Goal: Task Accomplishment & Management: Manage account settings

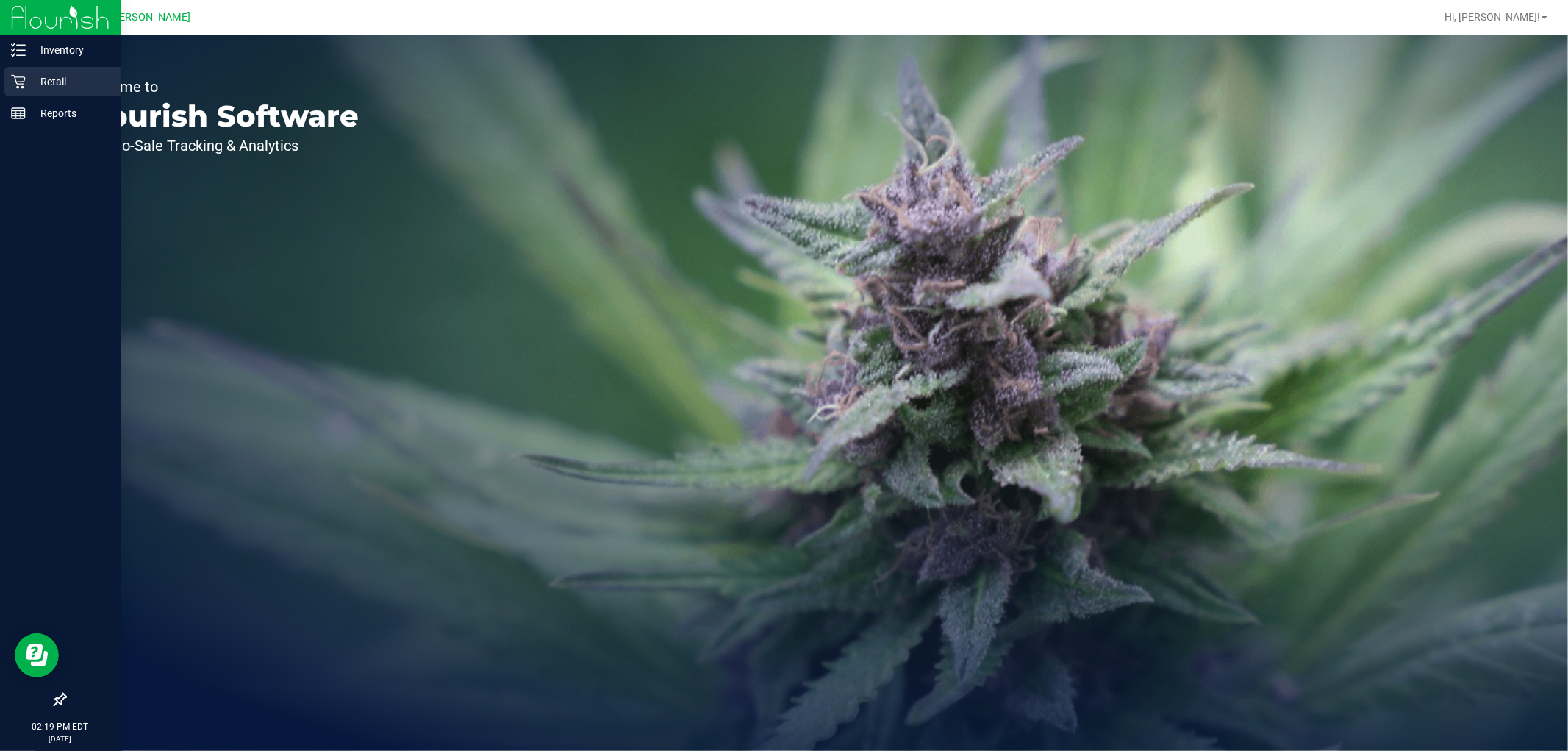
click at [16, 72] on div "Retail" at bounding box center [63, 81] width 116 height 29
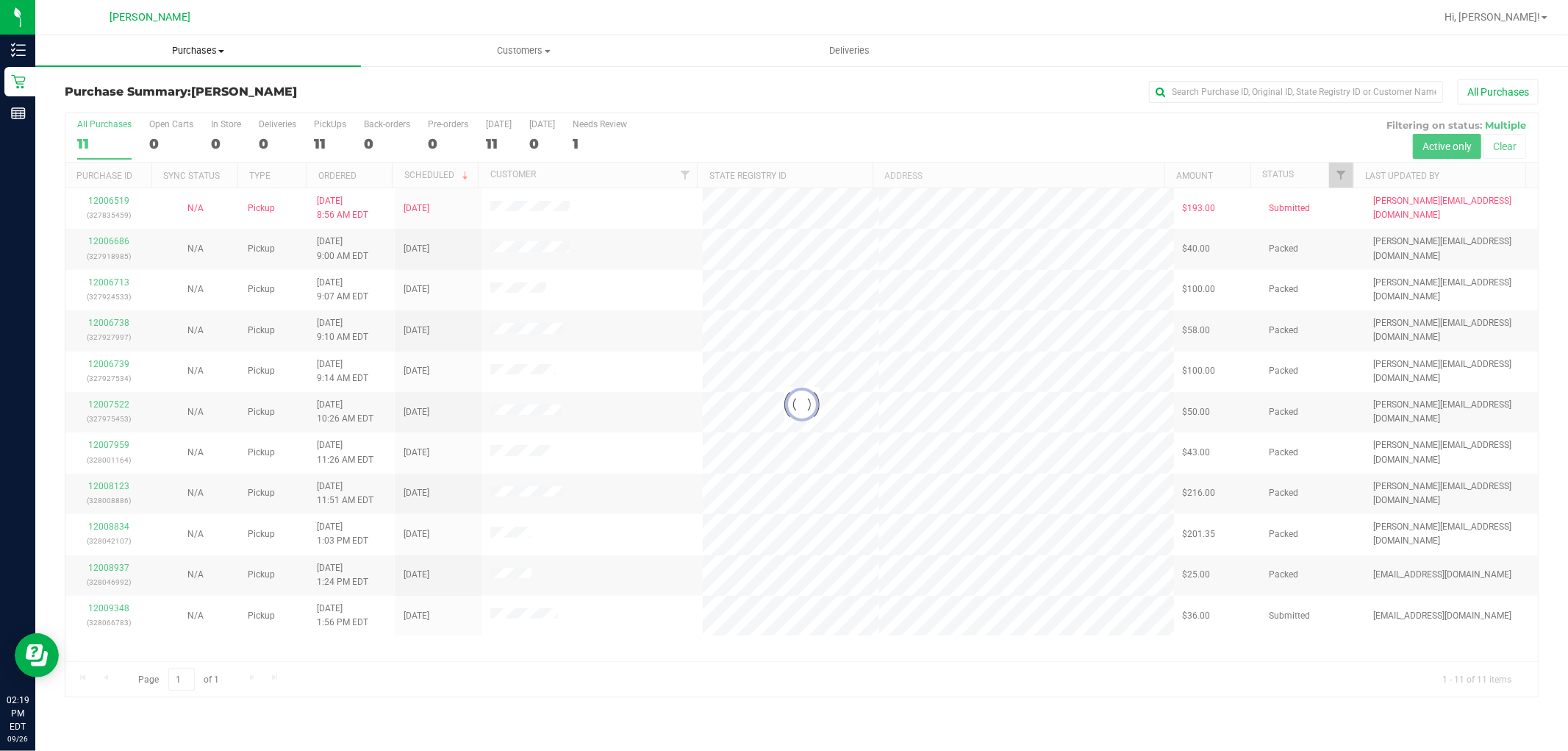
click at [195, 57] on uib-tab-heading "Purchases Summary of purchases Fulfillment All purchases" at bounding box center [198, 50] width 325 height 31
click at [179, 100] on li "Fulfillment" at bounding box center [198, 106] width 325 height 17
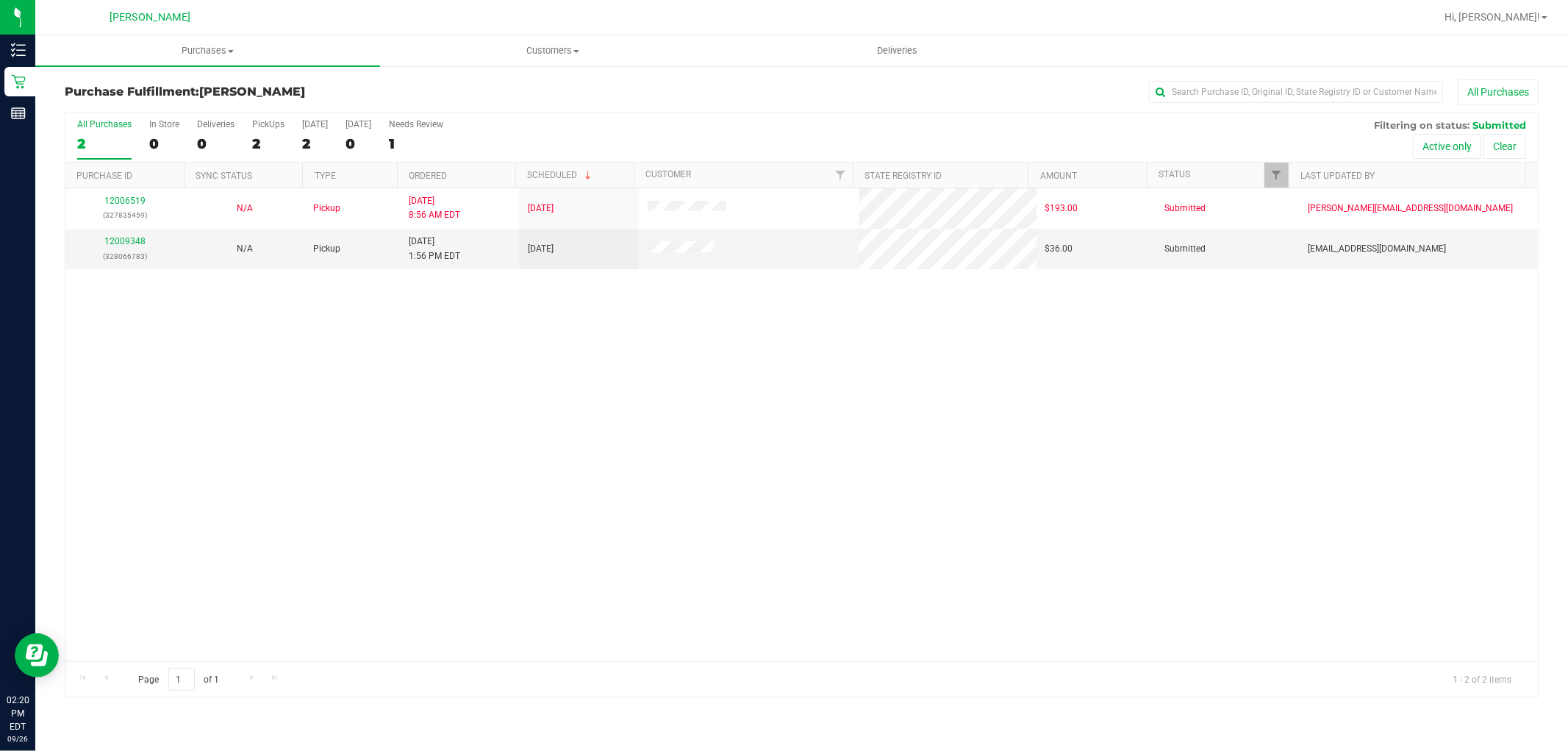
click at [676, 431] on div "12006519 (327835459) N/A Pickup 9/26/2025 8:56 AM EDT 9/26/2025 $193.00 Submitt…" at bounding box center [801, 425] width 1473 height 473
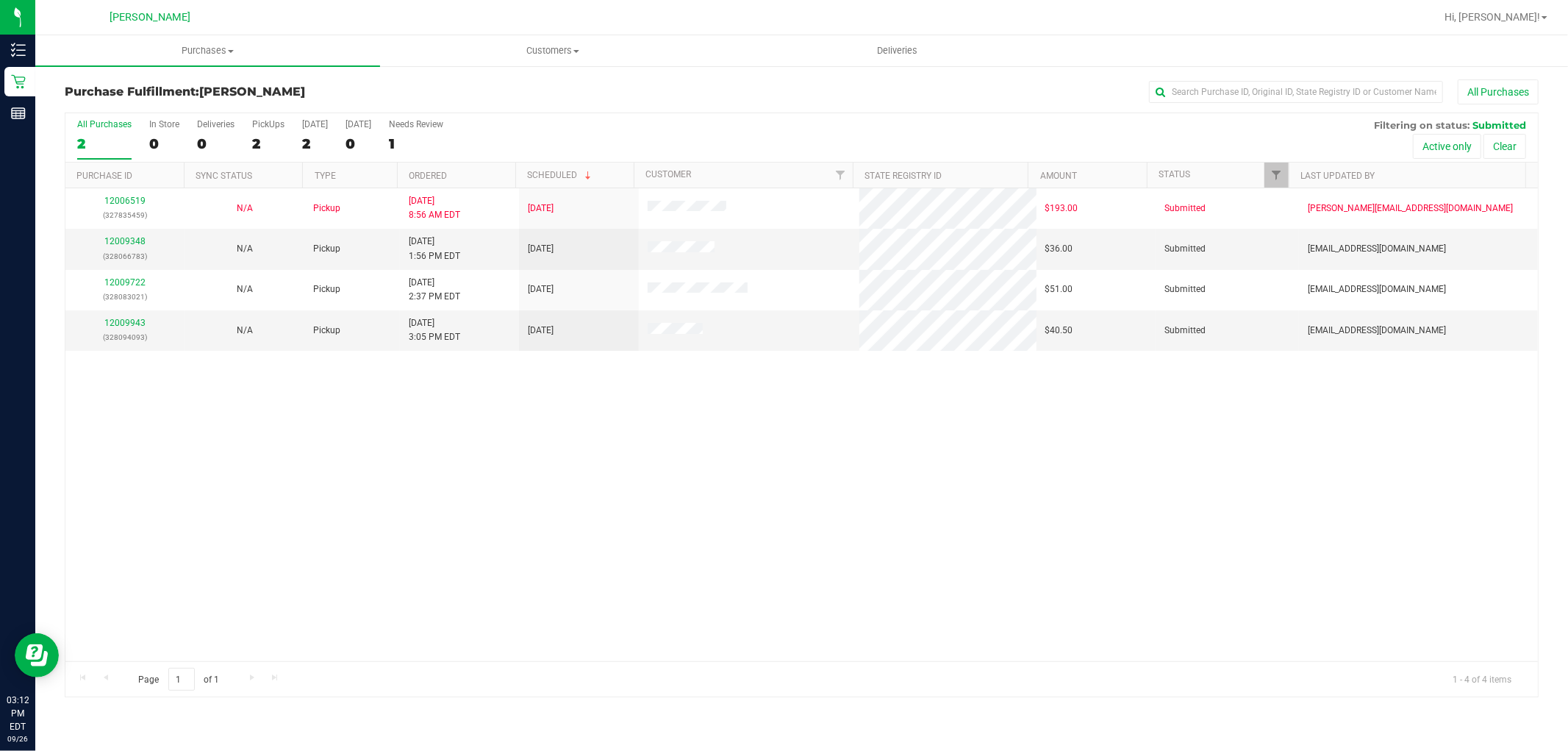
click at [527, 407] on div "12006519 (327835459) N/A Pickup 9/26/2025 8:56 AM EDT 9/26/2025 $193.00 Submitt…" at bounding box center [801, 425] width 1473 height 473
click at [125, 238] on link "12009348" at bounding box center [125, 241] width 41 height 10
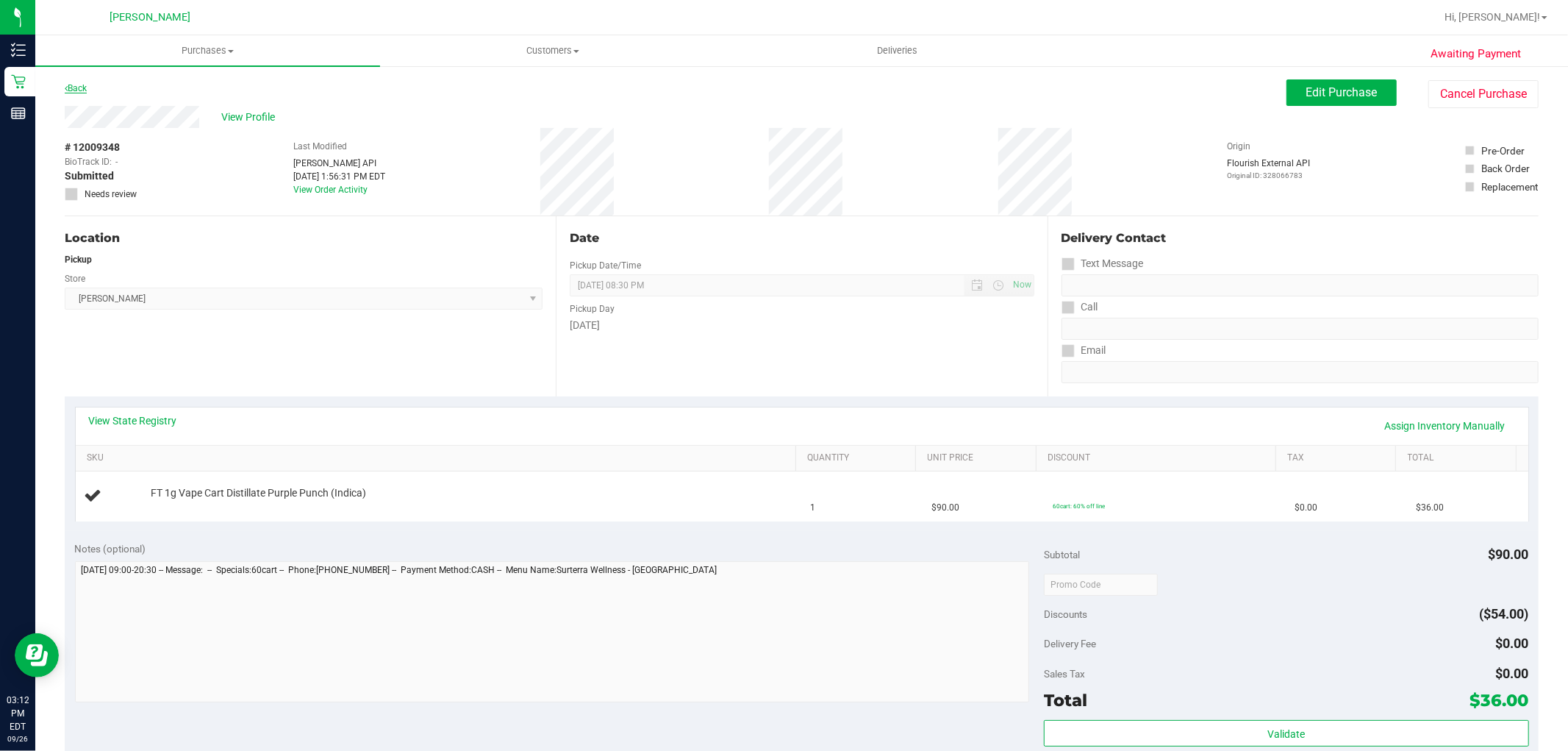
click at [66, 88] on icon at bounding box center [67, 88] width 3 height 9
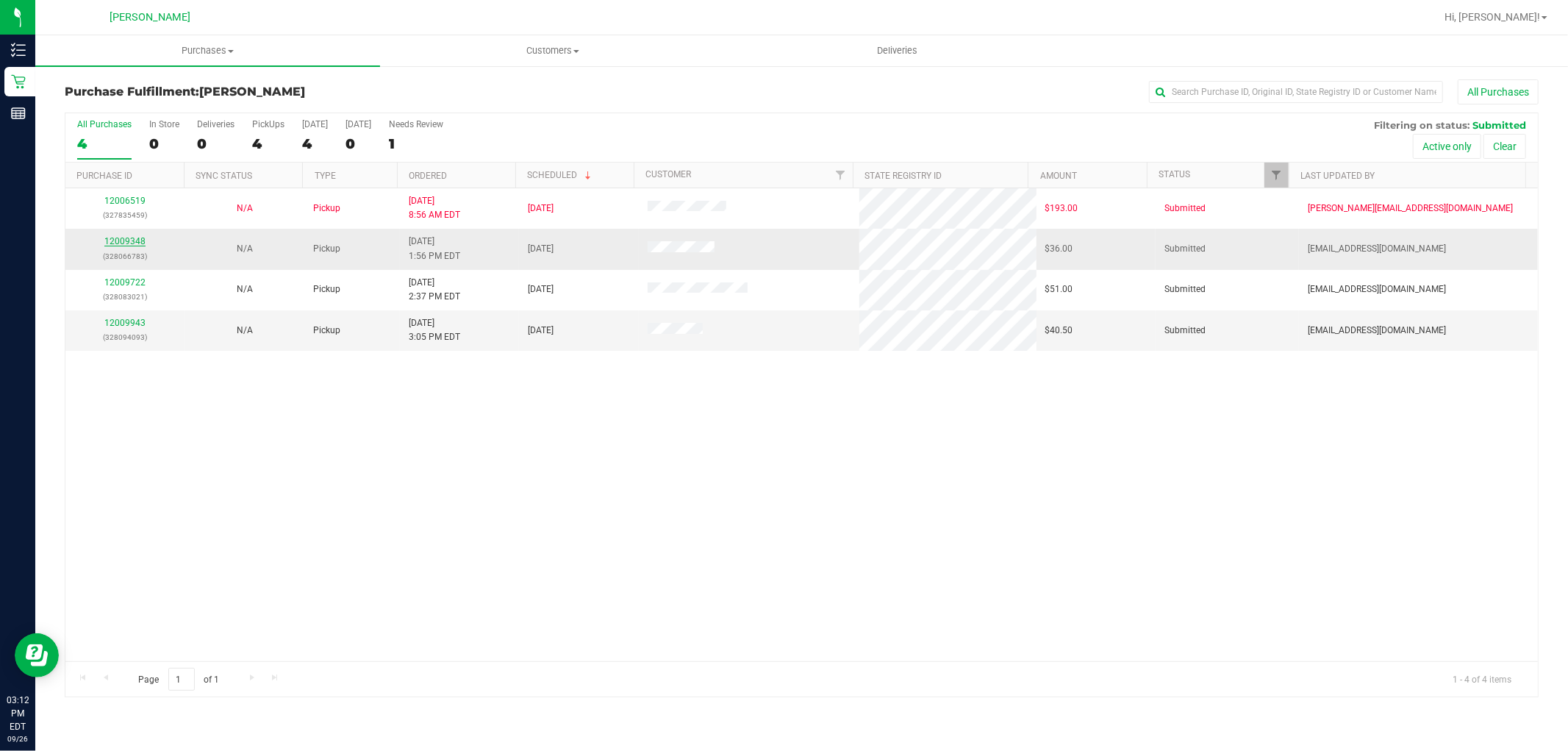
click at [113, 239] on link "12009348" at bounding box center [125, 241] width 41 height 10
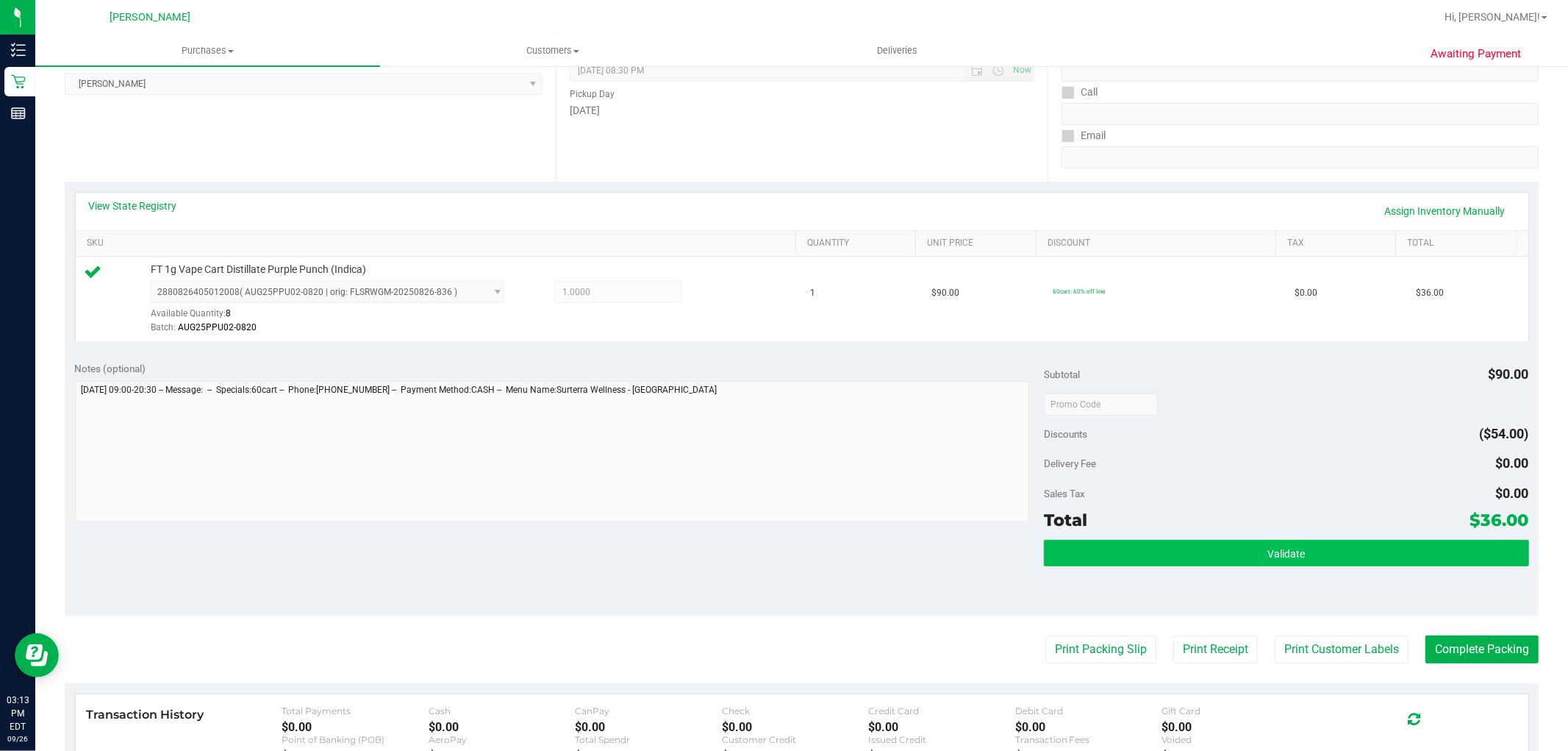
scroll to position [245, 0]
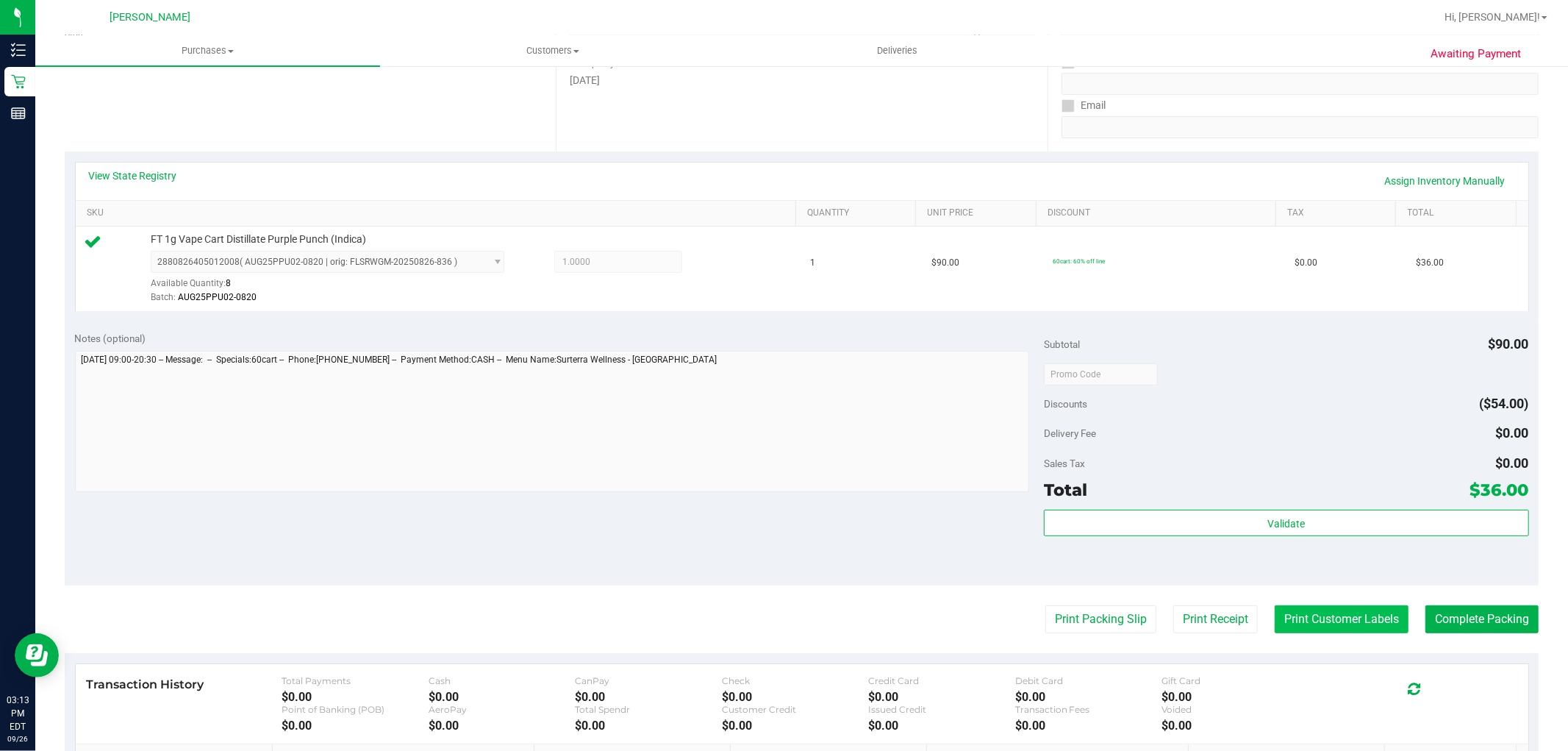
click at [1324, 627] on button "Print Customer Labels" at bounding box center [1341, 618] width 134 height 28
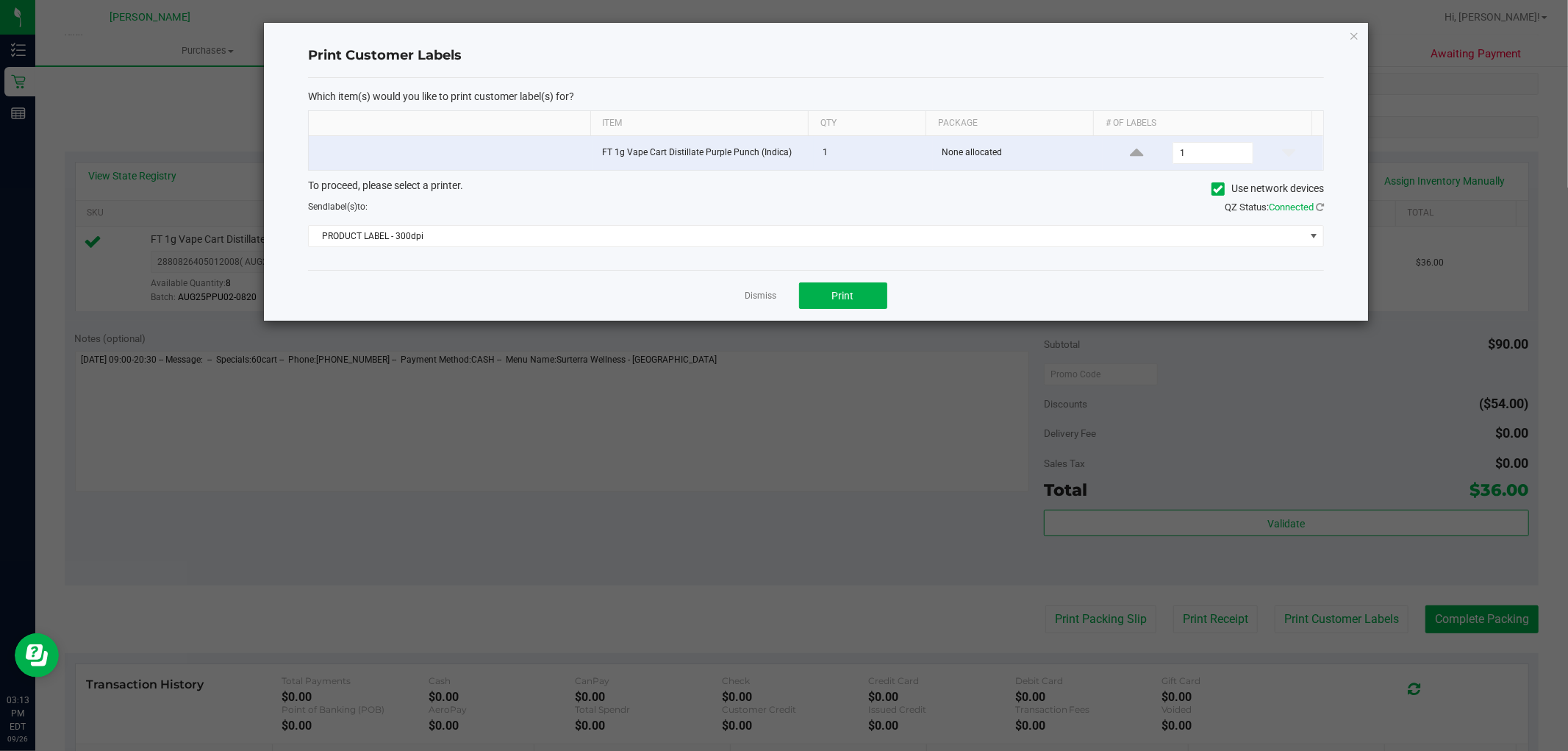
click at [857, 314] on div "Dismiss Print" at bounding box center [816, 295] width 1016 height 51
click at [708, 231] on span "PRODUCT LABEL - 300dpi" at bounding box center [806, 236] width 996 height 21
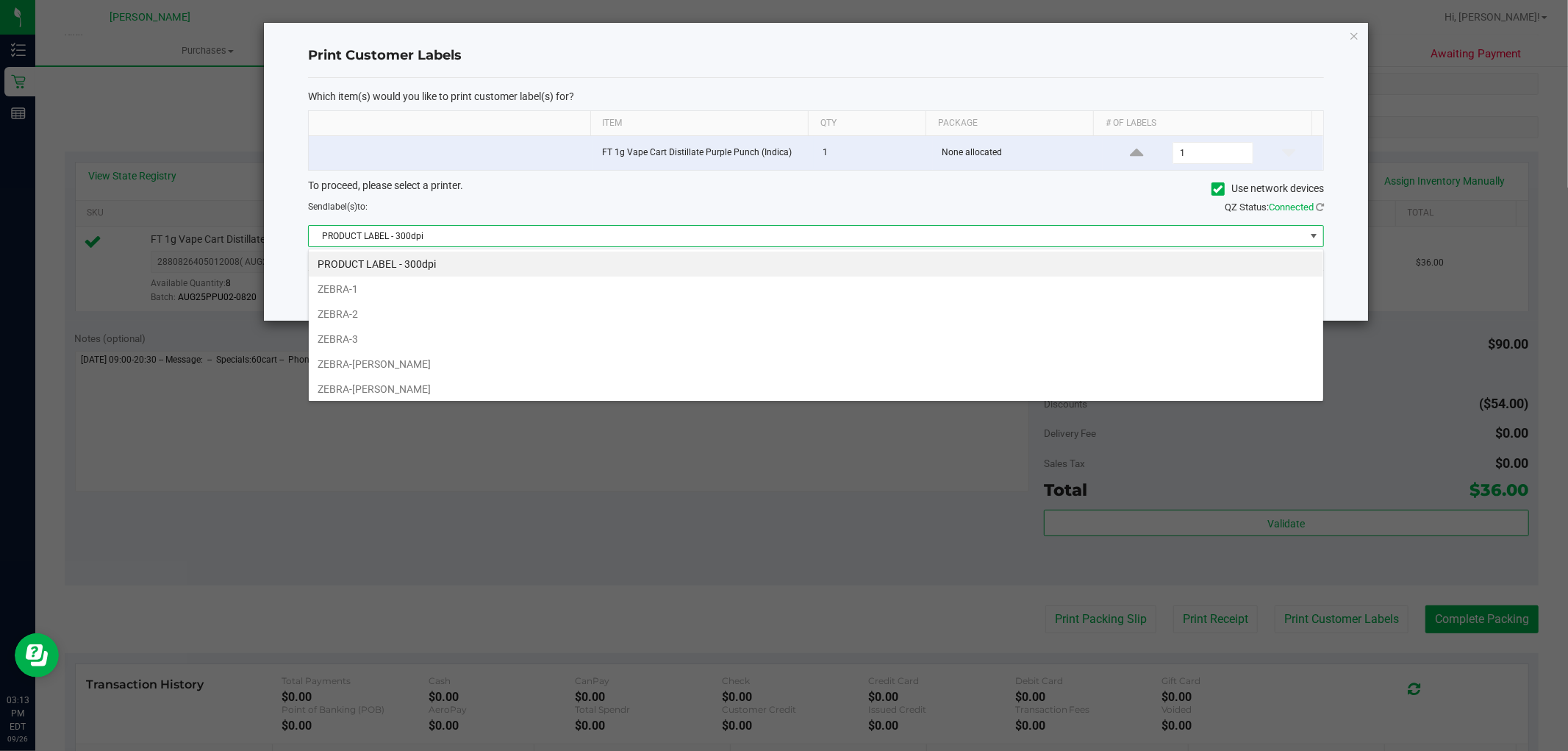
scroll to position [79, 0]
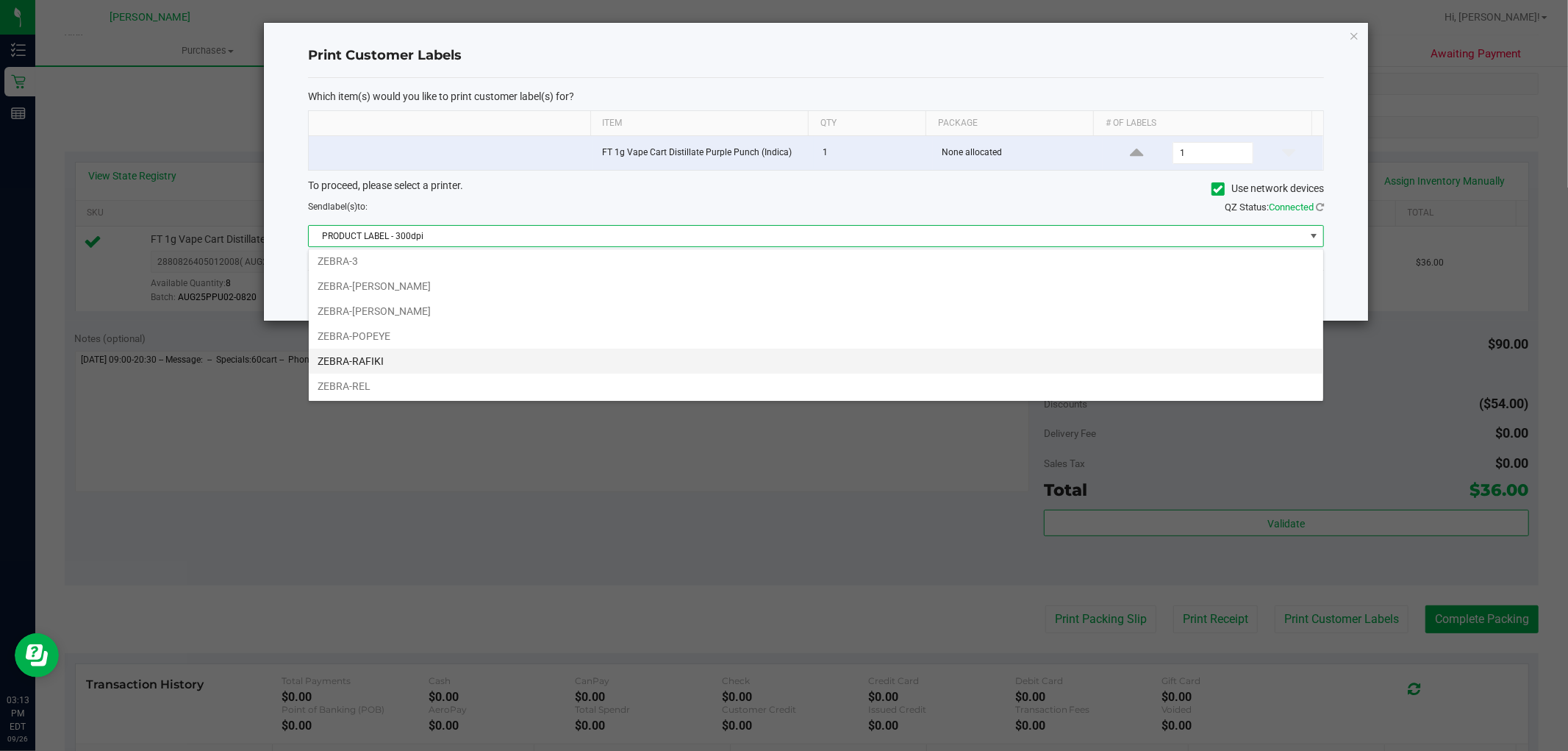
click at [364, 356] on li "ZEBRA-RAFIKI" at bounding box center [816, 360] width 1014 height 25
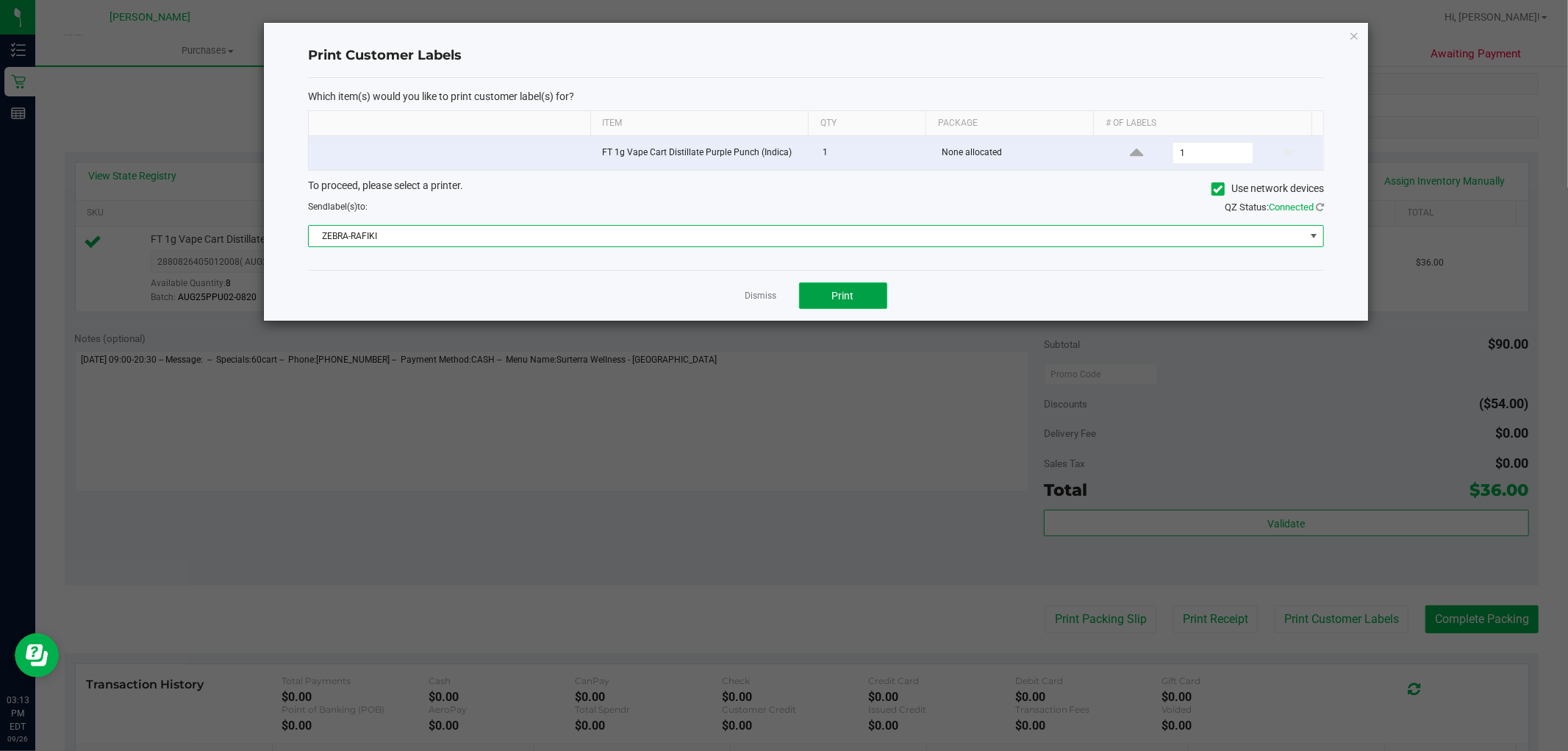
click at [851, 298] on span "Print" at bounding box center [844, 295] width 22 height 12
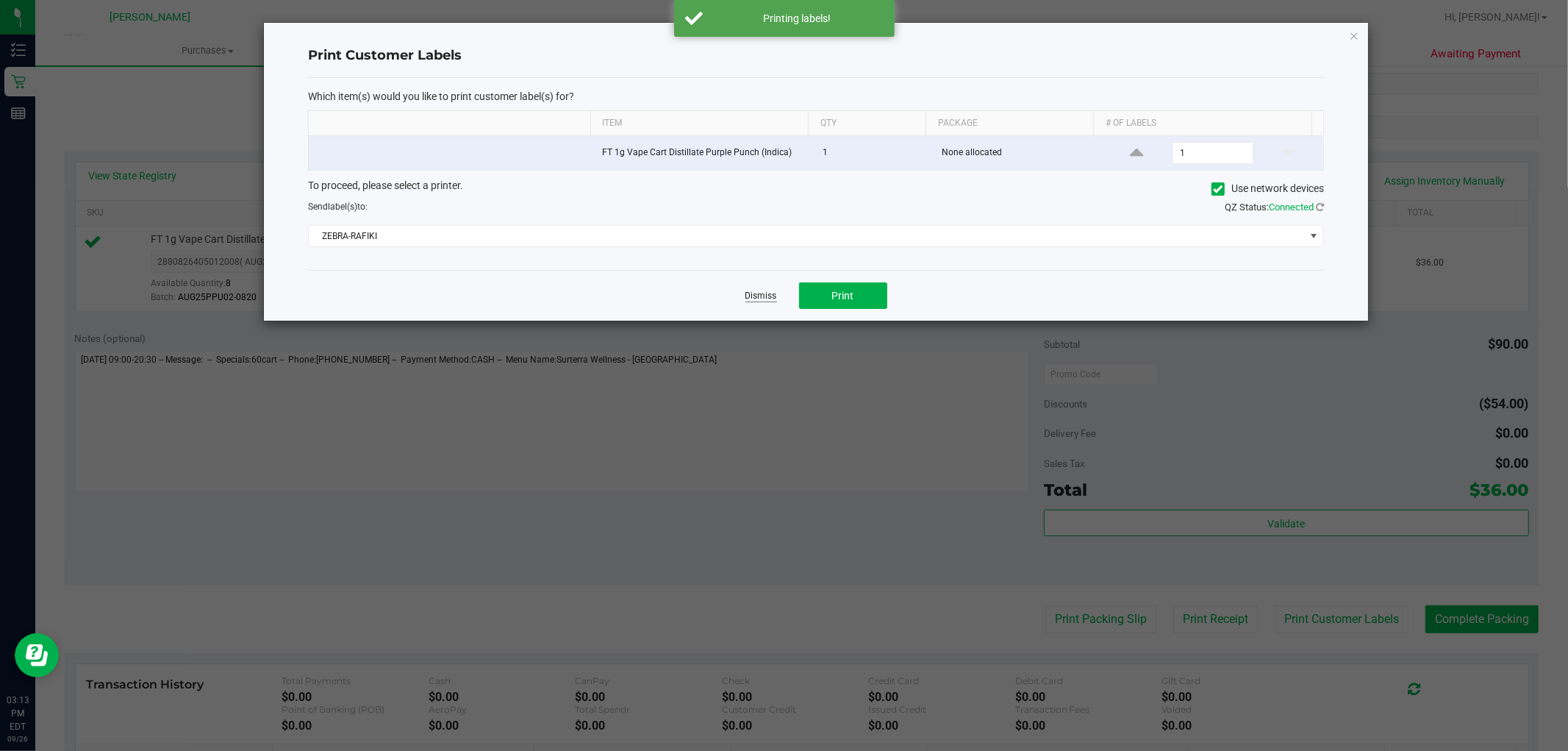
click at [758, 289] on div "Dismiss Print" at bounding box center [816, 295] width 1016 height 51
click at [754, 302] on link "Dismiss" at bounding box center [761, 296] width 32 height 13
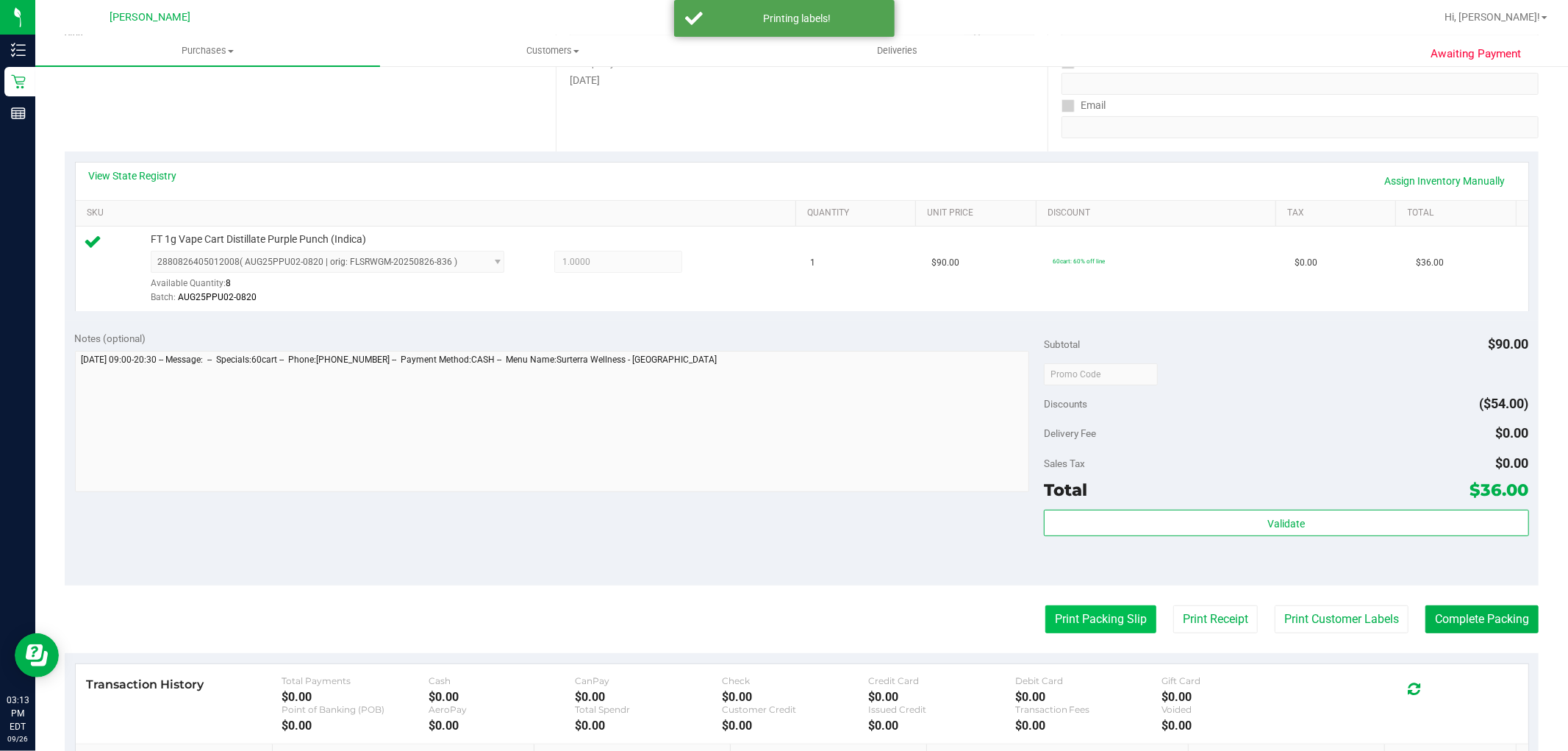
click at [1126, 618] on button "Print Packing Slip" at bounding box center [1101, 618] width 111 height 28
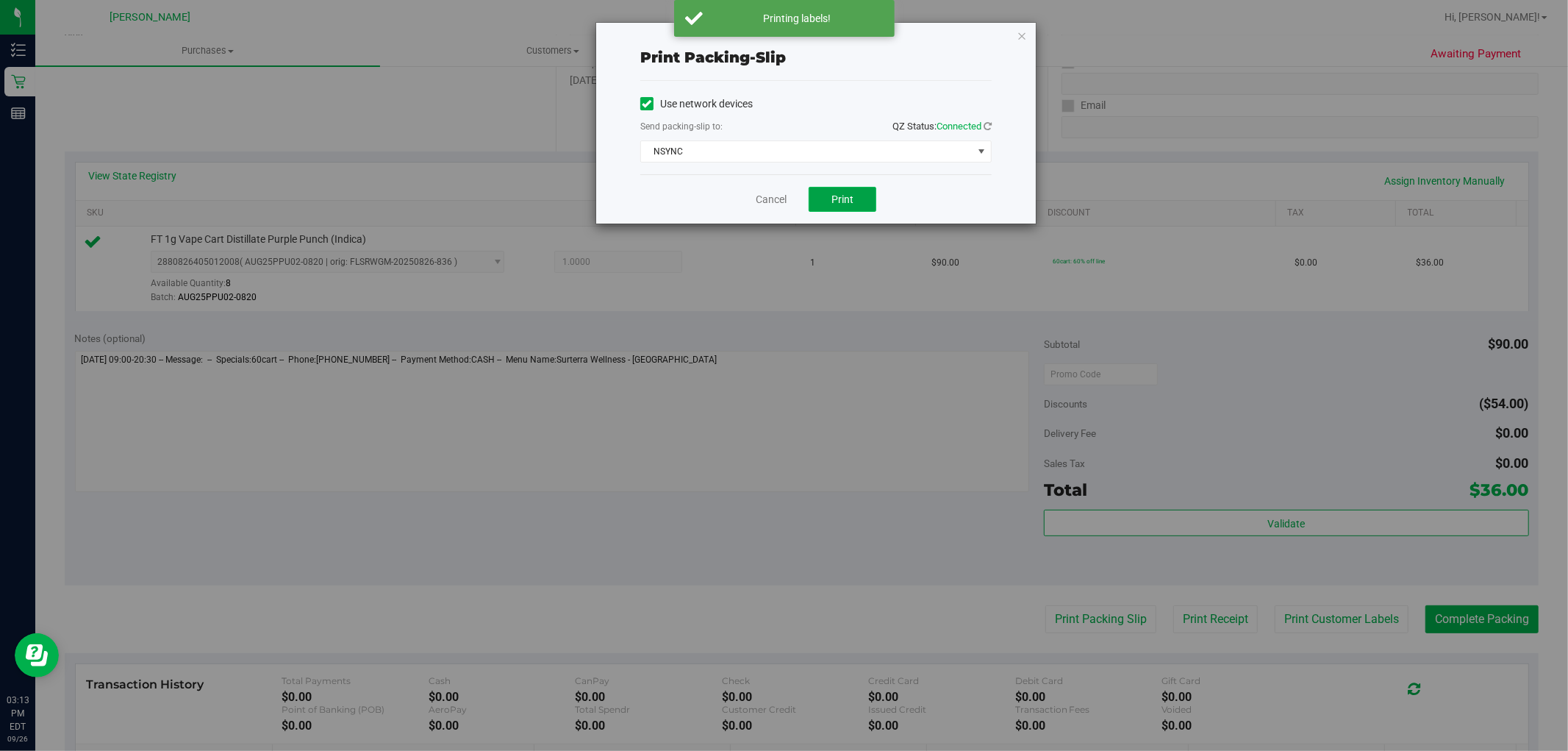
click at [853, 189] on button "Print" at bounding box center [842, 198] width 67 height 25
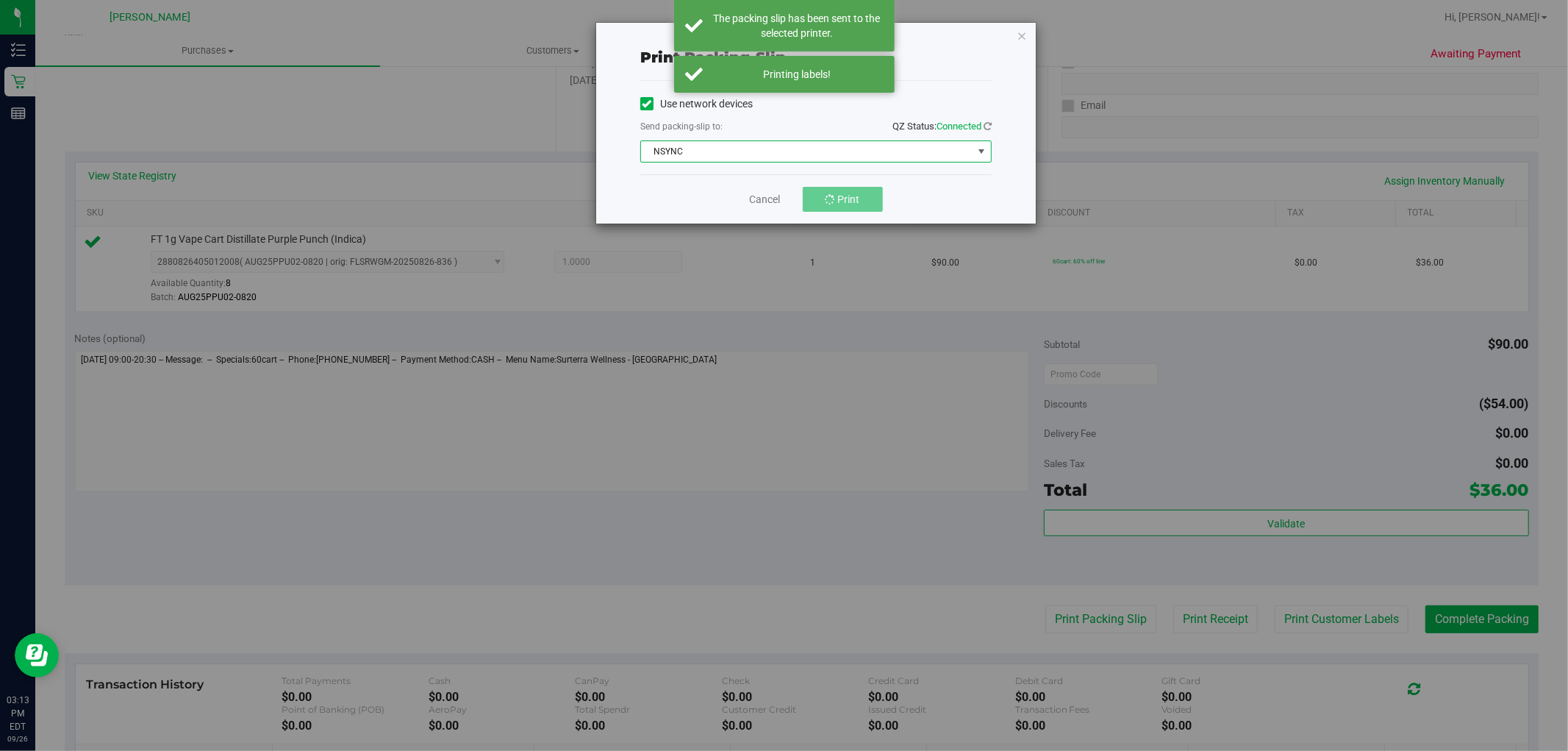
click at [755, 145] on span "NSYNC" at bounding box center [807, 152] width 332 height 21
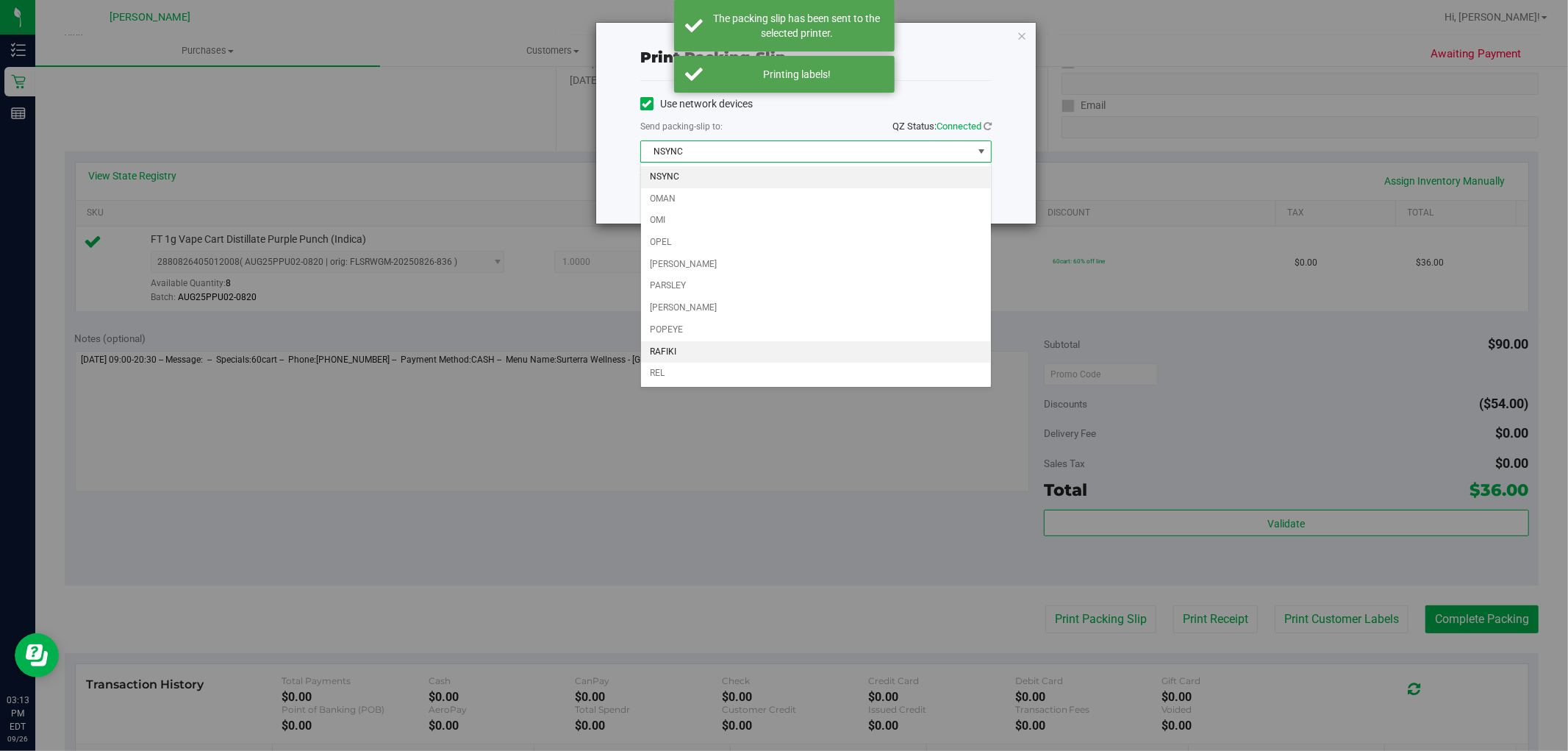
click at [673, 349] on li "RAFIKI" at bounding box center [816, 352] width 350 height 22
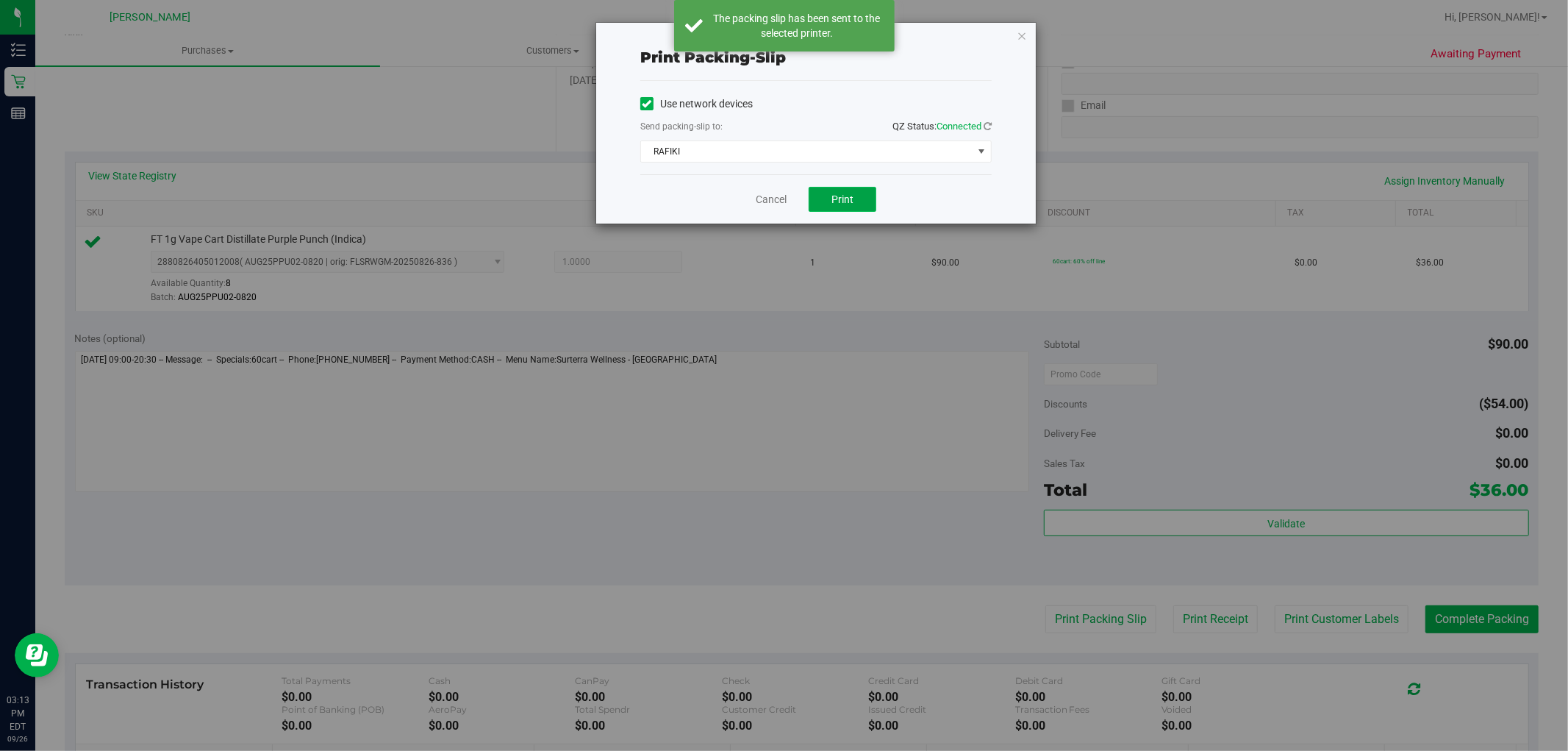
click at [850, 197] on span "Print" at bounding box center [843, 199] width 22 height 12
click at [767, 198] on link "Cancel" at bounding box center [771, 199] width 31 height 15
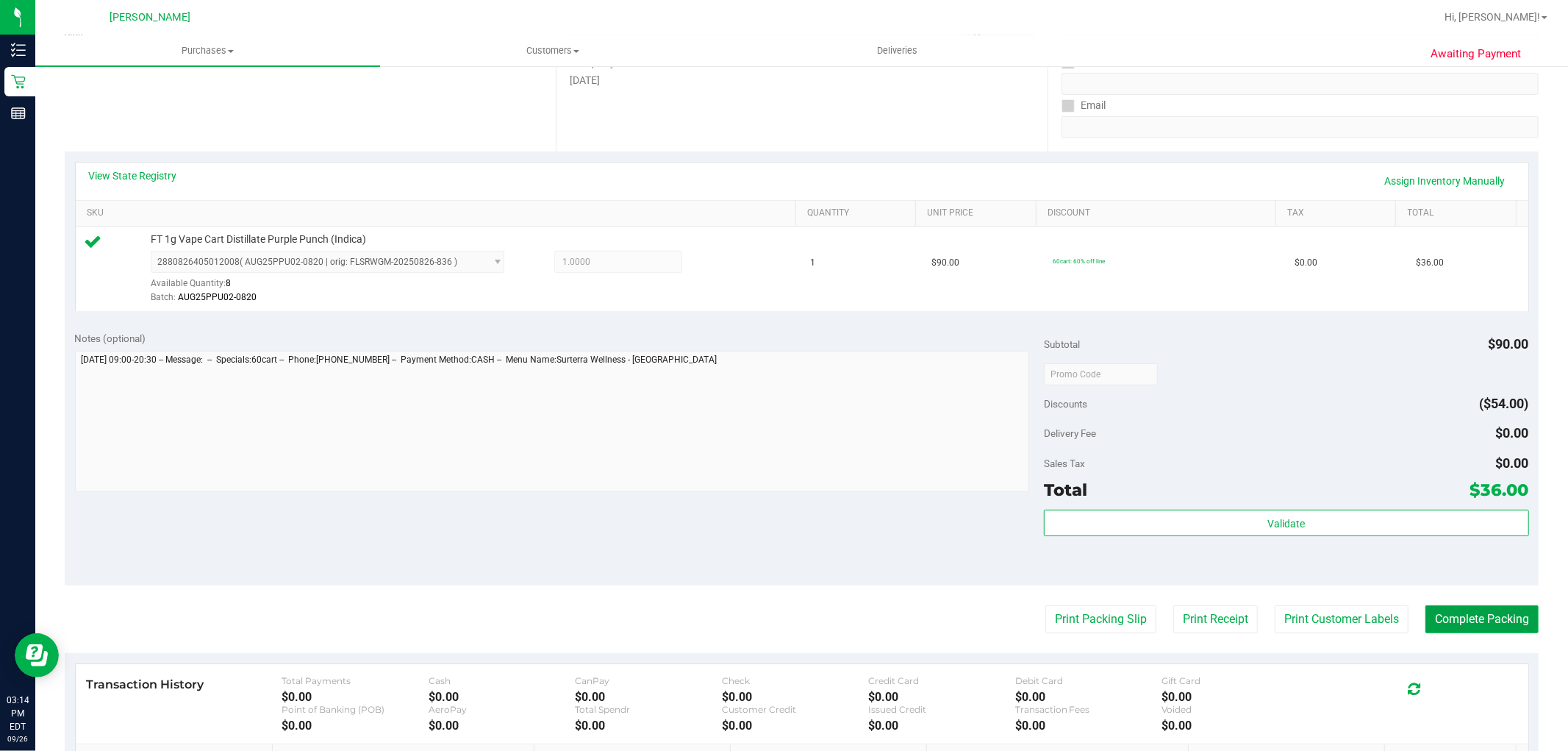
click at [1459, 610] on button "Complete Packing" at bounding box center [1482, 618] width 113 height 28
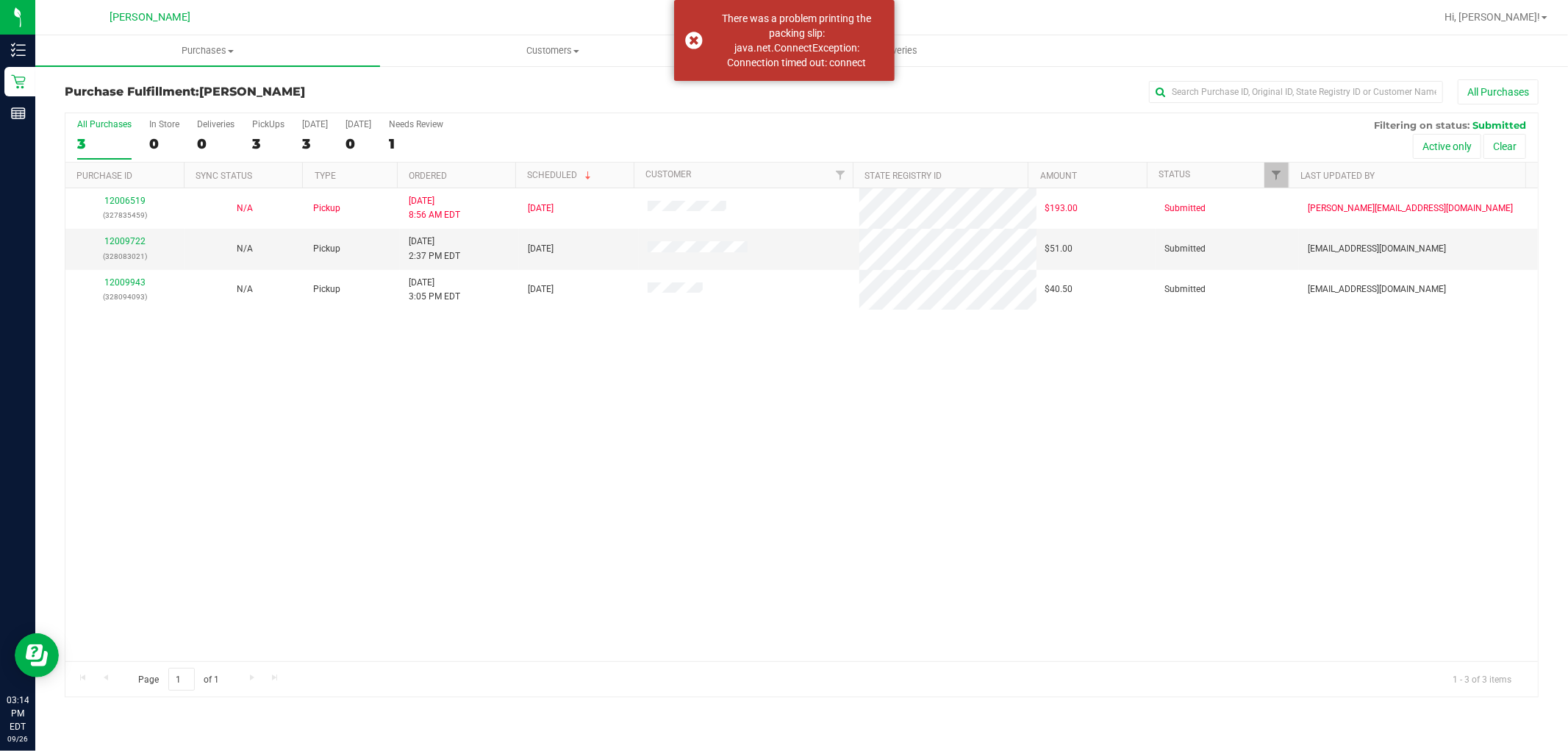
click at [394, 514] on div "12006519 (327835459) N/A Pickup 9/26/2025 8:56 AM EDT 9/26/2025 $193.00 Submitt…" at bounding box center [801, 425] width 1473 height 473
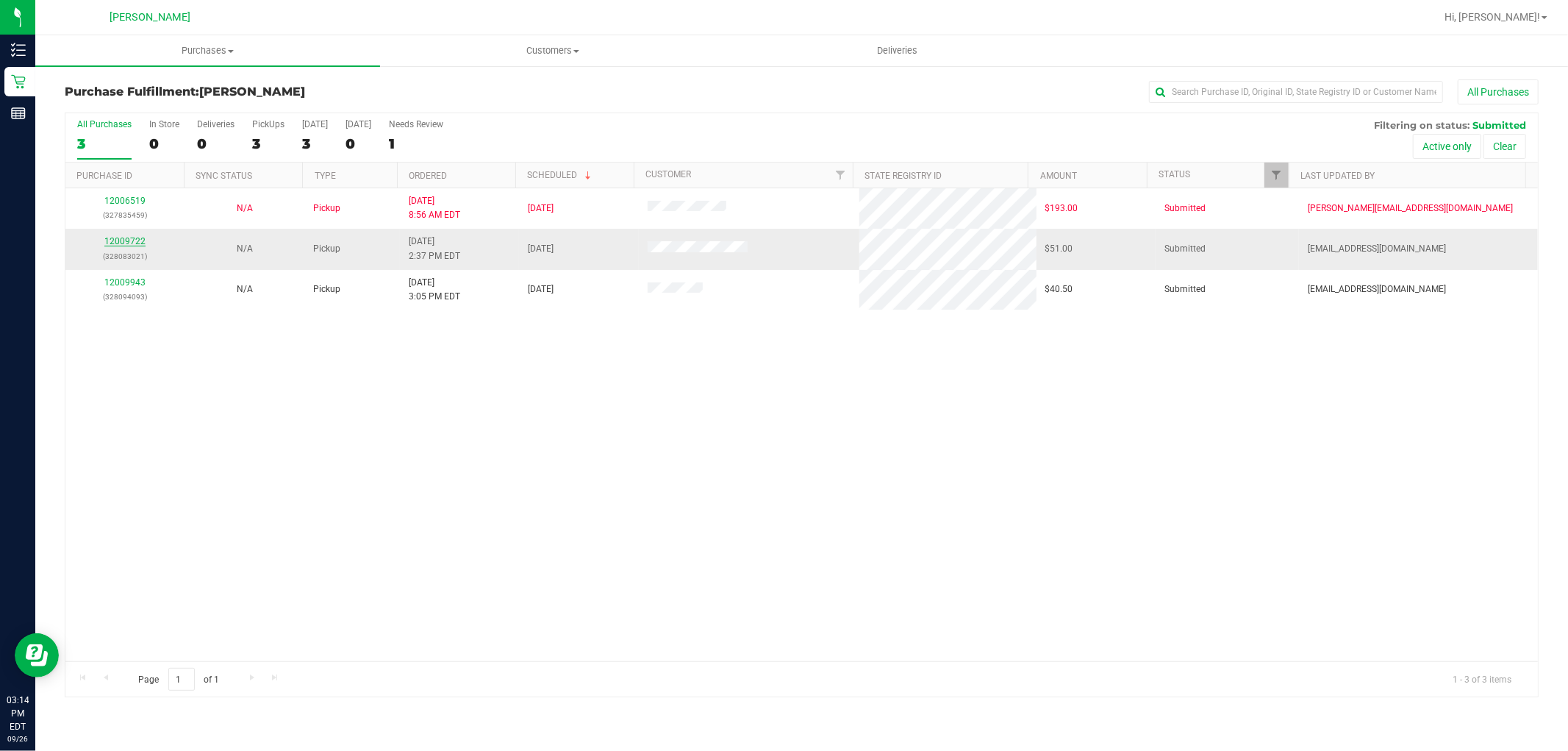
click at [114, 237] on link "12009722" at bounding box center [125, 241] width 41 height 10
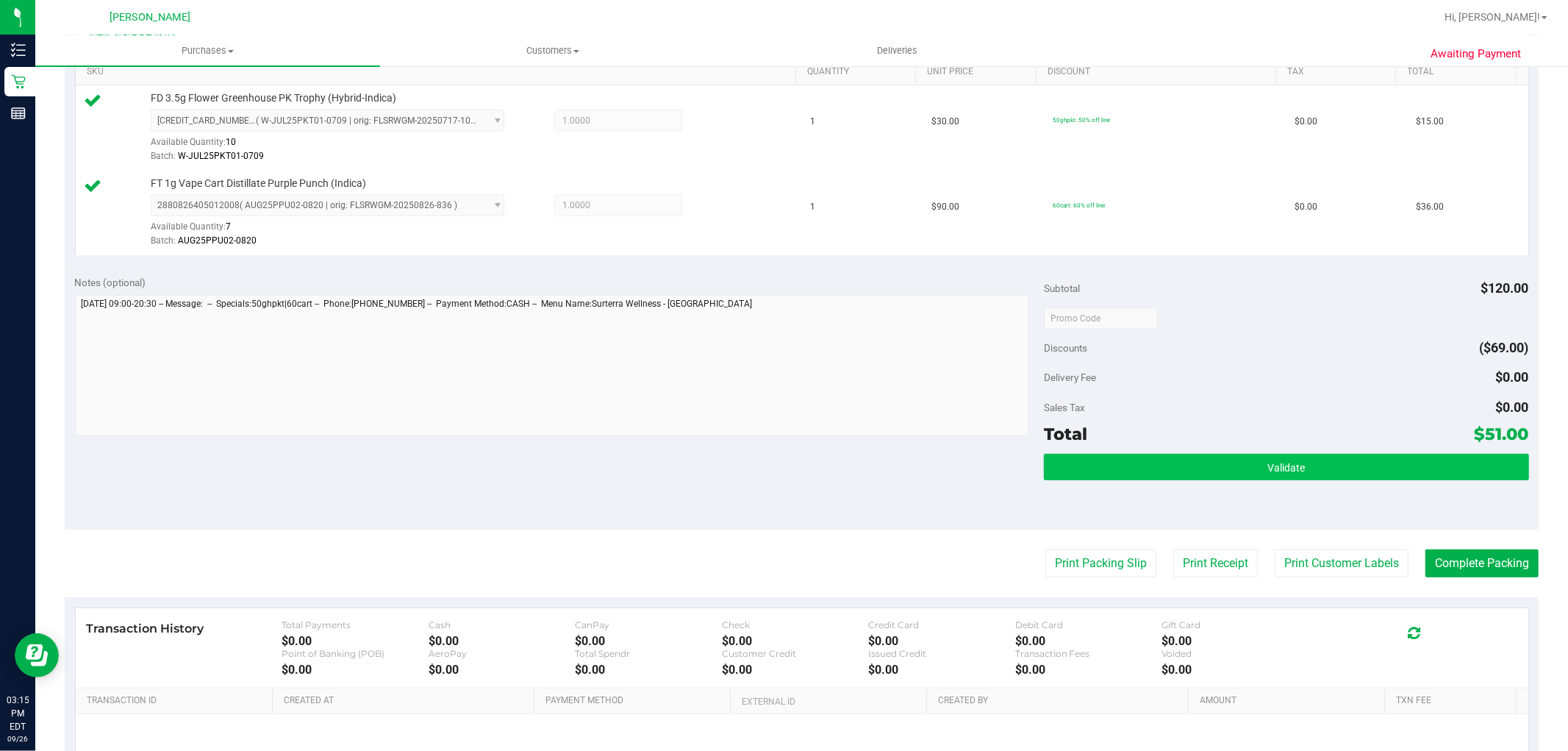
scroll to position [408, 0]
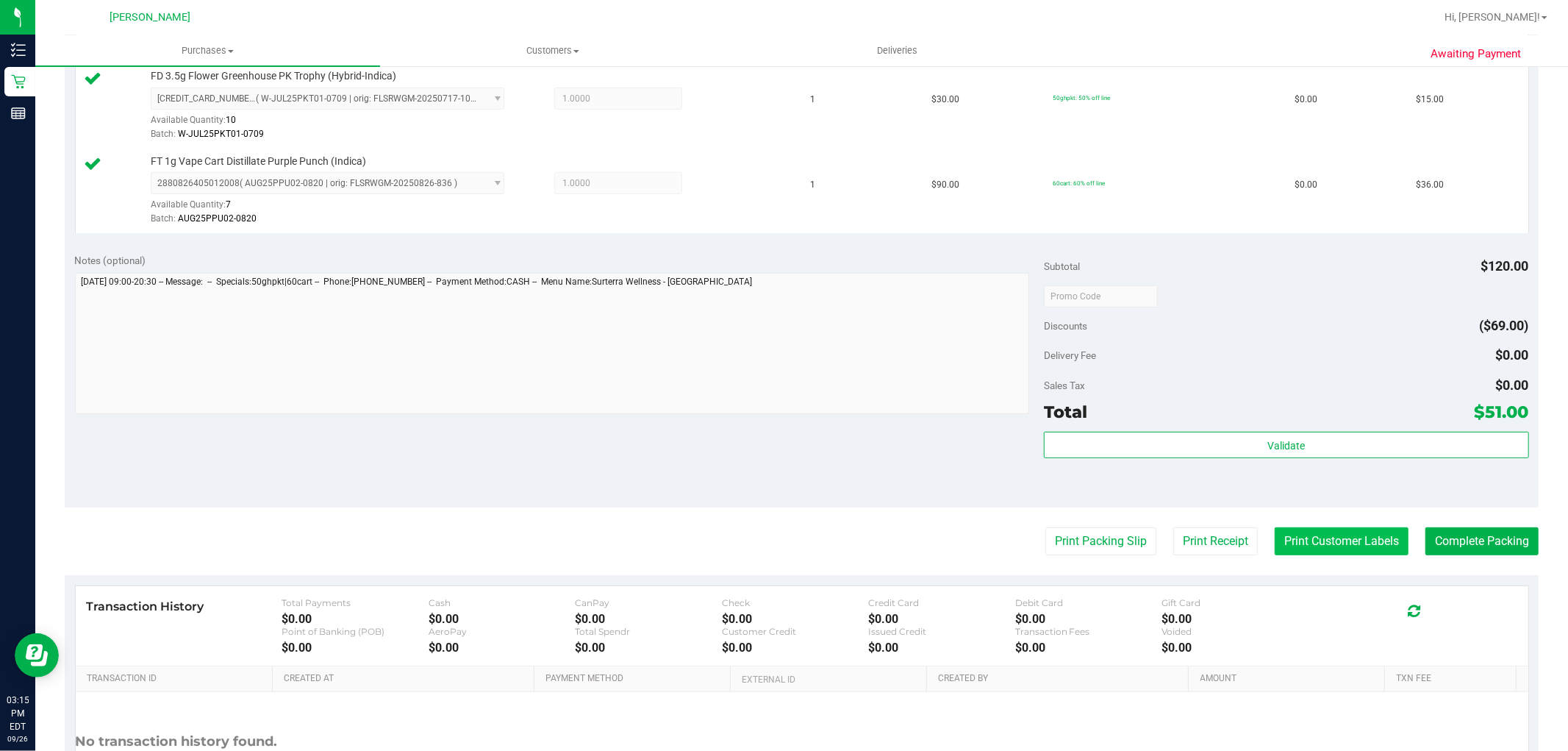
click at [1320, 547] on button "Print Customer Labels" at bounding box center [1341, 541] width 134 height 28
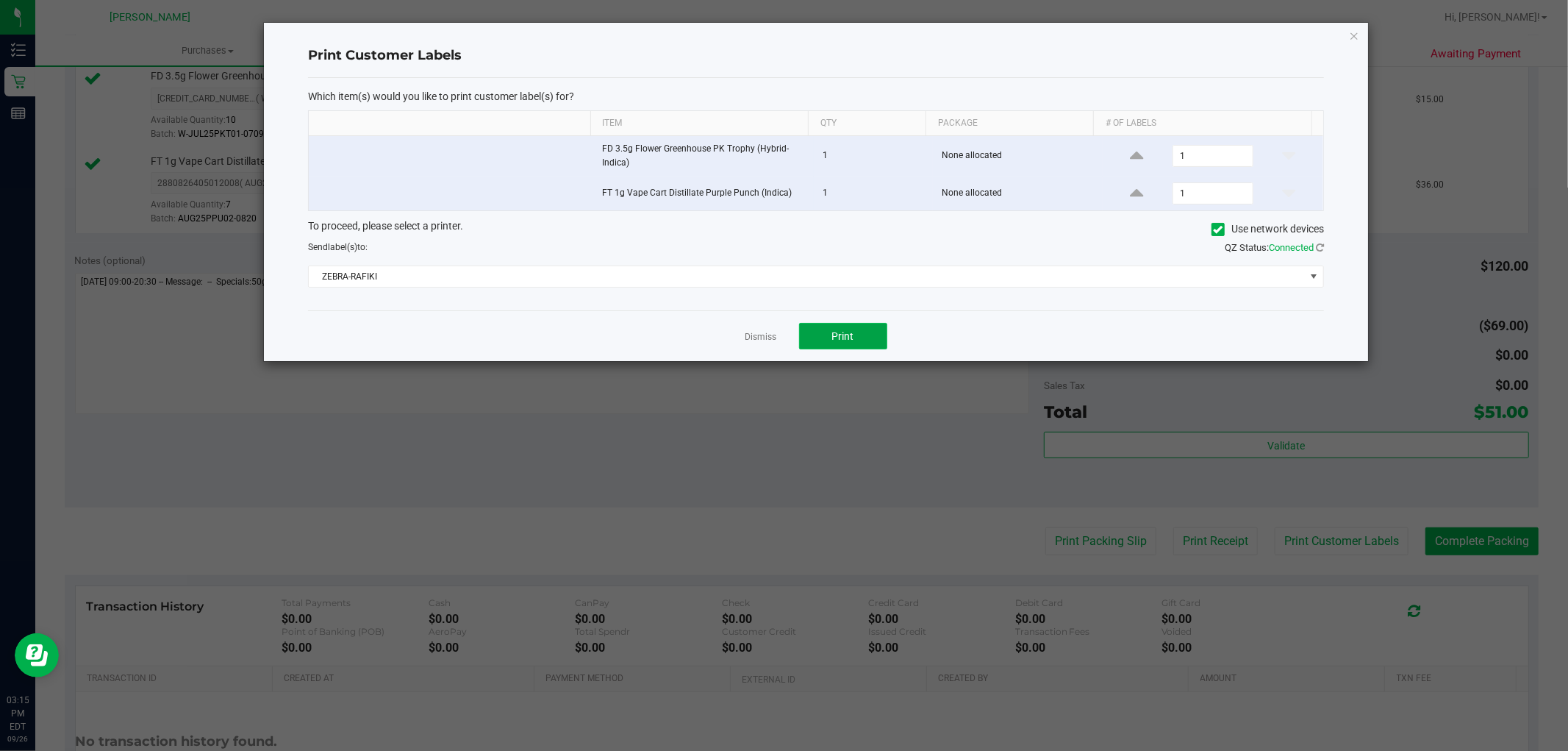
click at [851, 334] on span "Print" at bounding box center [844, 336] width 22 height 12
click at [767, 341] on link "Dismiss" at bounding box center [761, 337] width 32 height 13
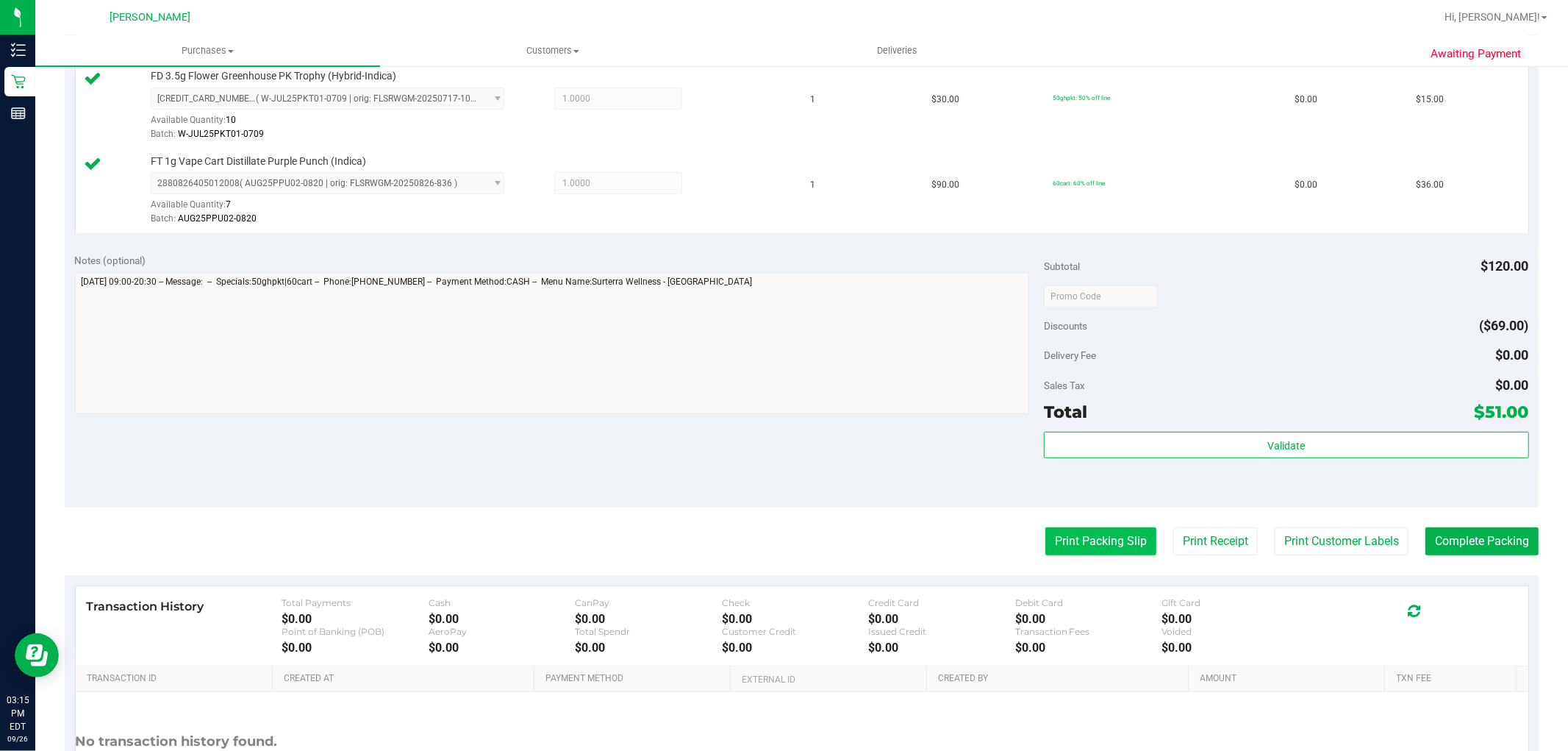
click at [1076, 541] on button "Print Packing Slip" at bounding box center [1101, 541] width 111 height 28
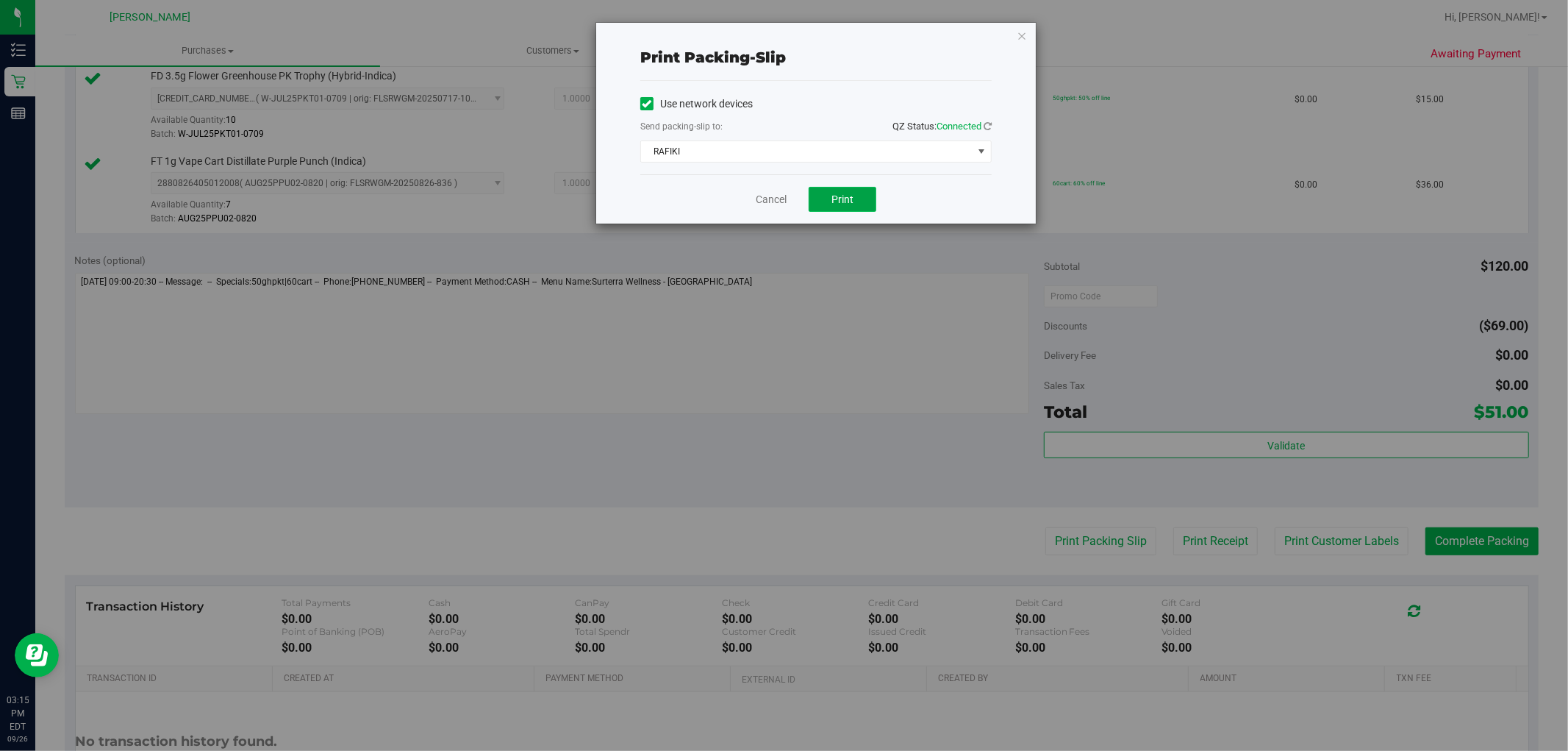
drag, startPoint x: 844, startPoint y: 209, endPoint x: 828, endPoint y: 208, distance: 16.0
click at [844, 208] on button "Print" at bounding box center [842, 198] width 67 height 25
click at [774, 204] on link "Cancel" at bounding box center [771, 199] width 31 height 15
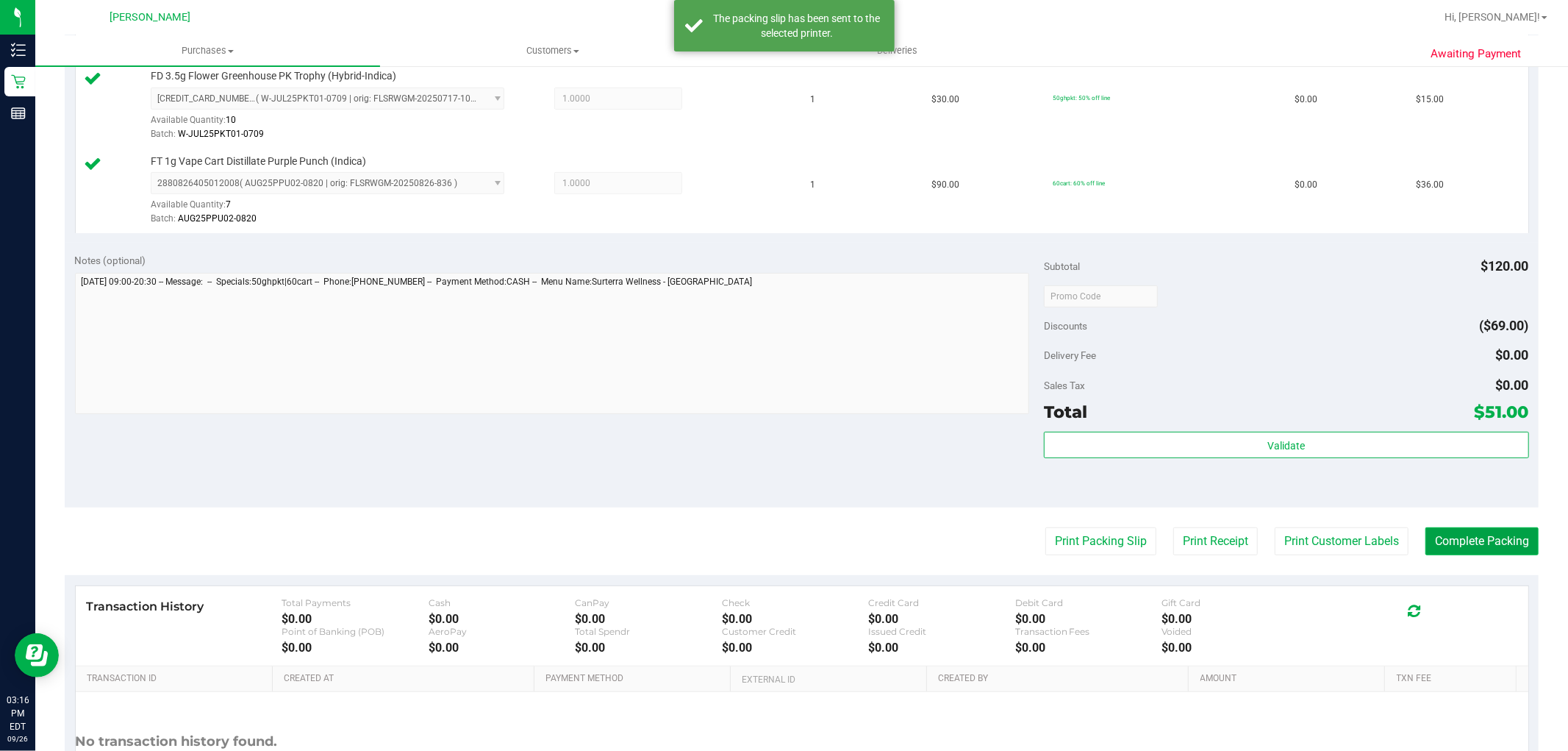
click at [1459, 533] on button "Complete Packing" at bounding box center [1482, 541] width 113 height 28
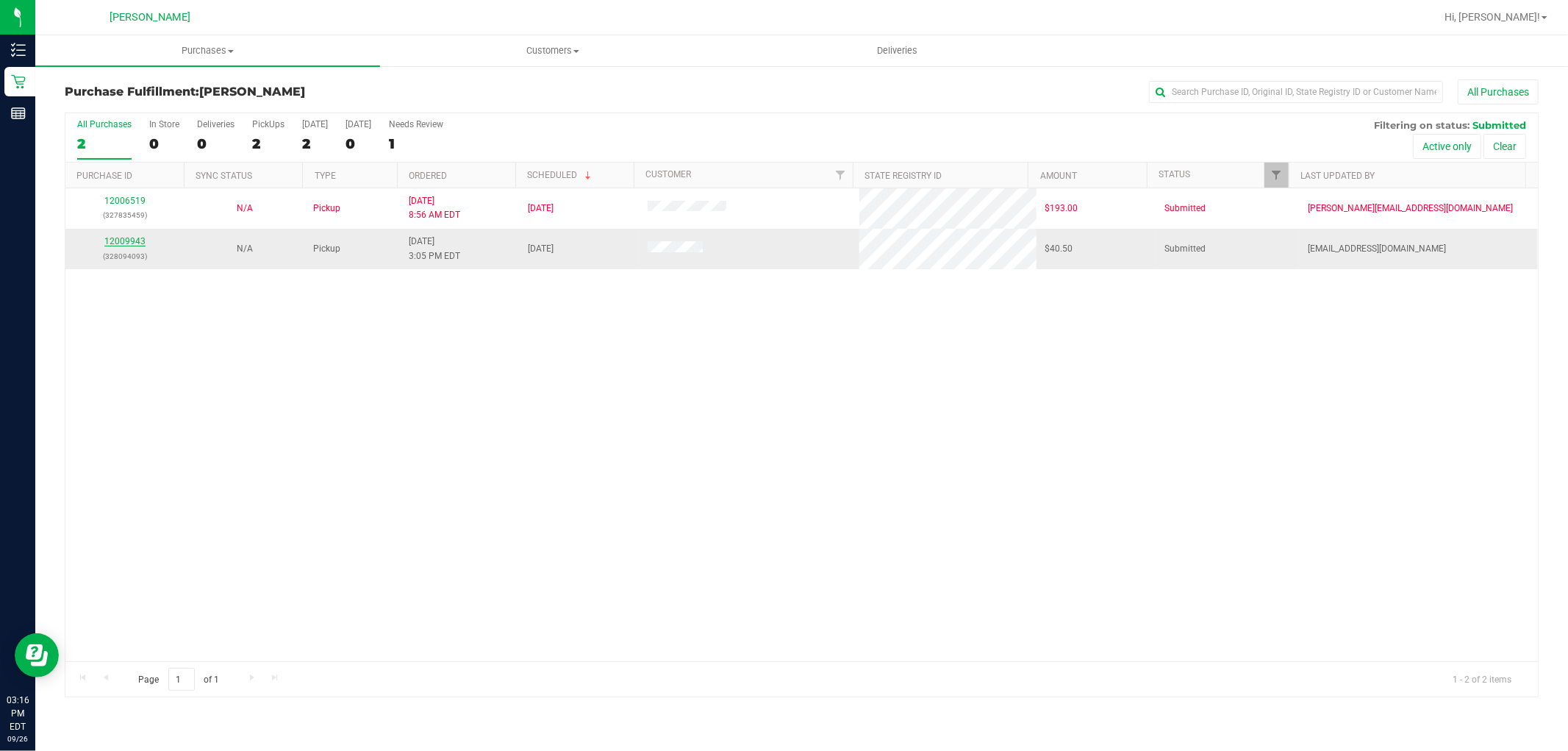
click at [124, 245] on link "12009943" at bounding box center [125, 241] width 41 height 10
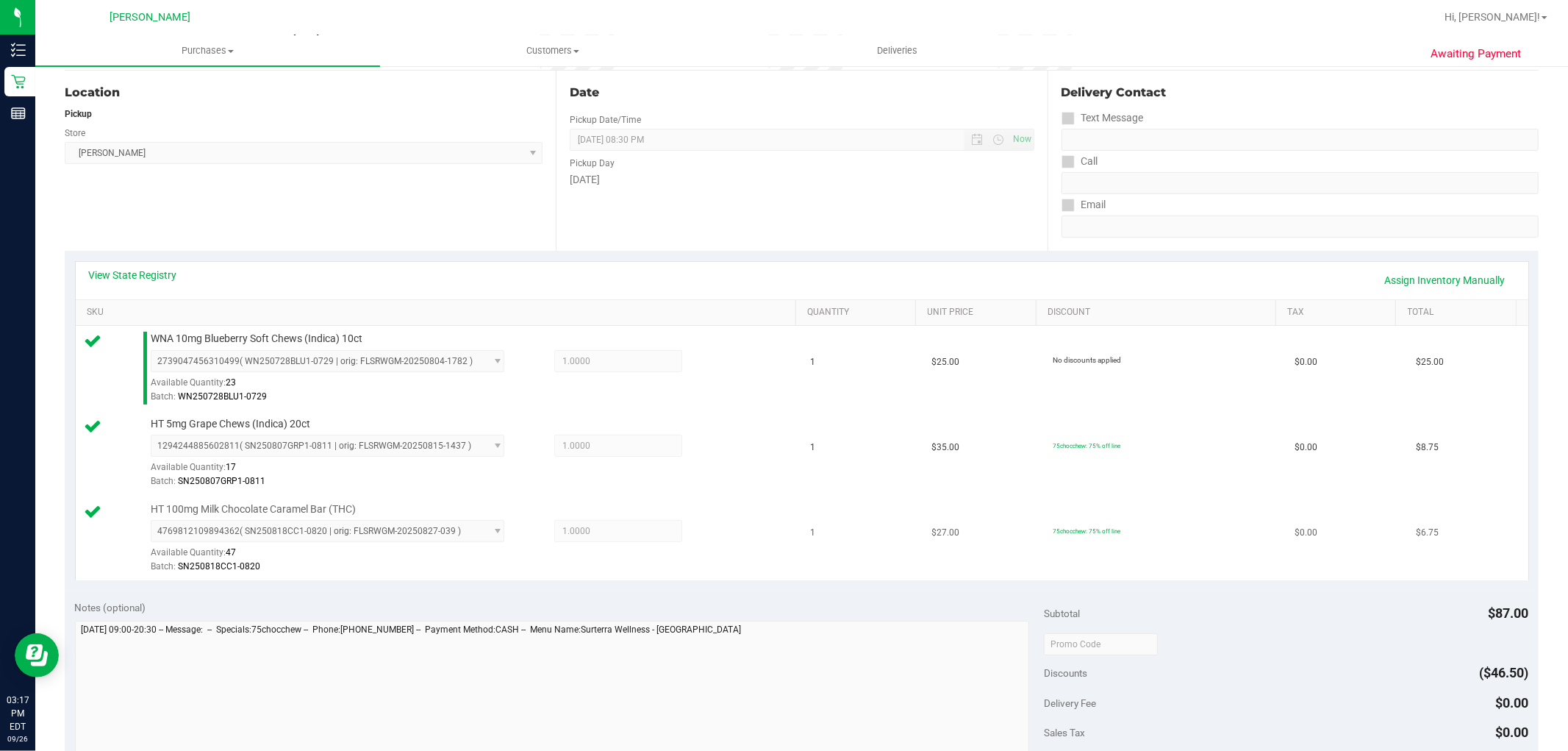
scroll to position [408, 0]
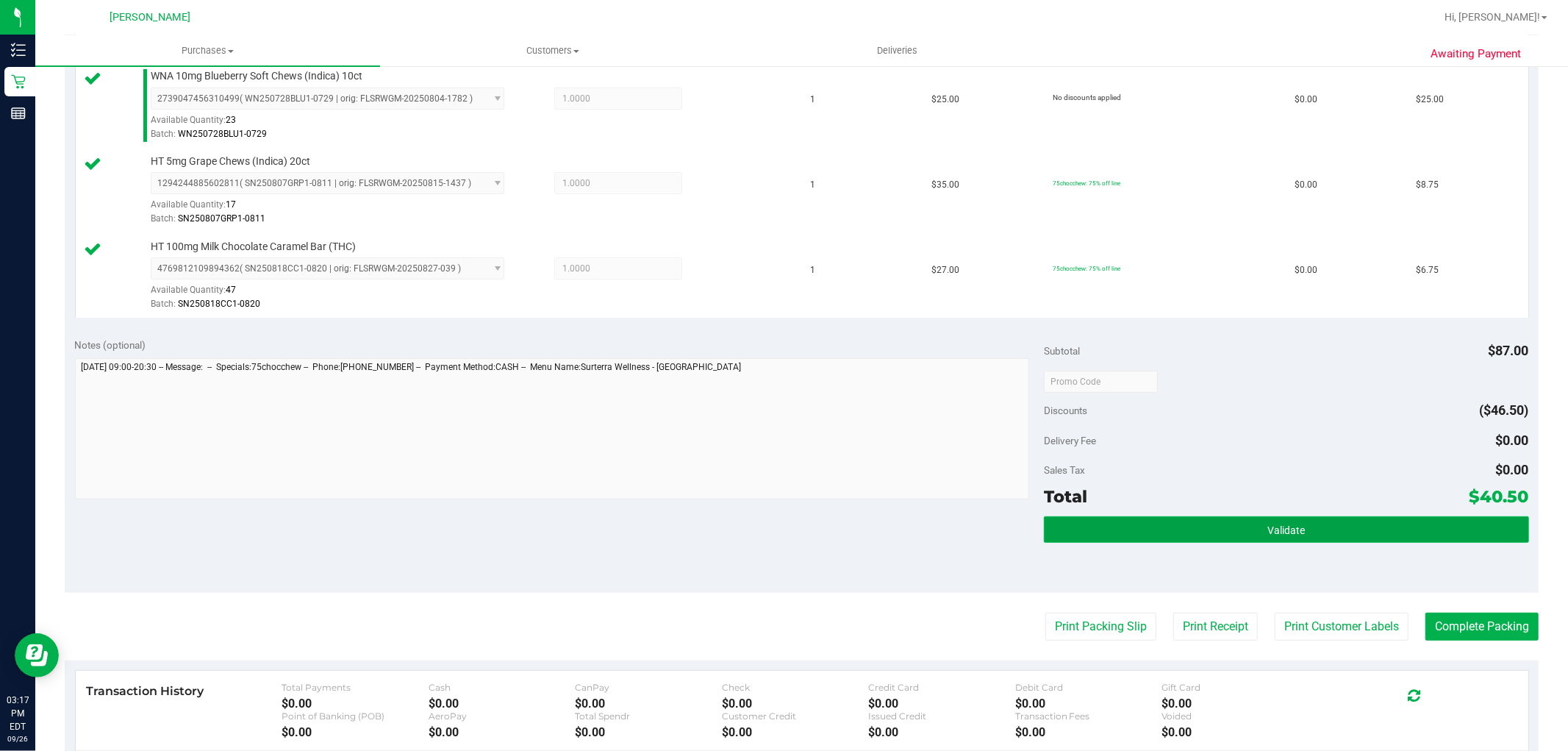
click at [1105, 520] on button "Validate" at bounding box center [1286, 529] width 485 height 26
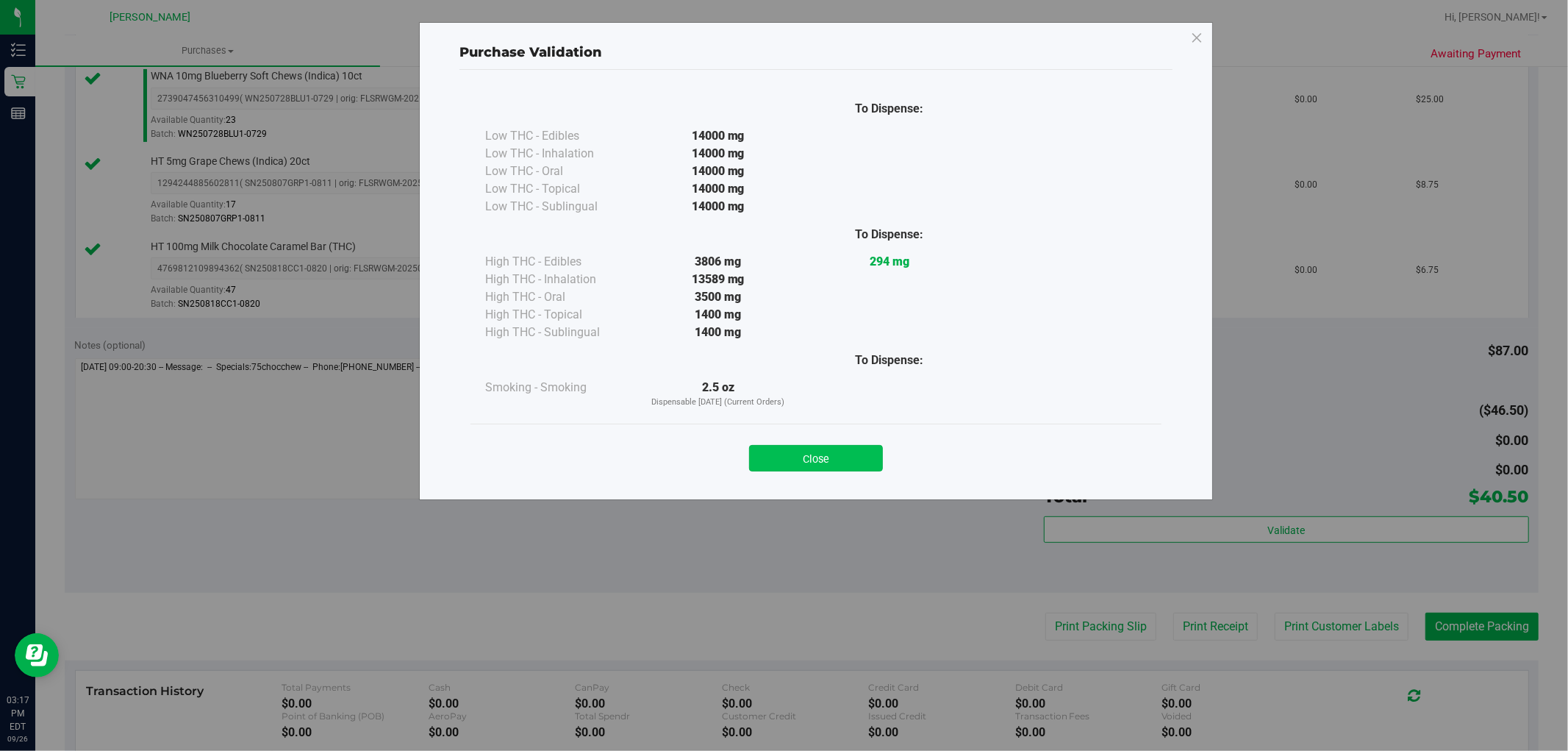
click at [832, 449] on button "Close" at bounding box center [816, 457] width 134 height 26
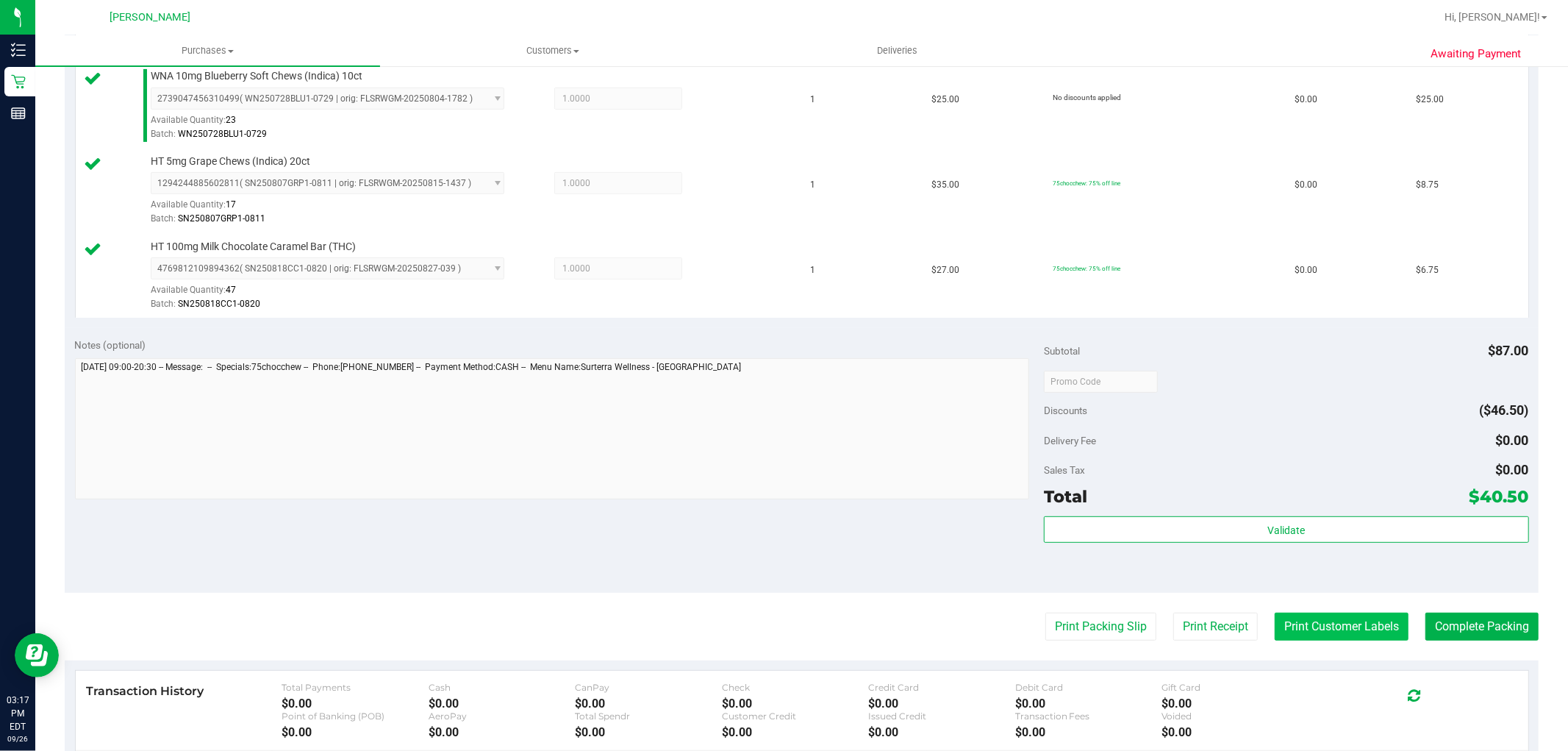
click at [1285, 615] on button "Print Customer Labels" at bounding box center [1341, 626] width 134 height 28
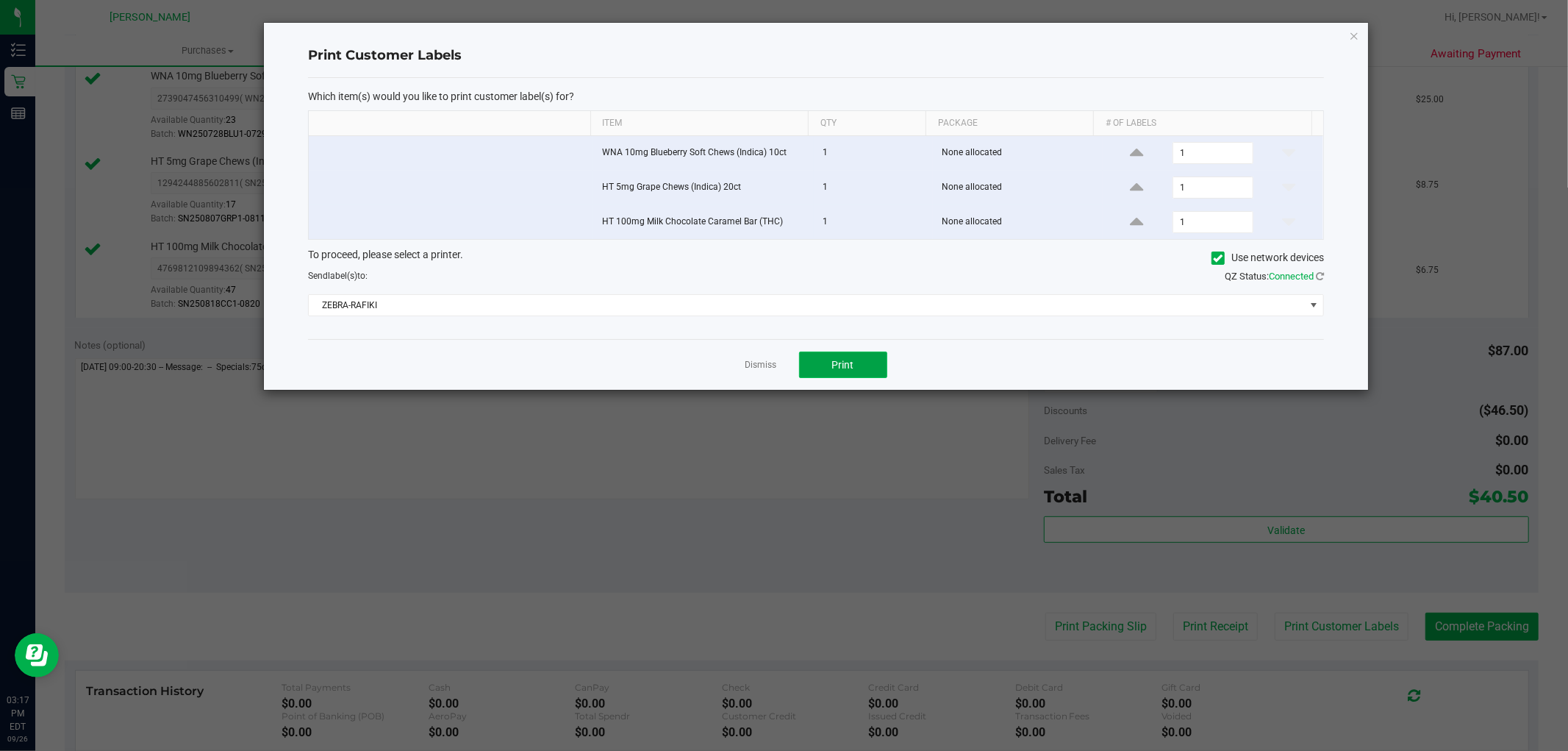
click at [856, 366] on button "Print" at bounding box center [843, 364] width 88 height 26
click at [767, 366] on link "Dismiss" at bounding box center [761, 365] width 32 height 13
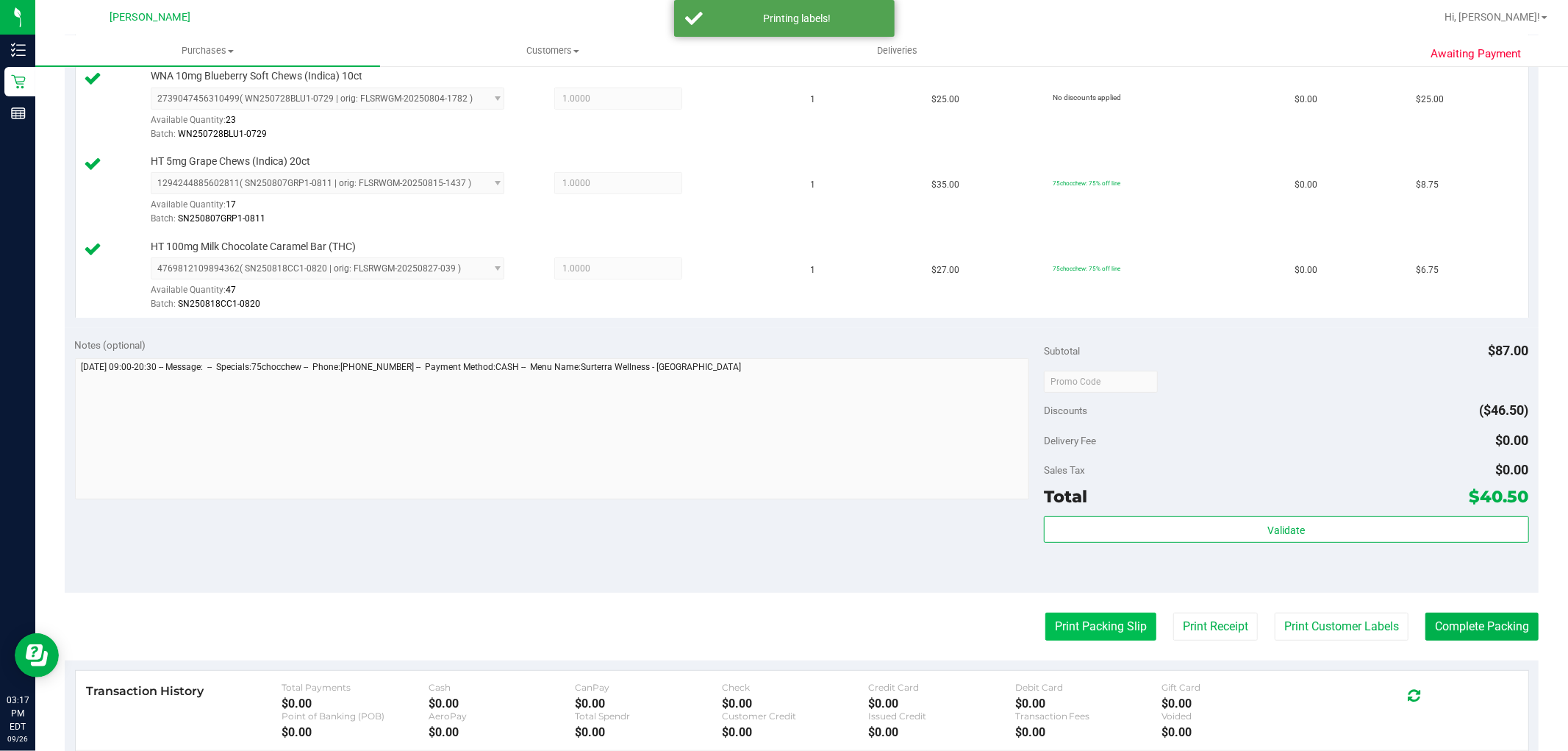
click at [1051, 614] on button "Print Packing Slip" at bounding box center [1101, 626] width 111 height 28
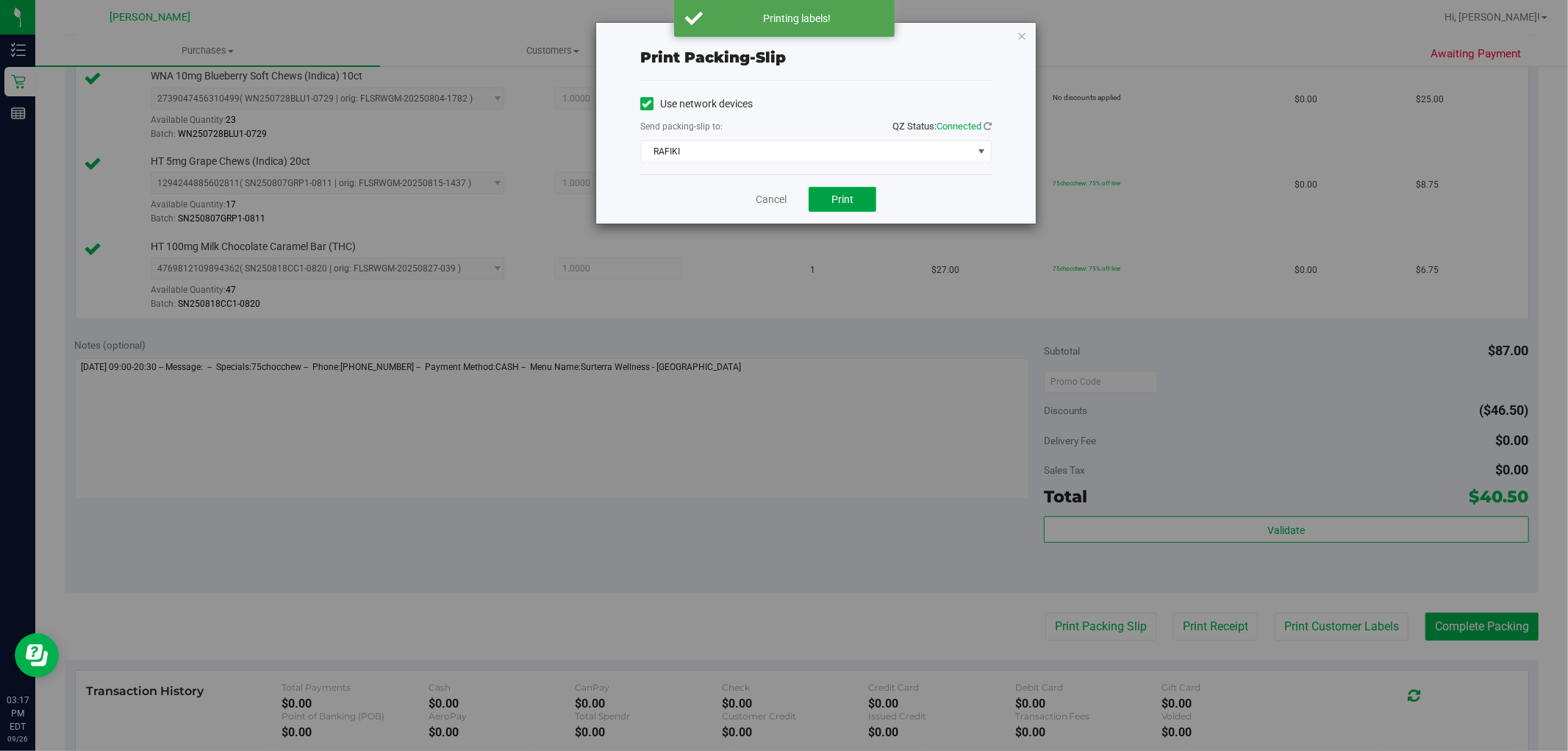
click at [845, 202] on span "Print" at bounding box center [843, 199] width 22 height 12
click at [778, 194] on link "Cancel" at bounding box center [771, 199] width 31 height 15
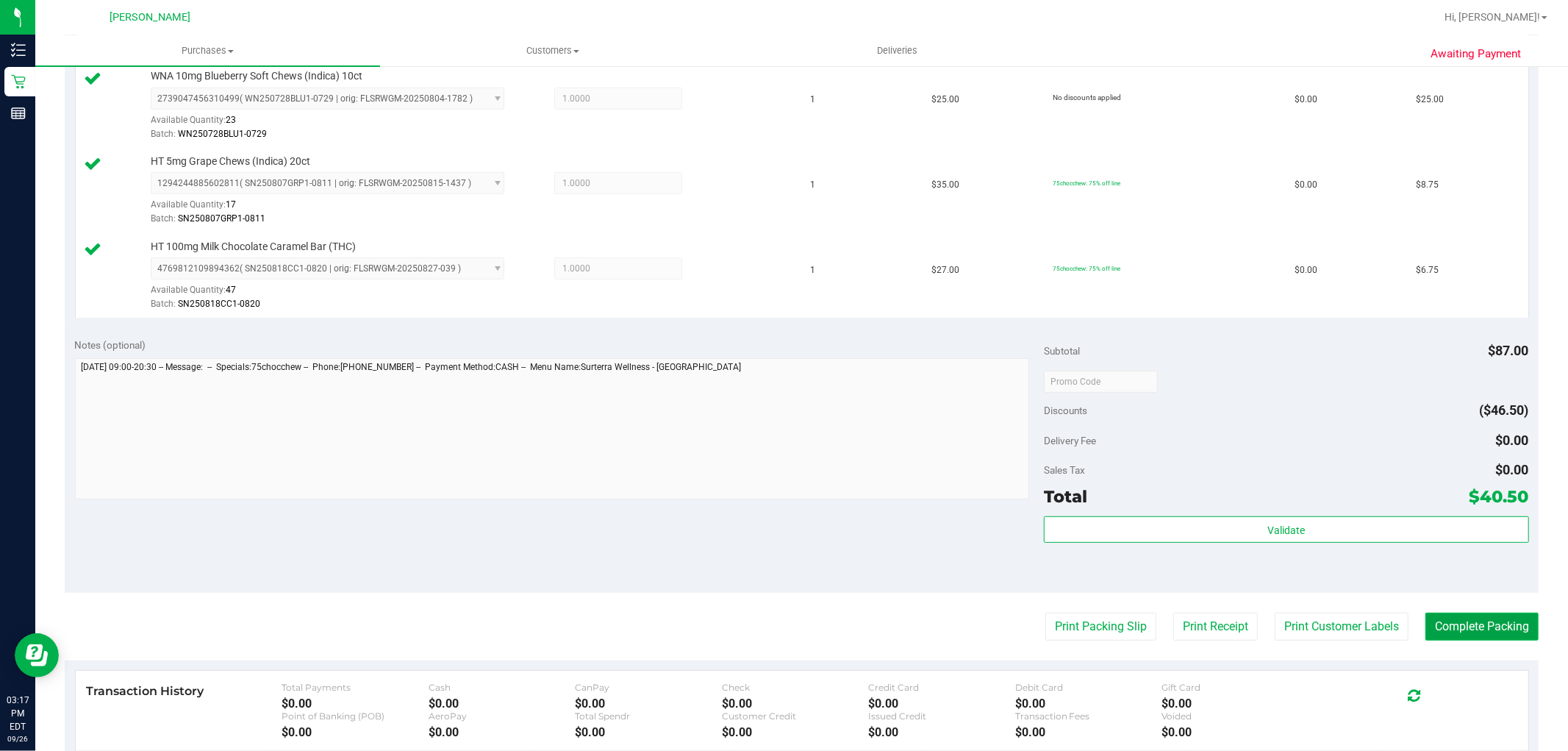
click at [1489, 629] on button "Complete Packing" at bounding box center [1482, 626] width 113 height 28
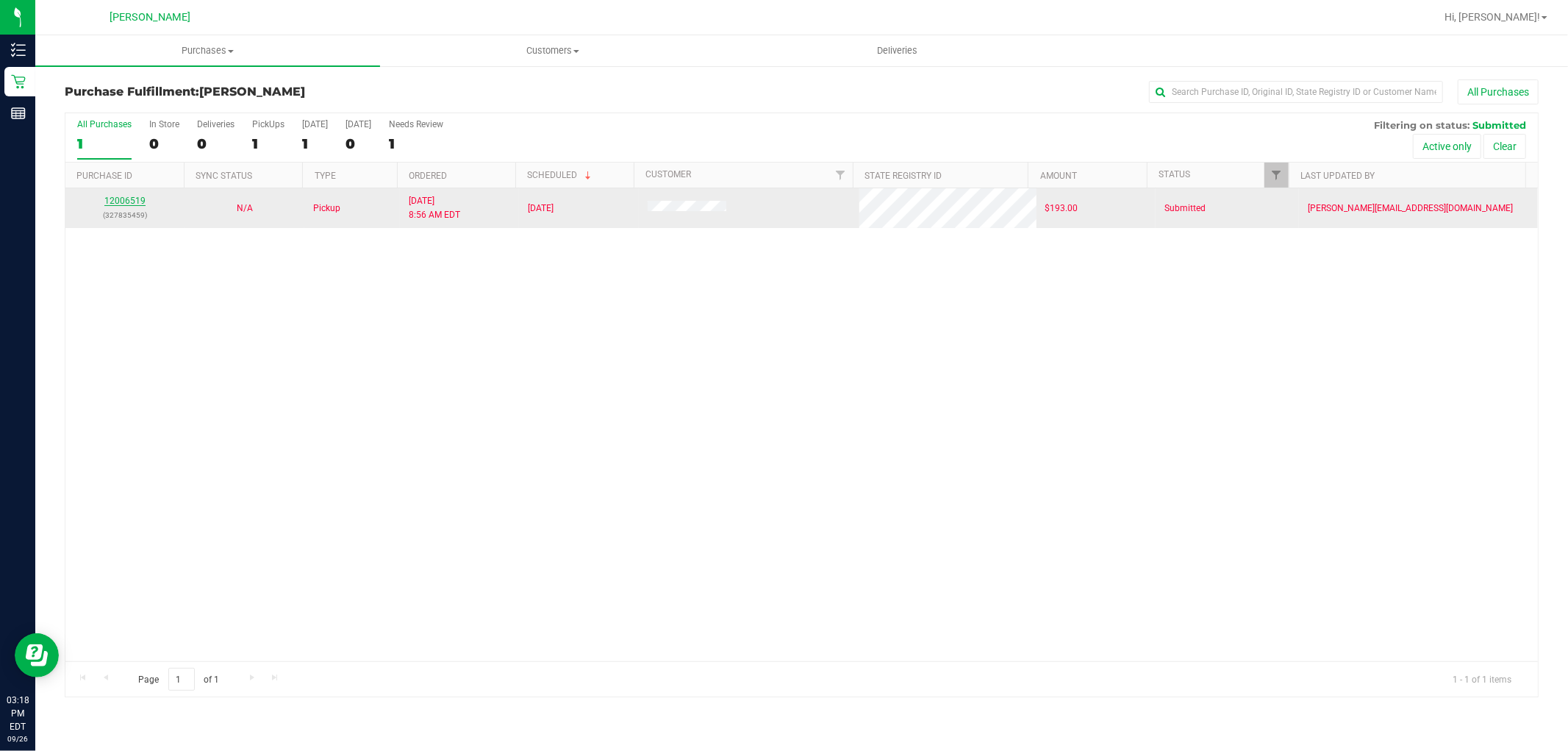
click at [126, 195] on link "12006519" at bounding box center [125, 200] width 41 height 10
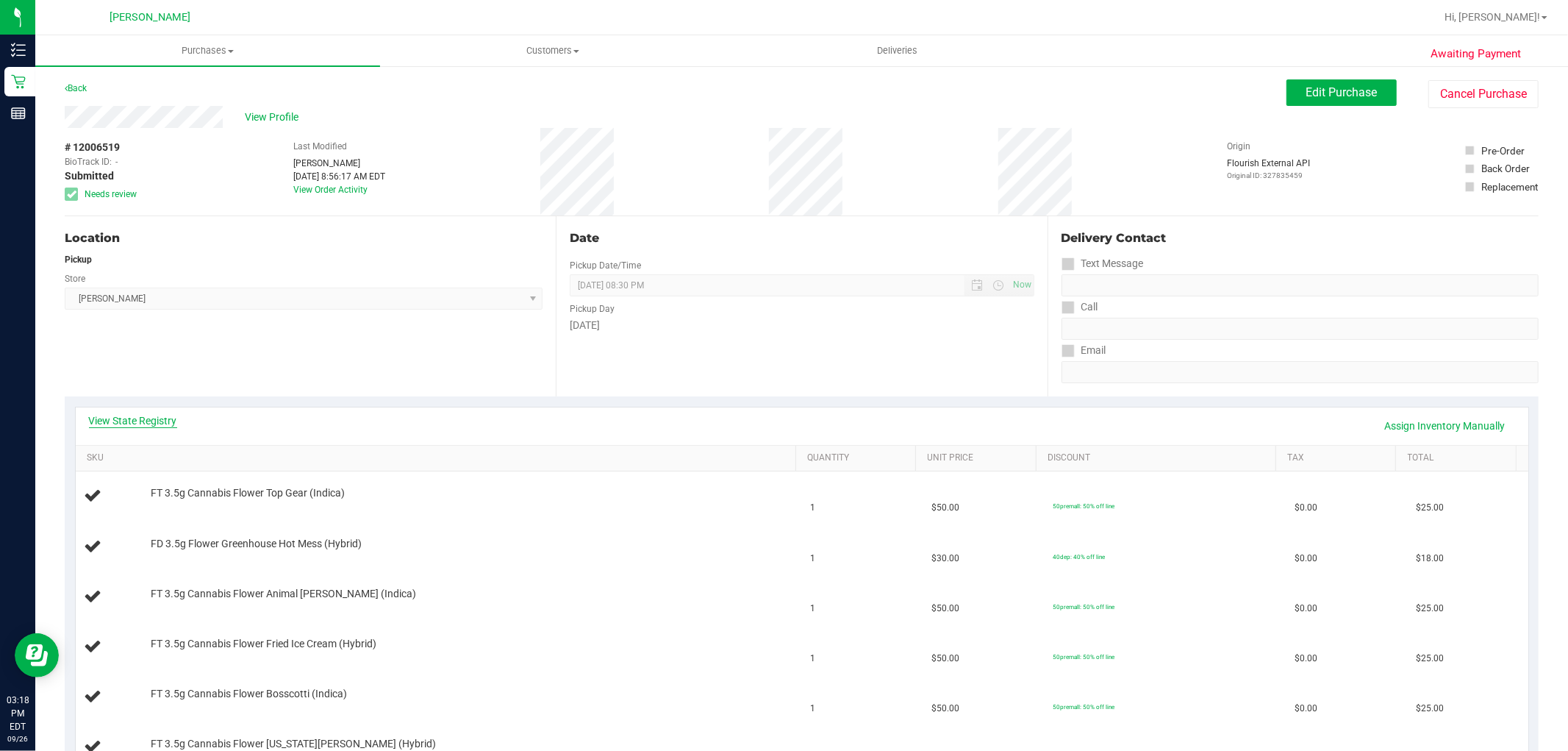
click at [143, 419] on link "View State Registry" at bounding box center [133, 421] width 88 height 15
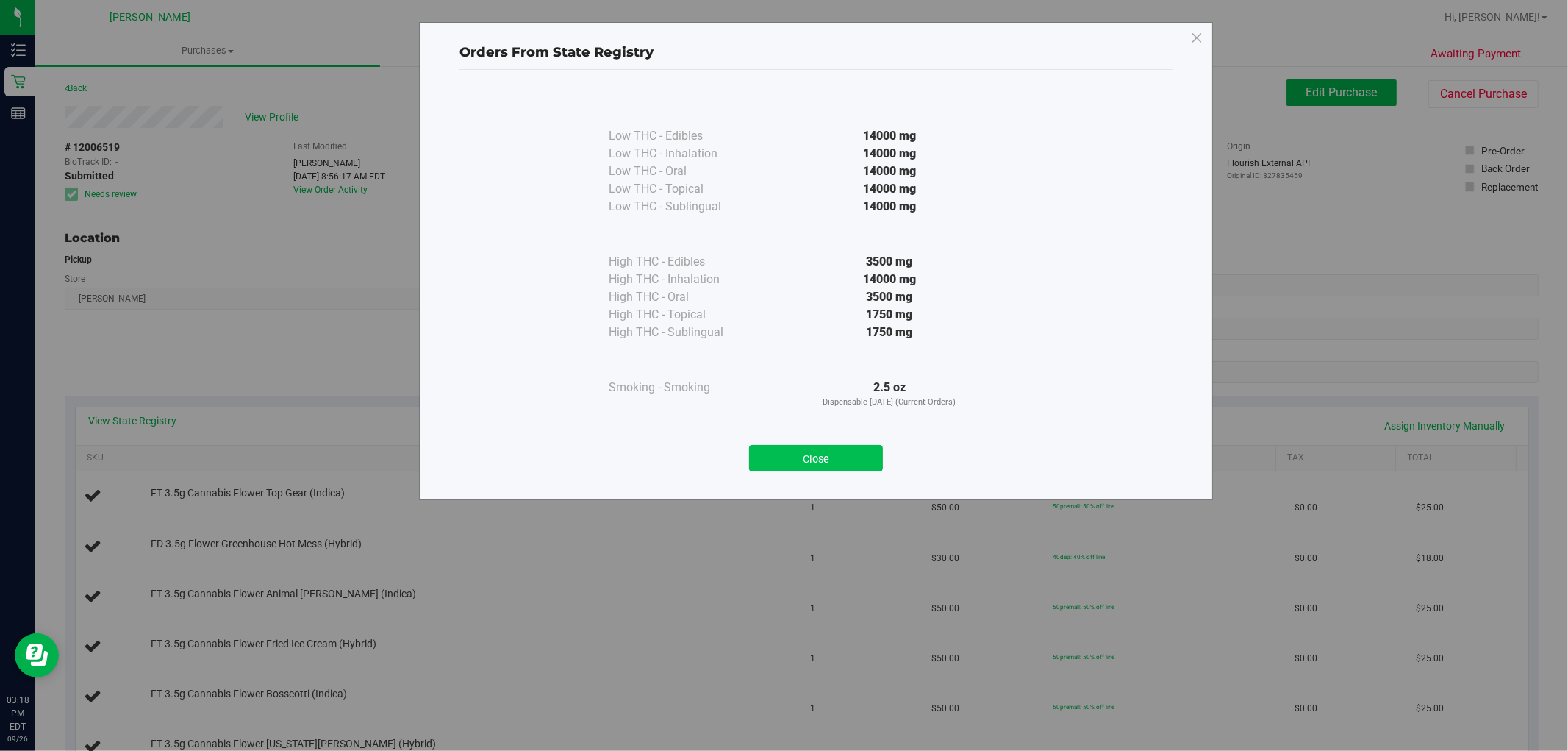
click at [787, 464] on button "Close" at bounding box center [816, 457] width 134 height 26
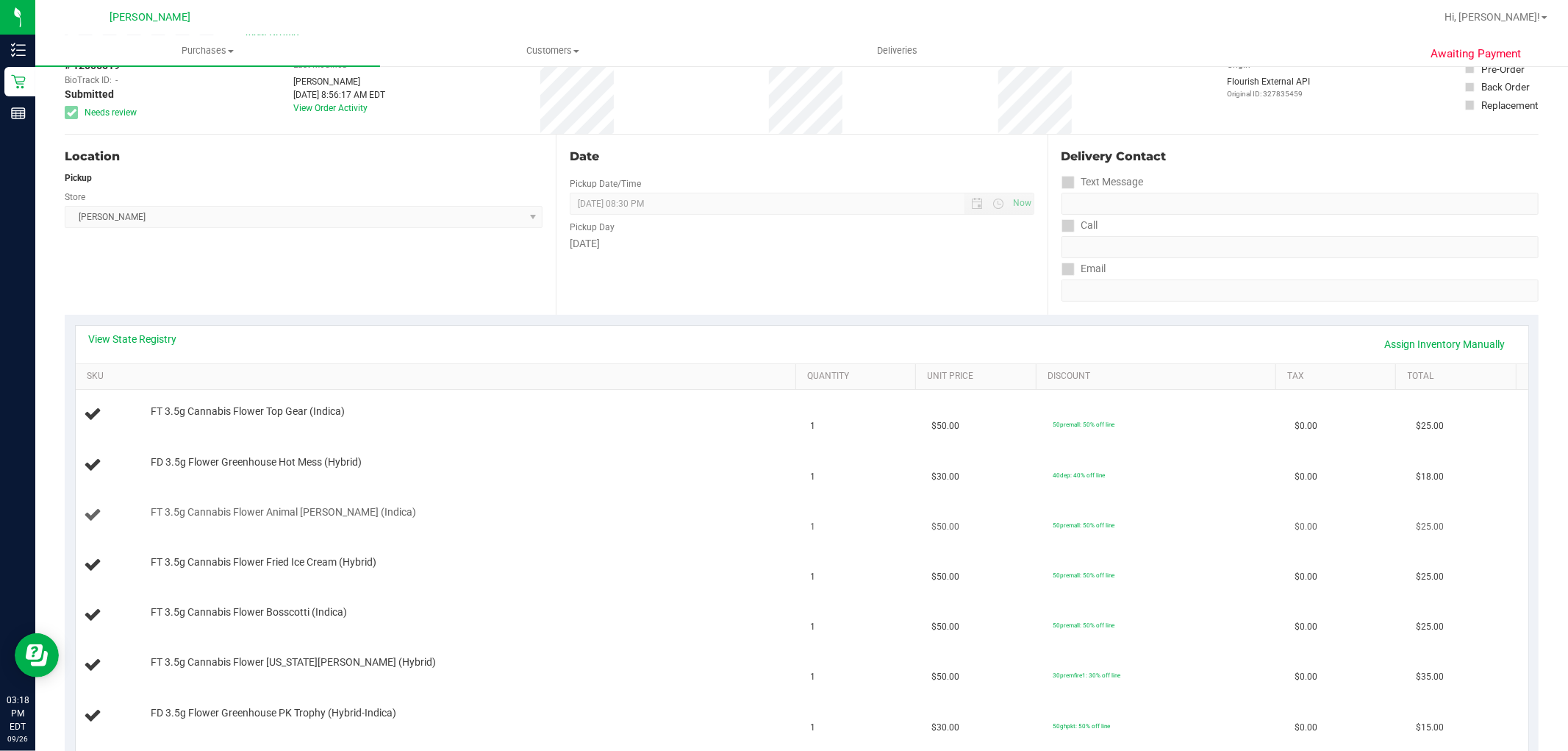
scroll to position [245, 0]
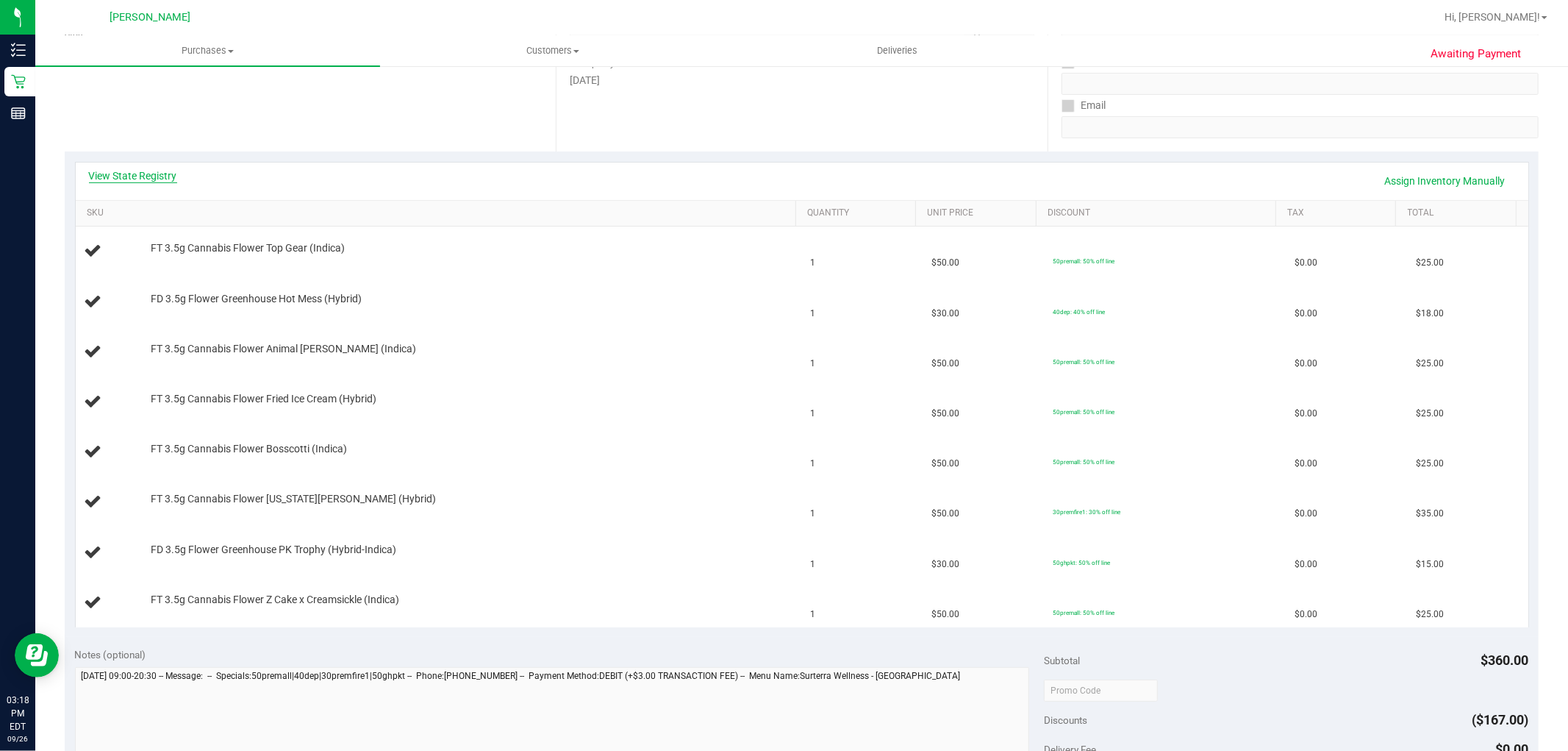
click at [133, 182] on link "View State Registry" at bounding box center [133, 175] width 88 height 15
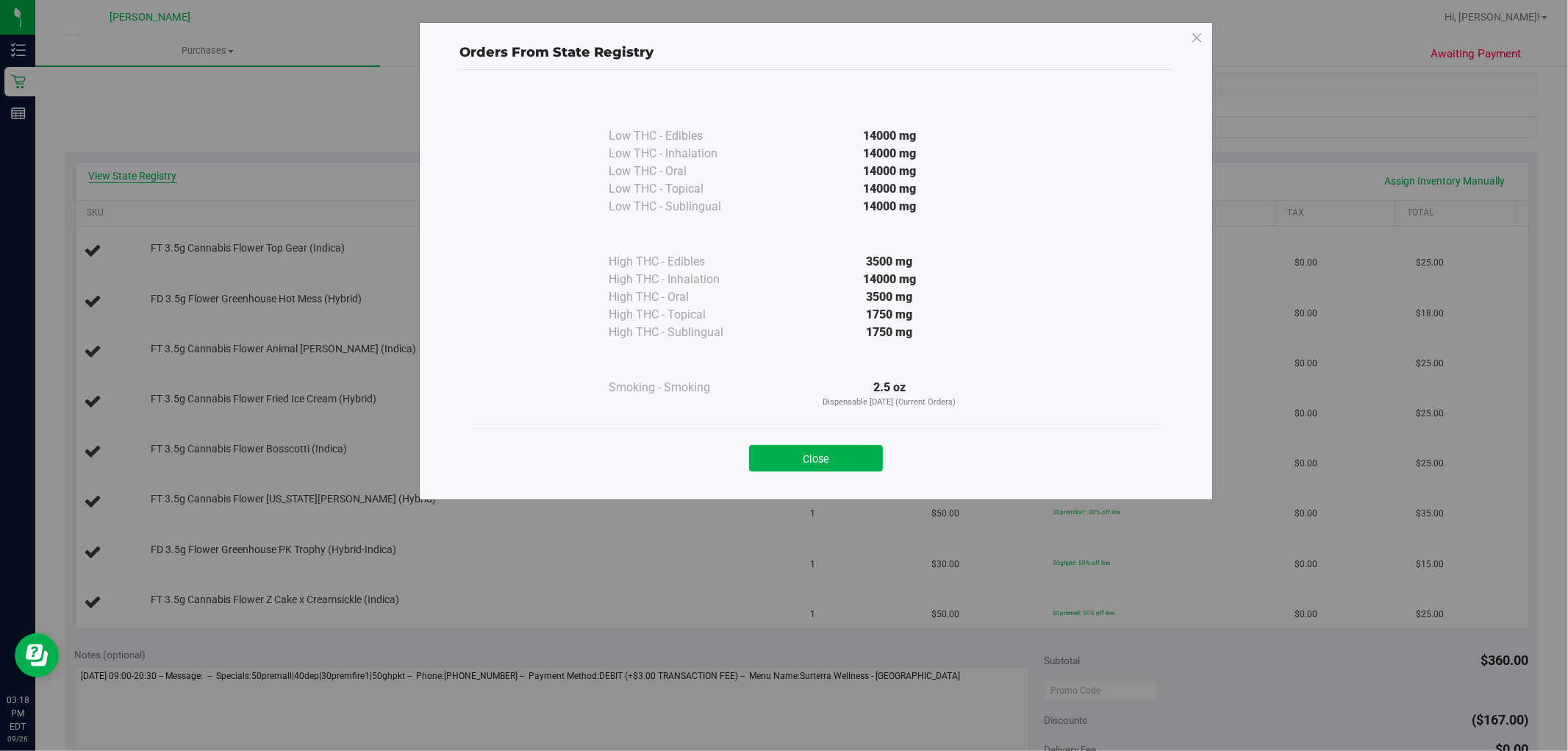
click at [135, 173] on div "Orders From State Registry Low THC - Edibles 14000 mg" at bounding box center [790, 376] width 1579 height 751
click at [778, 456] on button "Close" at bounding box center [816, 457] width 134 height 26
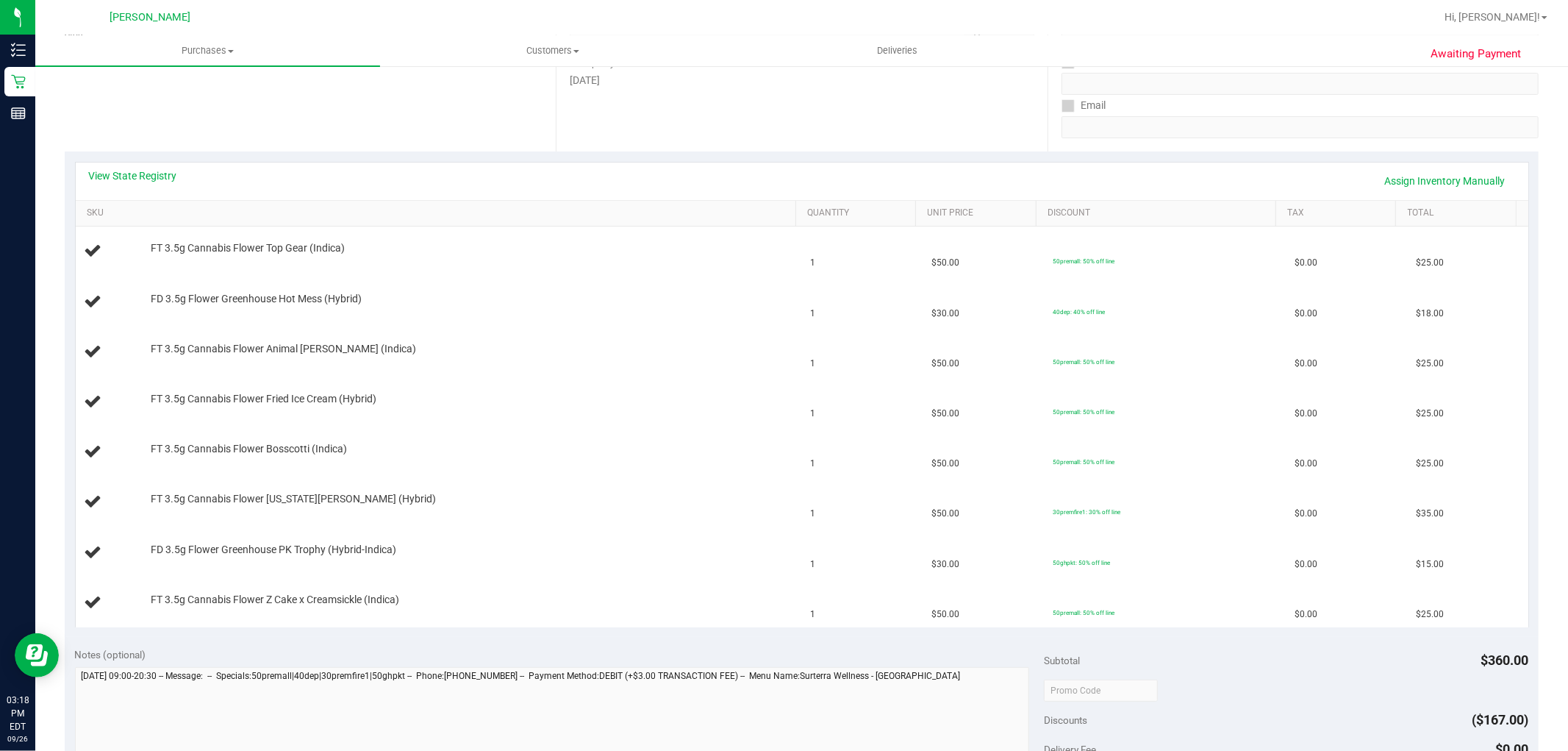
scroll to position [0, 0]
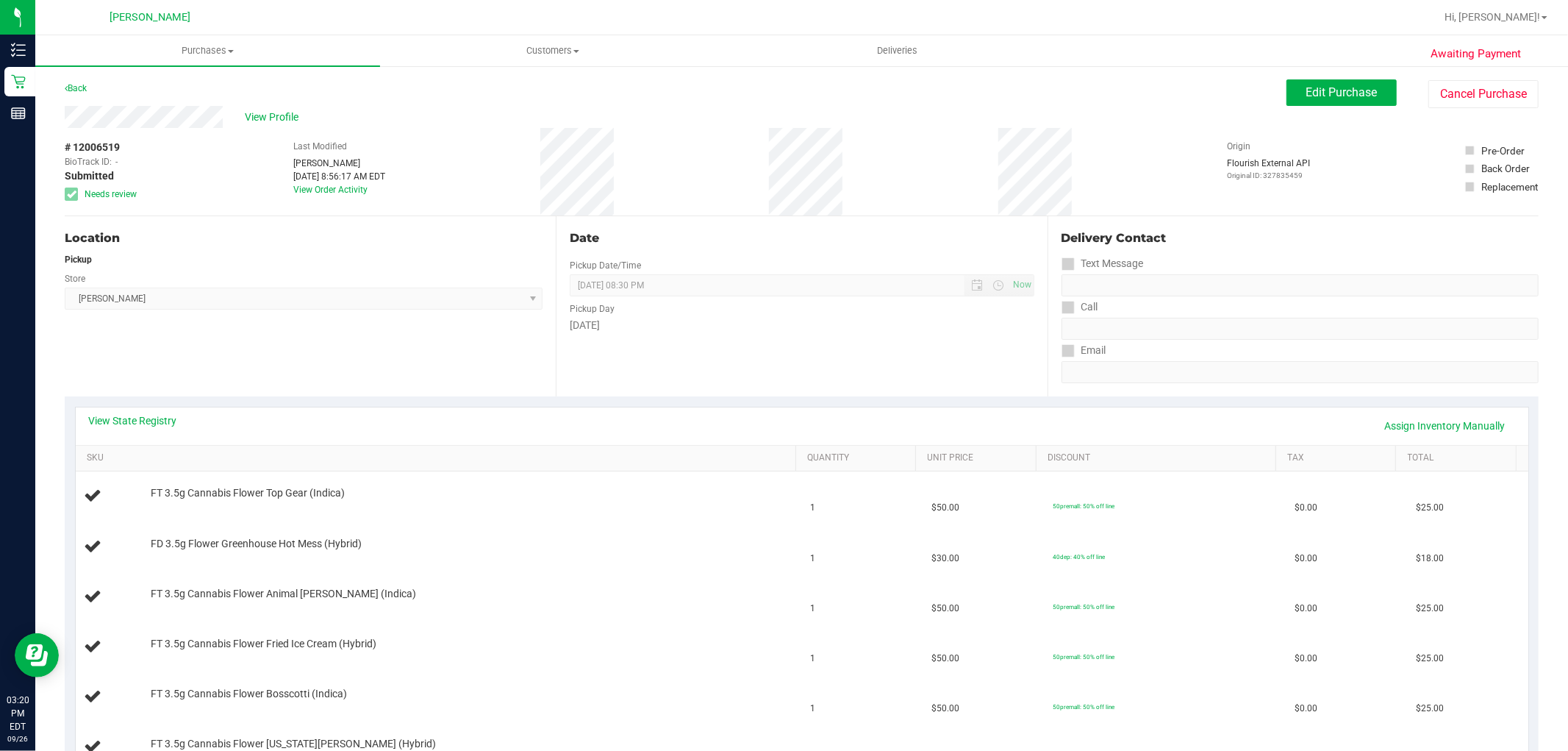
click at [133, 329] on div "Location Pickup Store [GEOGRAPHIC_DATA][PERSON_NAME] Select Store [PERSON_NAME]…" at bounding box center [310, 306] width 491 height 180
click at [1326, 95] on span "Edit Purchase" at bounding box center [1342, 92] width 71 height 14
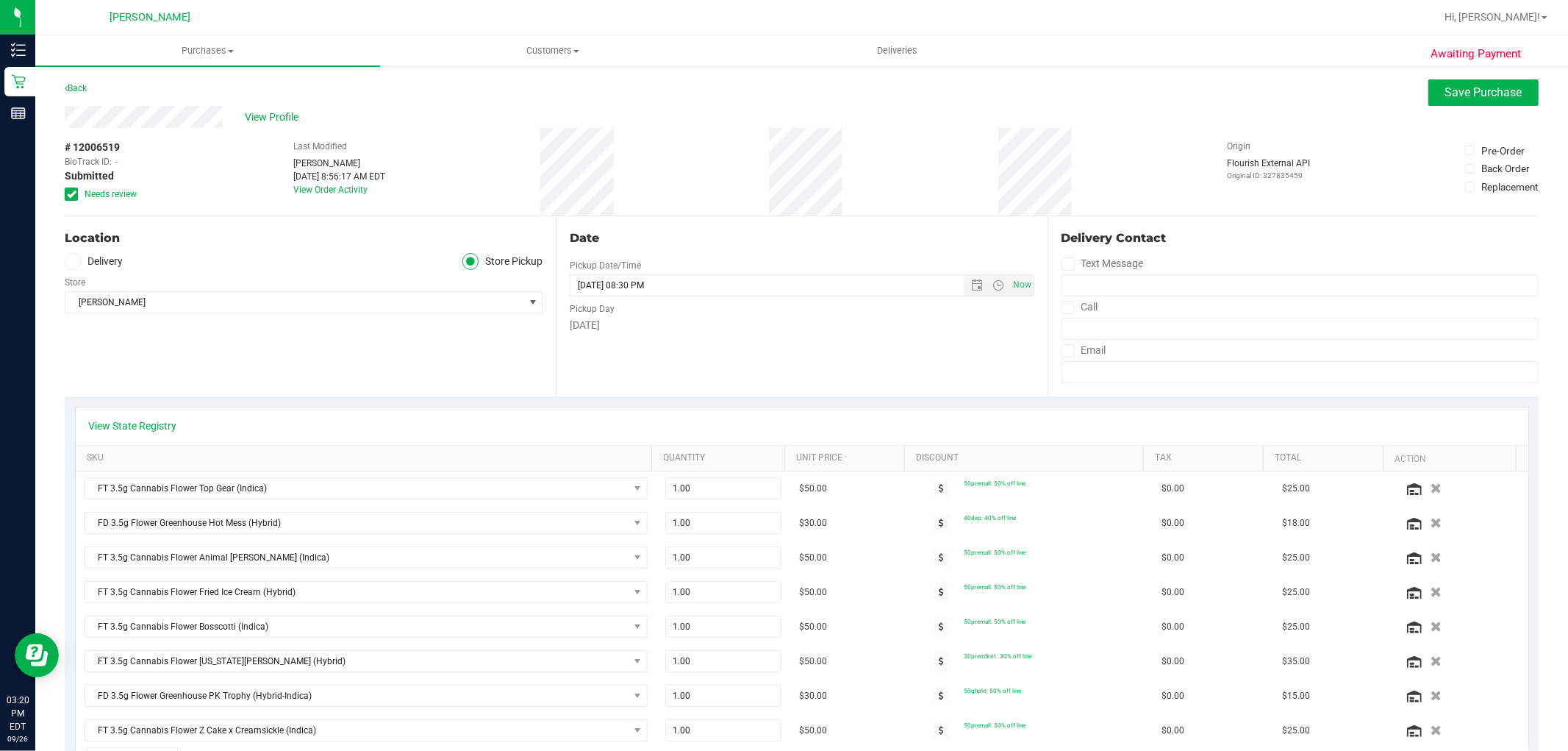
click at [75, 194] on icon at bounding box center [71, 194] width 10 height 0
click at [0, 0] on input "Needs review" at bounding box center [0, 0] width 0 height 0
click at [1452, 94] on span "Save Purchase" at bounding box center [1483, 92] width 77 height 14
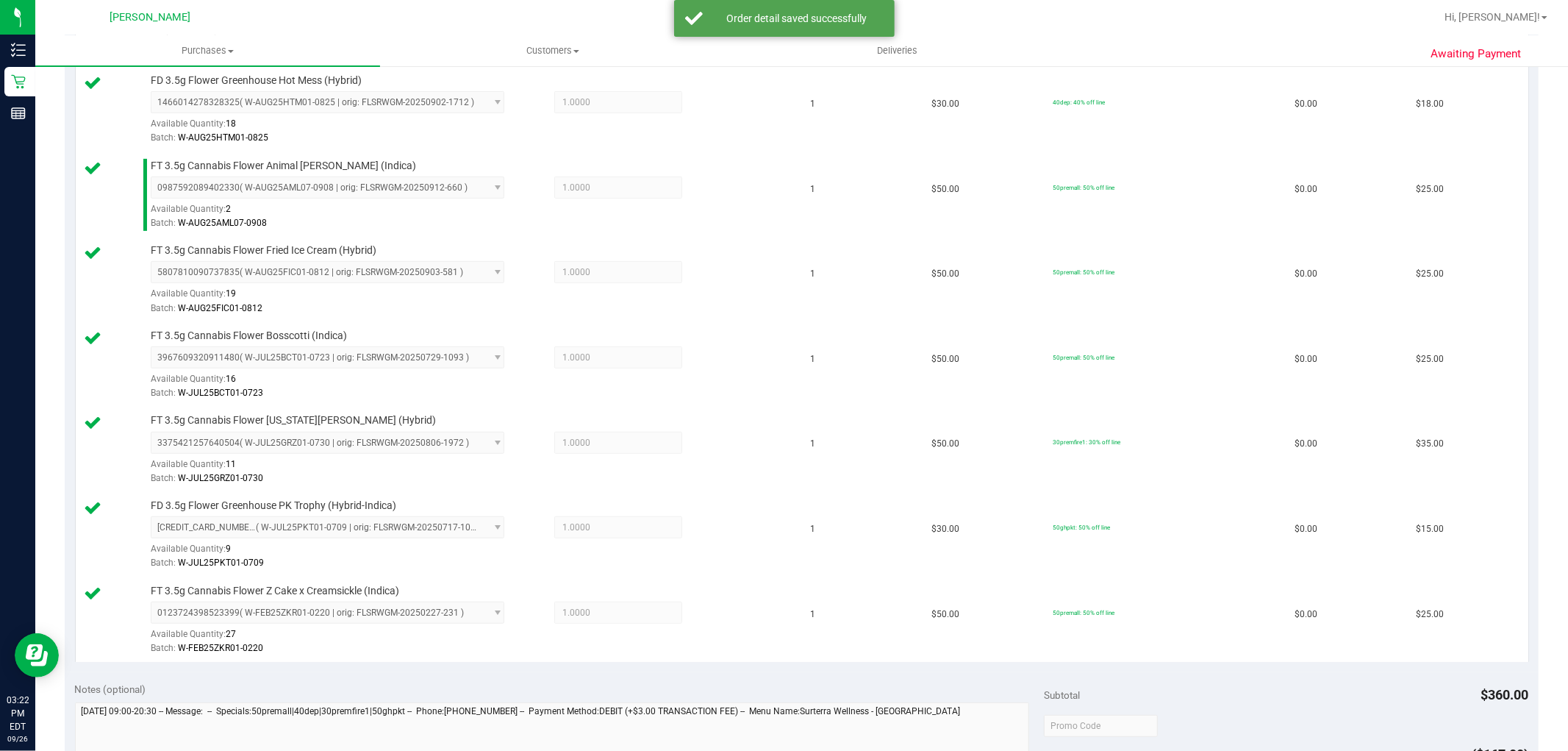
scroll to position [1049, 0]
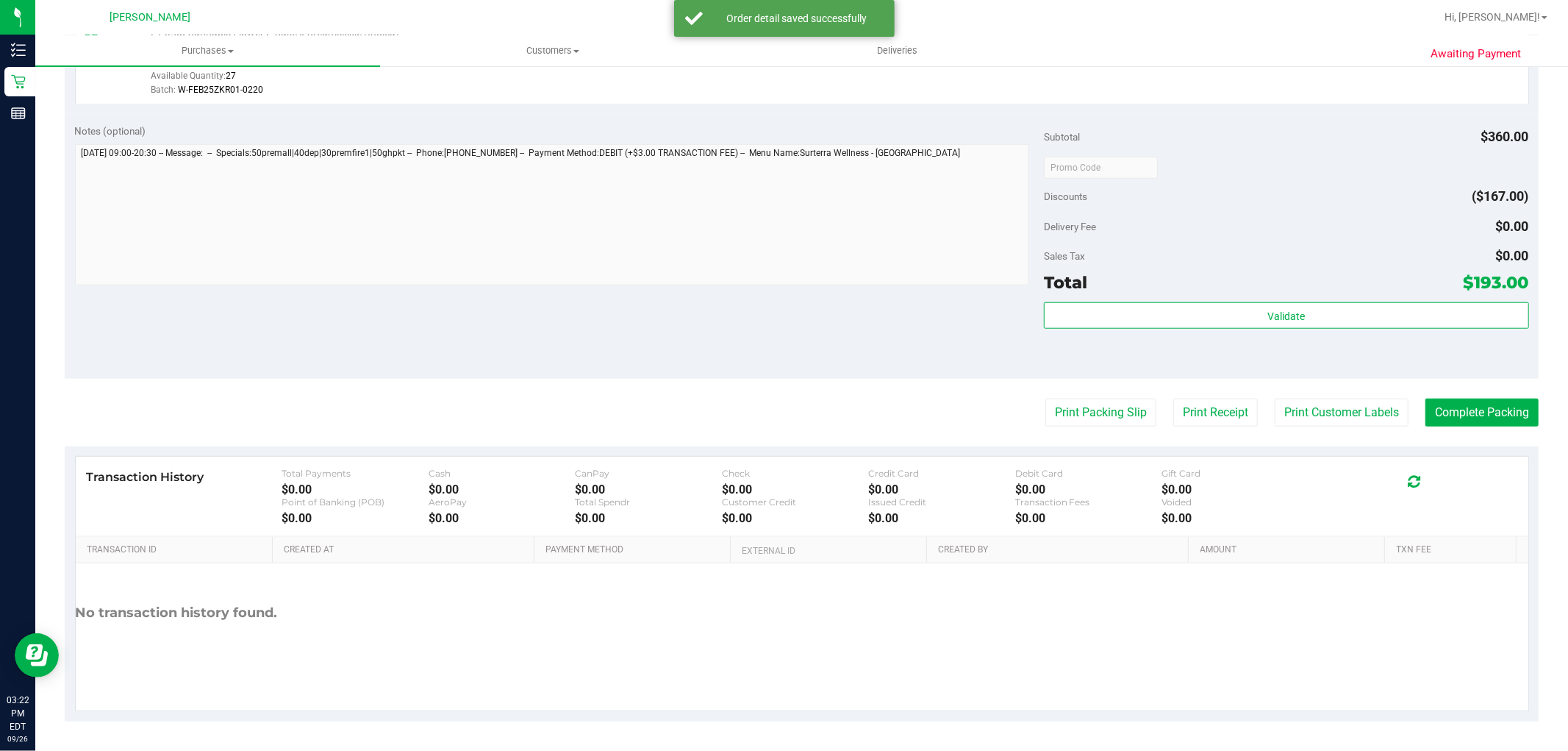
click at [1099, 283] on div "Total $193.00" at bounding box center [1286, 282] width 485 height 26
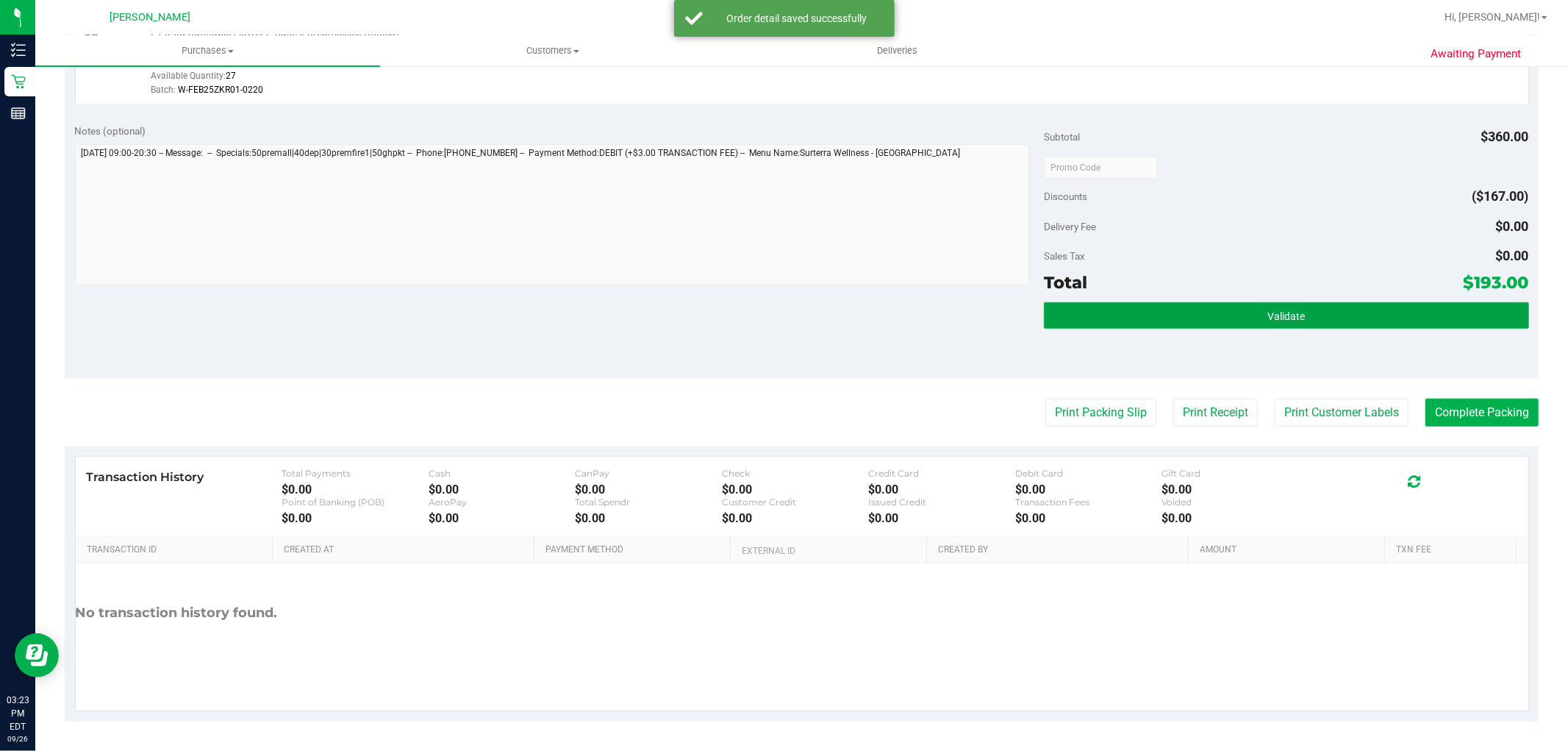
click at [1100, 317] on button "Validate" at bounding box center [1286, 315] width 485 height 26
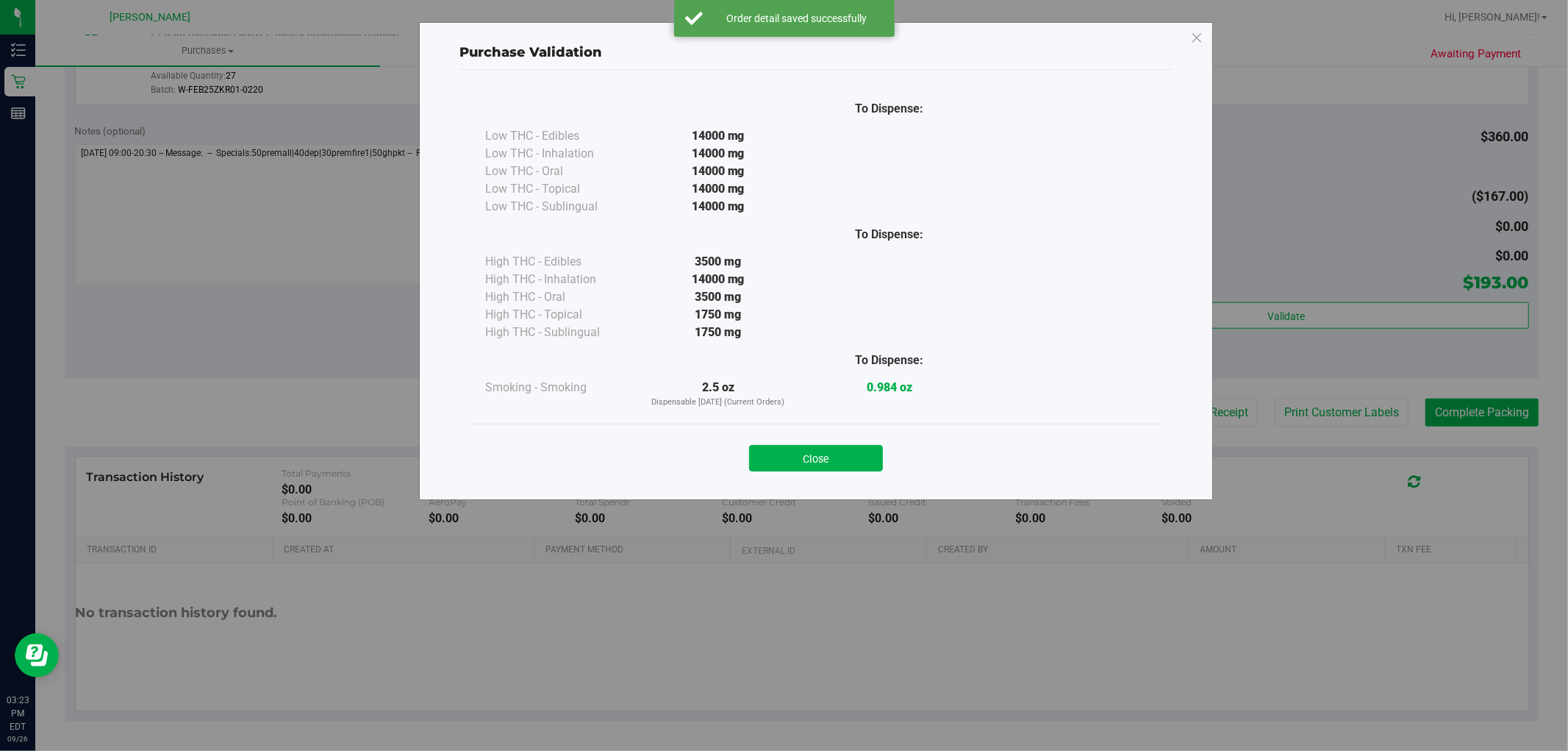
click at [844, 478] on div "Close" at bounding box center [816, 453] width 691 height 60
click at [842, 468] on button "Close" at bounding box center [816, 457] width 134 height 26
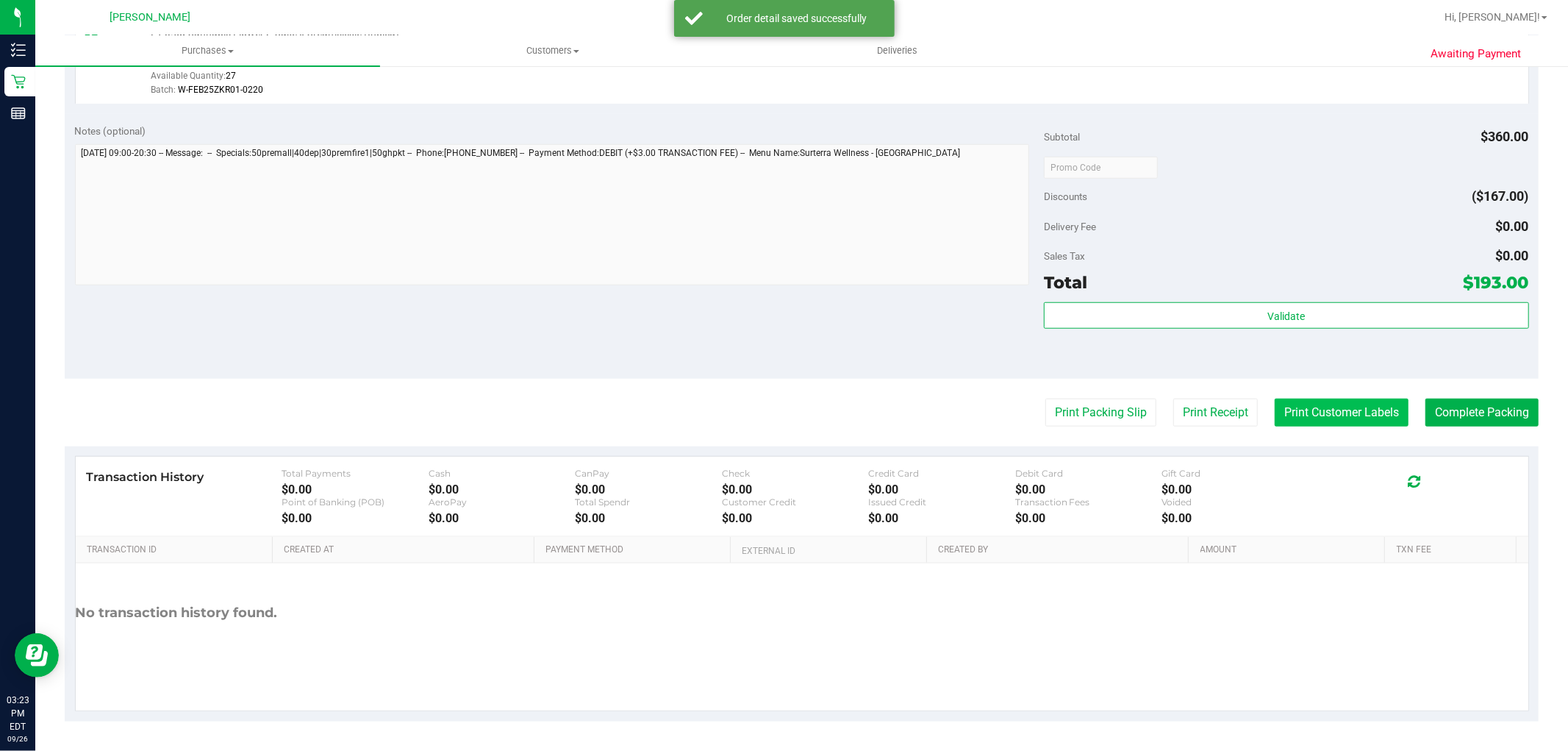
click at [1288, 407] on button "Print Customer Labels" at bounding box center [1341, 412] width 134 height 28
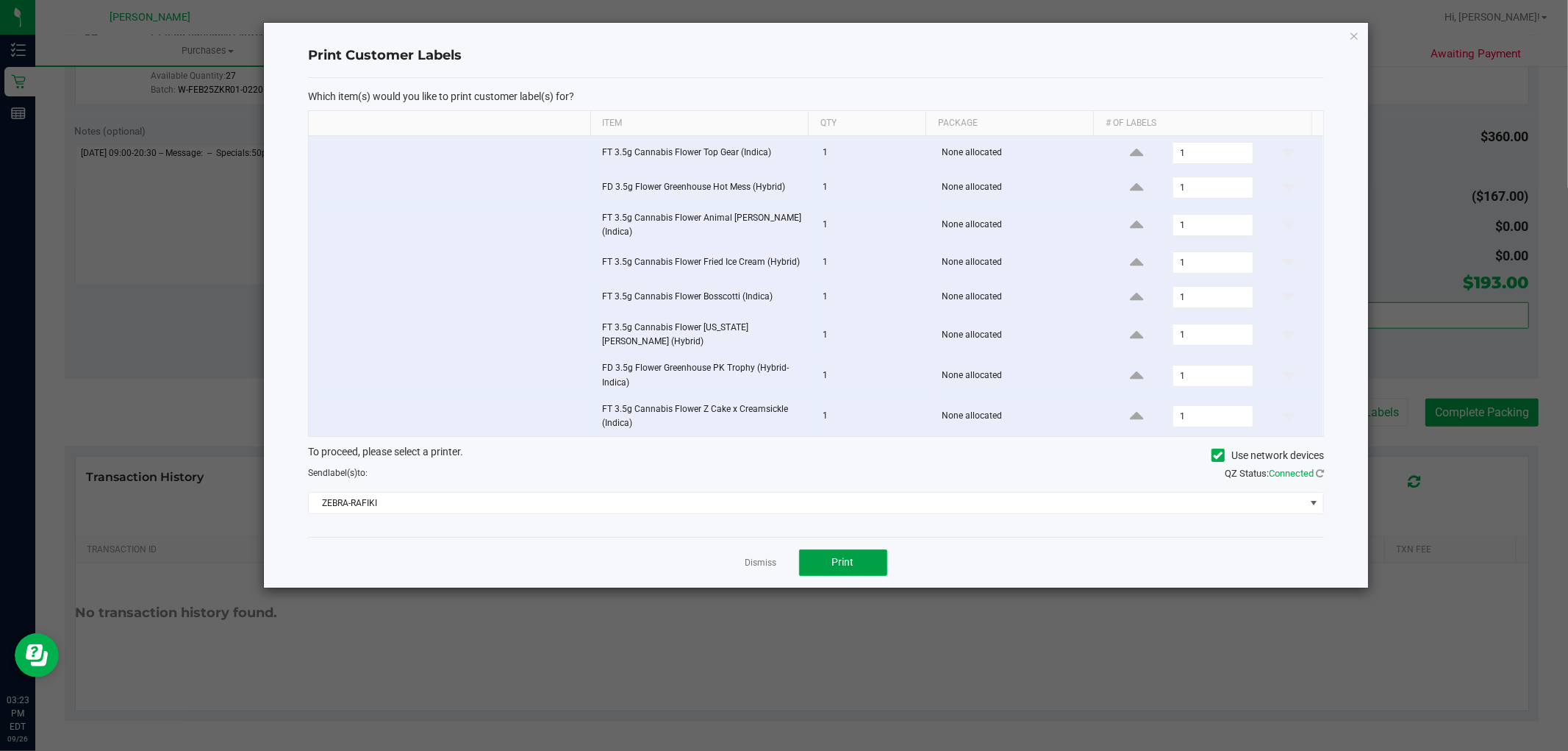
click at [828, 553] on button "Print" at bounding box center [843, 562] width 88 height 26
click at [763, 557] on link "Dismiss" at bounding box center [761, 563] width 32 height 13
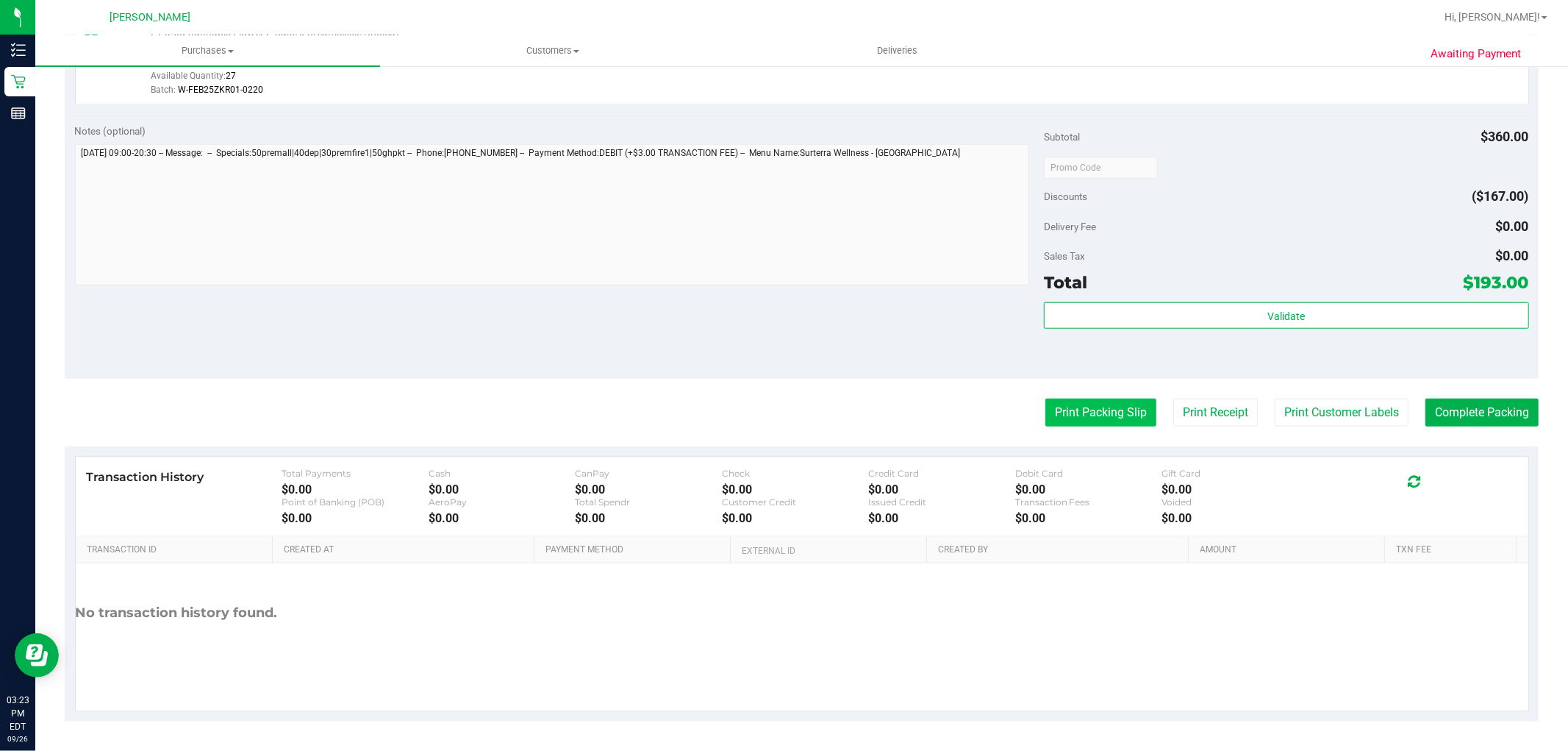
click at [1112, 413] on button "Print Packing Slip" at bounding box center [1101, 412] width 111 height 28
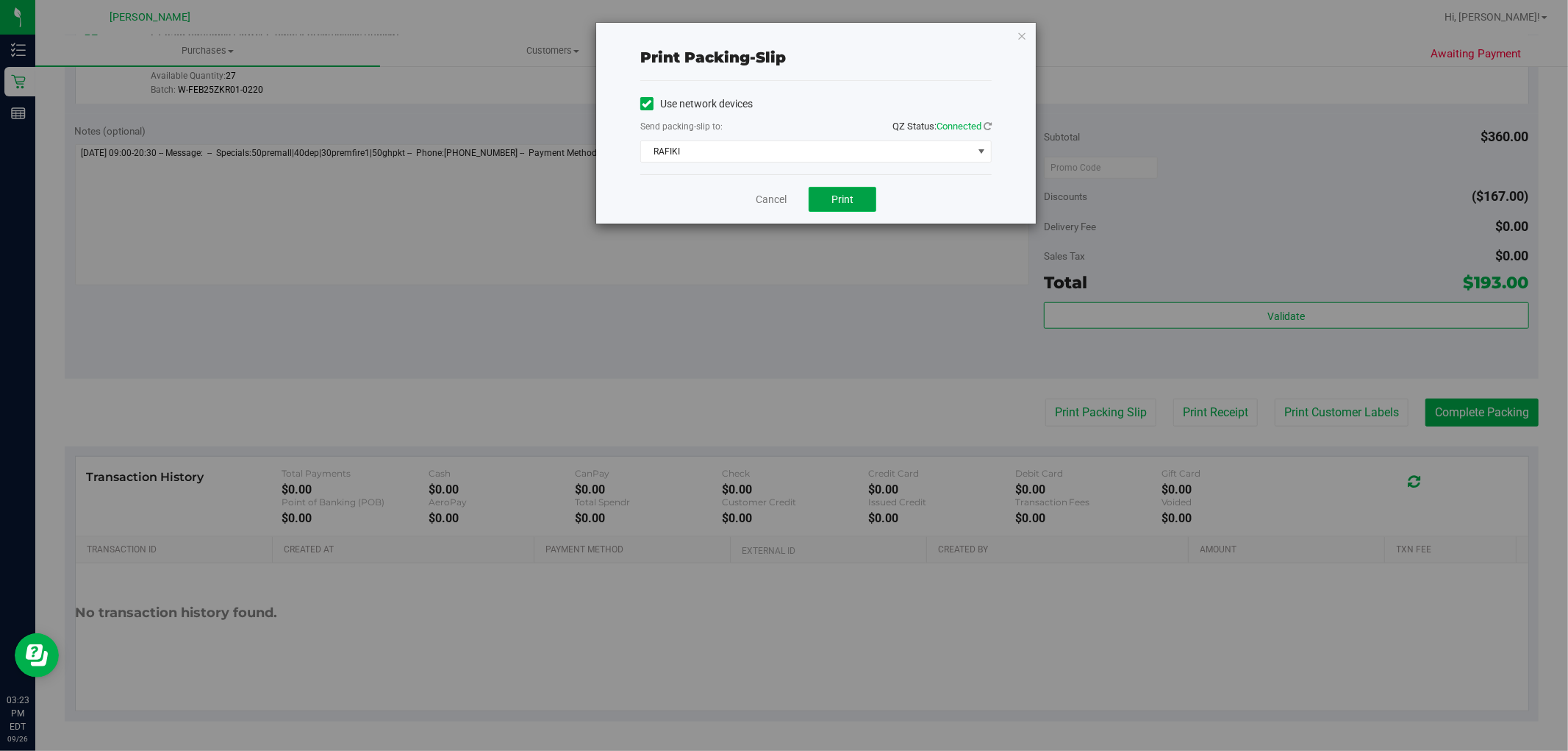
click at [847, 196] on span "Print" at bounding box center [843, 199] width 22 height 12
click at [780, 199] on link "Cancel" at bounding box center [771, 199] width 31 height 15
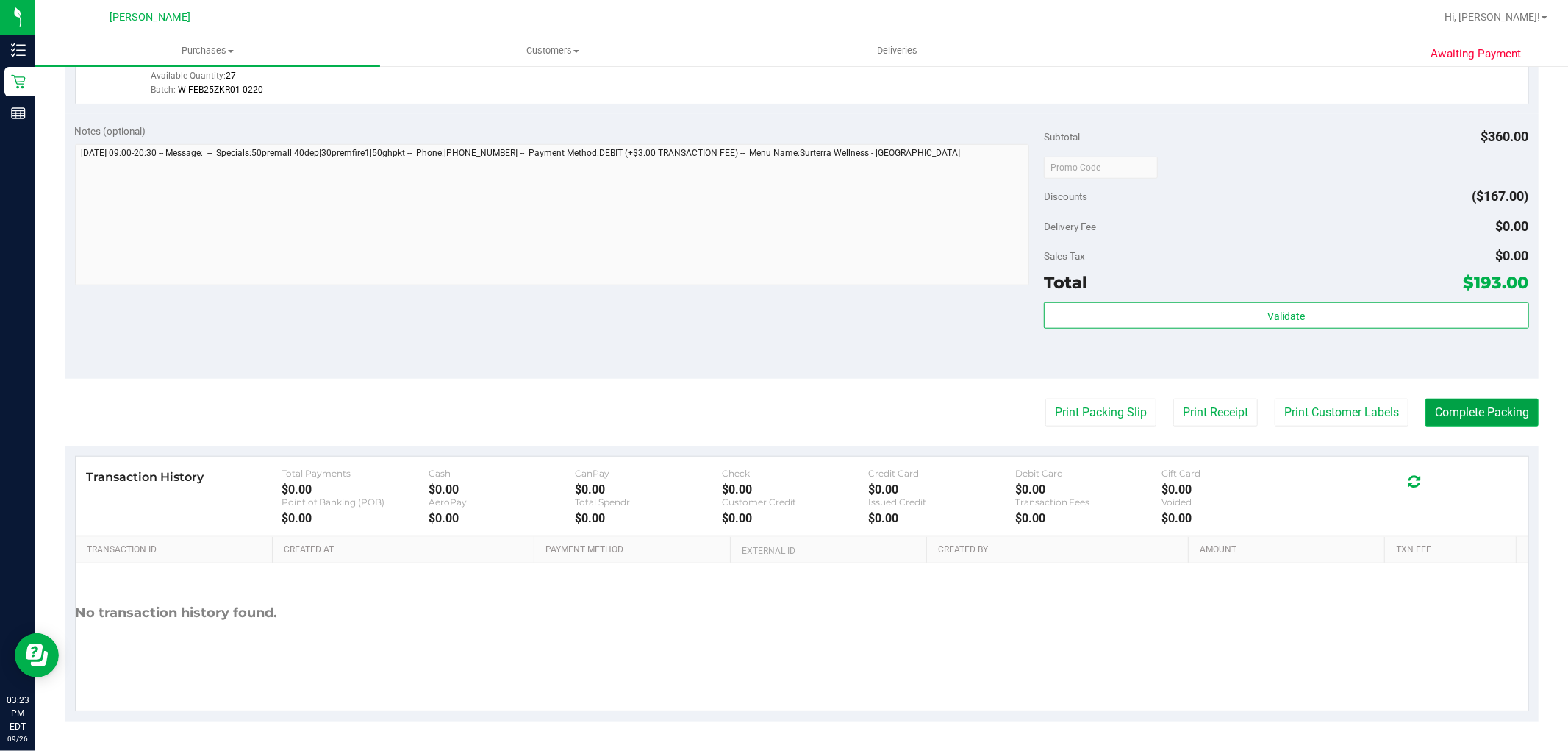
click at [1508, 418] on button "Complete Packing" at bounding box center [1482, 412] width 113 height 28
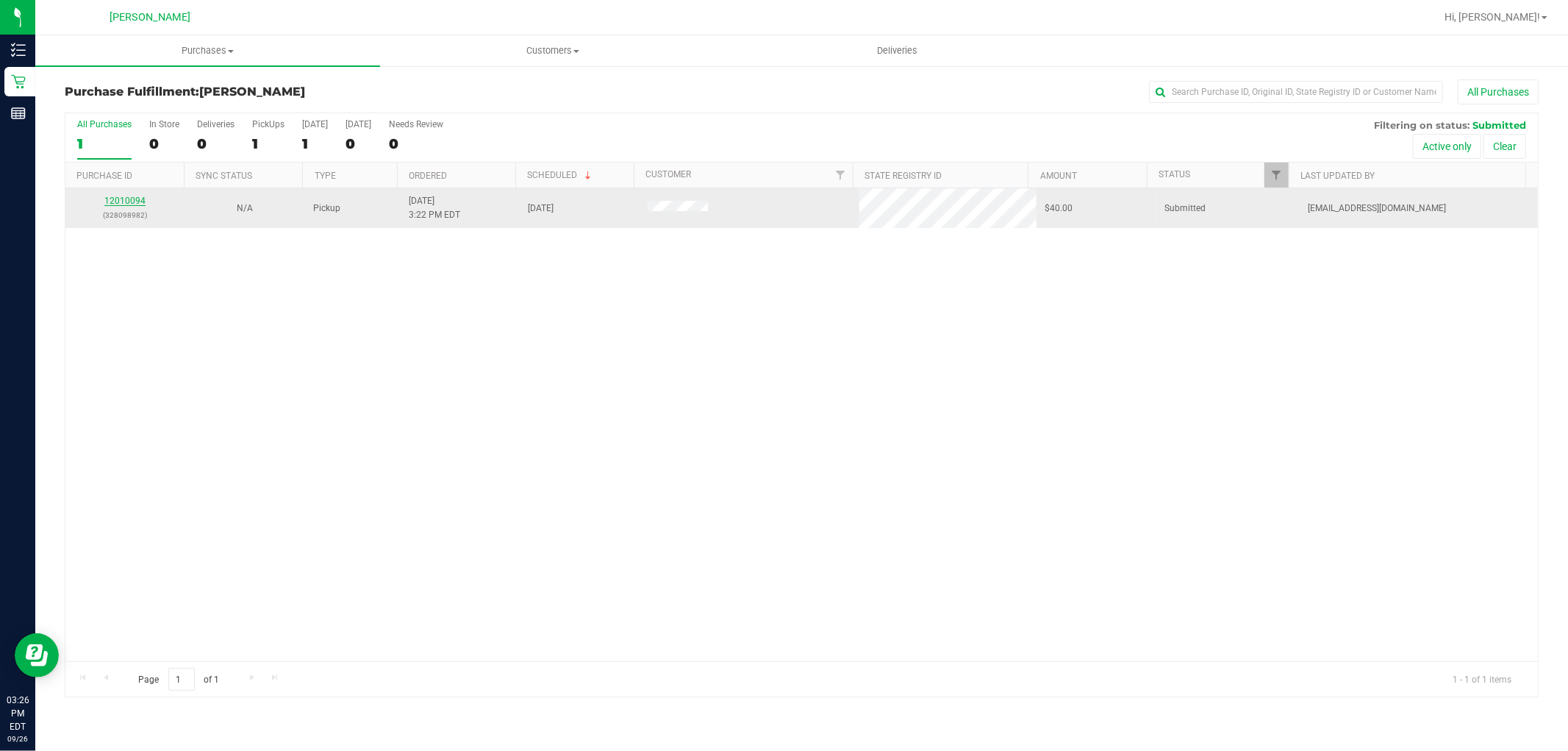
click at [135, 197] on link "12010094" at bounding box center [125, 200] width 41 height 10
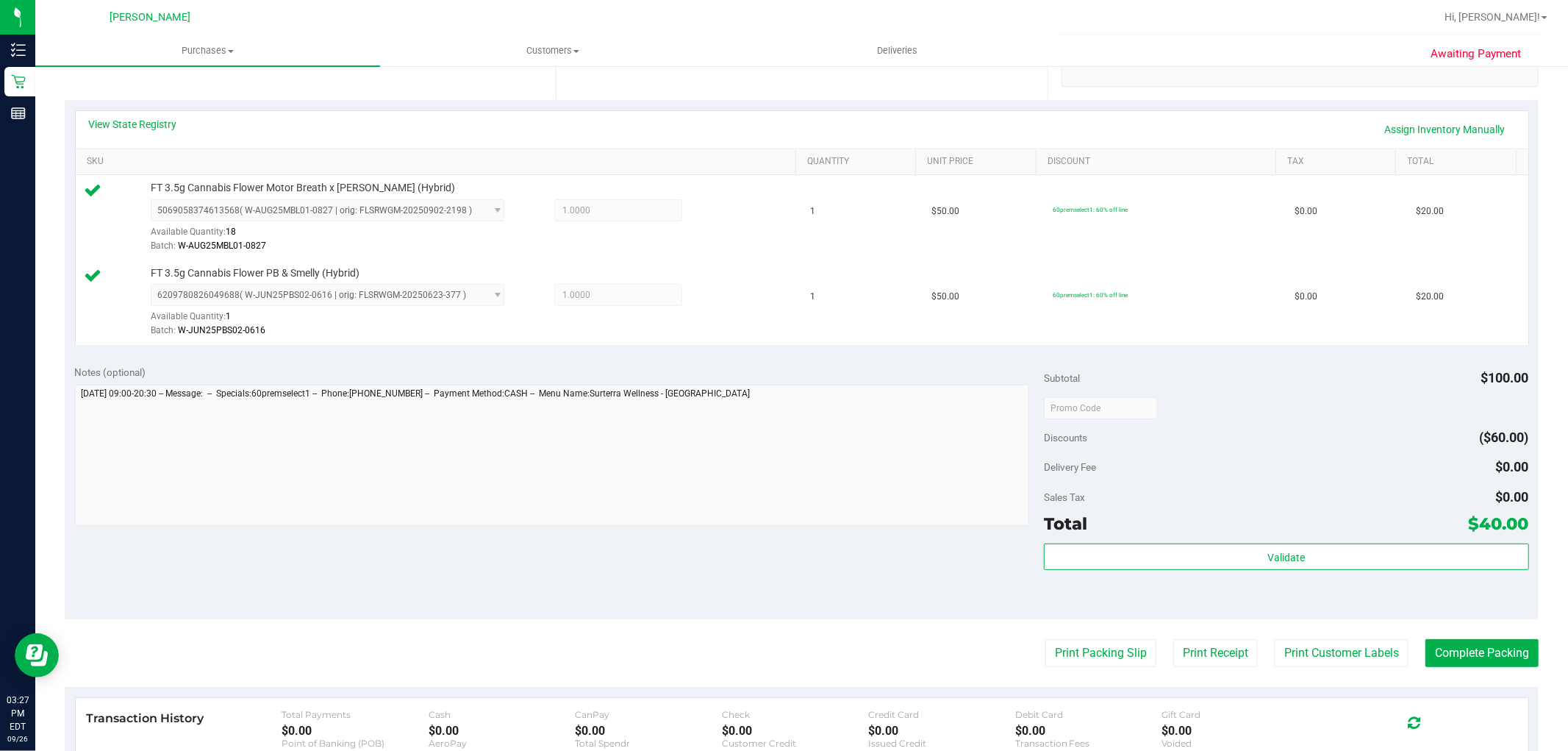
scroll to position [326, 0]
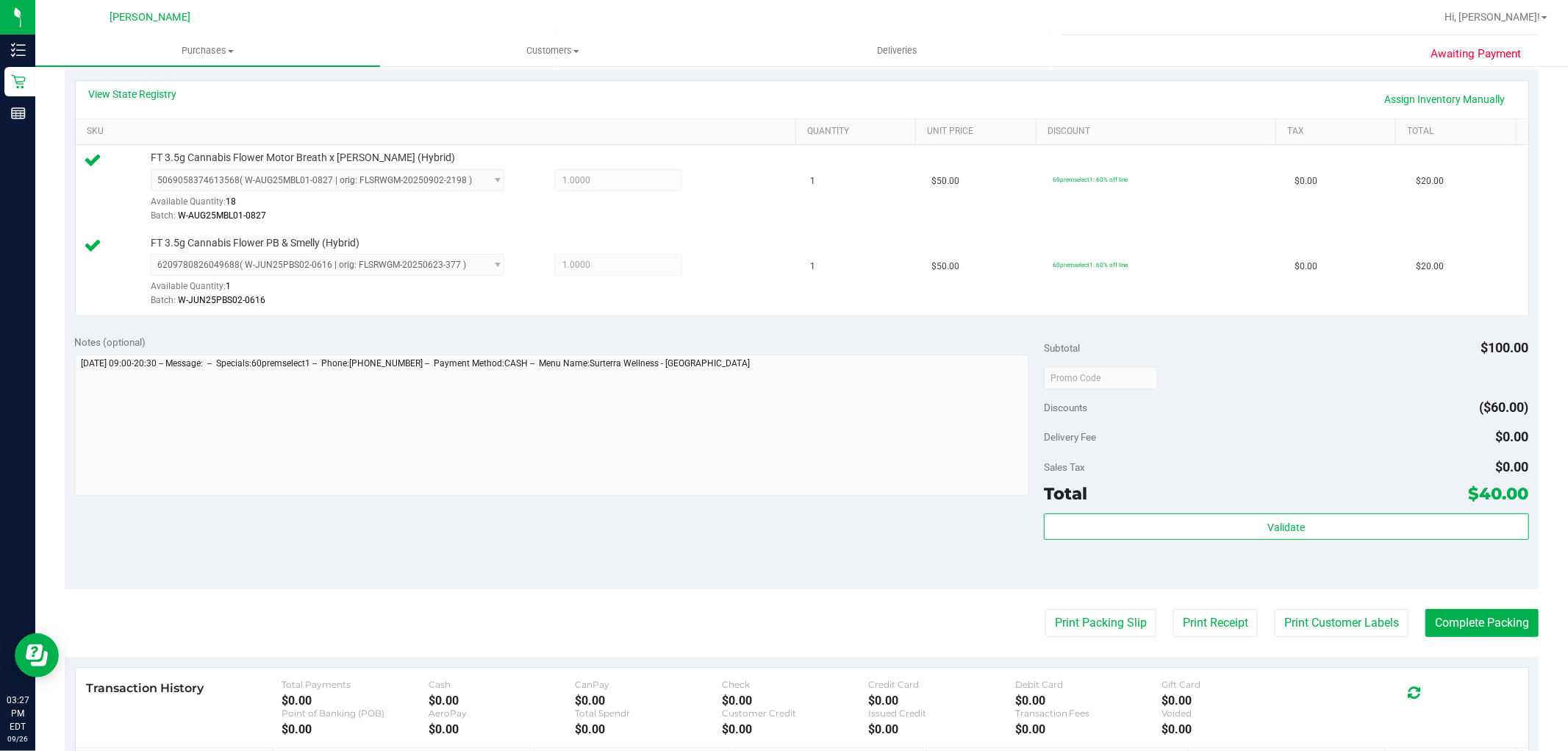
click at [1405, 545] on div "Validate" at bounding box center [1286, 546] width 485 height 66
click at [1401, 545] on div "Validate" at bounding box center [1286, 546] width 485 height 66
click at [1401, 541] on div "Validate" at bounding box center [1286, 546] width 485 height 66
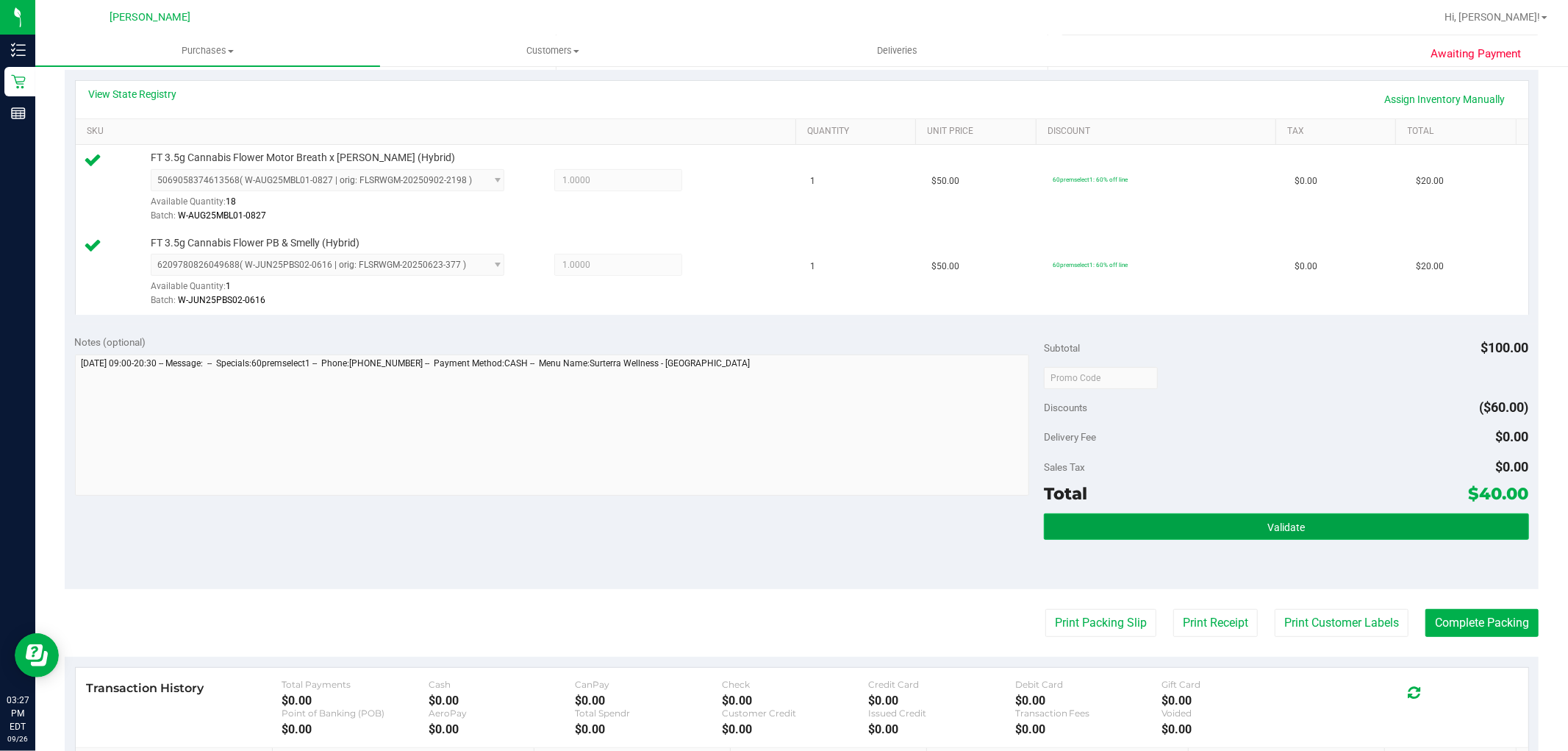
click at [1401, 530] on button "Validate" at bounding box center [1286, 526] width 485 height 26
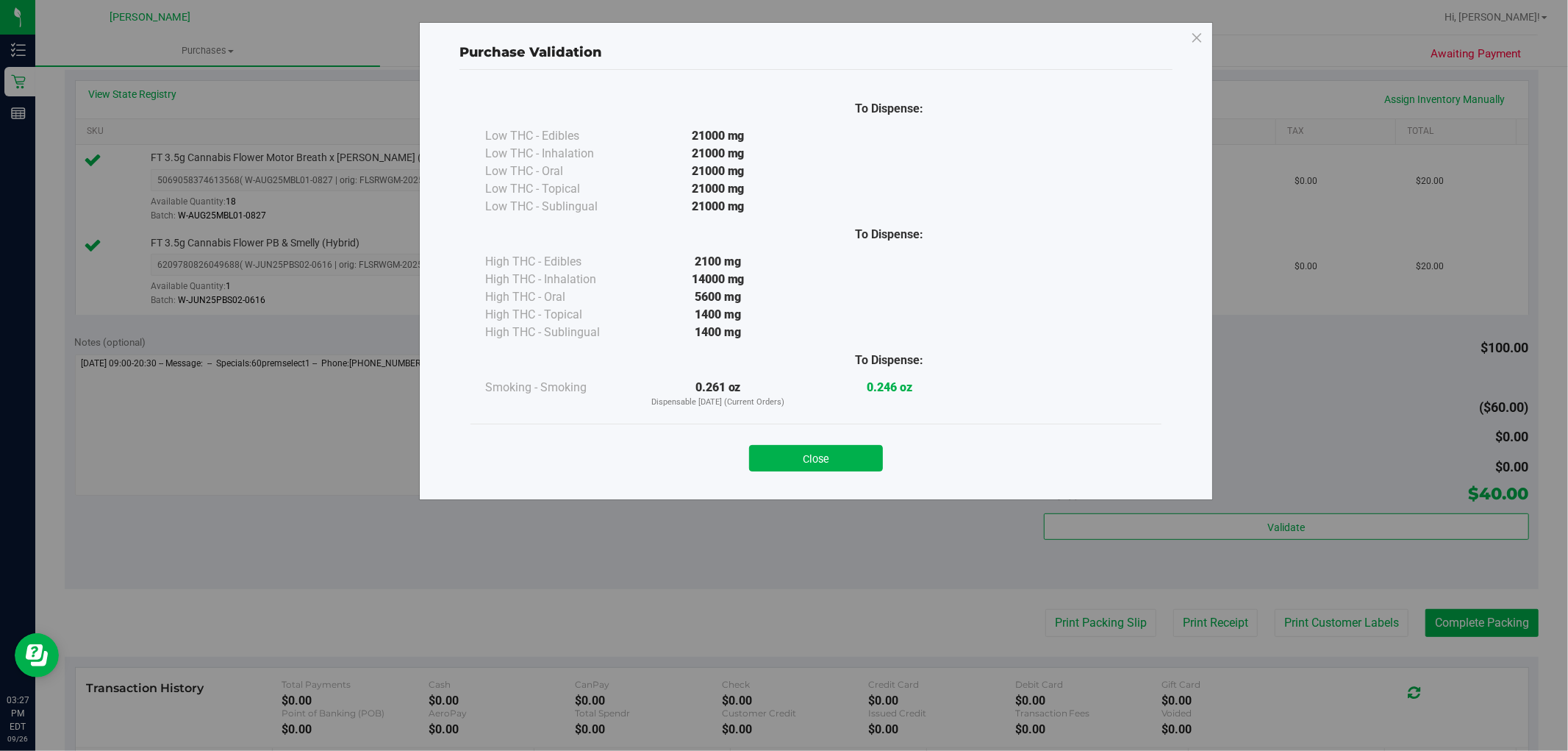
click at [861, 456] on button "Close" at bounding box center [816, 457] width 134 height 26
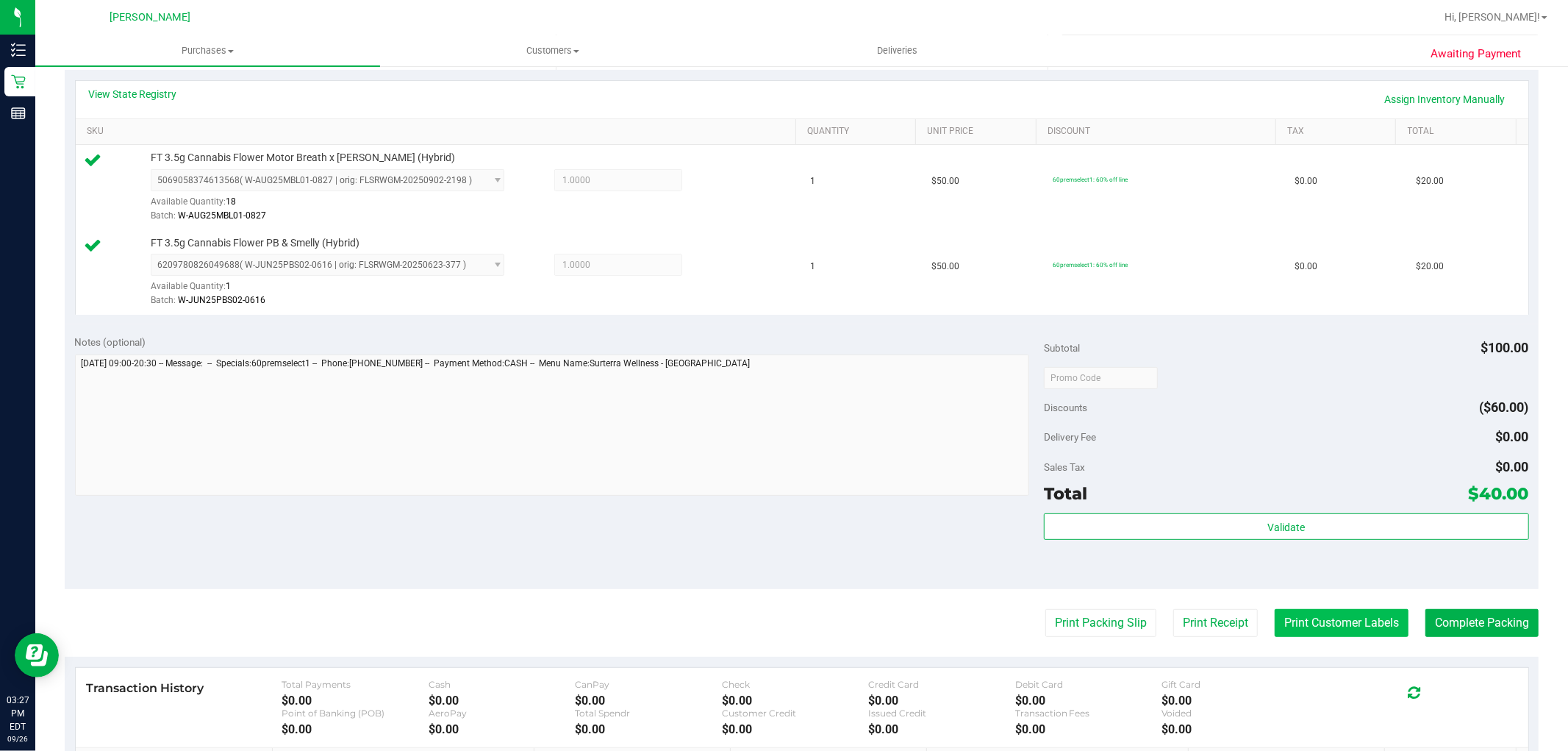
click at [1296, 618] on button "Print Customer Labels" at bounding box center [1341, 622] width 134 height 28
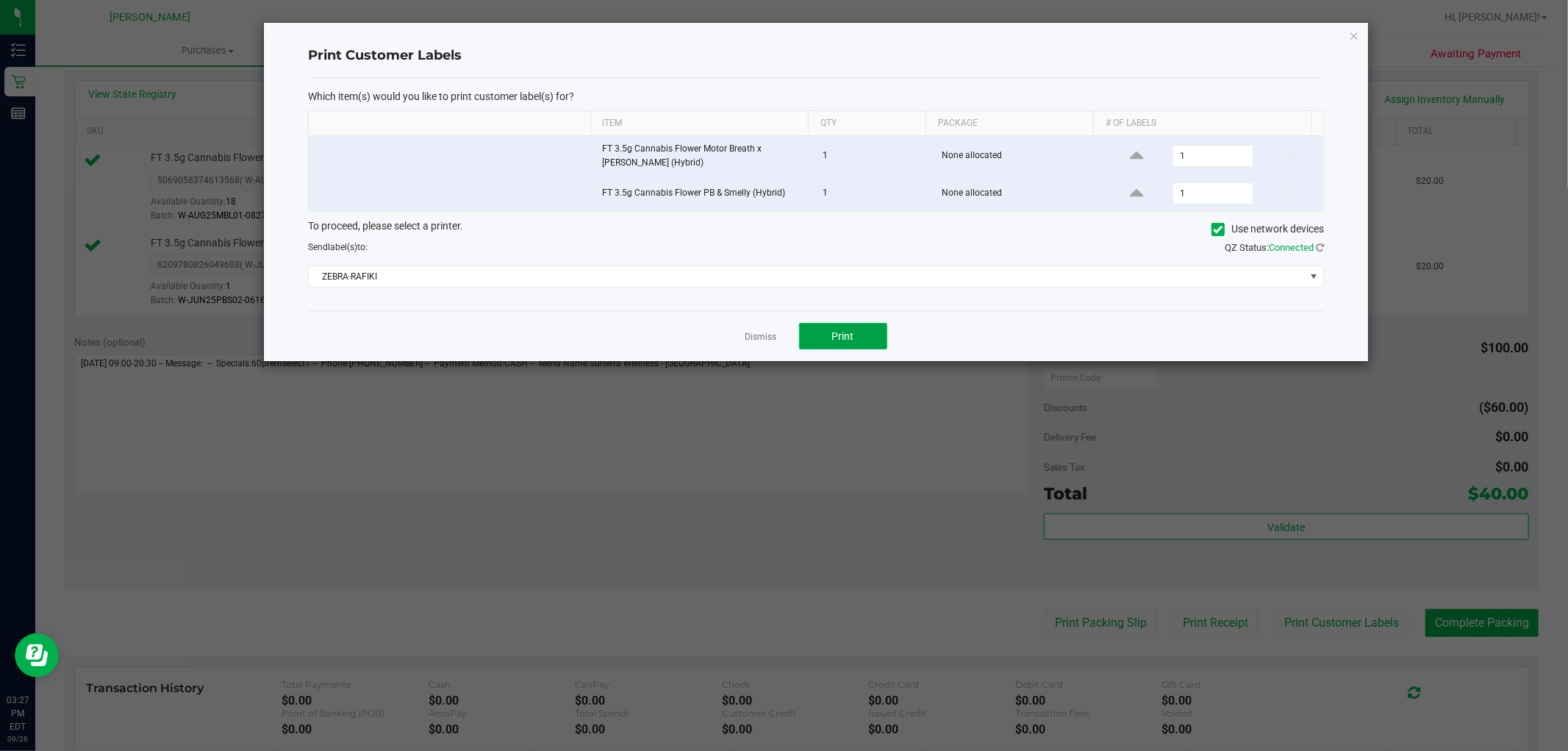
click at [824, 332] on button "Print" at bounding box center [843, 336] width 88 height 26
click at [752, 332] on link "Dismiss" at bounding box center [761, 337] width 32 height 13
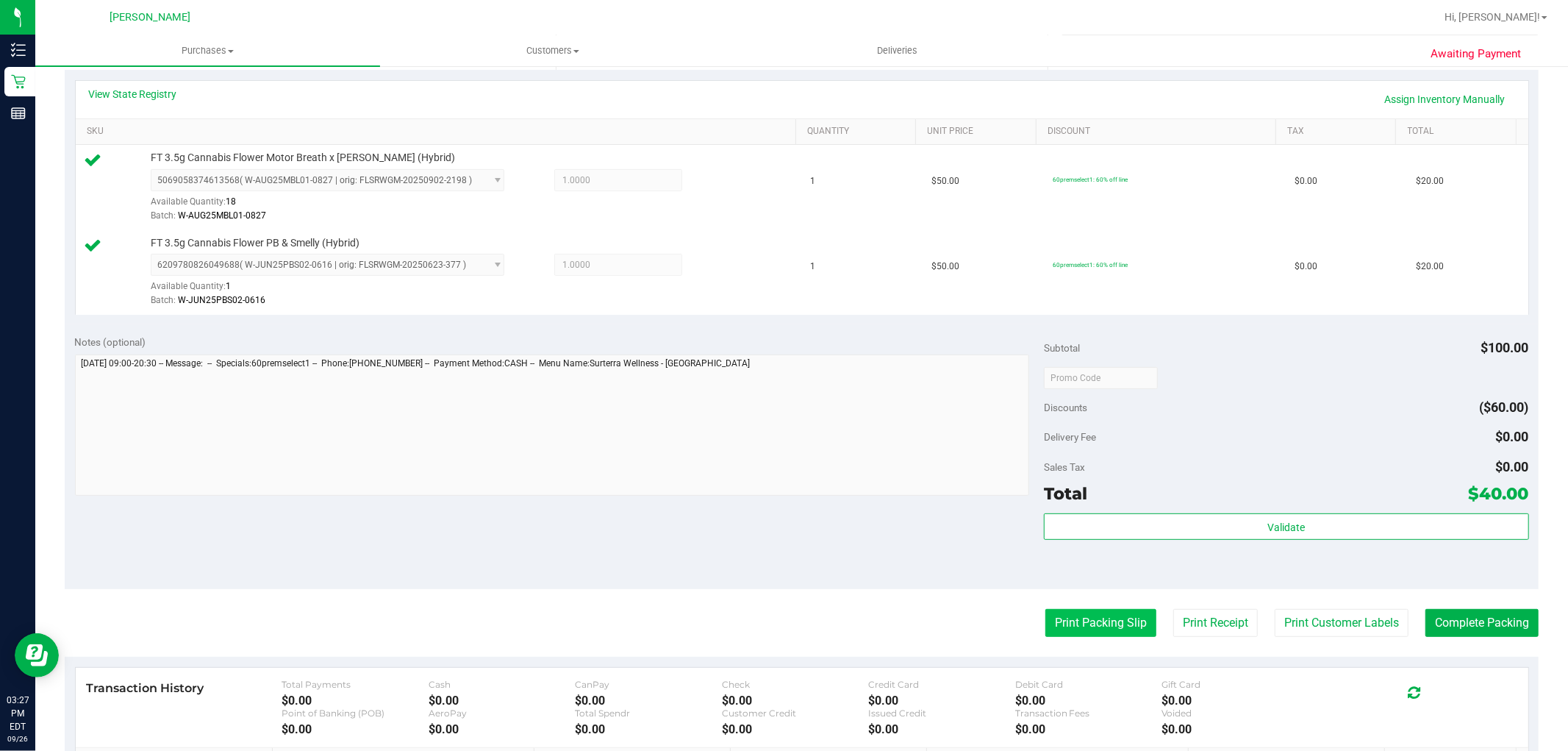
click at [1095, 636] on button "Print Packing Slip" at bounding box center [1101, 622] width 111 height 28
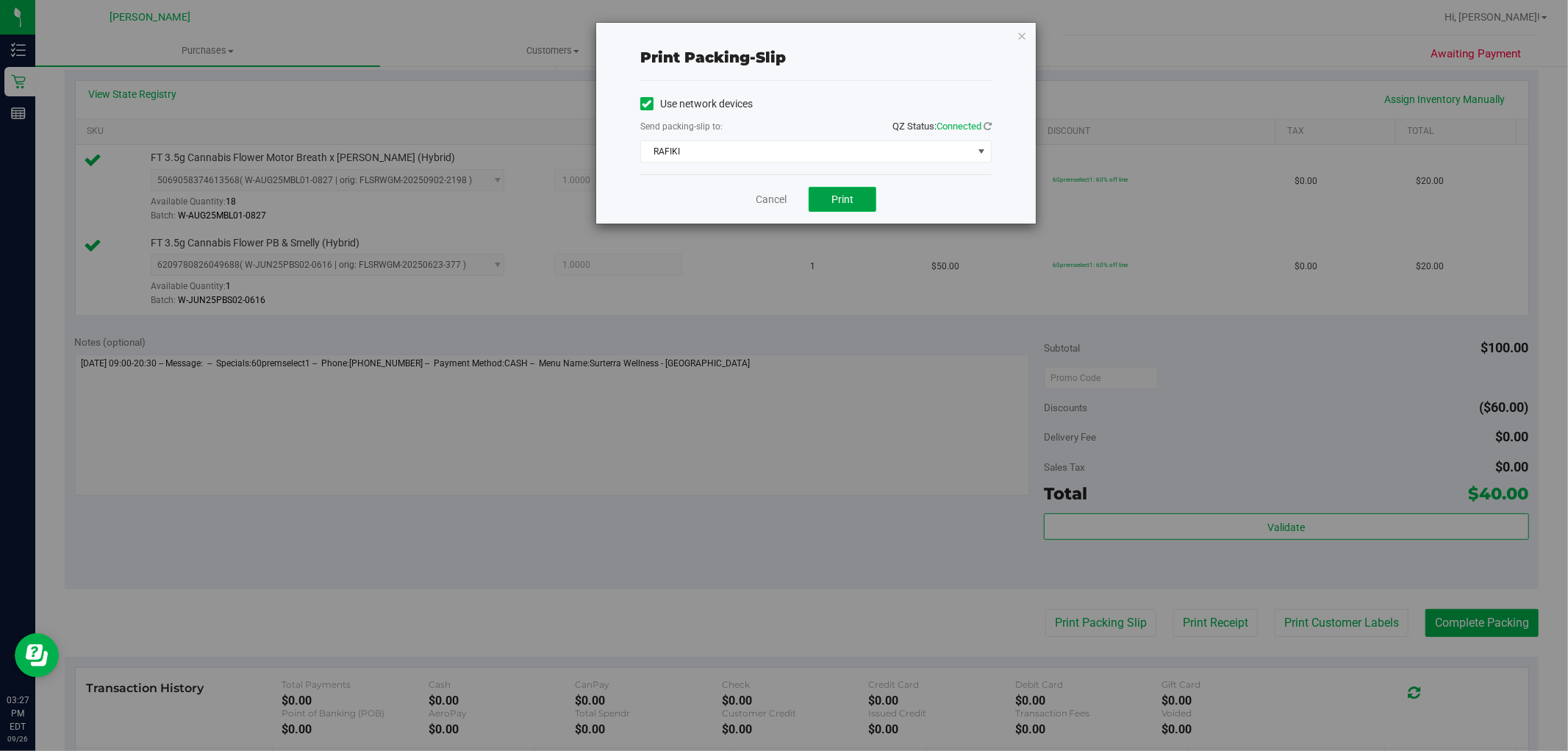
click at [826, 199] on button "Print" at bounding box center [842, 198] width 67 height 25
click at [779, 194] on link "Cancel" at bounding box center [771, 199] width 31 height 15
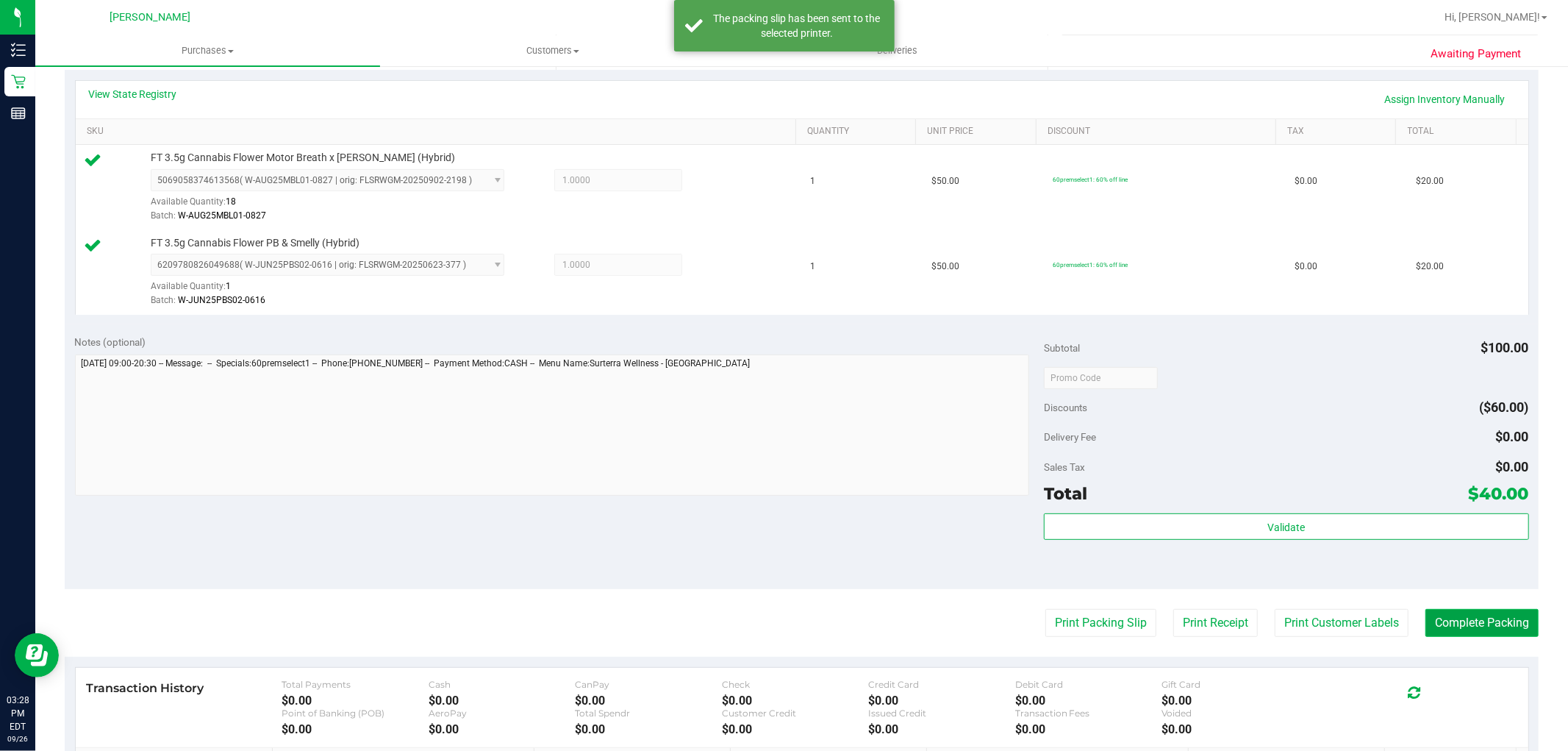
click at [1468, 614] on button "Complete Packing" at bounding box center [1482, 622] width 113 height 28
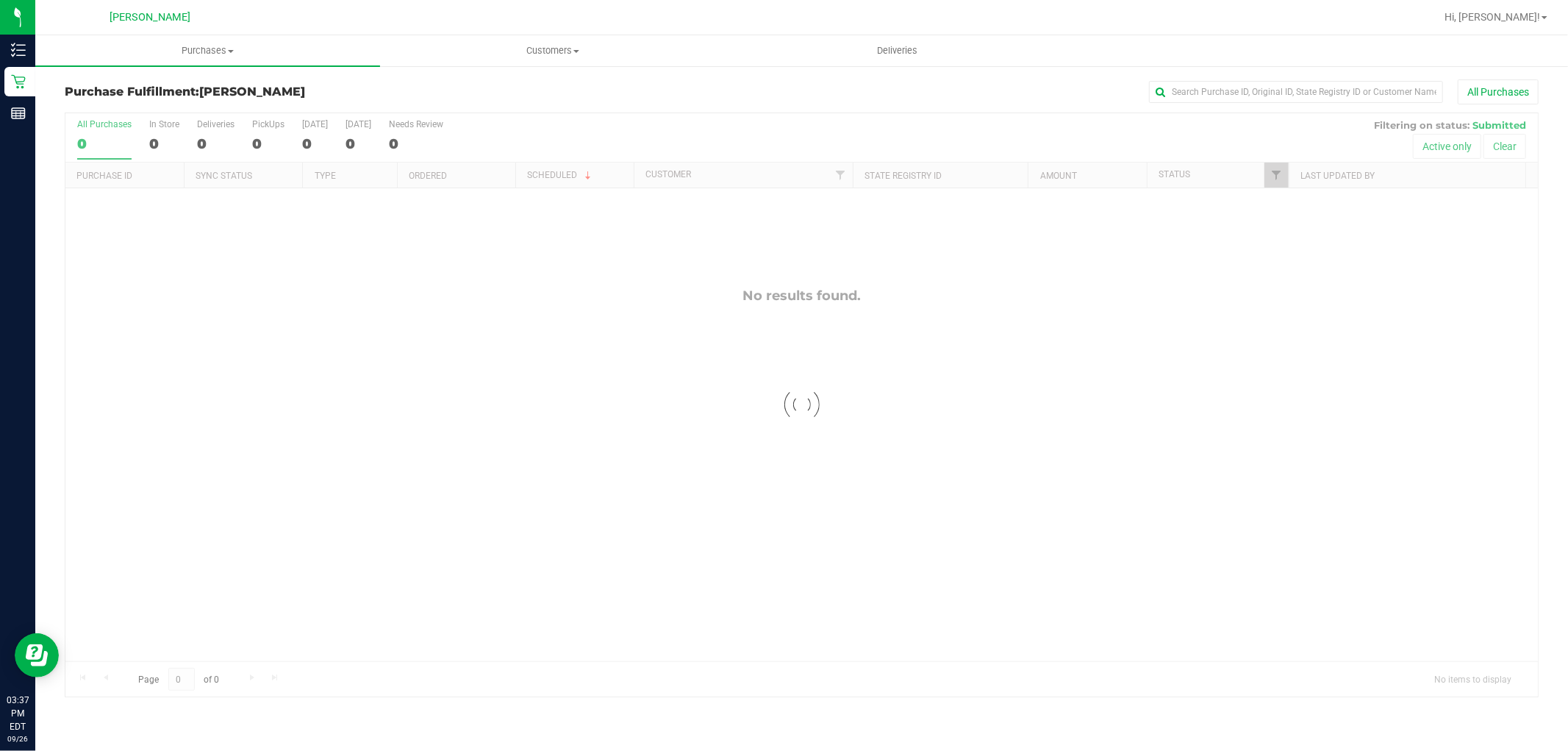
click at [487, 423] on div at bounding box center [801, 405] width 1473 height 583
click at [144, 689] on span "Page 1 of 1" at bounding box center [178, 679] width 106 height 23
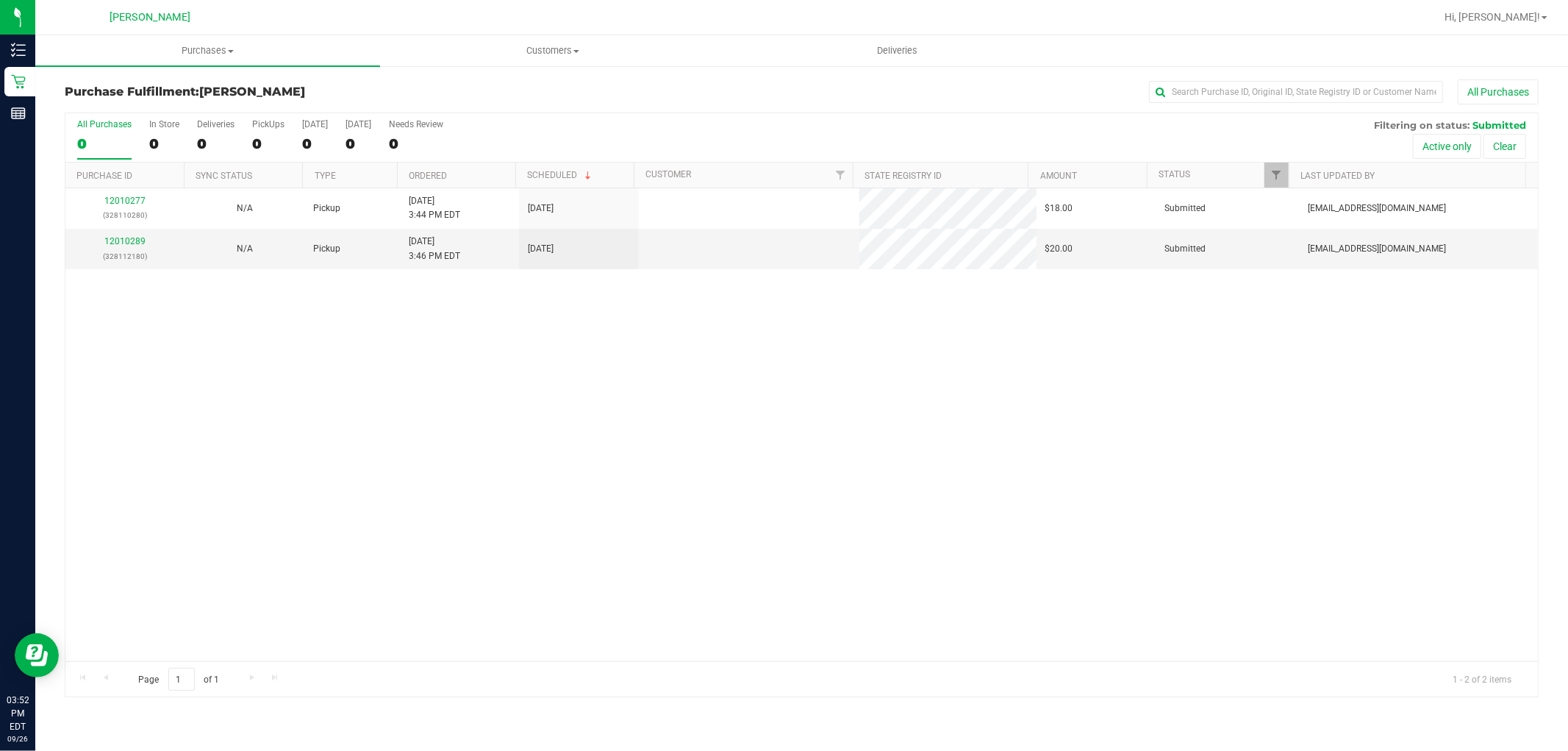
click at [584, 454] on div "12010277 (328110280) N/A Pickup 9/26/2025 3:44 PM EDT 9/26/2025 $18.00 Submitte…" at bounding box center [801, 425] width 1473 height 473
click at [491, 458] on div "Loading... 12010277 (328110280) N/A Pickup 9/26/2025 3:44 PM EDT 9/26/2025 $18.…" at bounding box center [801, 425] width 1473 height 473
click at [259, 309] on div "12010277 (328110280) N/A Pickup 9/26/2025 3:44 PM EDT 9/26/2025 $18.00 Submitte…" at bounding box center [801, 425] width 1473 height 473
click at [125, 243] on link "12010289" at bounding box center [125, 241] width 41 height 10
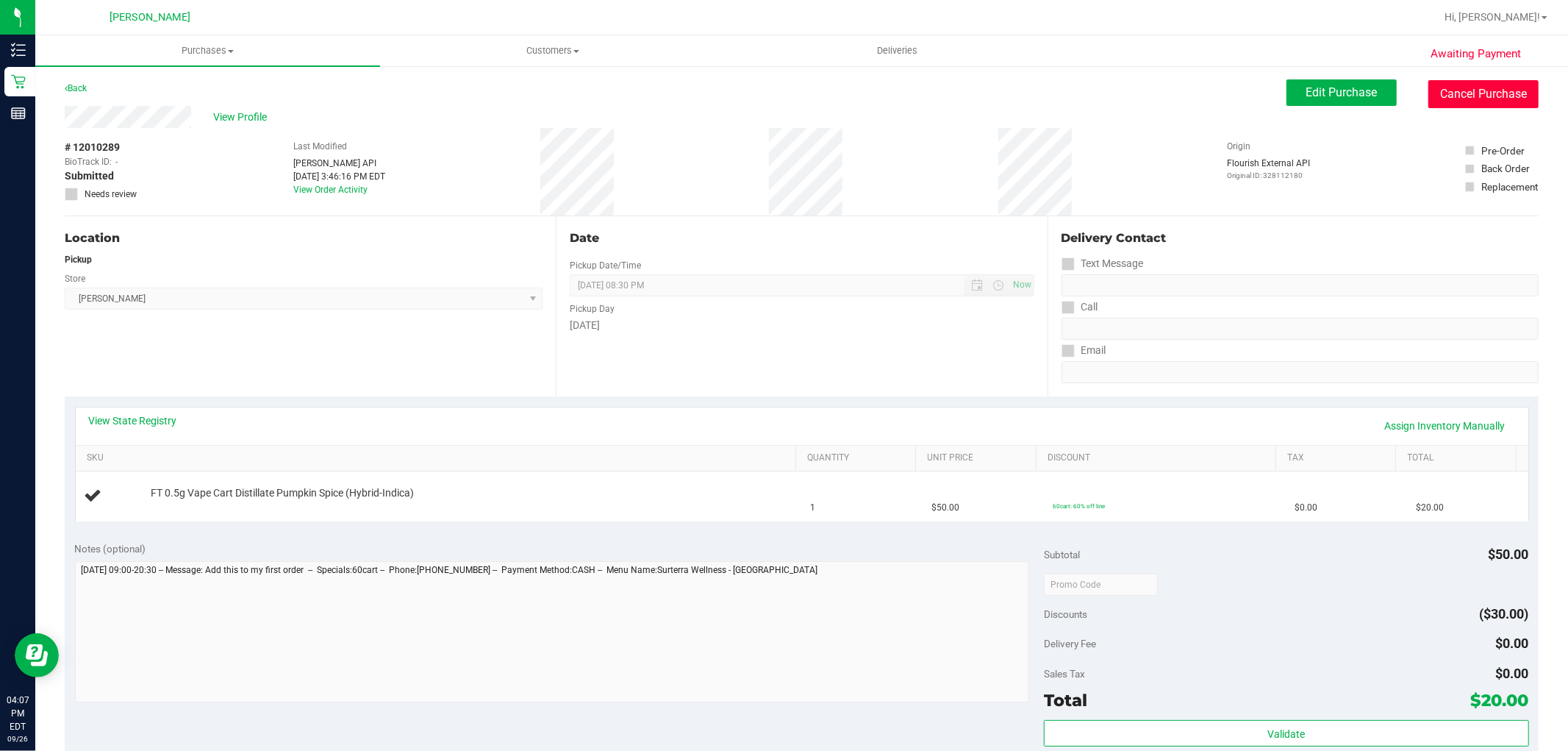
click at [1505, 94] on button "Cancel Purchase" at bounding box center [1483, 94] width 110 height 28
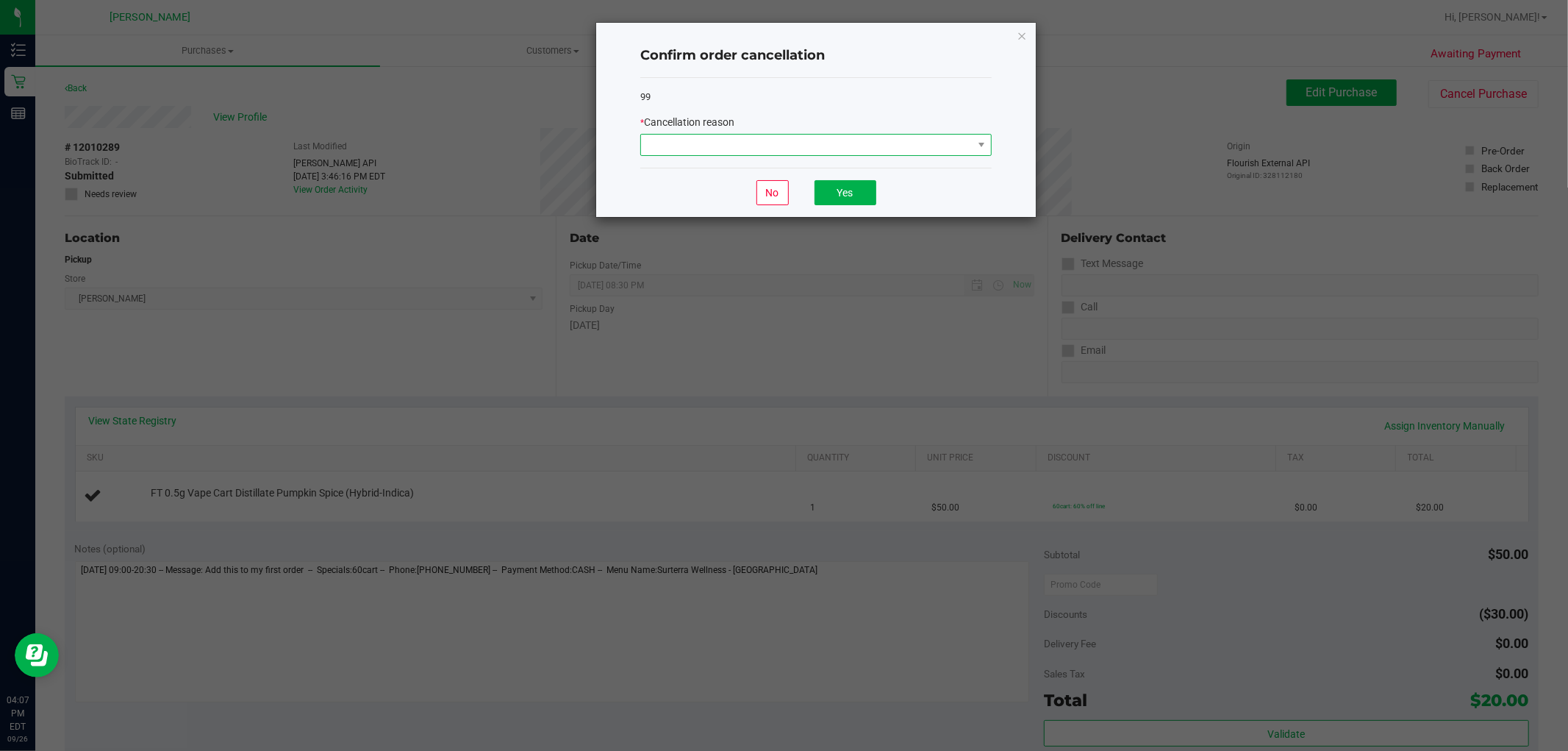
click at [809, 138] on span at bounding box center [807, 145] width 332 height 21
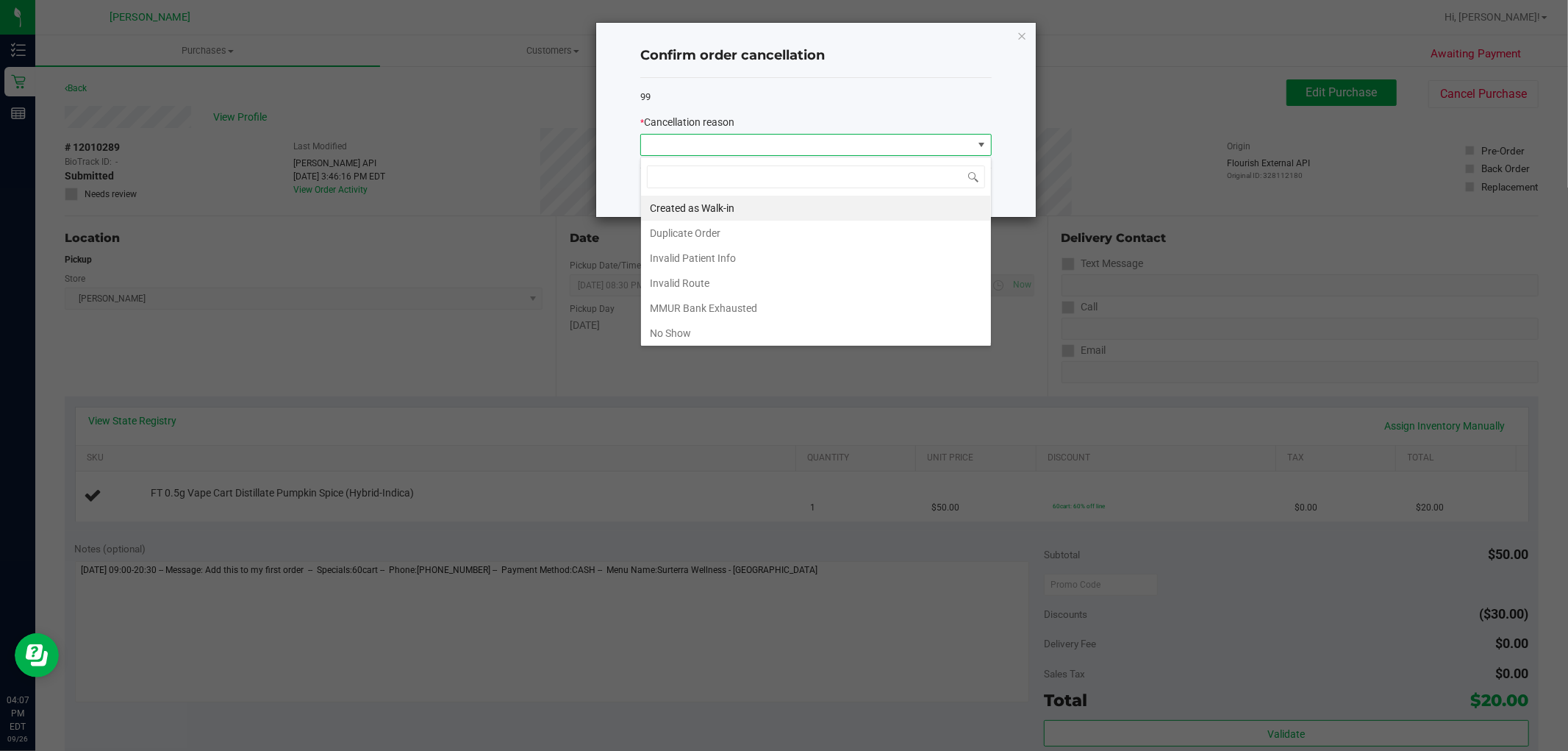
scroll to position [22, 351]
click at [710, 231] on li "Duplicate Order" at bounding box center [816, 233] width 350 height 25
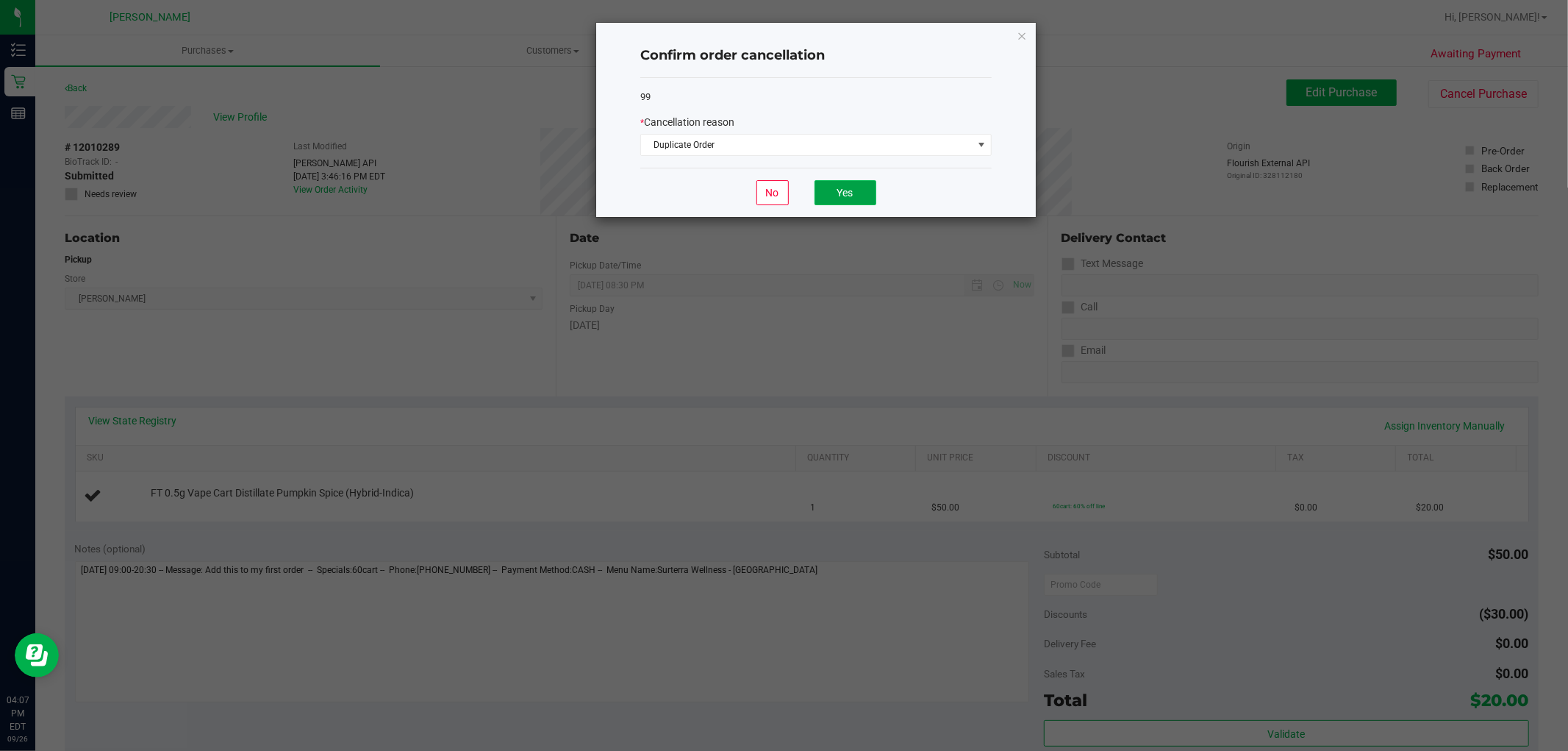
click at [838, 190] on button "Yes" at bounding box center [845, 192] width 62 height 25
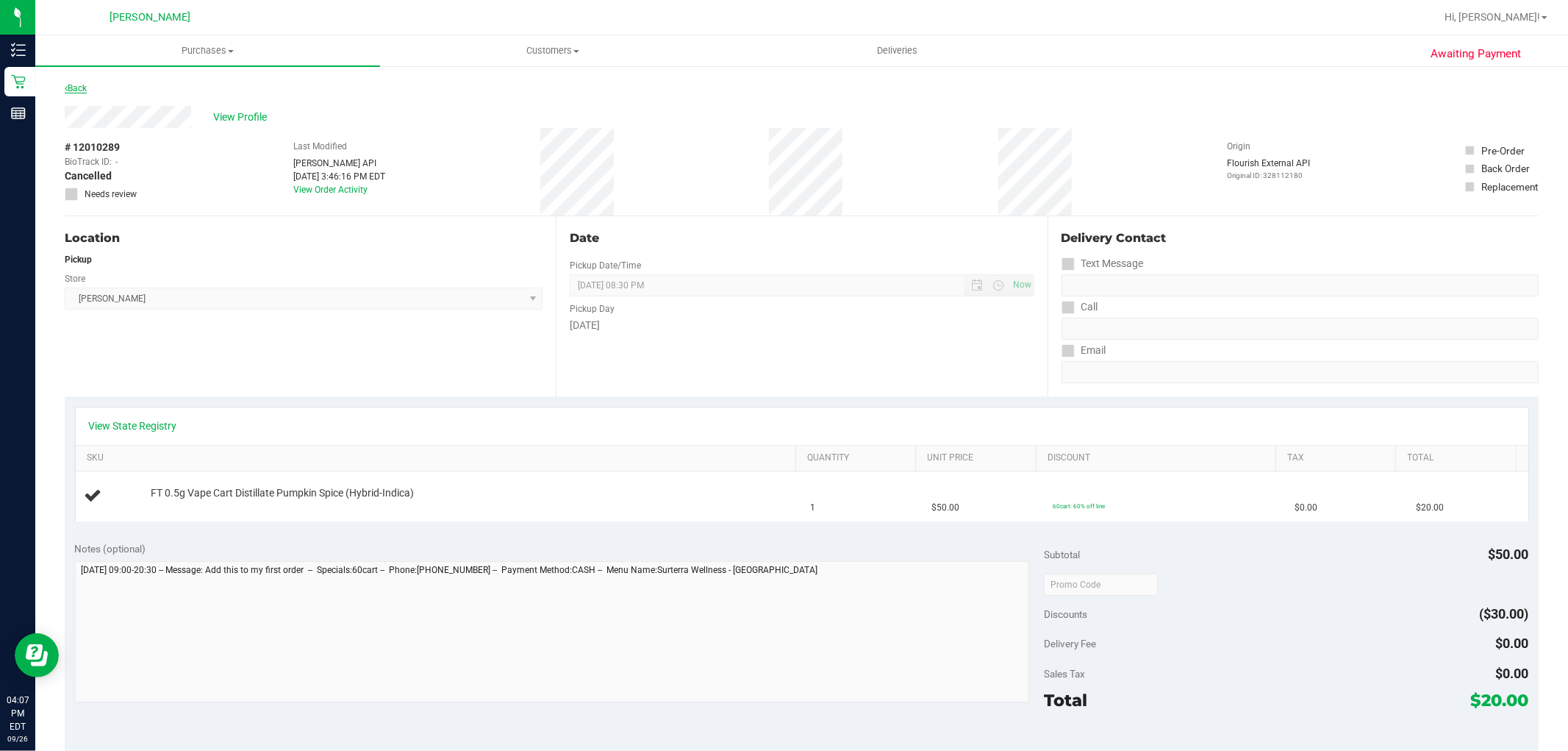
click at [66, 84] on icon at bounding box center [67, 88] width 3 height 9
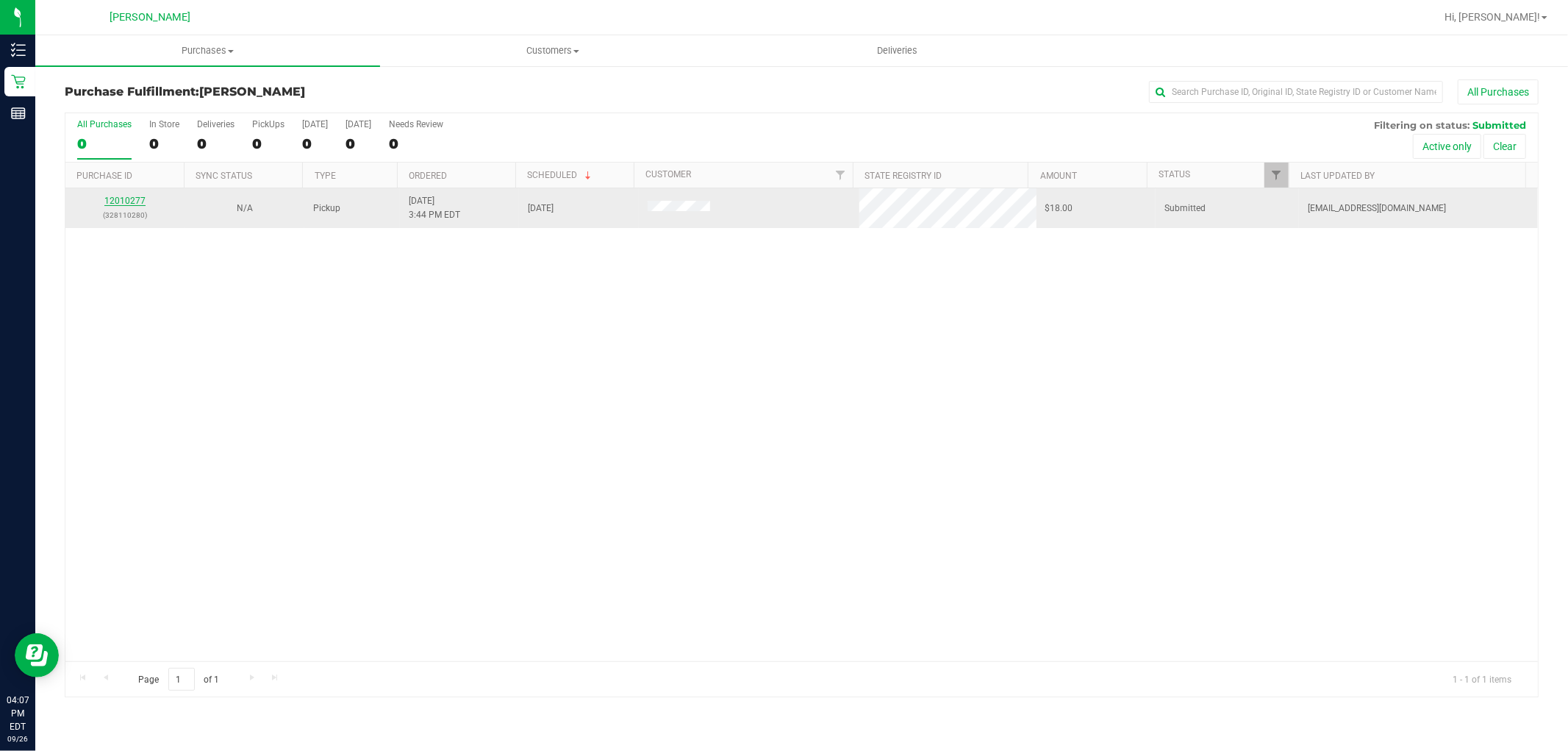
click at [125, 201] on link "12010277" at bounding box center [125, 200] width 41 height 10
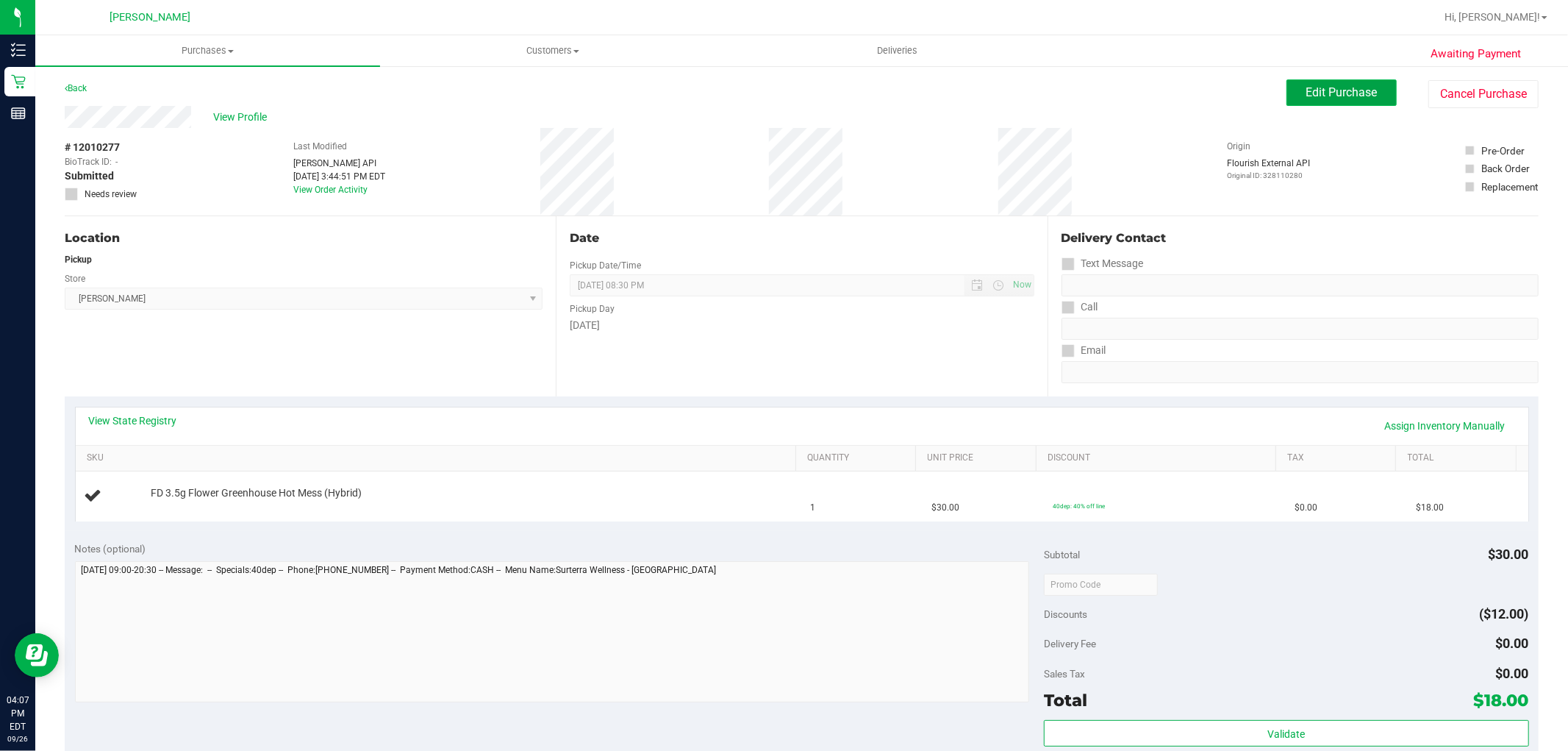
drag, startPoint x: 1343, startPoint y: 96, endPoint x: 1329, endPoint y: 105, distance: 16.6
click at [1343, 97] on span "Edit Purchase" at bounding box center [1342, 92] width 71 height 14
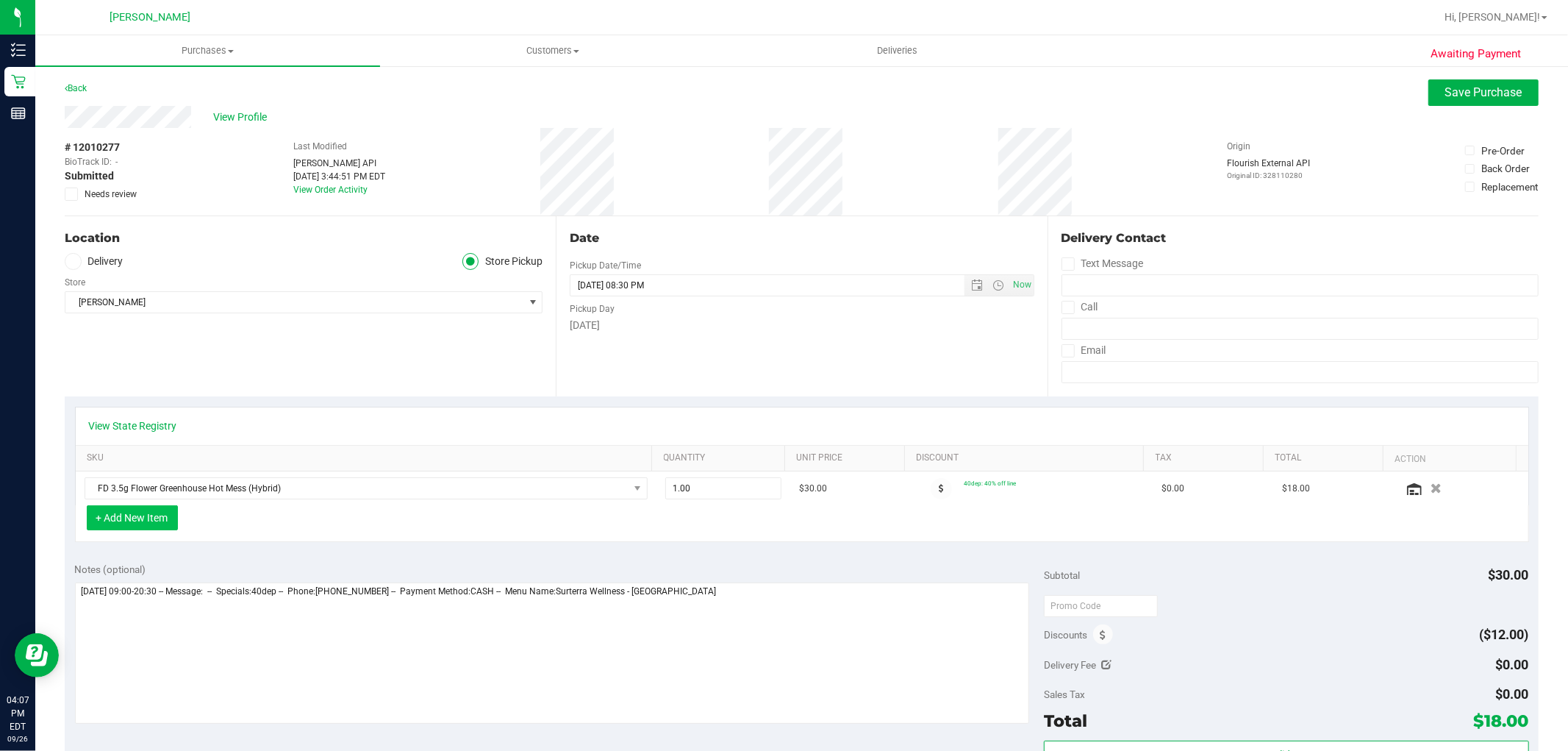
click at [147, 506] on button "+ Add New Item" at bounding box center [132, 517] width 91 height 25
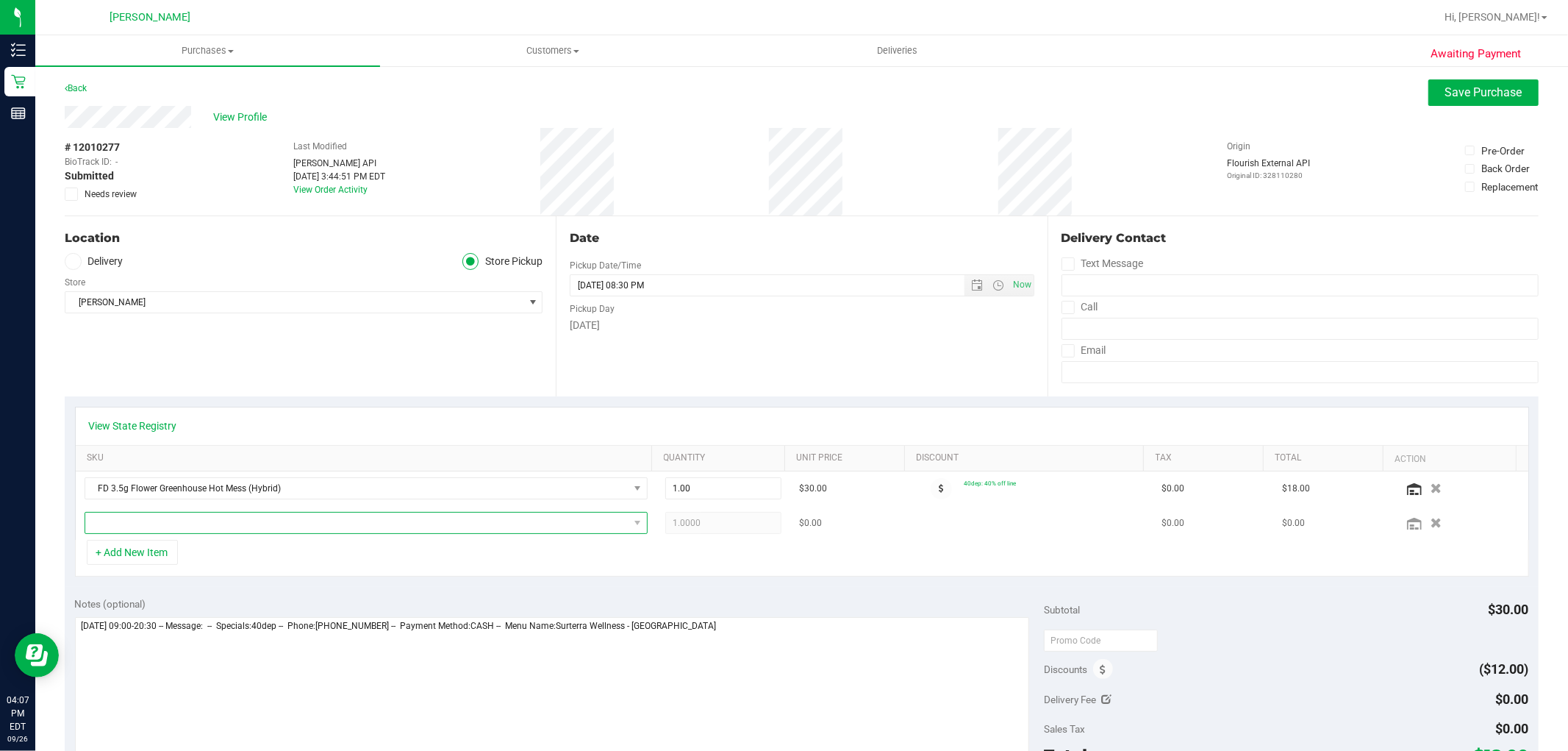
click at [160, 530] on span "NO DATA FOUND" at bounding box center [356, 523] width 544 height 21
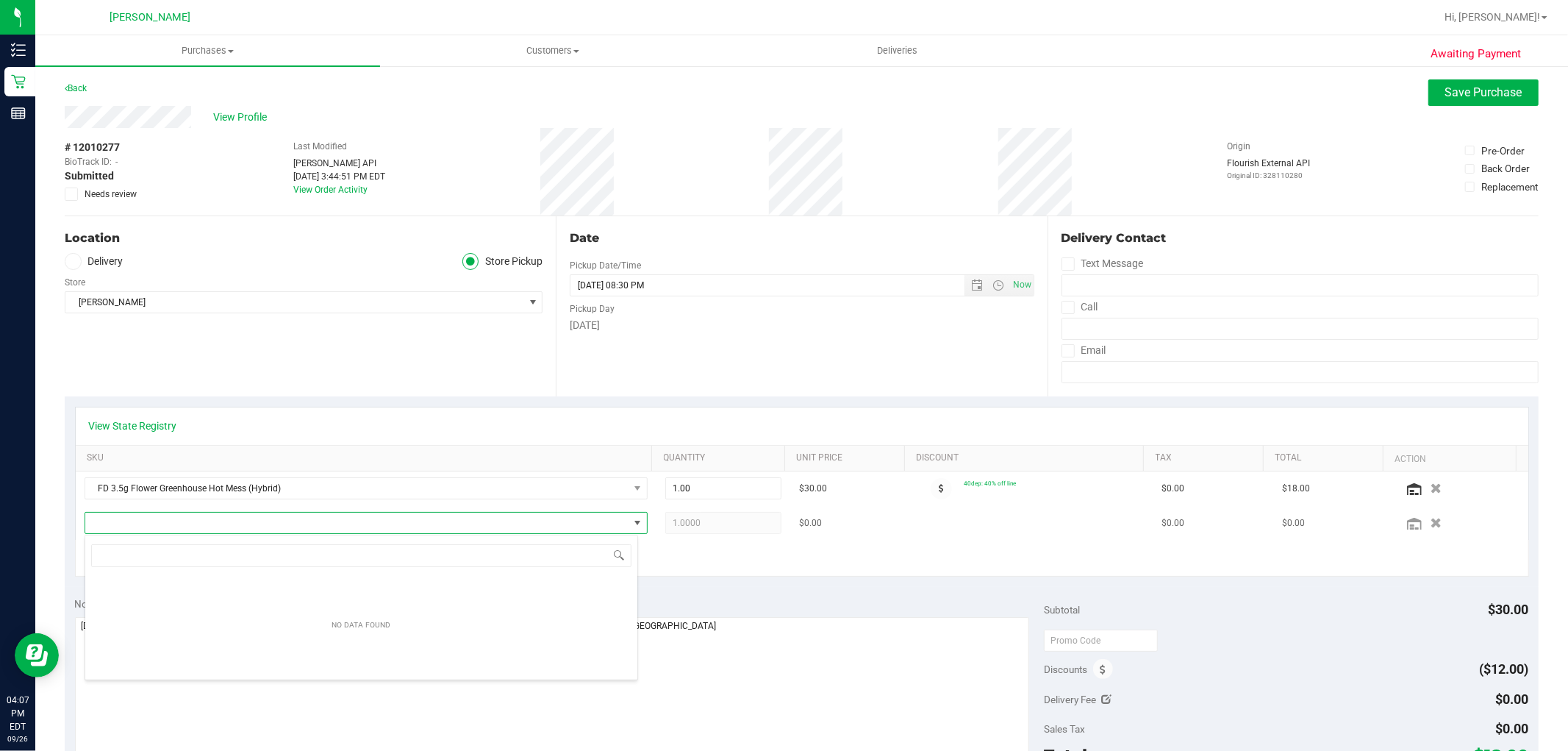
scroll to position [22, 548]
type input "pkn"
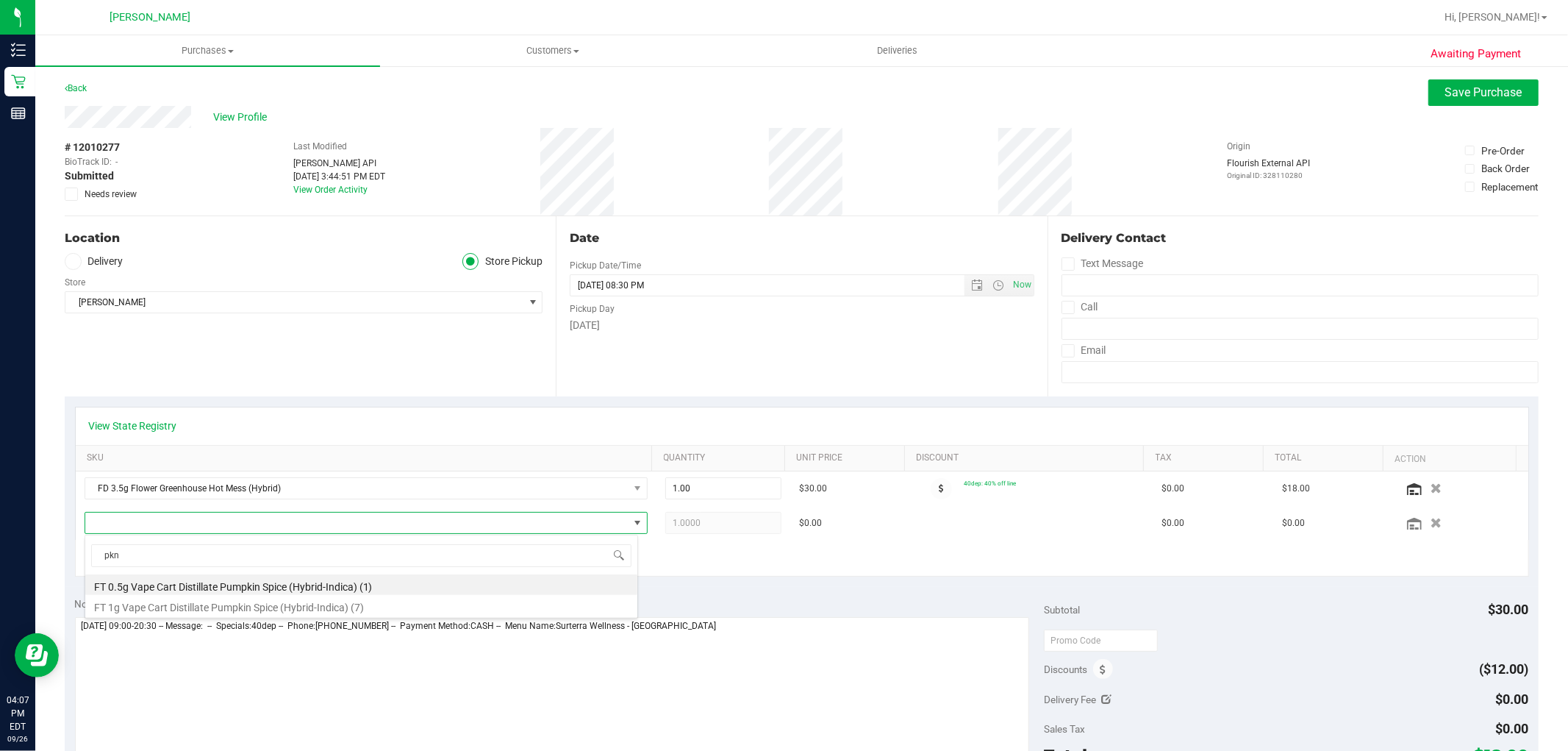
click at [126, 576] on li "FT 0.5g Vape Cart Distillate Pumpkin Spice (Hybrid-Indica) (1)" at bounding box center [361, 585] width 552 height 21
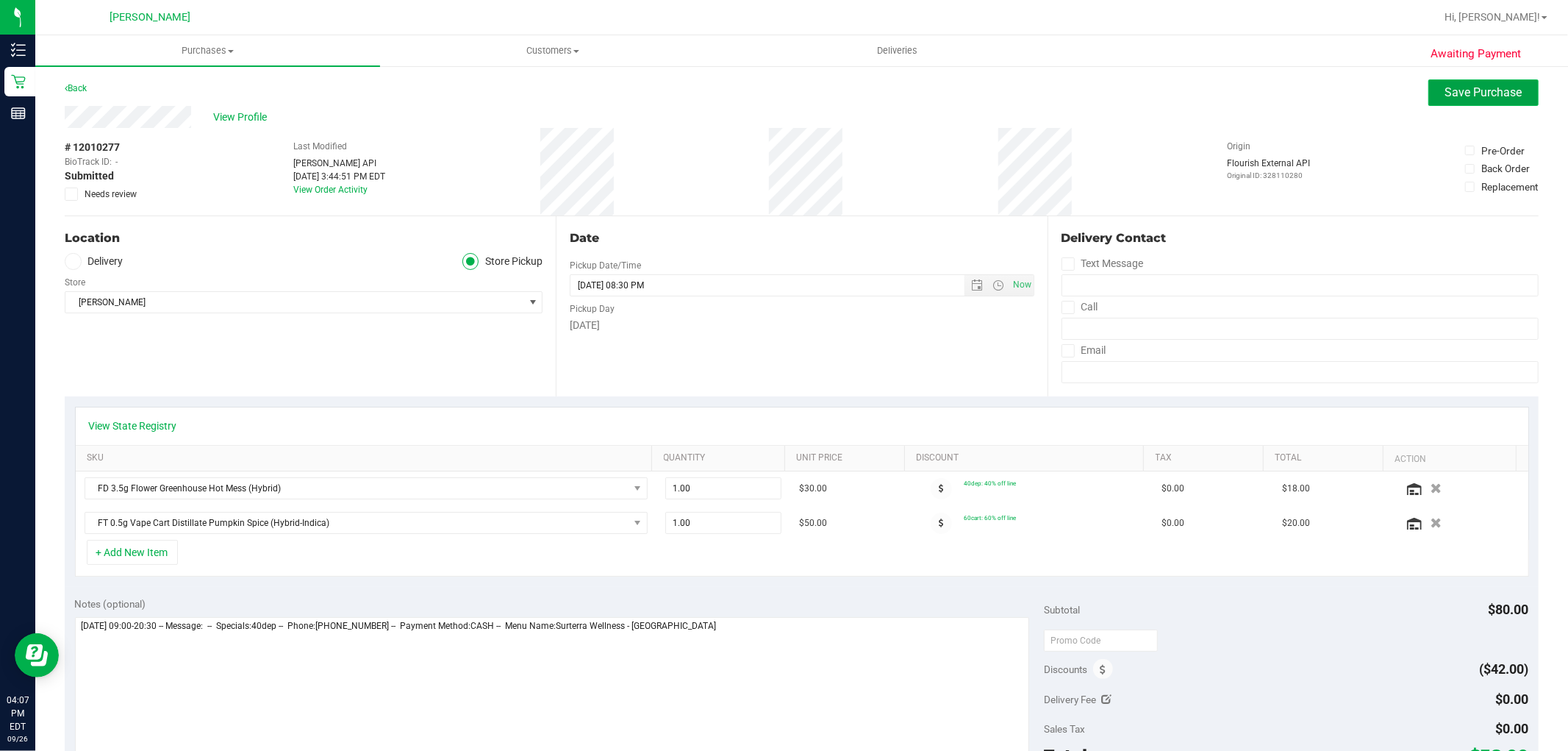
click at [1485, 89] on span "Save Purchase" at bounding box center [1483, 92] width 77 height 14
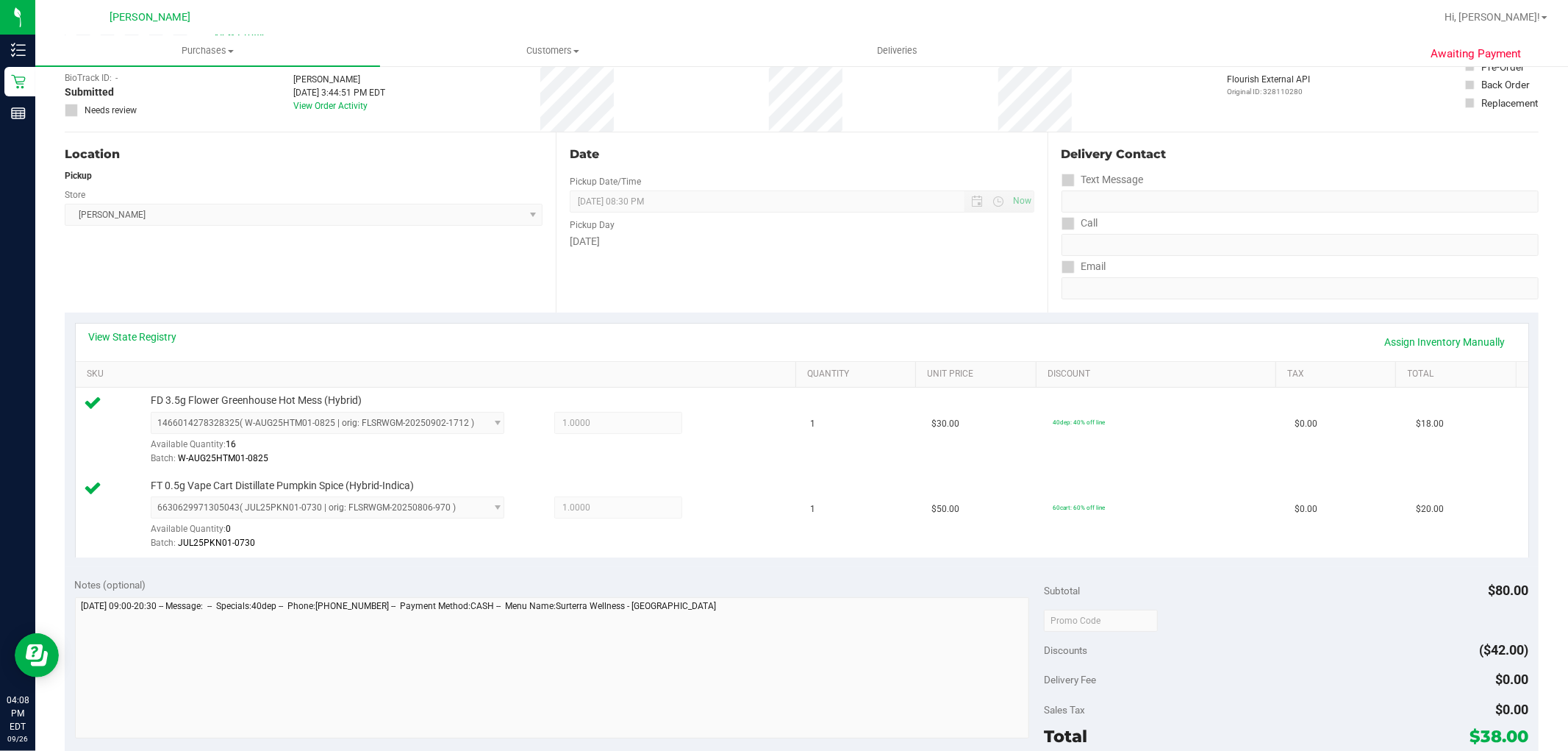
scroll to position [164, 0]
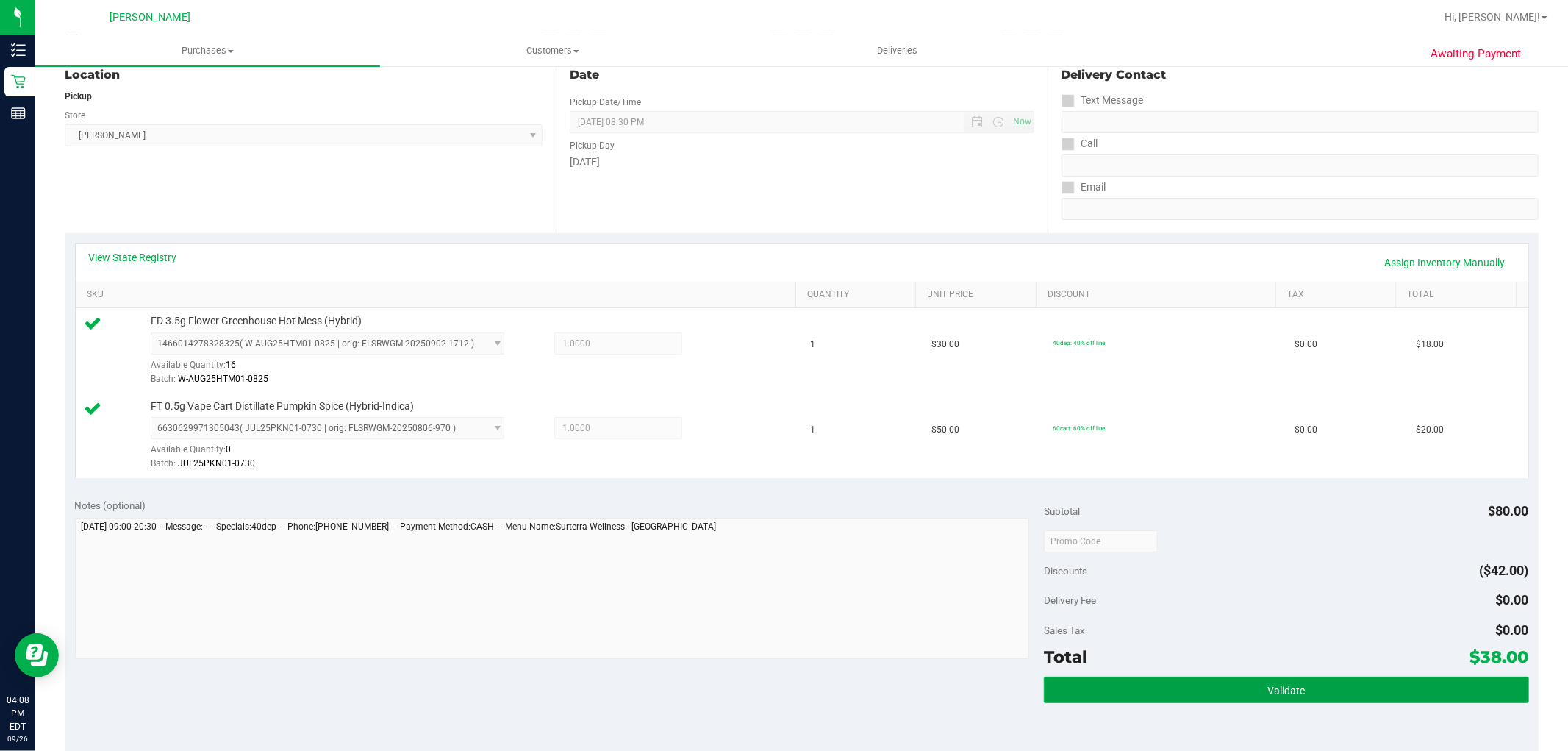
click at [1202, 695] on button "Validate" at bounding box center [1286, 689] width 485 height 26
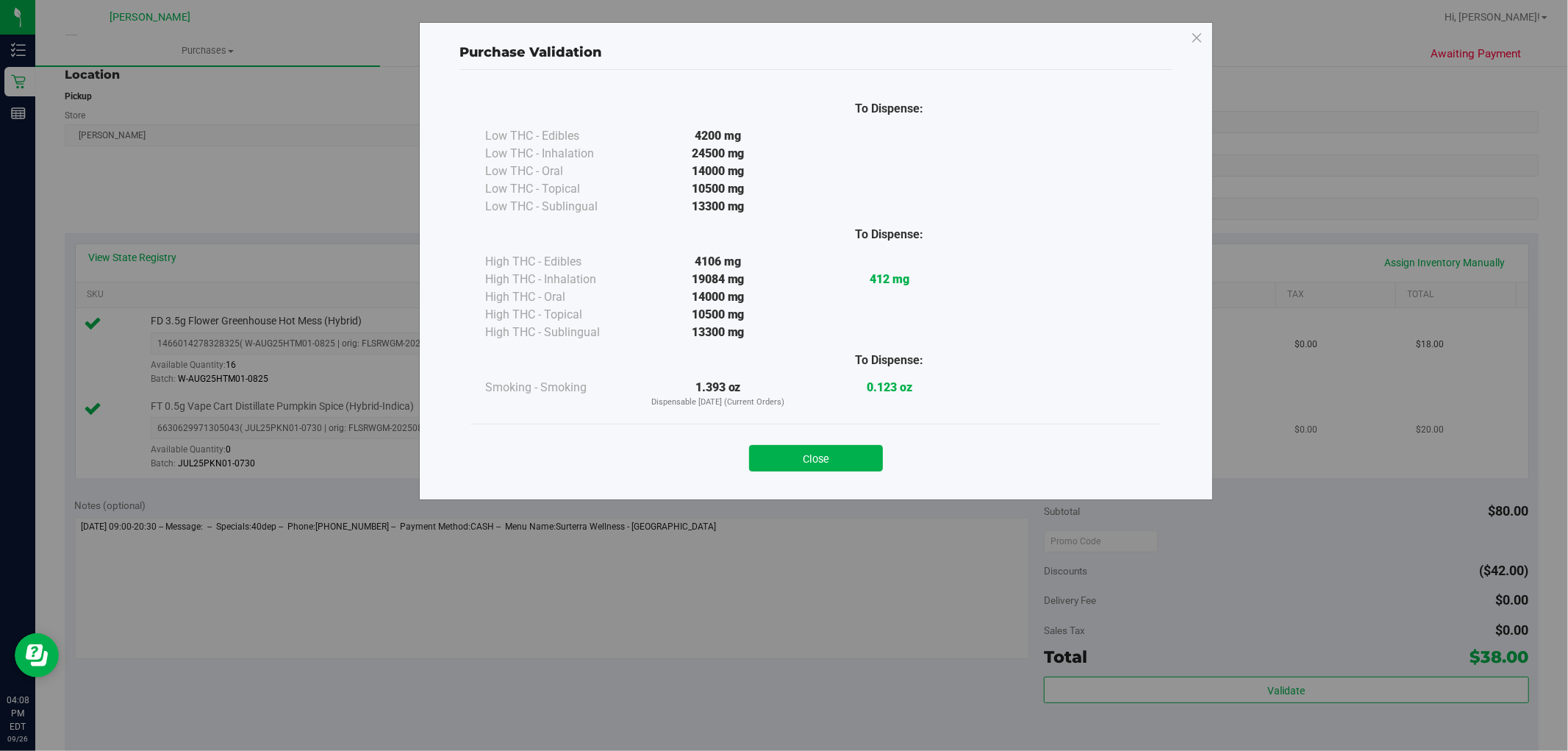
click at [799, 456] on button "Close" at bounding box center [816, 457] width 134 height 26
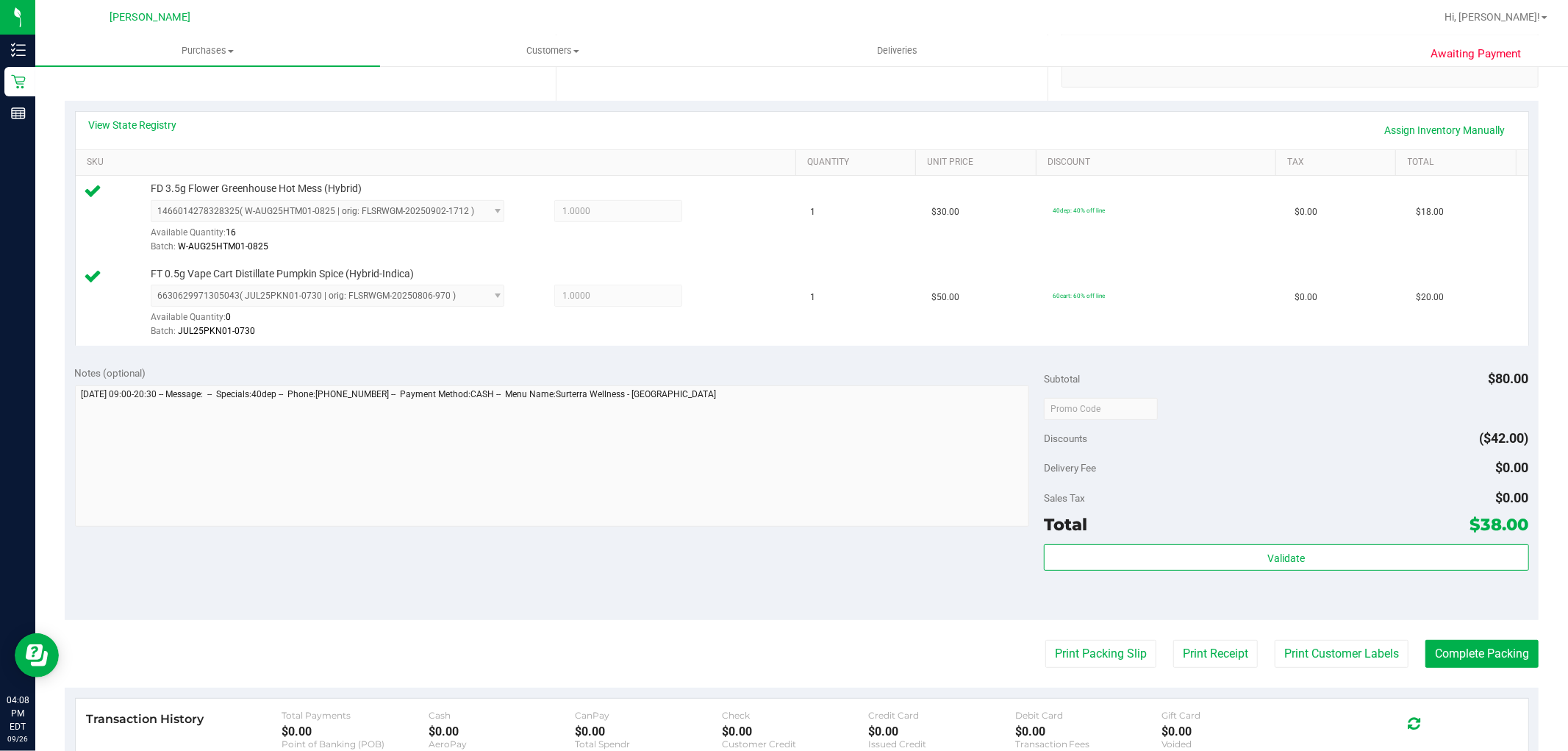
scroll to position [538, 0]
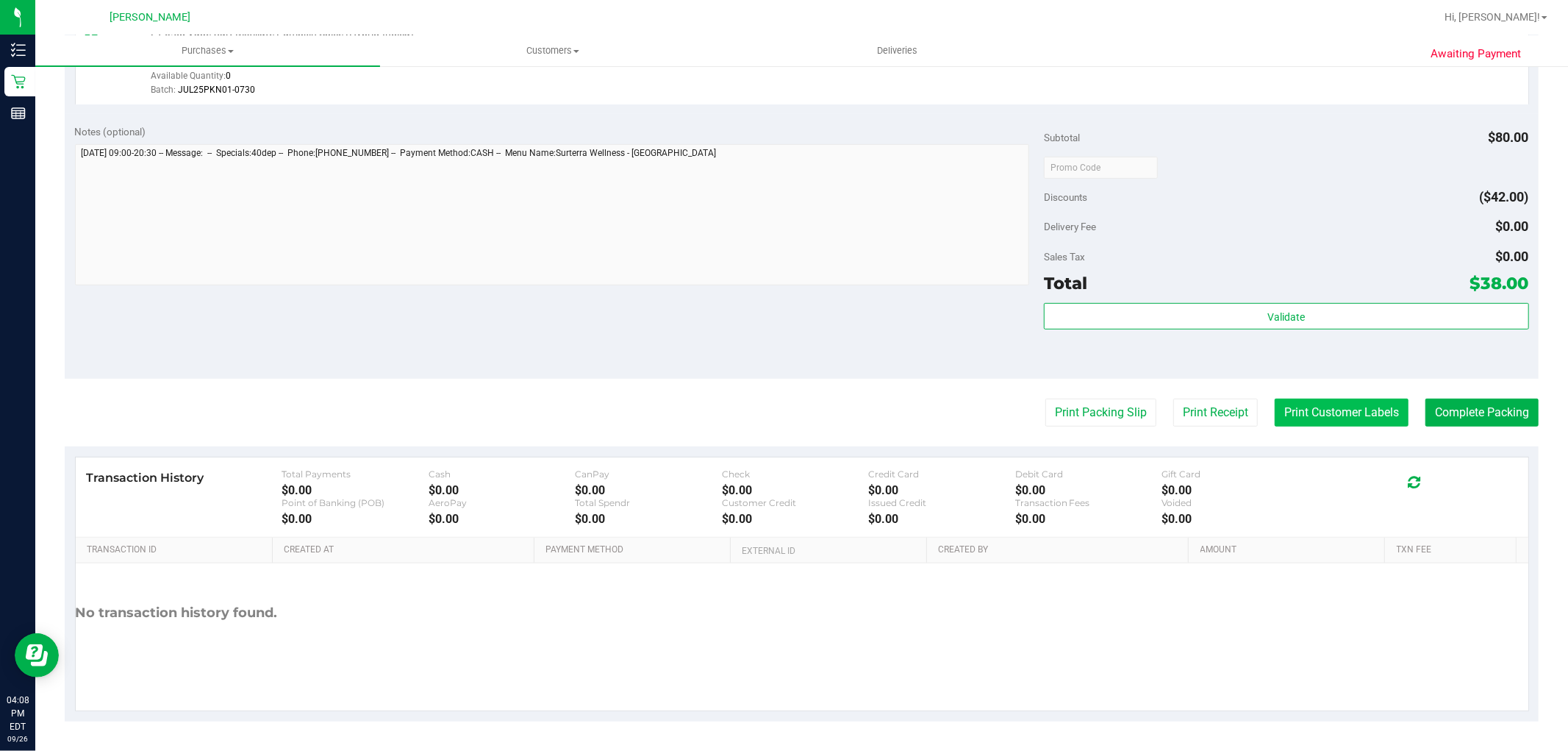
click at [1334, 409] on button "Print Customer Labels" at bounding box center [1341, 412] width 134 height 28
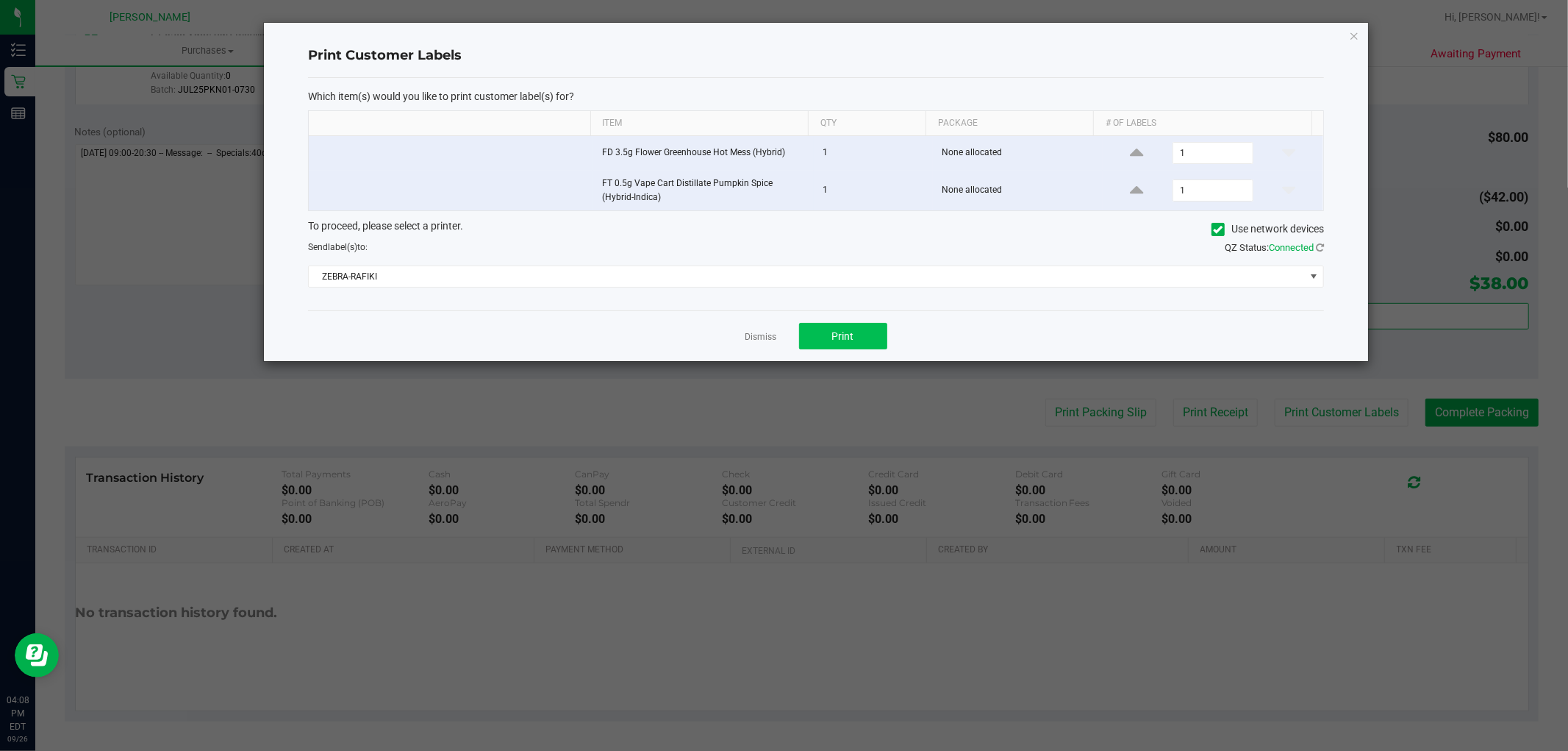
click at [799, 331] on div "Dismiss Print" at bounding box center [816, 336] width 1016 height 51
click at [841, 331] on span "Print" at bounding box center [844, 336] width 22 height 12
click at [774, 335] on link "Dismiss" at bounding box center [761, 337] width 32 height 13
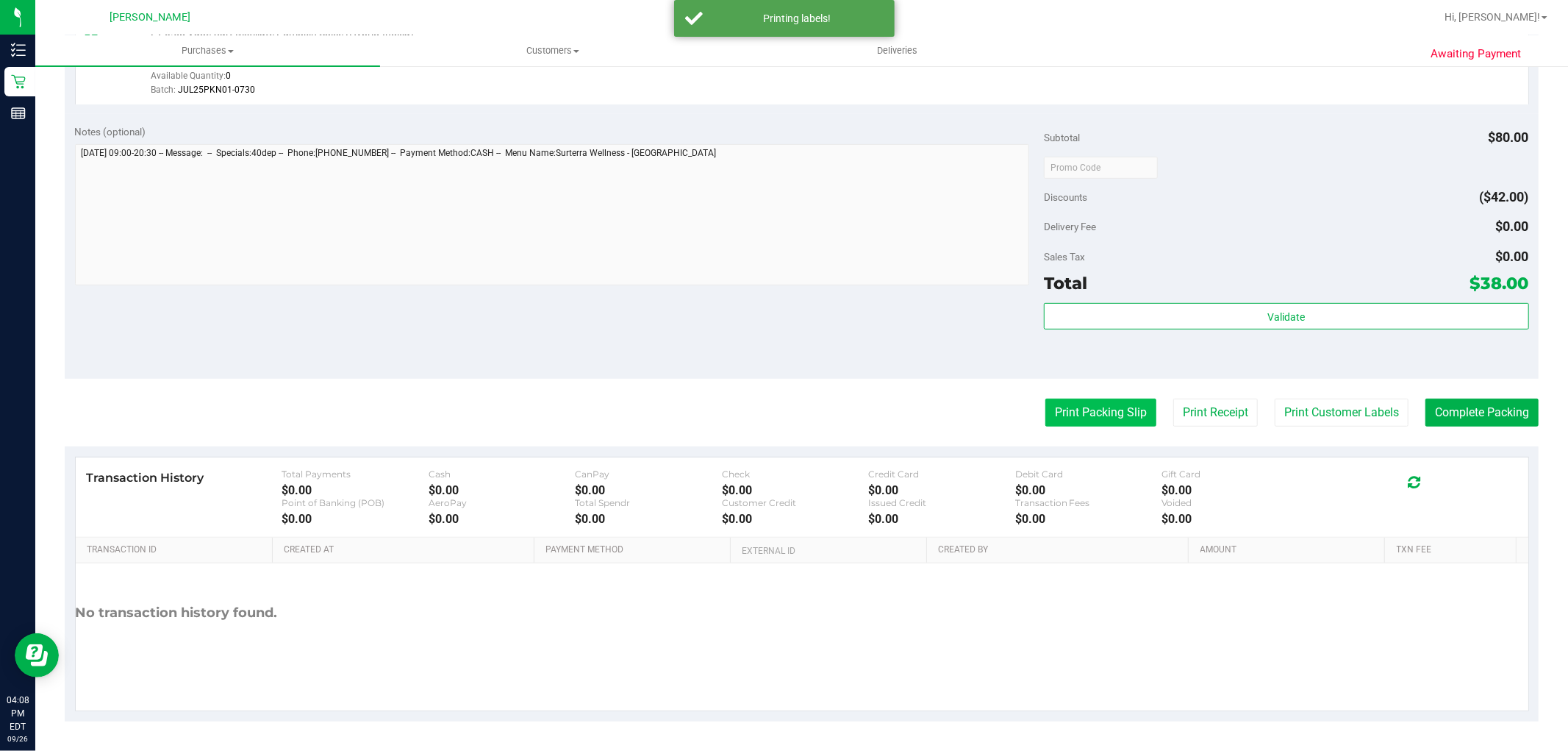
click at [1069, 423] on button "Print Packing Slip" at bounding box center [1101, 412] width 111 height 28
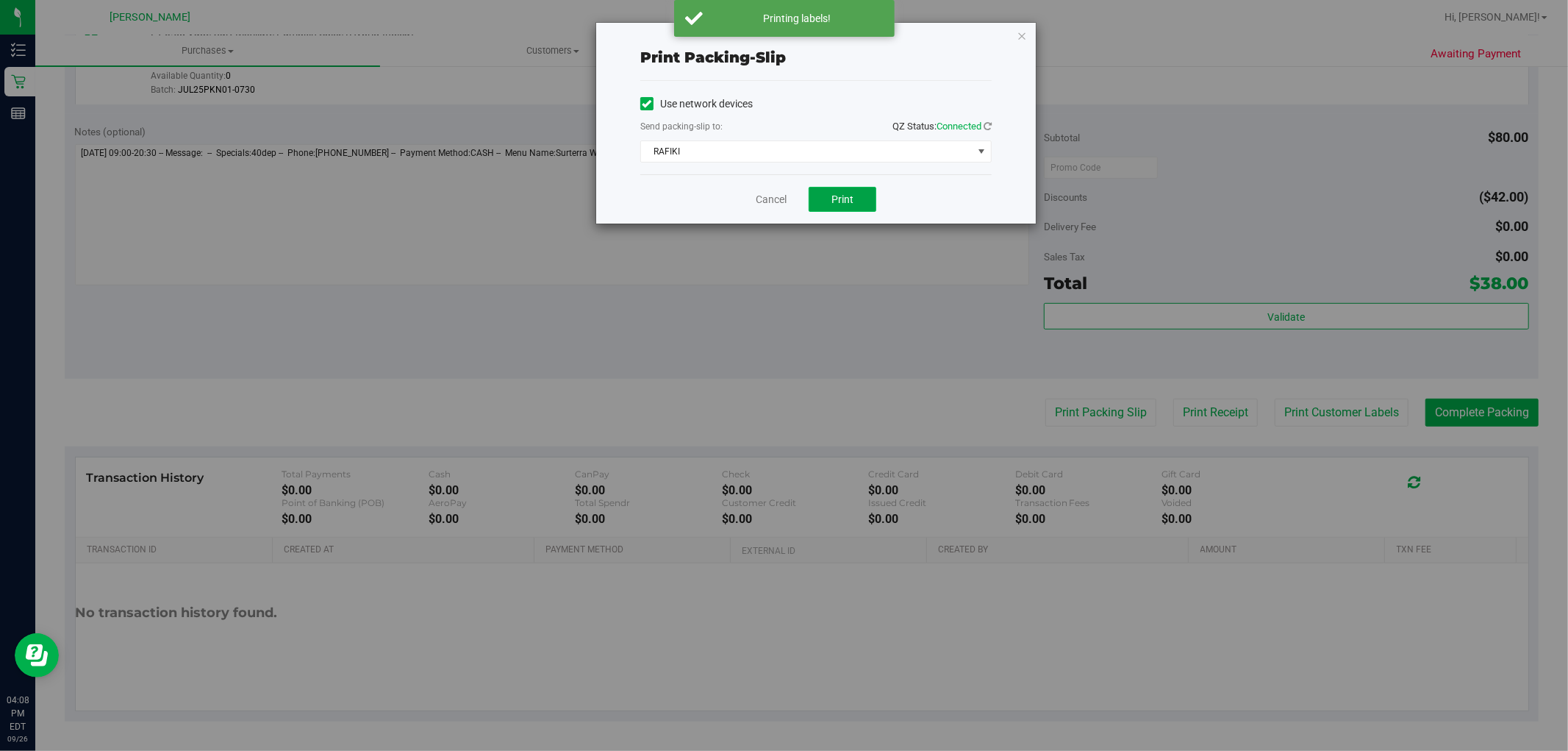
click at [857, 199] on button "Print" at bounding box center [842, 198] width 67 height 25
click at [763, 199] on link "Cancel" at bounding box center [771, 199] width 31 height 15
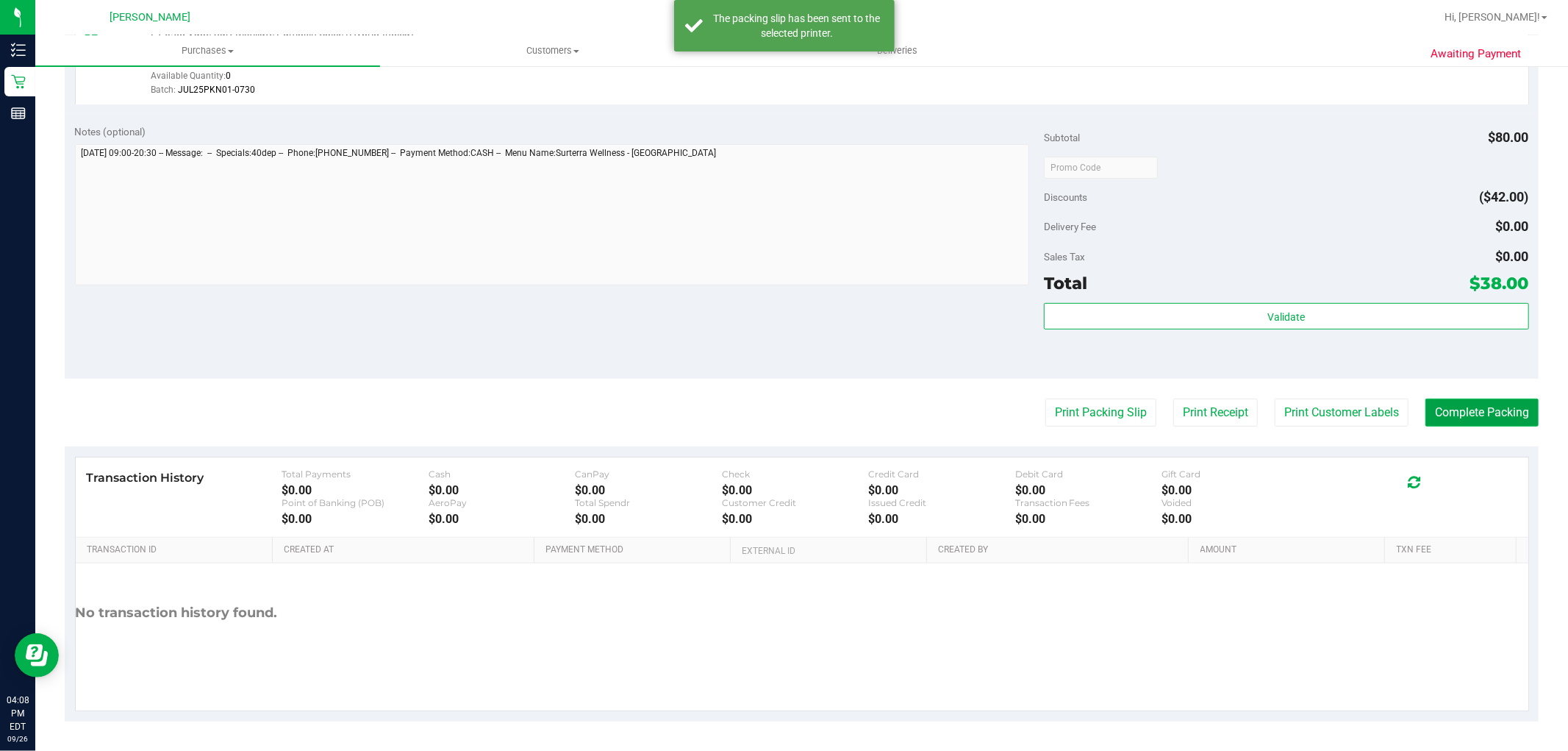
click at [1490, 422] on button "Complete Packing" at bounding box center [1482, 412] width 113 height 28
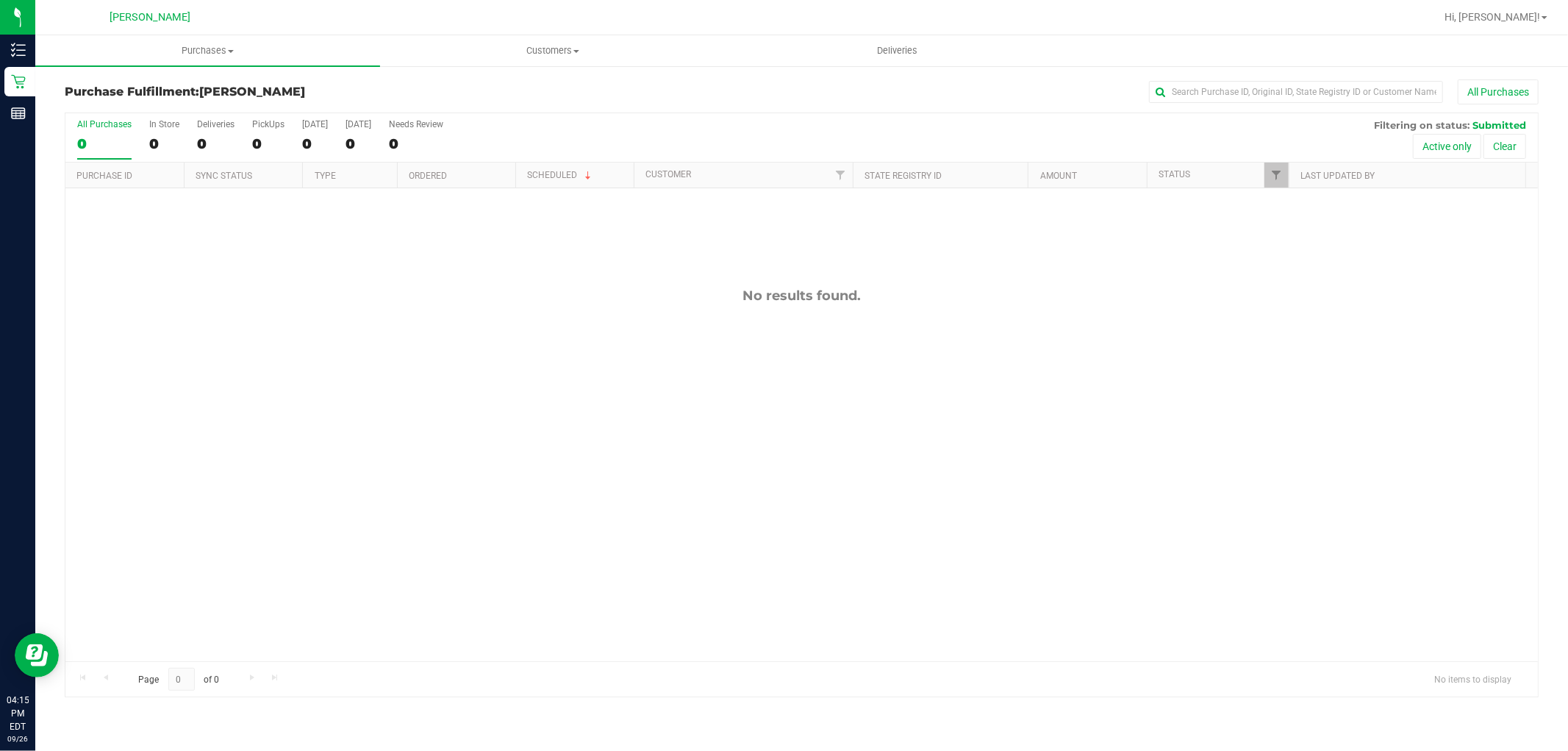
click at [478, 317] on div "No results found." at bounding box center [801, 474] width 1473 height 572
drag, startPoint x: 523, startPoint y: 545, endPoint x: 524, endPoint y: 535, distance: 10.0
click at [524, 538] on div "No results found." at bounding box center [801, 474] width 1473 height 572
click at [538, 49] on span "Customers" at bounding box center [552, 51] width 344 height 13
click at [520, 84] on li "All customers" at bounding box center [552, 89] width 345 height 17
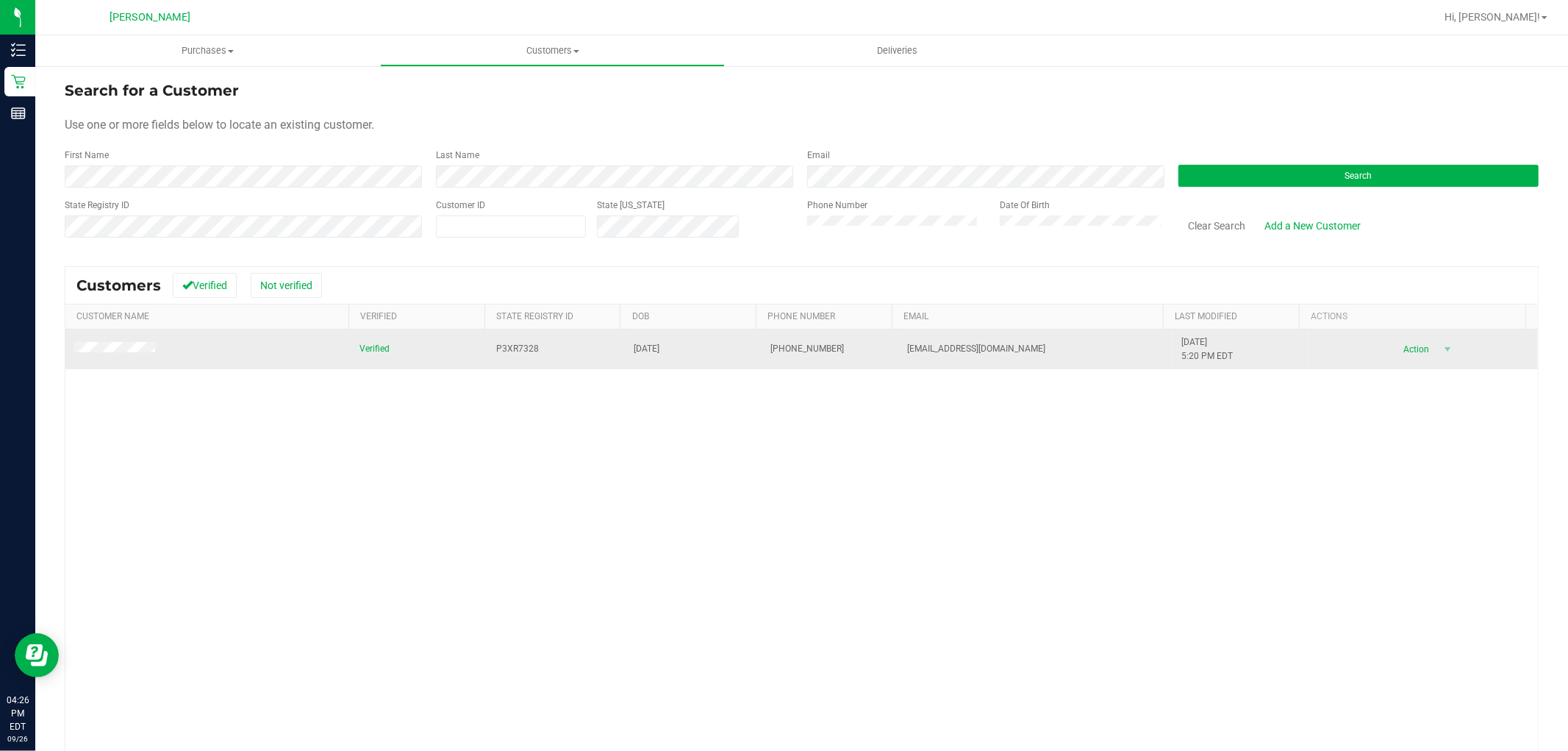
click at [1365, 349] on div "Action Action Add to queue Create new purchase View profile View purchases" at bounding box center [1424, 349] width 211 height 21
click at [1414, 350] on span "Action" at bounding box center [1415, 349] width 48 height 21
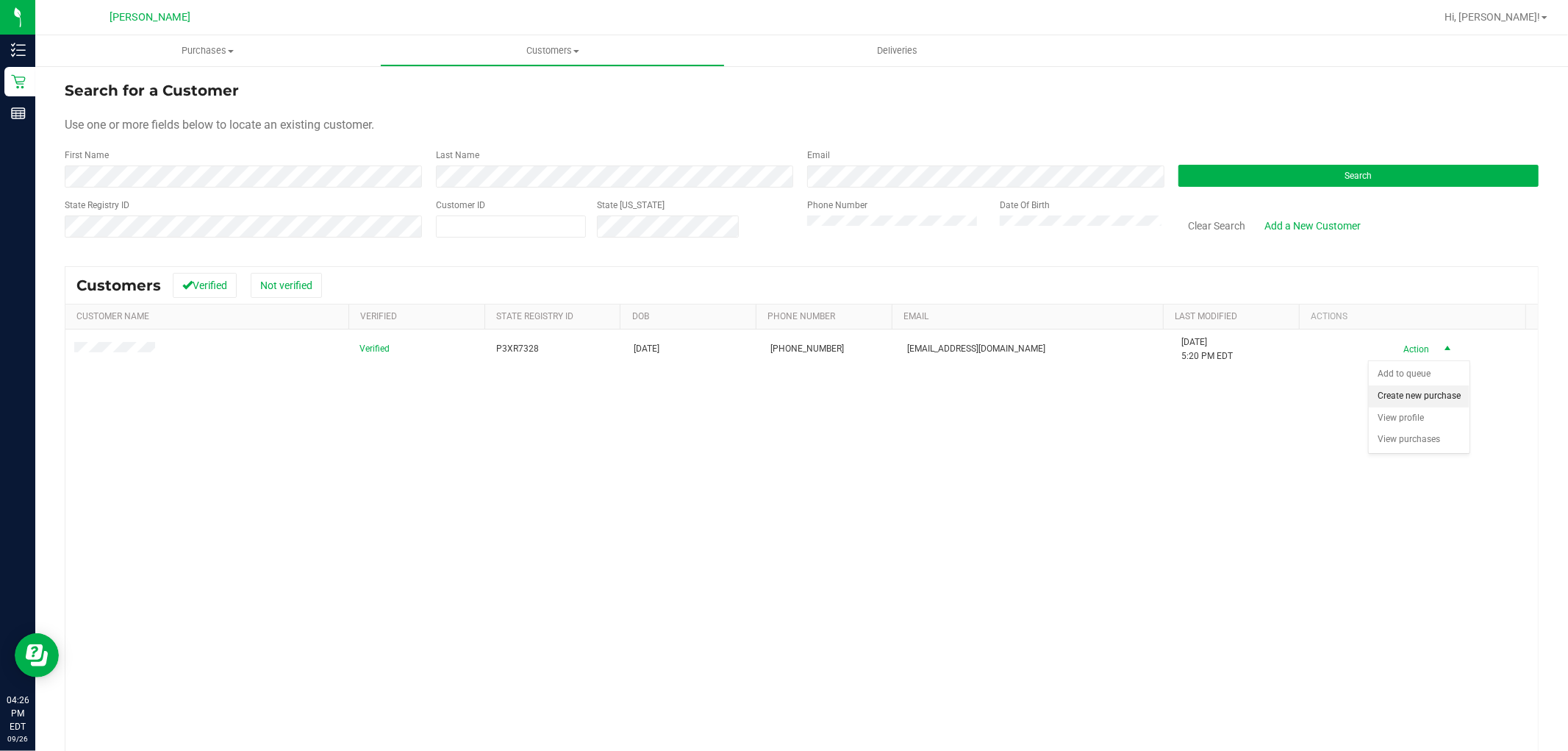
click at [1409, 391] on li "Create new purchase" at bounding box center [1419, 396] width 101 height 22
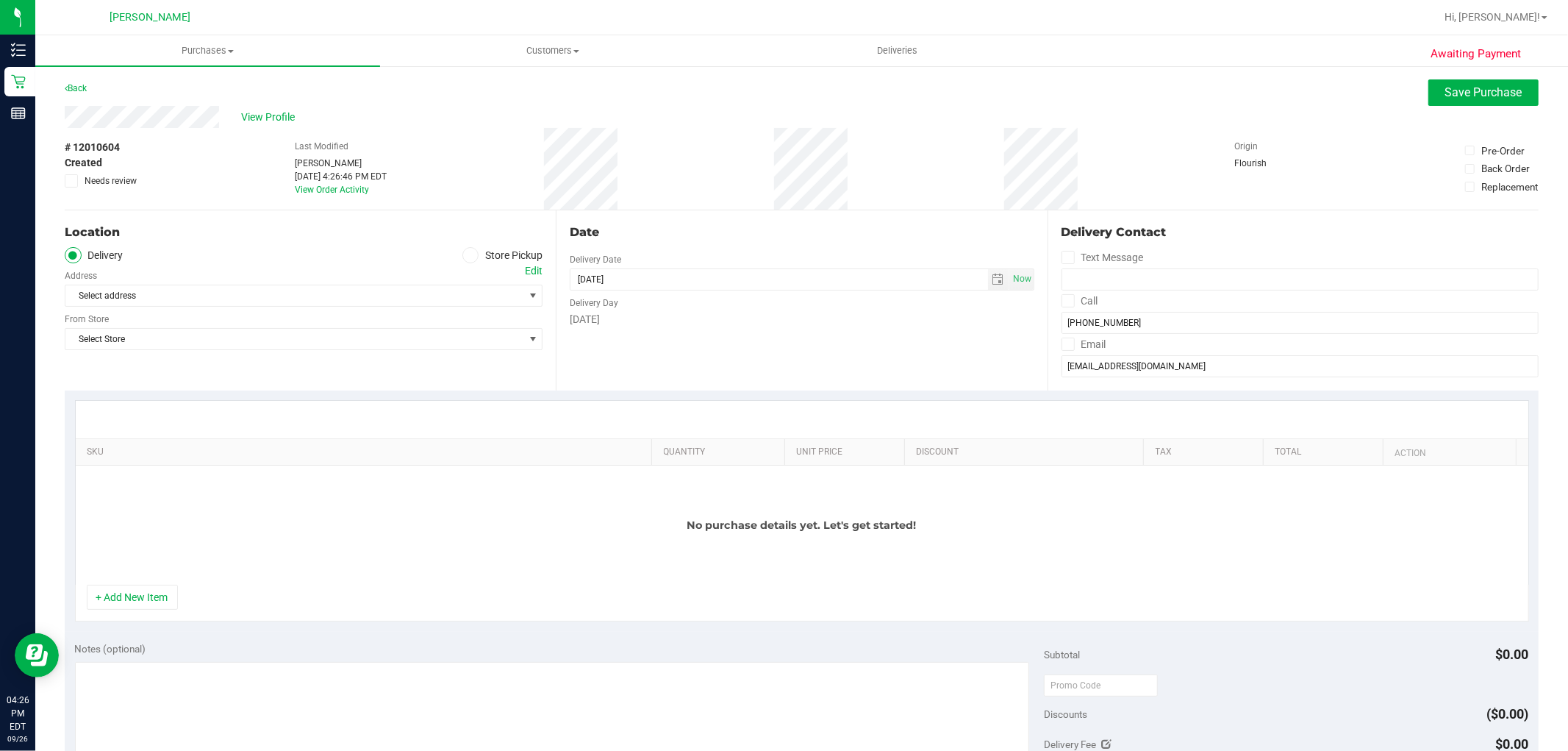
click at [466, 255] on icon at bounding box center [470, 255] width 9 height 0
click at [0, 0] on input "Store Pickup" at bounding box center [0, 0] width 0 height 0
click at [398, 292] on span "Select Store" at bounding box center [294, 295] width 458 height 21
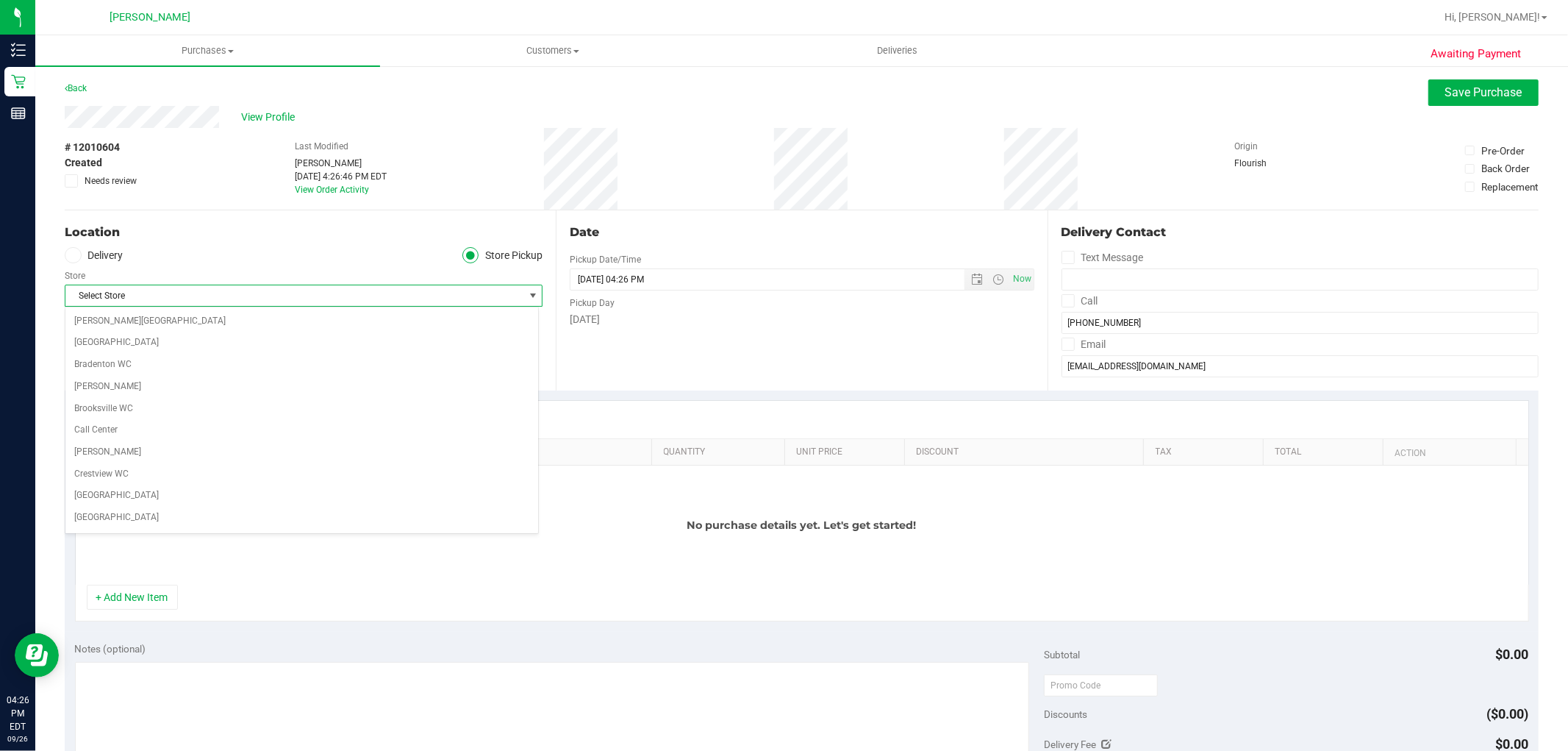
scroll to position [571, 0]
click at [395, 245] on div "Location Delivery Store Pickup Store Oviedo WC Select Store Bonita Springs WC B…" at bounding box center [310, 300] width 491 height 180
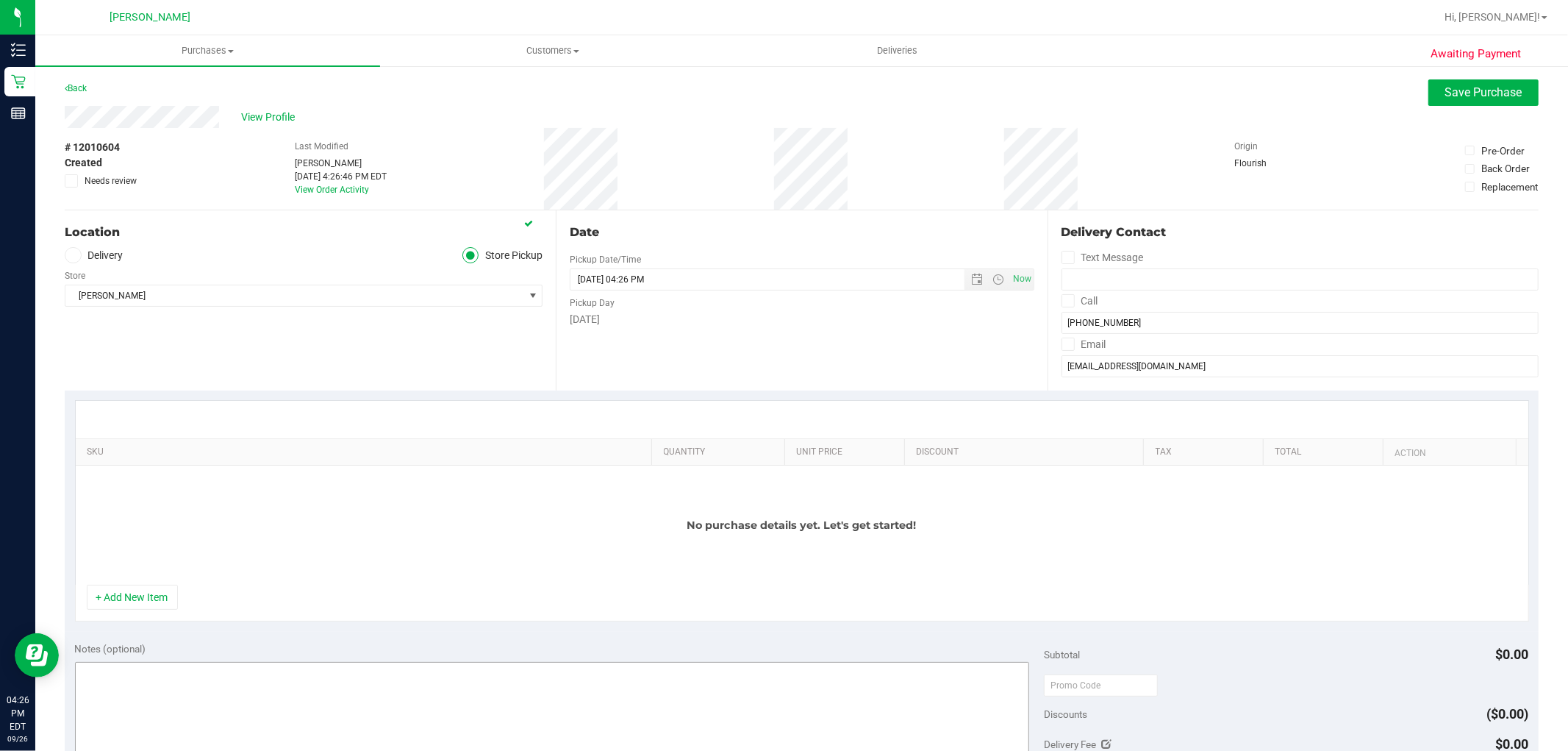
click at [133, 592] on button "+ Add New Item" at bounding box center [132, 597] width 91 height 25
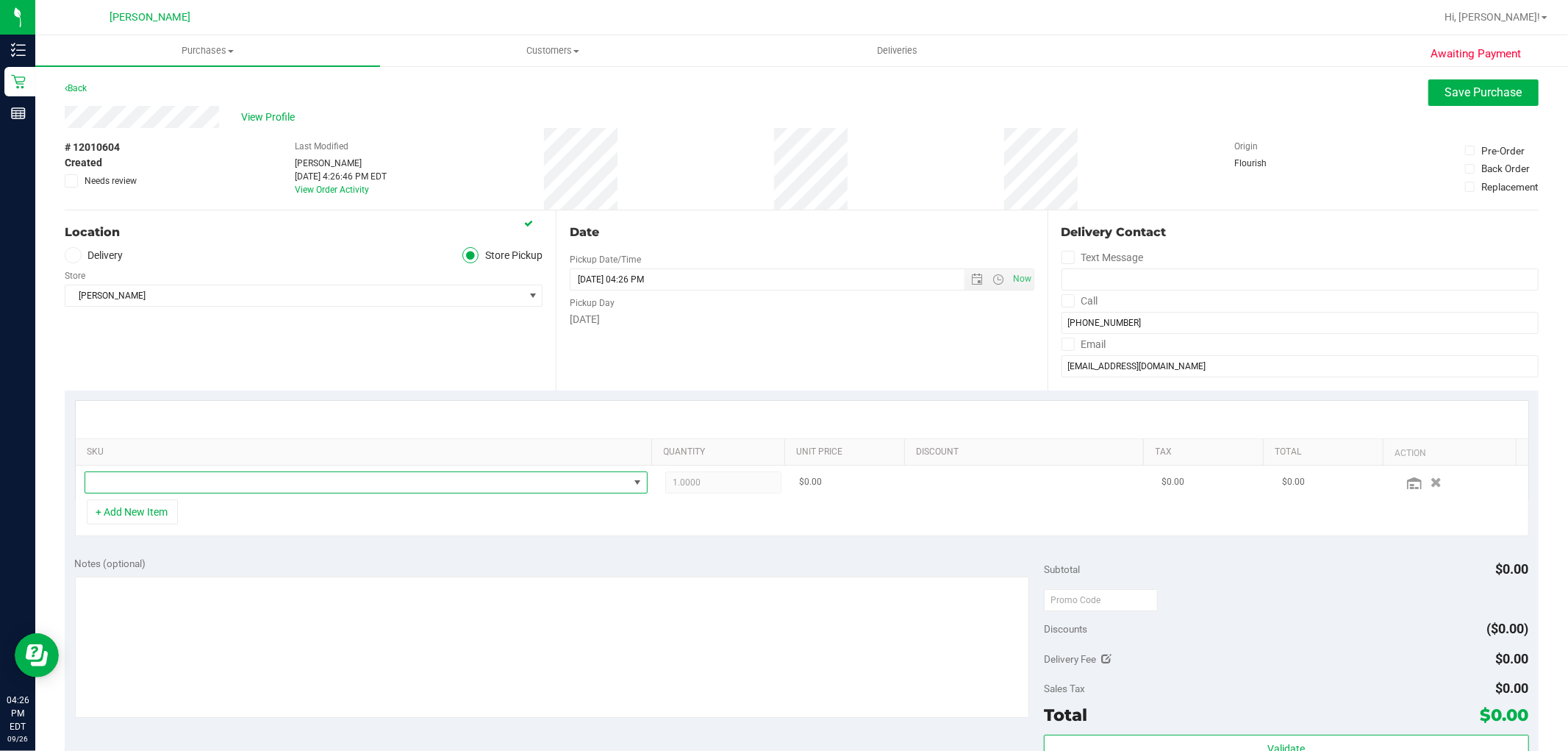
click at [159, 479] on span "NO DATA FOUND" at bounding box center [356, 483] width 544 height 21
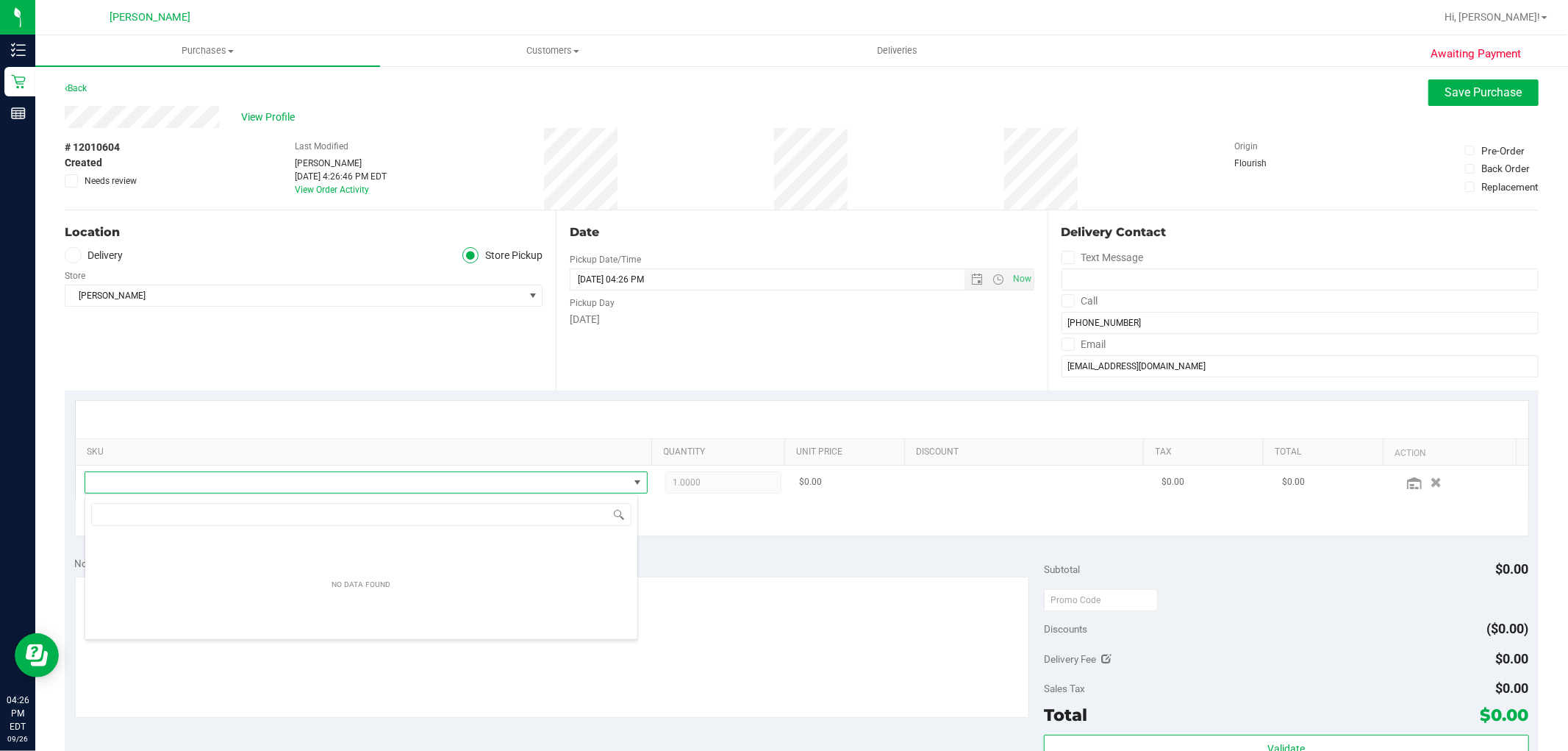
scroll to position [22, 548]
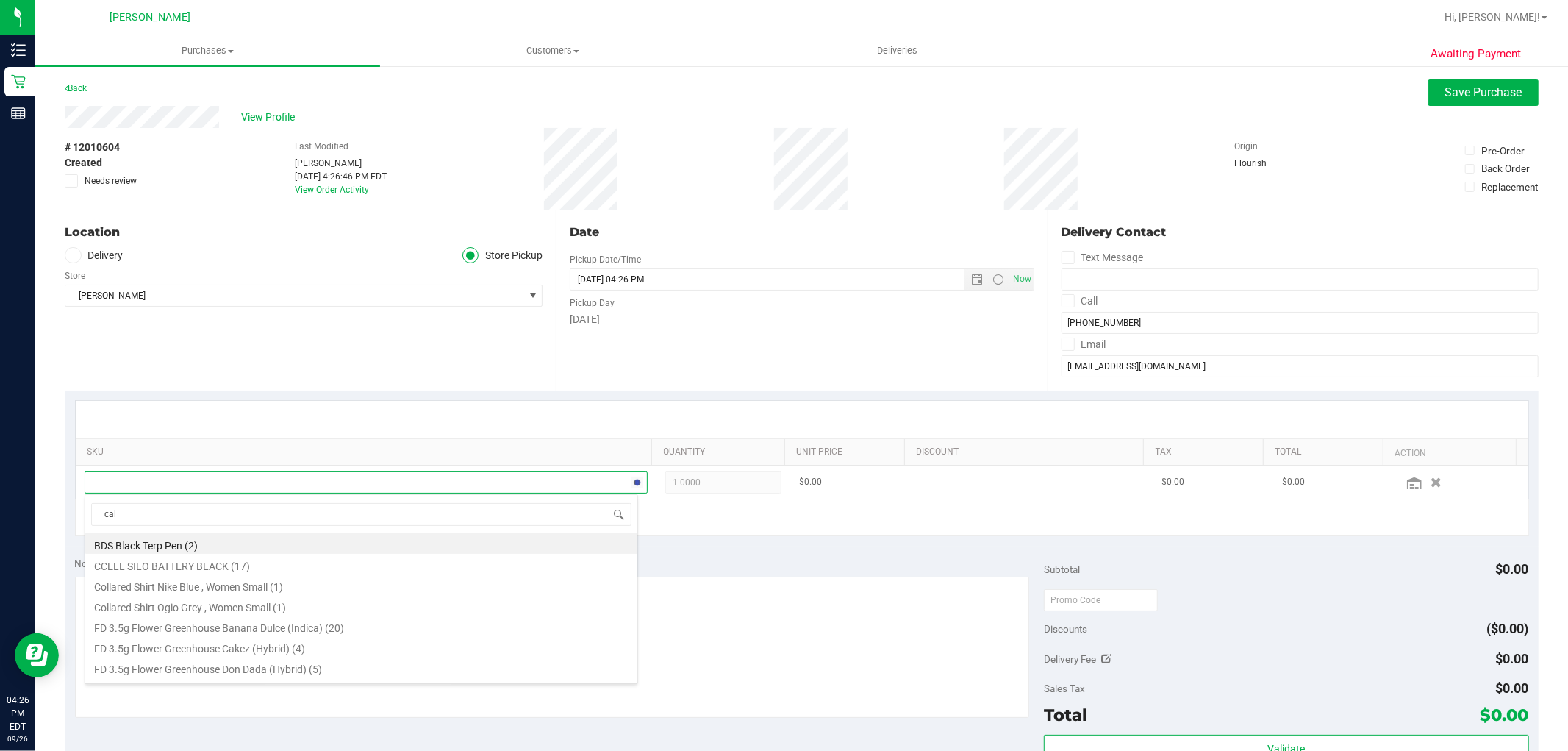
type input "calm"
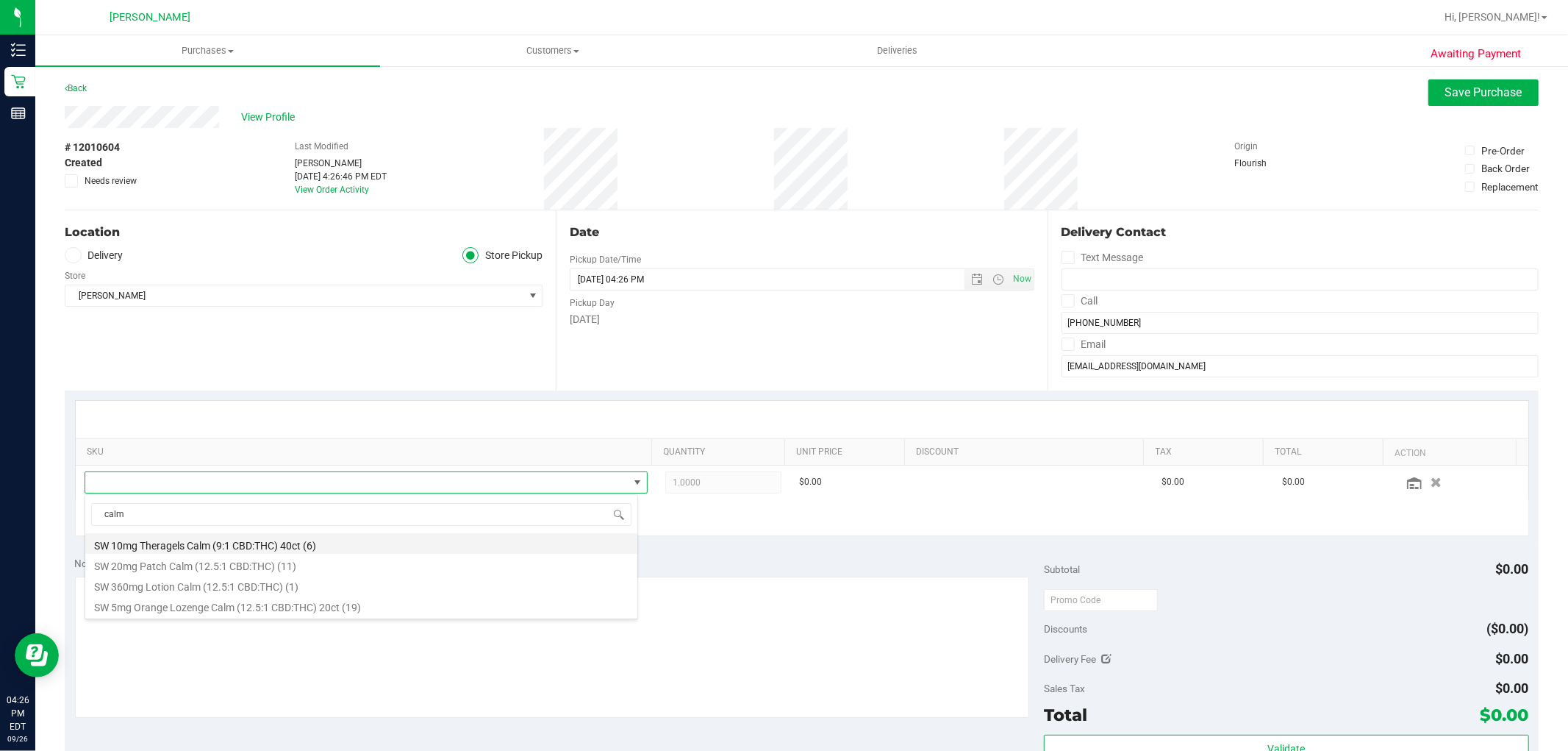
click at [179, 548] on li "SW 10mg Theragels Calm (9:1 CBD:THC) 40ct (6)" at bounding box center [361, 544] width 552 height 21
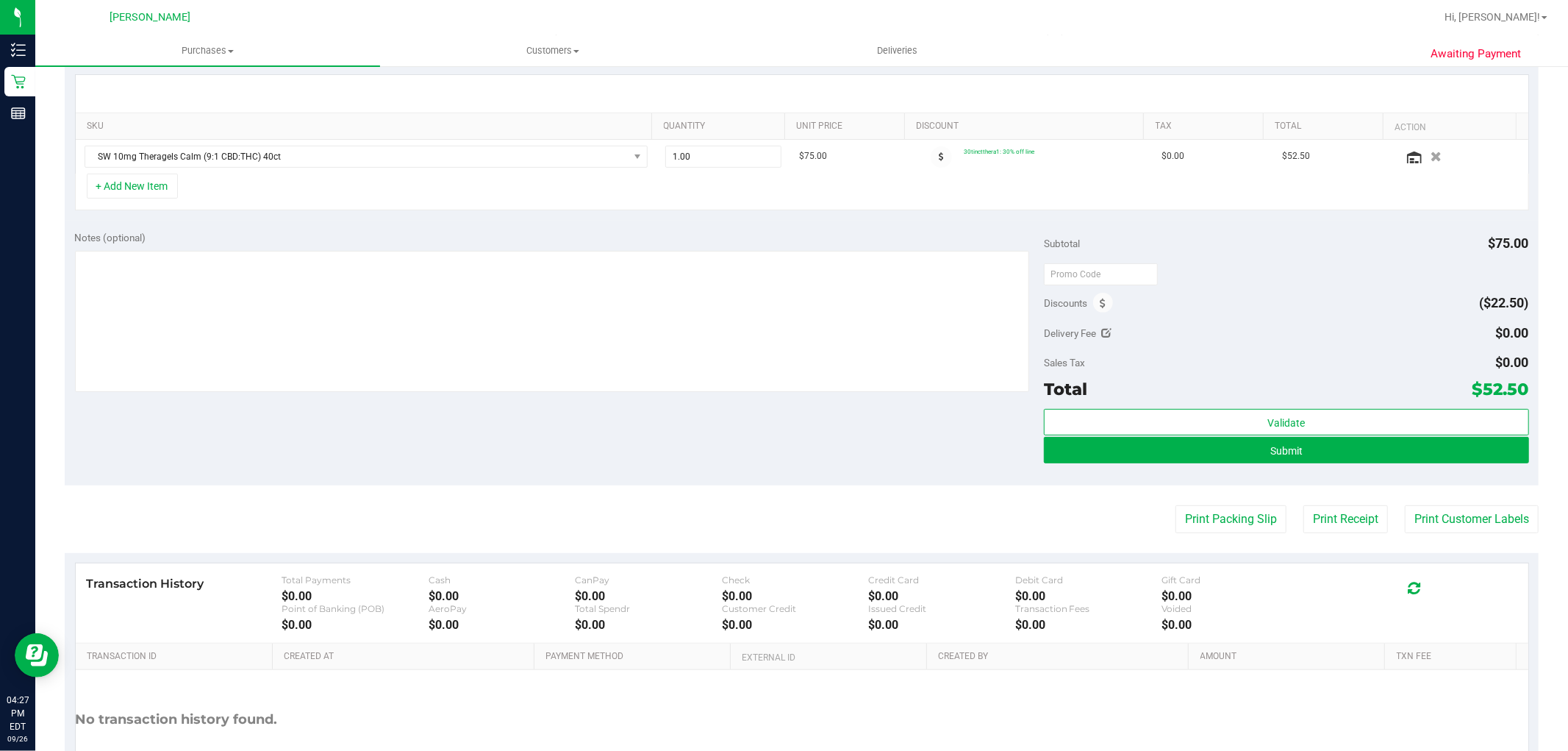
scroll to position [326, 0]
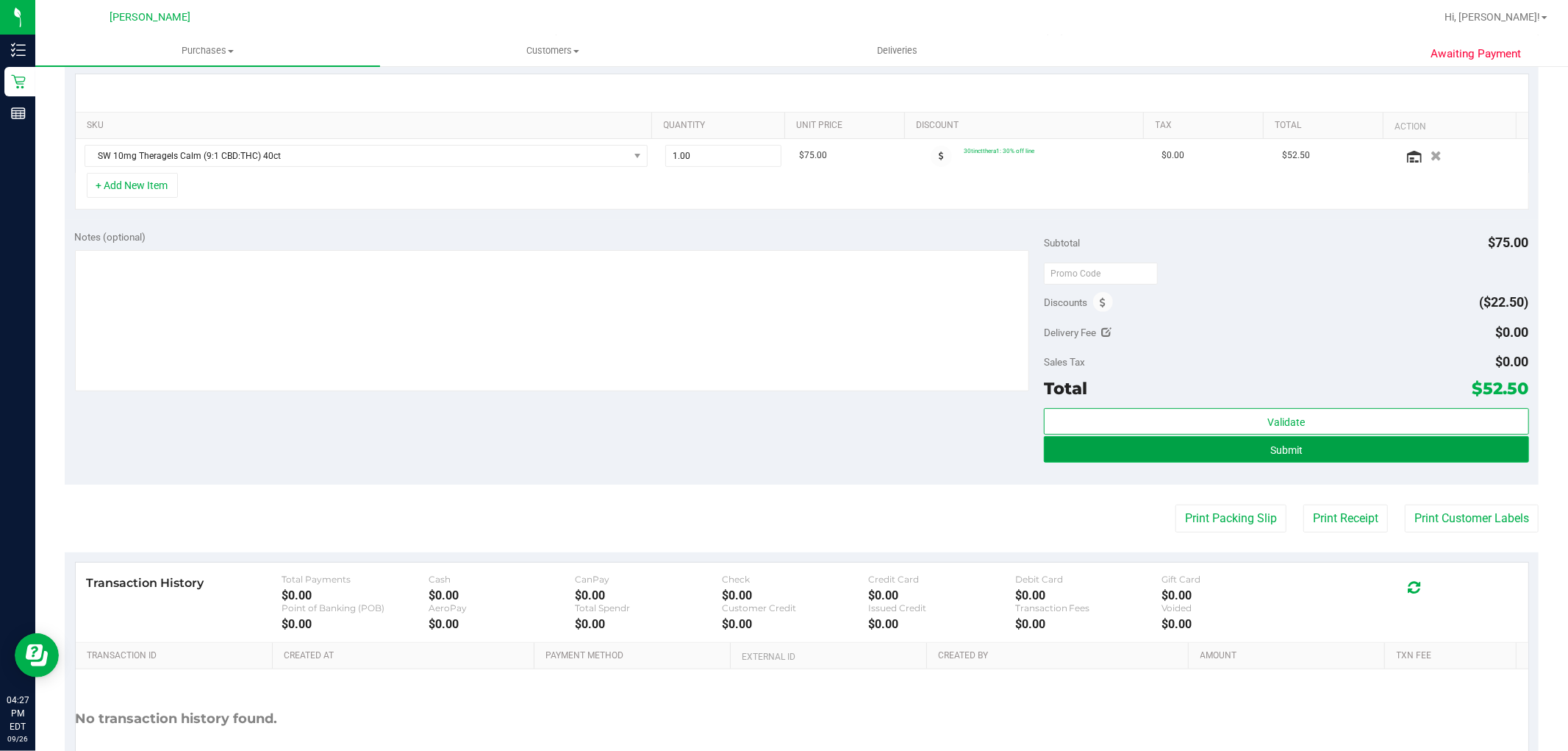
click at [1243, 451] on button "Submit" at bounding box center [1286, 449] width 485 height 26
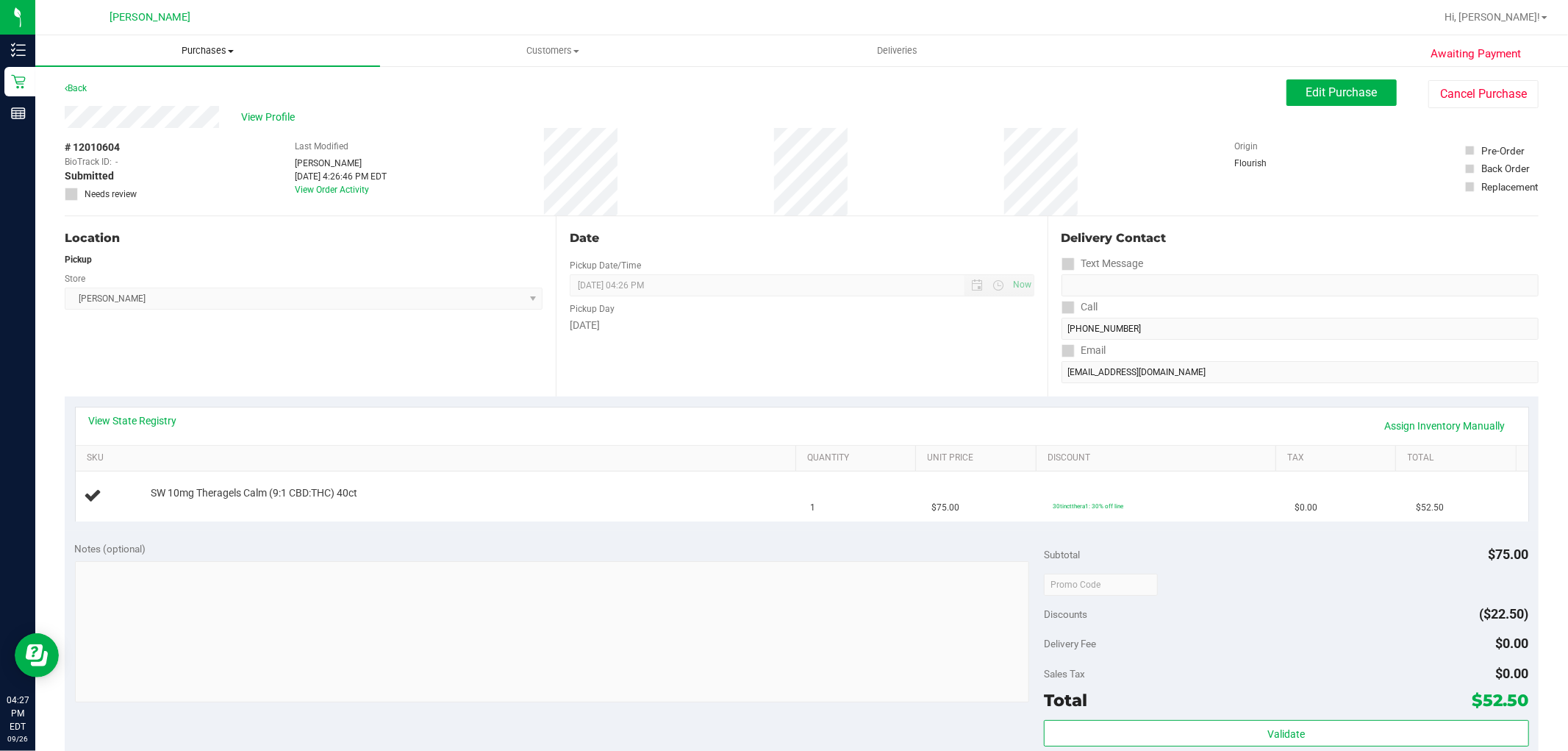
click at [201, 55] on span "Purchases" at bounding box center [207, 51] width 345 height 13
click at [159, 112] on li "Fulfillment" at bounding box center [207, 106] width 345 height 17
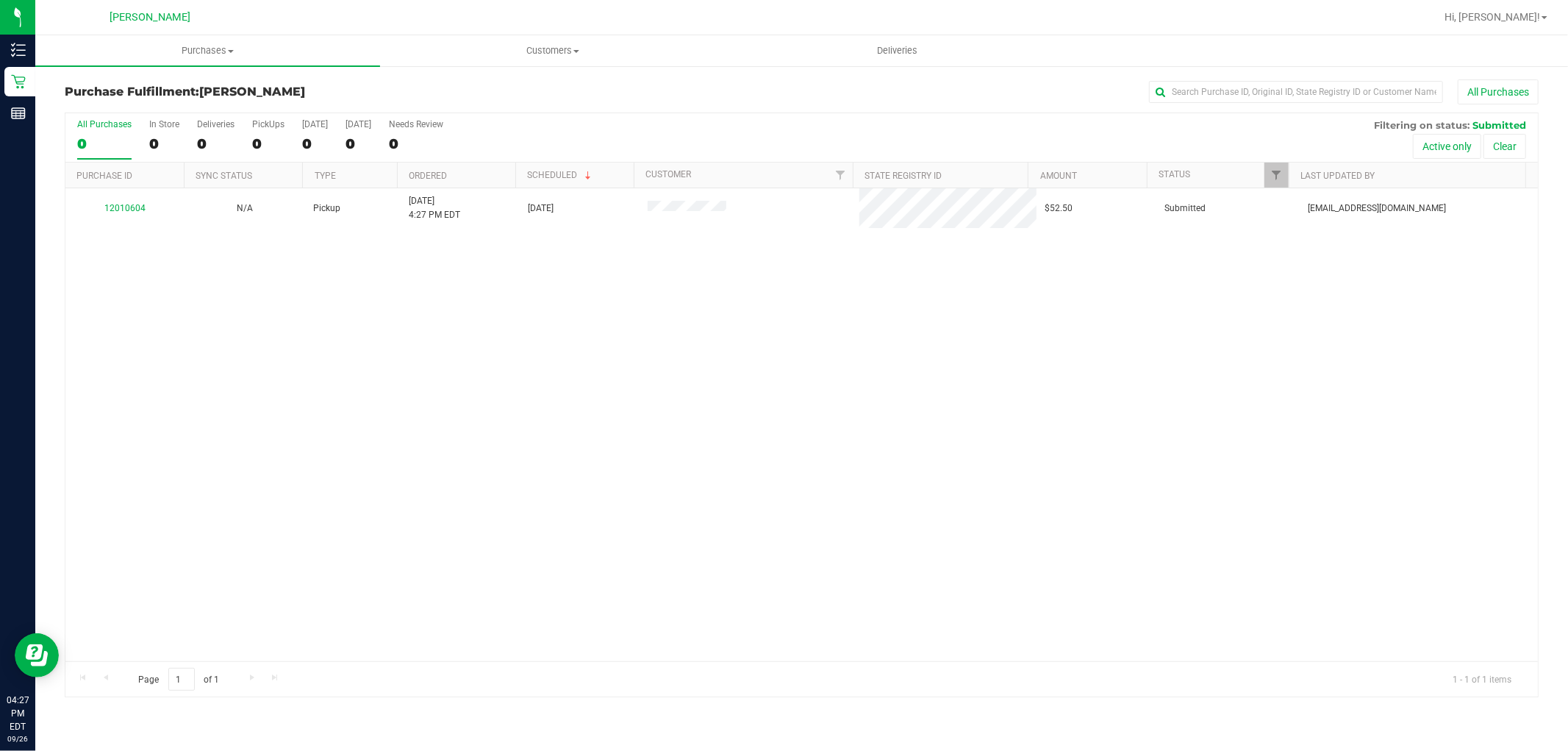
click at [195, 469] on div "12010604 N/A Pickup 9/26/2025 4:27 PM EDT 9/26/2025 $52.50 Submitted aovereem@l…" at bounding box center [801, 425] width 1473 height 473
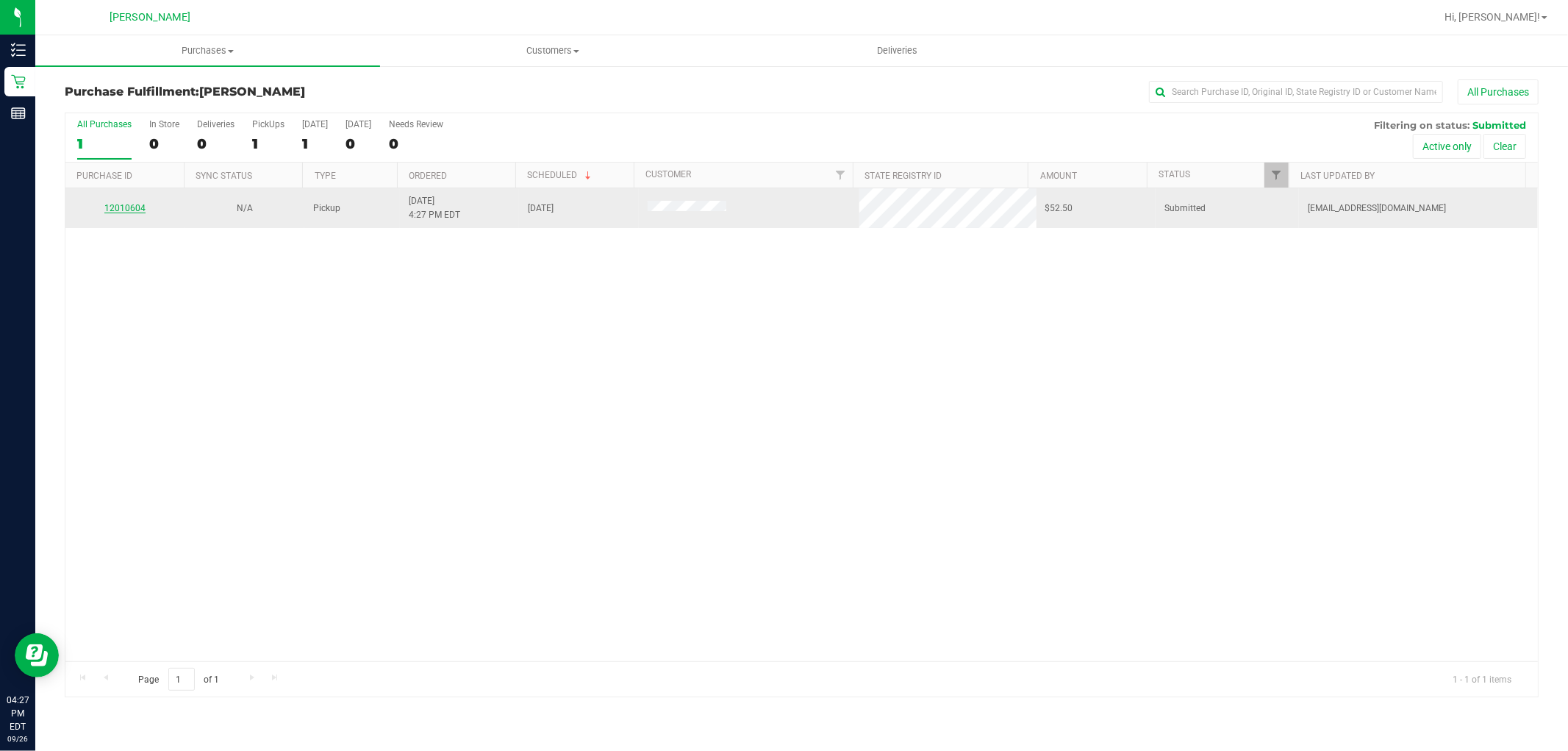
click at [114, 203] on link "12010604" at bounding box center [125, 208] width 41 height 10
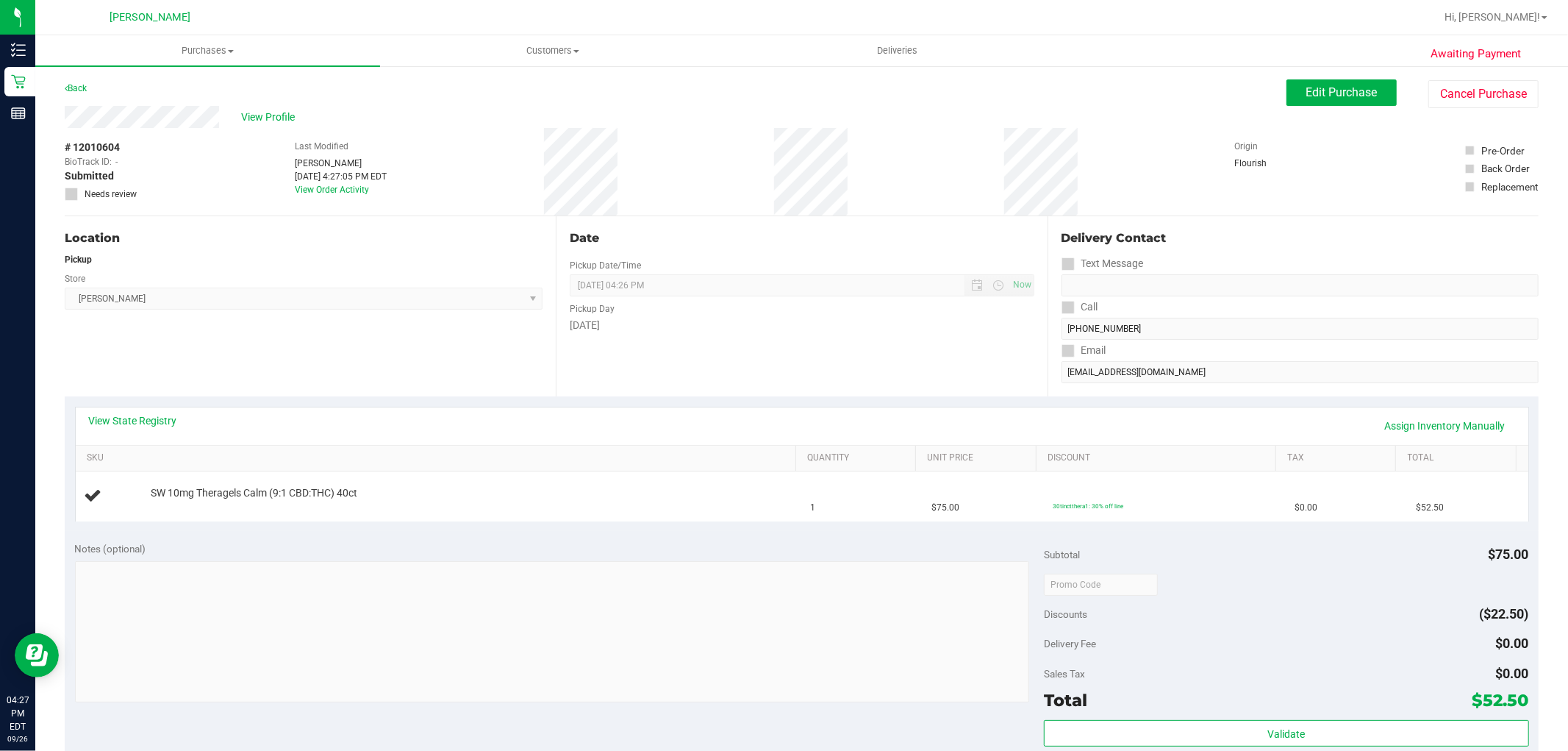
click at [79, 82] on div "Back" at bounding box center [76, 88] width 22 height 17
click at [69, 91] on link "Back" at bounding box center [76, 88] width 22 height 10
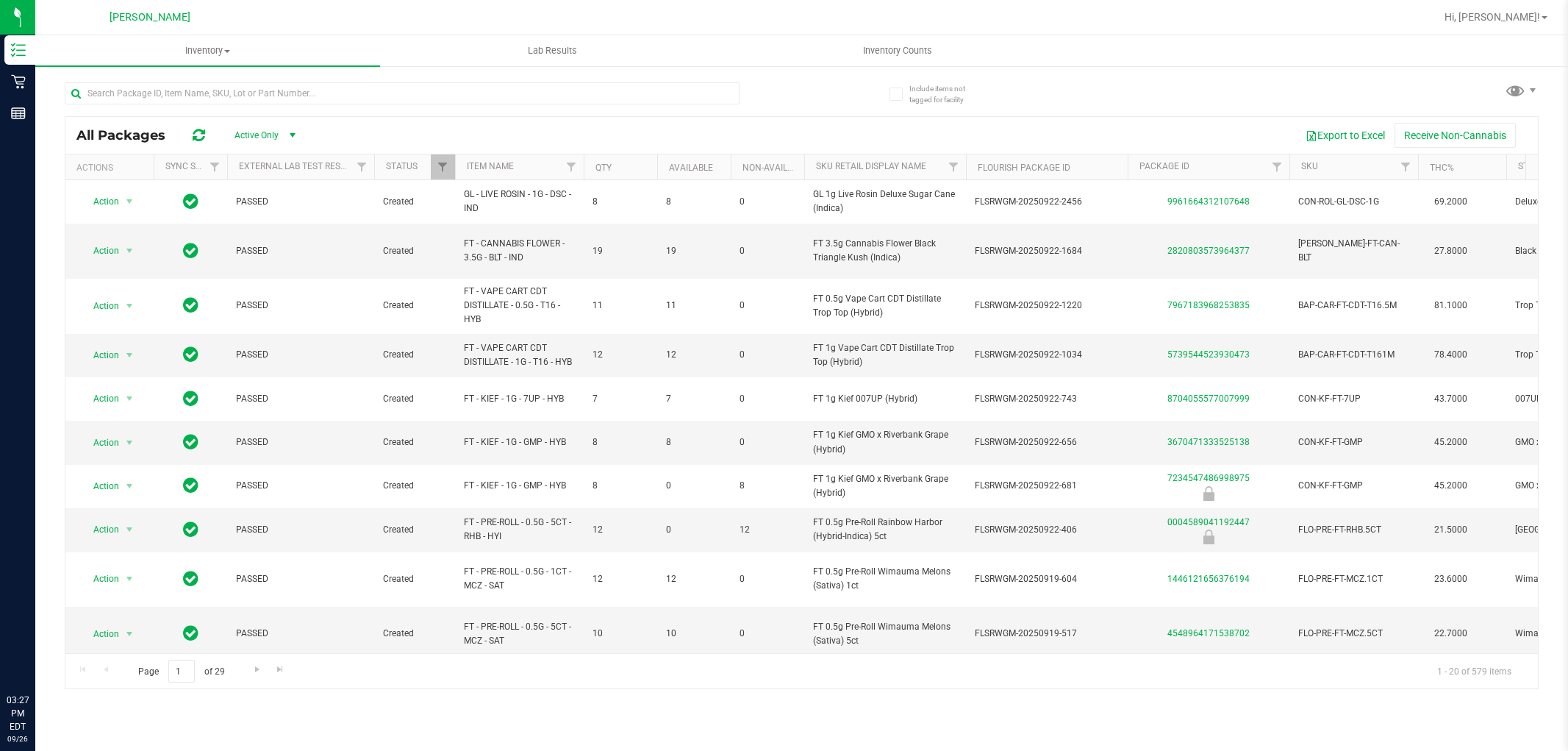
click at [393, 105] on div at bounding box center [402, 99] width 674 height 34
click at [393, 98] on input "text" at bounding box center [402, 94] width 674 height 22
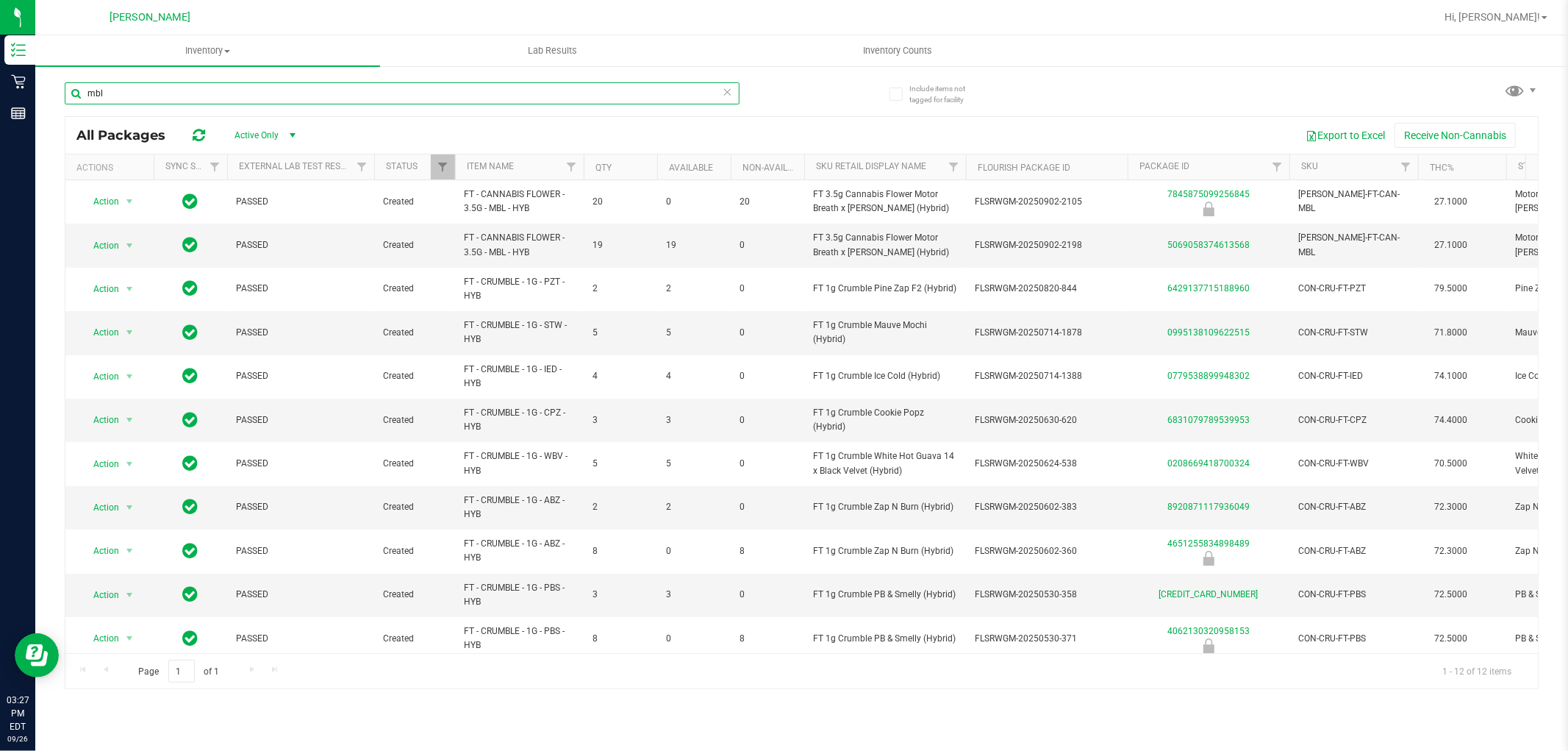
type input "mbl"
click at [724, 85] on icon at bounding box center [728, 91] width 10 height 17
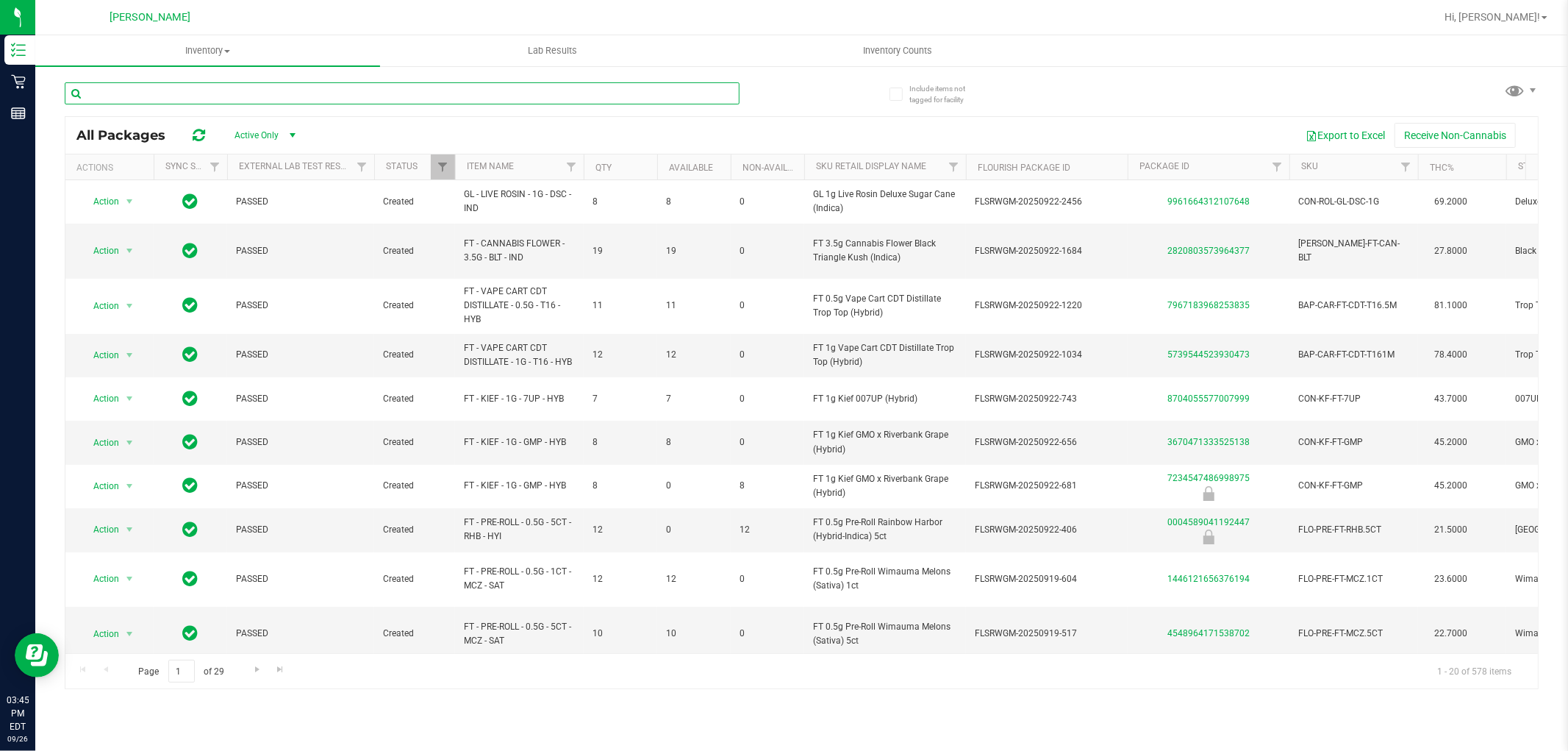
click at [250, 87] on input "text" at bounding box center [402, 94] width 674 height 22
type input "drm"
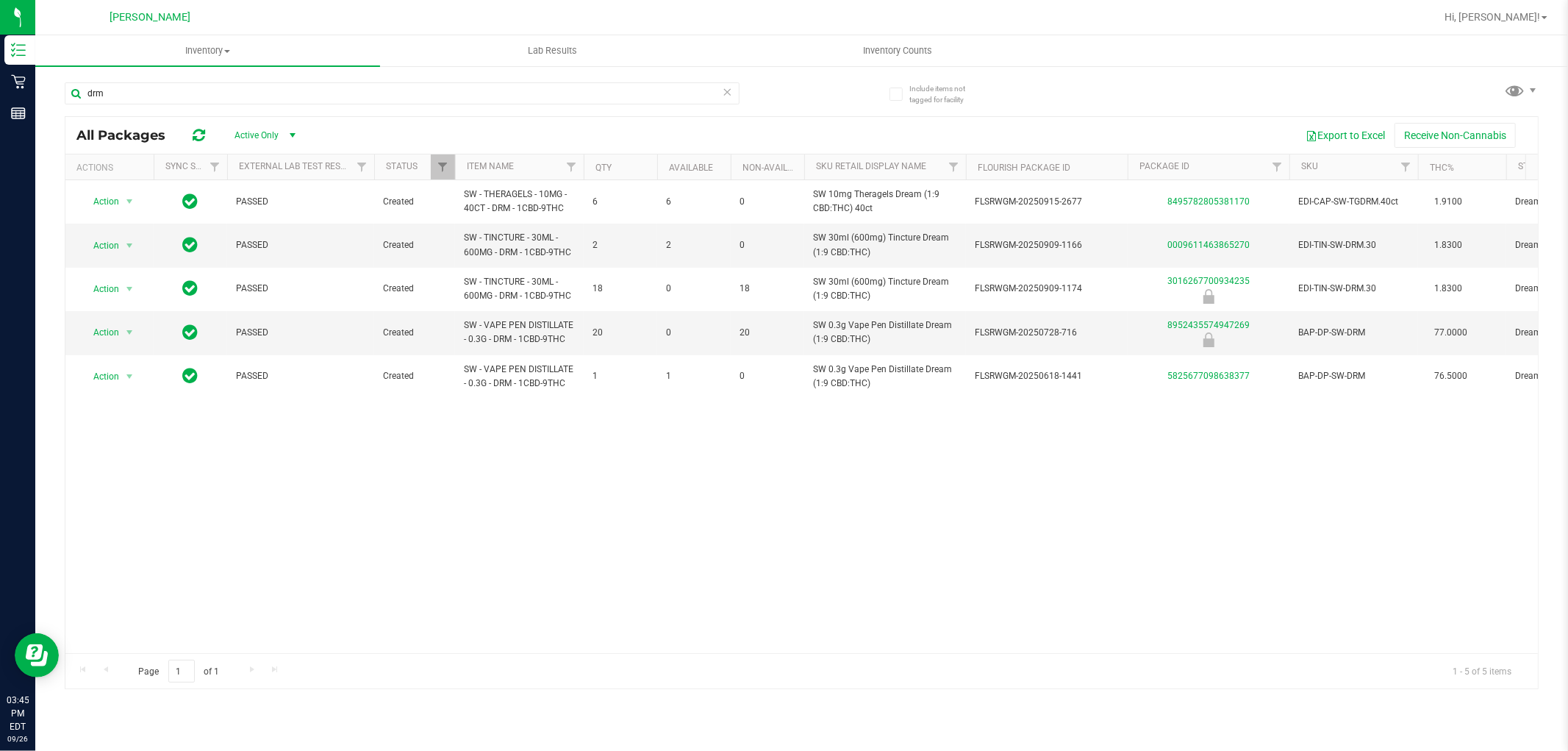
drag, startPoint x: 759, startPoint y: 545, endPoint x: 388, endPoint y: 22, distance: 641.2
click at [758, 535] on div "Action Action Global inventory Package audit log Print package label Print prod…" at bounding box center [801, 417] width 1473 height 473
click at [1382, 516] on div "Action Action Global inventory Package audit log Print package label Print prod…" at bounding box center [801, 417] width 1473 height 473
click at [726, 92] on icon at bounding box center [728, 91] width 10 height 17
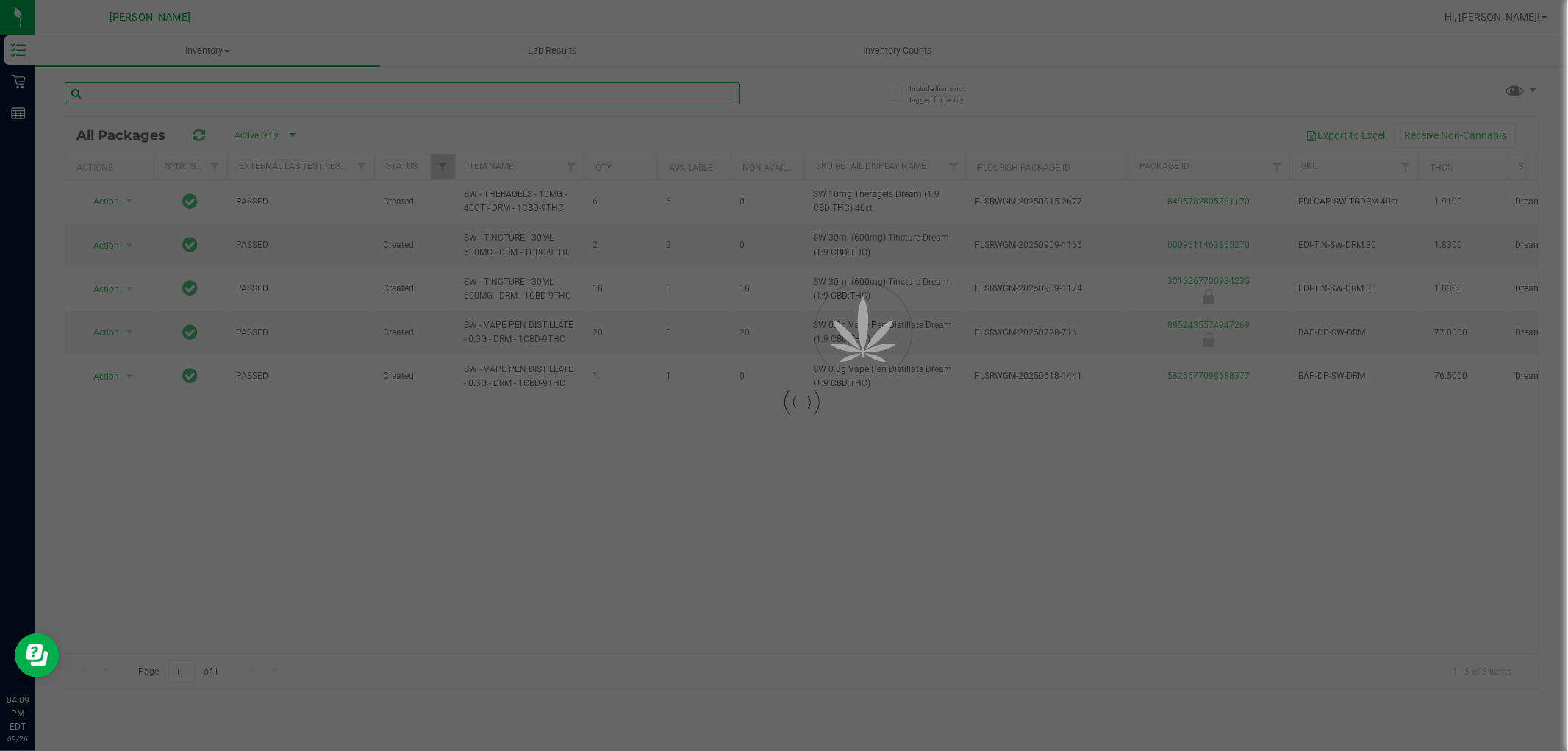
click at [655, 97] on input "text" at bounding box center [402, 94] width 674 height 22
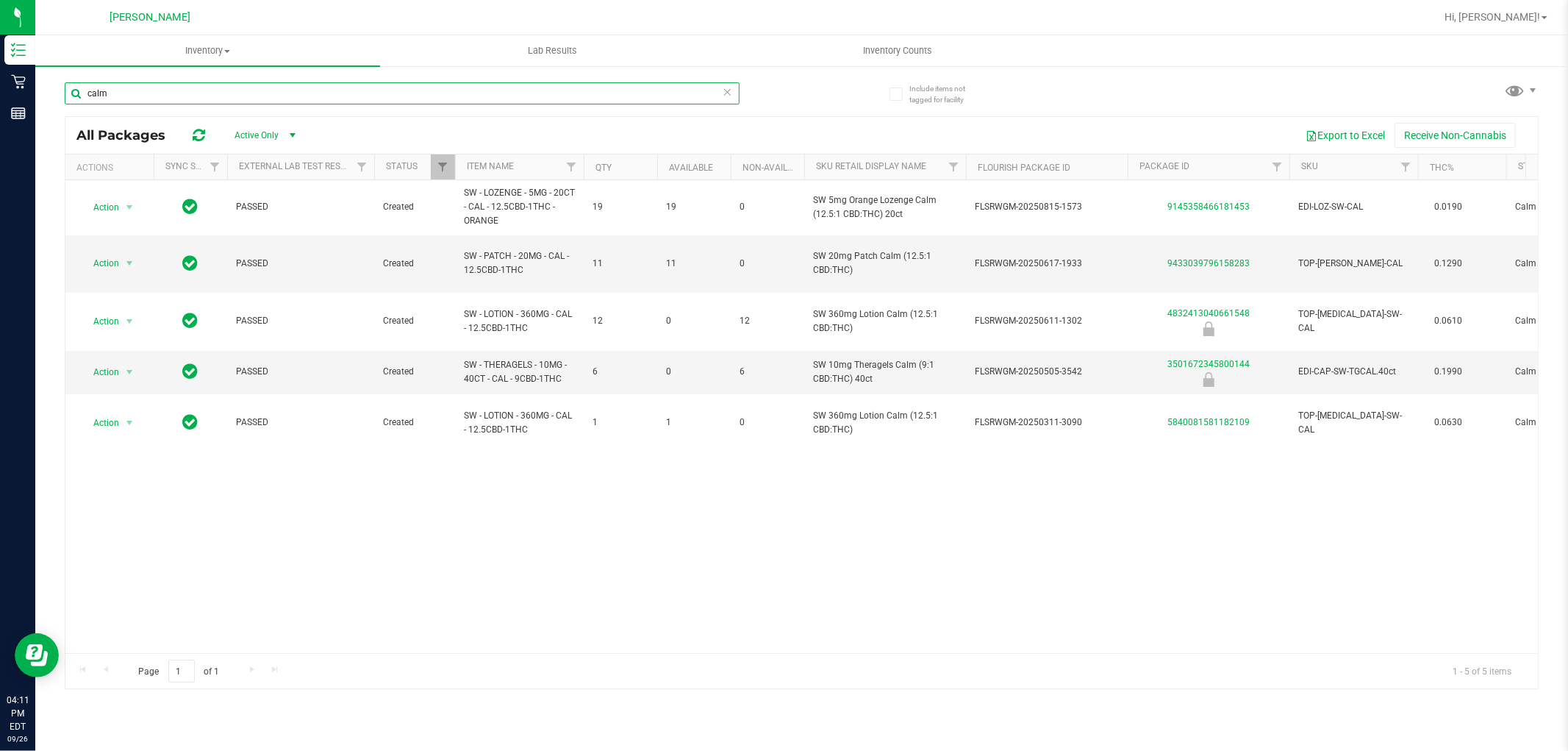
type input "calm"
click at [728, 97] on icon at bounding box center [728, 91] width 10 height 17
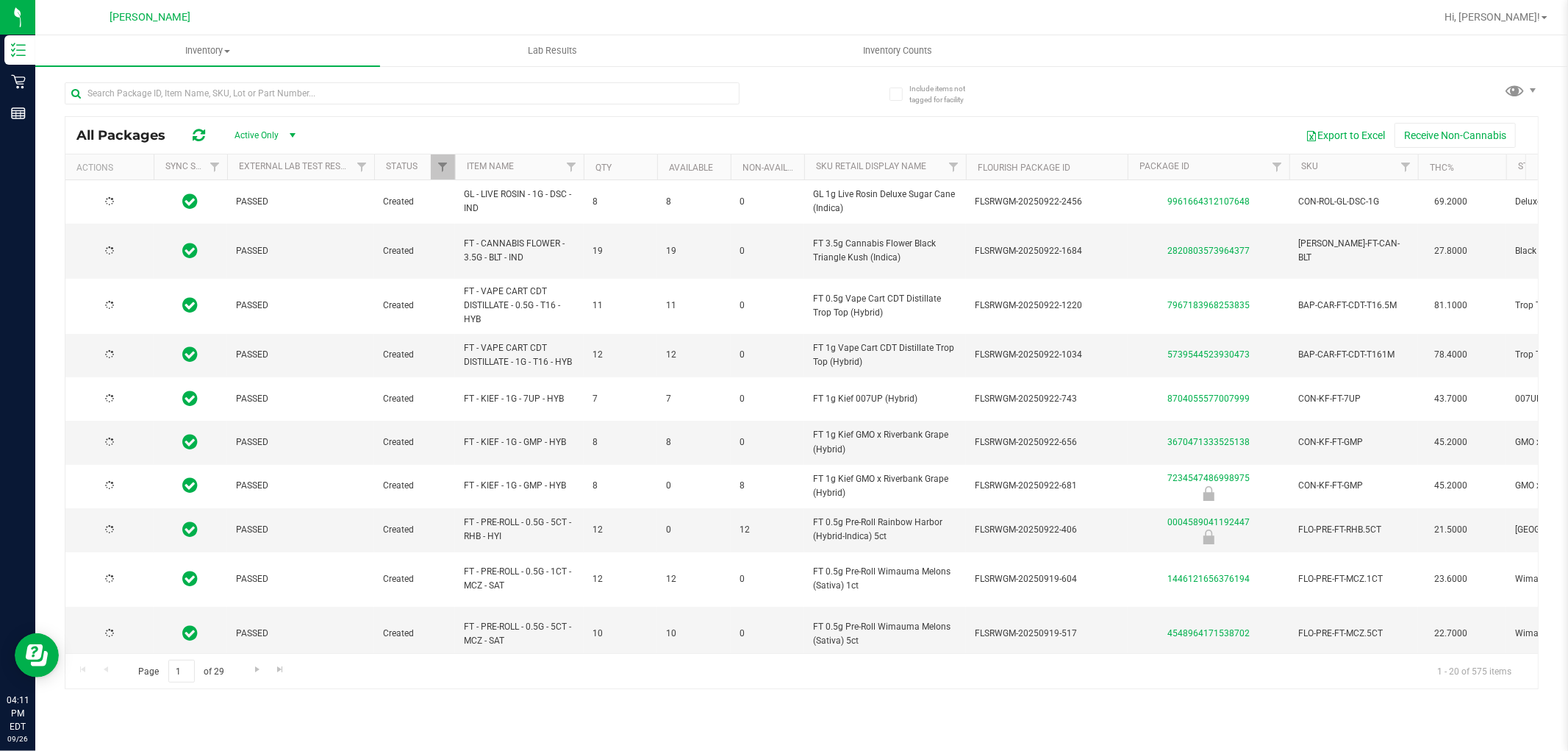
type input "2026-03-16"
click at [526, 98] on input "text" at bounding box center [402, 94] width 674 height 22
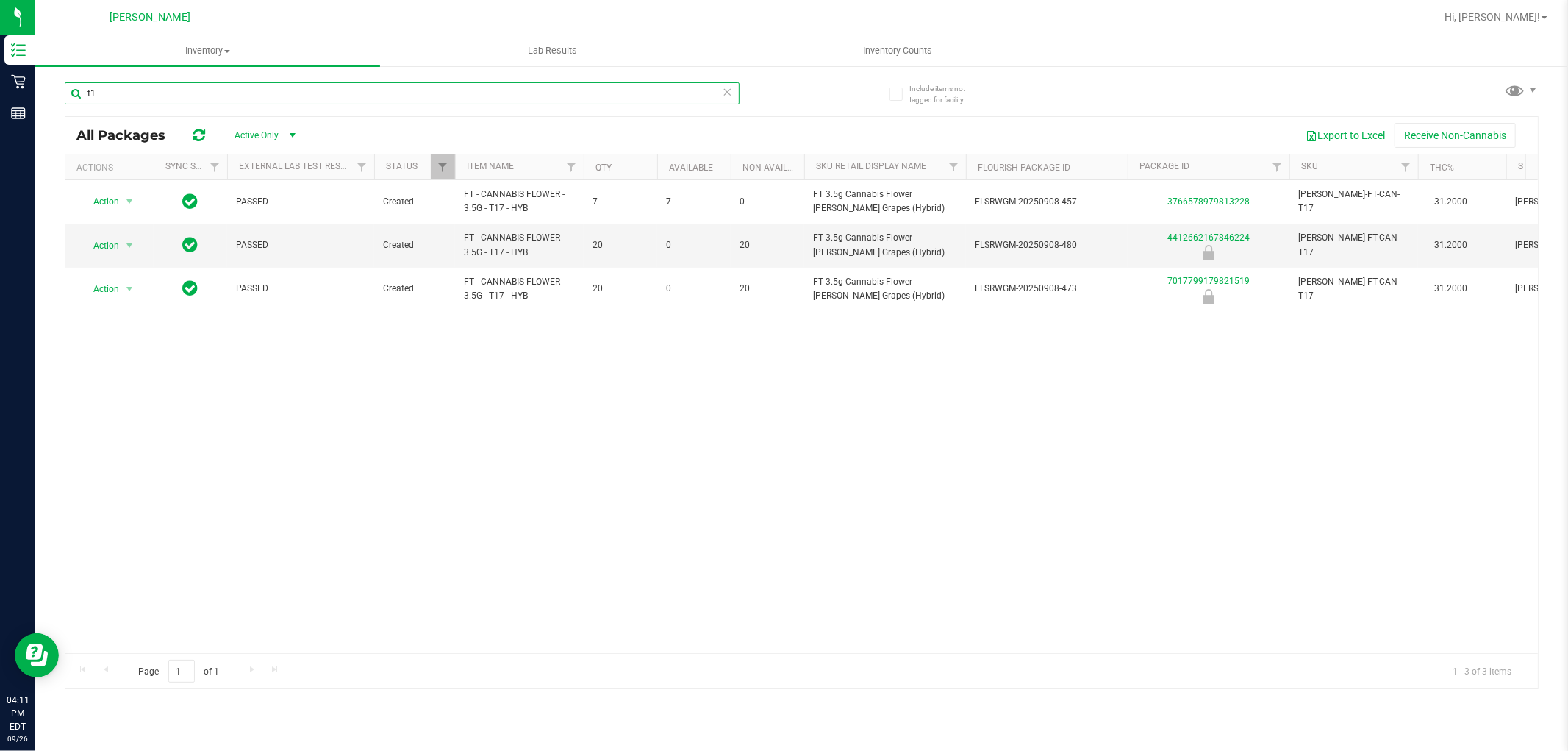
type input "t"
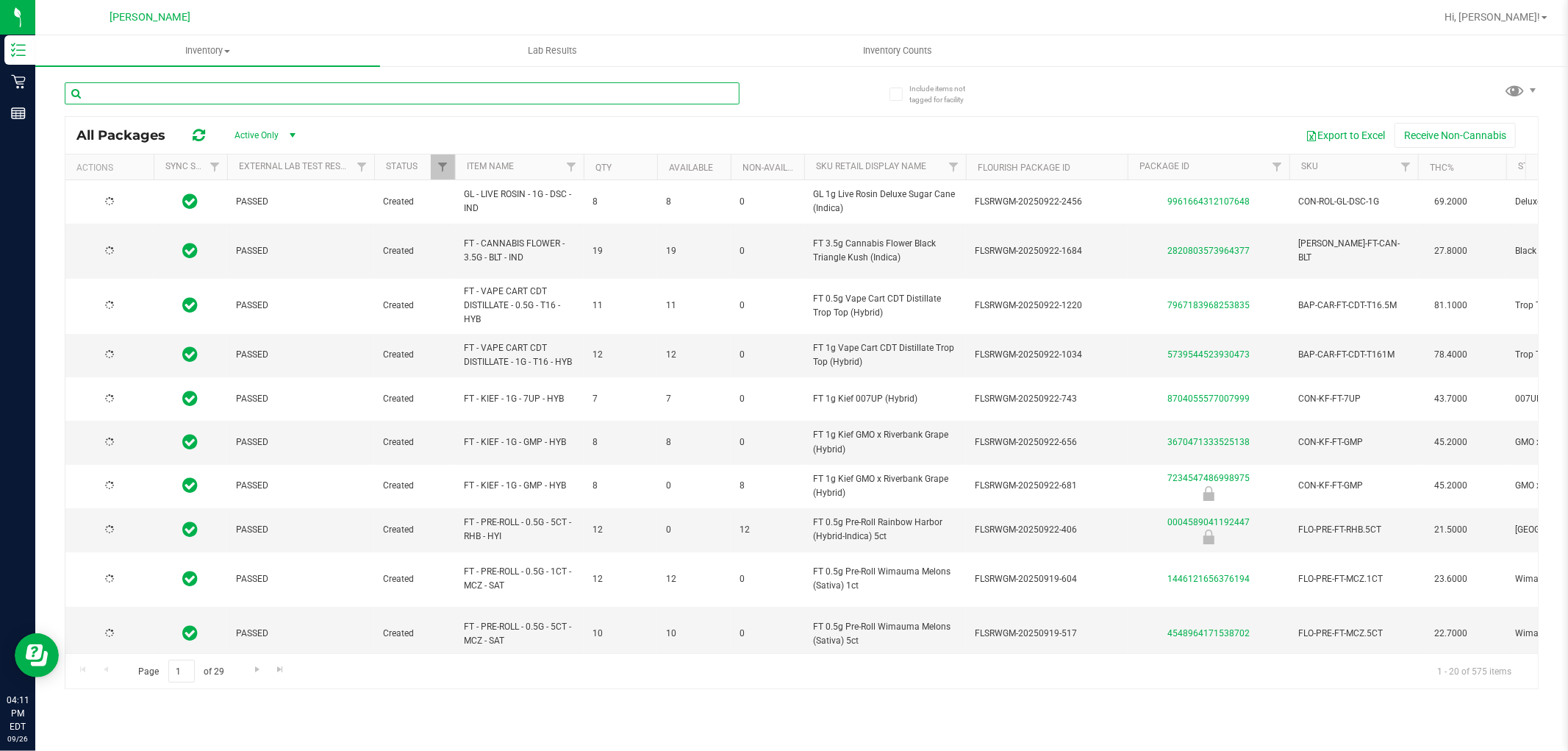
type input "2026-03-16"
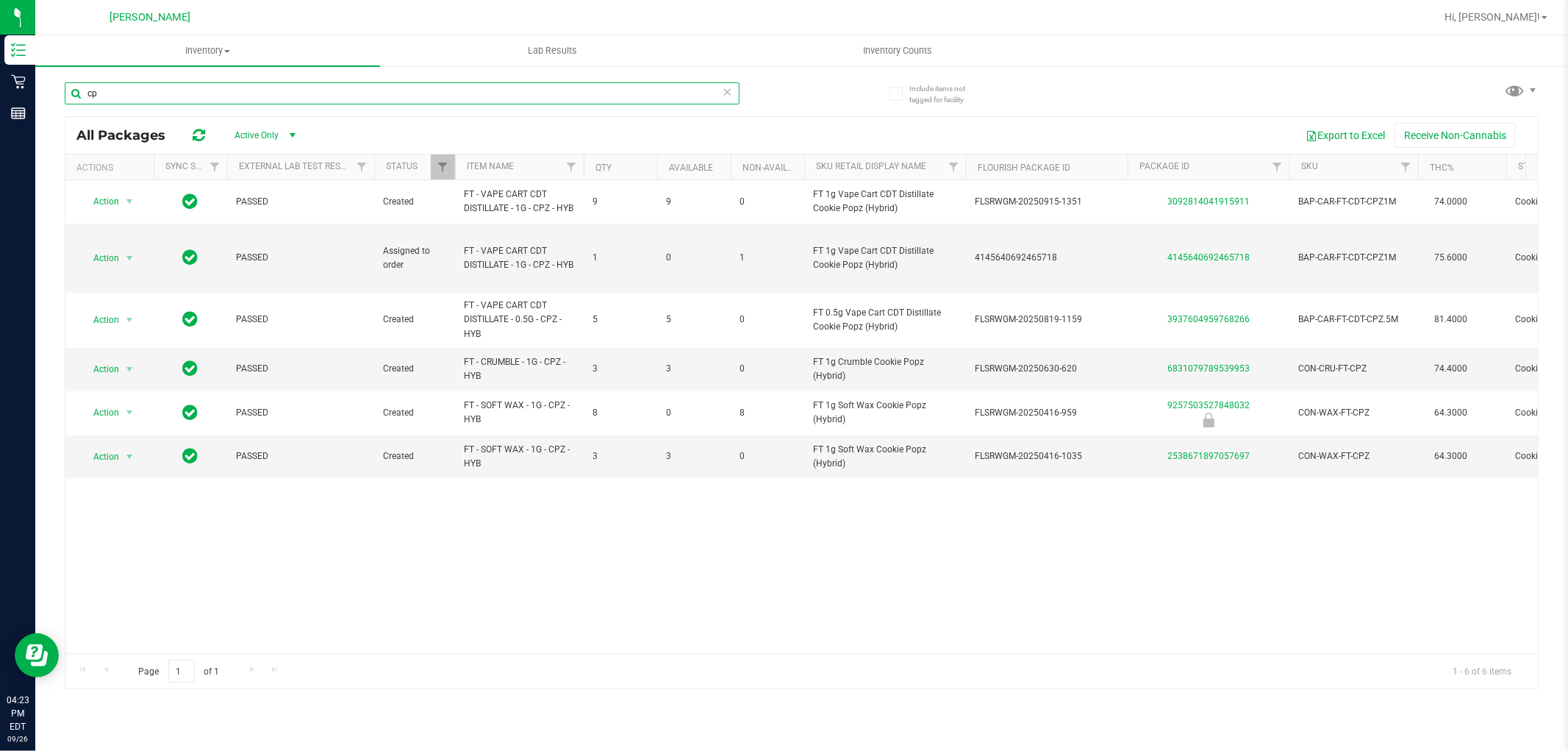
type input "c"
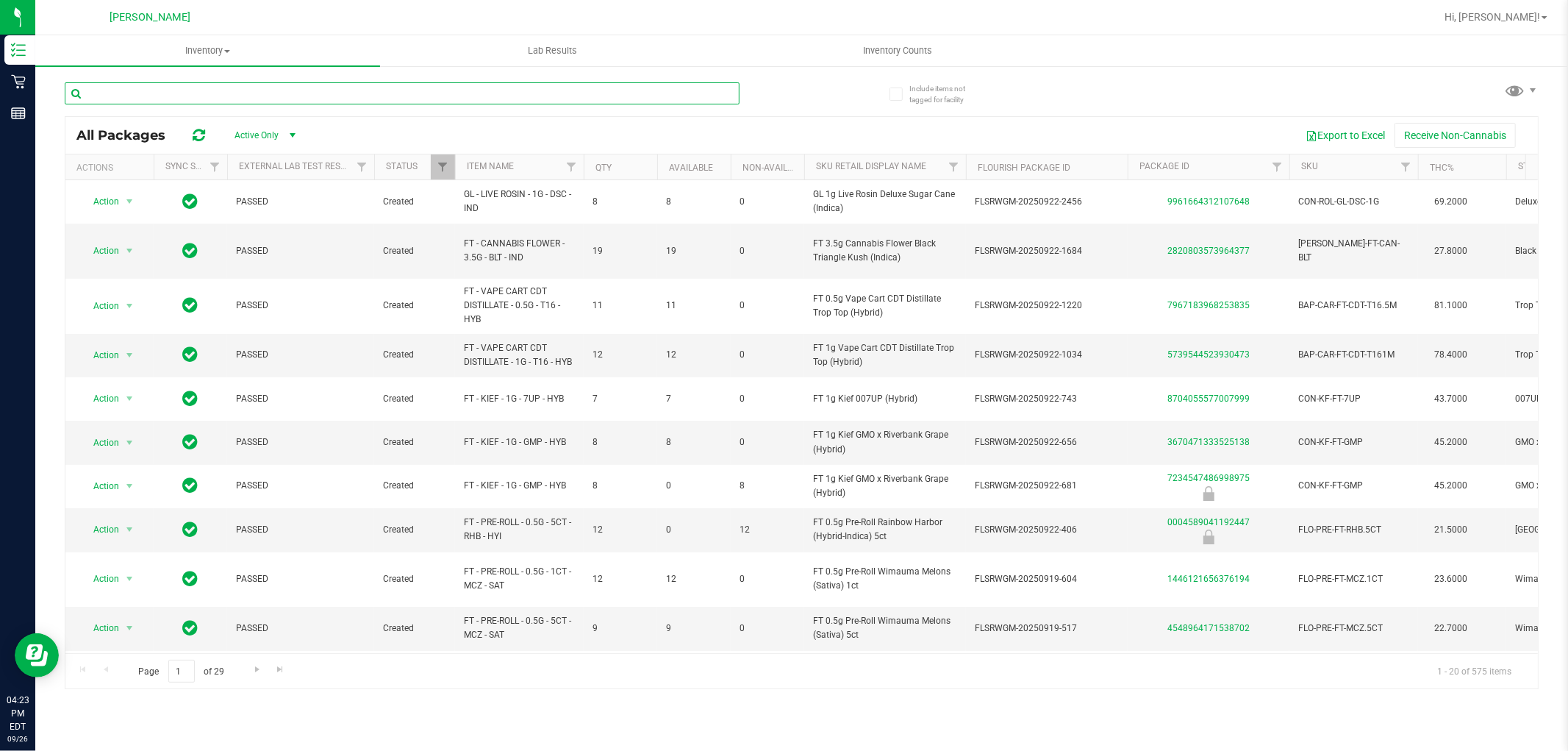
type input "o"
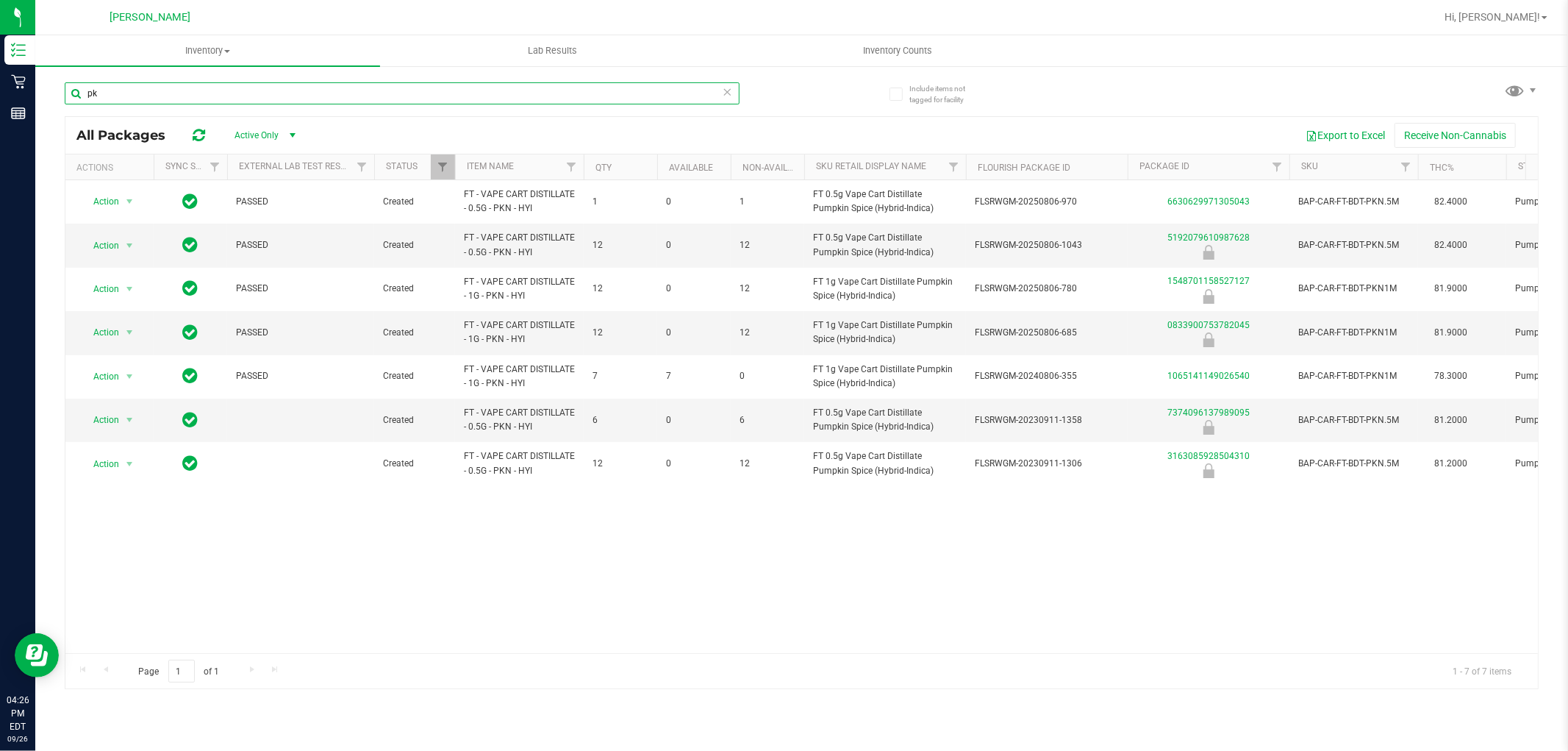
type input "p"
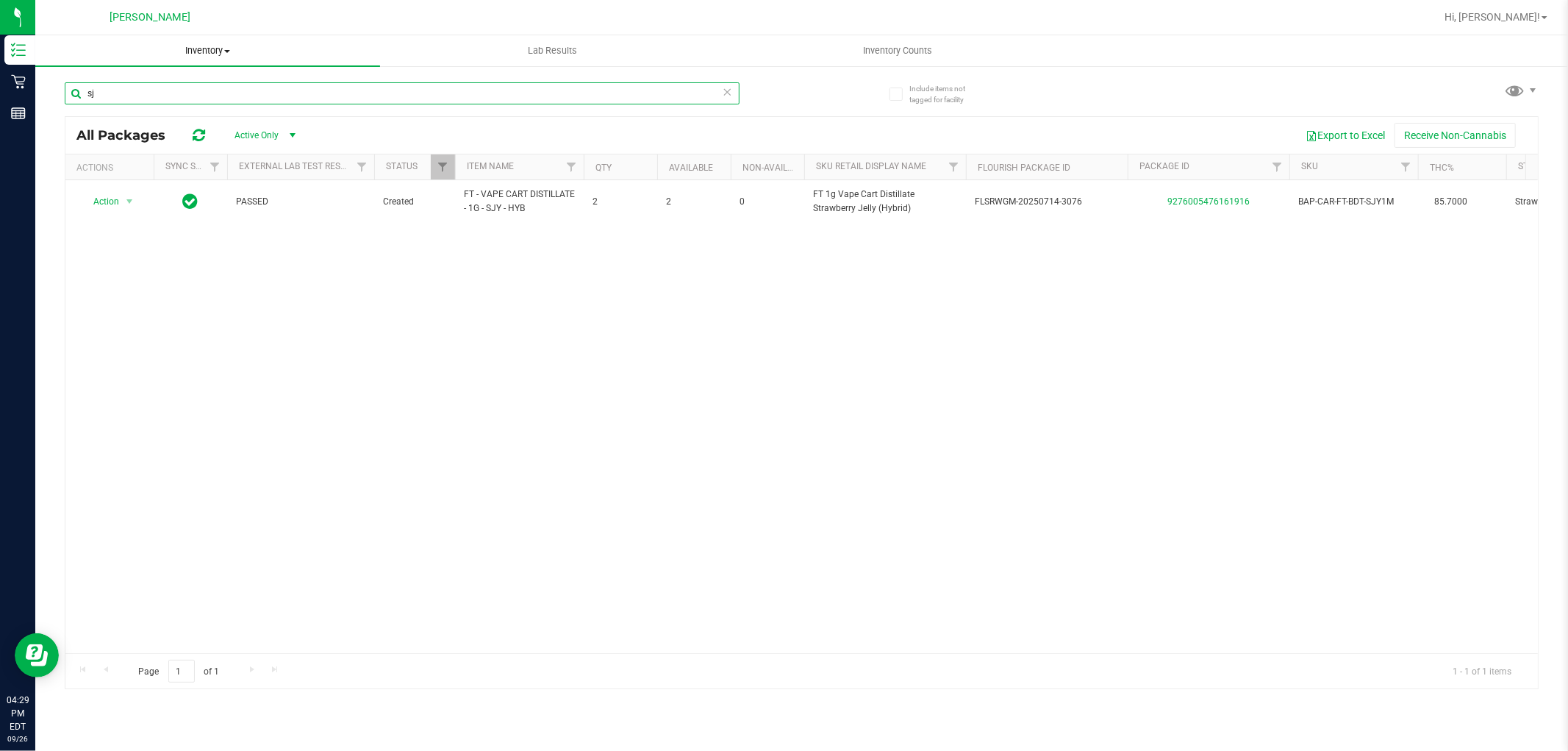
type input "s"
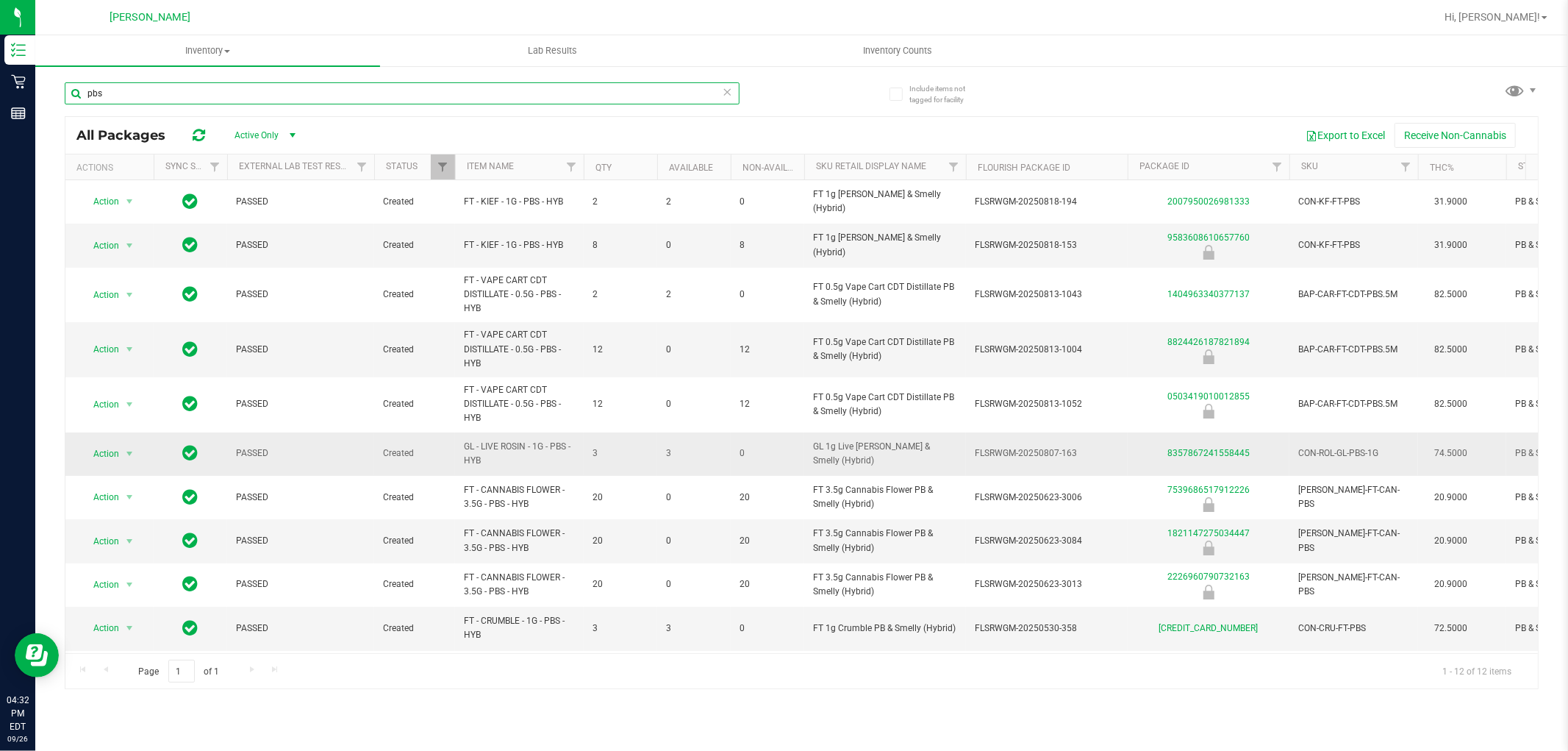
scroll to position [96, 0]
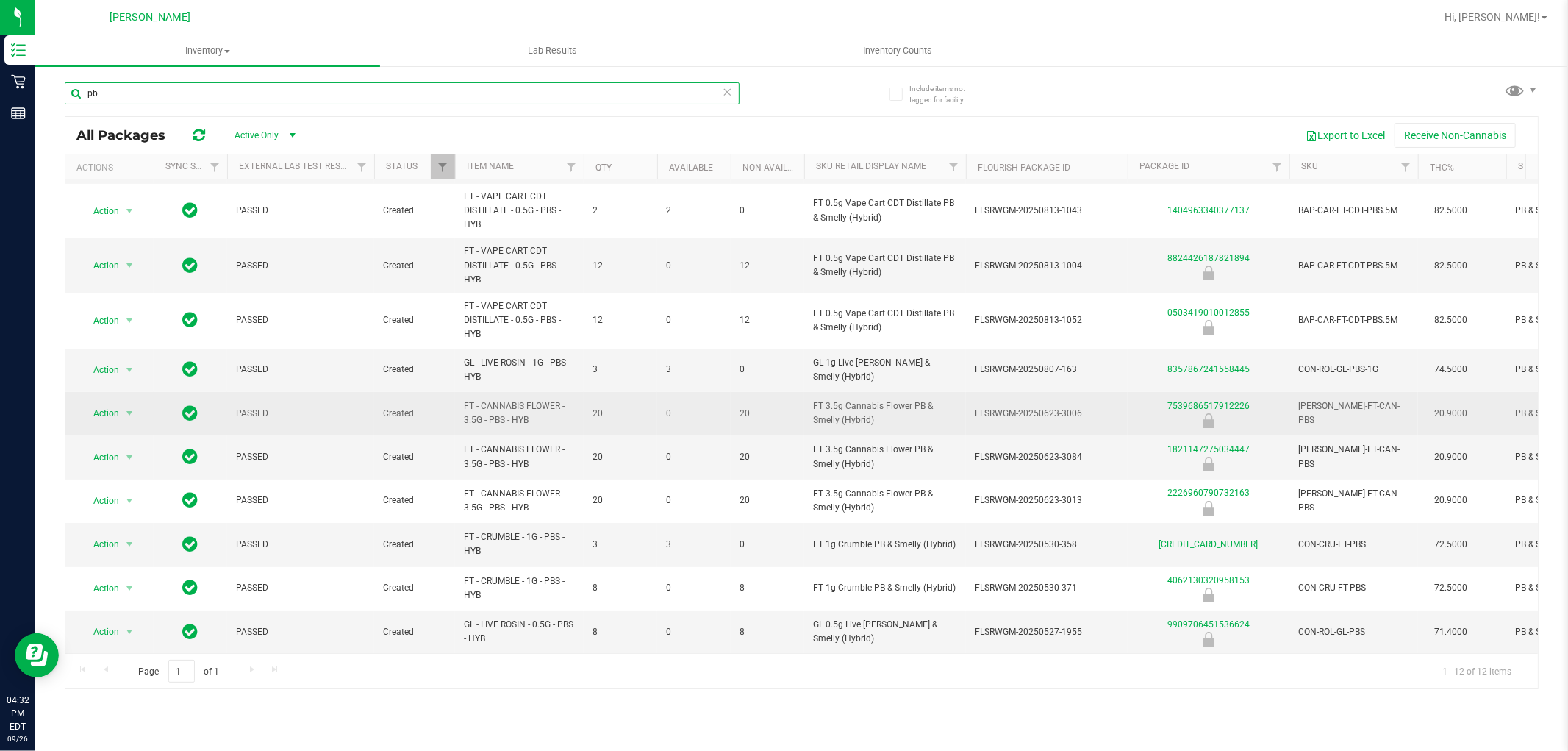
type input "p"
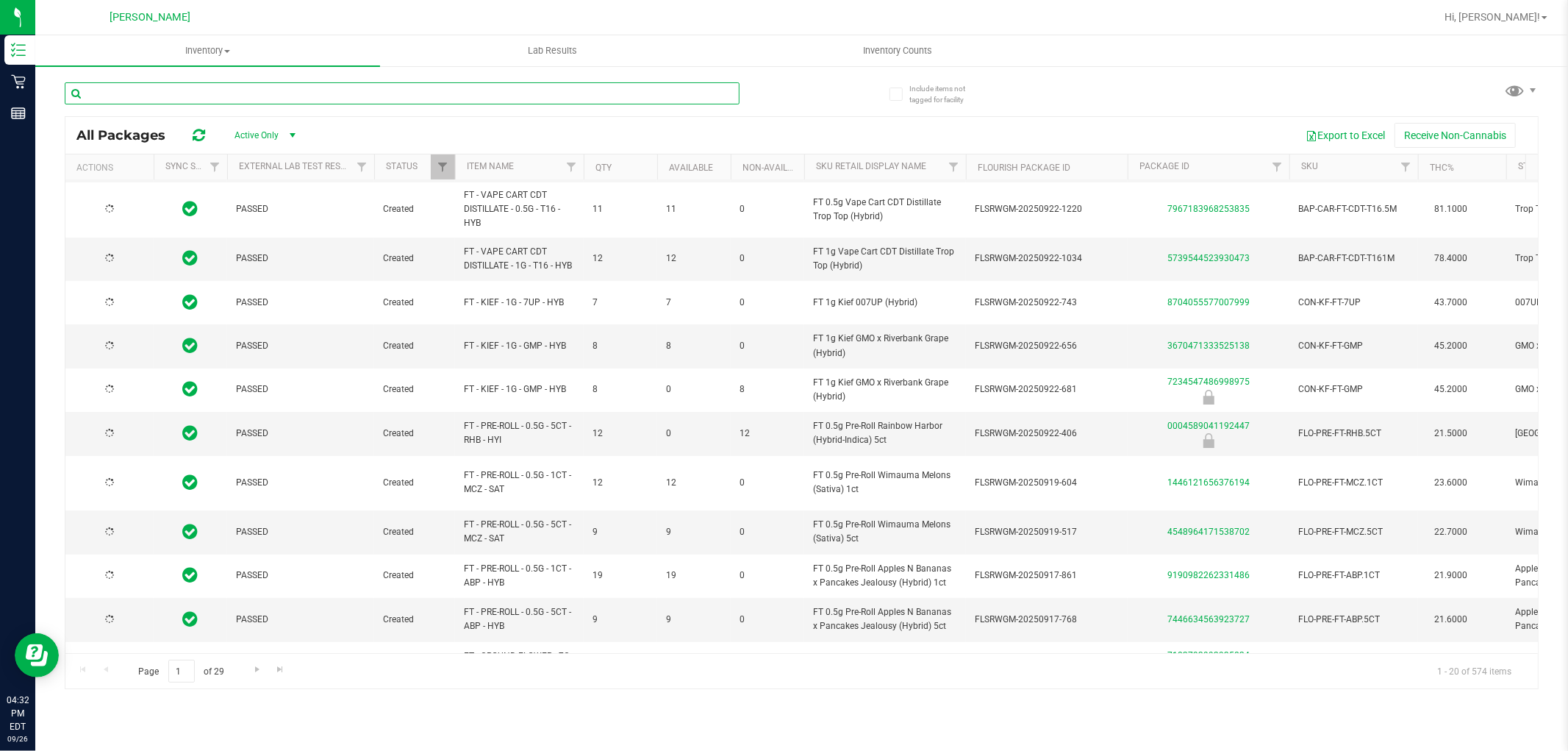
type input "2026-03-16"
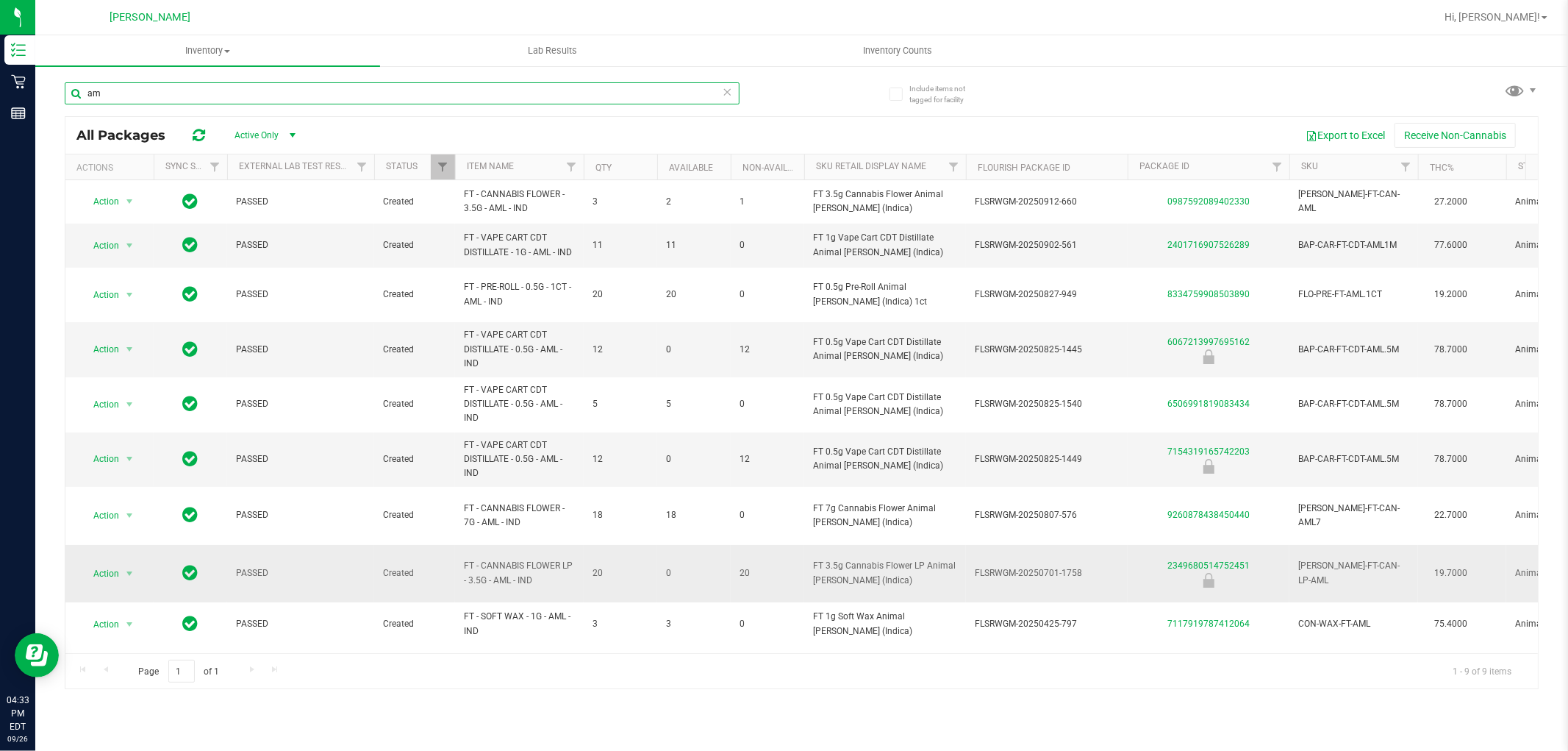
type input "a"
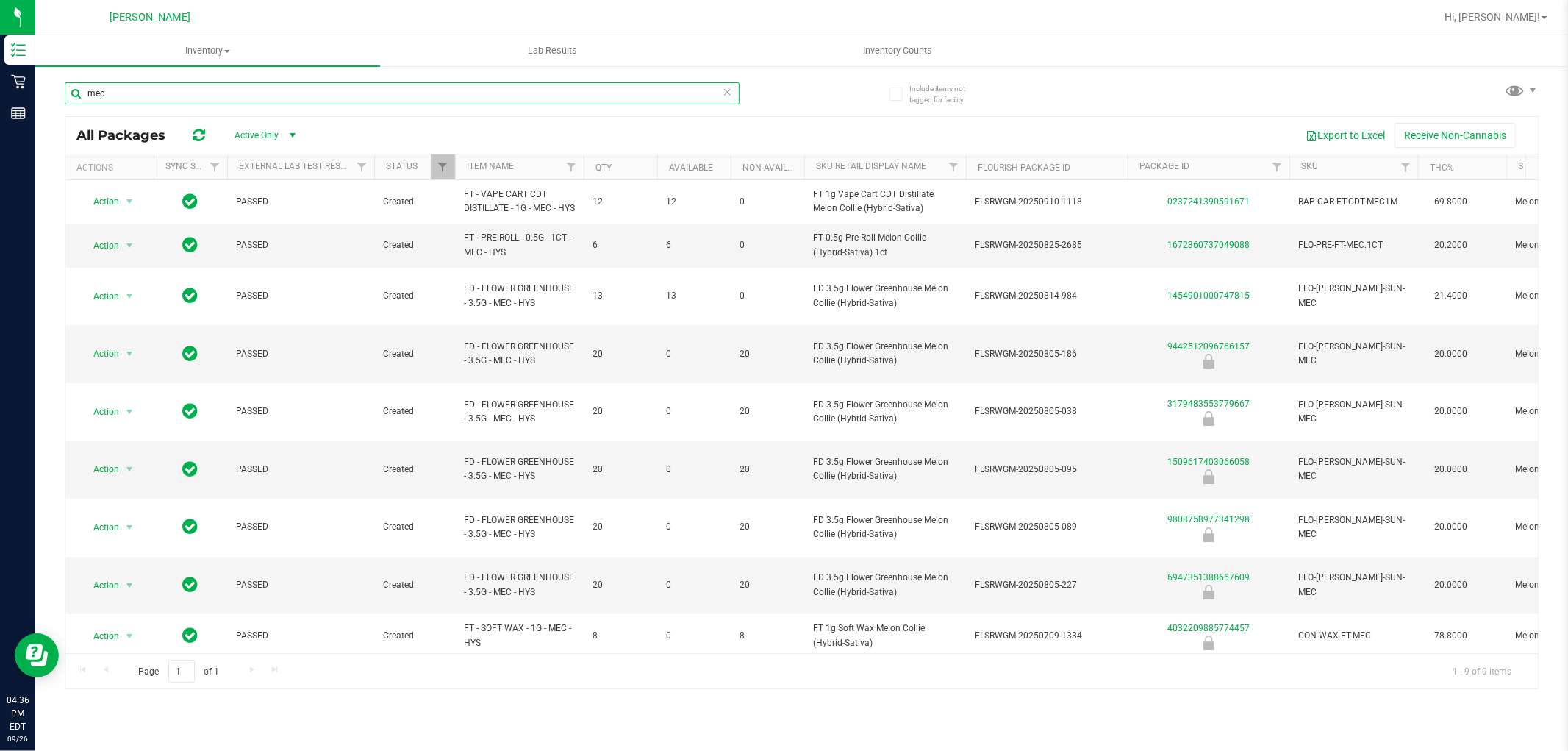
type input "mec"
click at [730, 92] on icon at bounding box center [728, 91] width 10 height 17
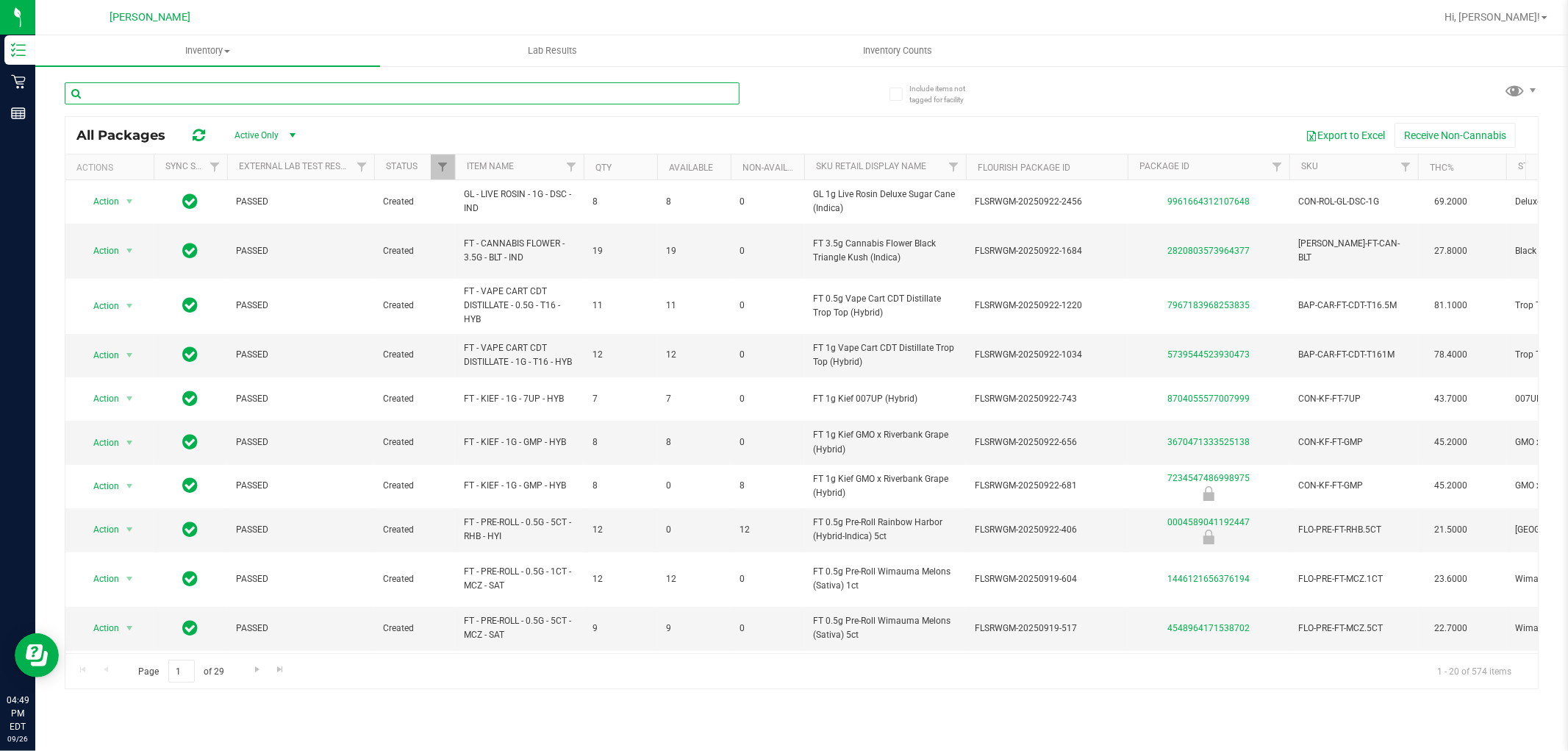
click at [306, 88] on input "text" at bounding box center [402, 94] width 674 height 22
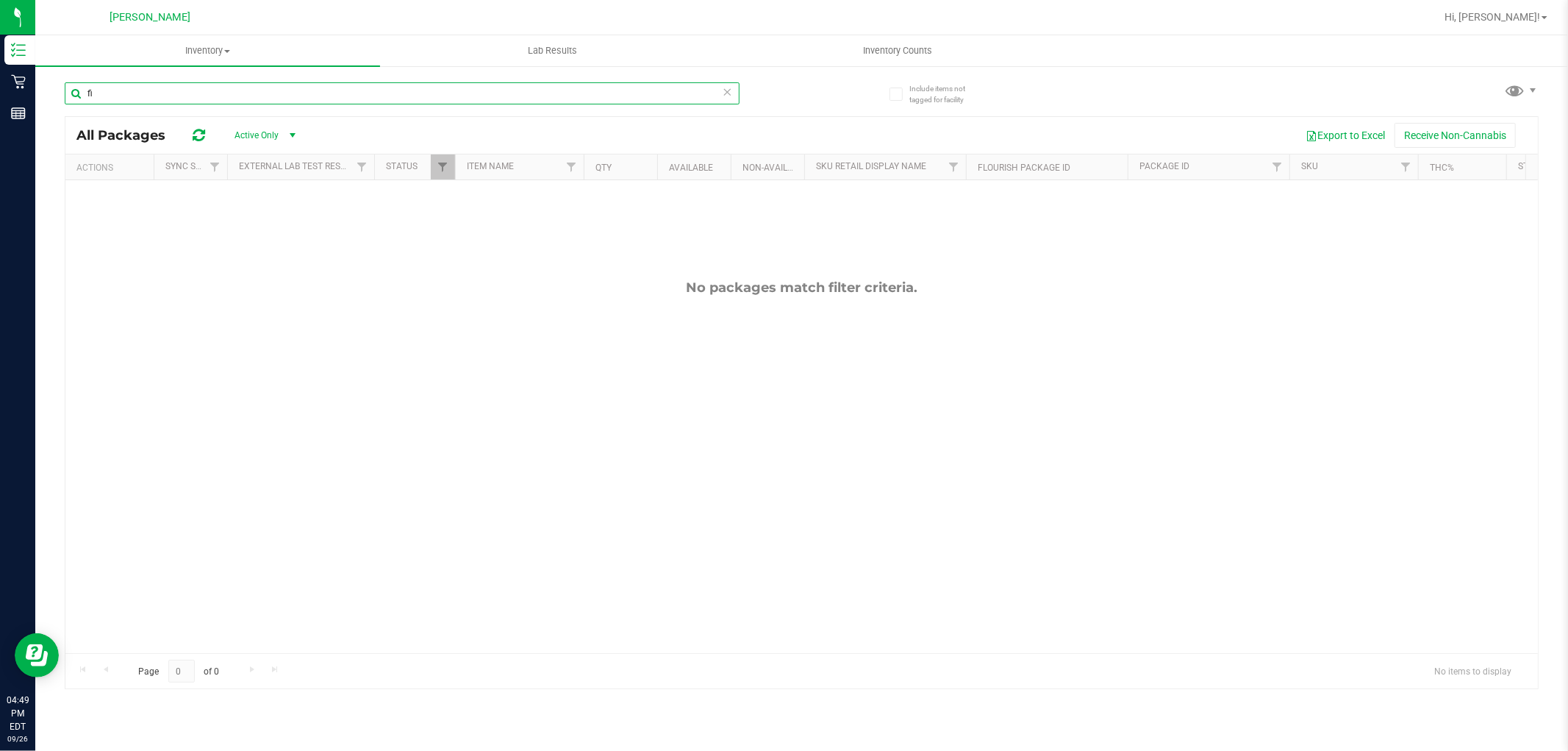
type input "f"
type input "balm"
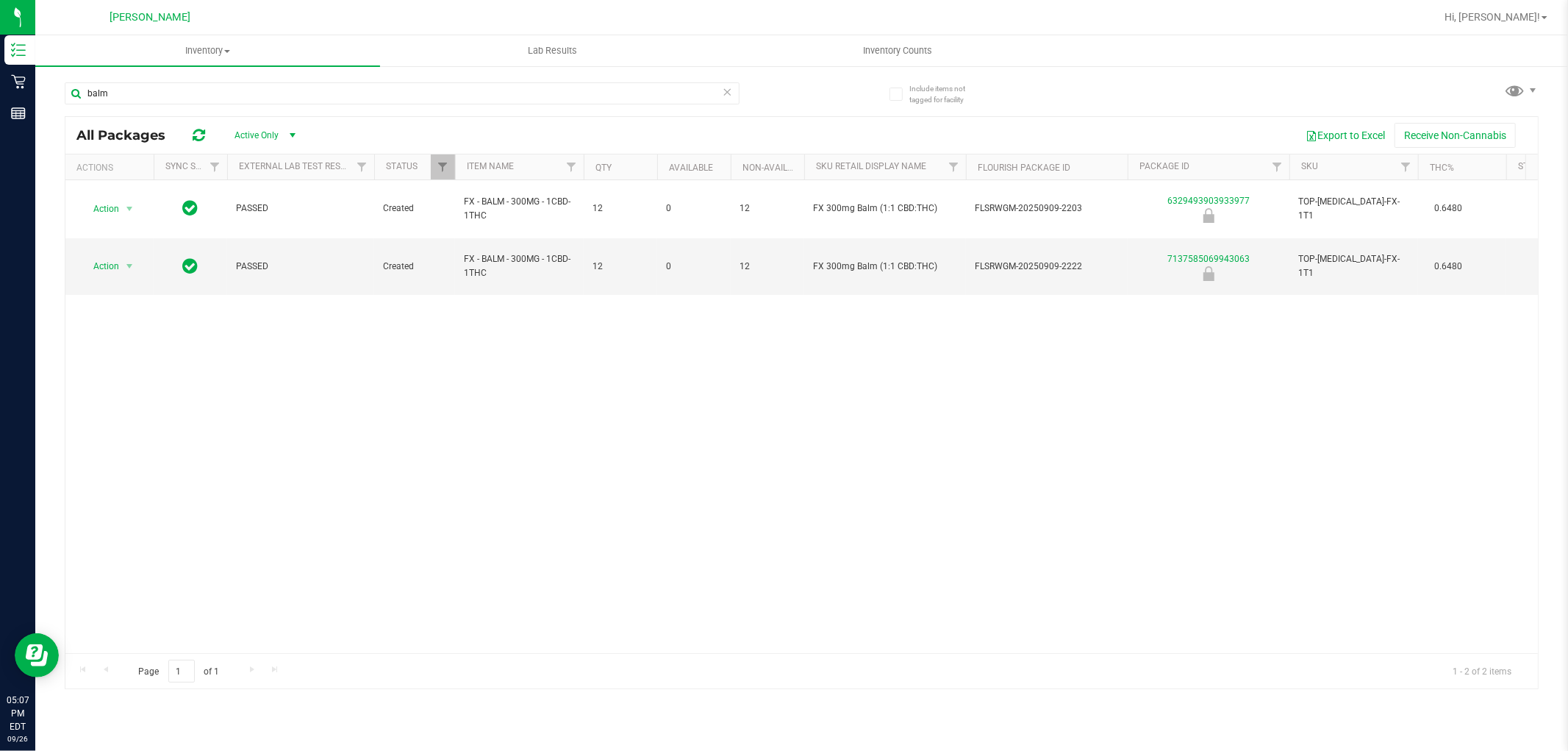
click at [725, 90] on icon at bounding box center [728, 91] width 10 height 17
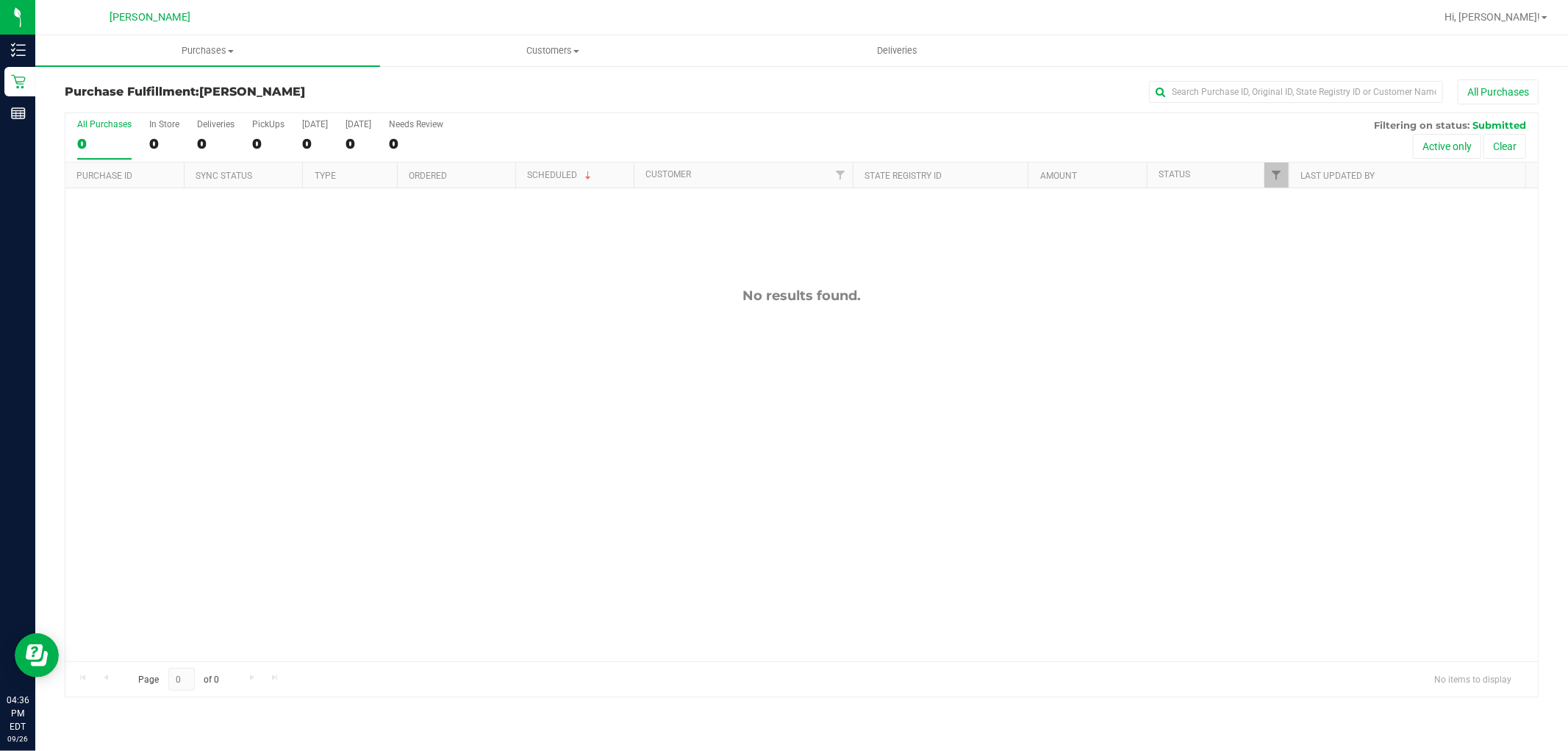
click at [644, 447] on div "No results found." at bounding box center [801, 474] width 1473 height 572
click at [658, 429] on div "No results found." at bounding box center [801, 474] width 1473 height 572
click at [509, 471] on div "No results found." at bounding box center [801, 474] width 1473 height 572
click at [432, 414] on div "No results found." at bounding box center [801, 474] width 1473 height 572
click at [487, 485] on div "No results found." at bounding box center [801, 474] width 1473 height 572
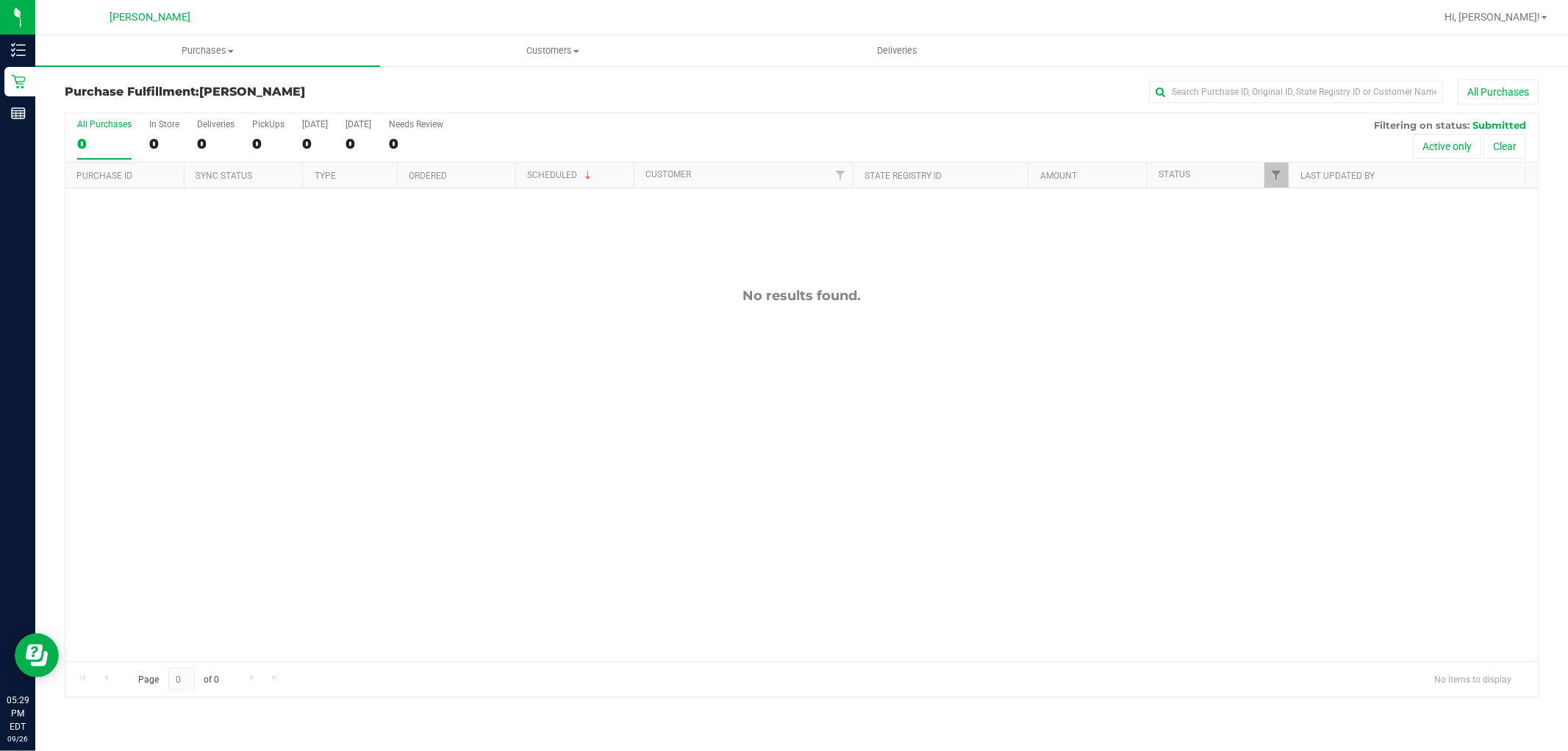
click at [624, 614] on div "No results found." at bounding box center [801, 474] width 1473 height 572
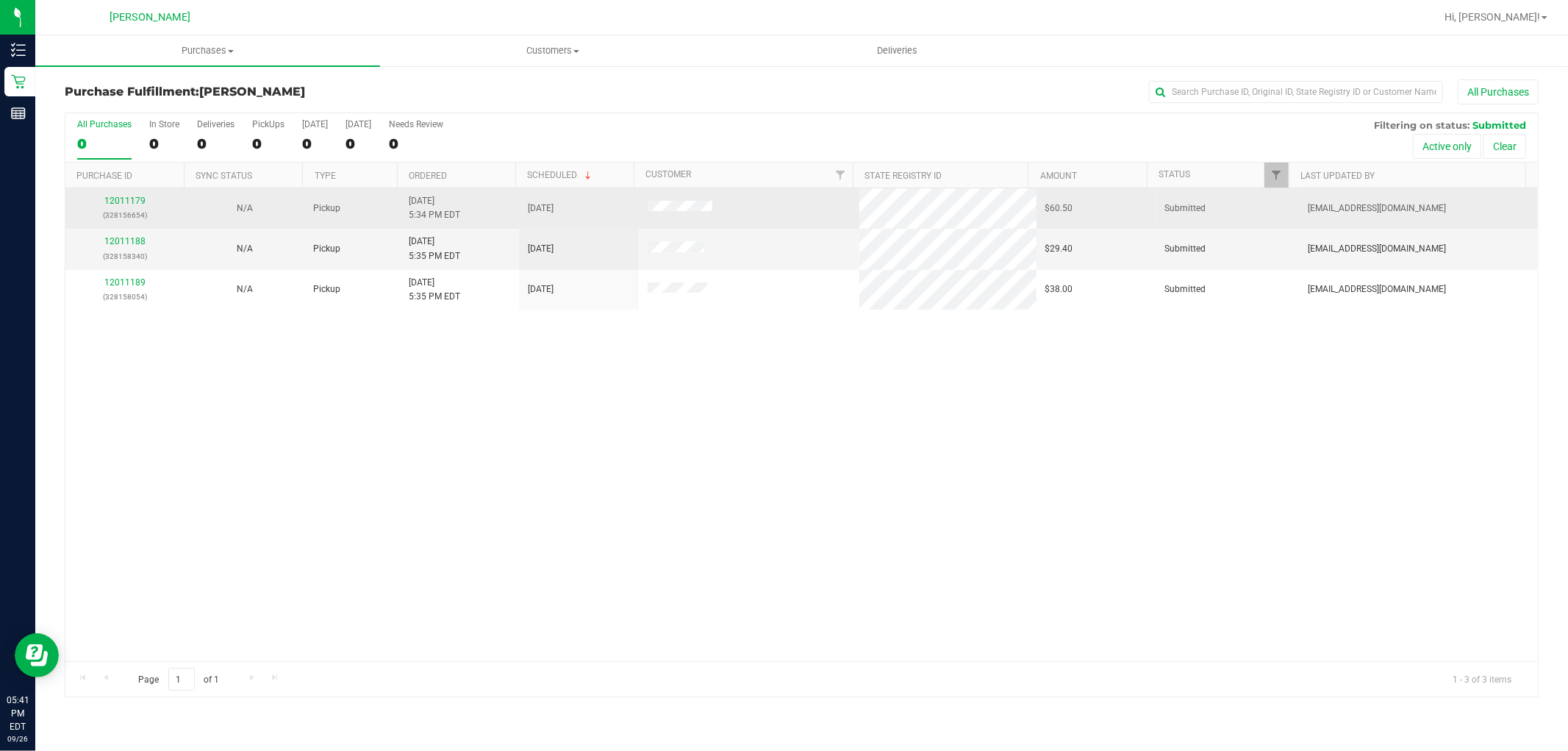
click at [121, 194] on div "12011179 (328156654)" at bounding box center [125, 208] width 102 height 28
click at [116, 195] on link "12011179" at bounding box center [125, 200] width 41 height 10
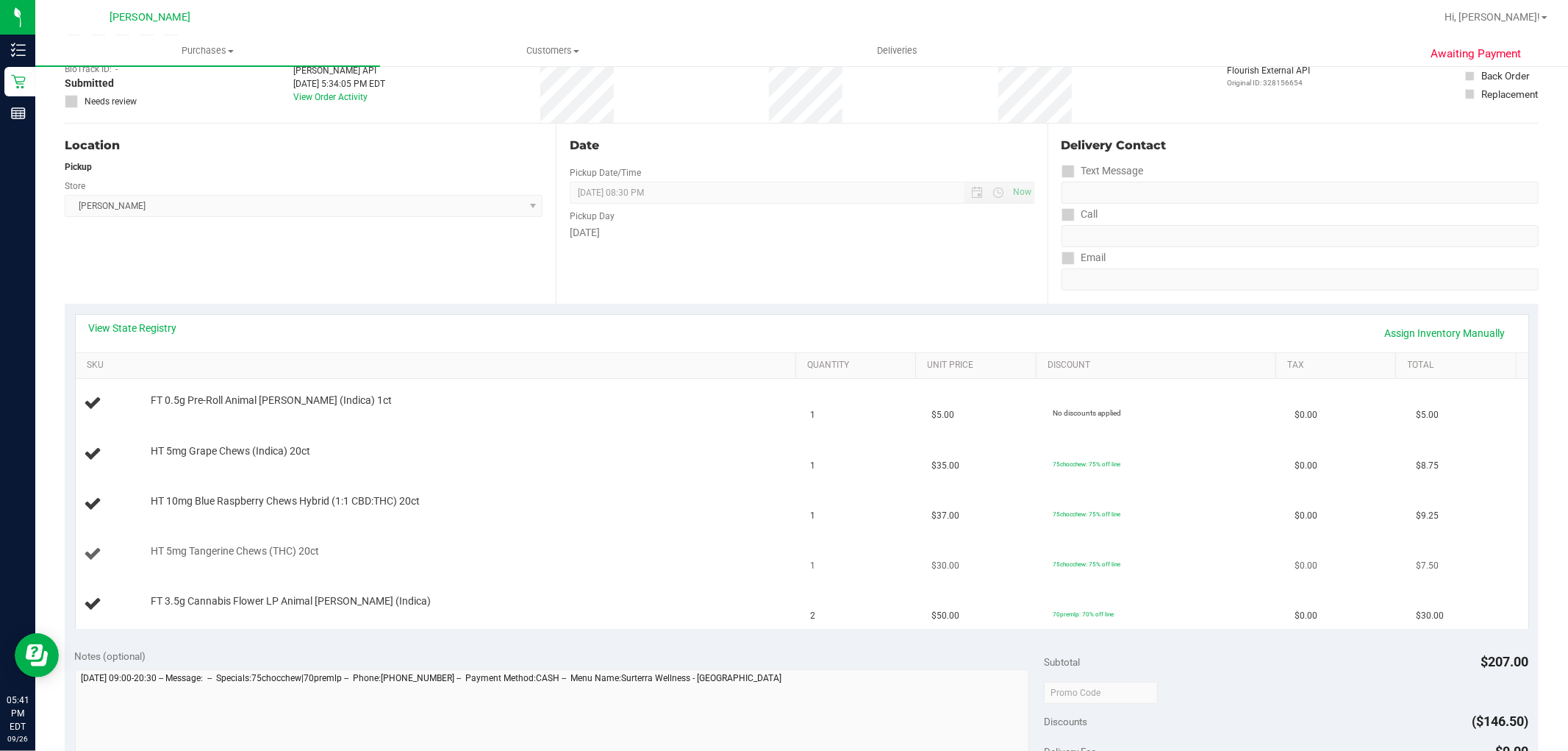
scroll to position [326, 0]
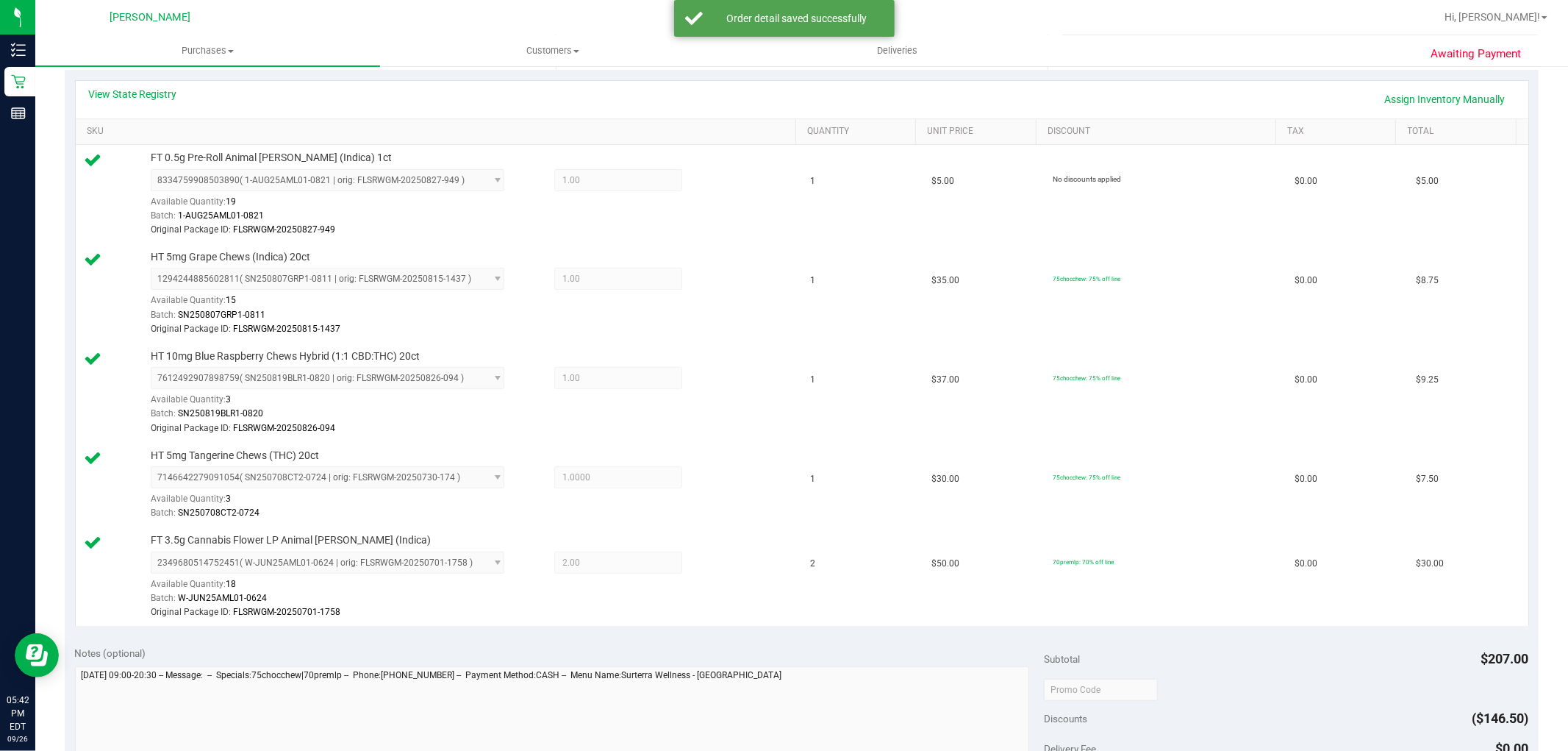
scroll to position [653, 0]
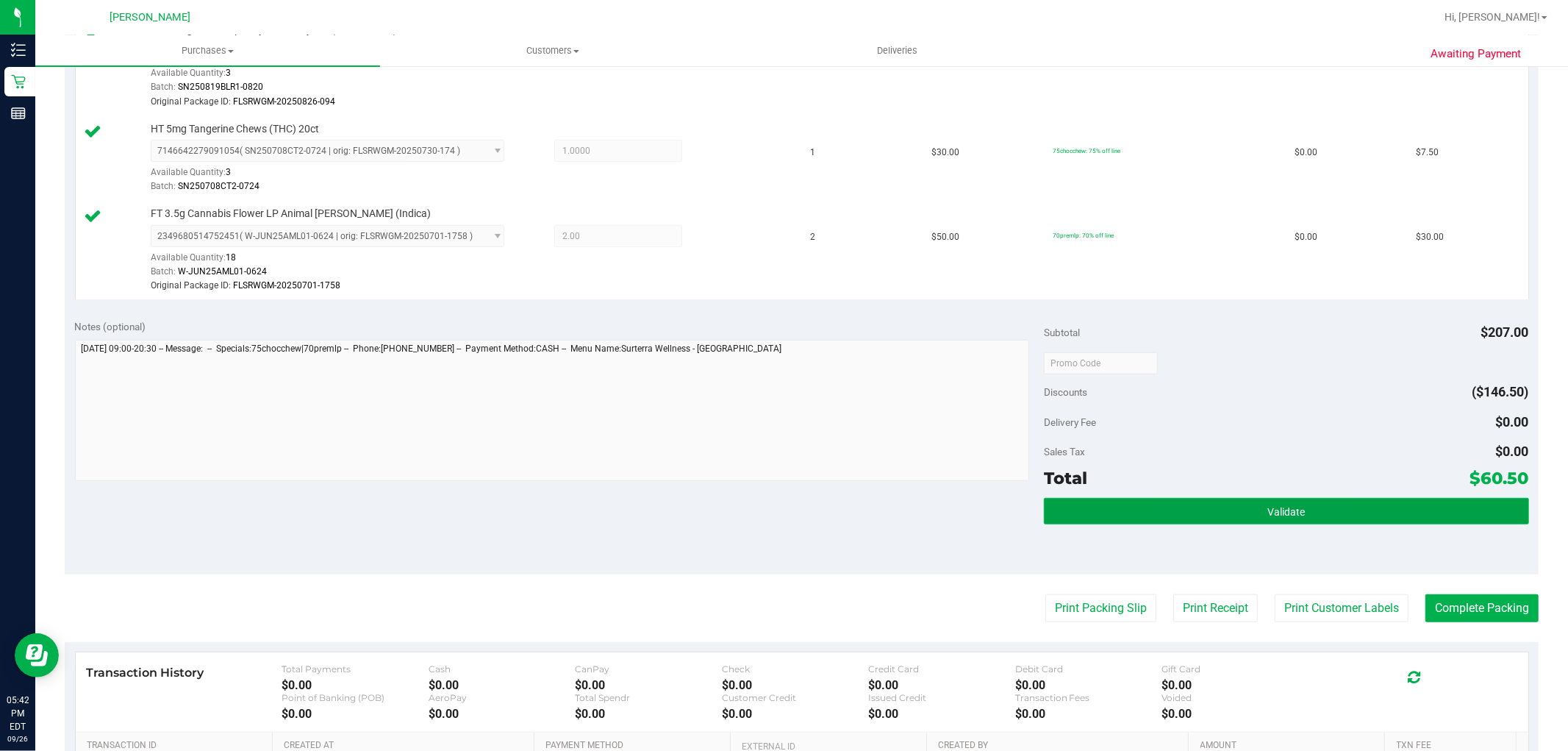
click at [1254, 503] on button "Validate" at bounding box center [1286, 510] width 485 height 26
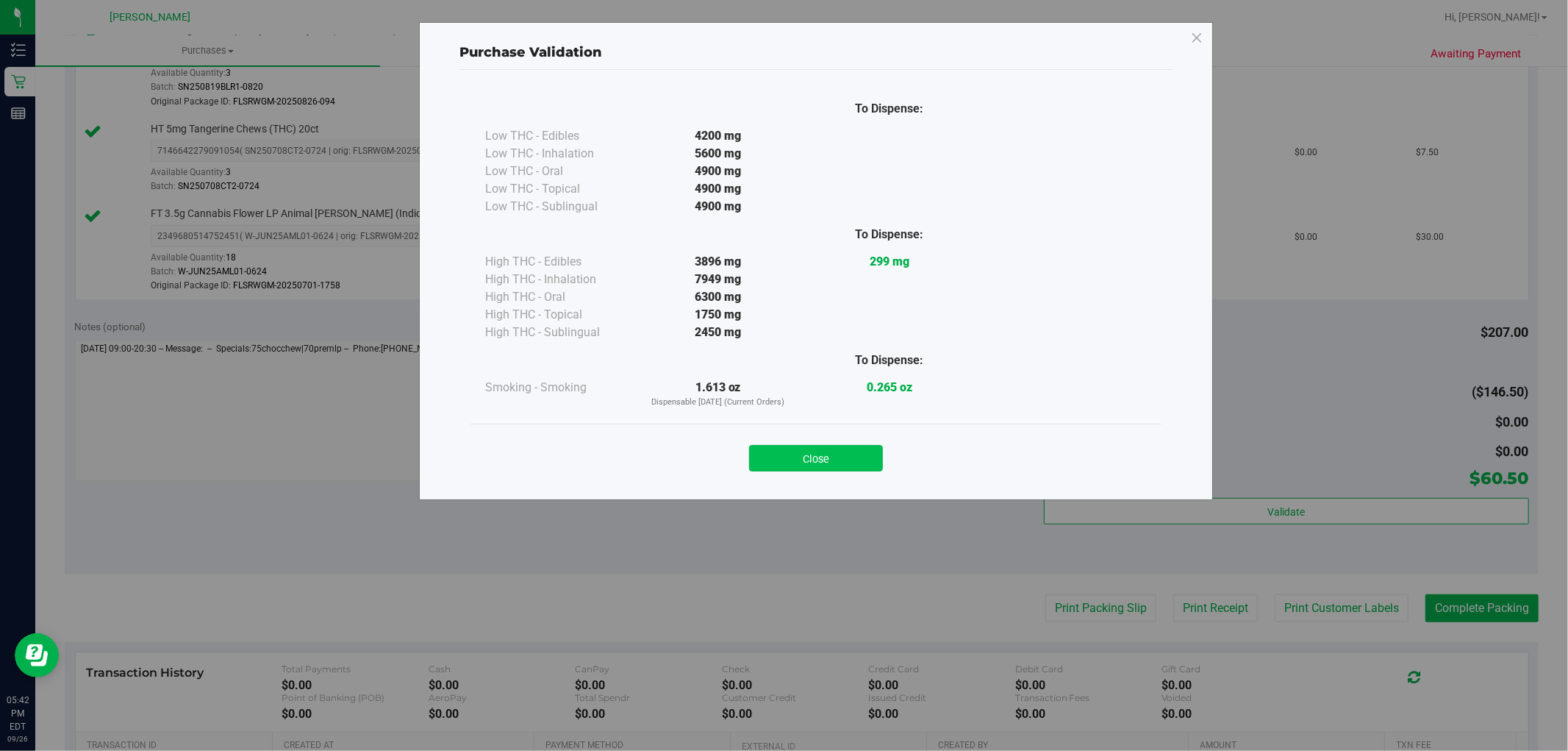
click at [841, 446] on button "Close" at bounding box center [816, 457] width 134 height 26
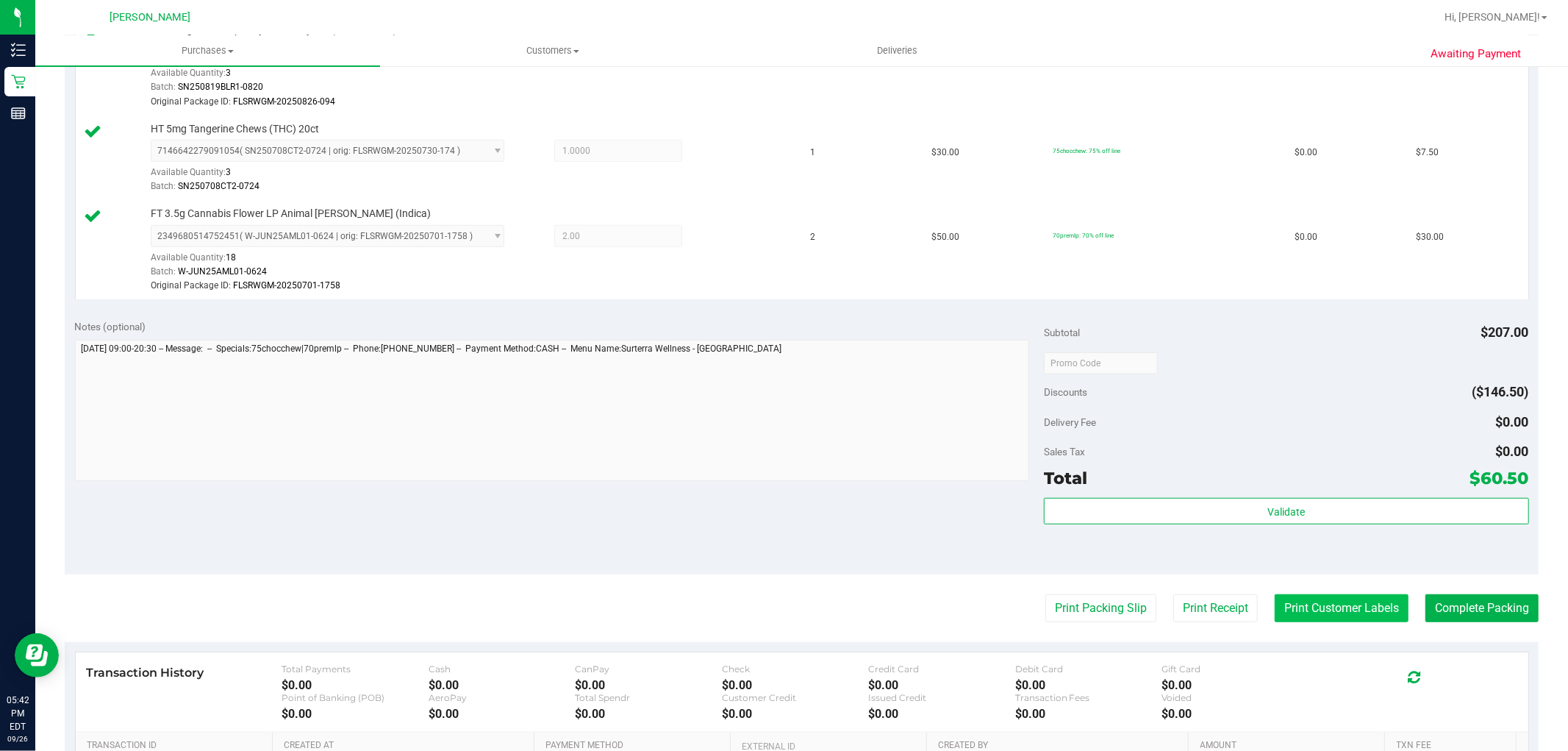
click at [1345, 610] on button "Print Customer Labels" at bounding box center [1341, 608] width 134 height 28
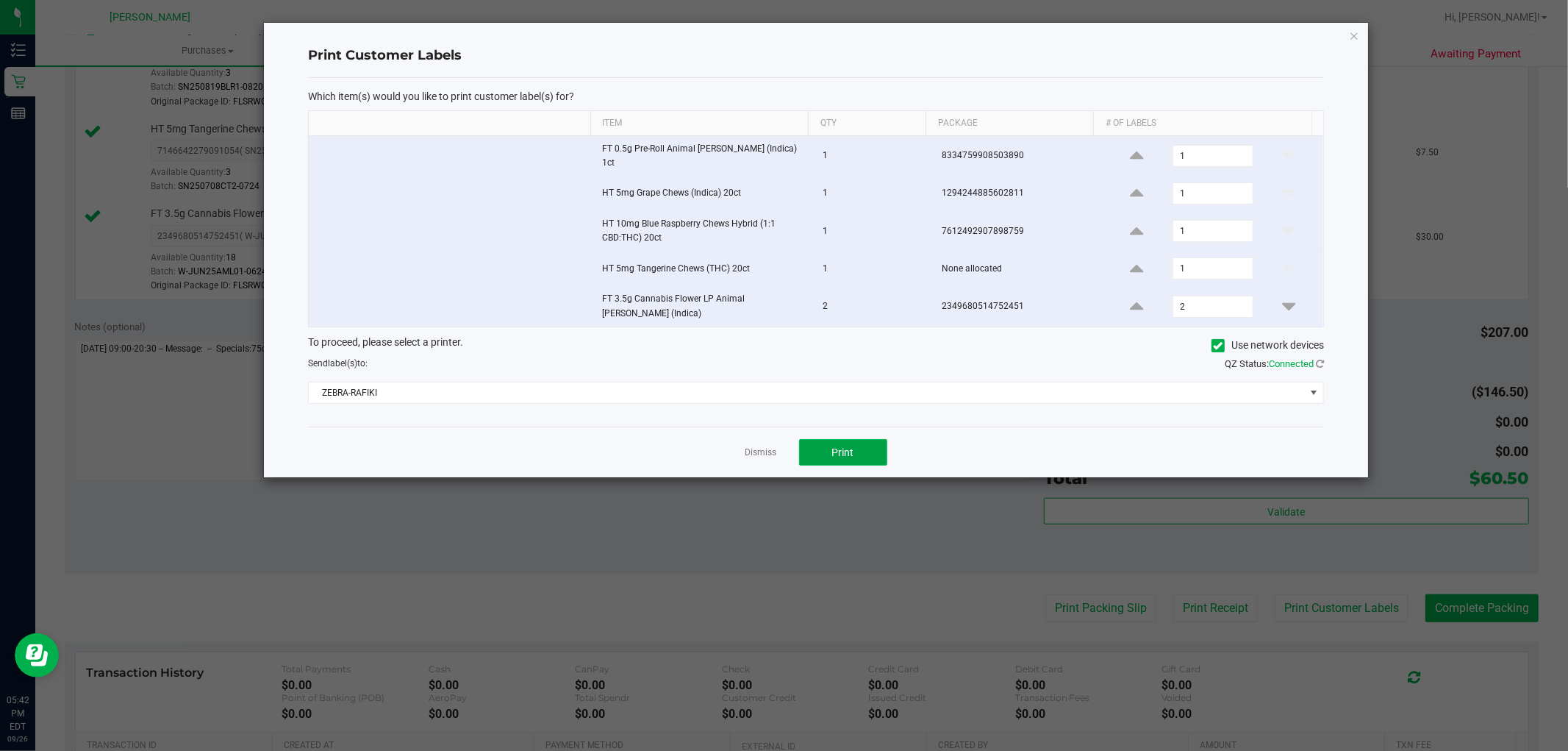
click at [855, 439] on button "Print" at bounding box center [843, 452] width 88 height 26
click at [751, 446] on link "Dismiss" at bounding box center [761, 453] width 32 height 13
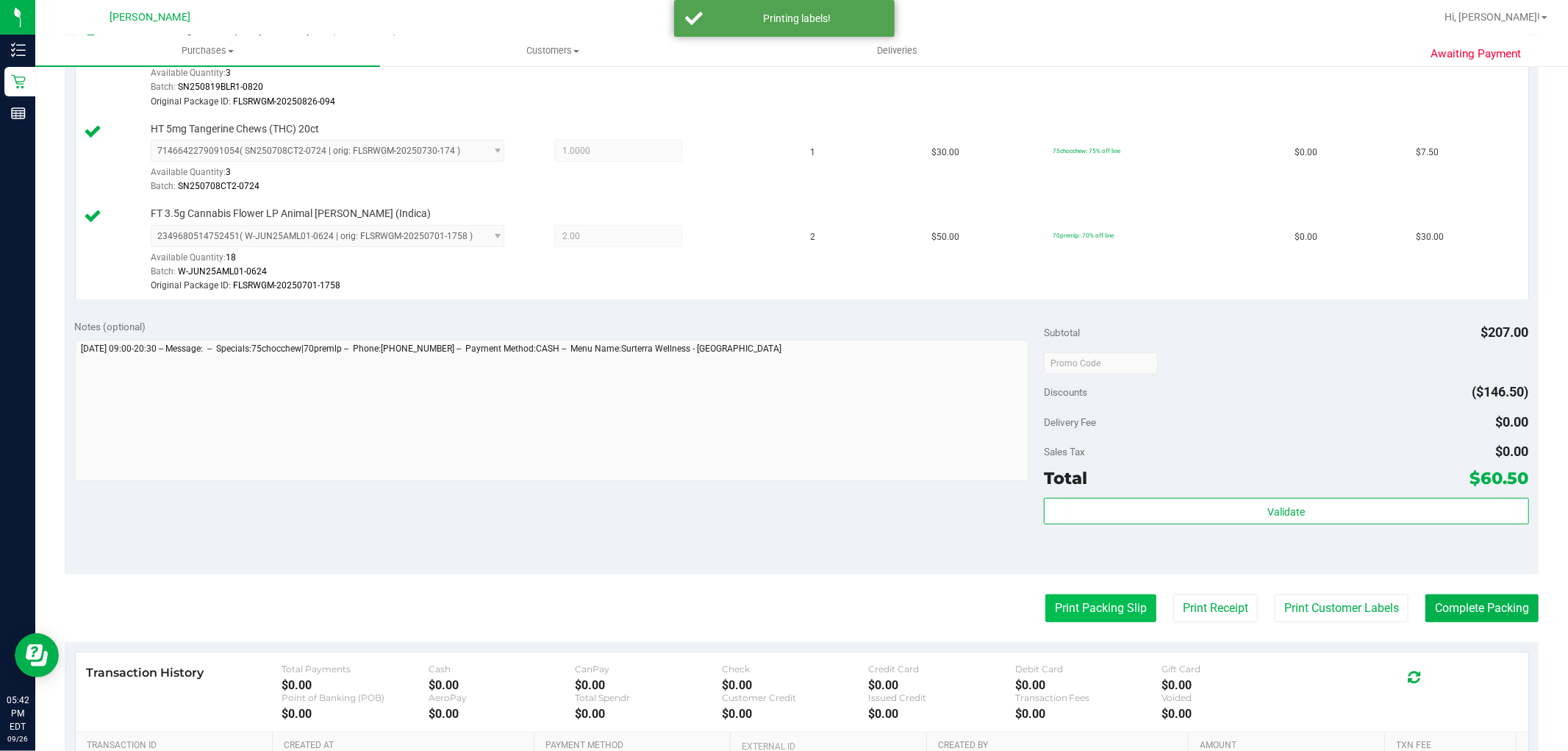
click at [1090, 608] on button "Print Packing Slip" at bounding box center [1101, 608] width 111 height 28
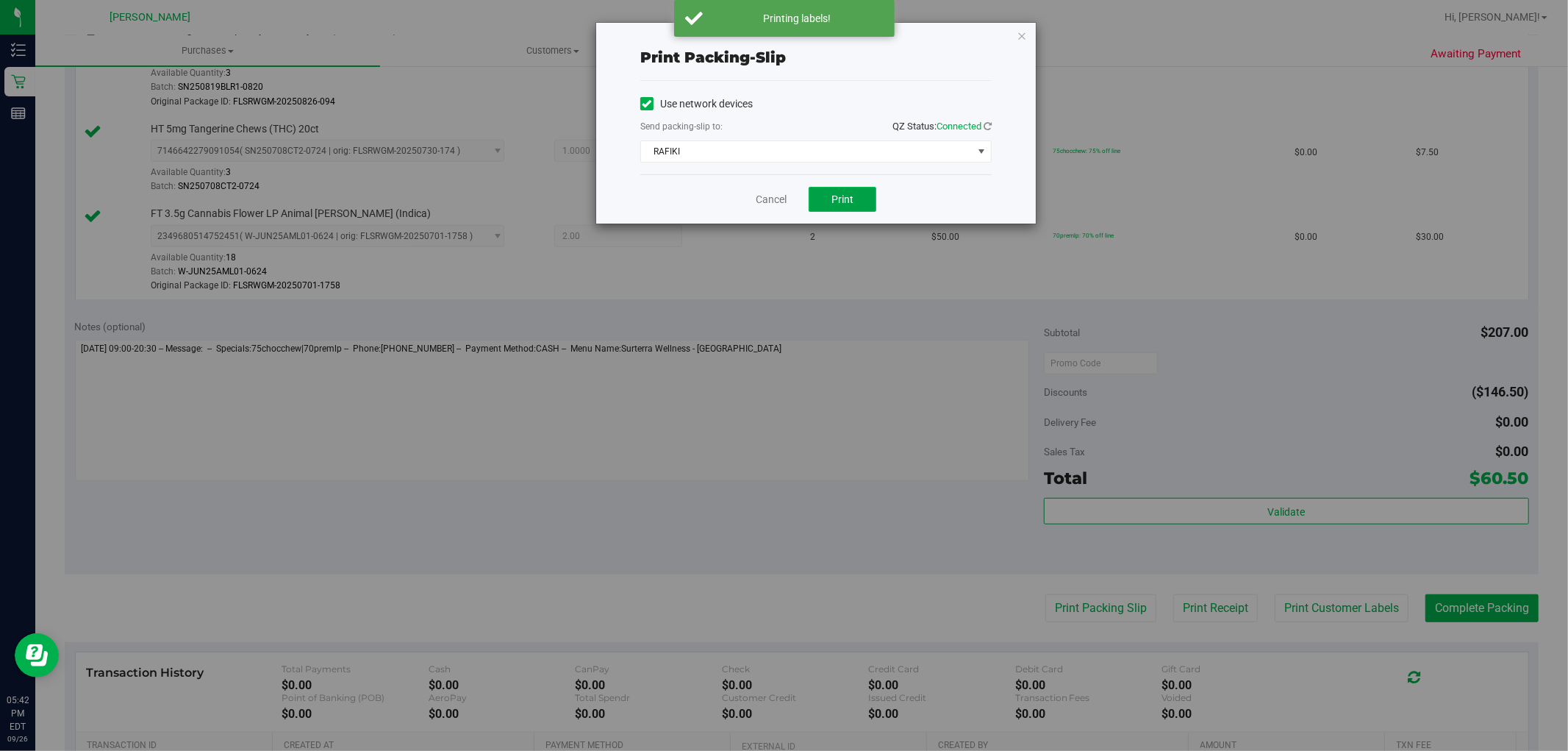
click at [836, 195] on span "Print" at bounding box center [843, 199] width 22 height 12
click at [769, 195] on link "Cancel" at bounding box center [771, 199] width 31 height 15
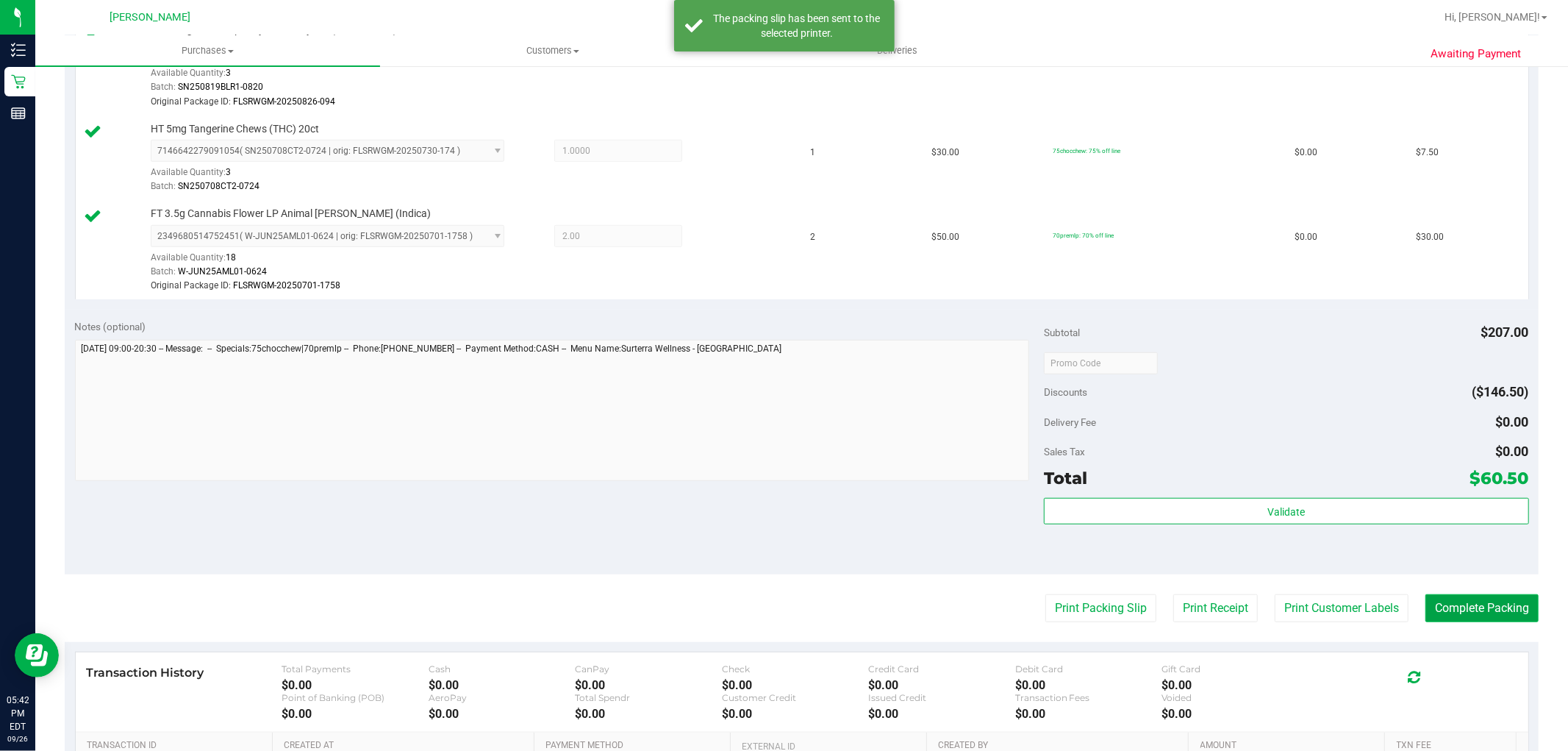
click at [1441, 605] on button "Complete Packing" at bounding box center [1482, 608] width 113 height 28
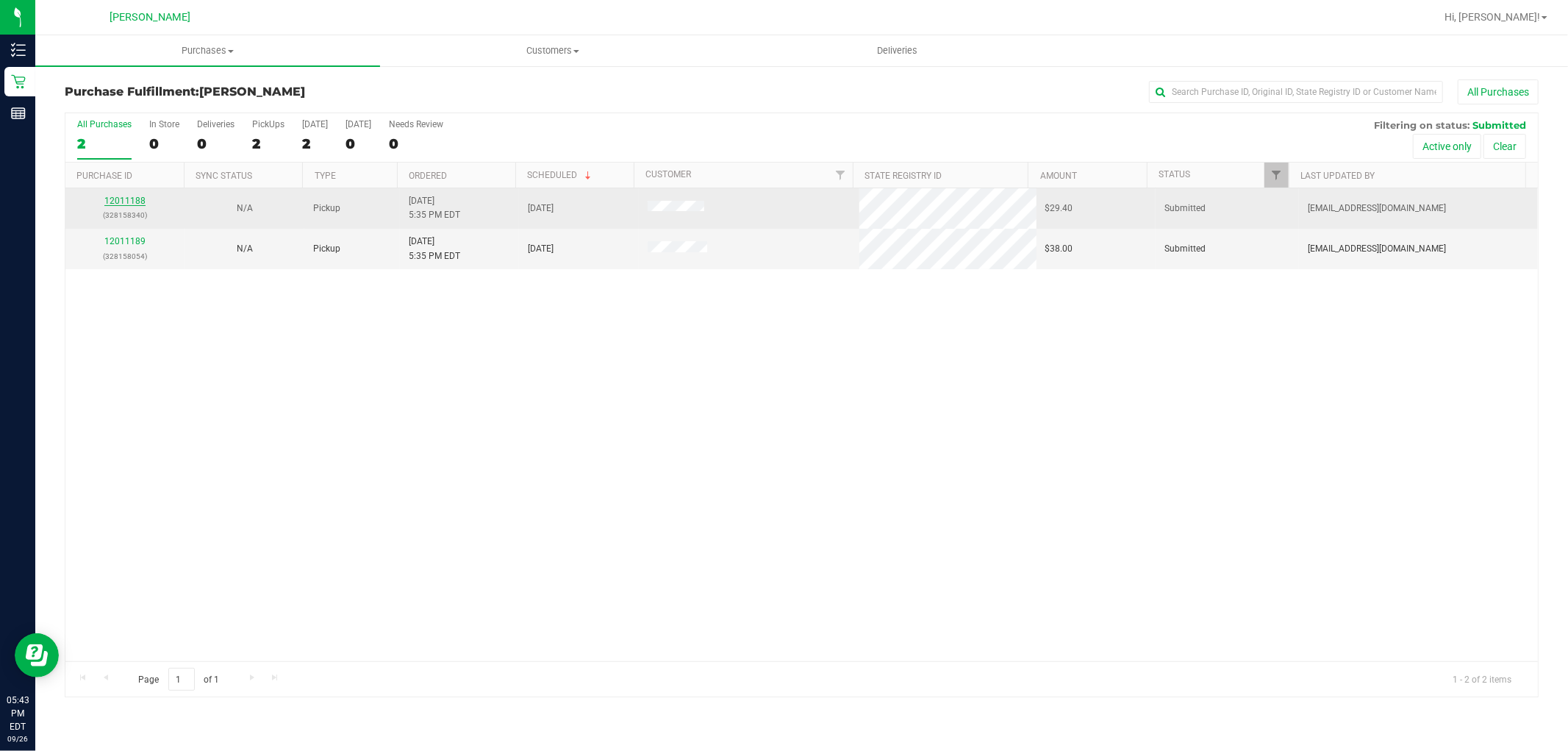
click at [108, 196] on link "12011188" at bounding box center [125, 200] width 41 height 10
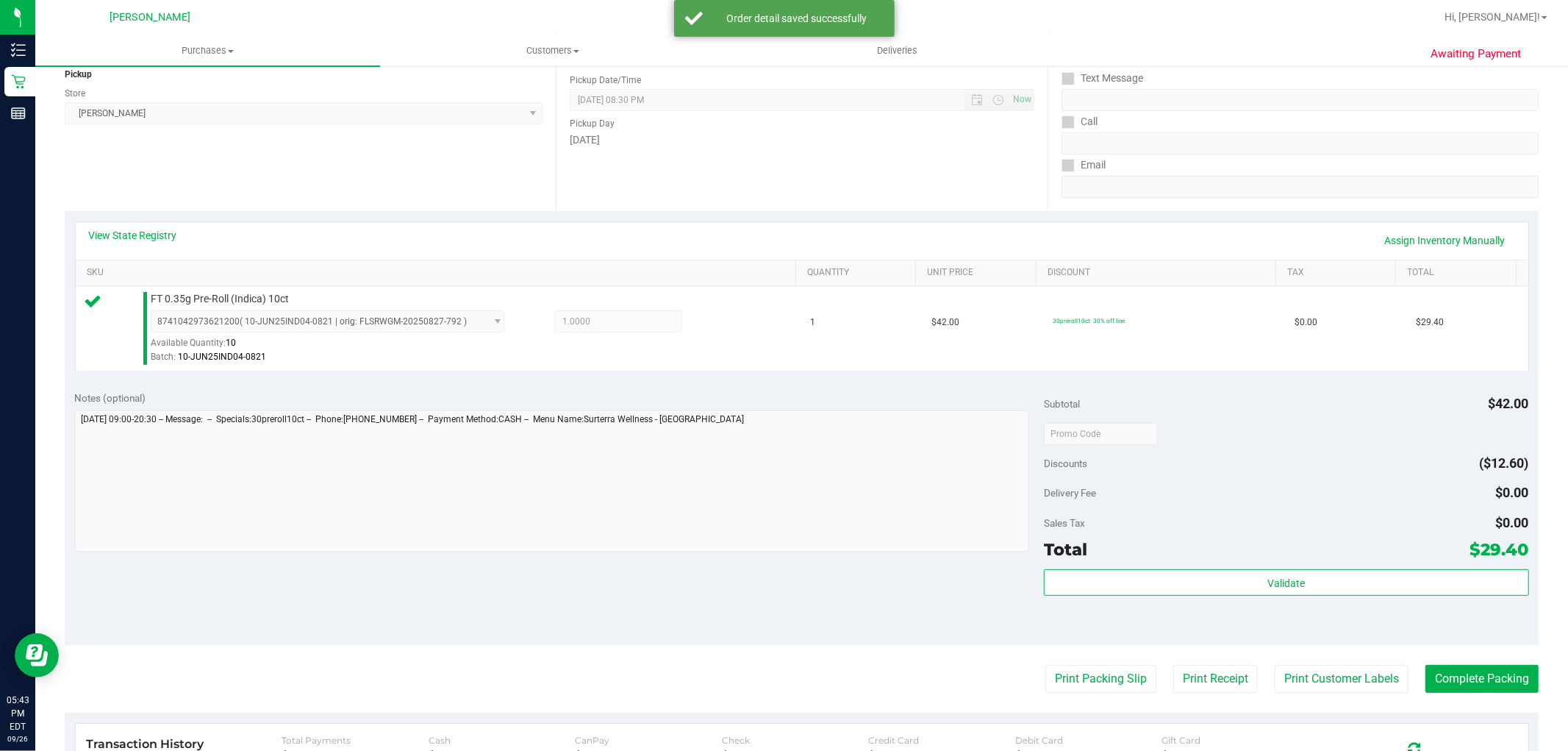
scroll to position [408, 0]
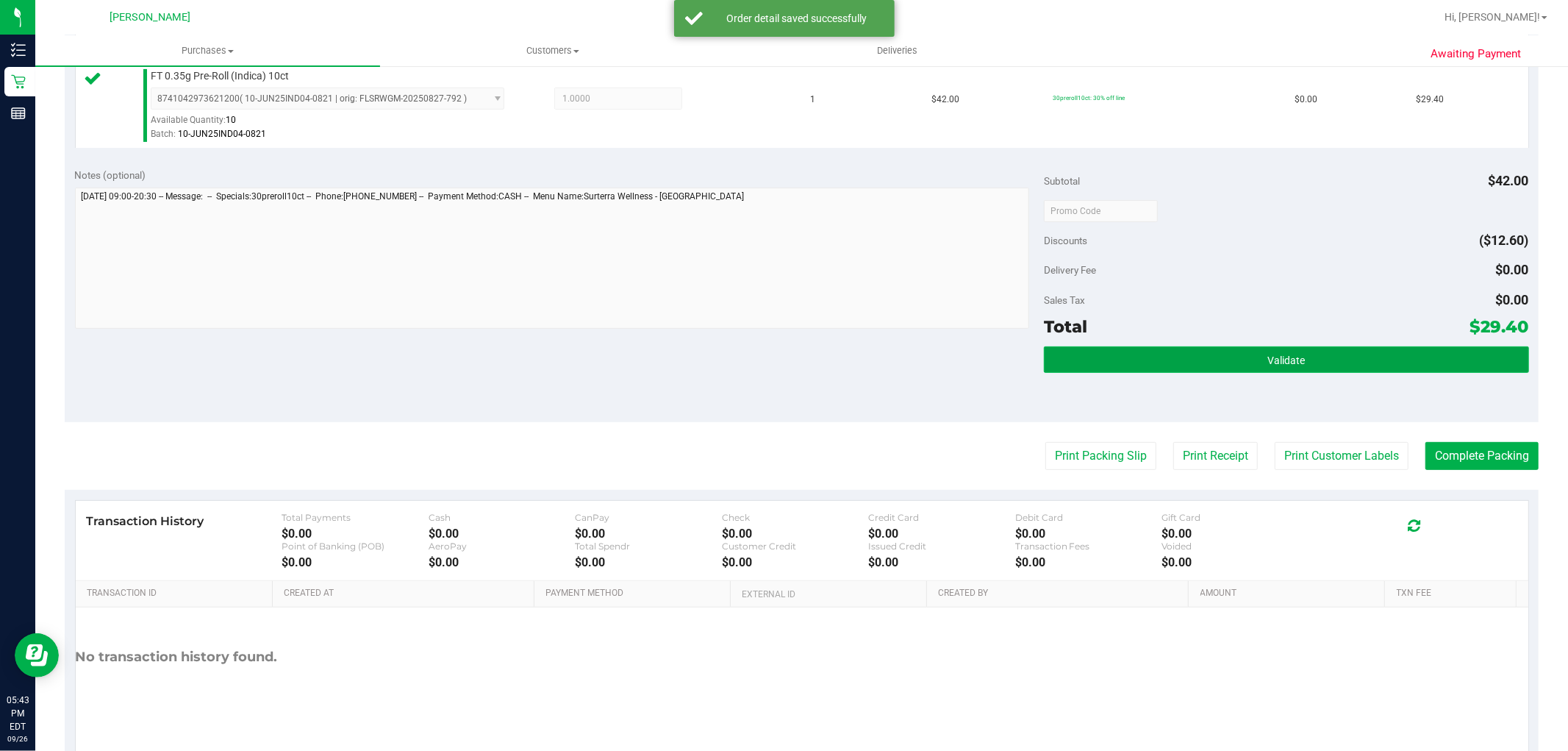
click at [1134, 366] on button "Validate" at bounding box center [1286, 359] width 485 height 26
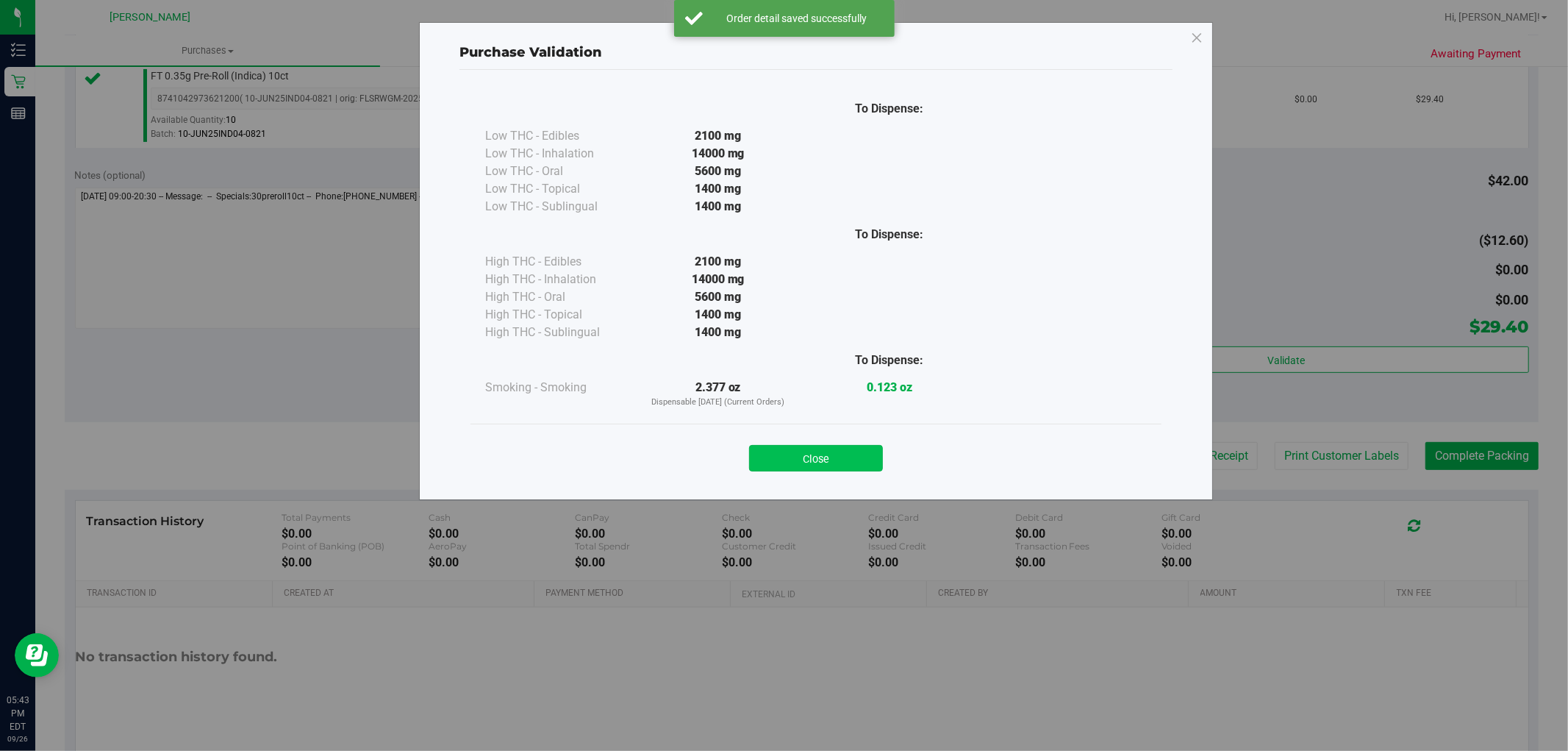
click at [832, 452] on button "Close" at bounding box center [816, 457] width 134 height 26
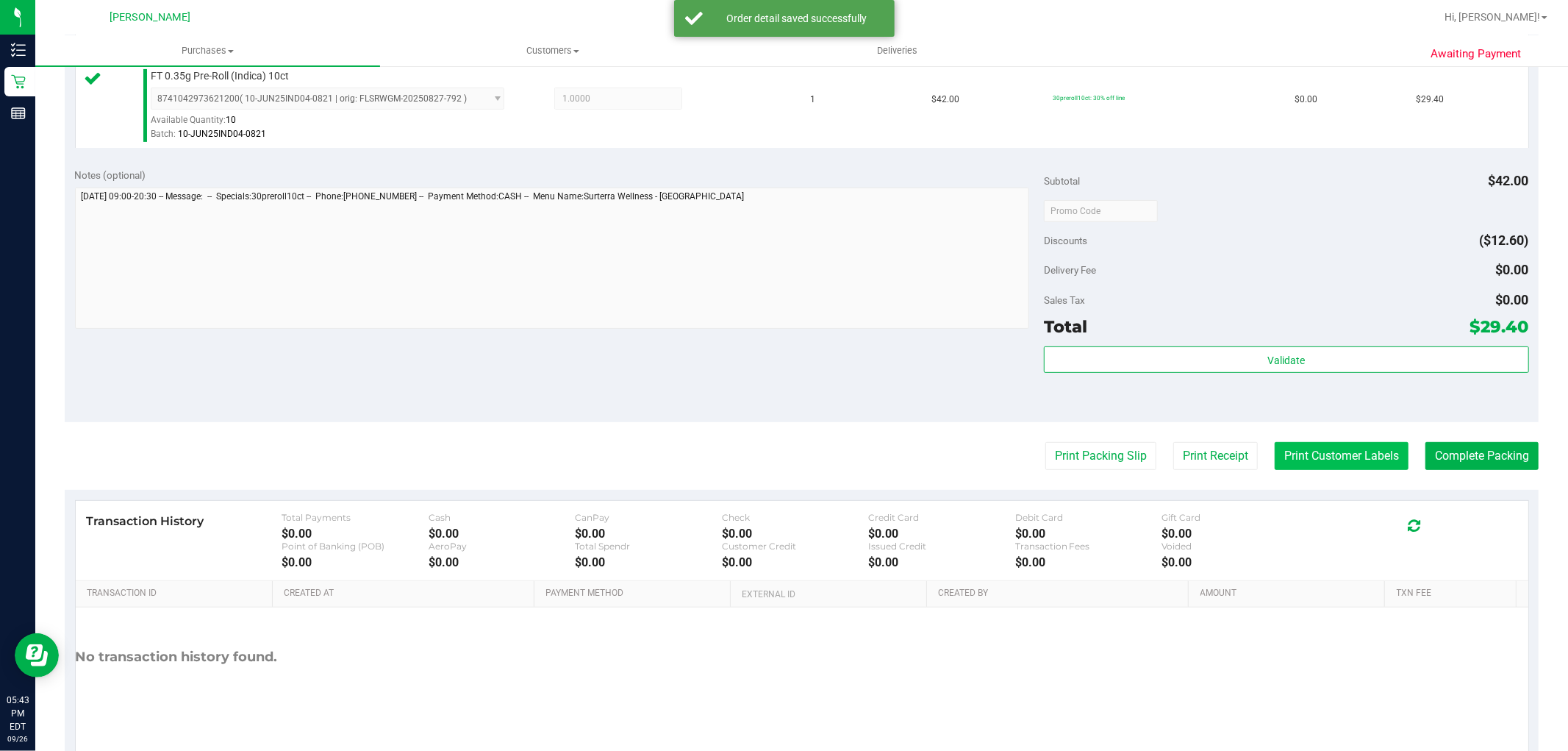
click at [1341, 458] on button "Print Customer Labels" at bounding box center [1341, 456] width 134 height 28
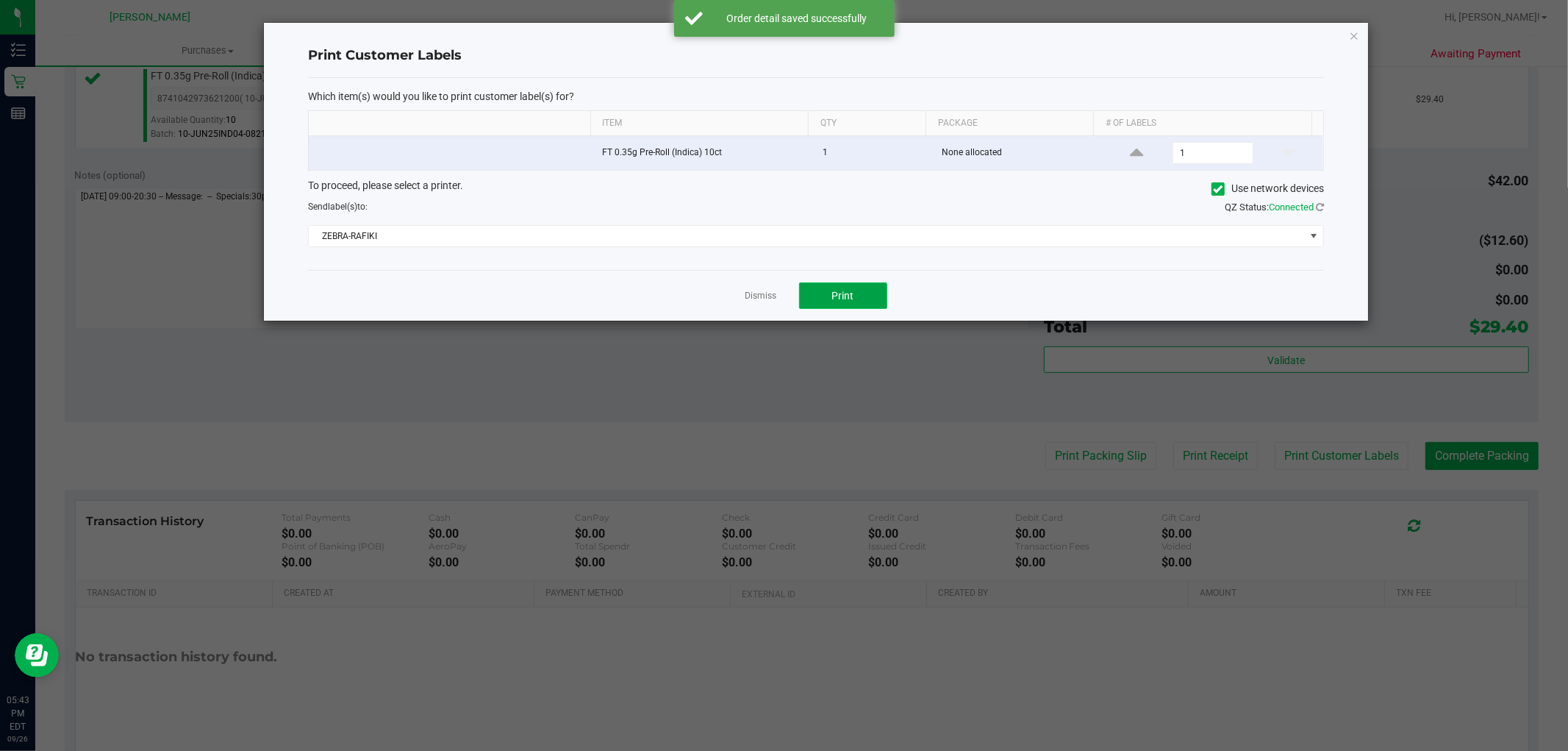
click at [831, 289] on button "Print" at bounding box center [843, 295] width 88 height 26
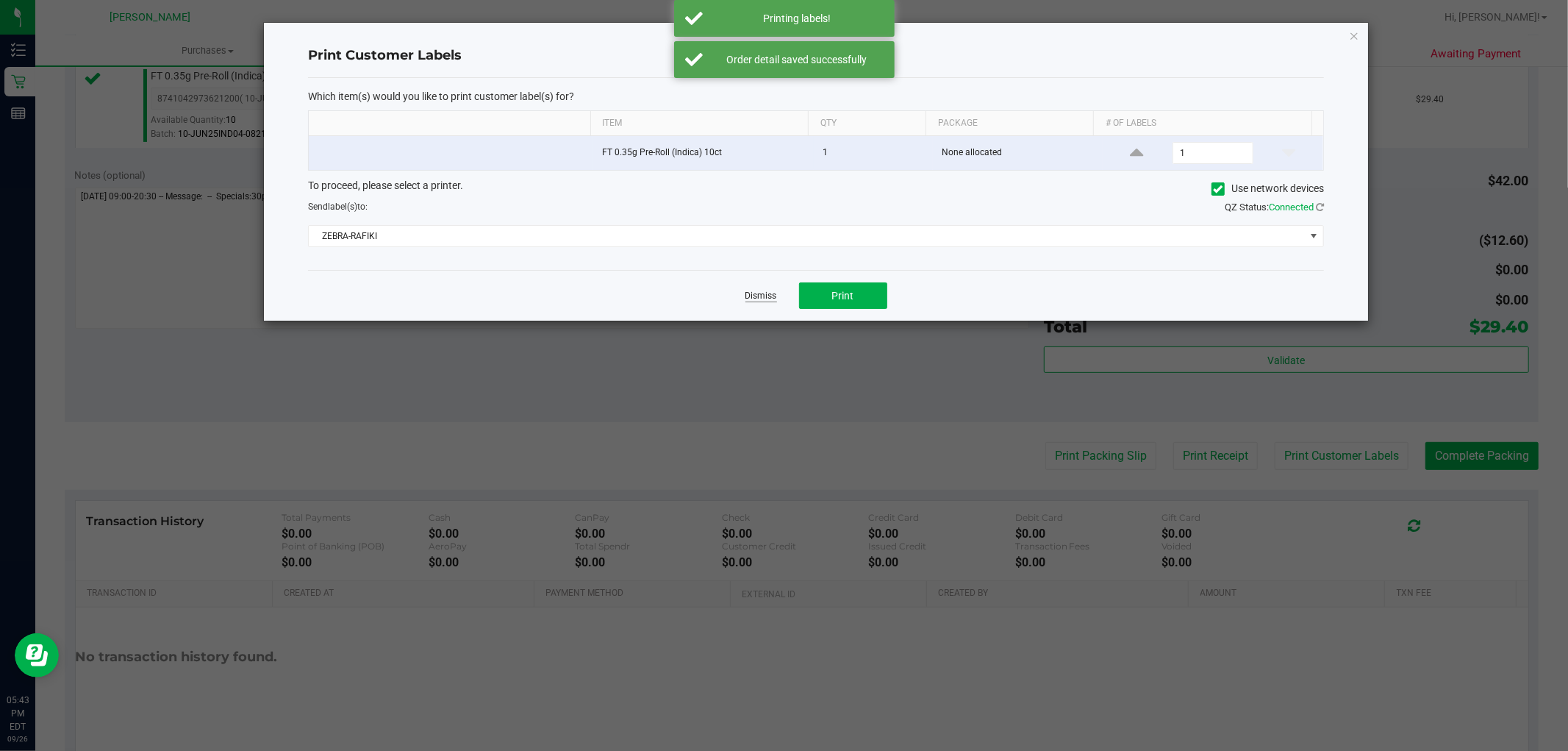
click at [757, 302] on link "Dismiss" at bounding box center [761, 296] width 32 height 13
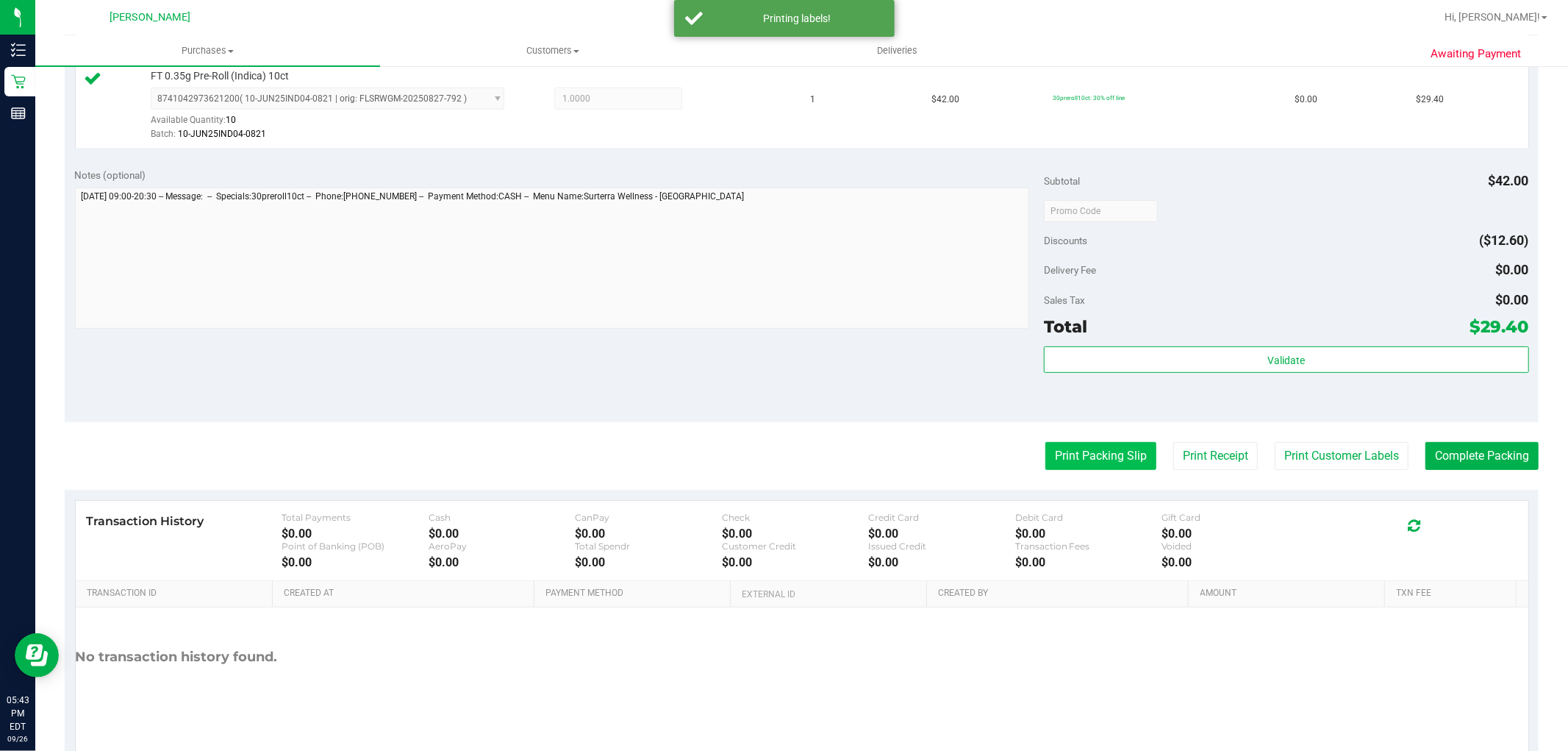
click at [1100, 464] on button "Print Packing Slip" at bounding box center [1101, 456] width 111 height 28
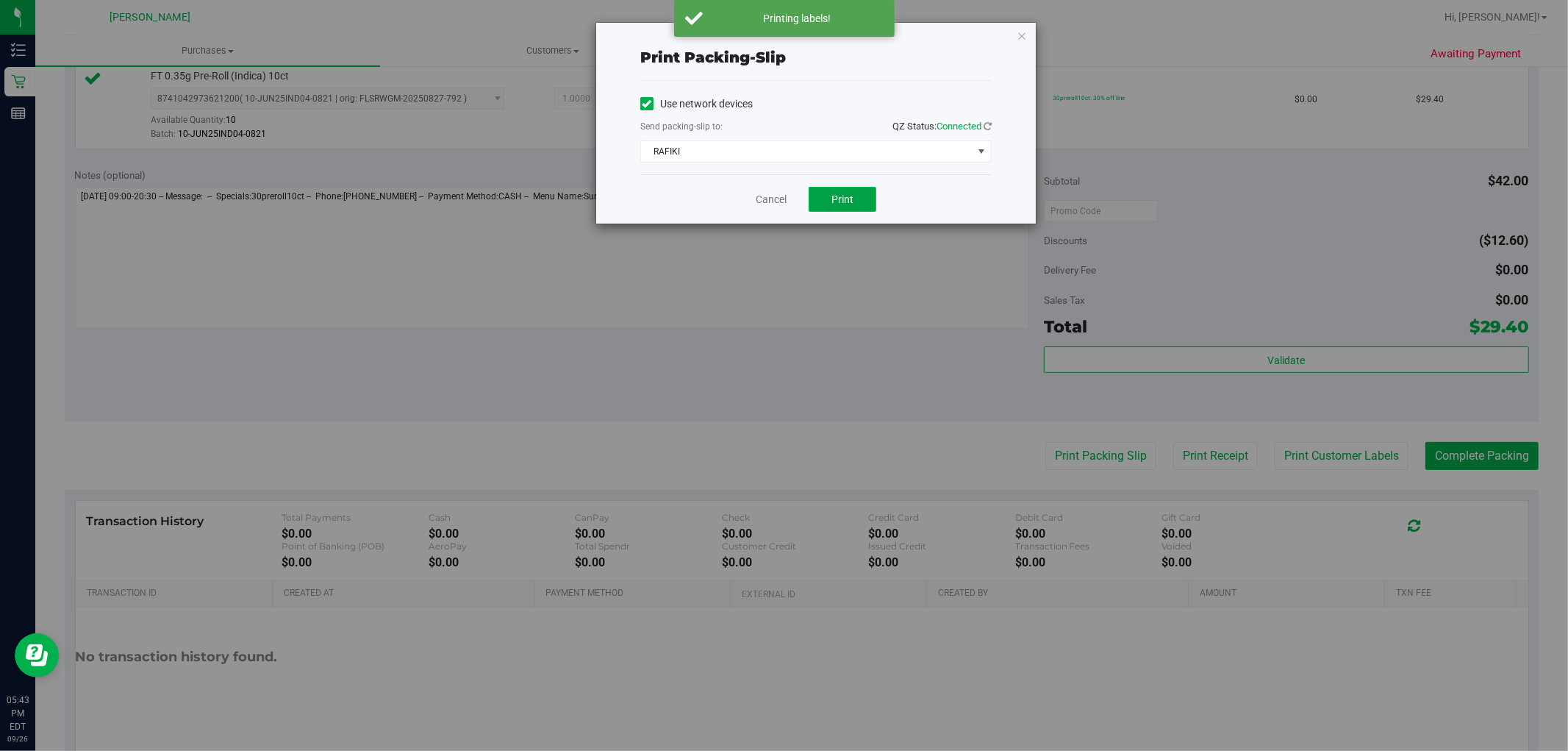
click at [854, 206] on button "Print" at bounding box center [842, 198] width 67 height 25
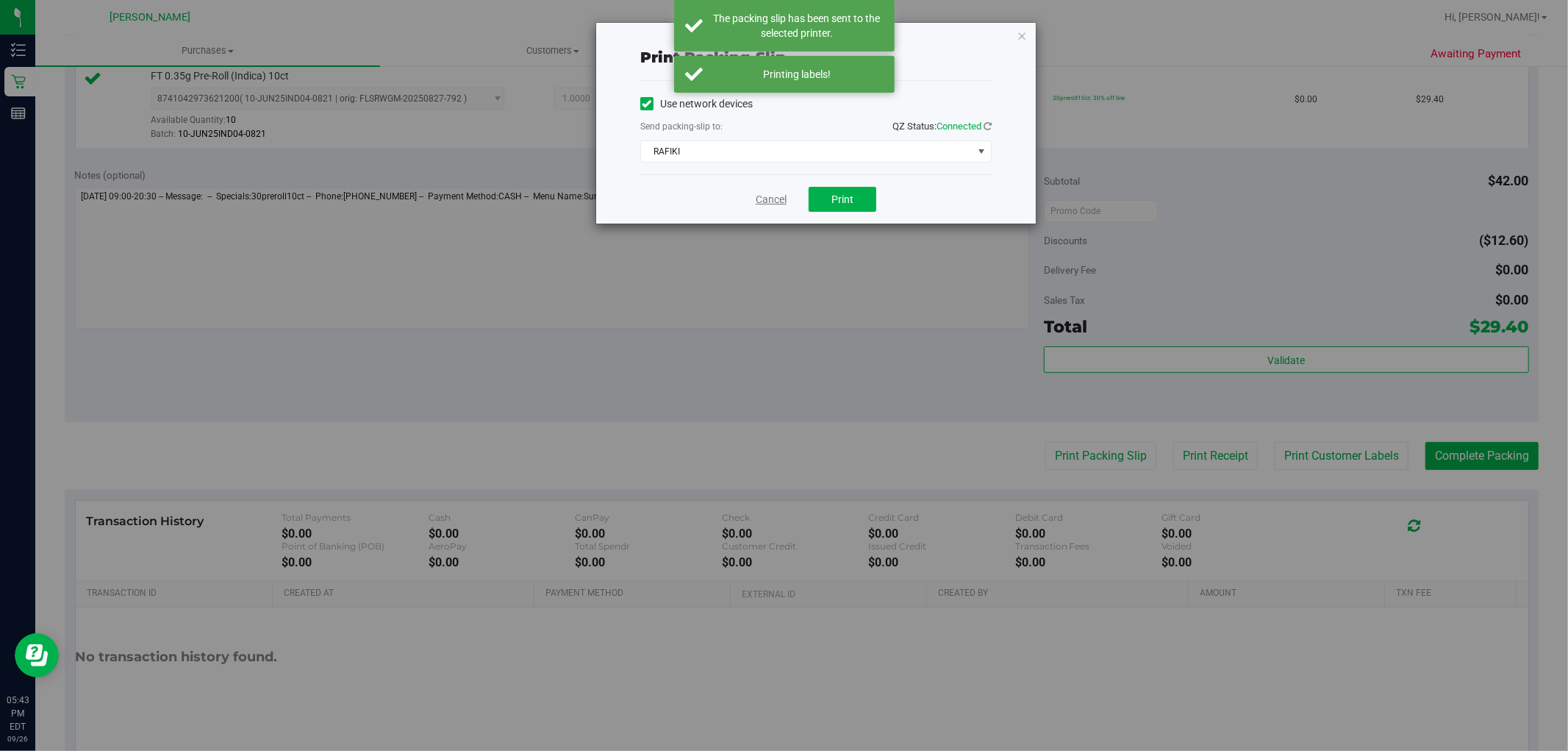
click at [773, 205] on link "Cancel" at bounding box center [771, 199] width 31 height 15
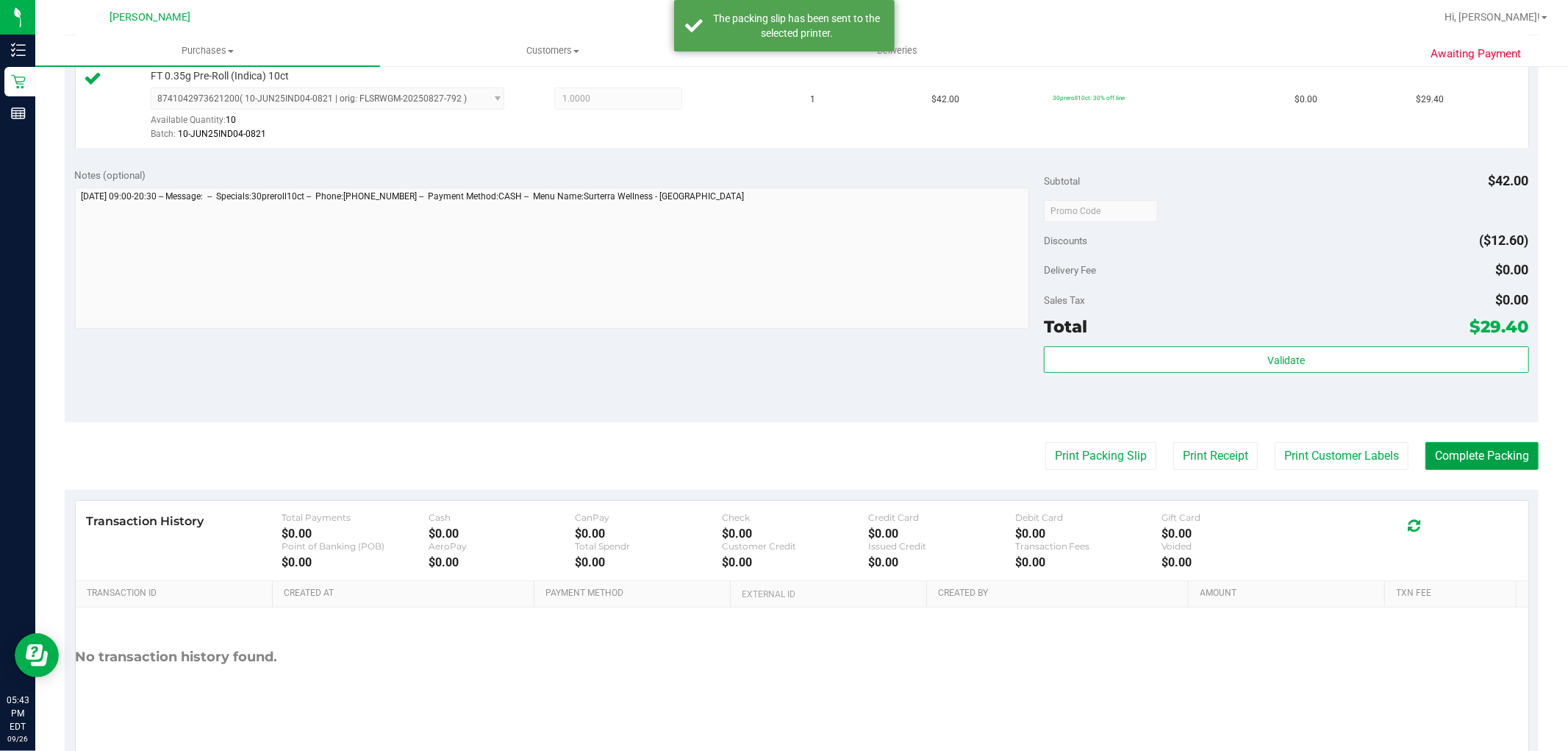
drag, startPoint x: 1474, startPoint y: 464, endPoint x: 1378, endPoint y: 359, distance: 142.3
click at [1474, 464] on button "Complete Packing" at bounding box center [1482, 456] width 113 height 28
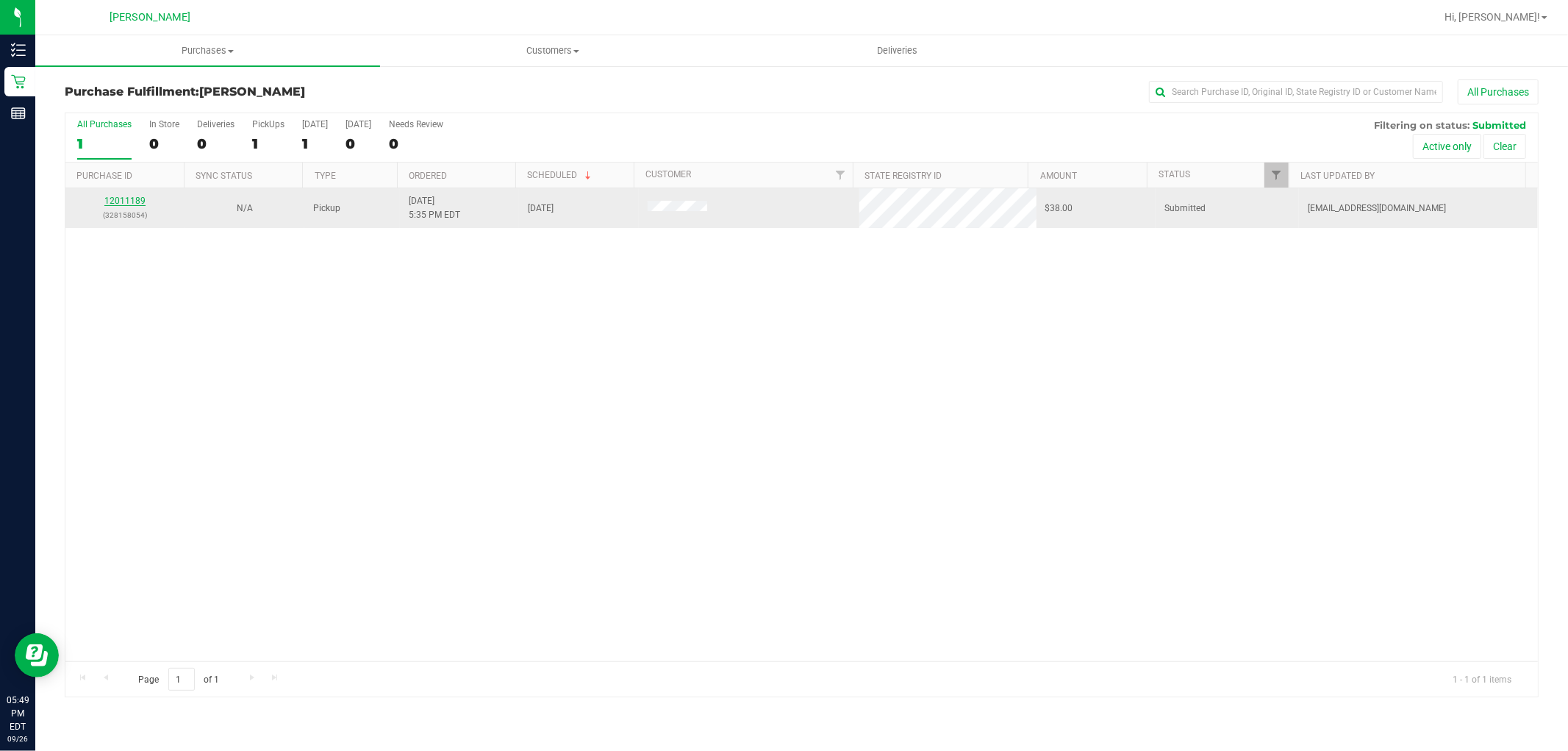
click at [126, 203] on link "12011189" at bounding box center [125, 200] width 41 height 10
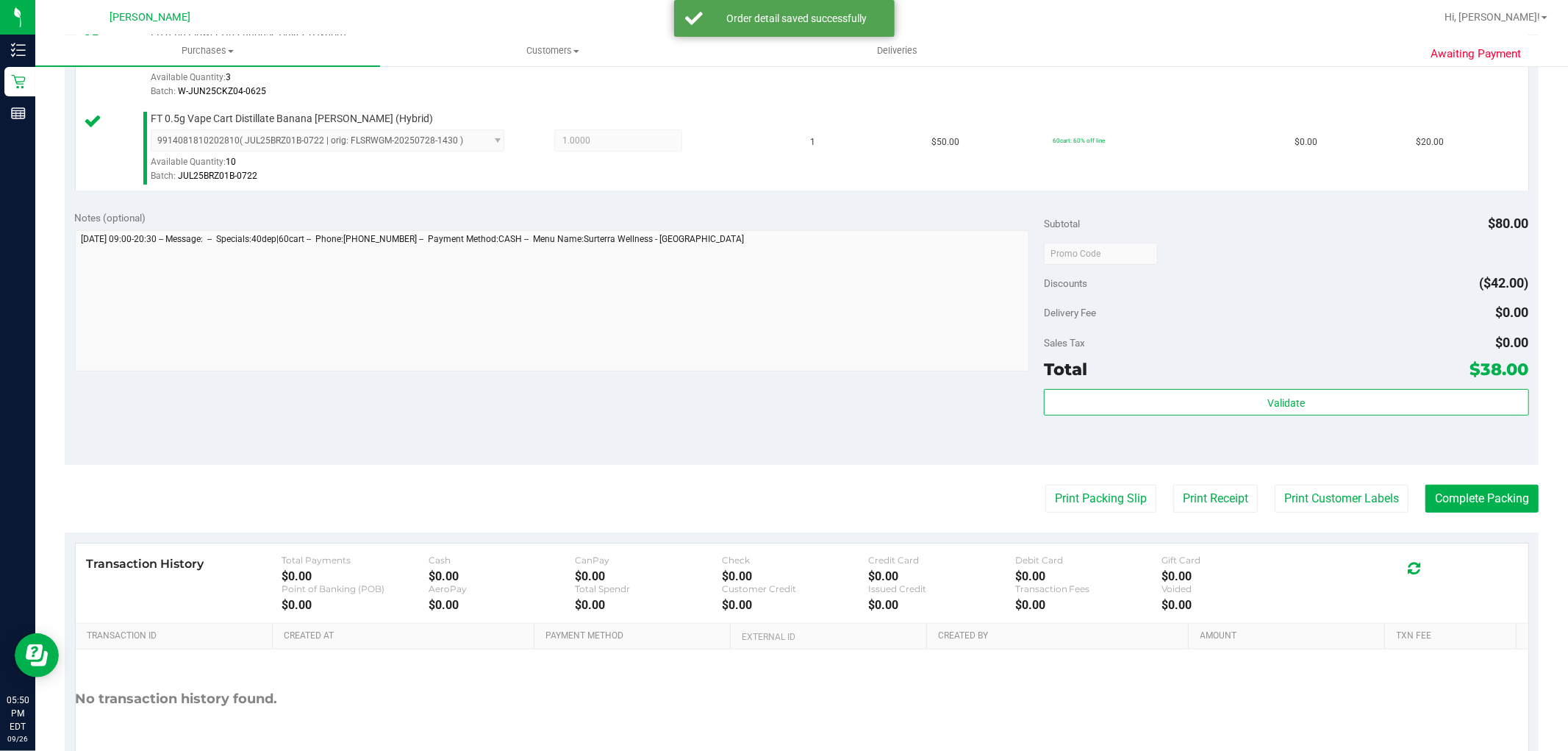
scroll to position [538, 0]
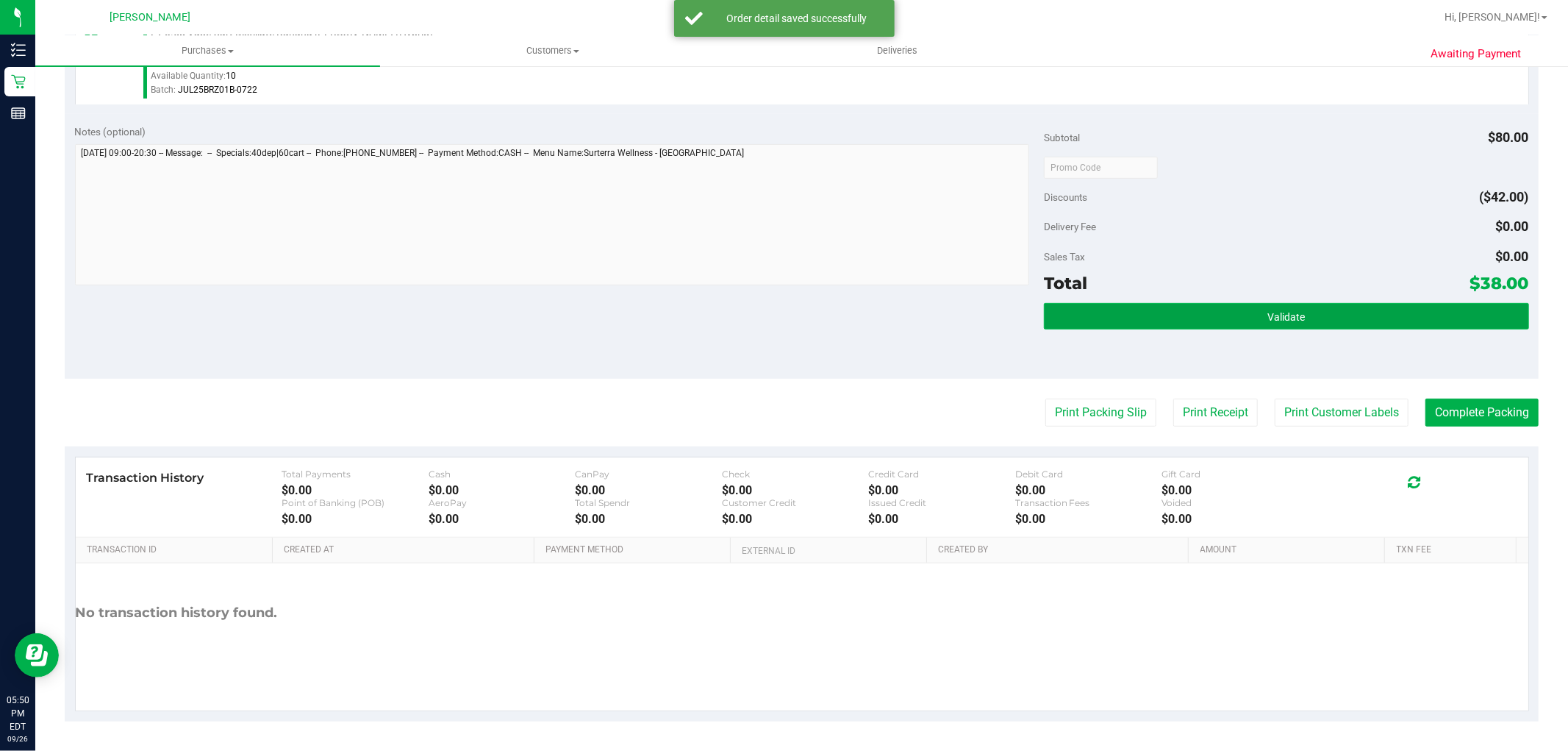
click at [1269, 321] on button "Validate" at bounding box center [1286, 316] width 485 height 26
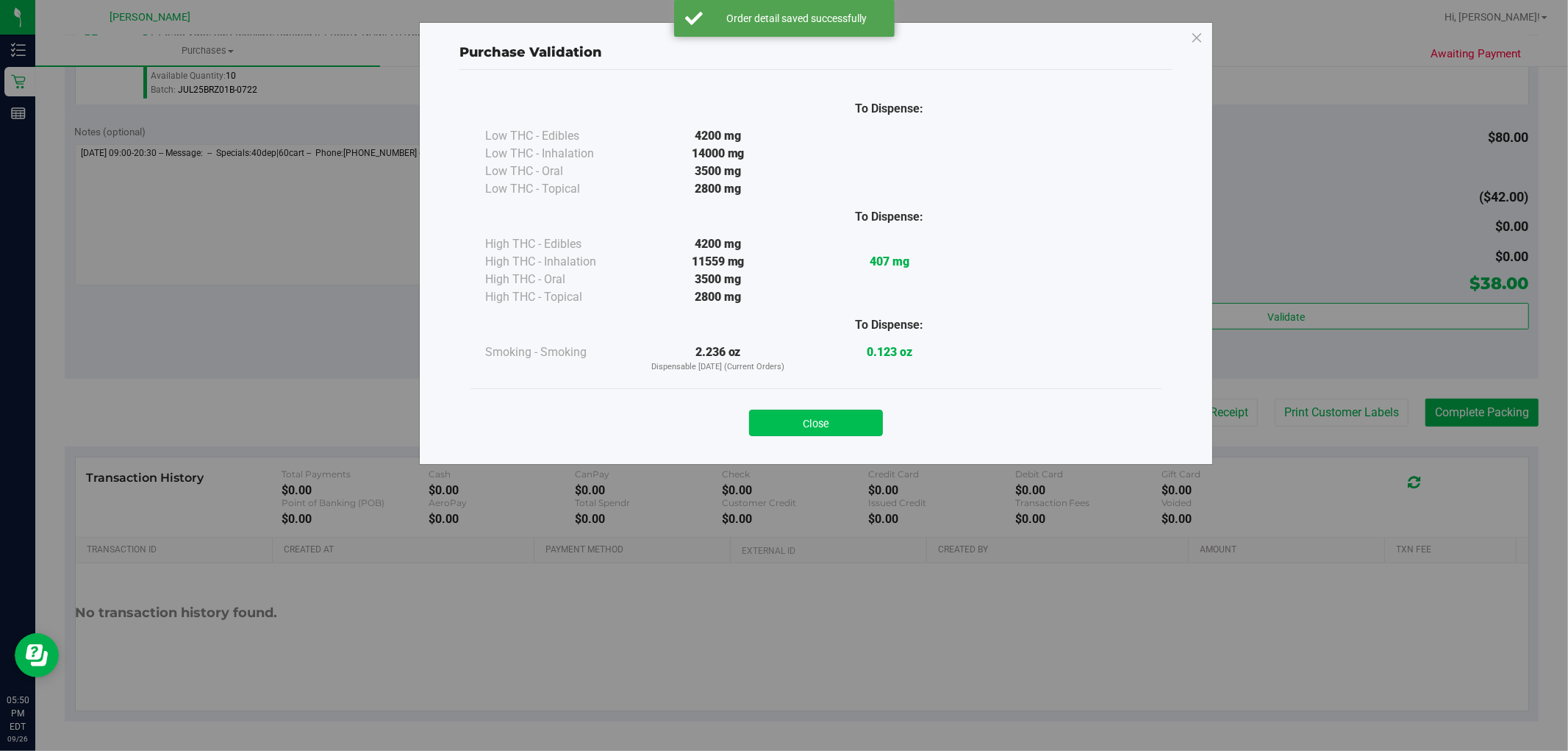
click at [850, 429] on button "Close" at bounding box center [816, 422] width 134 height 26
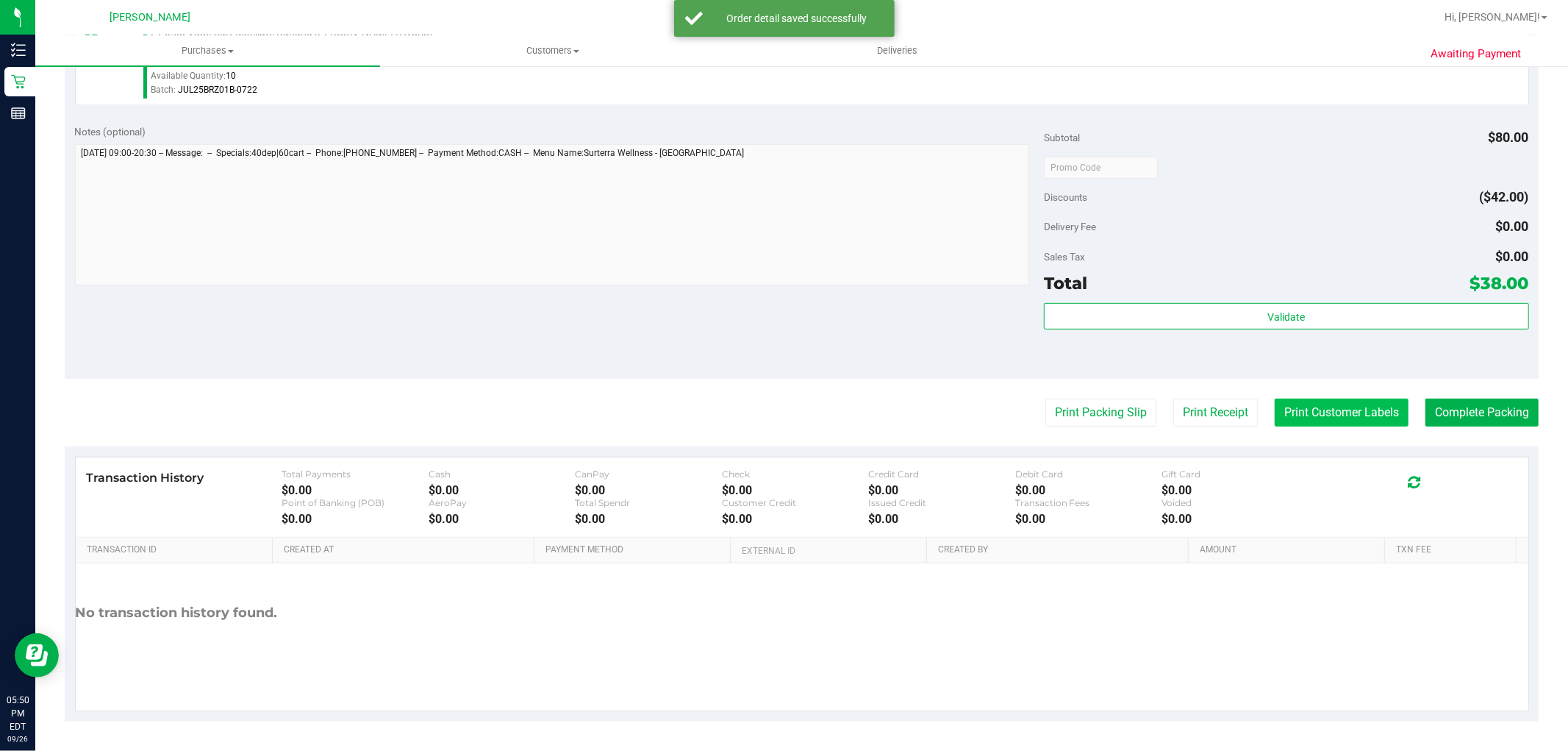
click at [1316, 399] on button "Print Customer Labels" at bounding box center [1341, 412] width 134 height 28
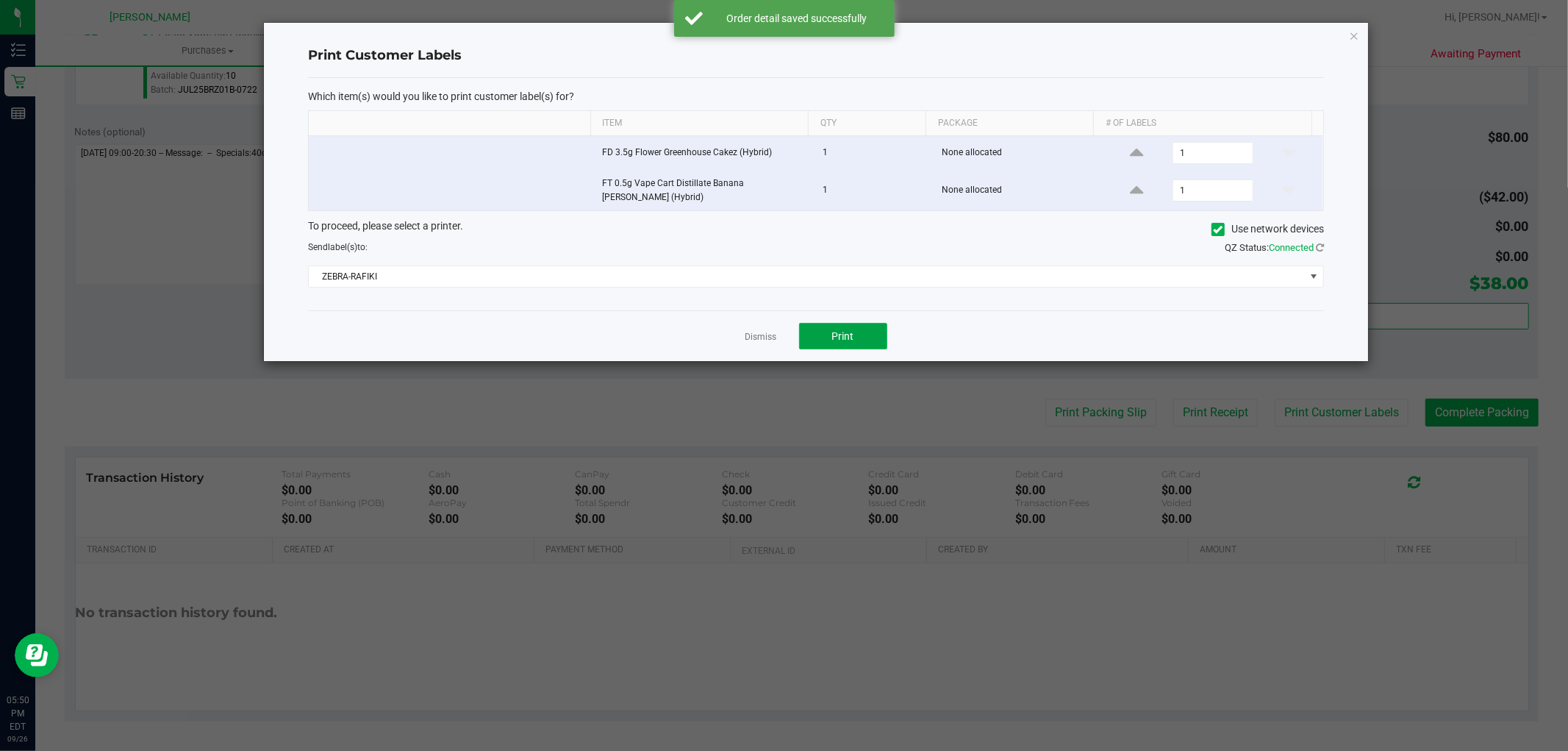
click at [839, 331] on span "Print" at bounding box center [844, 336] width 22 height 12
click at [758, 332] on link "Dismiss" at bounding box center [761, 337] width 32 height 13
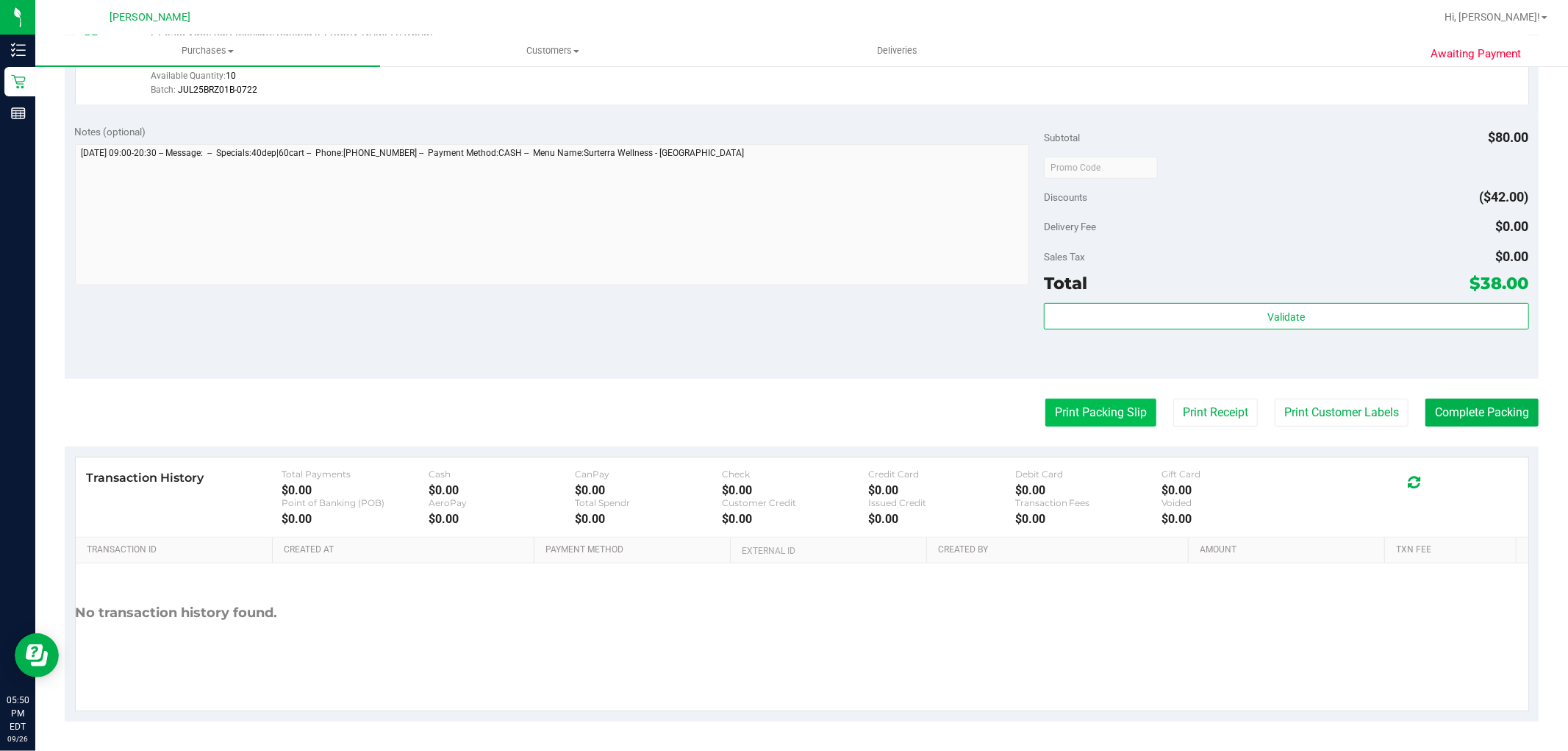
click at [1045, 407] on button "Print Packing Slip" at bounding box center [1101, 412] width 111 height 28
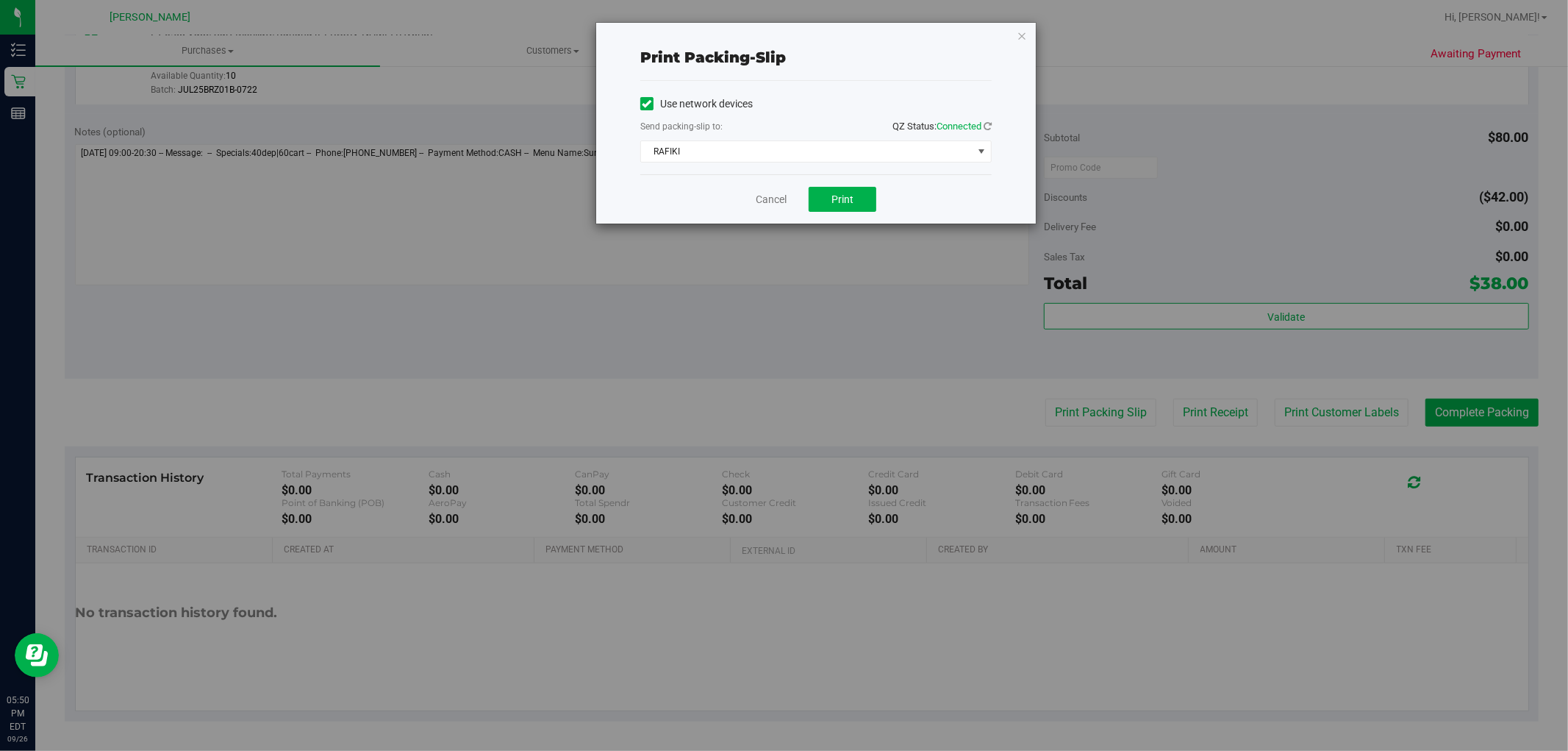
click at [821, 185] on div "Cancel Print" at bounding box center [816, 199] width 352 height 49
click at [818, 191] on button "Print" at bounding box center [842, 198] width 67 height 25
click at [770, 198] on link "Cancel" at bounding box center [771, 199] width 31 height 15
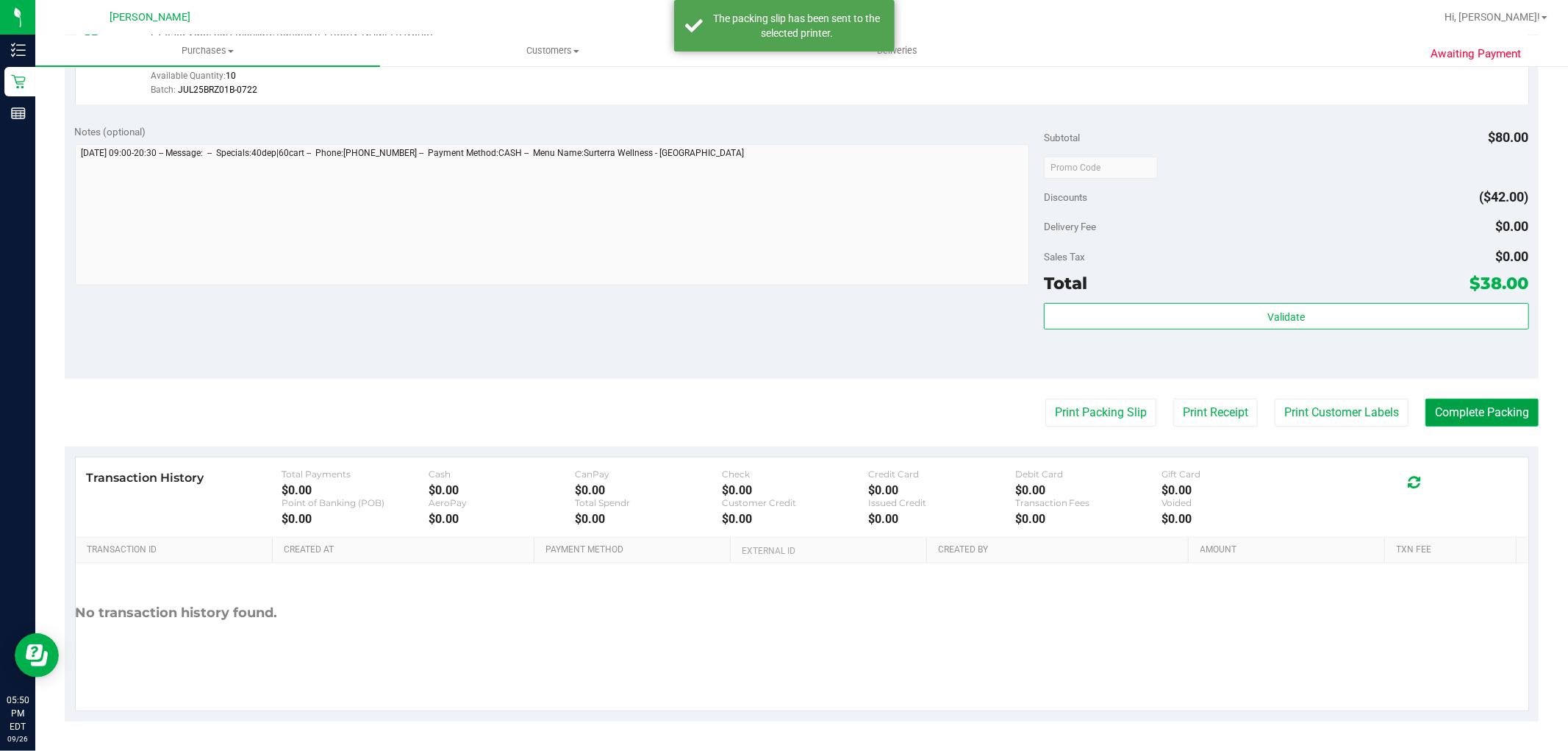
click at [1494, 409] on button "Complete Packing" at bounding box center [1482, 412] width 113 height 28
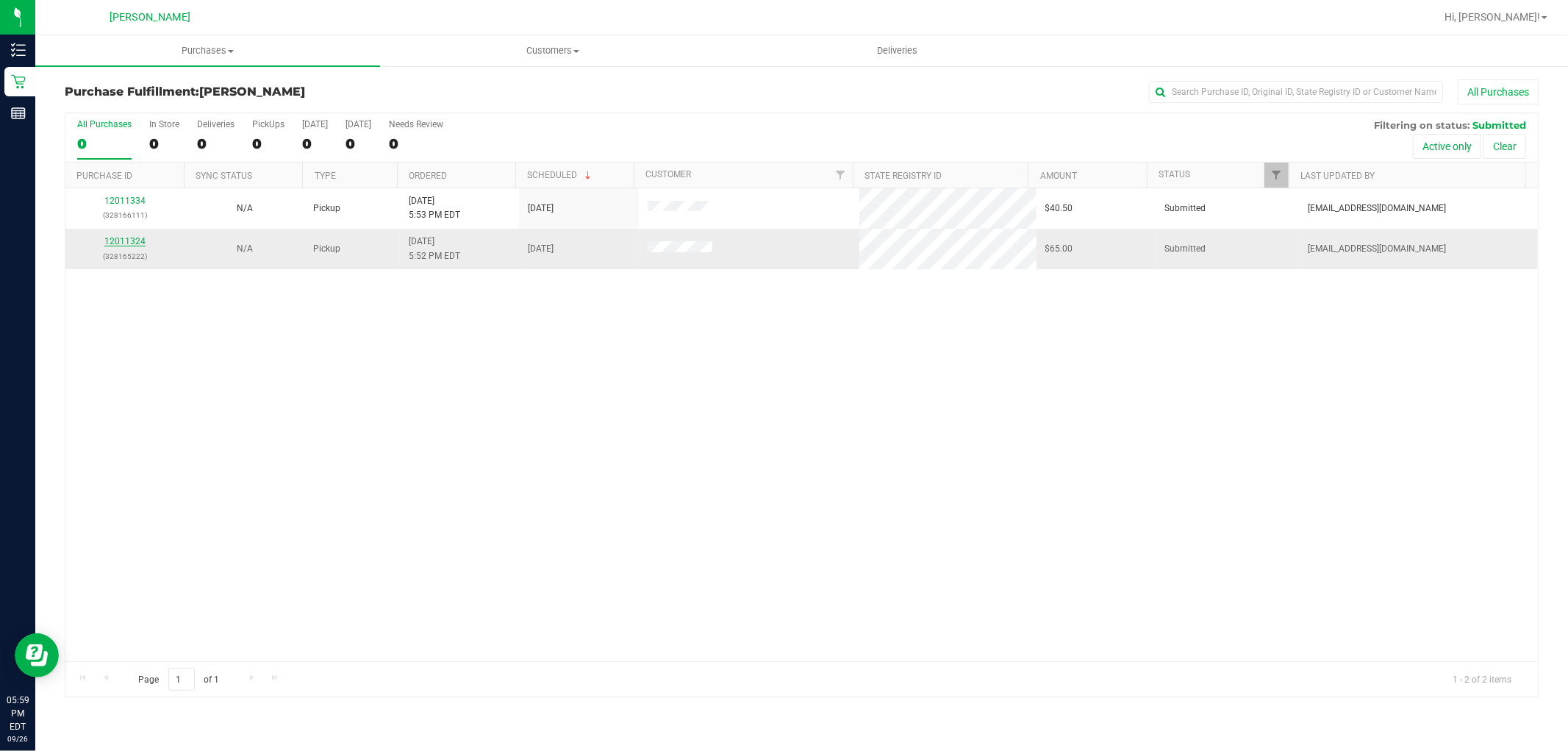
click at [123, 244] on link "12011324" at bounding box center [125, 241] width 41 height 10
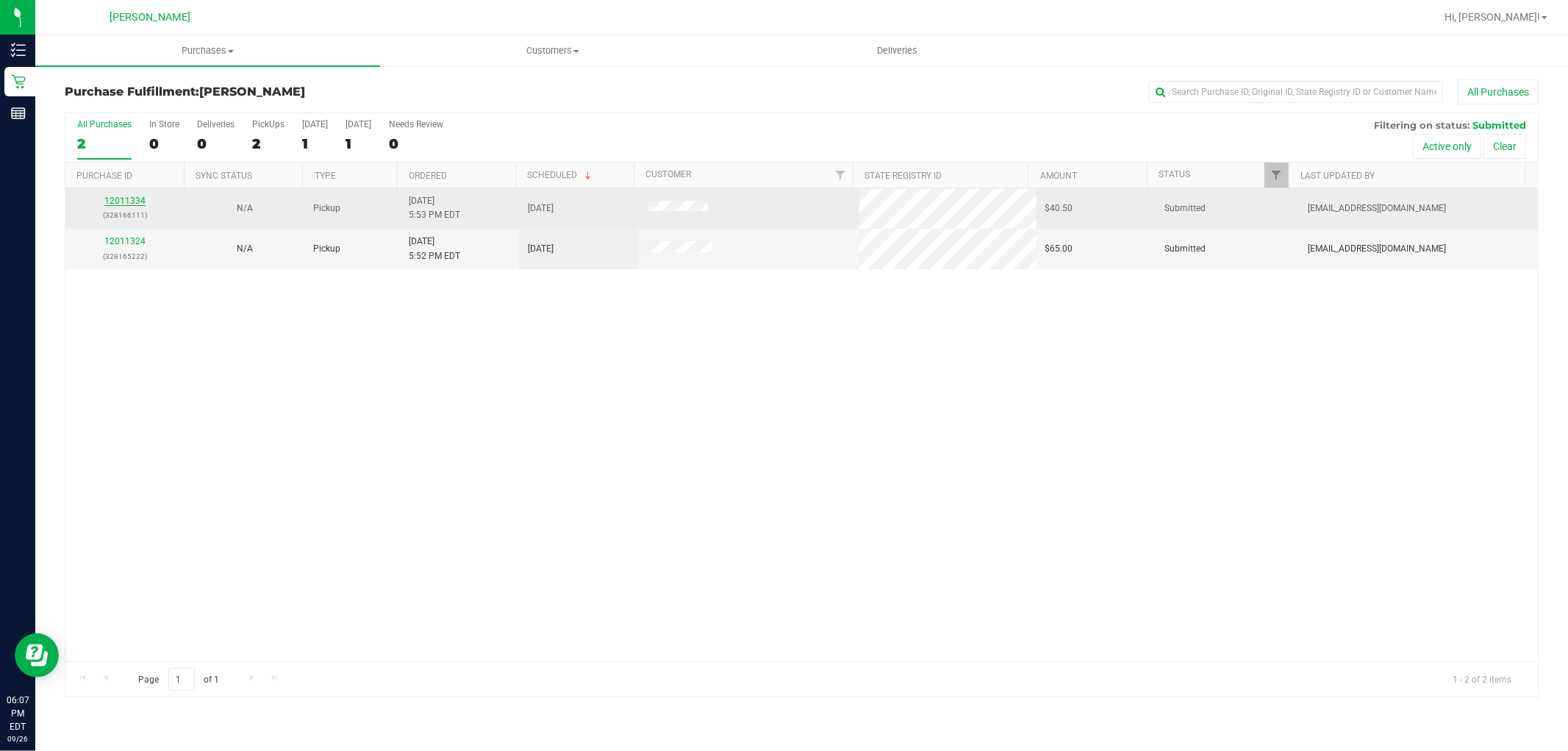
click at [117, 201] on link "12011334" at bounding box center [125, 200] width 41 height 10
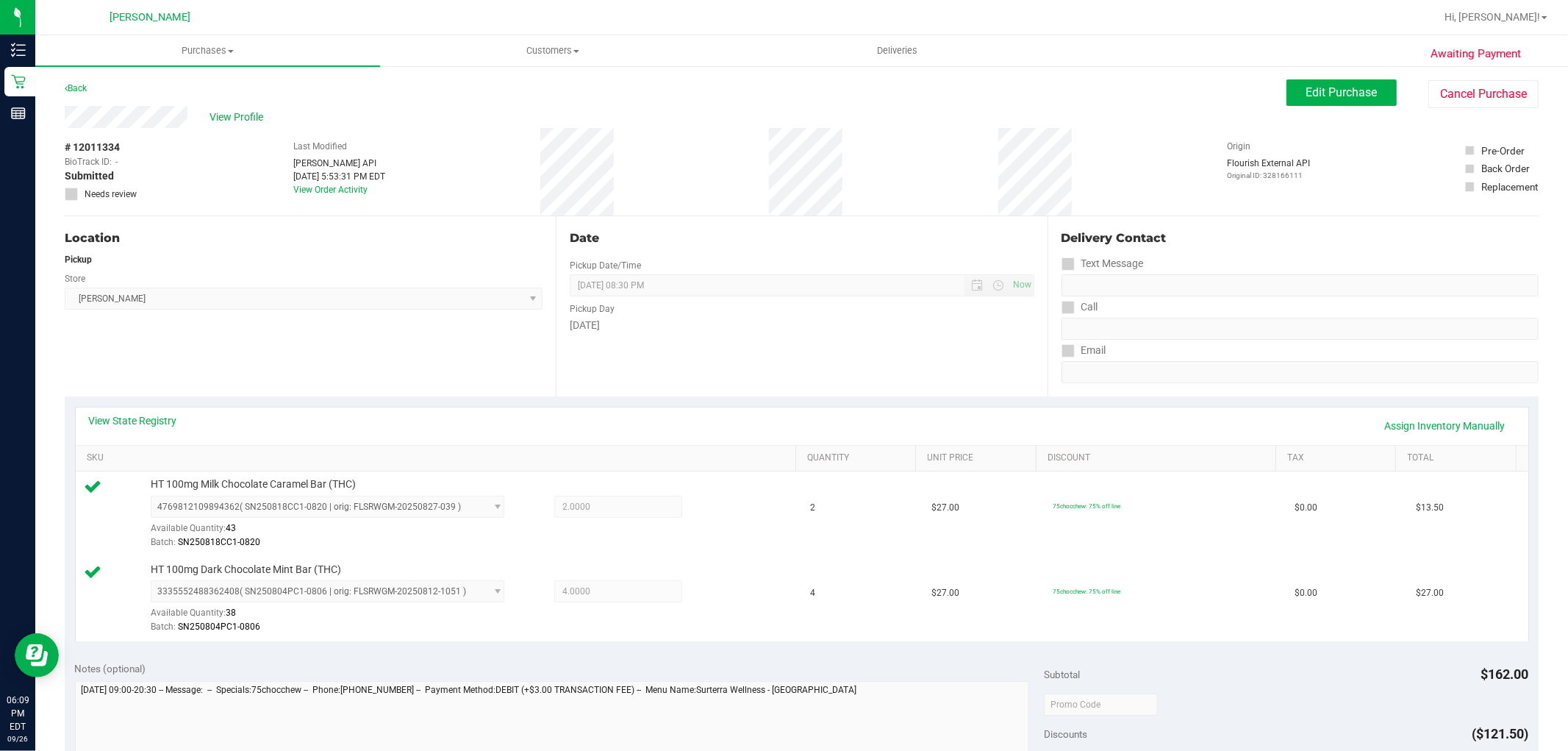
scroll to position [490, 0]
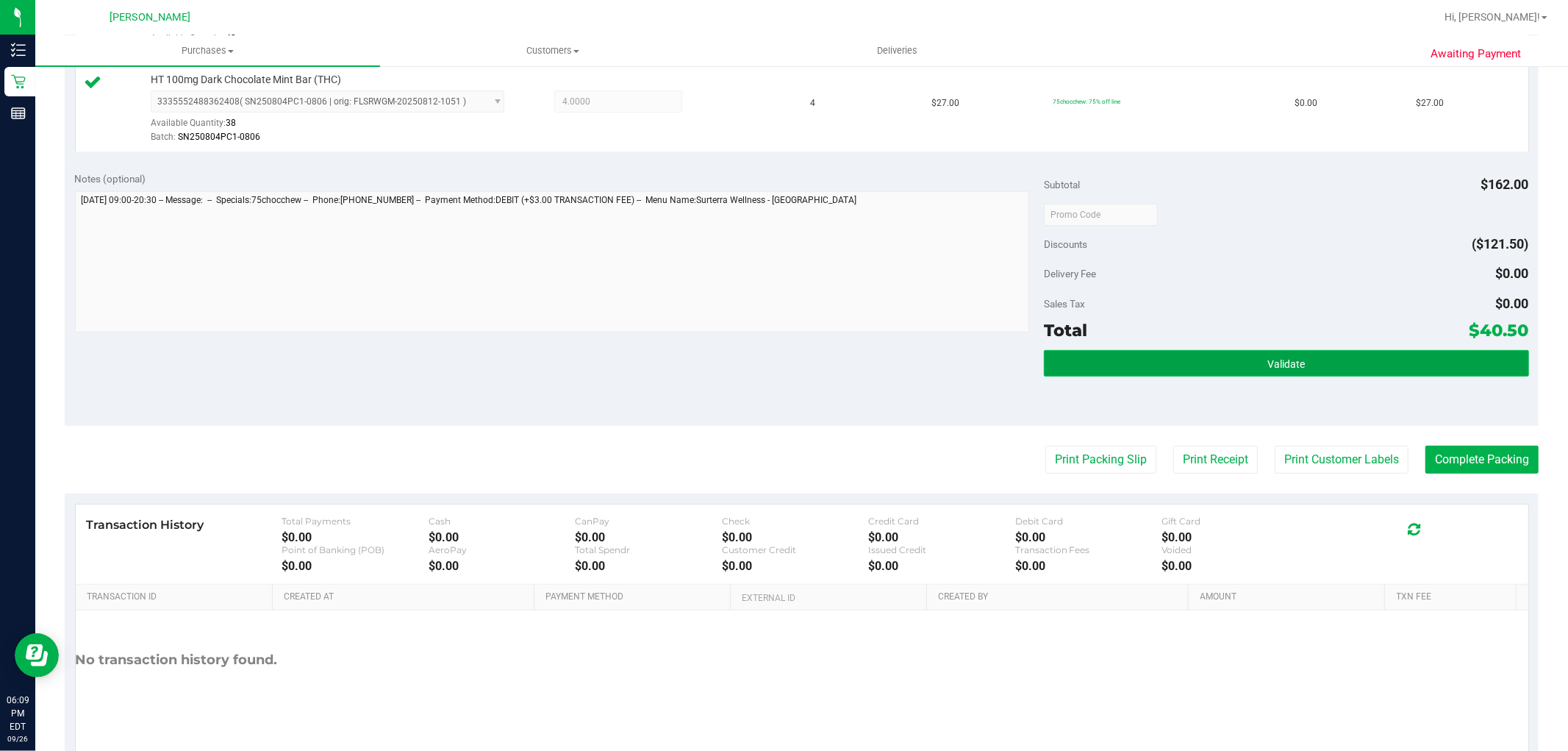
click at [1089, 362] on button "Validate" at bounding box center [1286, 363] width 485 height 26
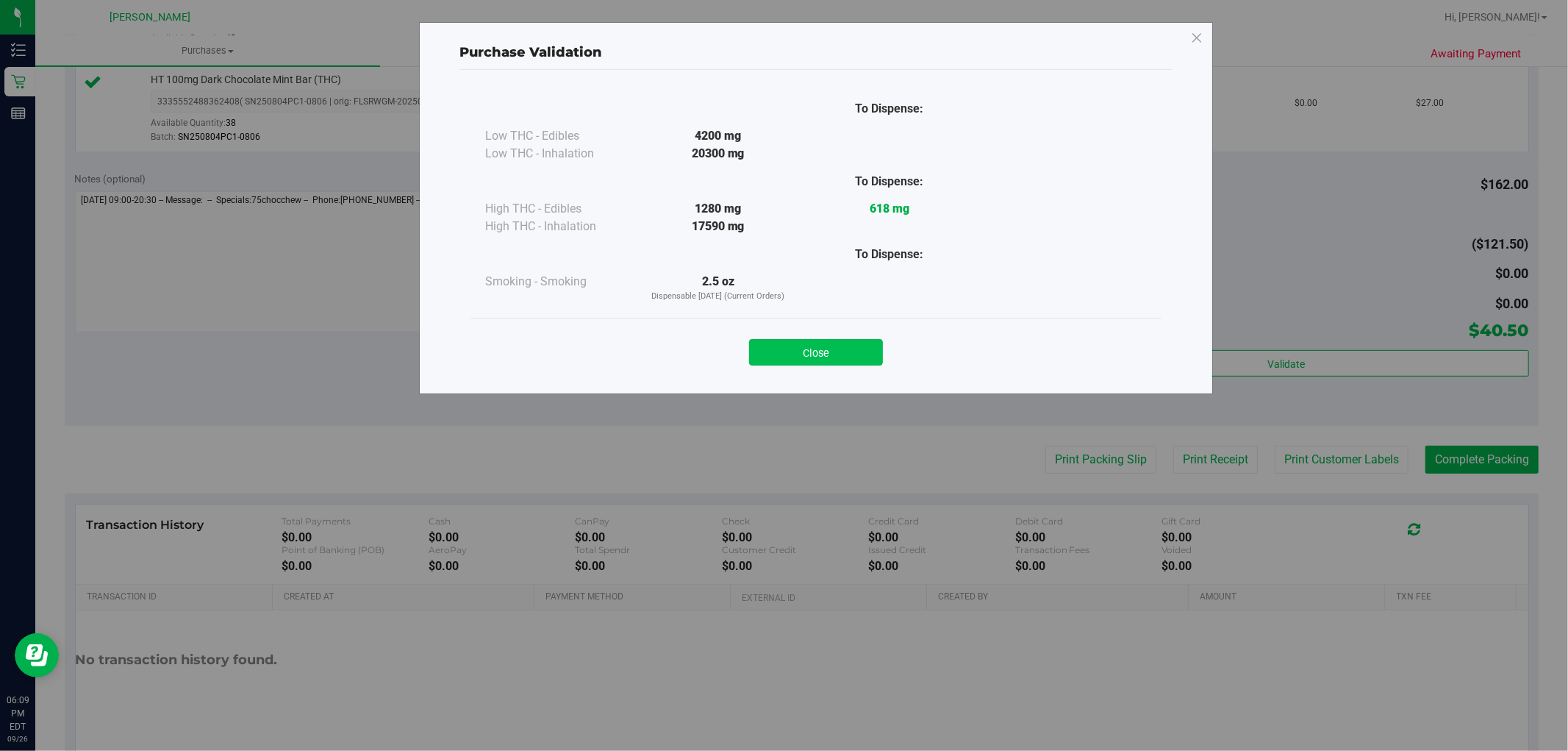
click at [873, 356] on button "Close" at bounding box center [816, 352] width 134 height 26
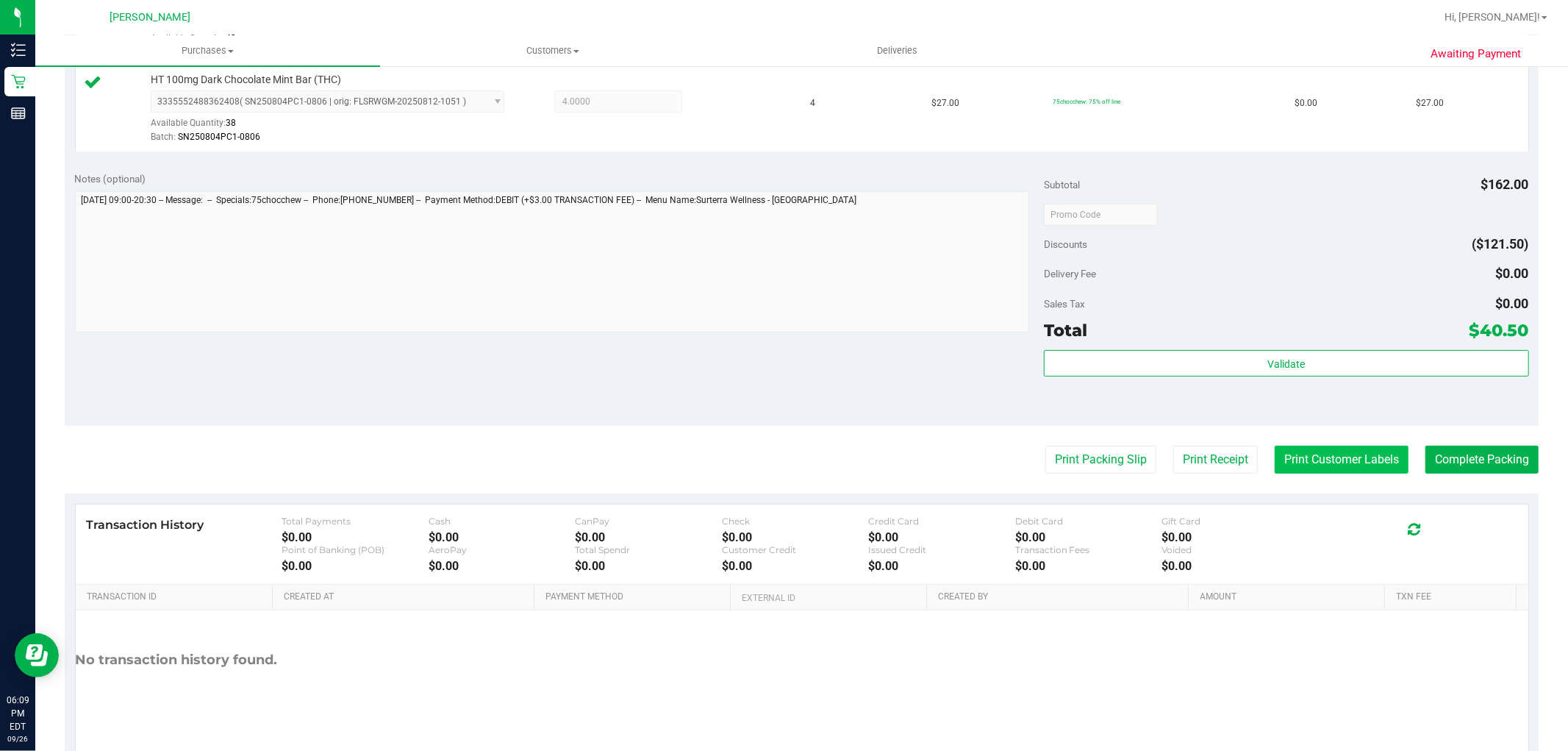
click at [1311, 461] on button "Print Customer Labels" at bounding box center [1341, 459] width 134 height 28
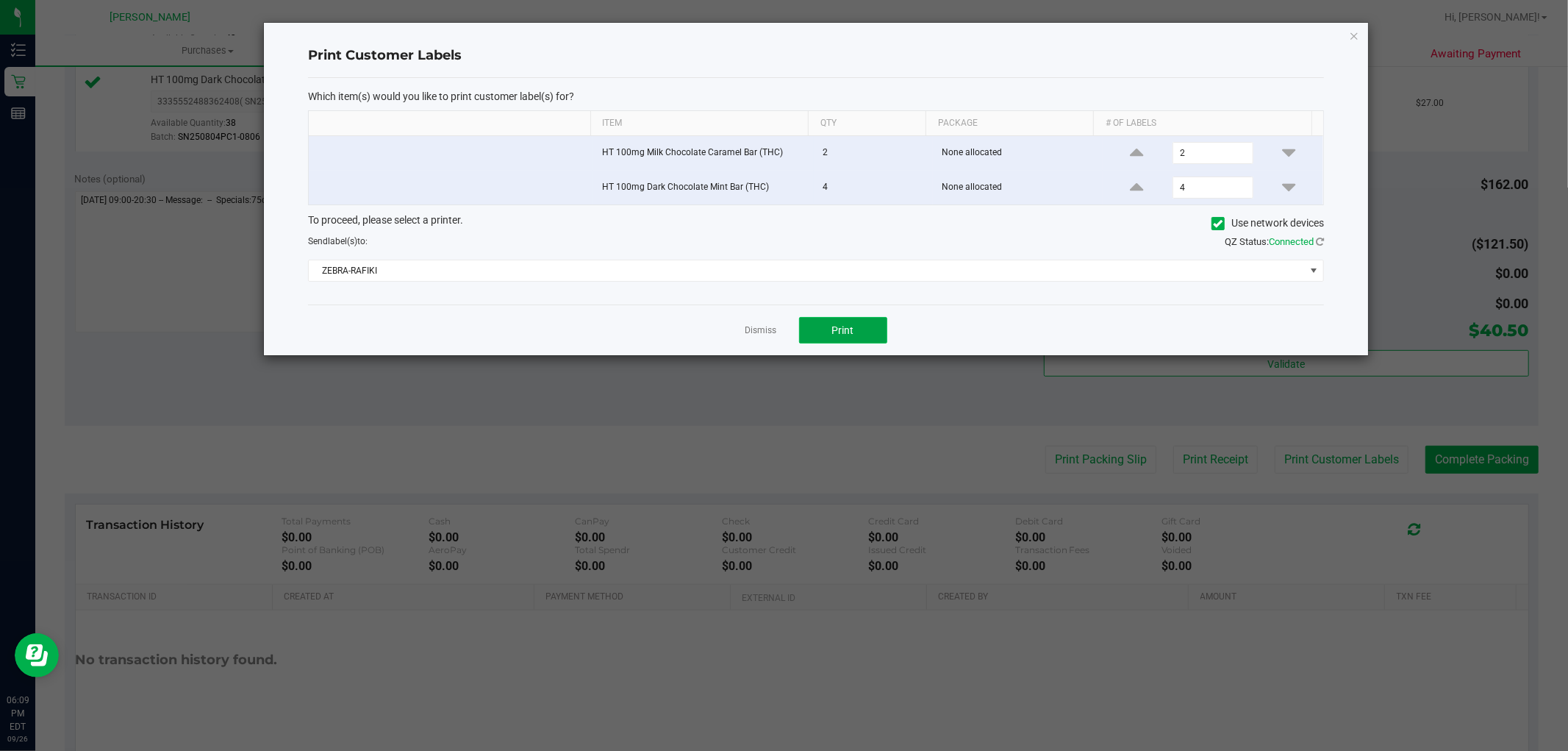
click at [843, 335] on span "Print" at bounding box center [844, 330] width 22 height 12
click at [763, 329] on link "Dismiss" at bounding box center [761, 331] width 32 height 13
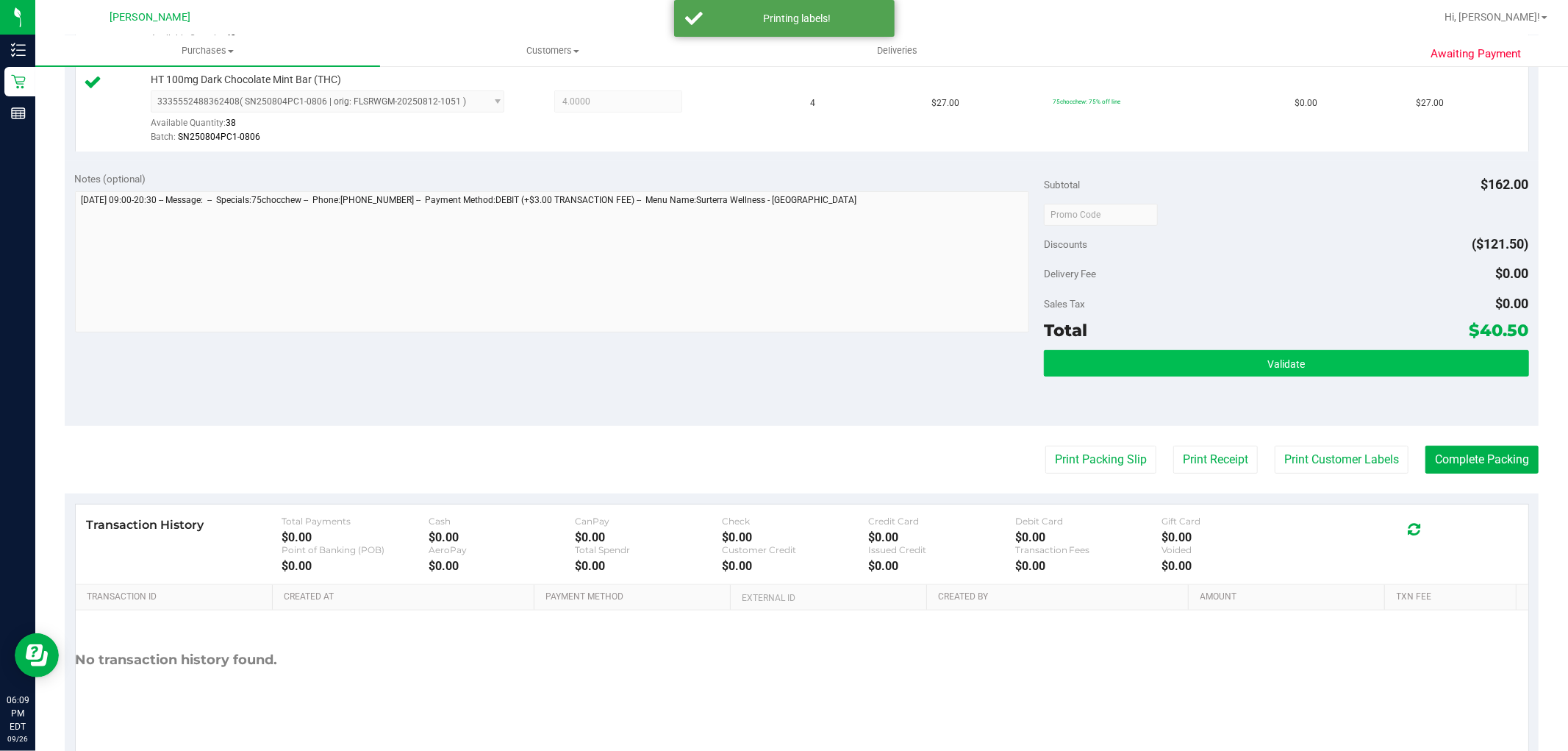
drag, startPoint x: 1046, startPoint y: 348, endPoint x: 1059, endPoint y: 355, distance: 14.8
click at [1047, 349] on div "Subtotal $162.00 Discounts ($121.50) Delivery Fee $0.00 Sales Tax $0.00 Total $…" at bounding box center [1286, 294] width 485 height 245
click at [1063, 356] on button "Validate" at bounding box center [1286, 363] width 485 height 26
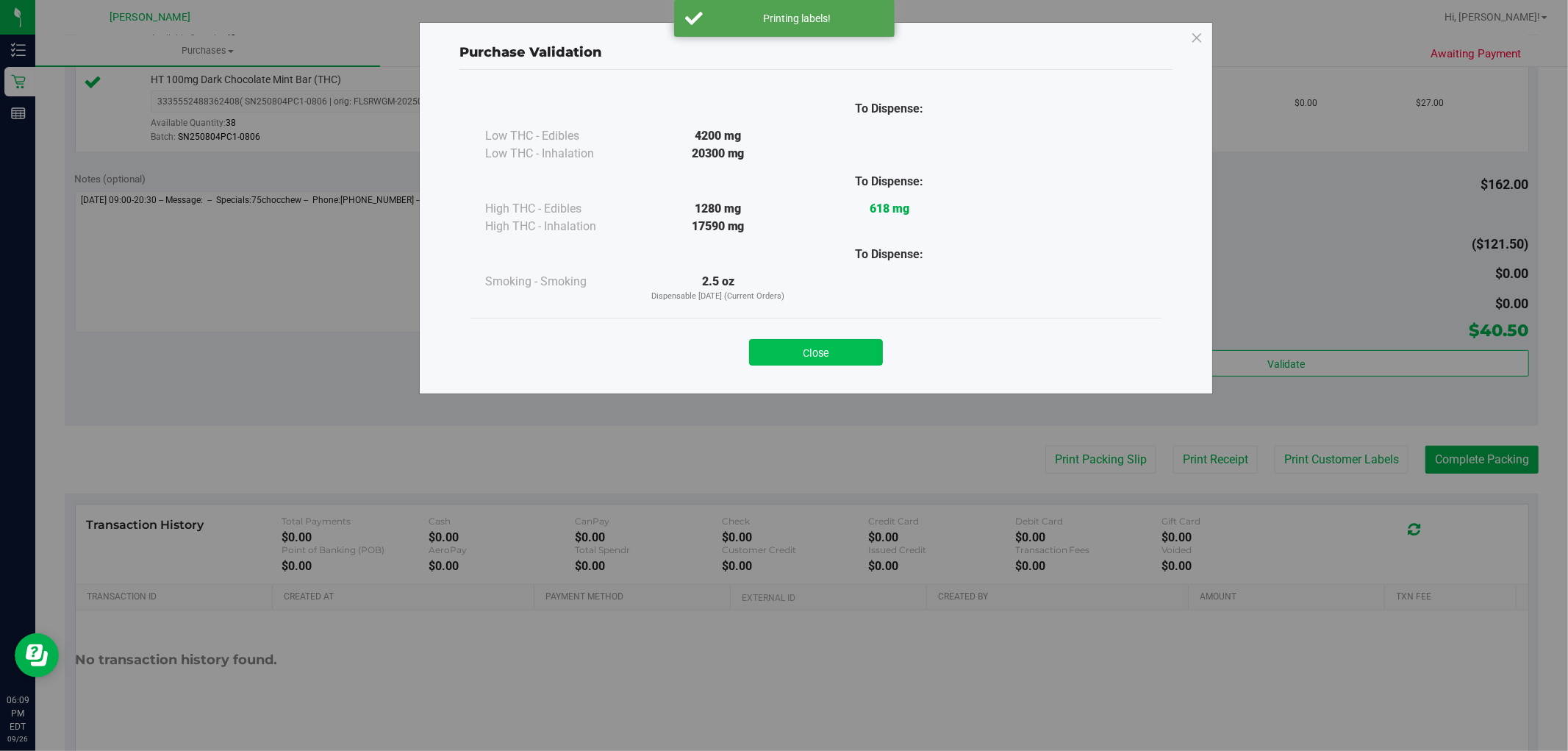
click at [814, 356] on button "Close" at bounding box center [816, 352] width 134 height 26
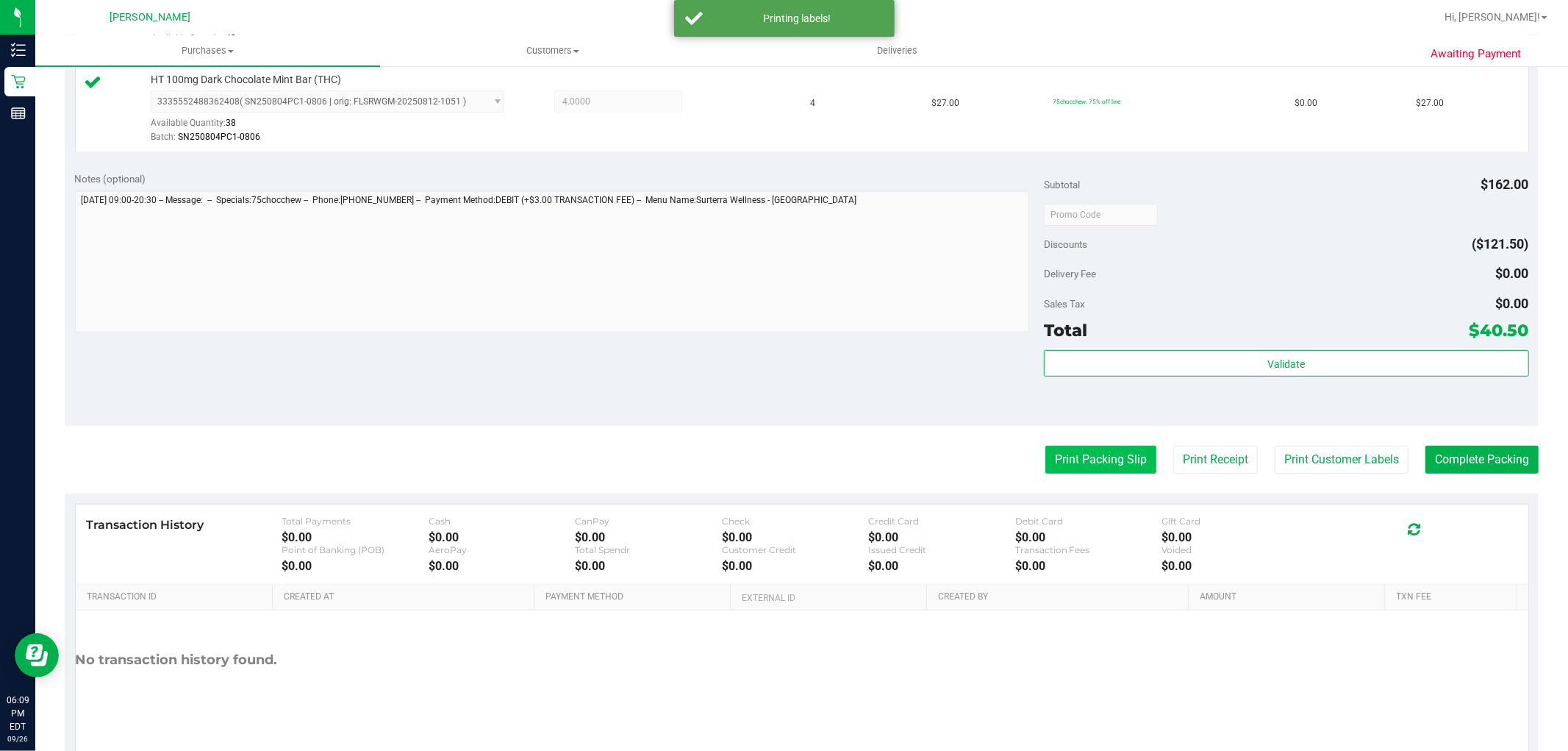
click at [1046, 456] on button "Print Packing Slip" at bounding box center [1101, 459] width 111 height 28
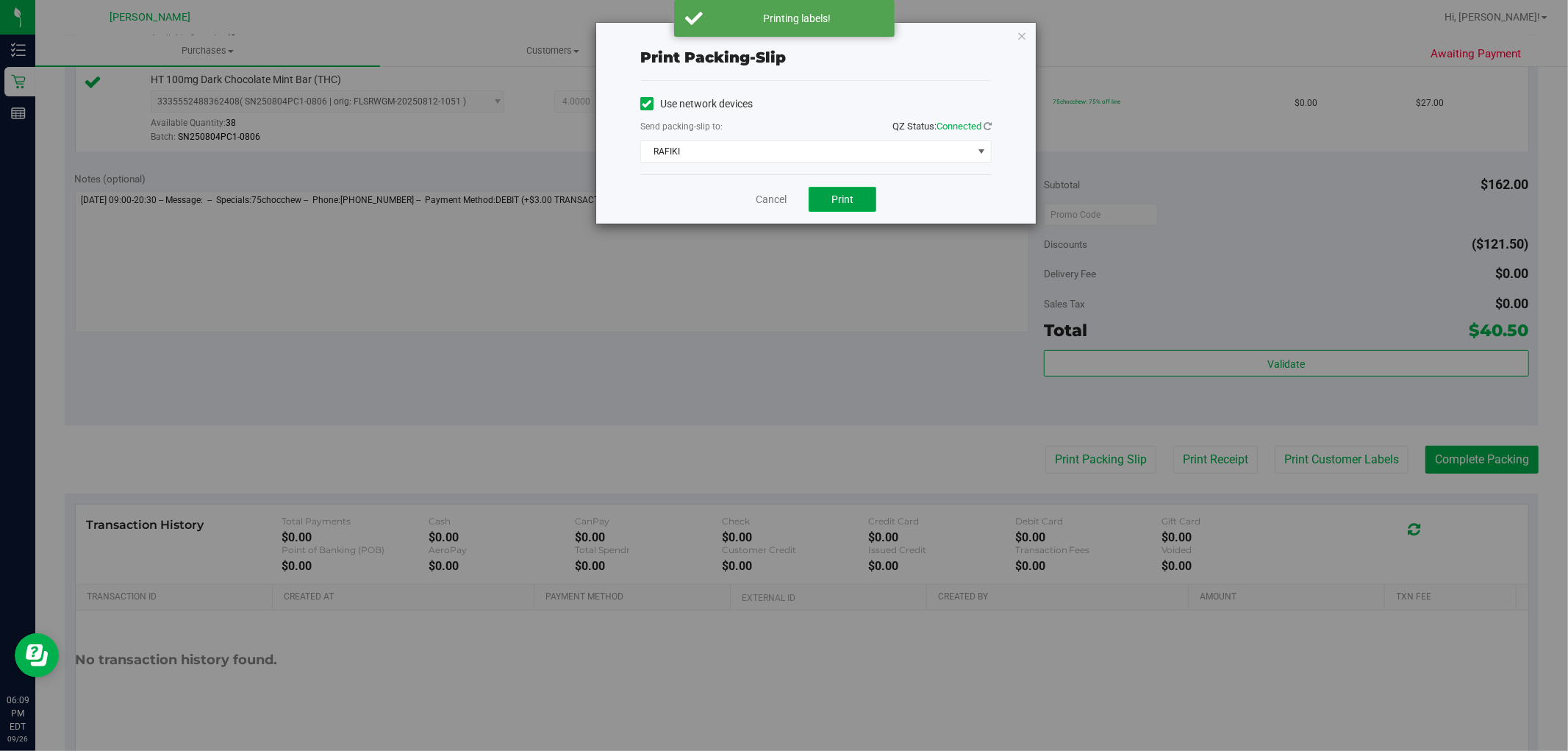
click at [851, 205] on span "Print" at bounding box center [843, 199] width 22 height 12
click at [765, 202] on link "Cancel" at bounding box center [771, 199] width 31 height 15
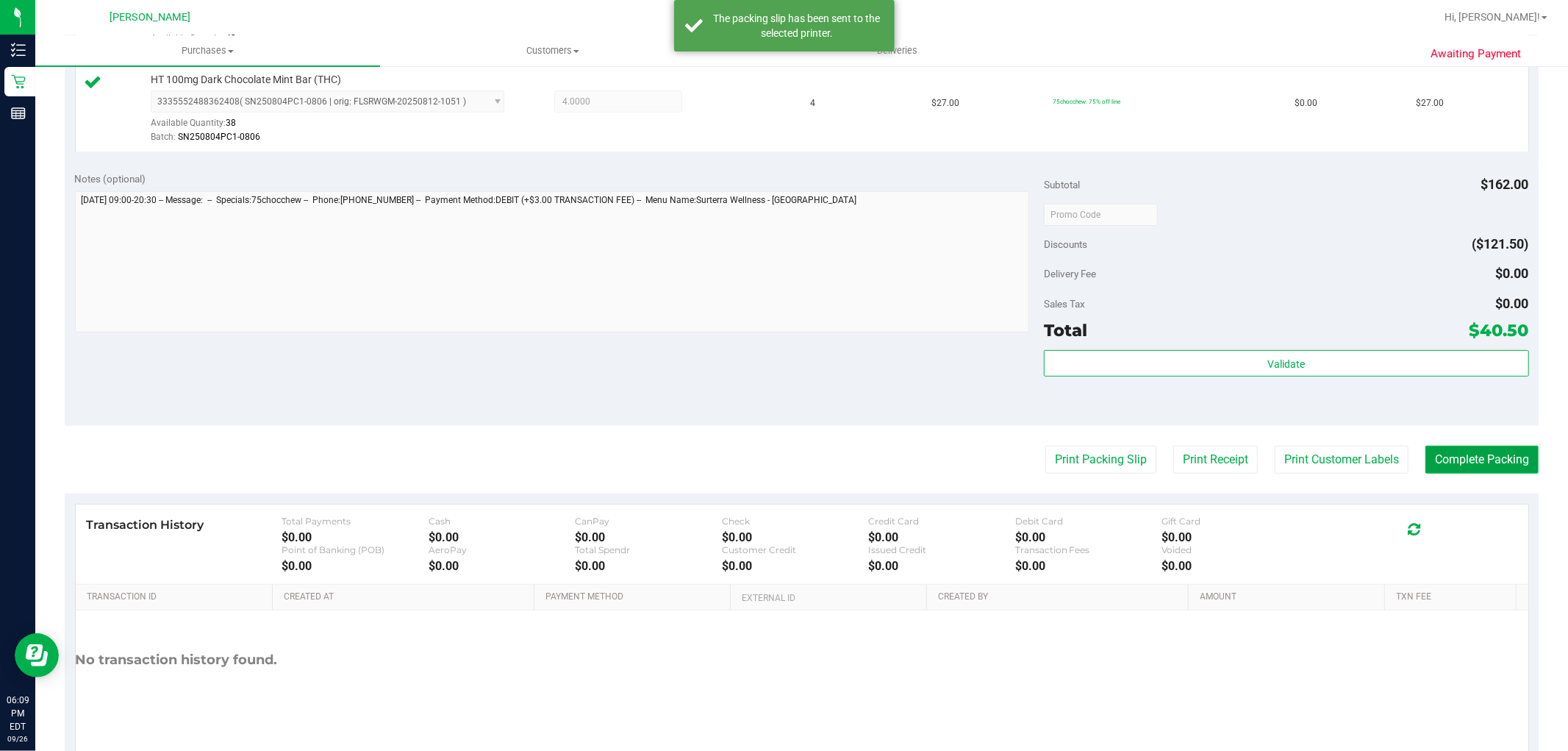
click at [1483, 453] on button "Complete Packing" at bounding box center [1482, 459] width 113 height 28
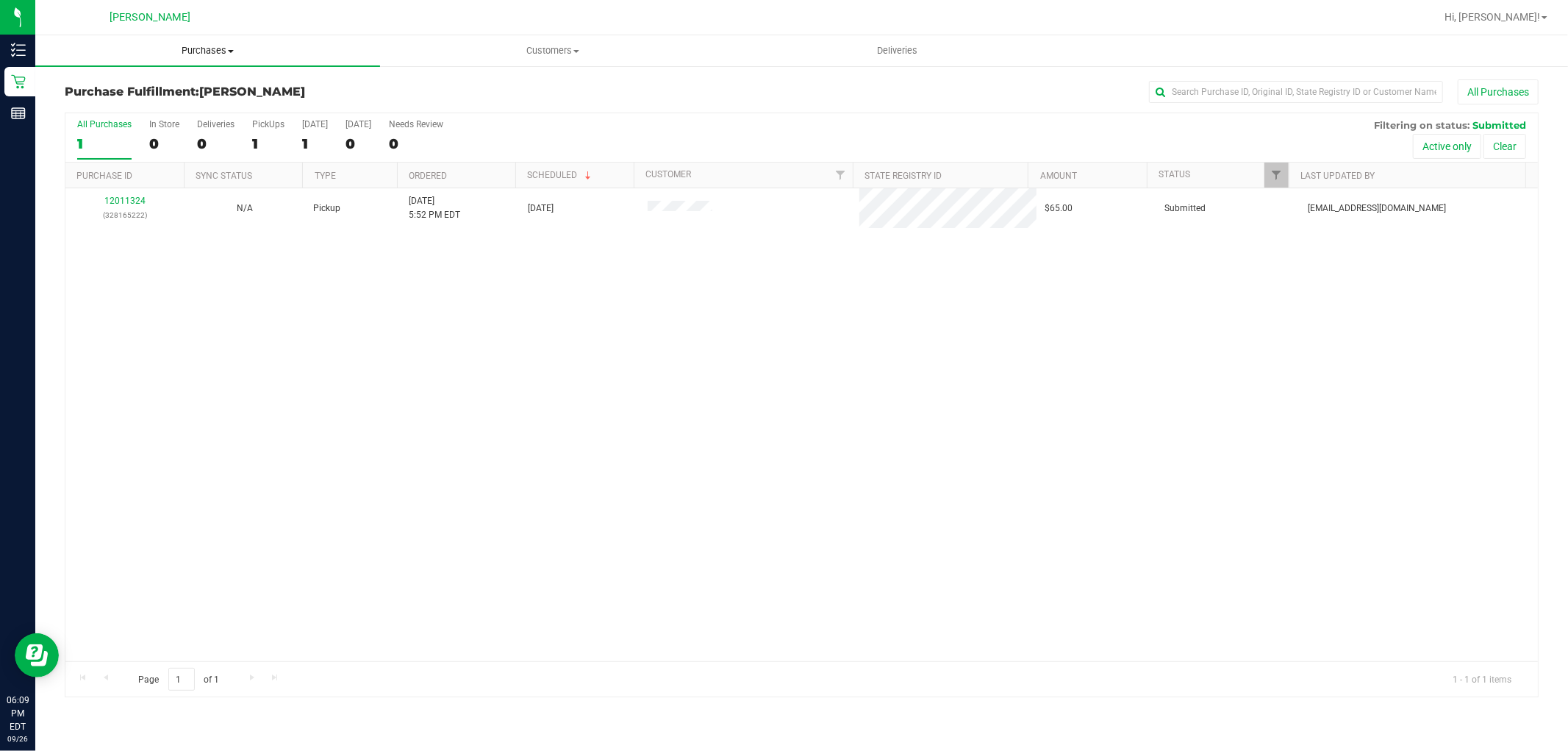
click at [226, 52] on span "Purchases" at bounding box center [207, 51] width 345 height 13
click at [212, 87] on li "Summary of purchases" at bounding box center [207, 89] width 345 height 17
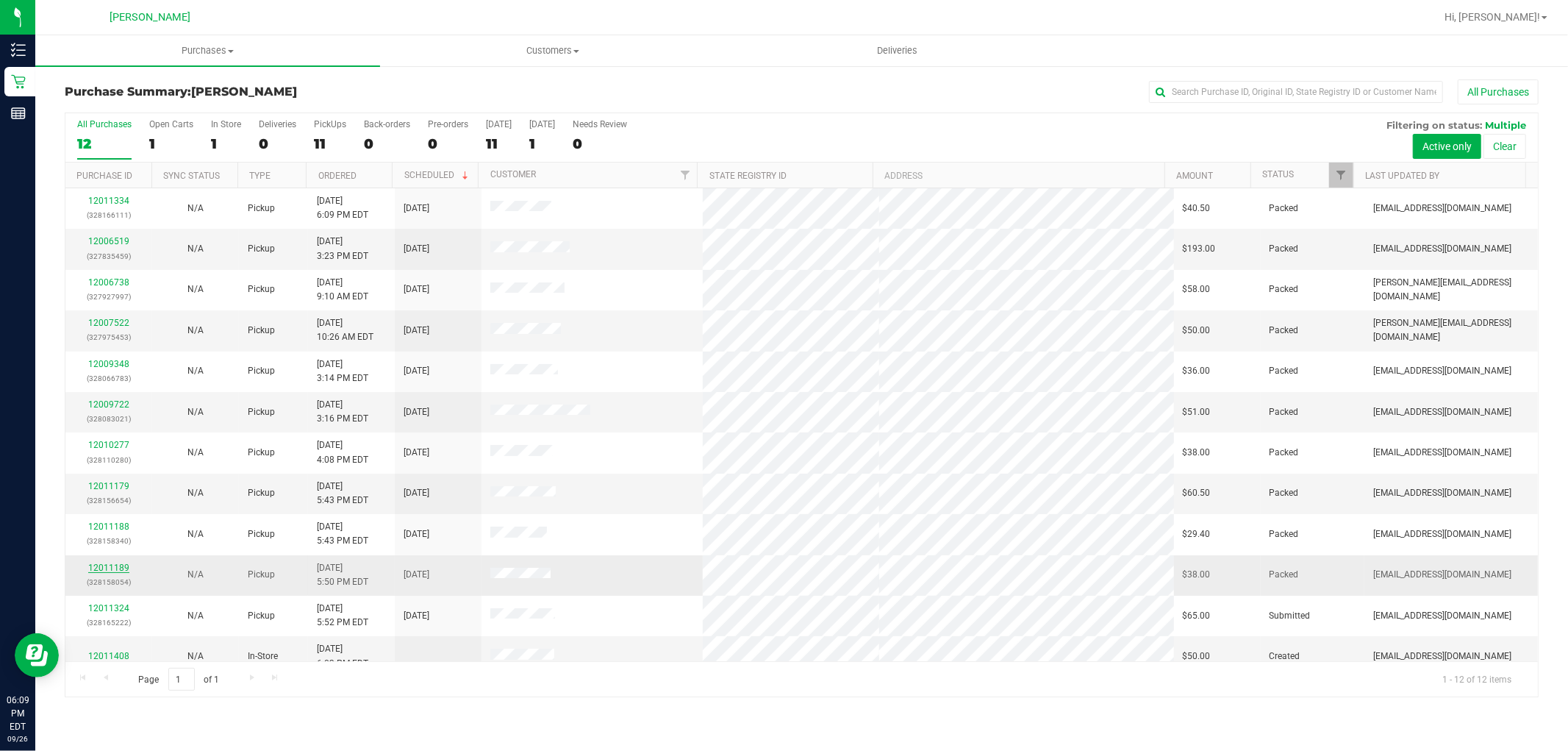
click at [102, 566] on link "12011189" at bounding box center [109, 568] width 41 height 10
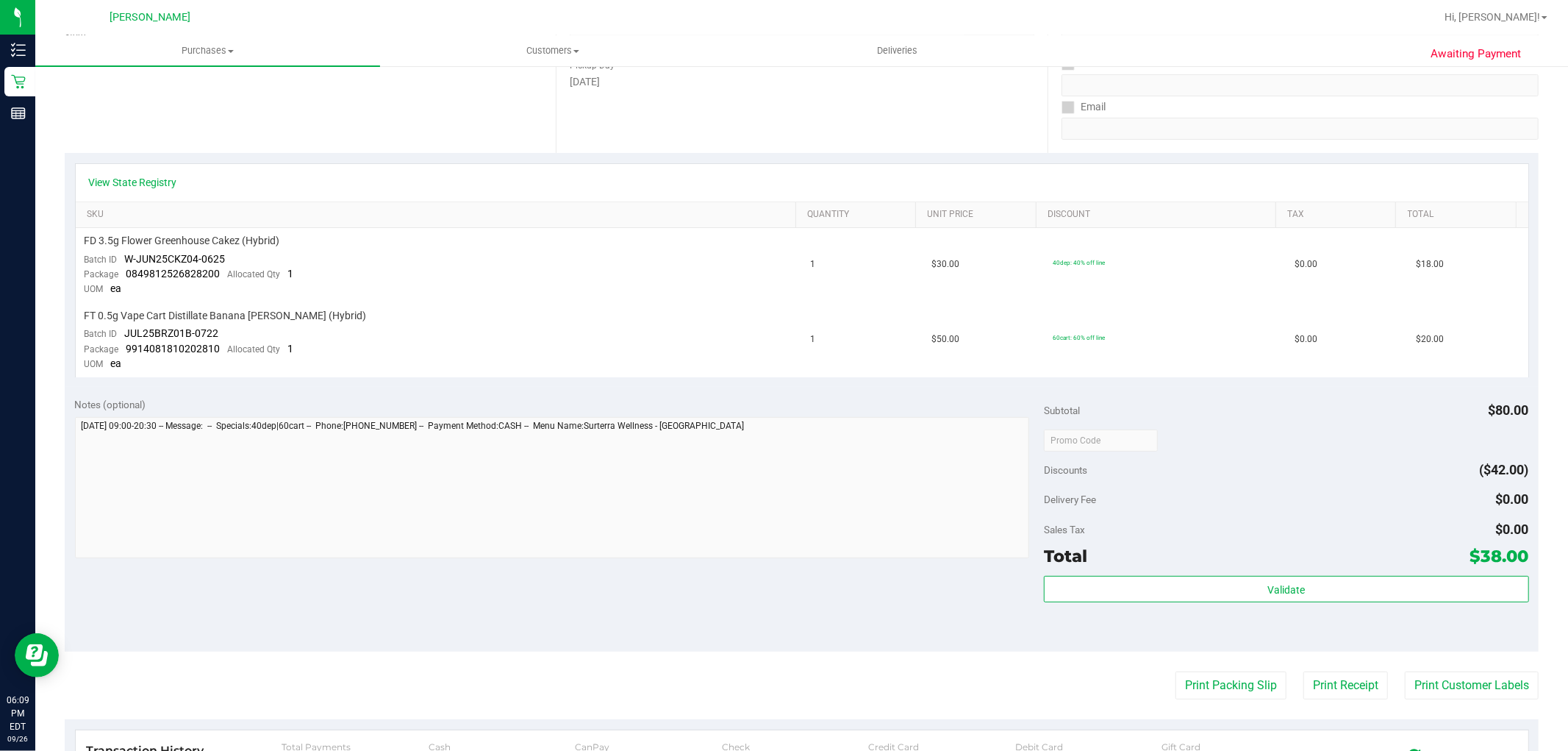
scroll to position [408, 0]
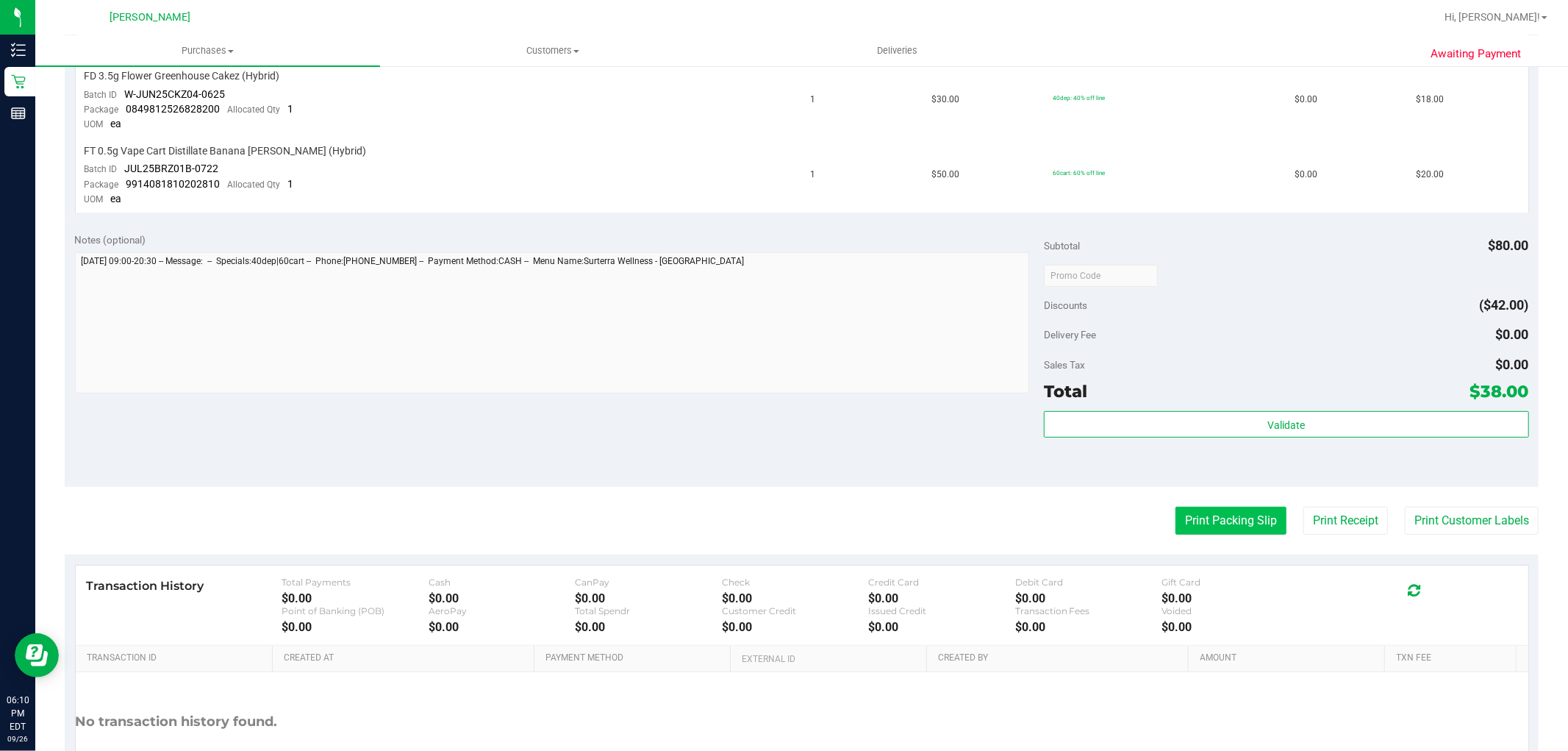
drag, startPoint x: 1228, startPoint y: 516, endPoint x: 1236, endPoint y: 516, distance: 8.0
click at [1236, 516] on button "Print Packing Slip" at bounding box center [1231, 520] width 111 height 28
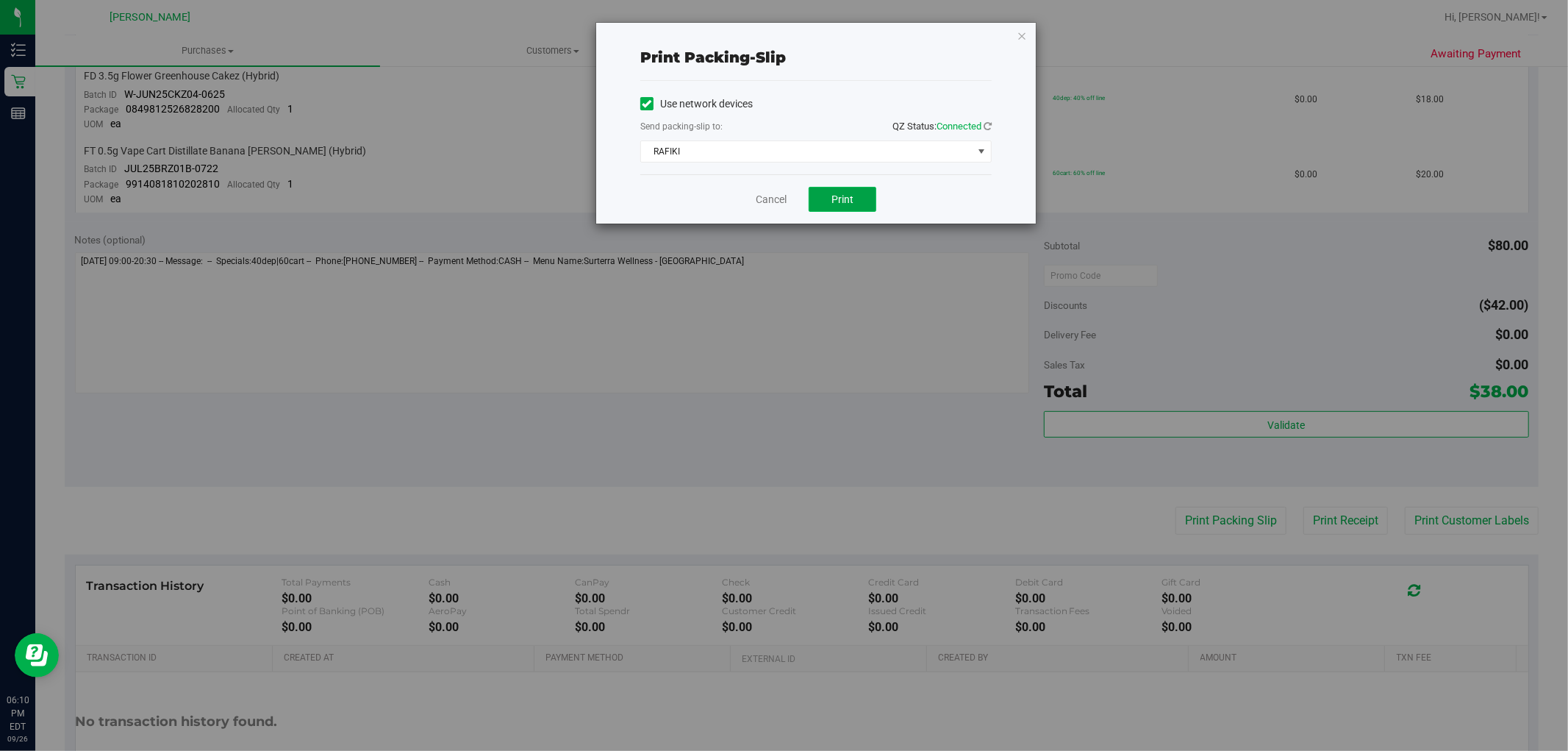
click at [855, 205] on button "Print" at bounding box center [842, 198] width 67 height 25
click at [766, 200] on link "Cancel" at bounding box center [771, 199] width 31 height 15
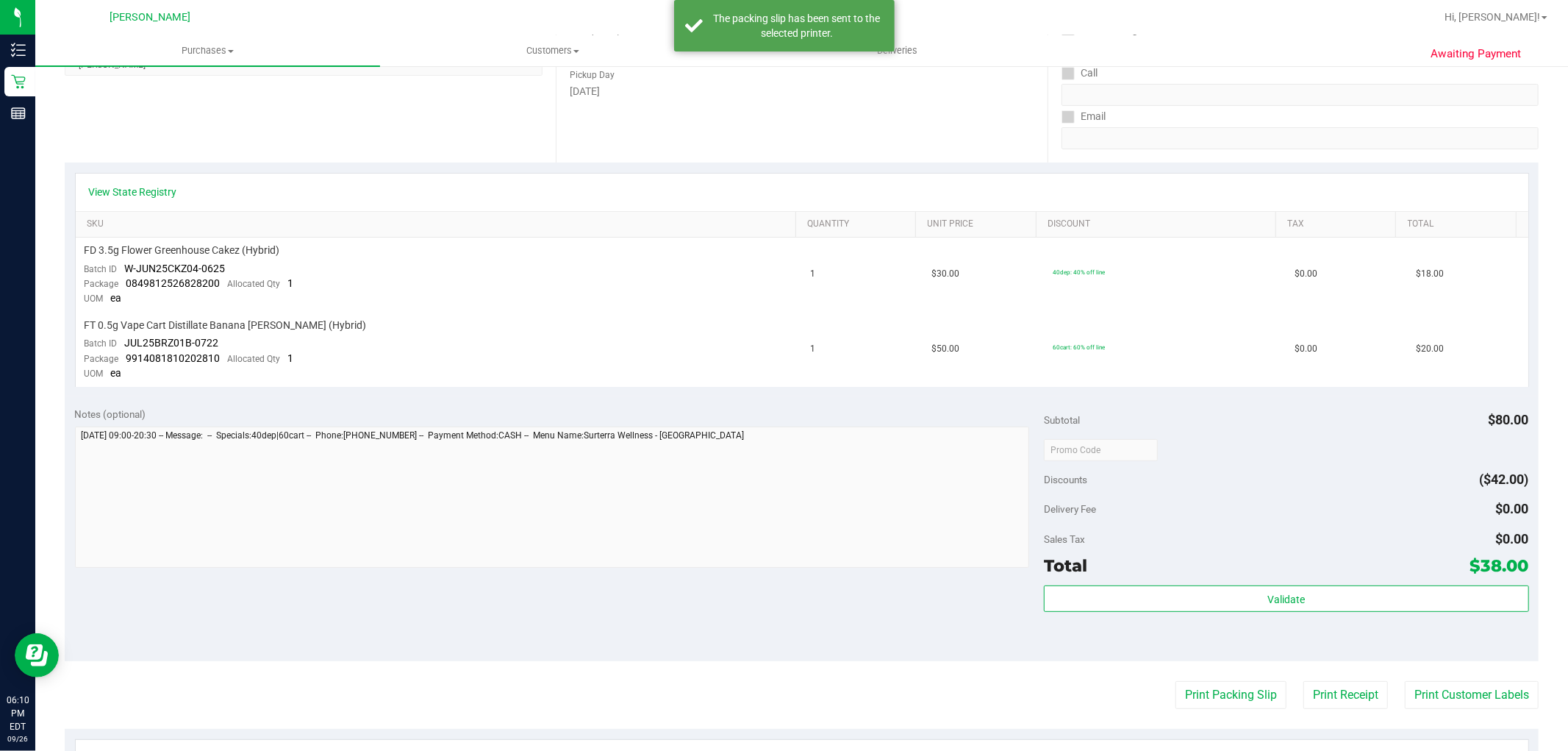
scroll to position [0, 0]
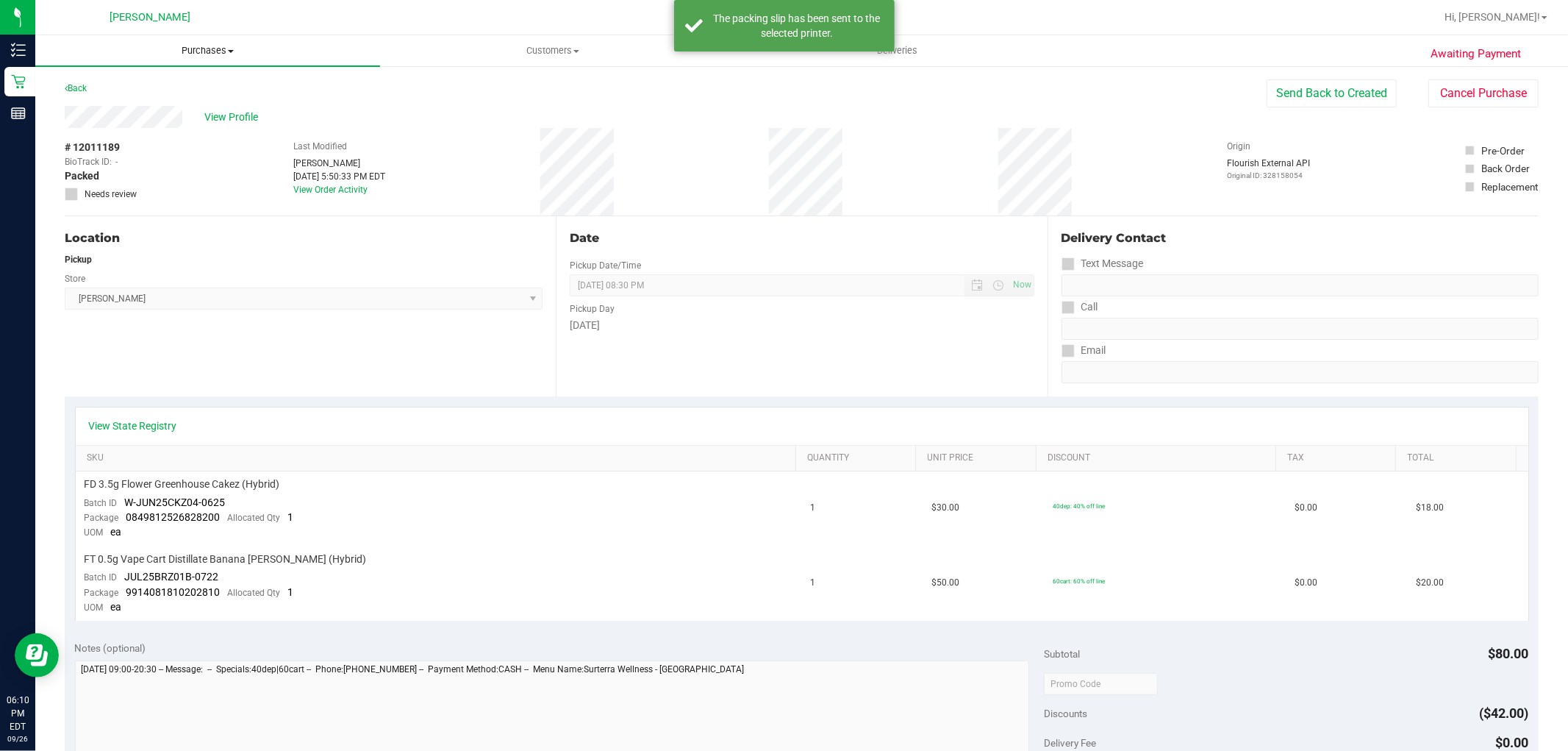
drag, startPoint x: 198, startPoint y: 49, endPoint x: 201, endPoint y: 77, distance: 28.2
click at [199, 49] on span "Purchases" at bounding box center [207, 51] width 345 height 13
click at [163, 102] on li "Fulfillment" at bounding box center [207, 106] width 345 height 17
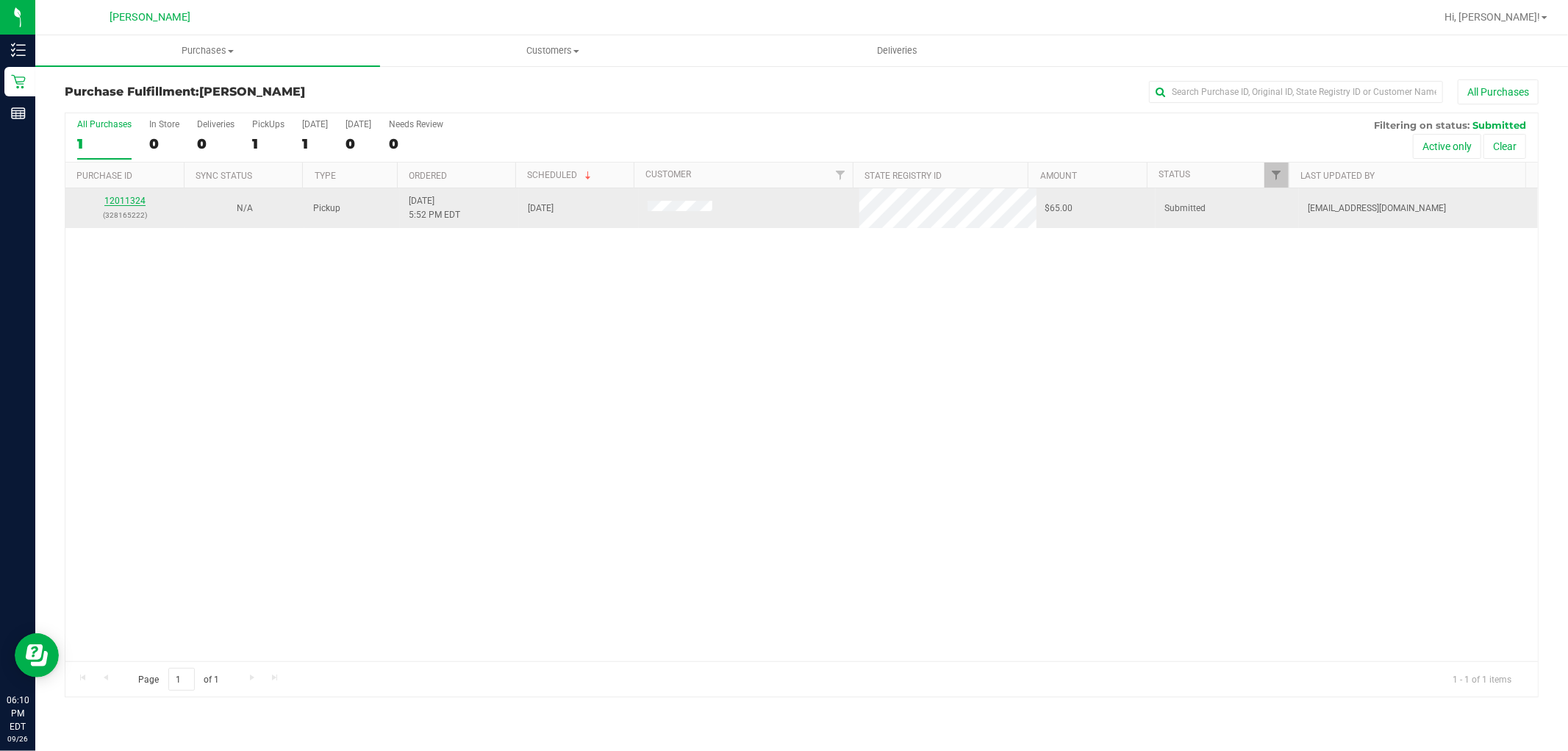
click at [116, 202] on link "12011324" at bounding box center [125, 200] width 41 height 10
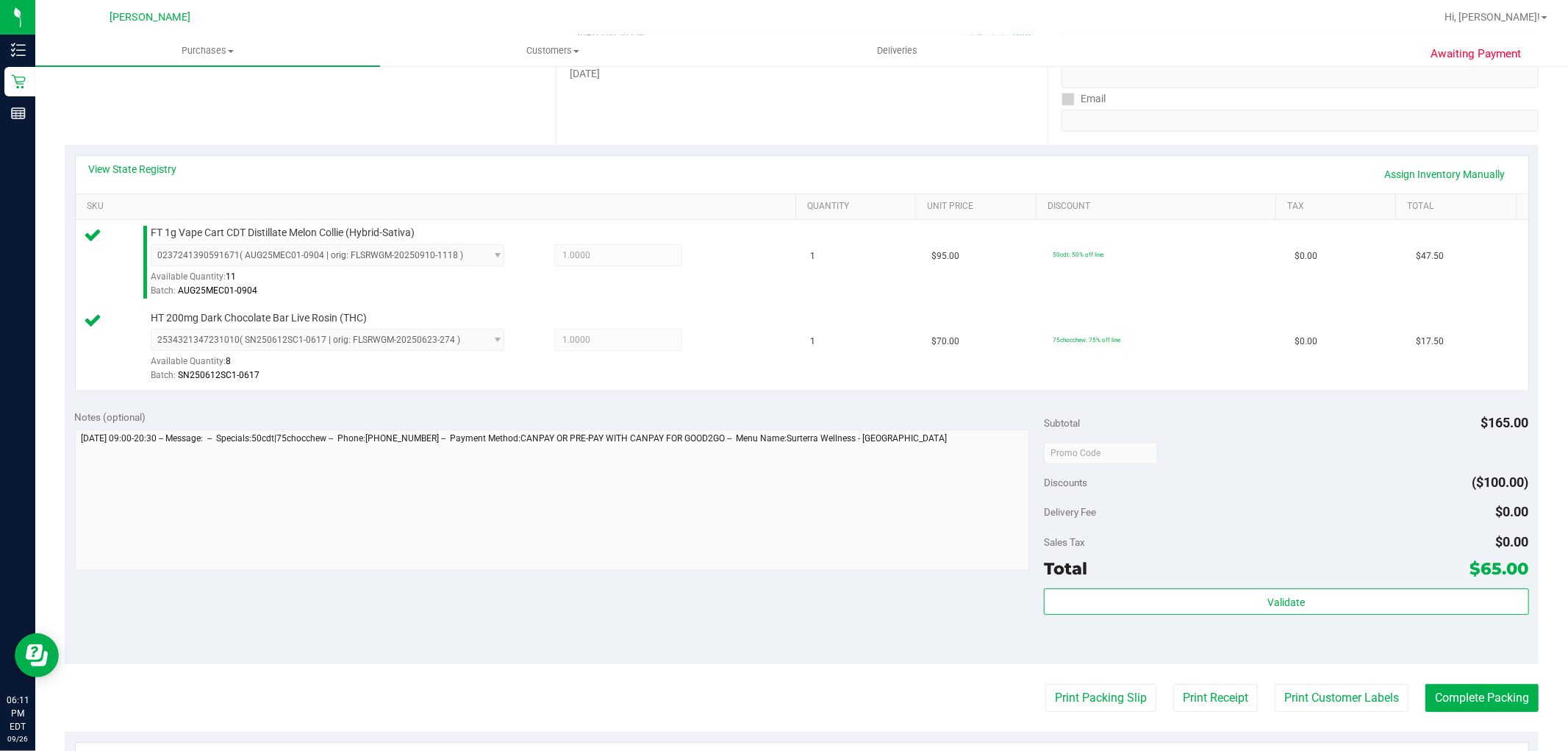
scroll to position [408, 0]
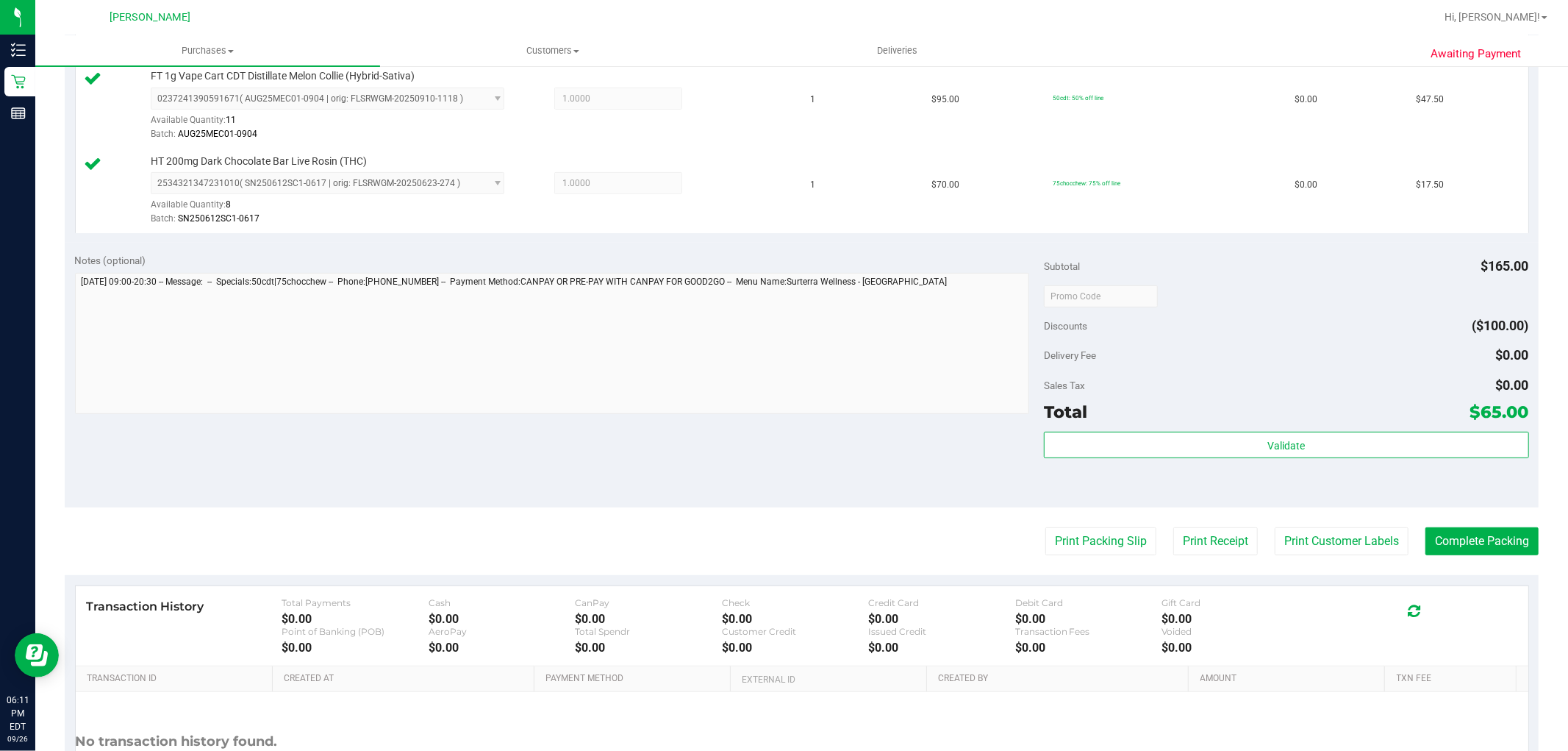
click at [1166, 458] on div "Validate" at bounding box center [1286, 445] width 485 height 28
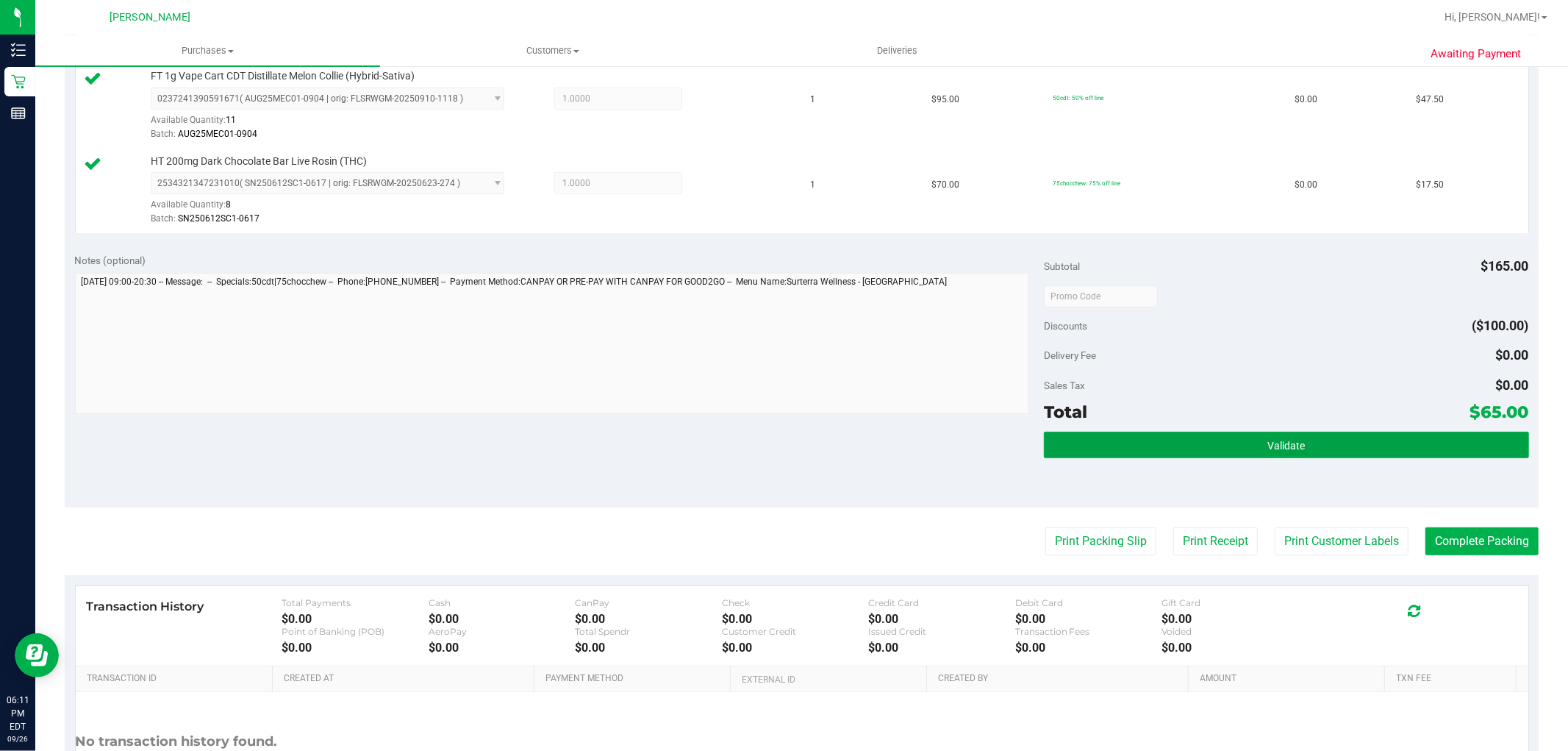
drag, startPoint x: 1159, startPoint y: 435, endPoint x: 1098, endPoint y: 429, distance: 61.3
click at [1158, 435] on button "Validate" at bounding box center [1286, 445] width 485 height 26
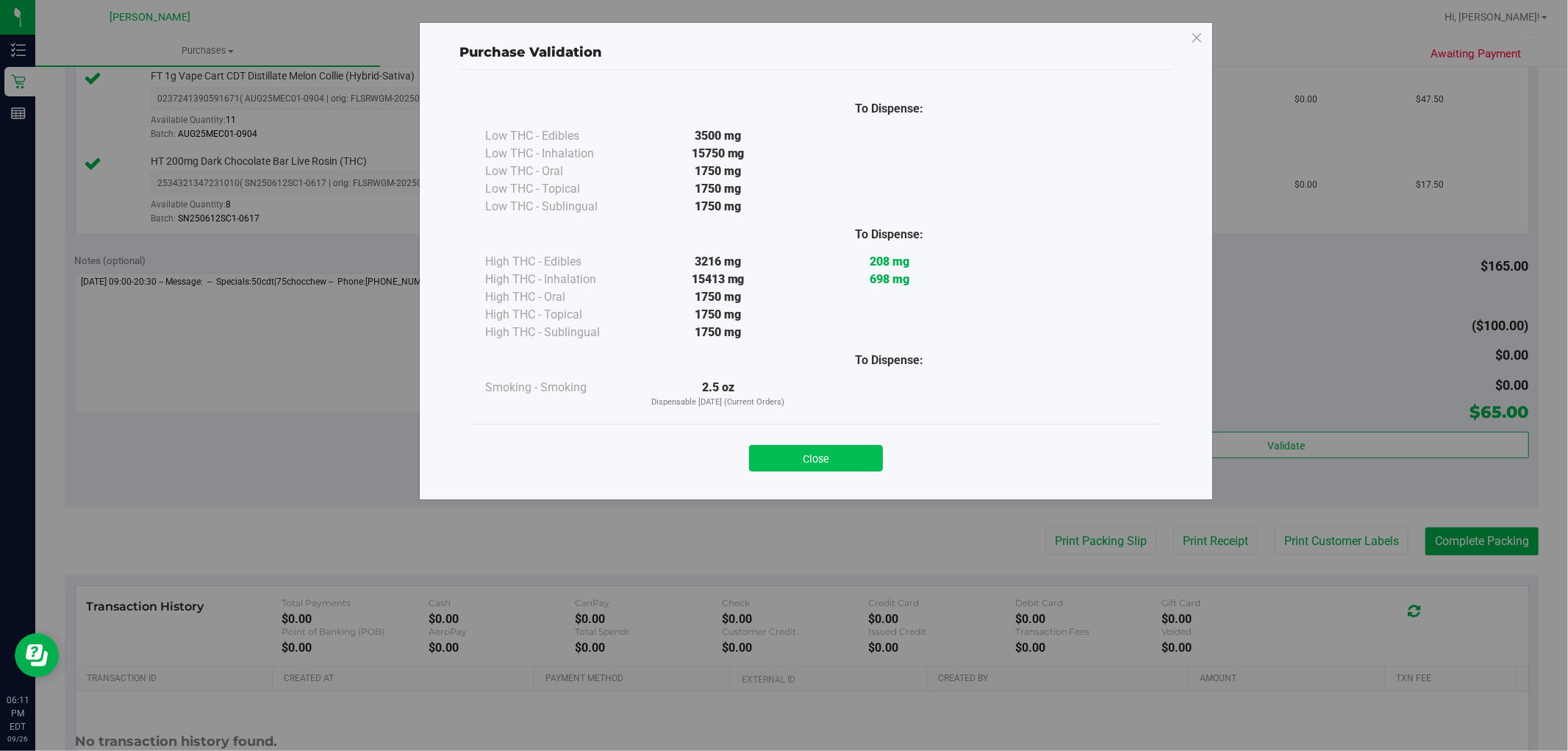
click at [834, 445] on button "Close" at bounding box center [816, 457] width 134 height 26
click at [834, 473] on div "Notes (optional) Subtotal $165.00 Discounts ($100.00) Delivery Fee $0.00 Sales …" at bounding box center [802, 376] width 1474 height 265
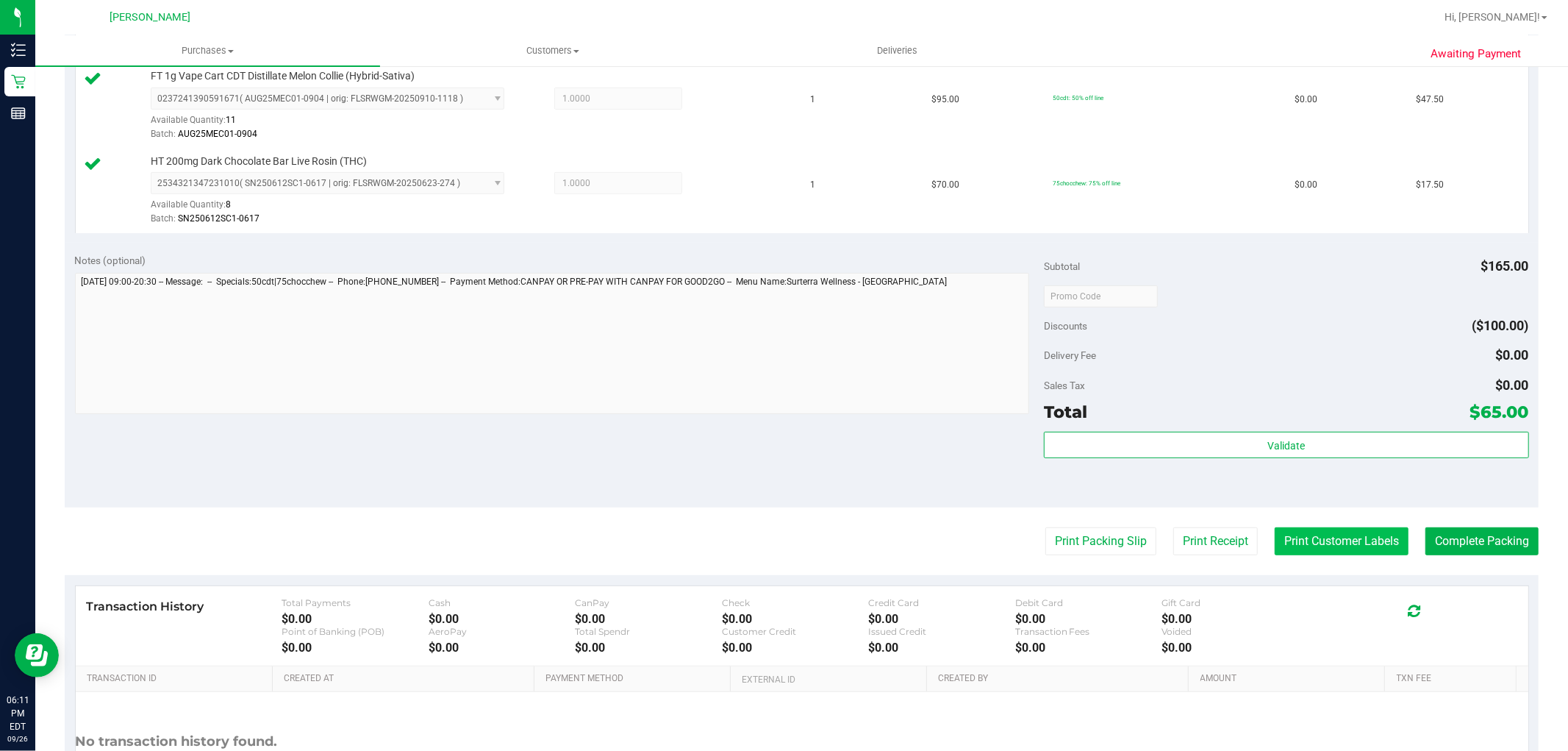
click at [1309, 541] on button "Print Customer Labels" at bounding box center [1341, 541] width 134 height 28
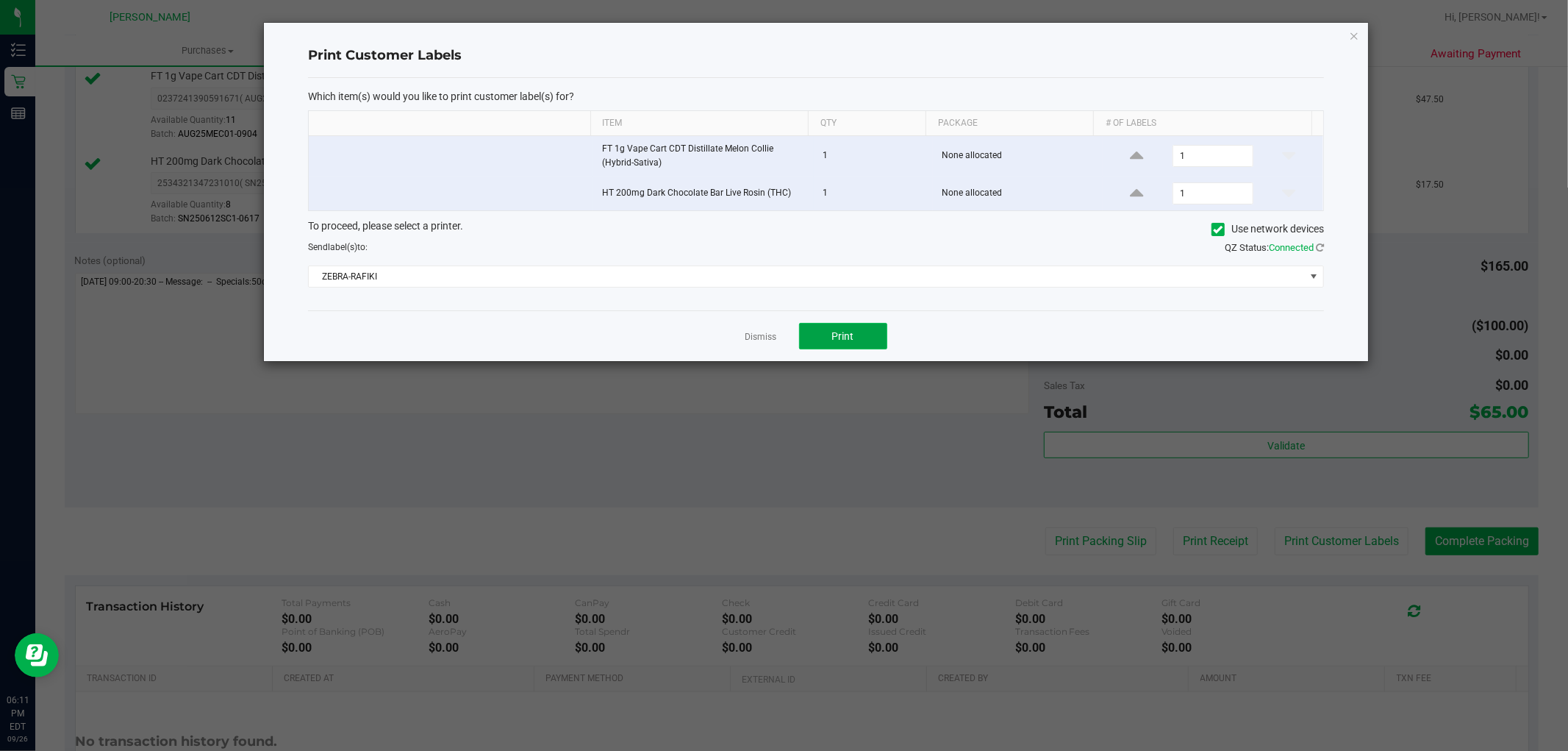
click at [849, 333] on span "Print" at bounding box center [844, 336] width 22 height 12
click at [755, 335] on link "Dismiss" at bounding box center [761, 337] width 32 height 13
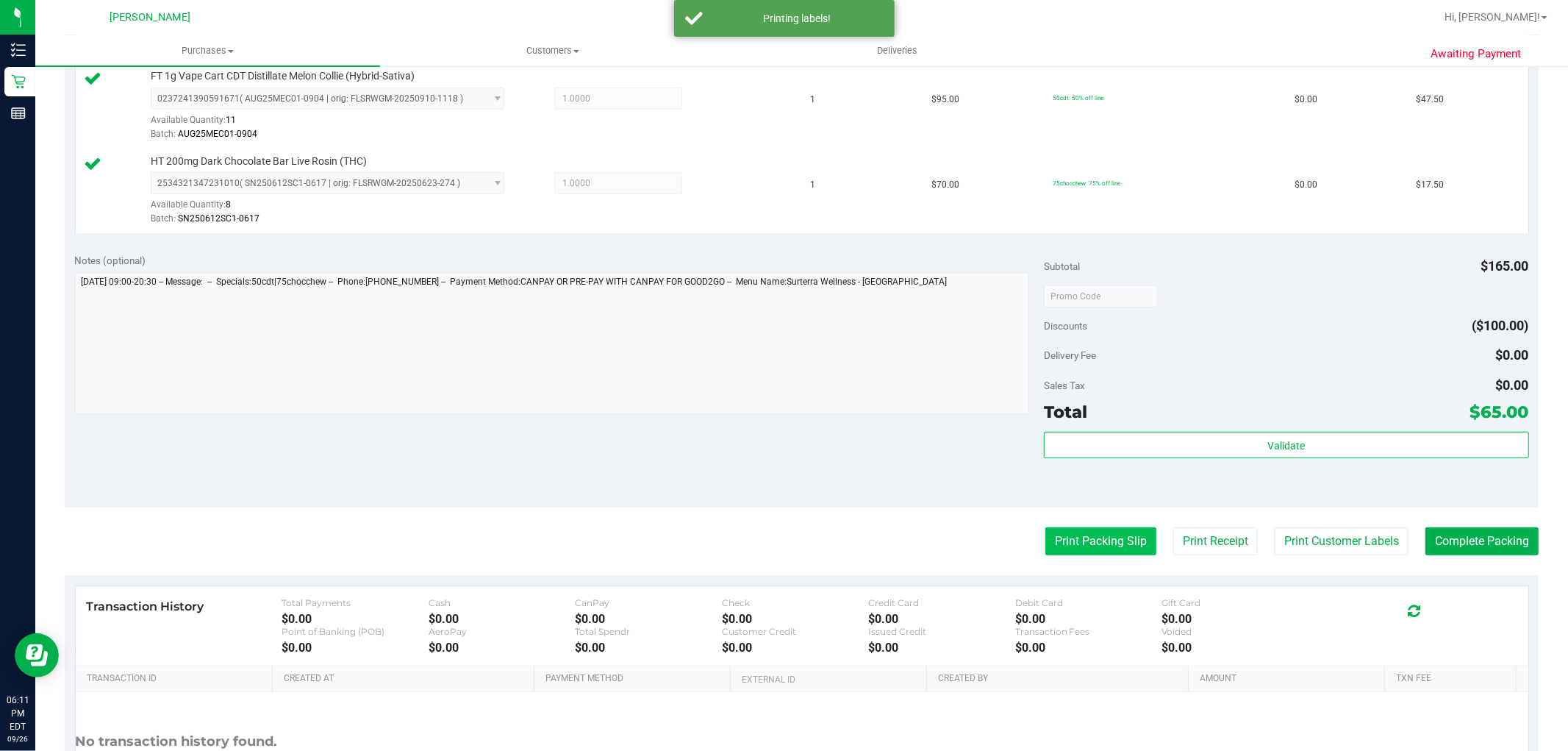
click at [1078, 542] on button "Print Packing Slip" at bounding box center [1101, 541] width 111 height 28
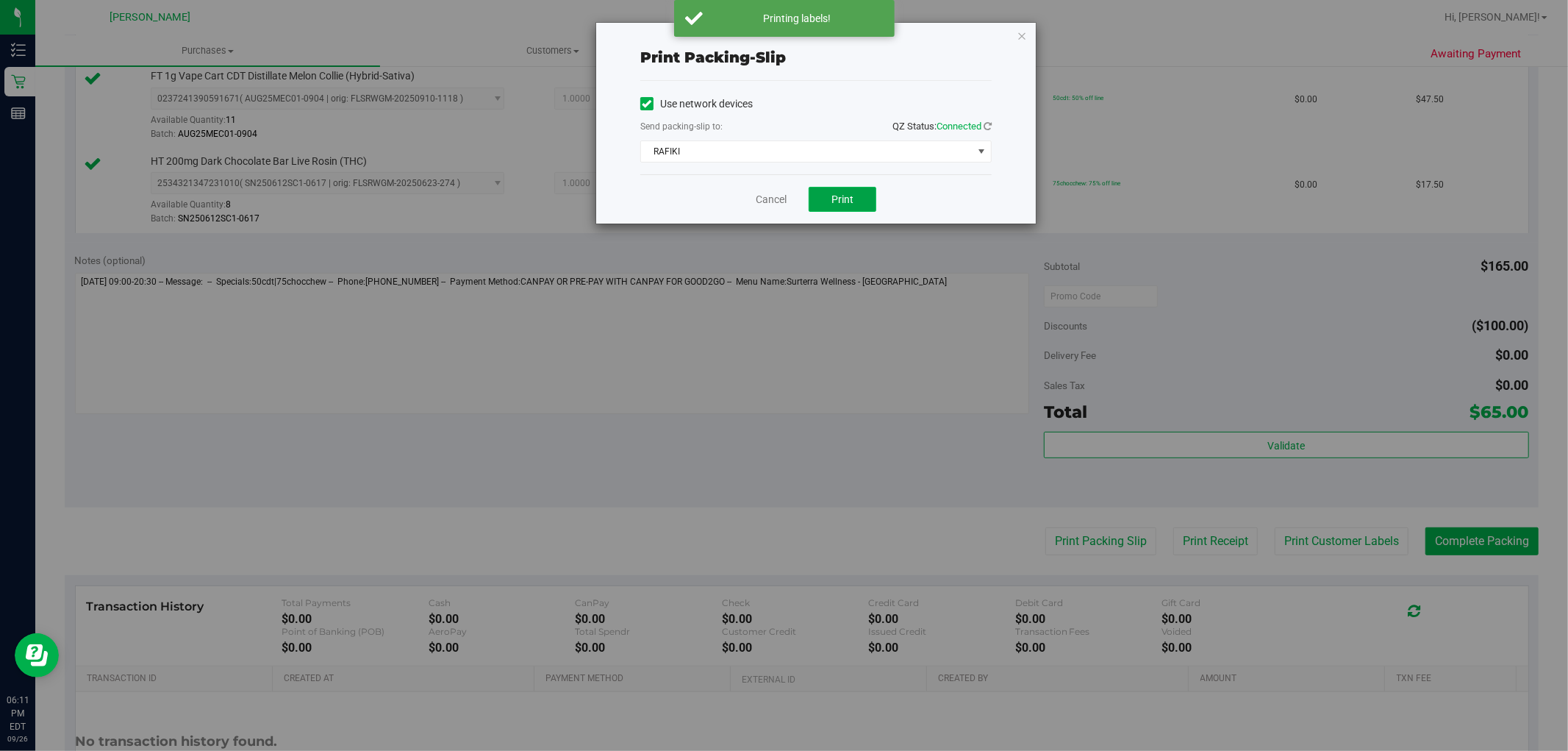
click at [814, 194] on button "Print" at bounding box center [842, 198] width 67 height 25
click at [774, 201] on link "Cancel" at bounding box center [771, 199] width 31 height 15
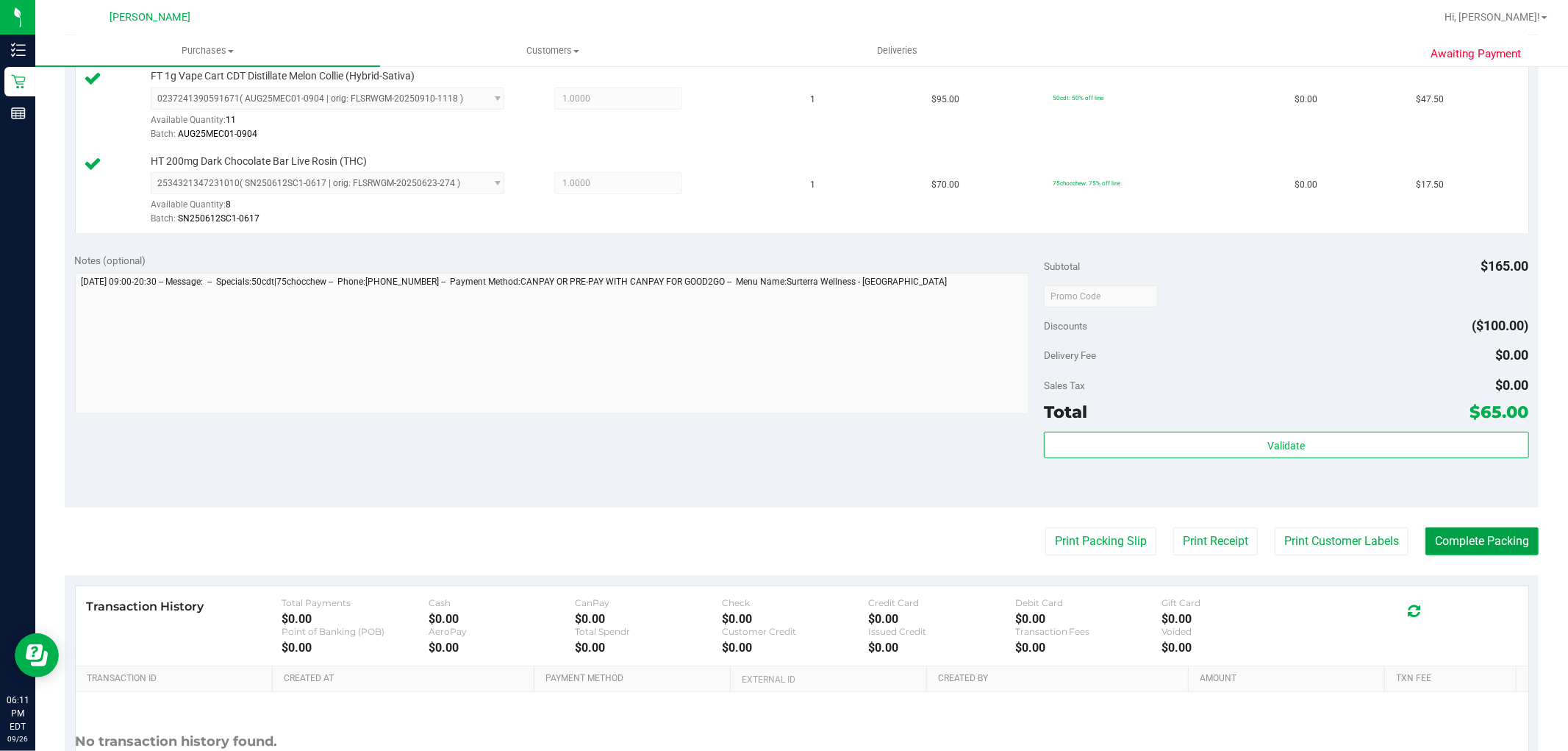
click at [1460, 542] on button "Complete Packing" at bounding box center [1482, 541] width 113 height 28
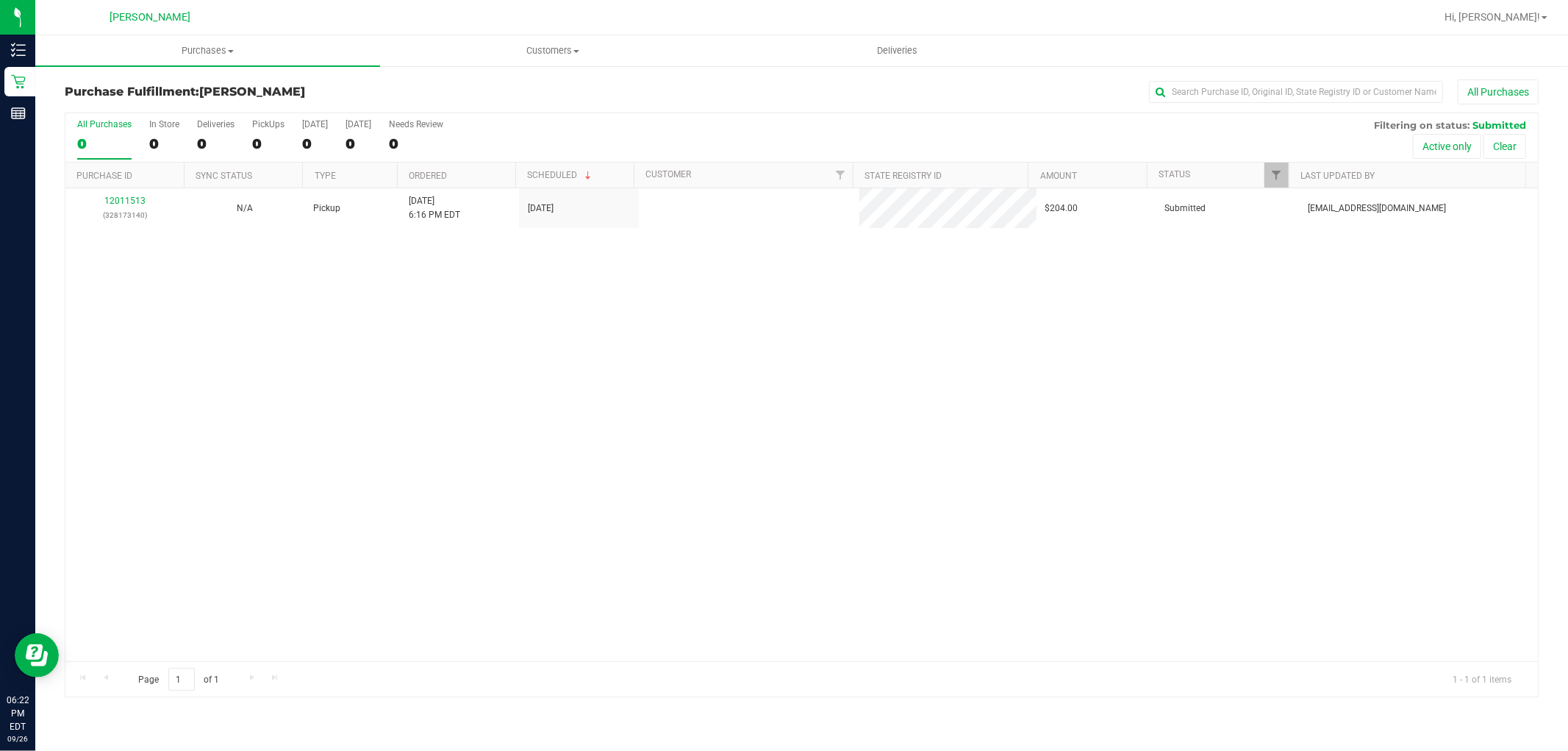
click at [598, 361] on div "12011513 (328173140) N/A Pickup 9/26/2025 6:16 PM EDT 9/26/2025 $204.00 Submitt…" at bounding box center [801, 425] width 1473 height 473
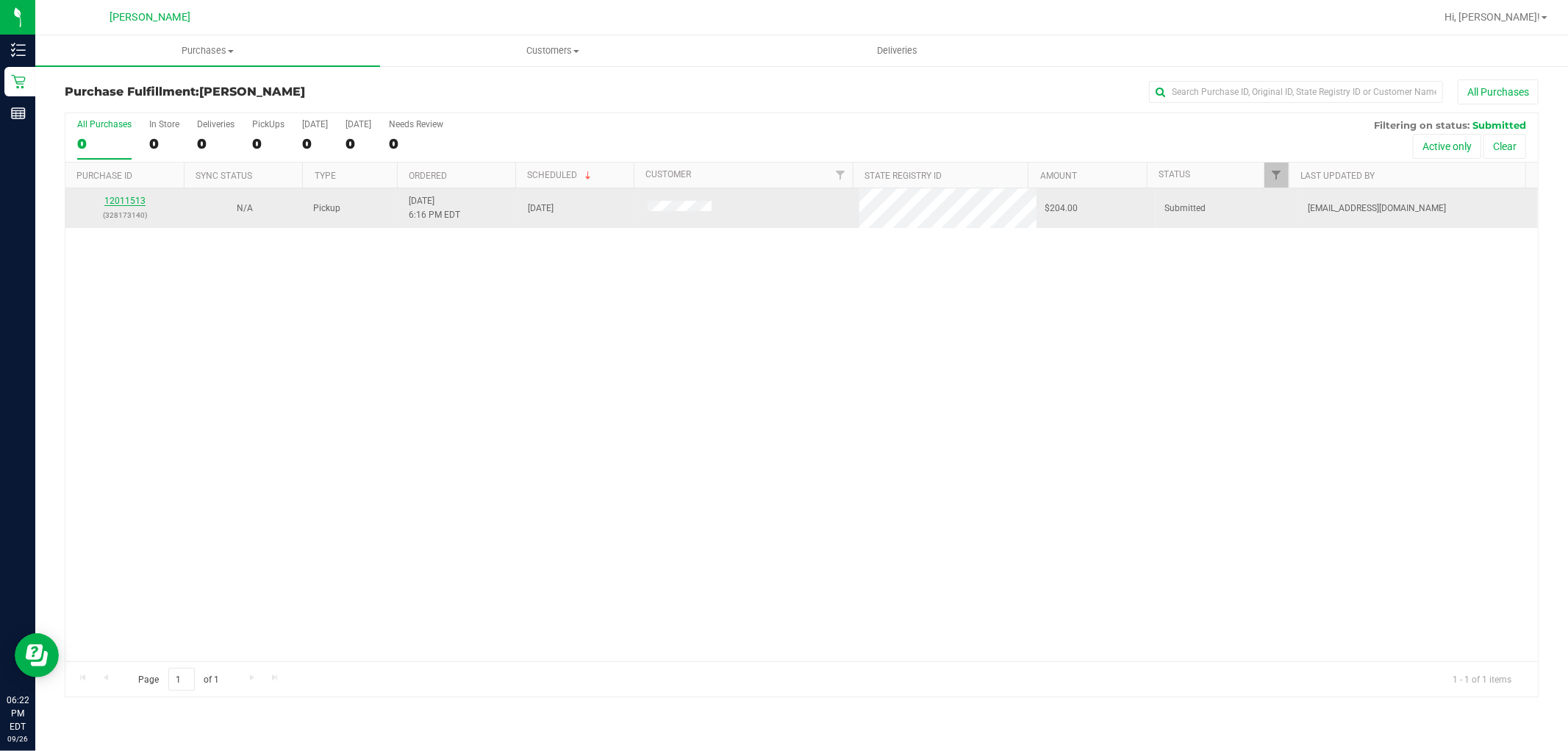
click at [129, 202] on link "12011513" at bounding box center [125, 200] width 41 height 10
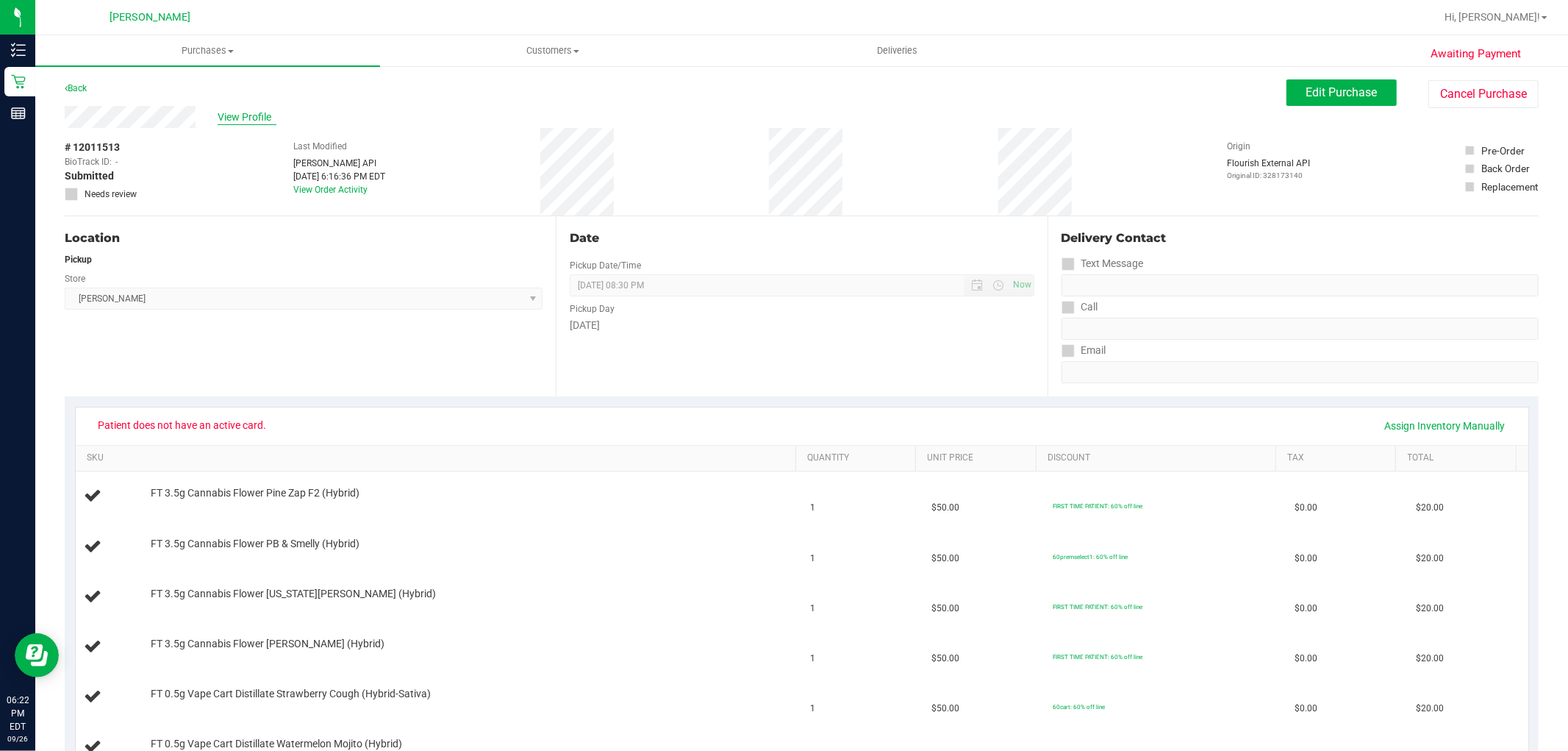
click at [258, 121] on span "View Profile" at bounding box center [247, 117] width 59 height 15
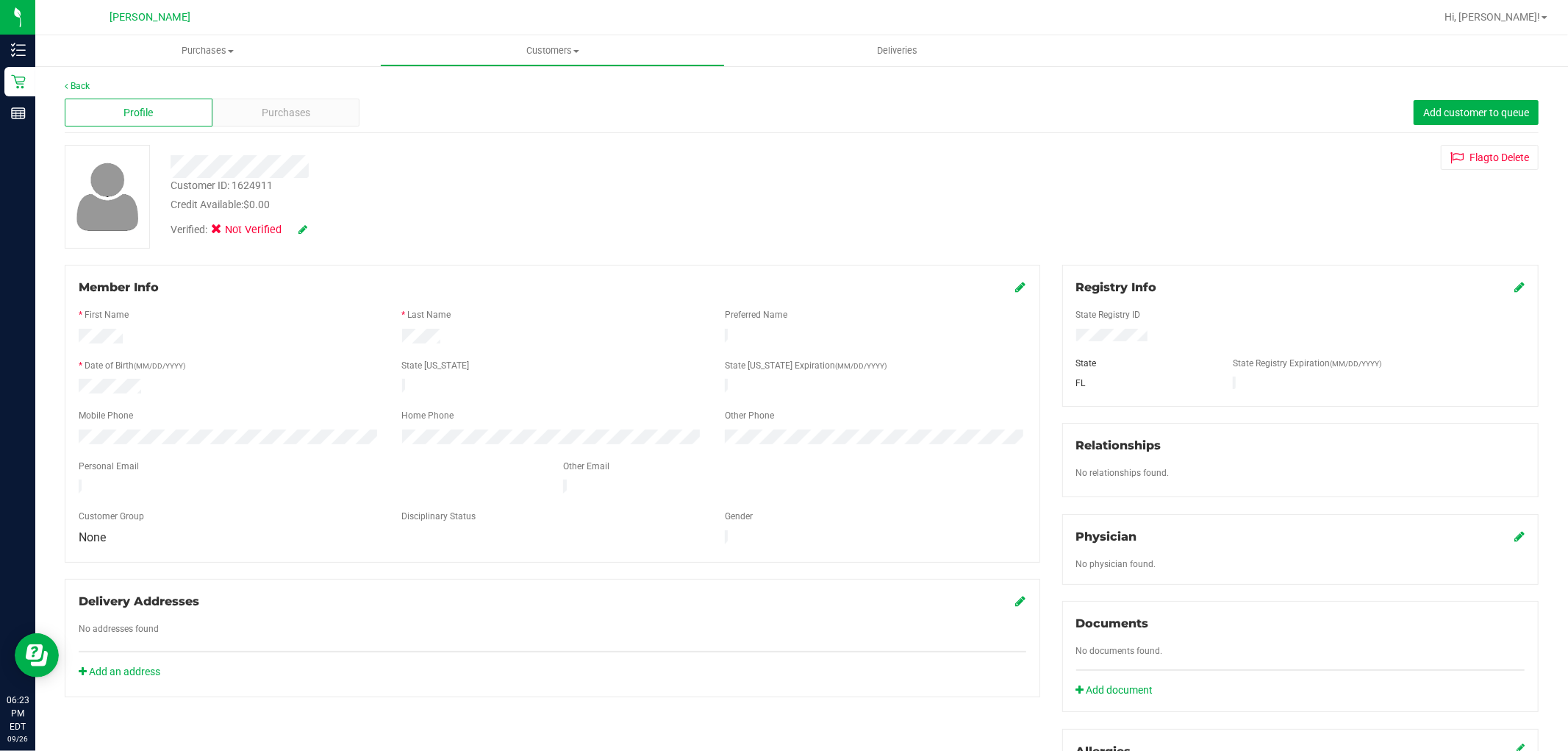
click at [1514, 279] on span at bounding box center [1519, 287] width 10 height 17
click at [1497, 274] on div "Registry Info State Registry ID State State Registry Expiration (MM/DD/YYYY) FL" at bounding box center [1301, 336] width 476 height 141
click at [1514, 290] on icon at bounding box center [1519, 287] width 10 height 12
click at [331, 158] on div at bounding box center [533, 166] width 748 height 23
click at [1512, 284] on icon at bounding box center [1518, 288] width 13 height 12
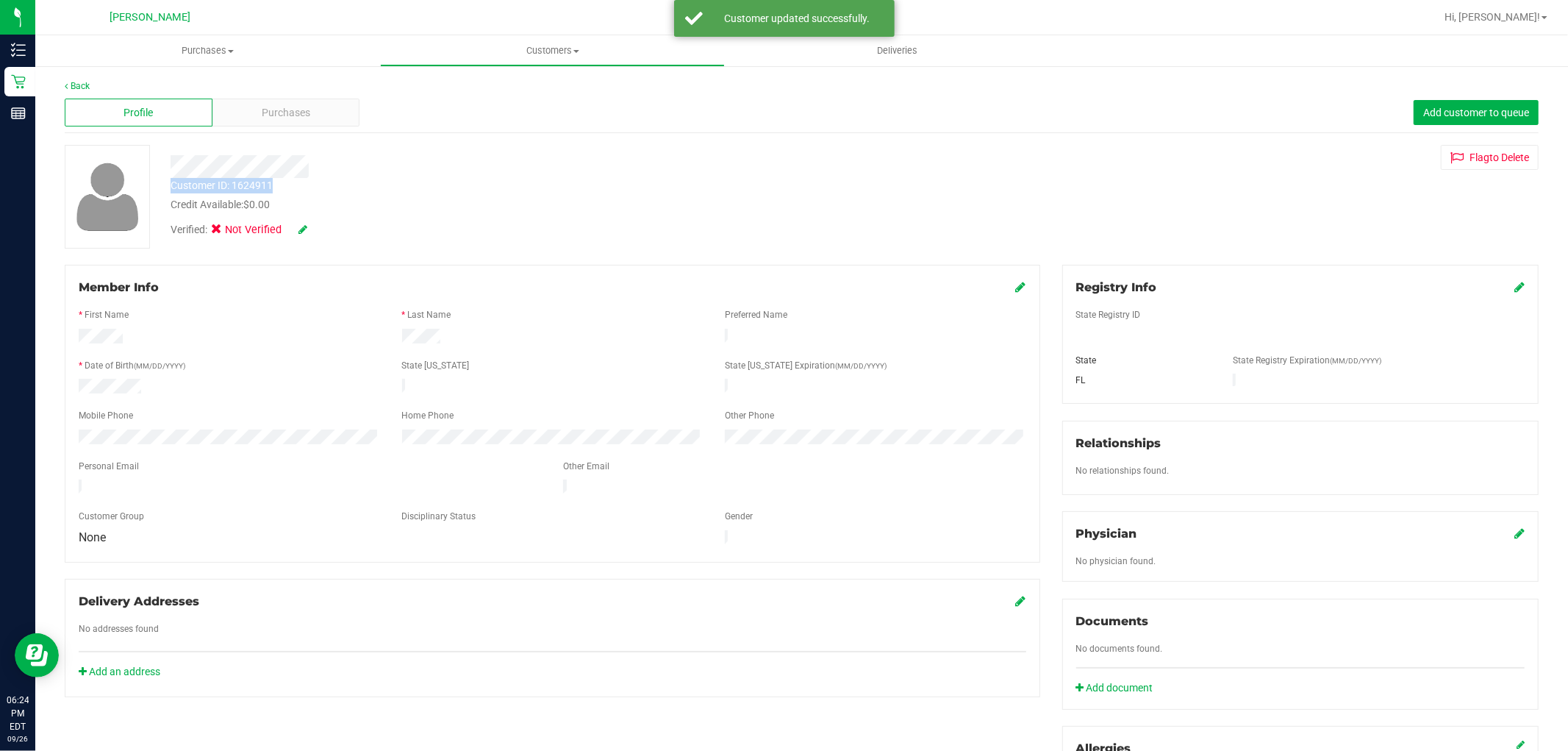
drag, startPoint x: 274, startPoint y: 181, endPoint x: 166, endPoint y: 185, distance: 108.1
click at [166, 185] on div "Customer ID: 1624911 Credit Available: $0.00" at bounding box center [533, 195] width 748 height 35
copy div "Customer ID: 1624911"
drag, startPoint x: 175, startPoint y: 253, endPoint x: 148, endPoint y: 164, distance: 93.0
click at [175, 253] on div "Back Profile Purchases Add customer to queue Customer ID: 1624911 Credit Availa…" at bounding box center [802, 545] width 1474 height 933
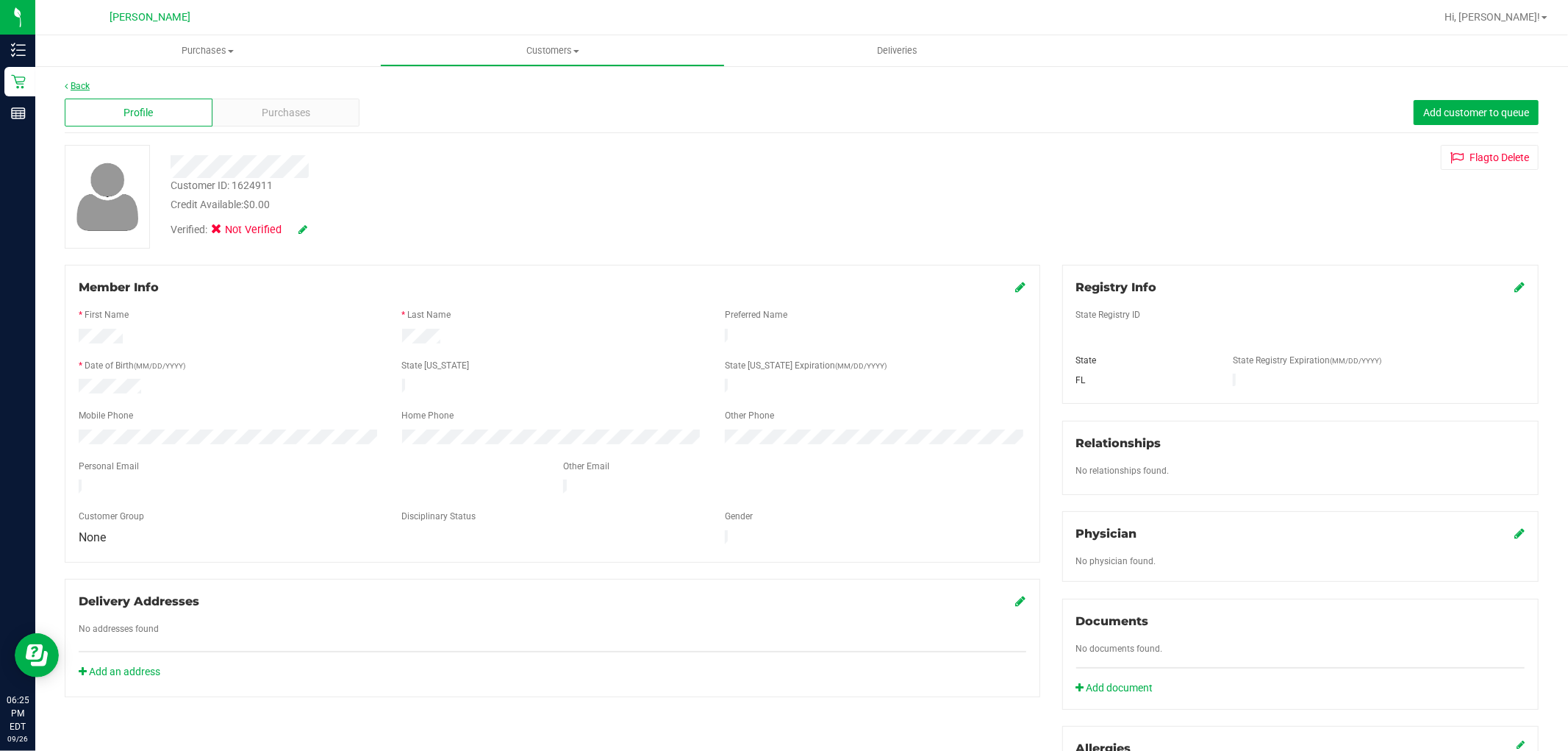
click at [81, 85] on link "Back" at bounding box center [77, 86] width 25 height 10
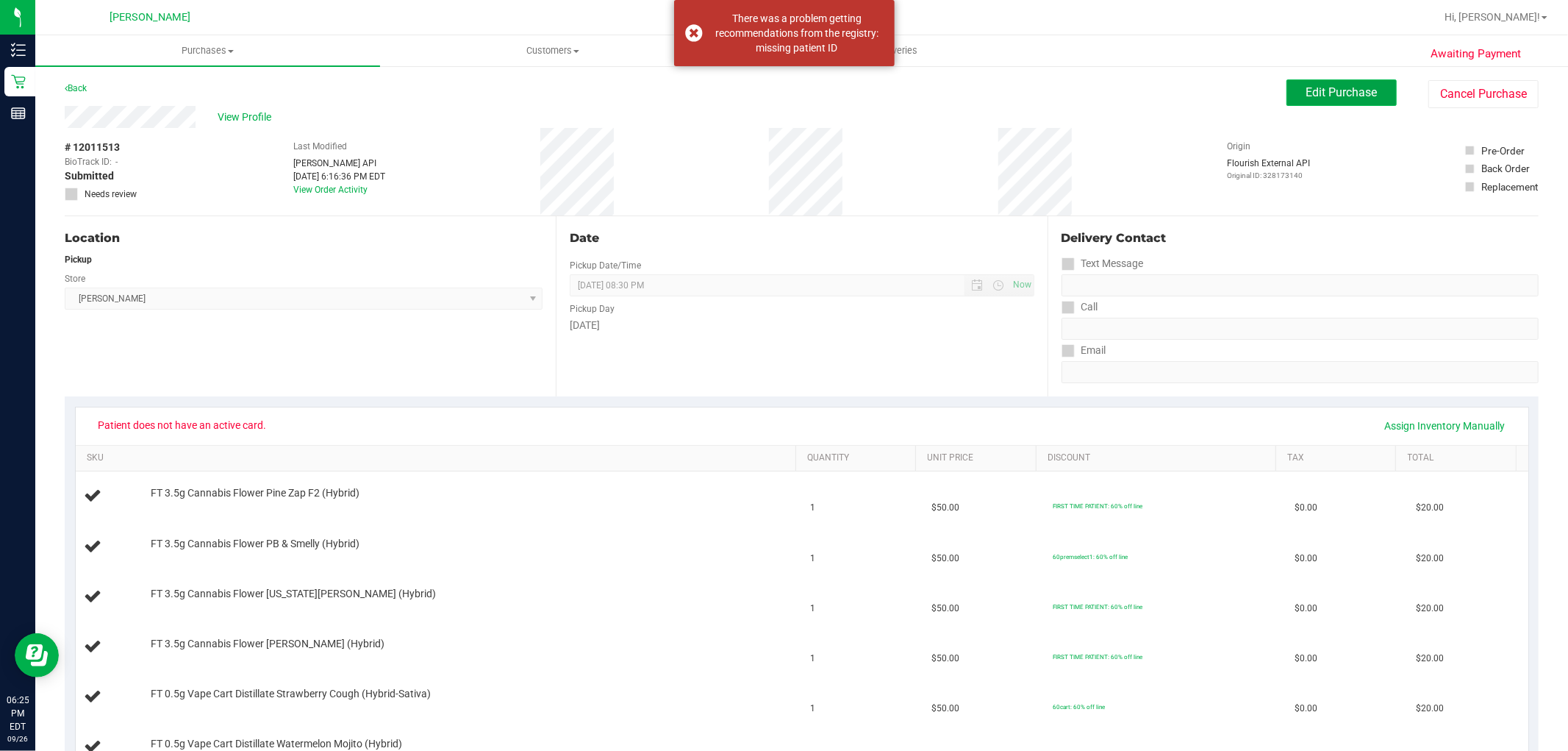
click at [1324, 101] on button "Edit Purchase" at bounding box center [1341, 92] width 110 height 26
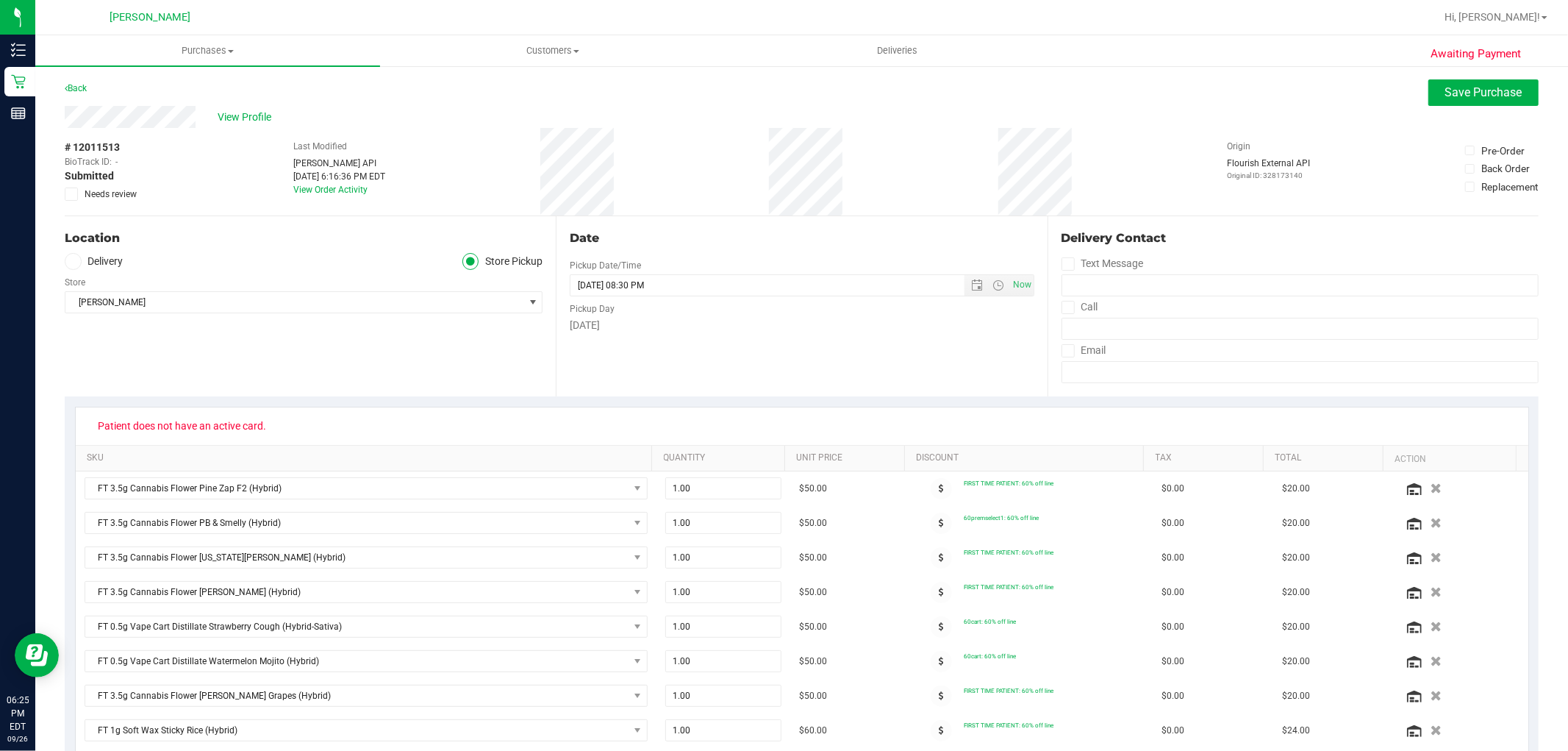
click at [69, 194] on icon at bounding box center [71, 194] width 10 height 0
click at [0, 0] on input "Needs review" at bounding box center [0, 0] width 0 height 0
click at [1470, 90] on span "Save Purchase" at bounding box center [1483, 92] width 77 height 14
drag, startPoint x: 122, startPoint y: 145, endPoint x: 55, endPoint y: 147, distance: 67.0
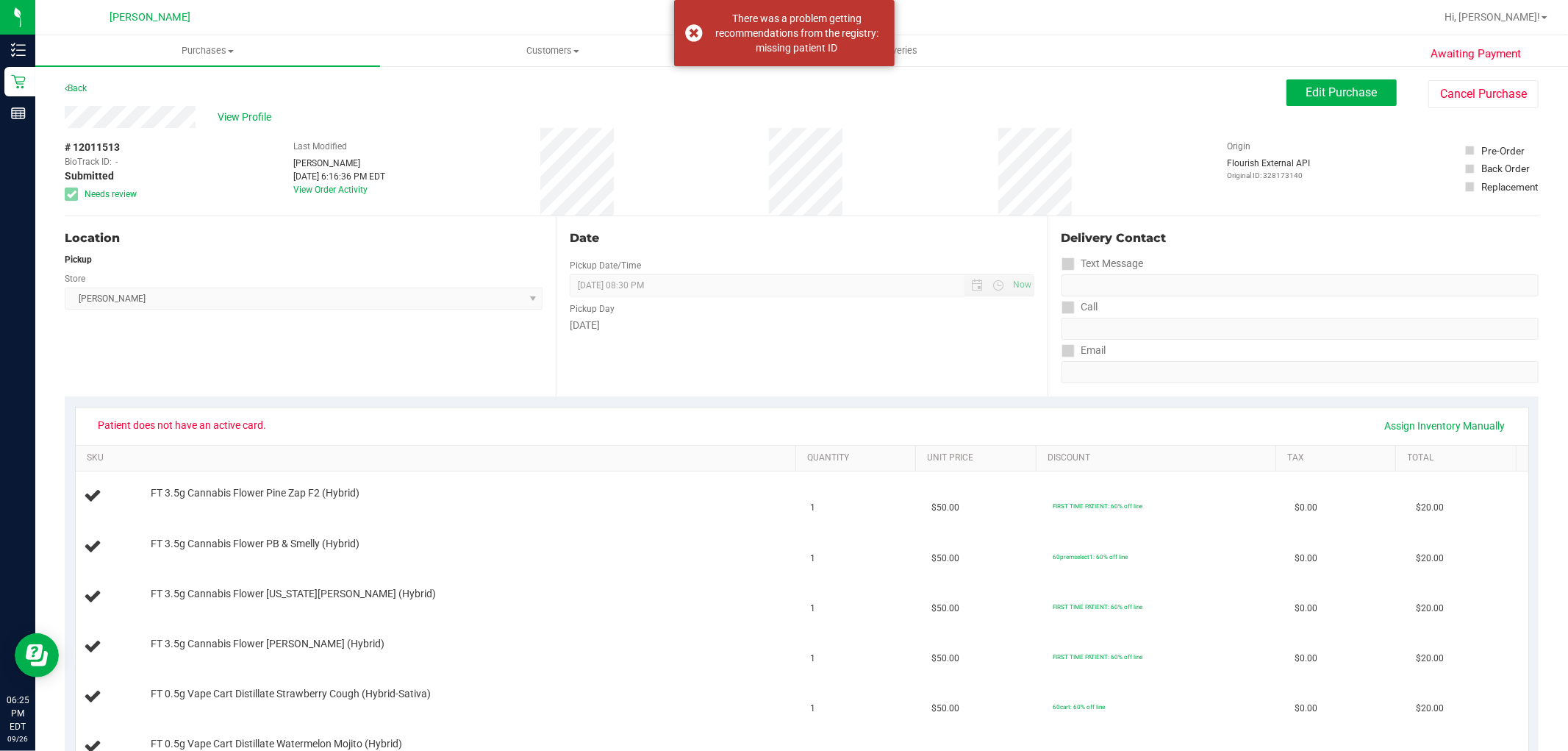
drag, startPoint x: 136, startPoint y: 149, endPoint x: 48, endPoint y: 147, distance: 88.0
copy div "# 12011513"
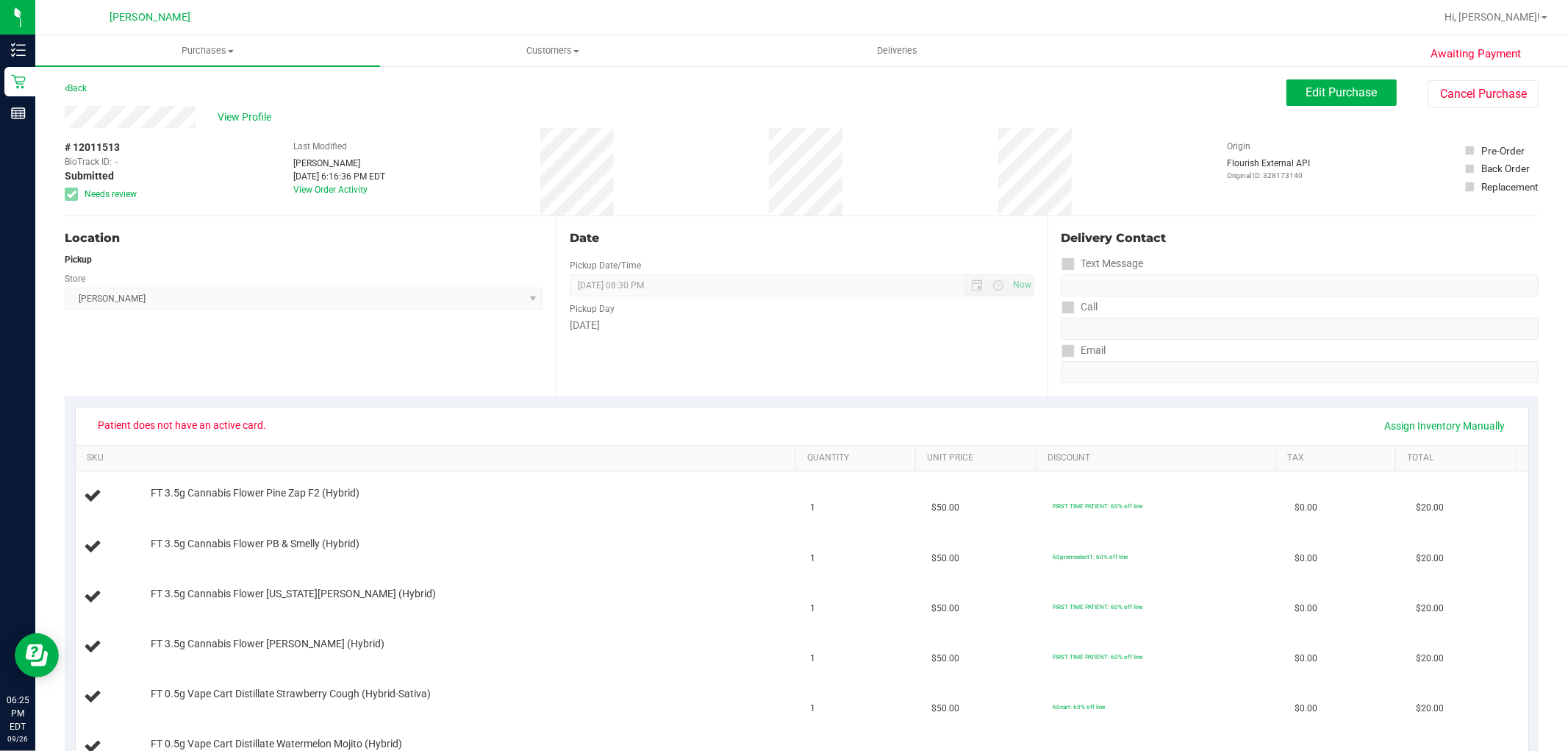
click at [162, 221] on div "Location Pickup Store Oviedo WC Select Store Bonita Springs WC Boynton Beach WC…" at bounding box center [310, 306] width 491 height 180
click at [82, 88] on link "Back" at bounding box center [76, 88] width 22 height 10
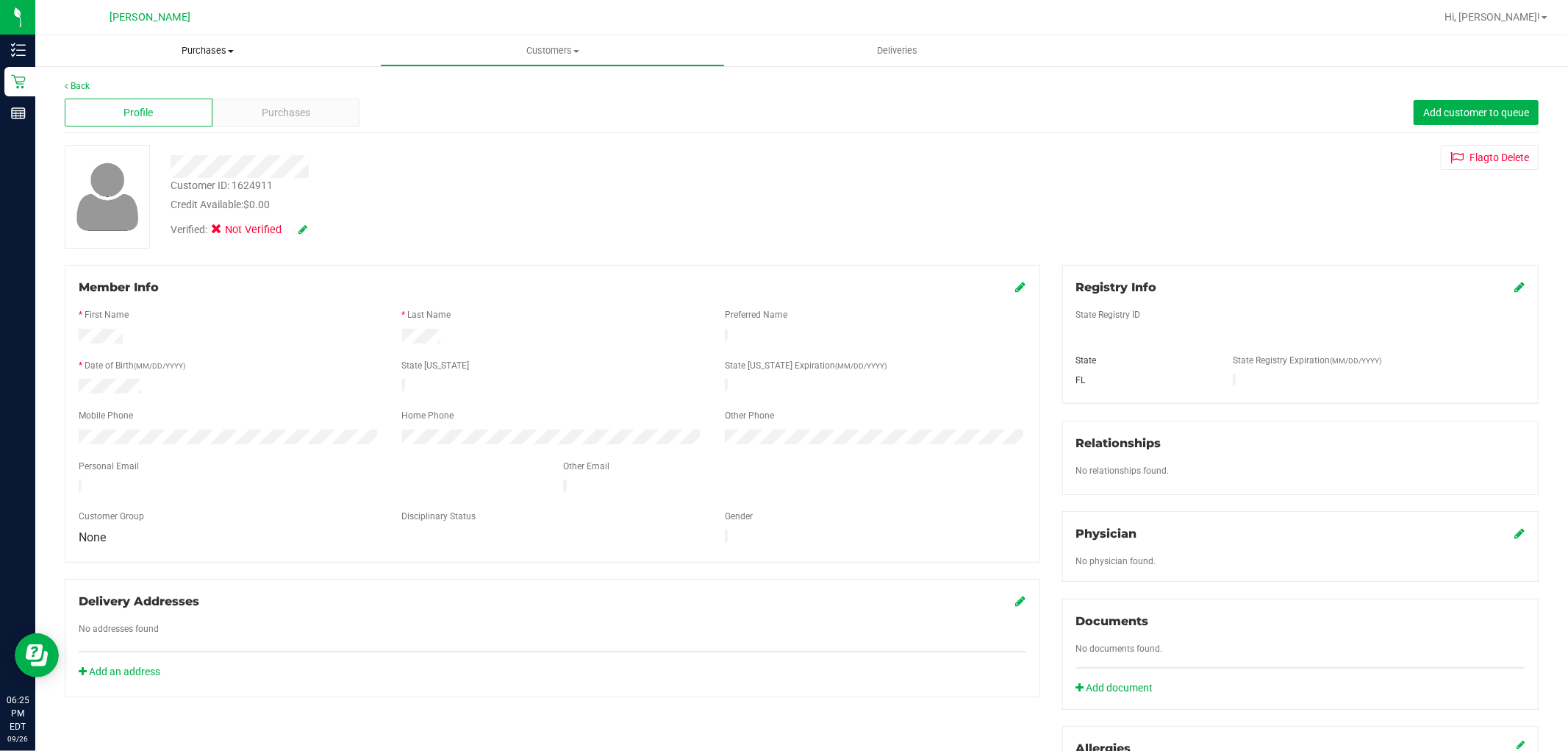
click at [192, 54] on span "Purchases" at bounding box center [207, 51] width 345 height 13
click at [75, 96] on ul "Summary of purchases Fulfillment All purchases" at bounding box center [207, 106] width 345 height 79
click at [232, 47] on span "Purchases" at bounding box center [207, 51] width 345 height 13
click at [174, 104] on li "Fulfillment" at bounding box center [207, 106] width 345 height 17
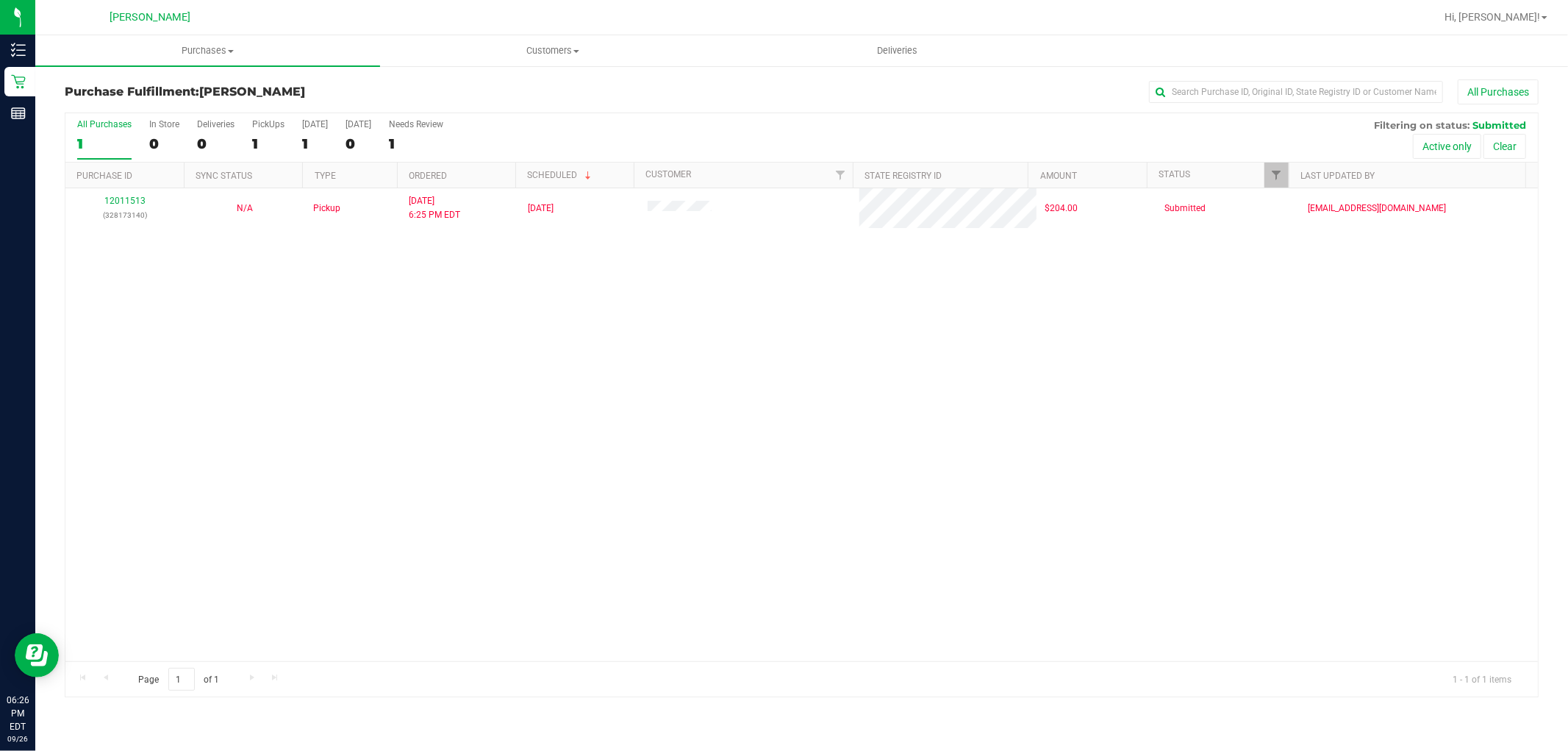
drag, startPoint x: 643, startPoint y: 422, endPoint x: 648, endPoint y: 416, distance: 7.8
click at [644, 424] on div "12011513 (328173140) N/A Pickup 9/26/2025 6:25 PM EDT 9/26/2025 $204.00 Submitt…" at bounding box center [801, 425] width 1473 height 473
click at [1474, 541] on div "12011513 (328173140) N/A Pickup 9/26/2025 6:25 PM EDT 9/26/2025 $204.00 Submitt…" at bounding box center [801, 425] width 1473 height 473
click at [150, 238] on div "12011513 (328173140) N/A Pickup 9/26/2025 6:25 PM EDT 9/26/2025 $204.00 Submitt…" at bounding box center [801, 425] width 1473 height 473
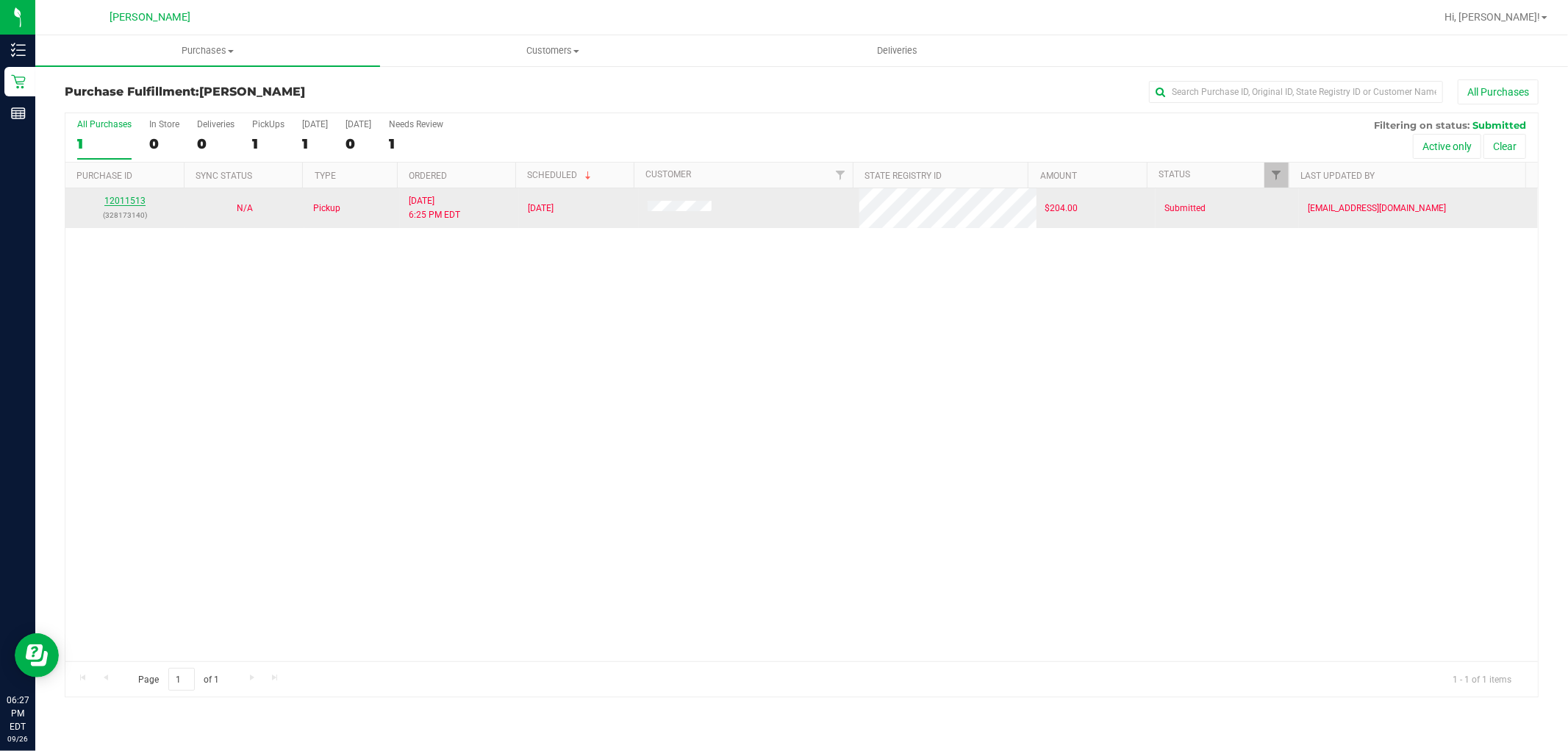
click at [136, 201] on link "12011513" at bounding box center [125, 200] width 41 height 10
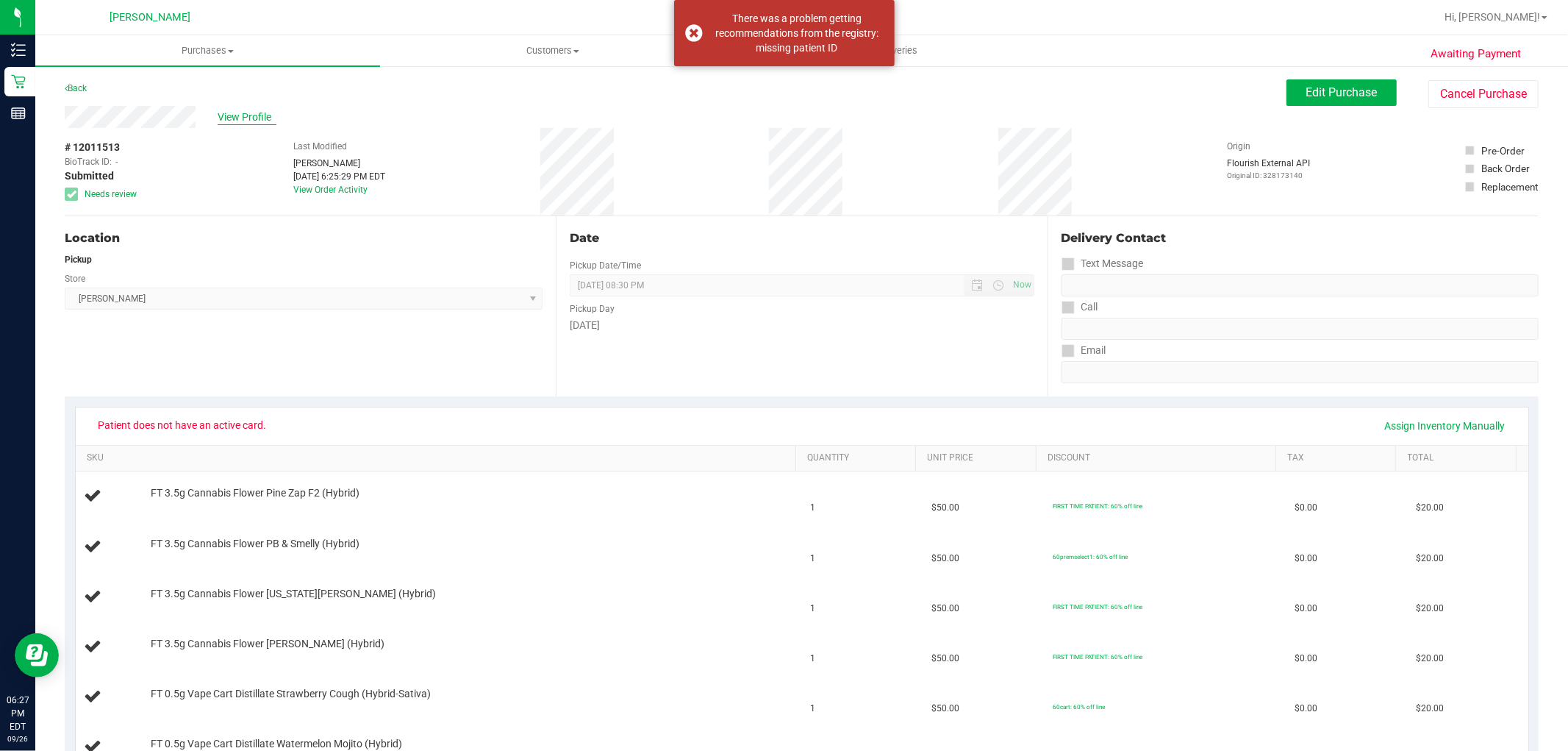
click at [244, 121] on span "View Profile" at bounding box center [247, 117] width 59 height 15
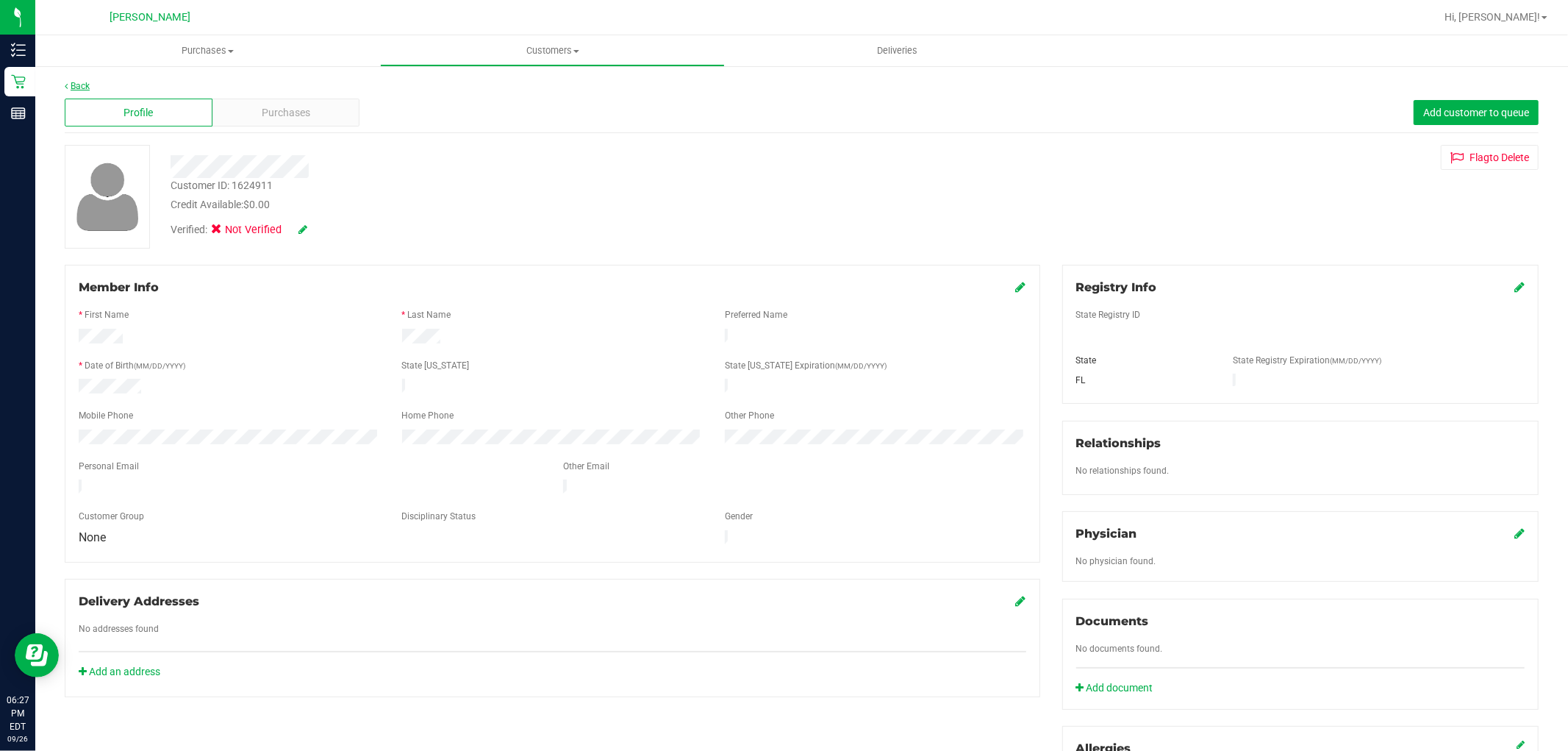
click at [86, 84] on link "Back" at bounding box center [77, 86] width 25 height 10
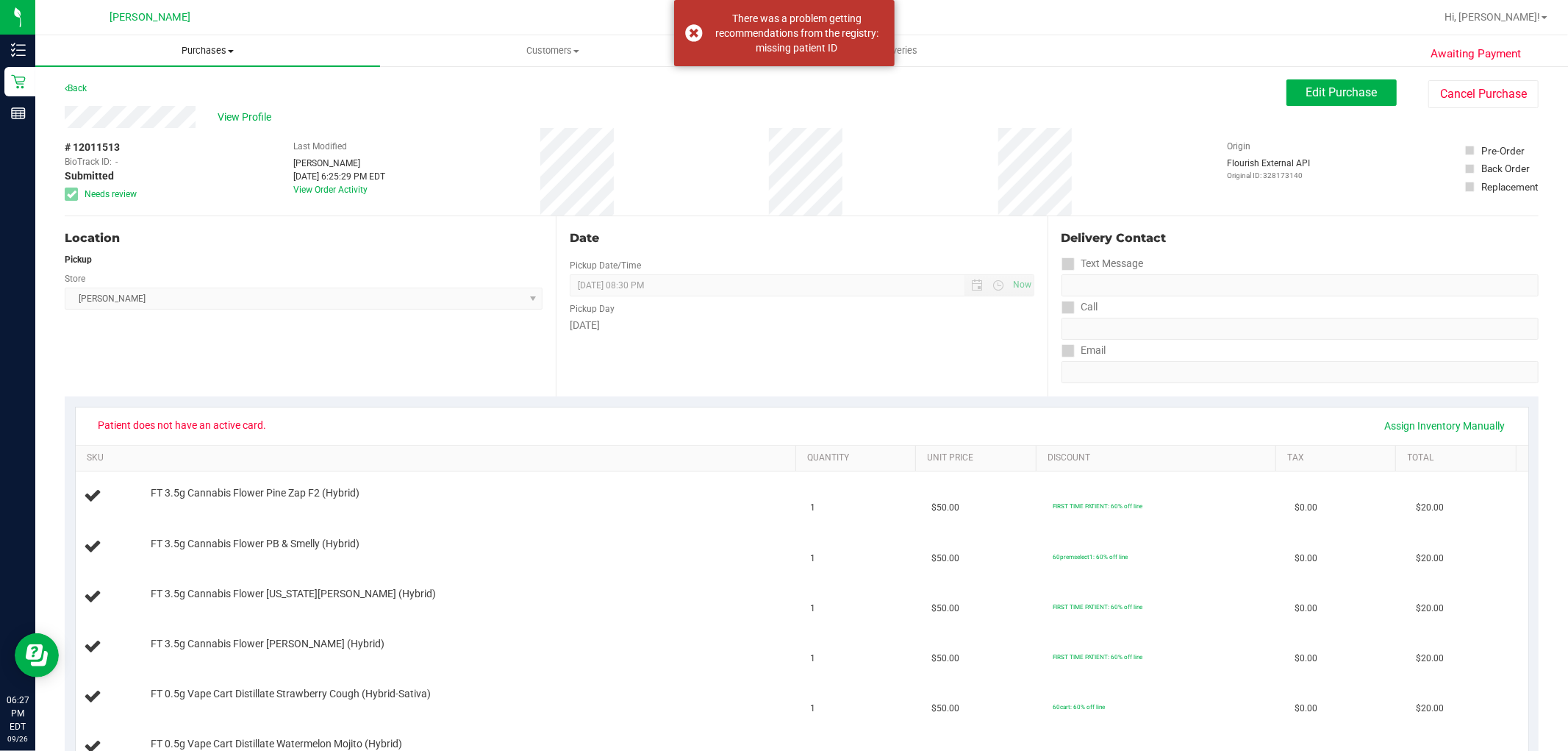
click at [198, 55] on span "Purchases" at bounding box center [207, 51] width 345 height 13
click at [194, 110] on li "Fulfillment" at bounding box center [207, 106] width 345 height 17
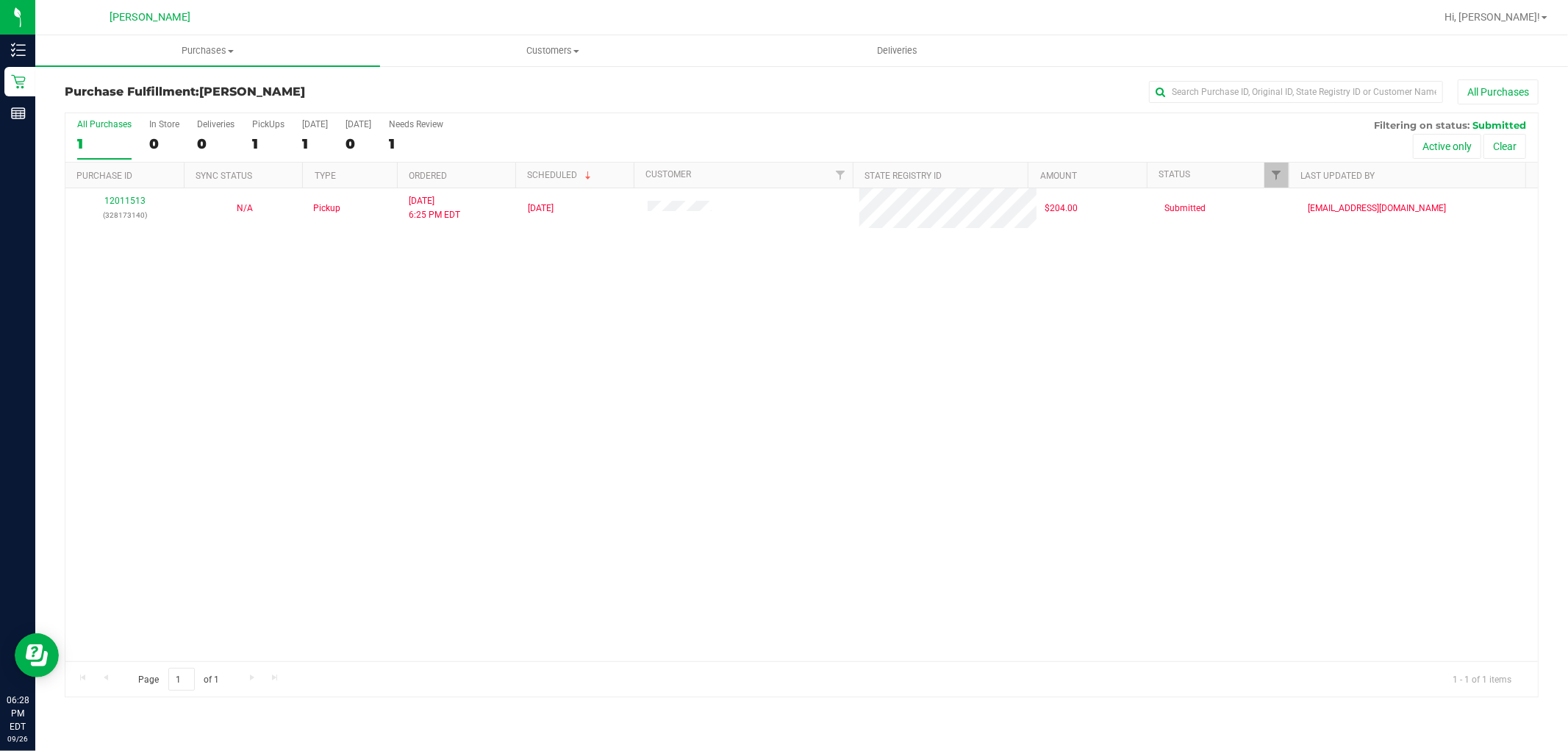
click at [69, 426] on div "12011513 (328173140) N/A Pickup 9/26/2025 6:25 PM EDT 9/26/2025 $204.00 Submitt…" at bounding box center [801, 425] width 1473 height 473
drag, startPoint x: 126, startPoint y: 275, endPoint x: 116, endPoint y: 13, distance: 262.2
click at [133, 275] on div "12011513 (328173140) N/A Pickup 9/26/2025 6:25 PM EDT 9/26/2025 $204.00 Submitt…" at bounding box center [801, 425] width 1473 height 473
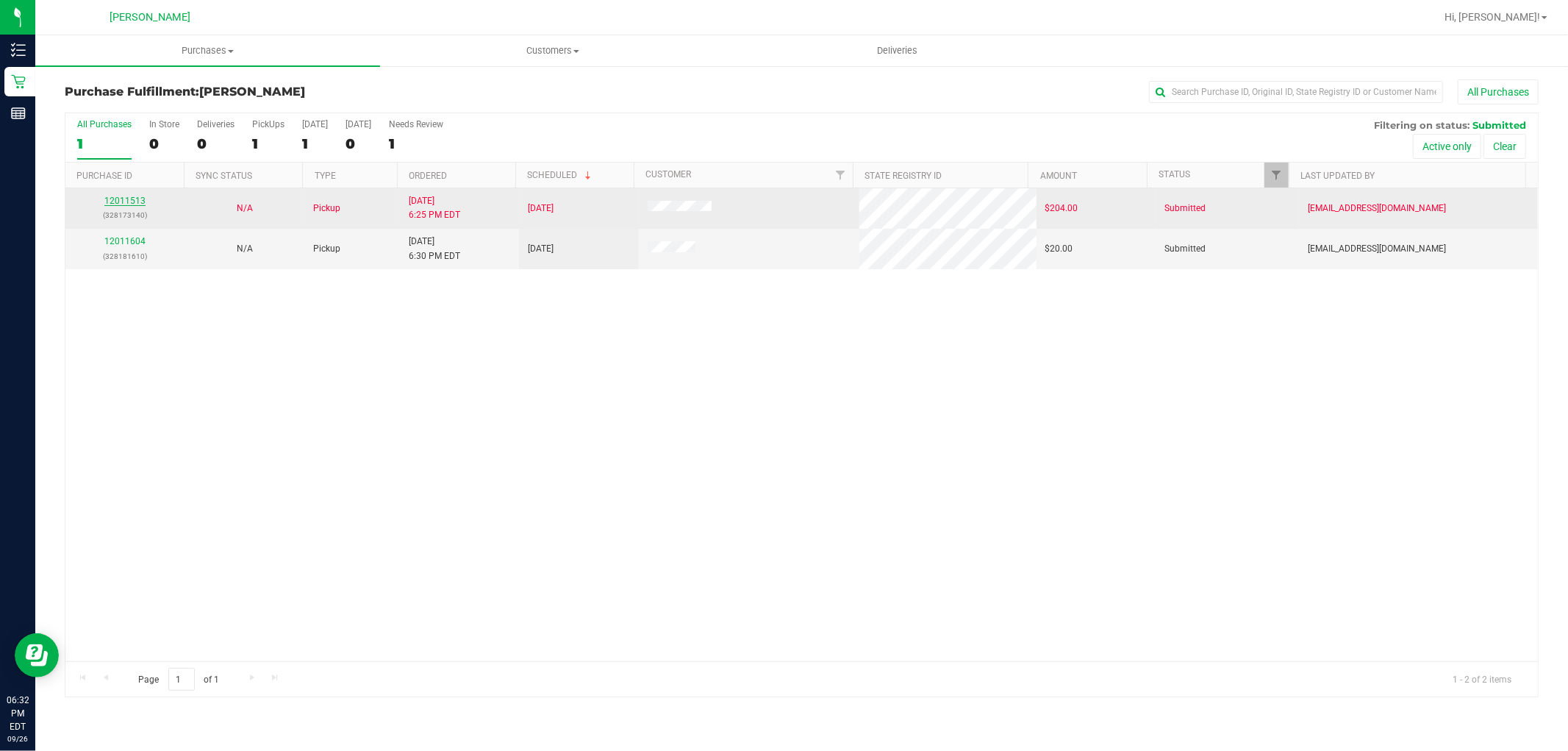
click at [129, 195] on link "12011513" at bounding box center [125, 200] width 41 height 10
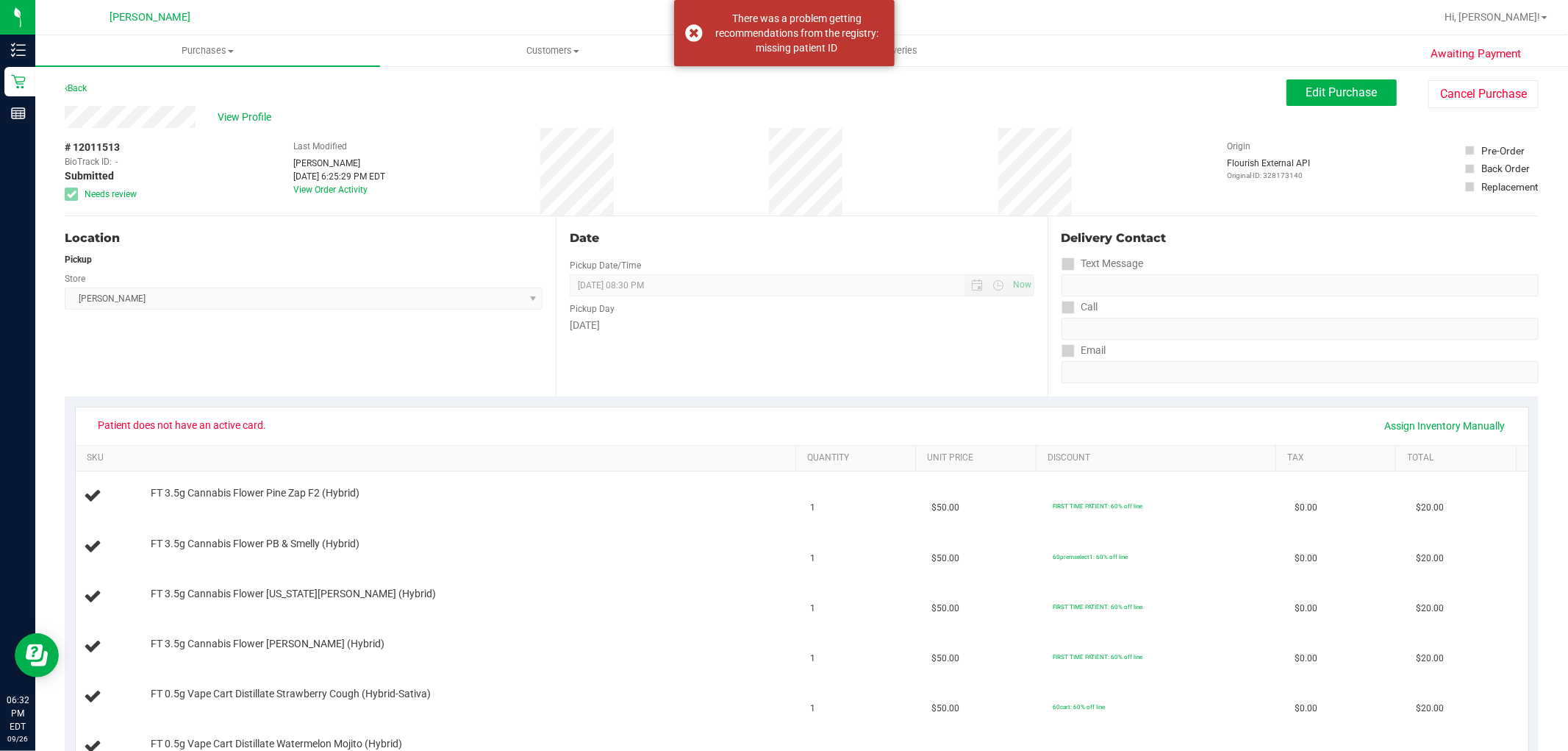
click at [69, 82] on div "Back" at bounding box center [76, 88] width 22 height 17
click at [81, 87] on link "Back" at bounding box center [76, 88] width 22 height 10
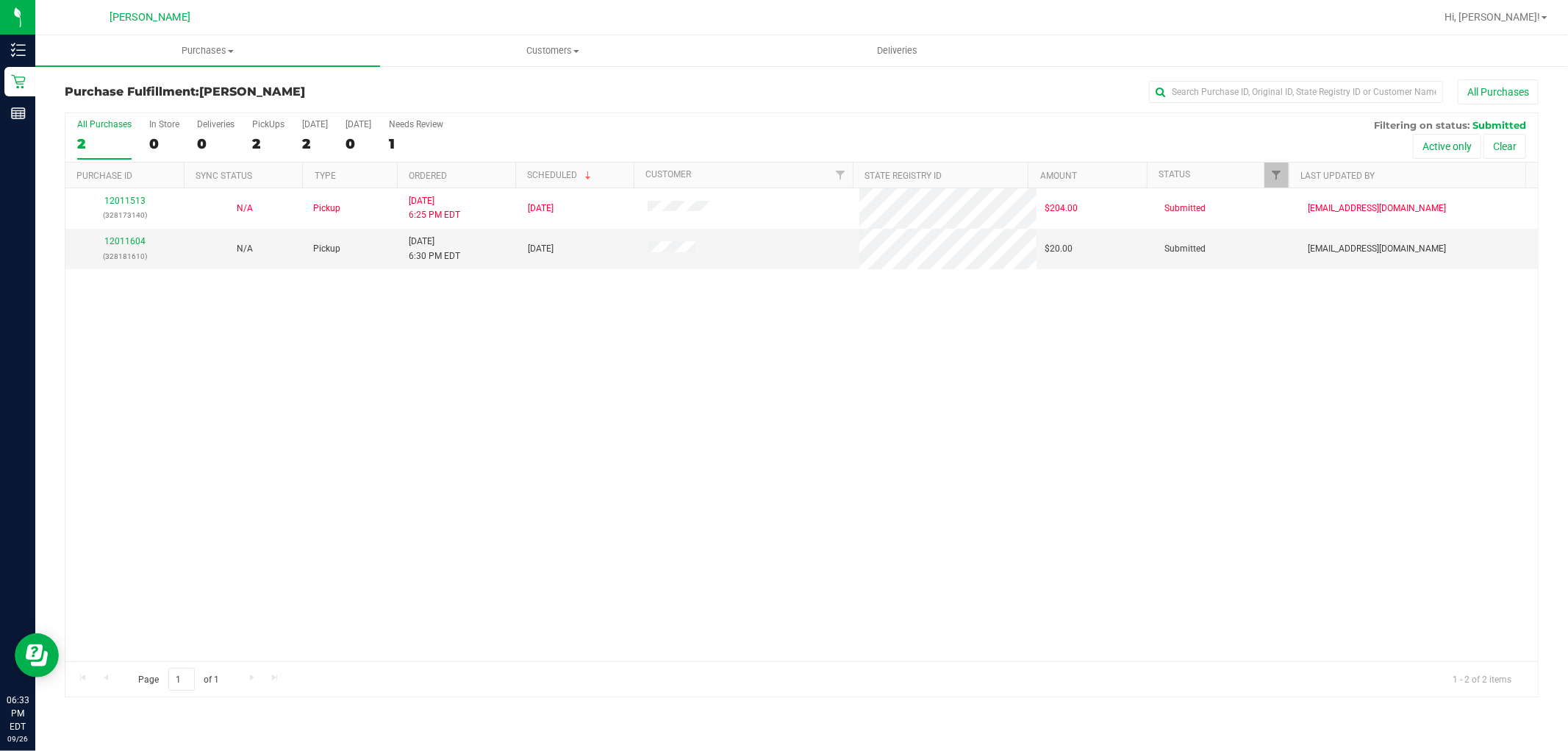
drag, startPoint x: 156, startPoint y: 424, endPoint x: 156, endPoint y: 0, distance: 424.0
click at [156, 399] on div "12011513 (328173140) N/A Pickup 9/26/2025 6:25 PM EDT 9/26/2025 $204.00 Submitt…" at bounding box center [801, 425] width 1473 height 473
click at [118, 236] on div "12011604 (328181610)" at bounding box center [125, 248] width 102 height 28
click at [121, 244] on link "12011604" at bounding box center [125, 241] width 41 height 10
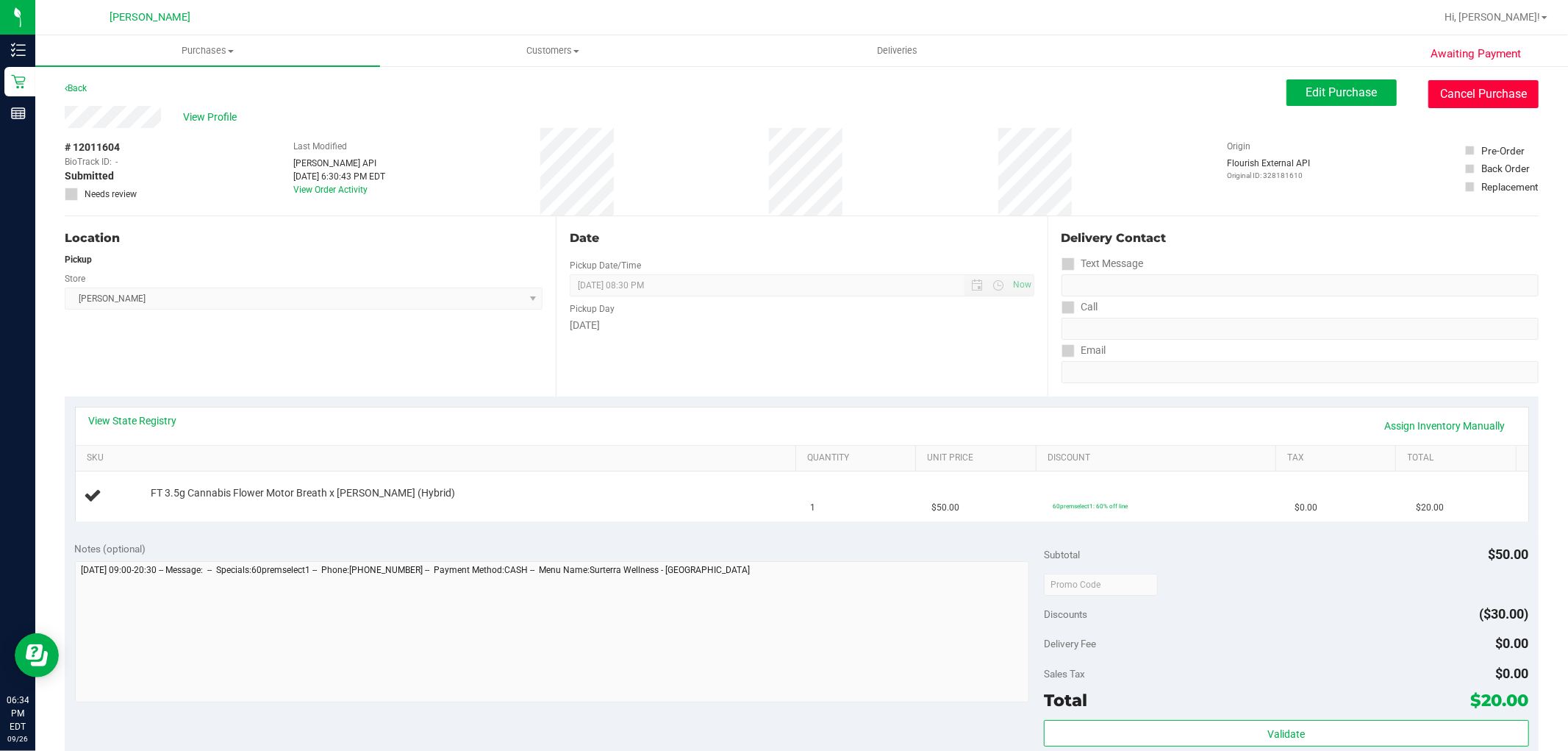
click at [1496, 100] on button "Cancel Purchase" at bounding box center [1483, 94] width 110 height 28
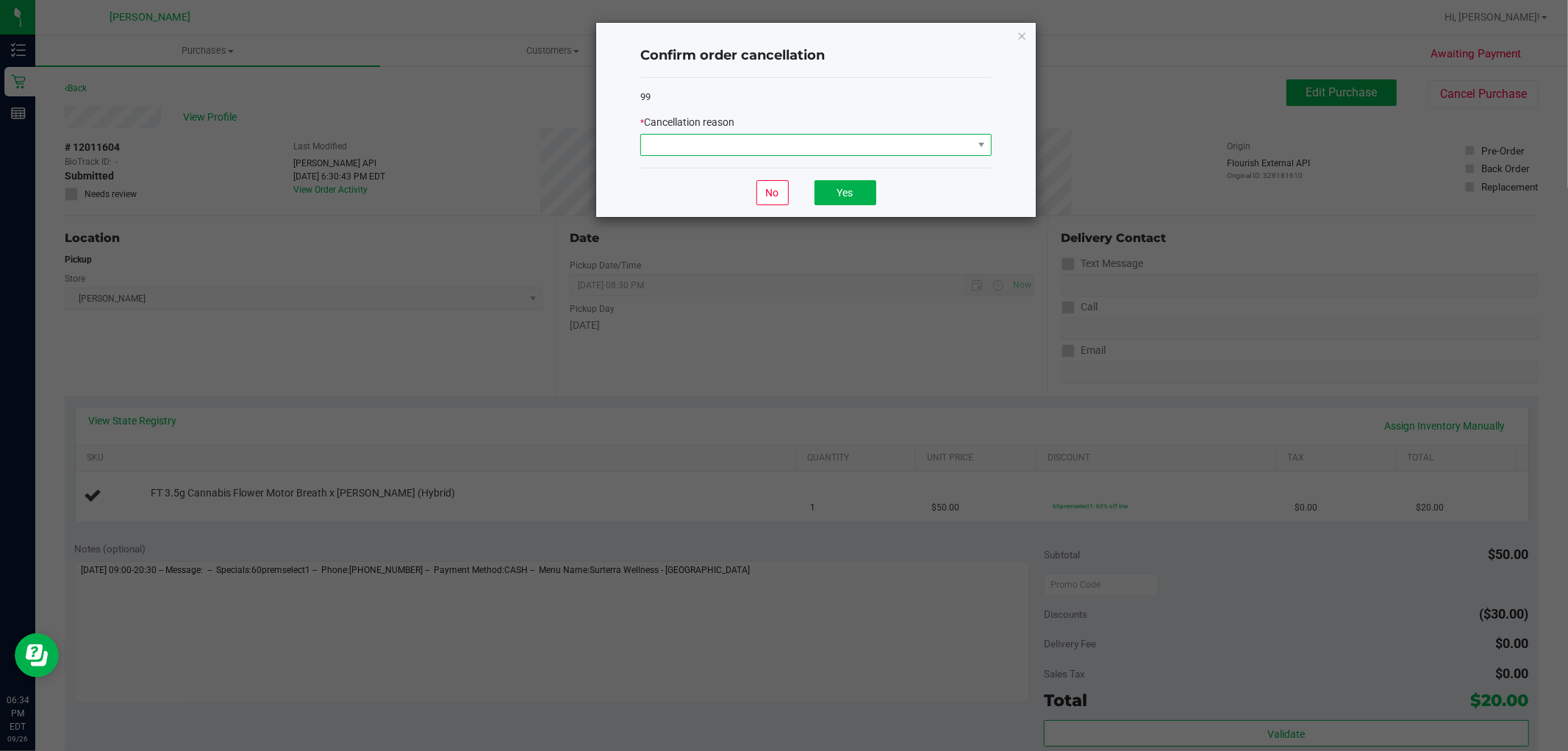
click at [816, 147] on span at bounding box center [807, 145] width 332 height 21
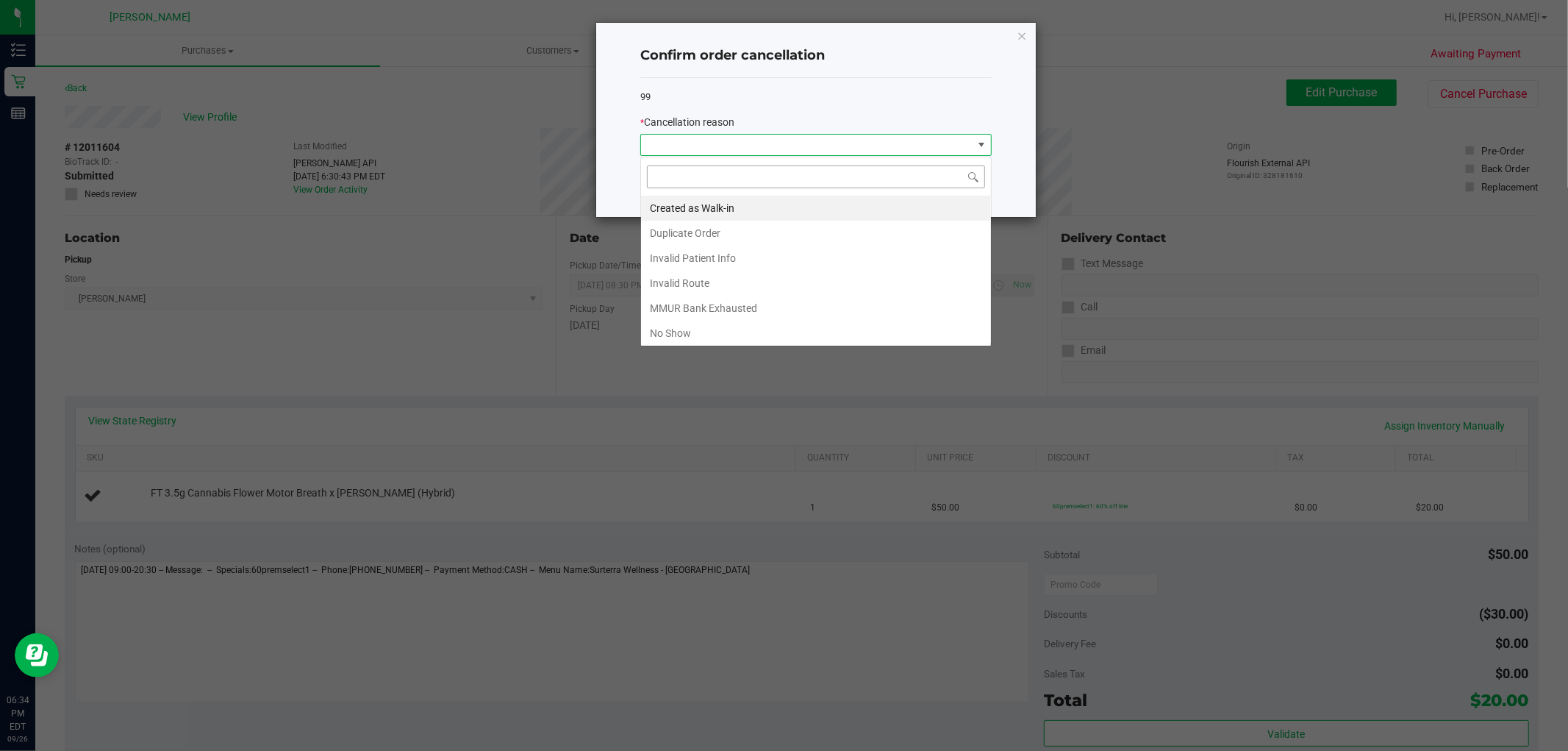
scroll to position [22, 351]
click at [682, 215] on li "Created as Walk-in" at bounding box center [816, 207] width 350 height 25
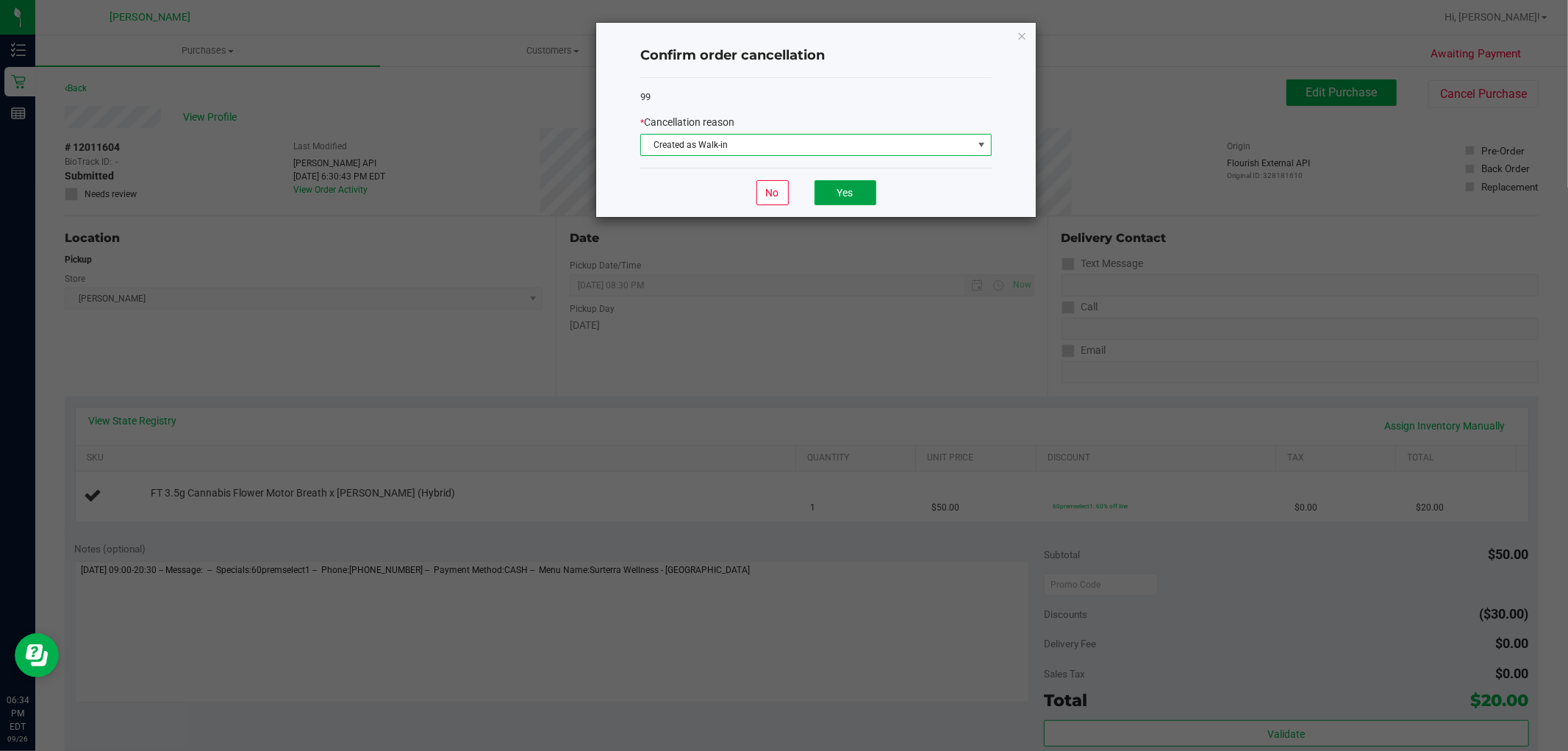
click at [861, 190] on button "Yes" at bounding box center [845, 192] width 62 height 25
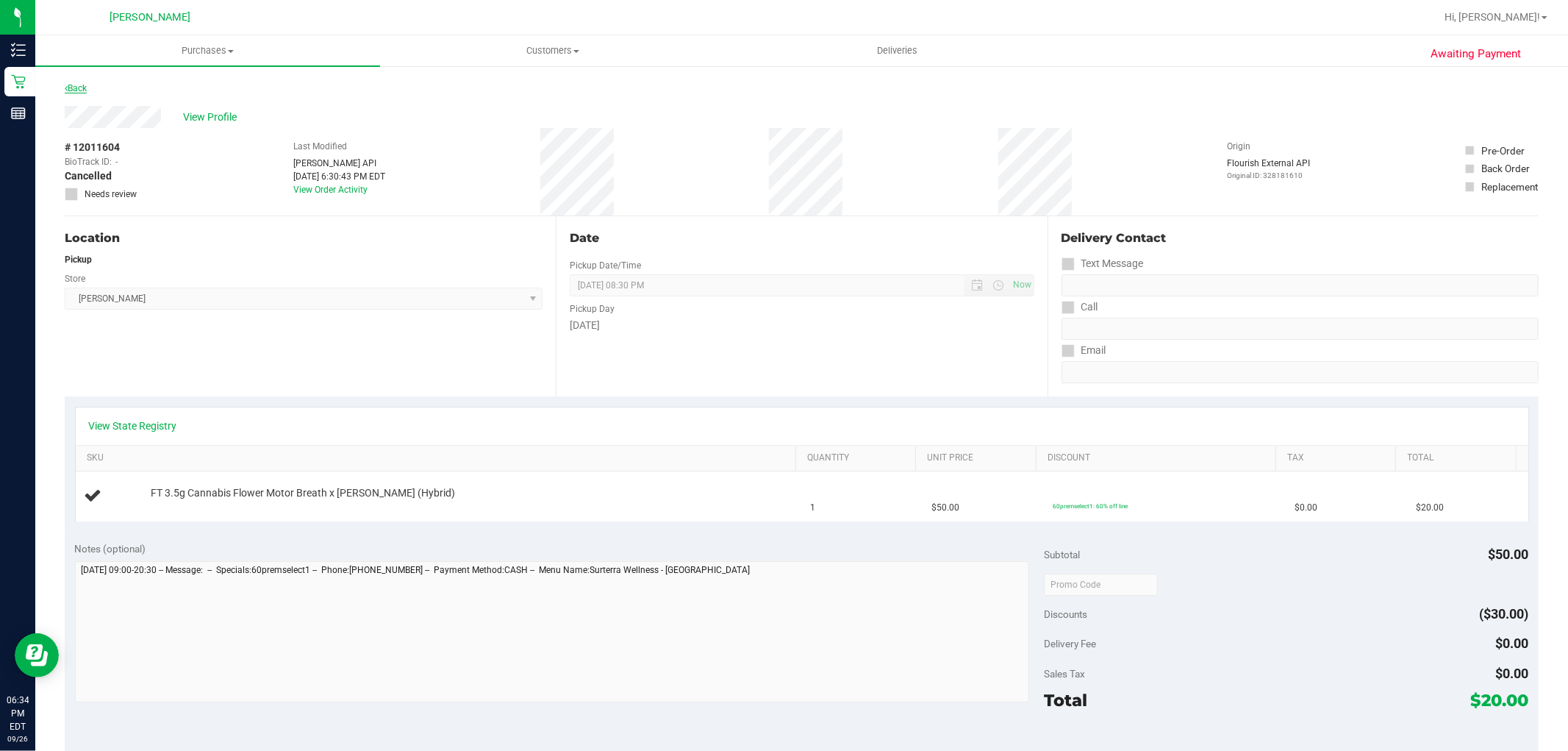
click at [75, 92] on link "Back" at bounding box center [76, 88] width 22 height 10
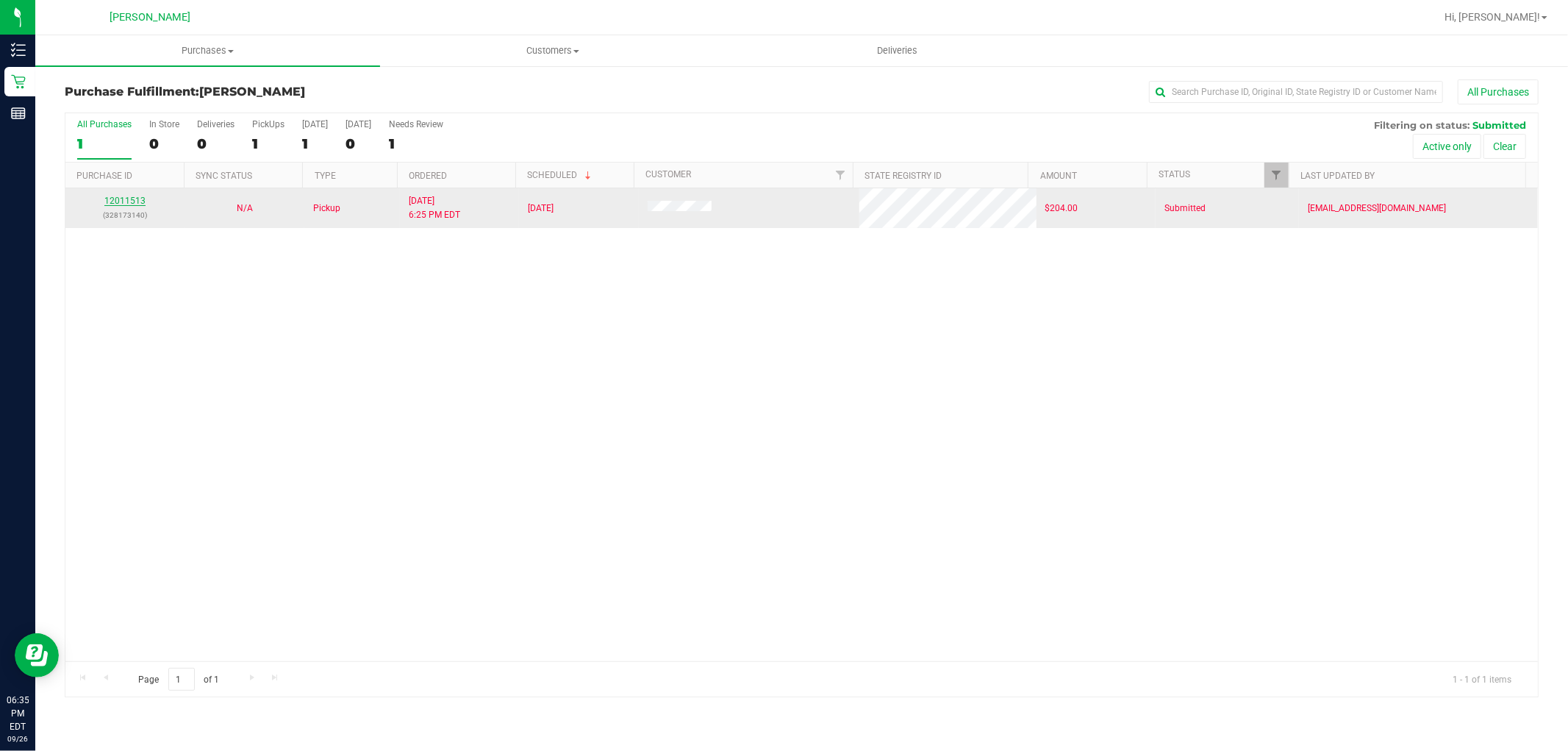
click at [112, 201] on link "12011513" at bounding box center [125, 200] width 41 height 10
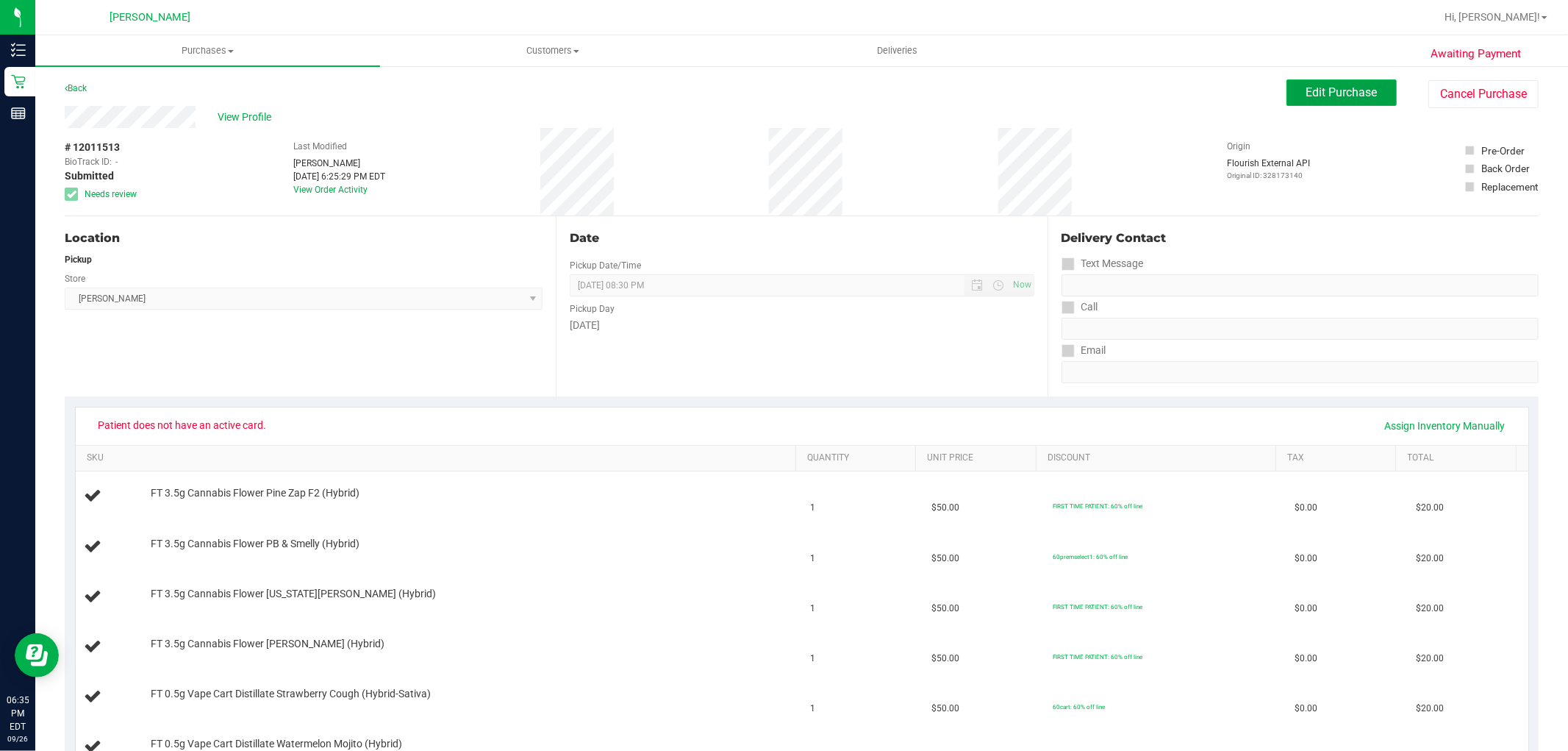
click at [1314, 91] on span "Edit Purchase" at bounding box center [1342, 92] width 71 height 14
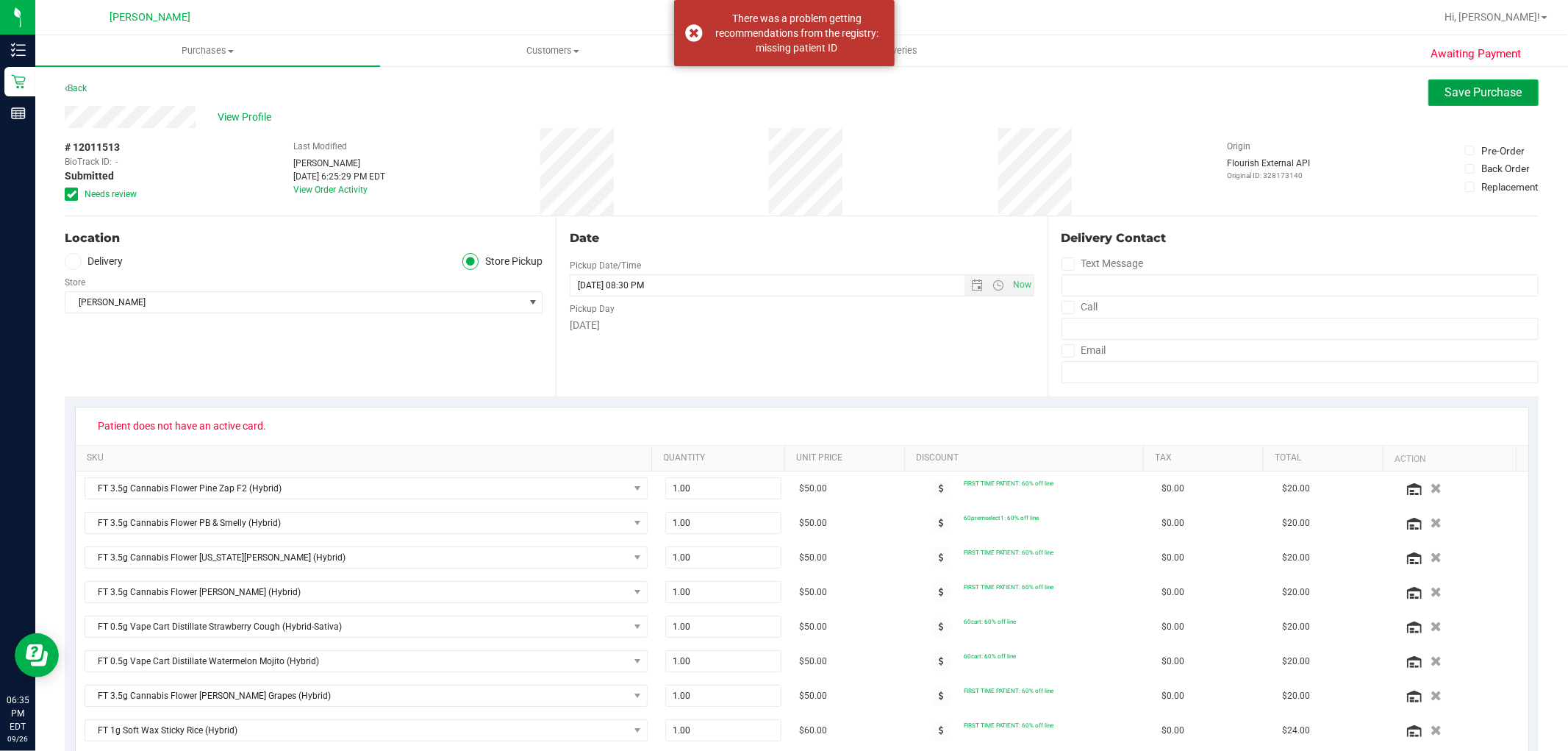
click at [1456, 85] on span "Save Purchase" at bounding box center [1483, 92] width 77 height 14
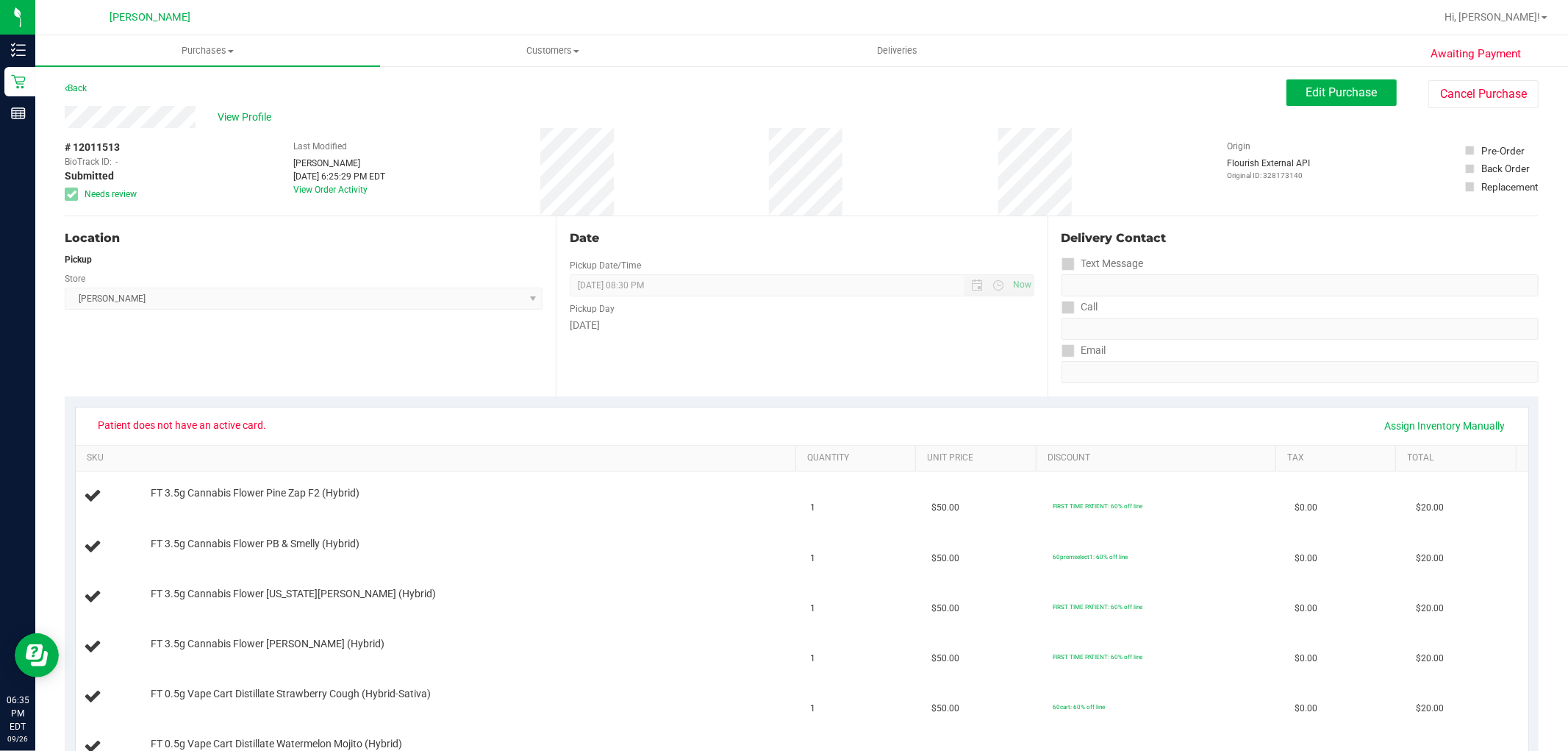
click at [248, 116] on span "View Profile" at bounding box center [247, 117] width 59 height 15
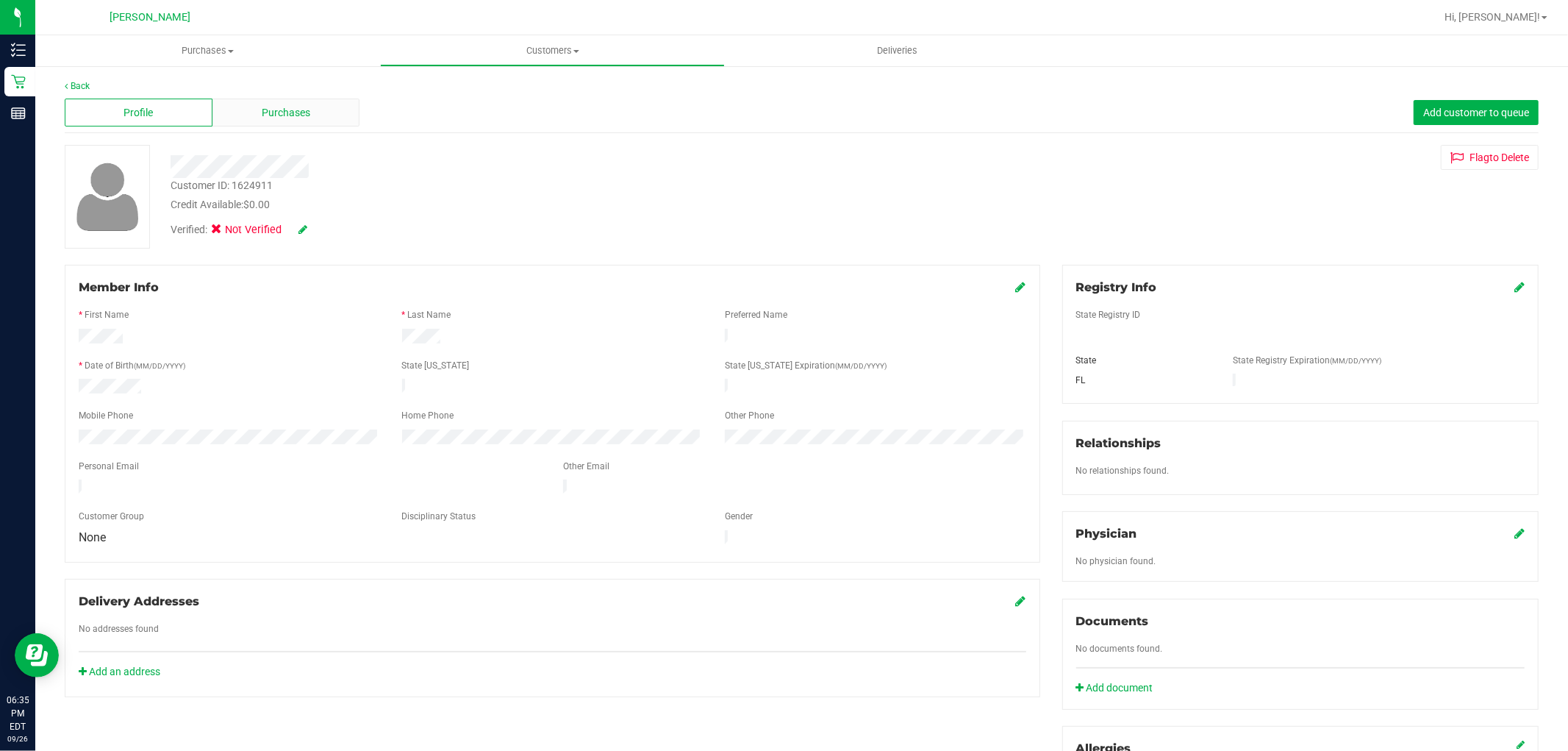
click at [275, 101] on div "Purchases" at bounding box center [286, 112] width 148 height 28
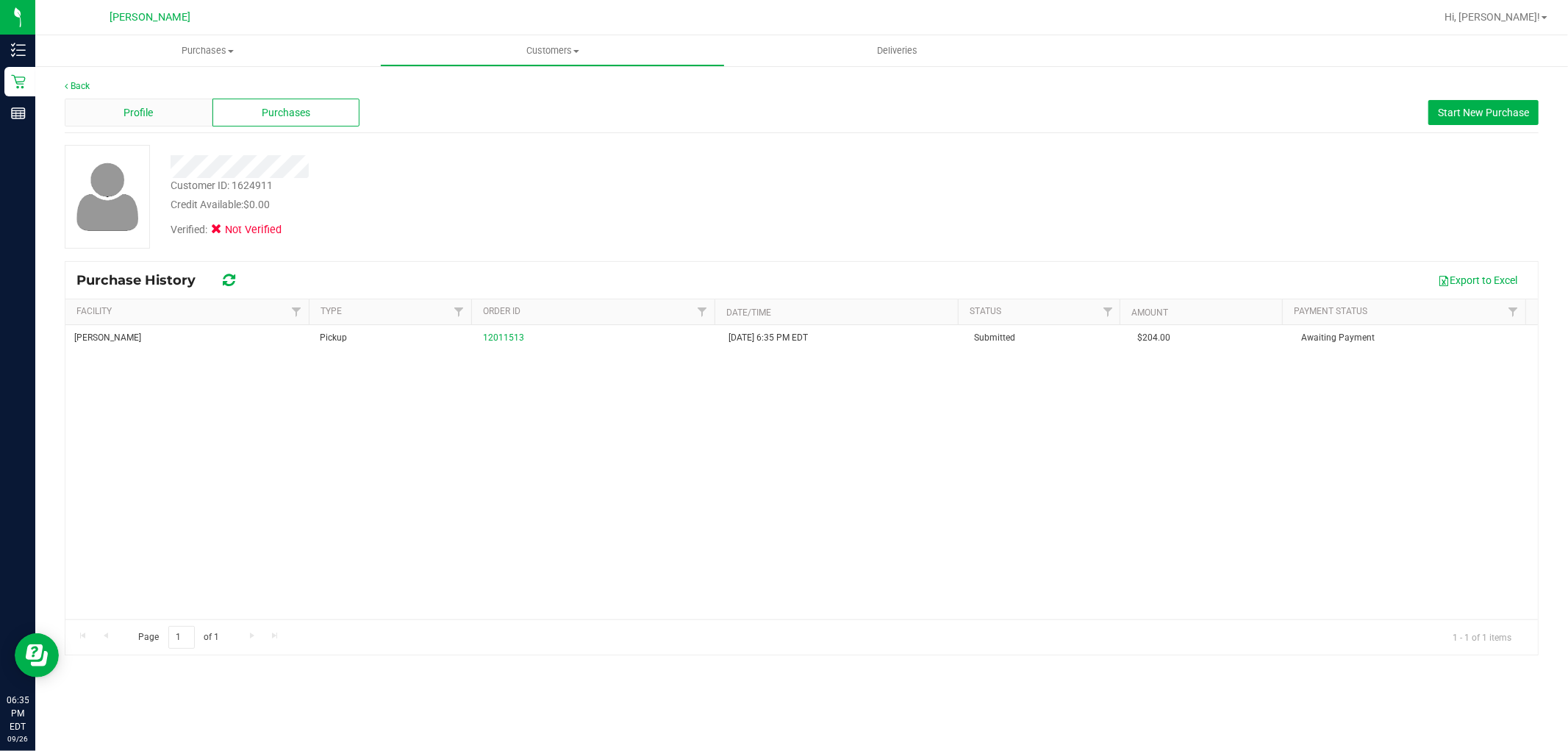
click at [170, 110] on div "Profile" at bounding box center [139, 112] width 148 height 28
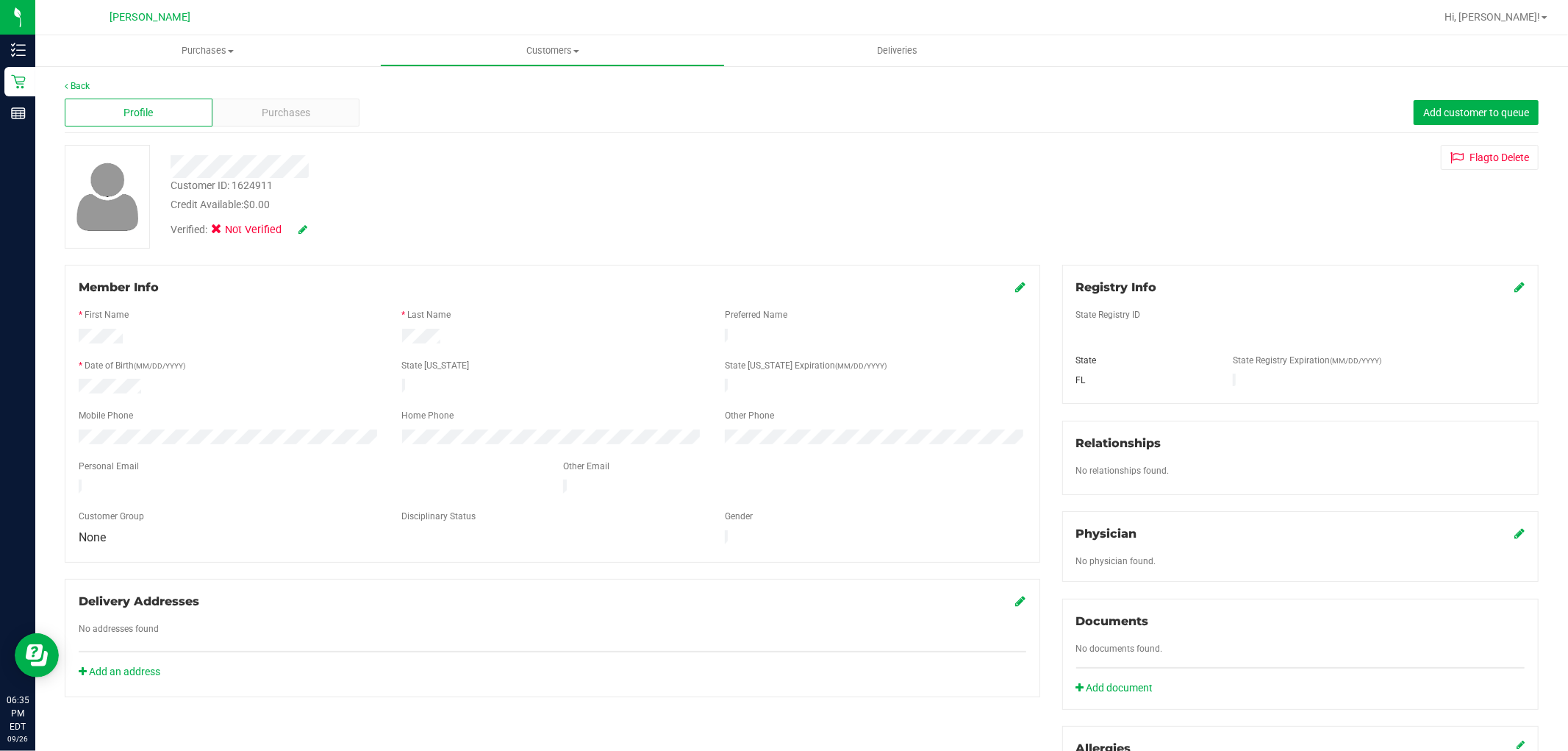
click at [1016, 293] on icon at bounding box center [1020, 287] width 10 height 12
click at [79, 83] on link "Back" at bounding box center [77, 86] width 25 height 10
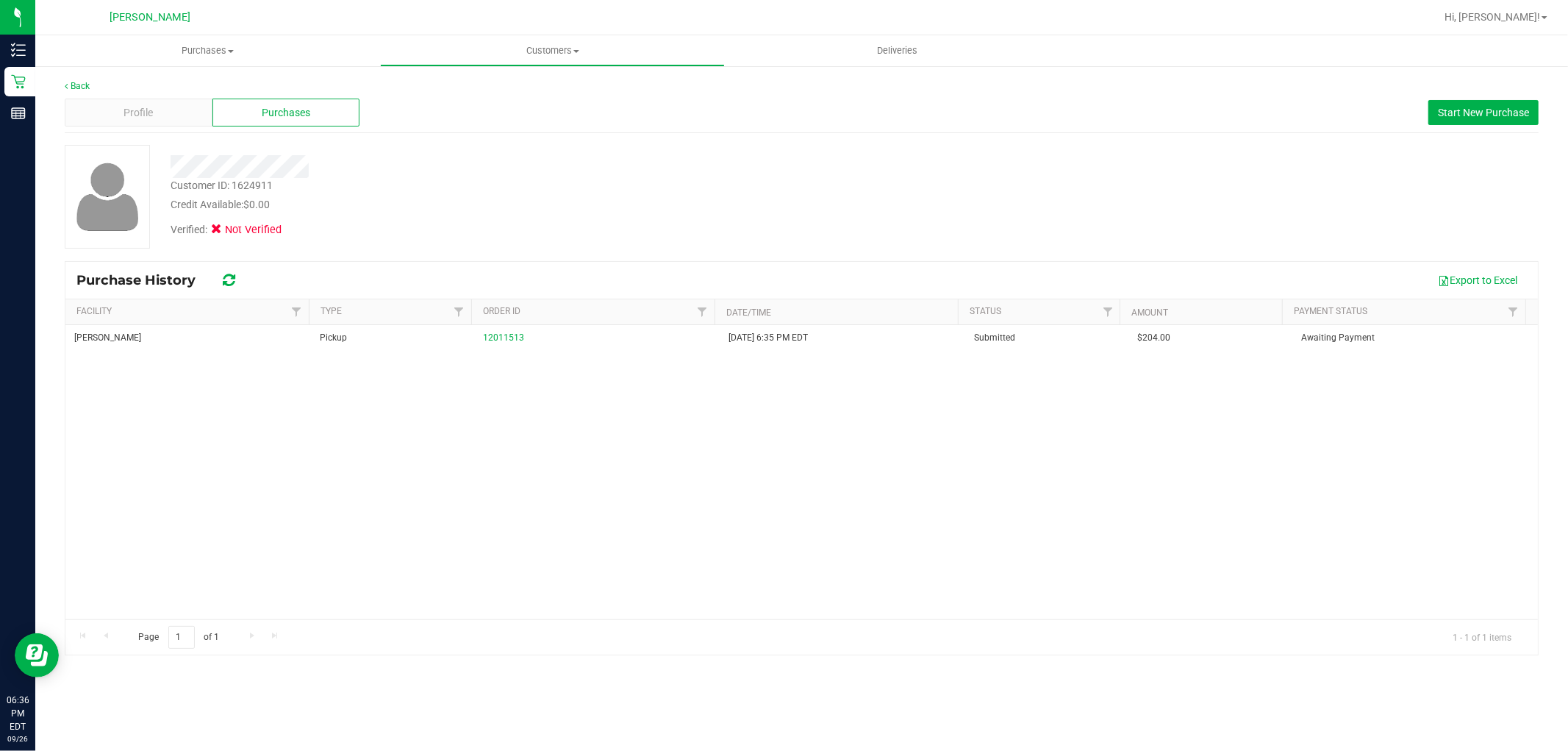
click at [85, 79] on div "Back" at bounding box center [802, 86] width 1474 height 13
click at [77, 83] on link "Back" at bounding box center [77, 86] width 25 height 10
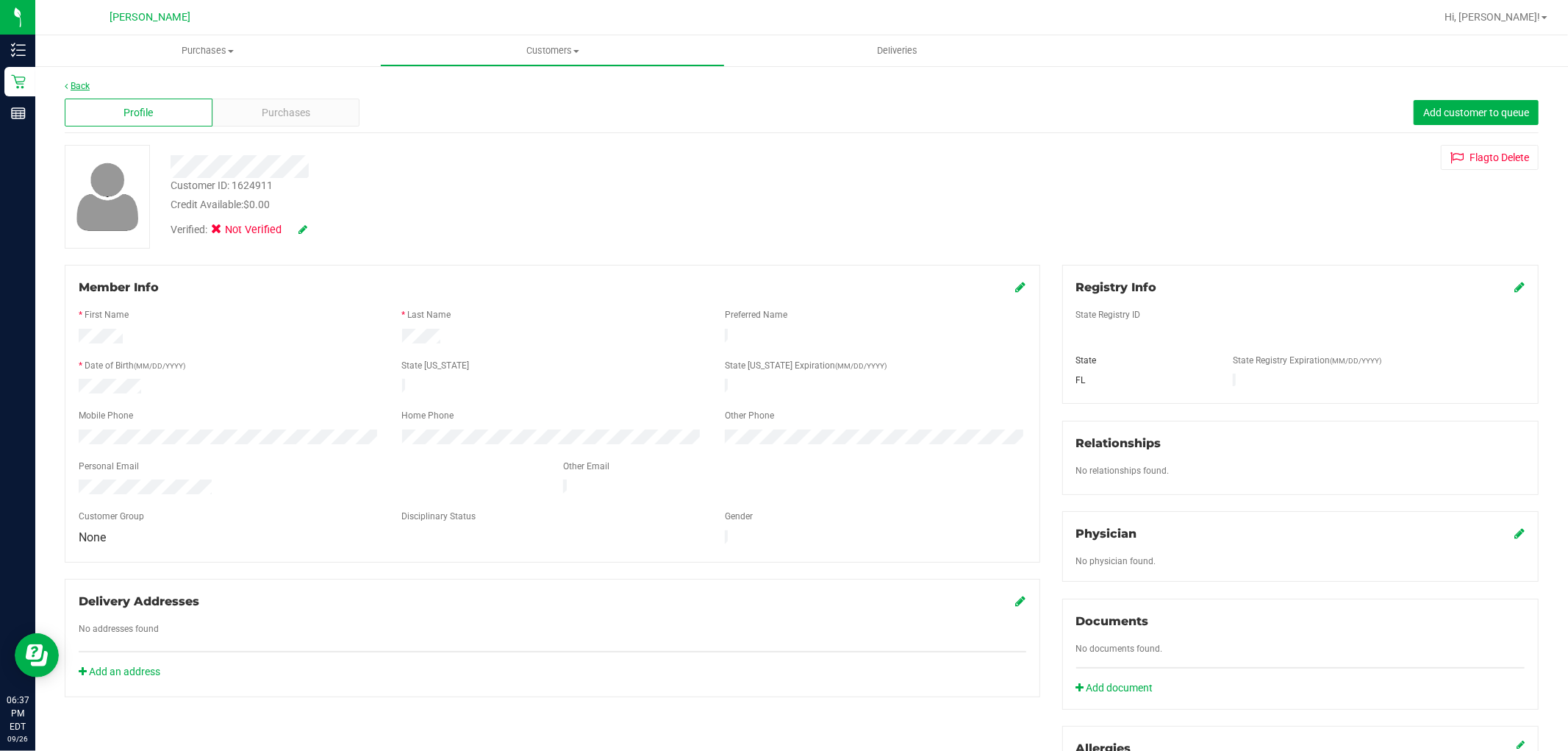
click at [83, 83] on link "Back" at bounding box center [77, 86] width 25 height 10
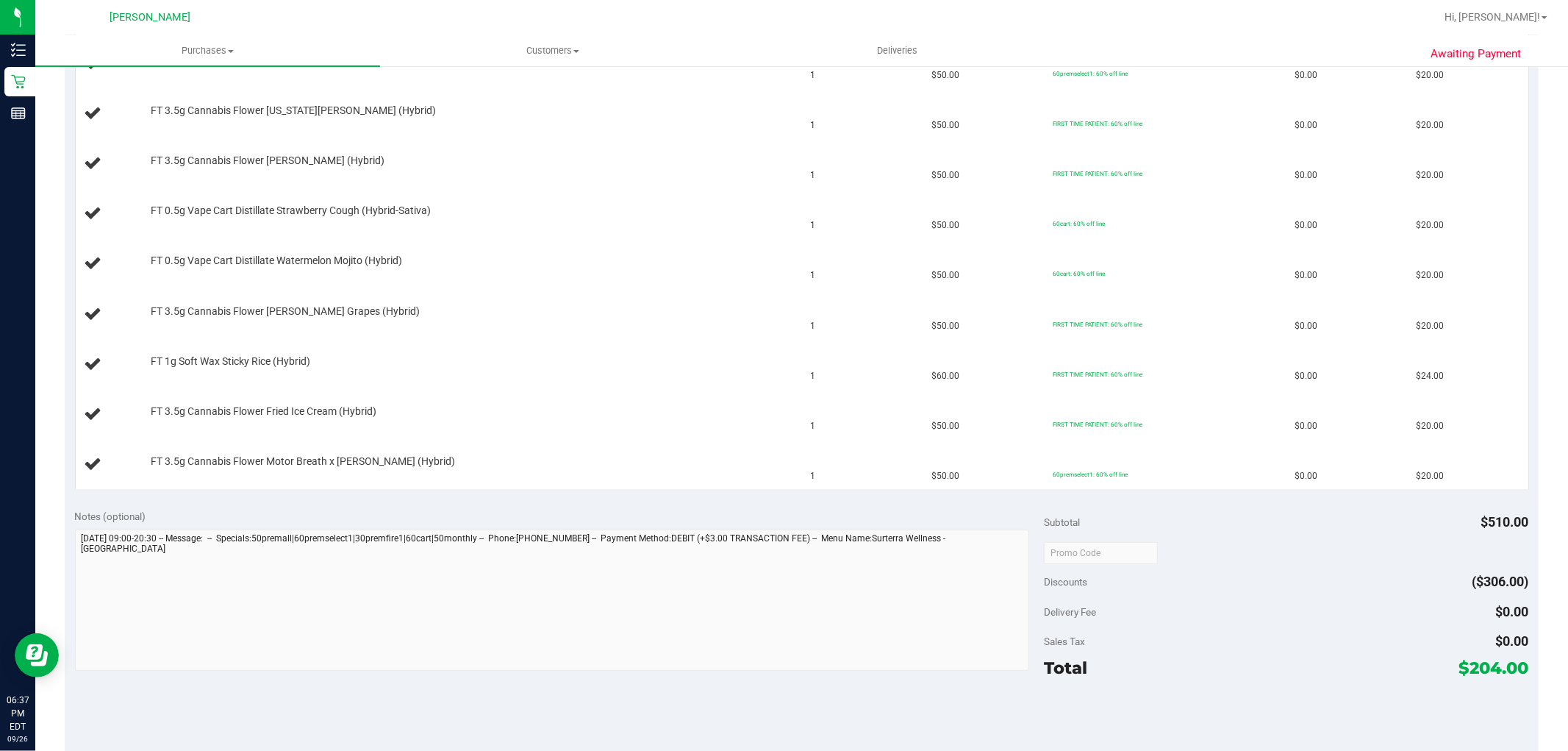
scroll to position [572, 0]
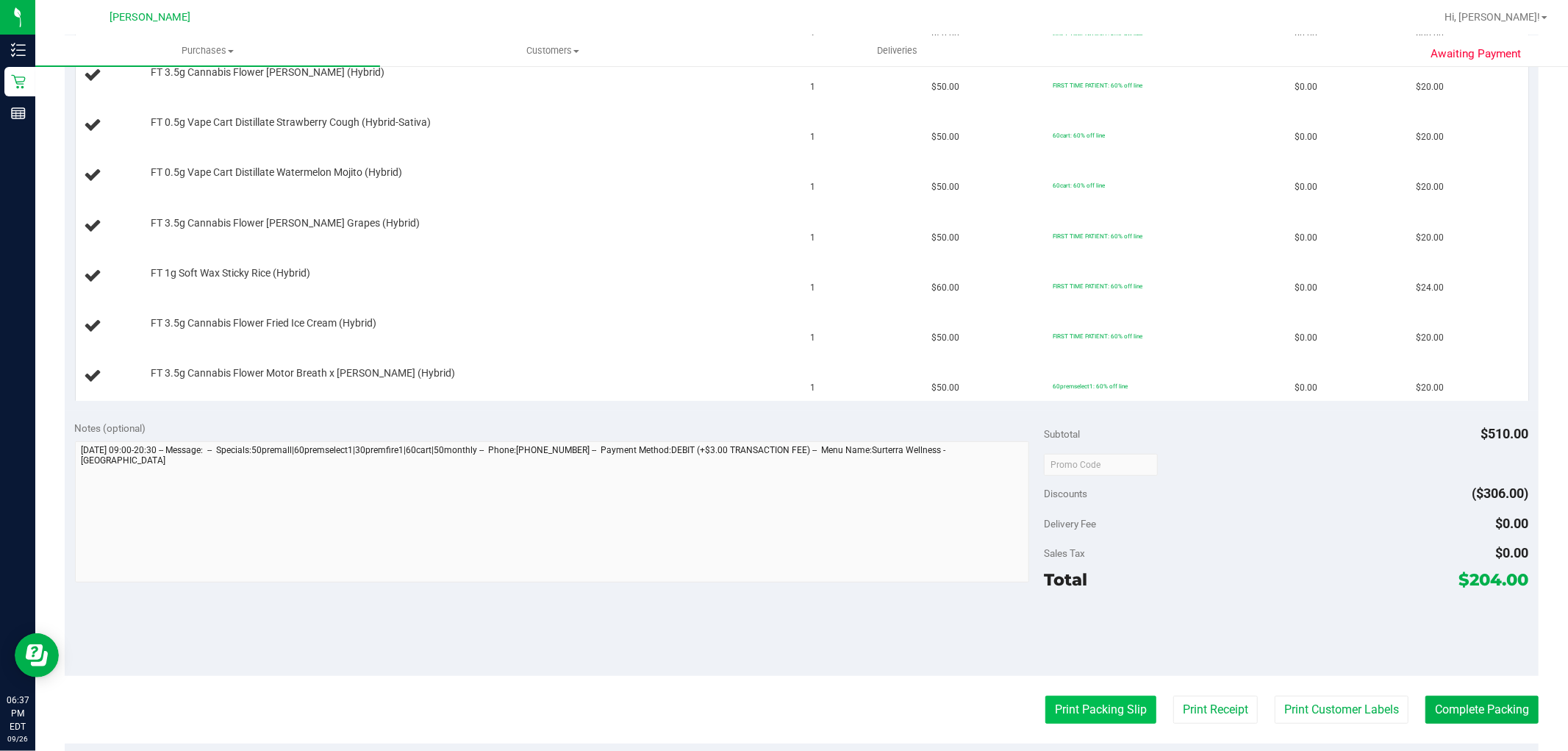
click at [1076, 719] on button "Print Packing Slip" at bounding box center [1101, 709] width 111 height 28
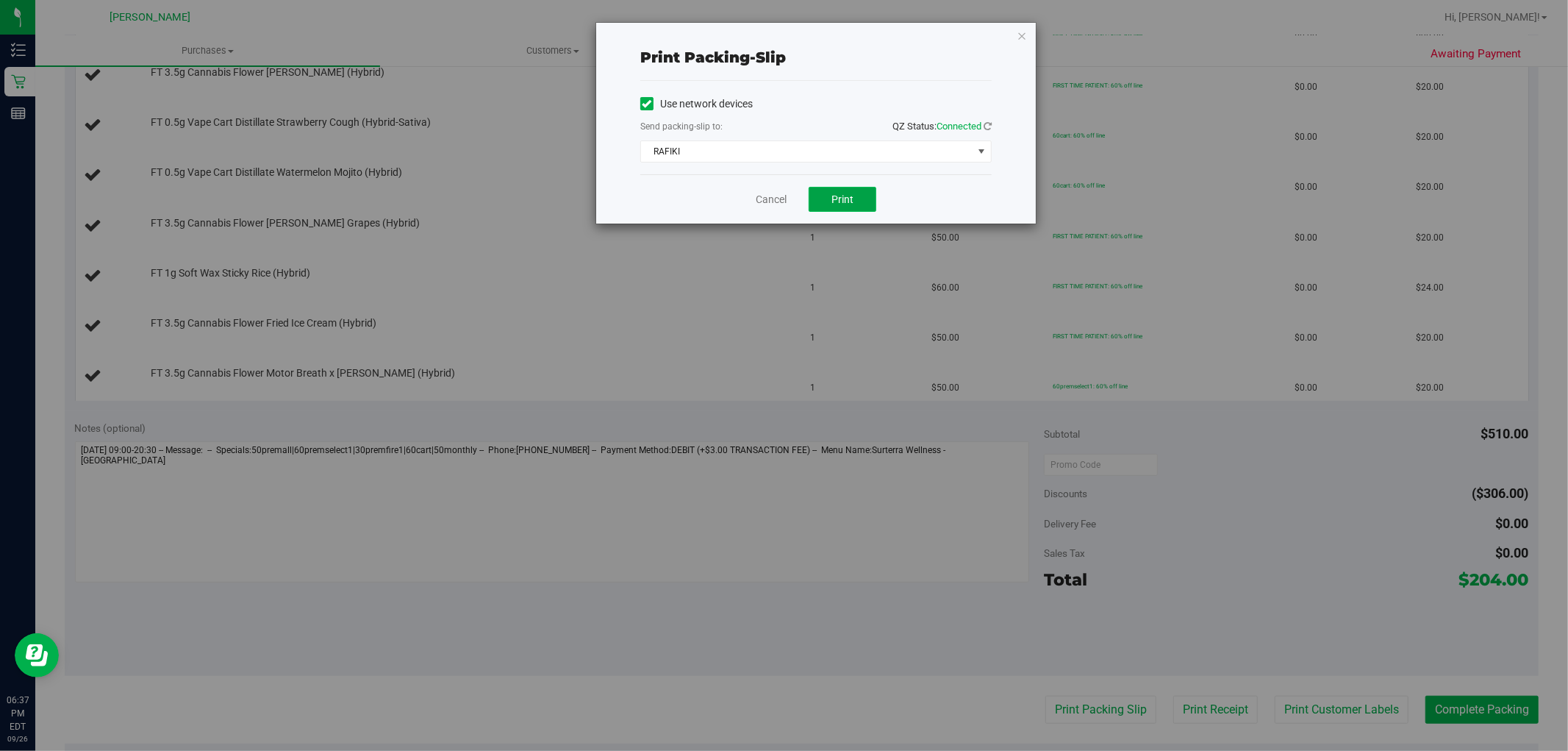
click at [847, 190] on button "Print" at bounding box center [842, 198] width 67 height 25
click at [769, 194] on link "Cancel" at bounding box center [771, 199] width 31 height 15
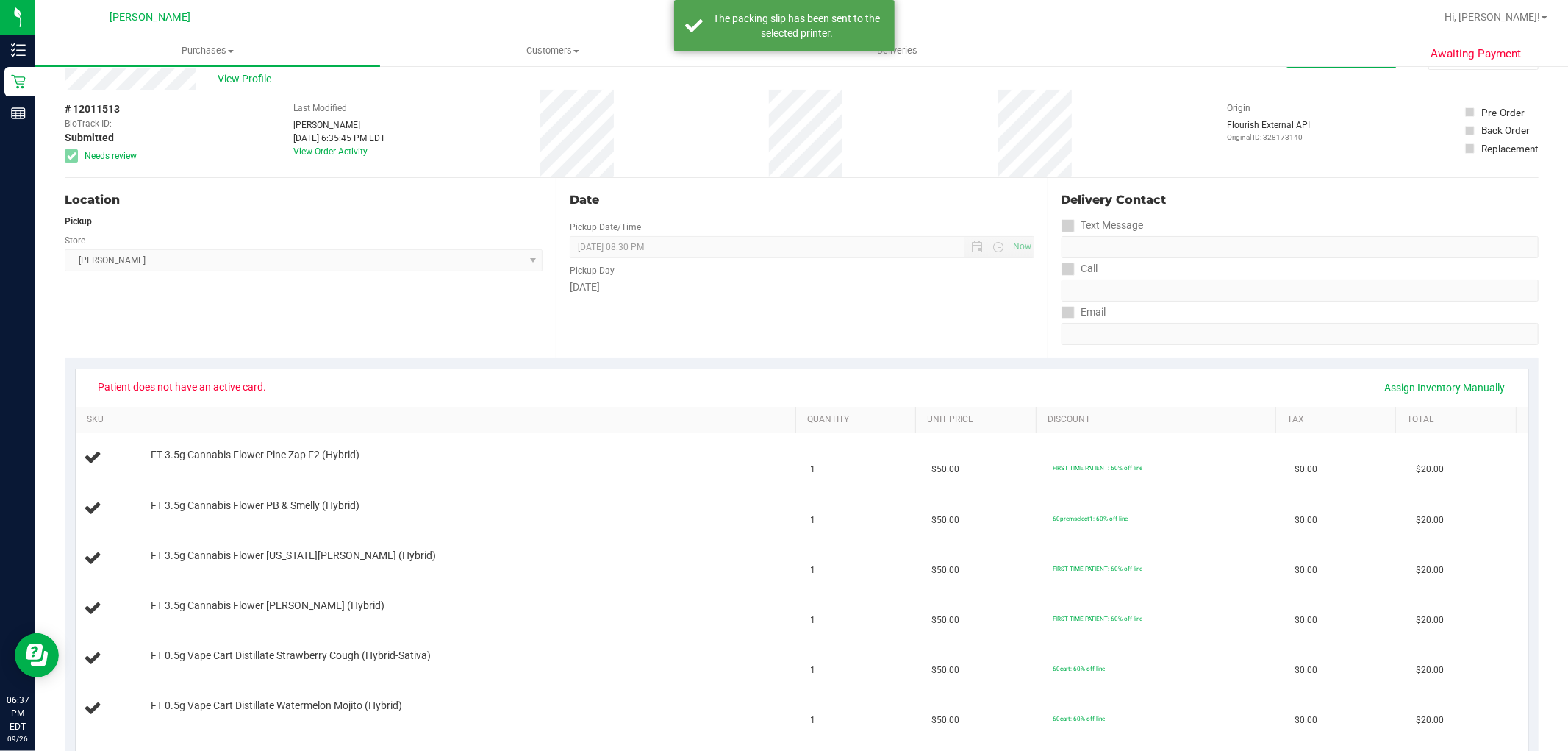
scroll to position [0, 0]
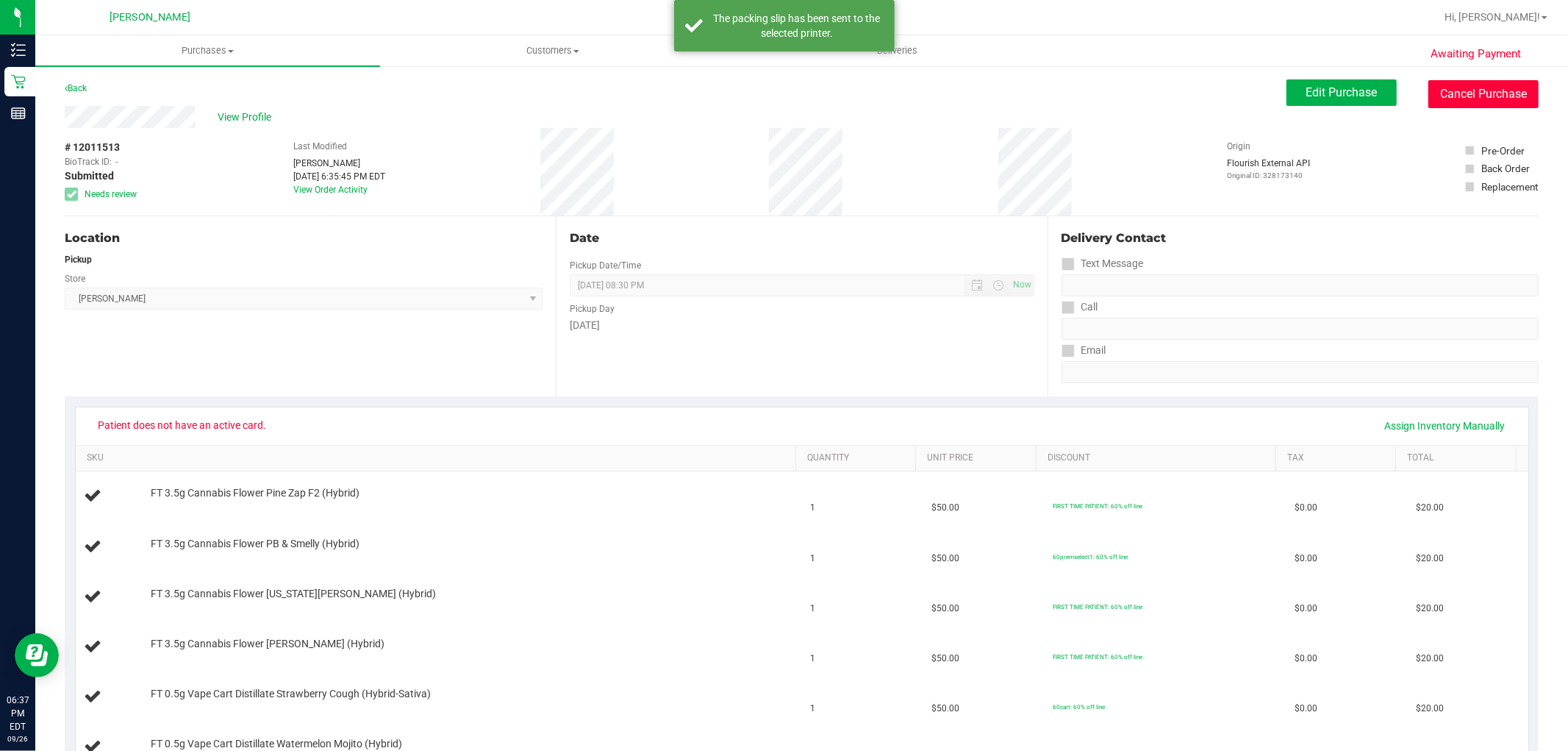
click at [1465, 89] on button "Cancel Purchase" at bounding box center [1483, 94] width 110 height 28
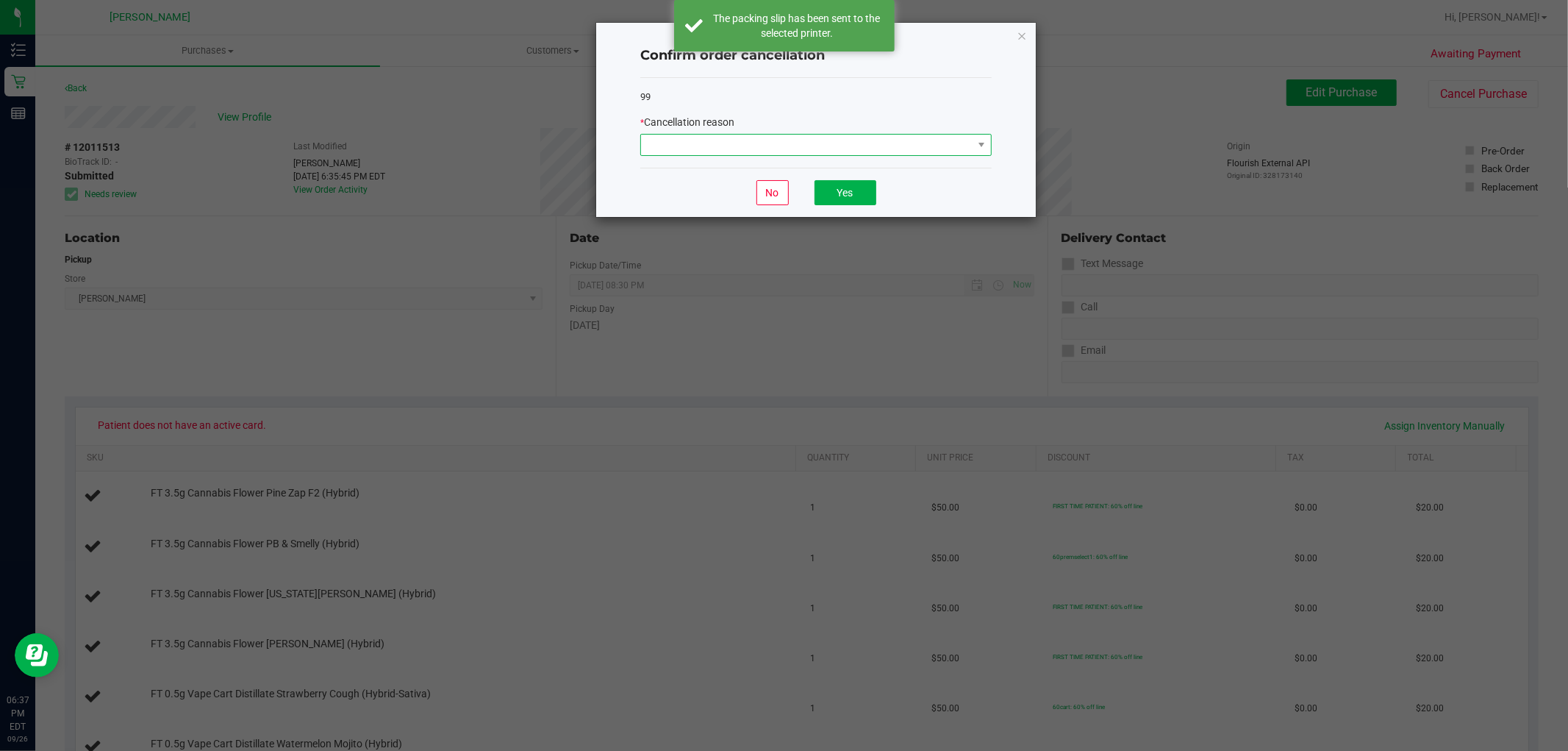
click at [853, 144] on span at bounding box center [807, 145] width 332 height 21
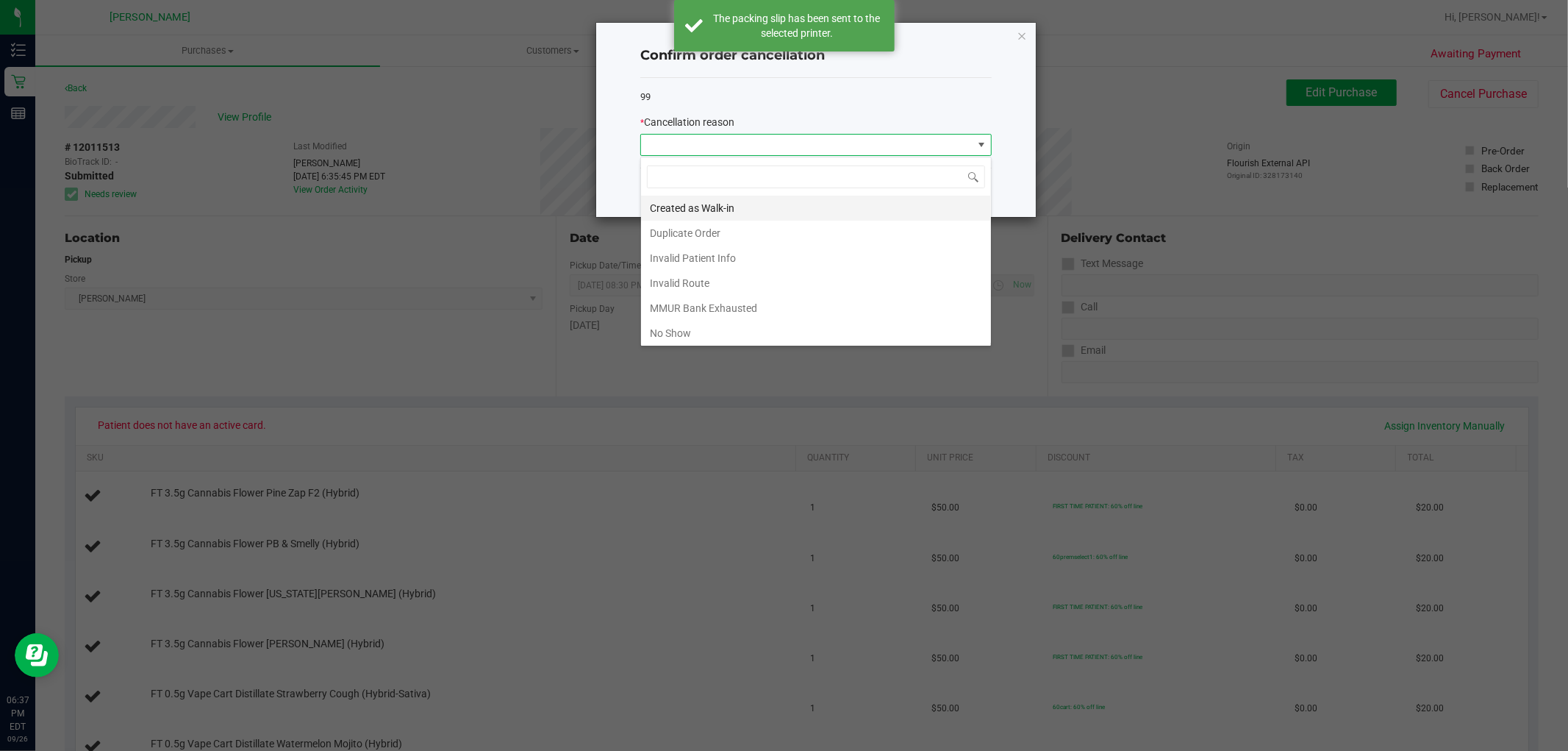
scroll to position [22, 351]
click at [688, 238] on li "Duplicate Order" at bounding box center [816, 233] width 350 height 25
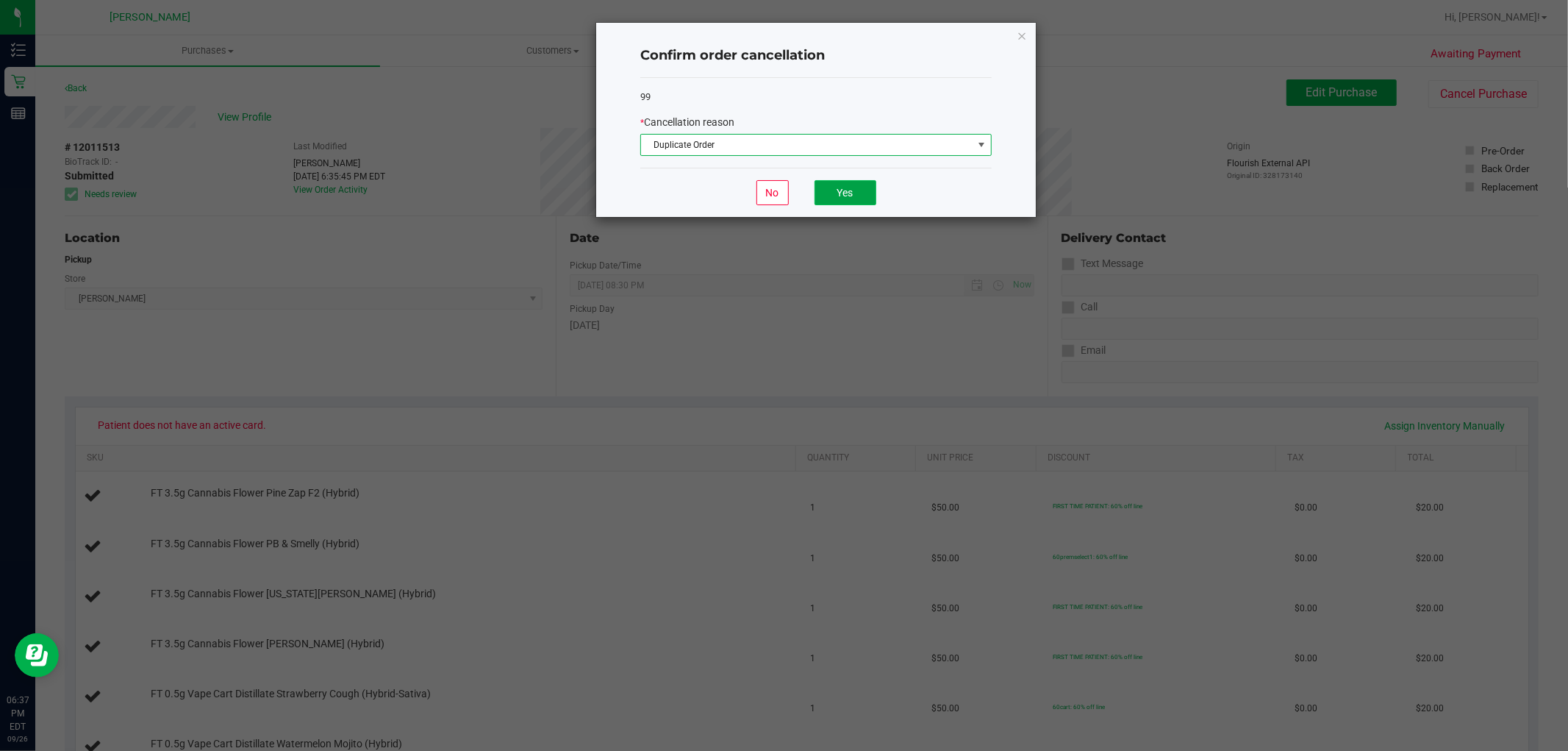
click at [862, 188] on button "Yes" at bounding box center [845, 192] width 62 height 25
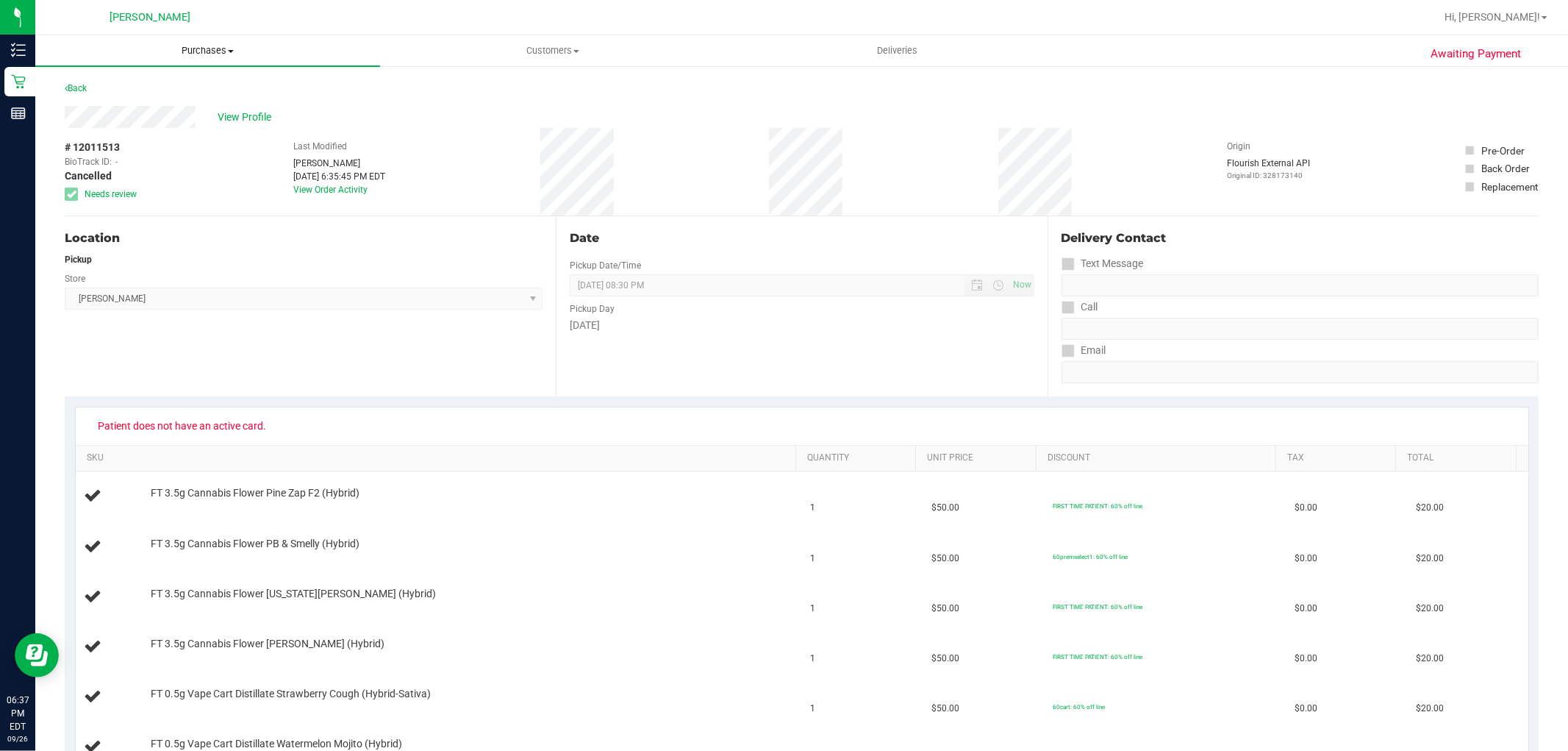
click at [202, 52] on span "Purchases" at bounding box center [207, 51] width 345 height 13
click at [144, 105] on li "Fulfillment" at bounding box center [207, 106] width 345 height 17
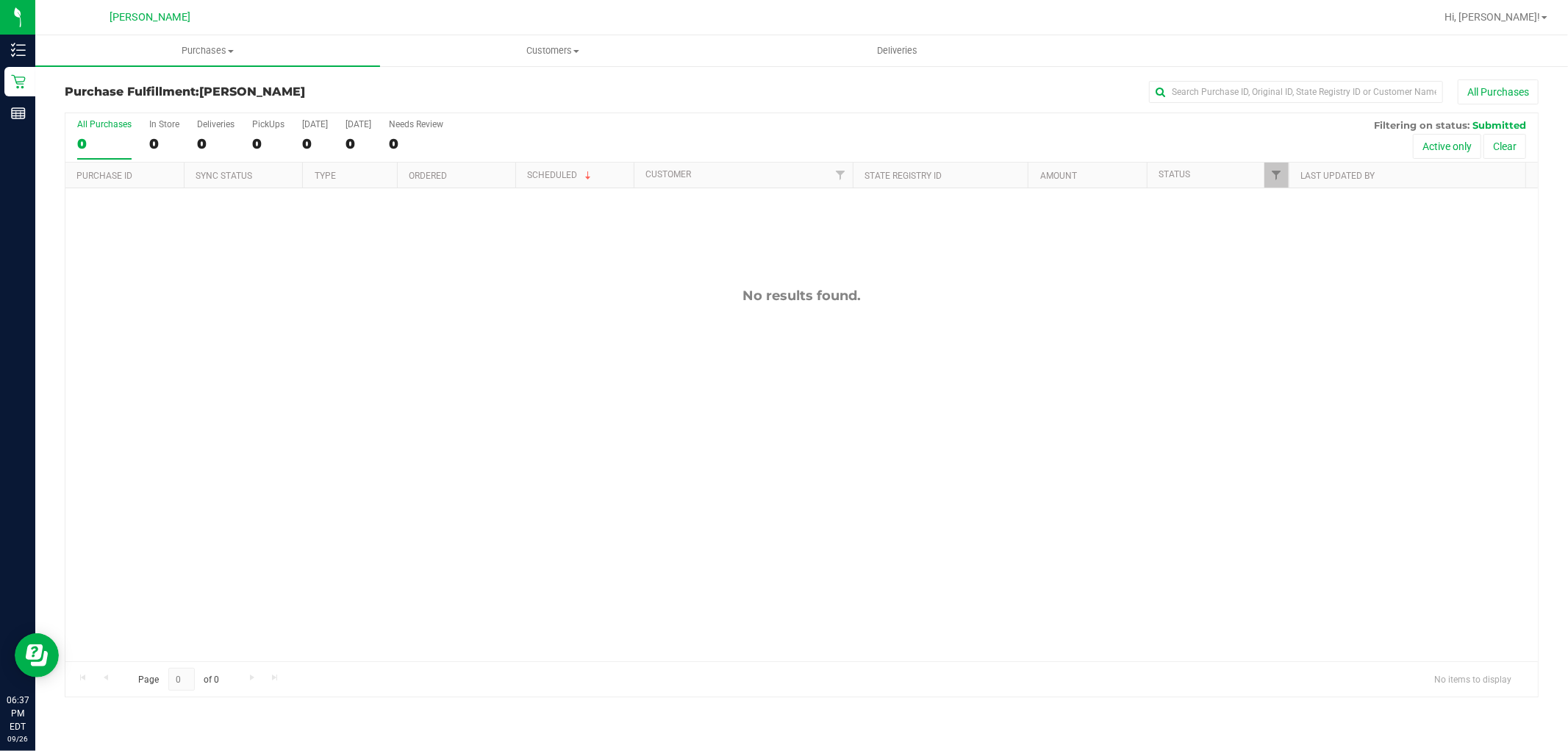
drag, startPoint x: 515, startPoint y: 418, endPoint x: 478, endPoint y: 395, distance: 43.6
click at [500, 407] on div "No results found." at bounding box center [801, 474] width 1473 height 572
click at [250, 56] on span "Purchases" at bounding box center [207, 51] width 345 height 13
click at [173, 95] on li "Summary of purchases" at bounding box center [207, 89] width 345 height 17
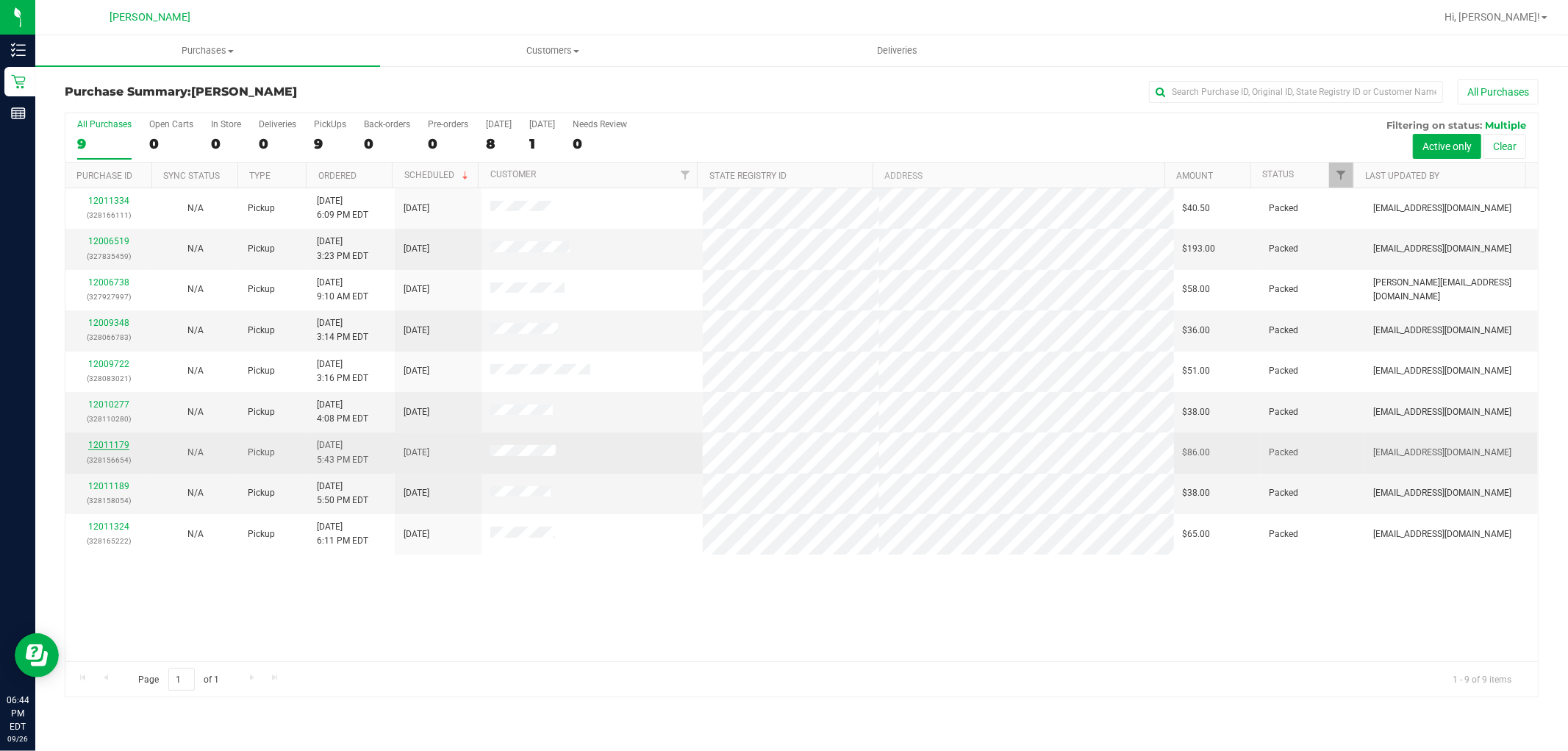
click at [100, 444] on link "12011179" at bounding box center [109, 445] width 41 height 10
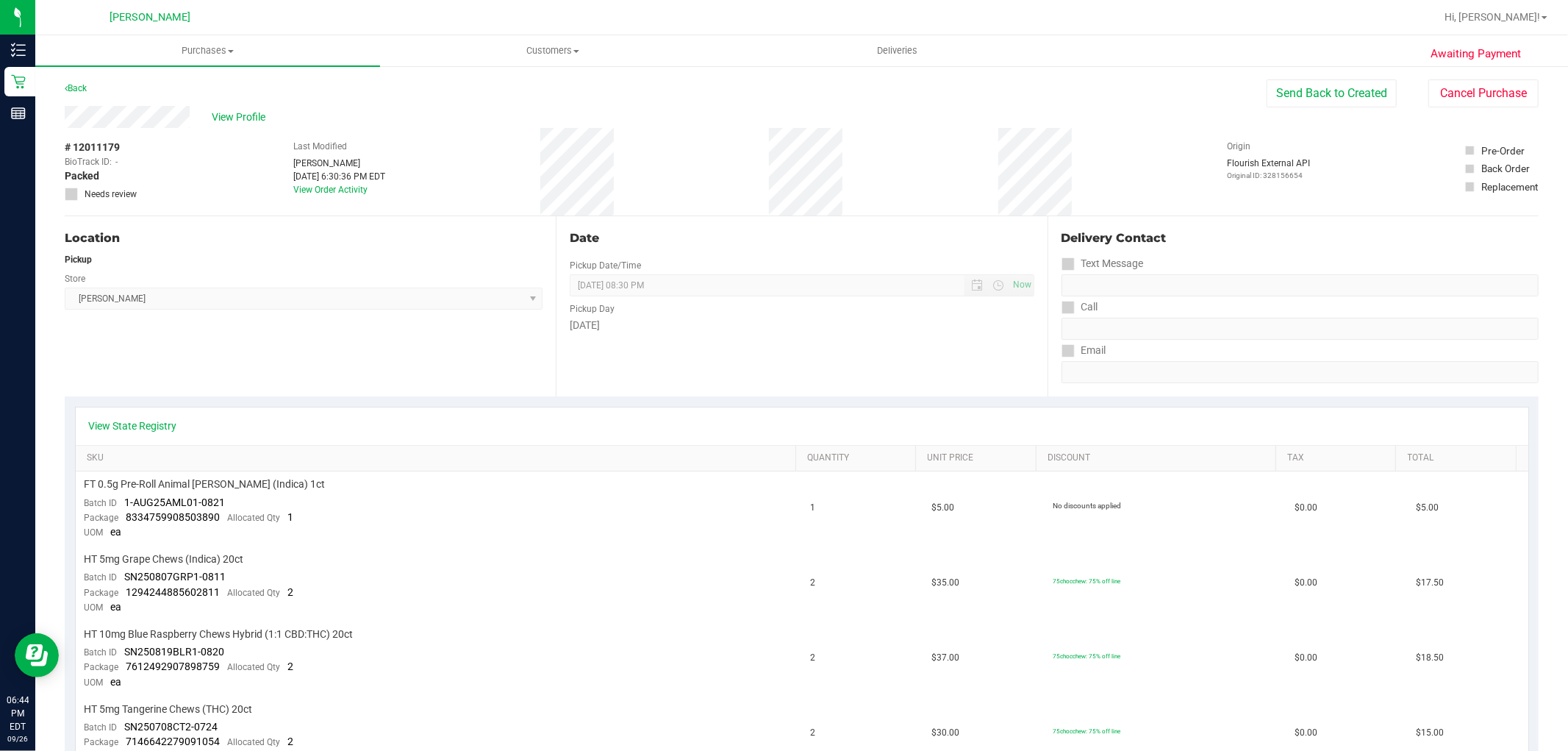
click at [1451, 109] on div "View Profile # 12011179 BioTrack ID: - Packed Needs review Last Modified Victor…" at bounding box center [802, 160] width 1474 height 110
click at [1452, 100] on button "Cancel Purchase" at bounding box center [1483, 93] width 110 height 28
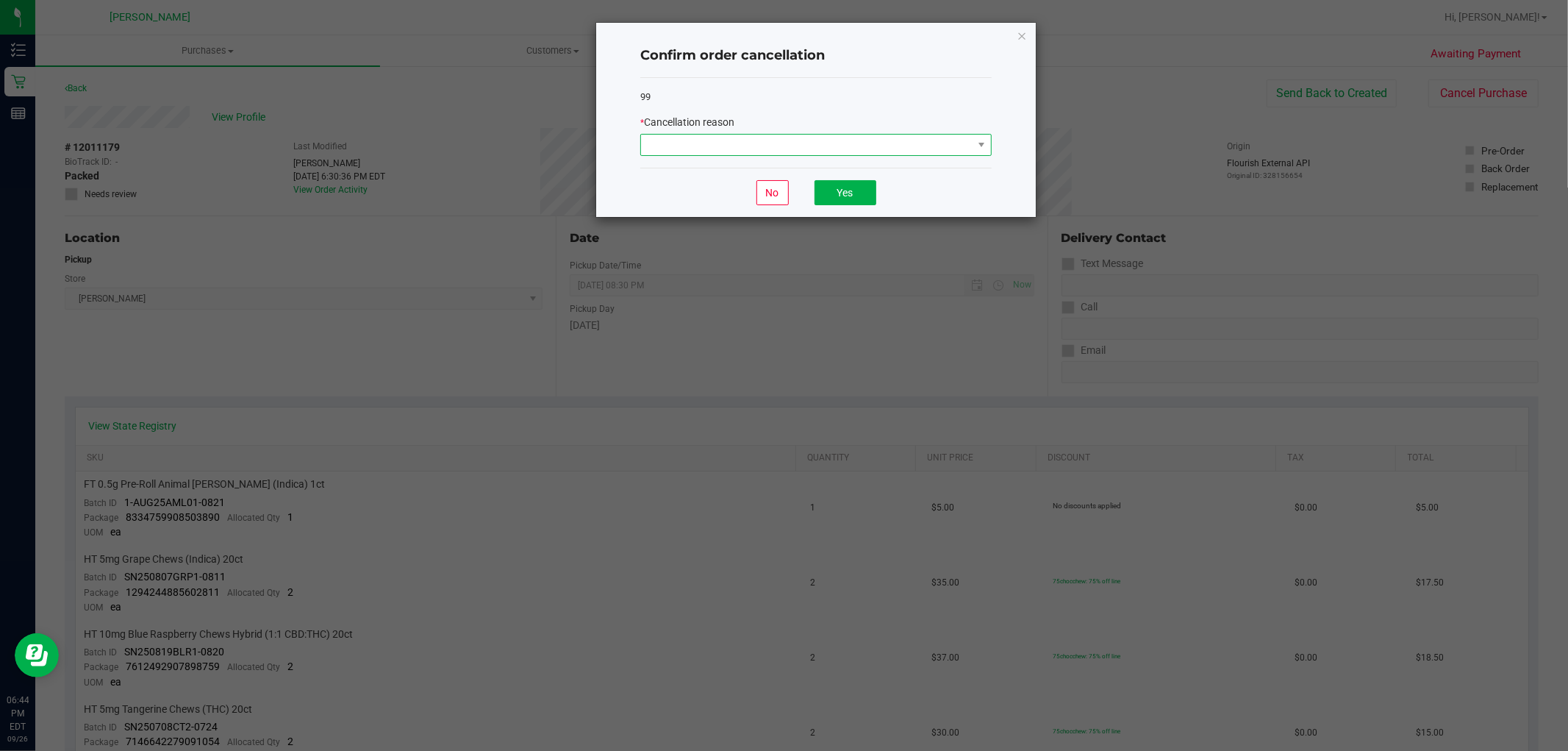
click at [738, 147] on span at bounding box center [807, 145] width 332 height 21
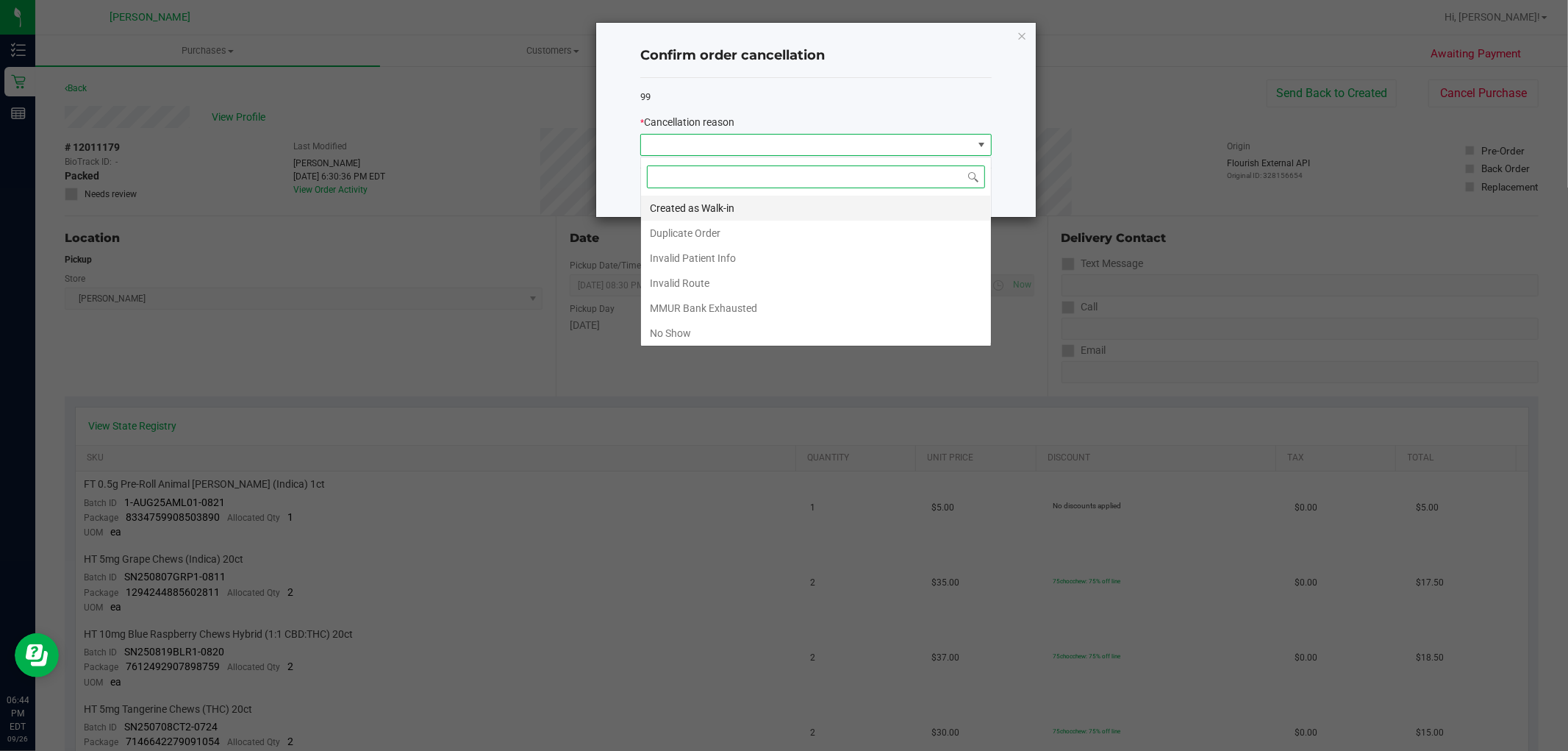
scroll to position [22, 351]
click at [688, 334] on li "No Show" at bounding box center [816, 333] width 350 height 25
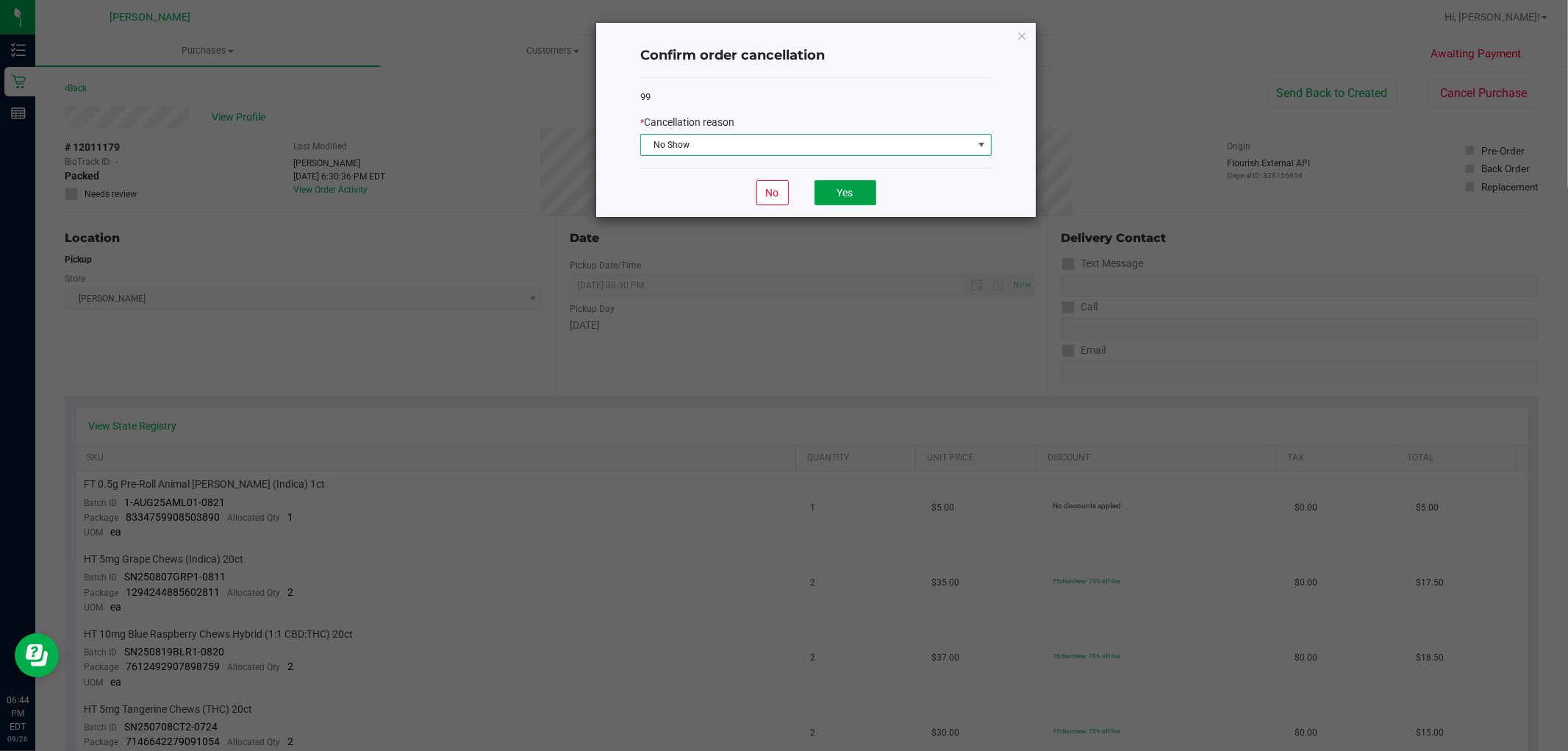
click at [828, 201] on button "Yes" at bounding box center [845, 192] width 62 height 25
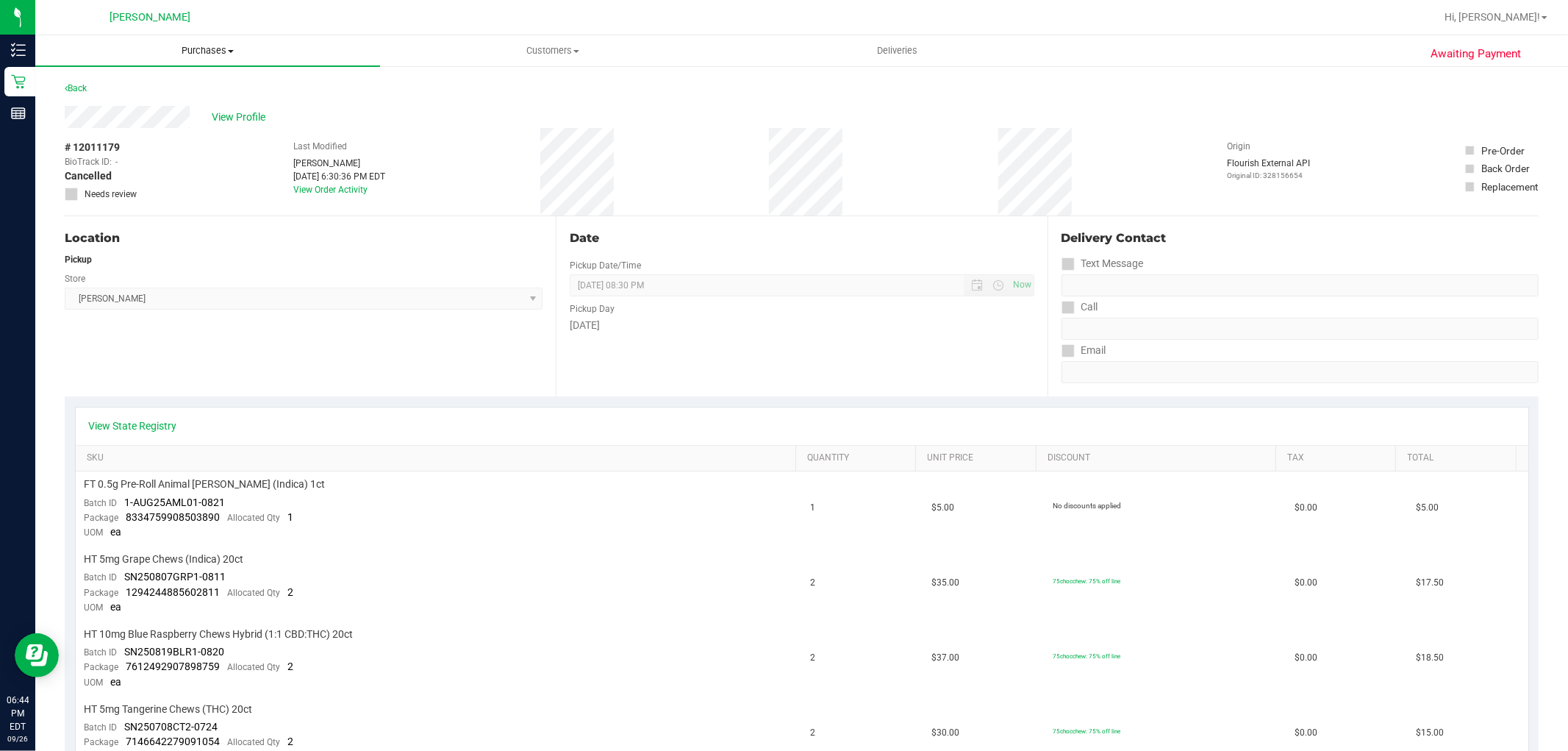
click at [231, 53] on span "Purchases" at bounding box center [207, 51] width 345 height 13
click at [184, 114] on li "Fulfillment" at bounding box center [207, 106] width 345 height 17
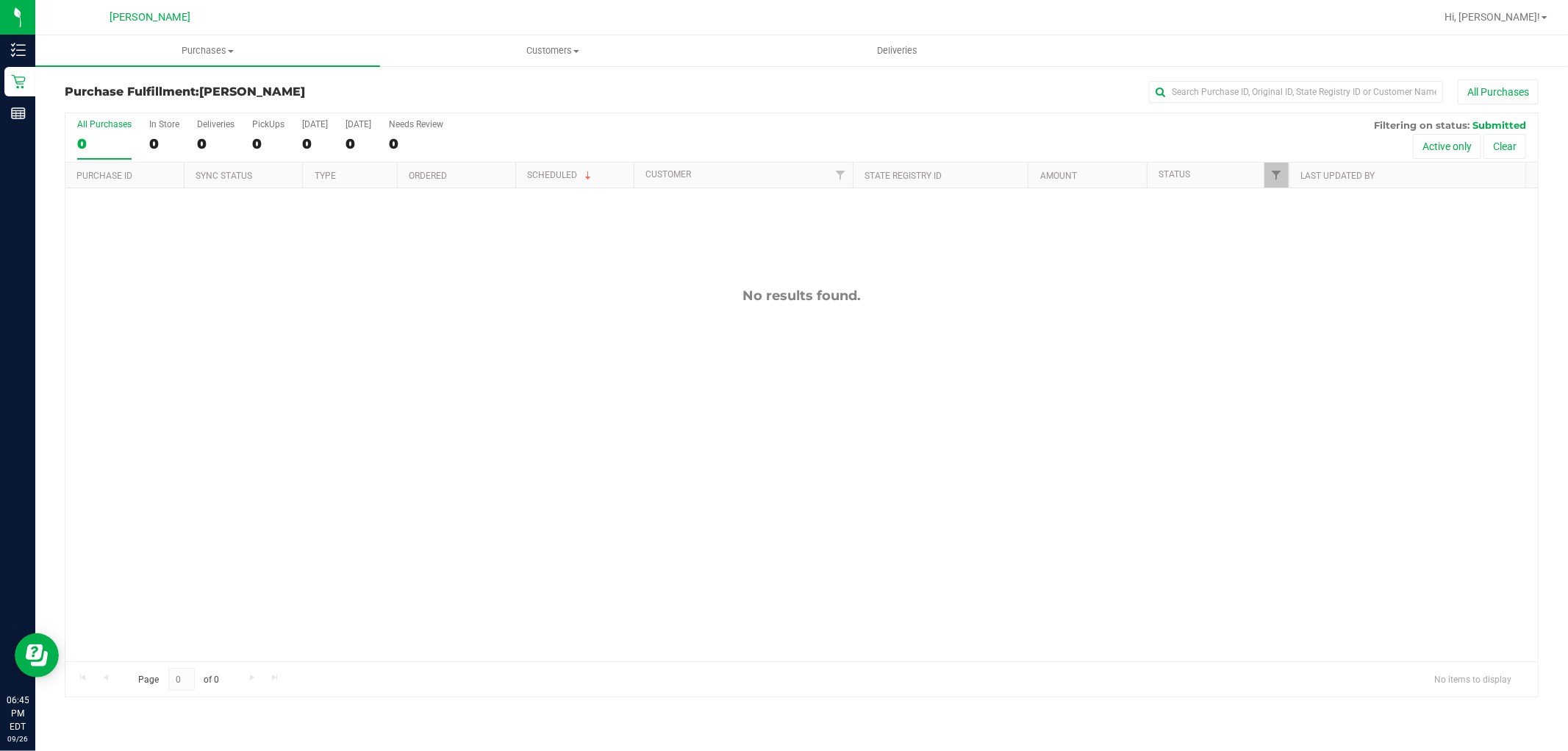
click at [98, 359] on div "No results found." at bounding box center [801, 474] width 1473 height 572
click at [355, 306] on div "No results found." at bounding box center [801, 474] width 1473 height 572
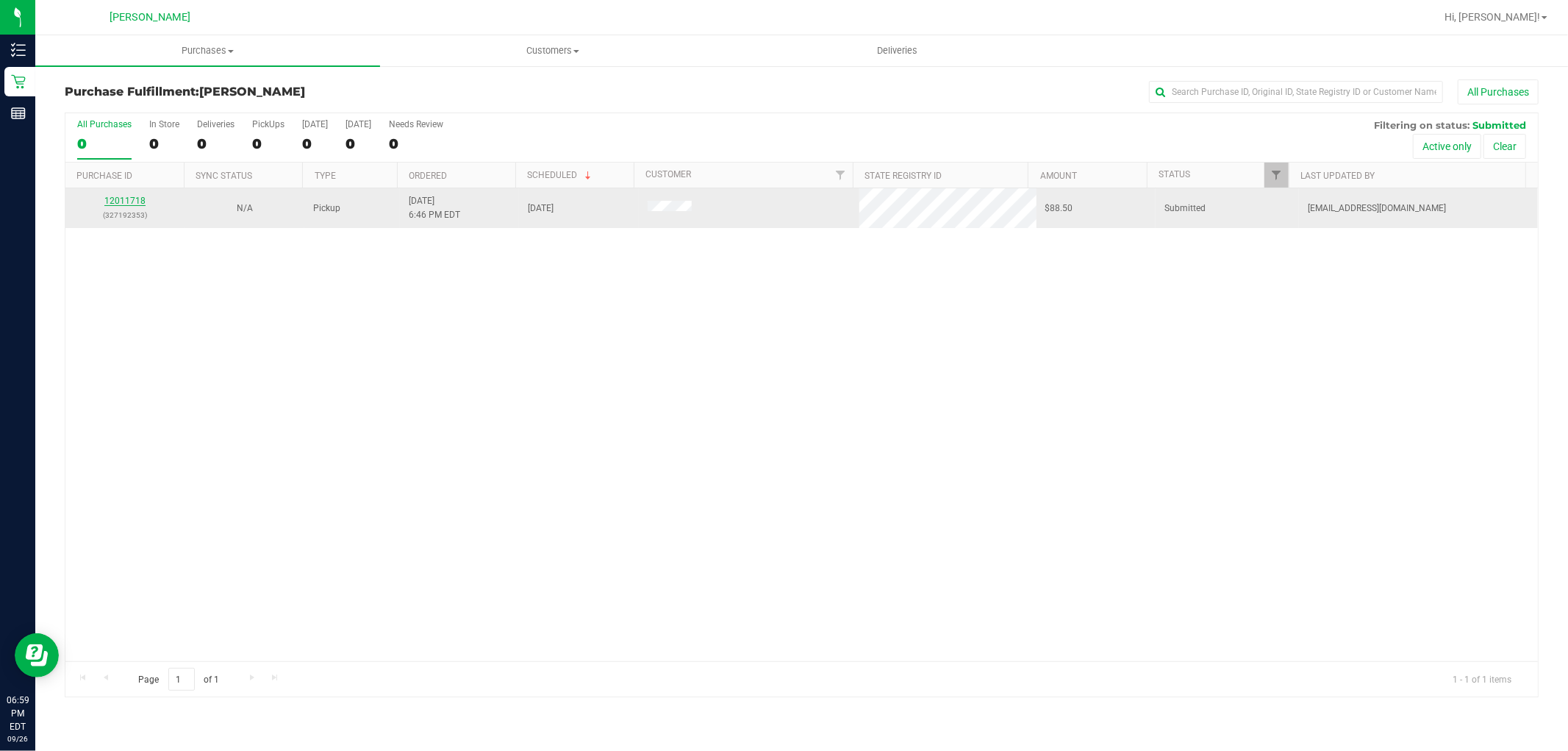
click at [118, 199] on link "12011718" at bounding box center [125, 200] width 41 height 10
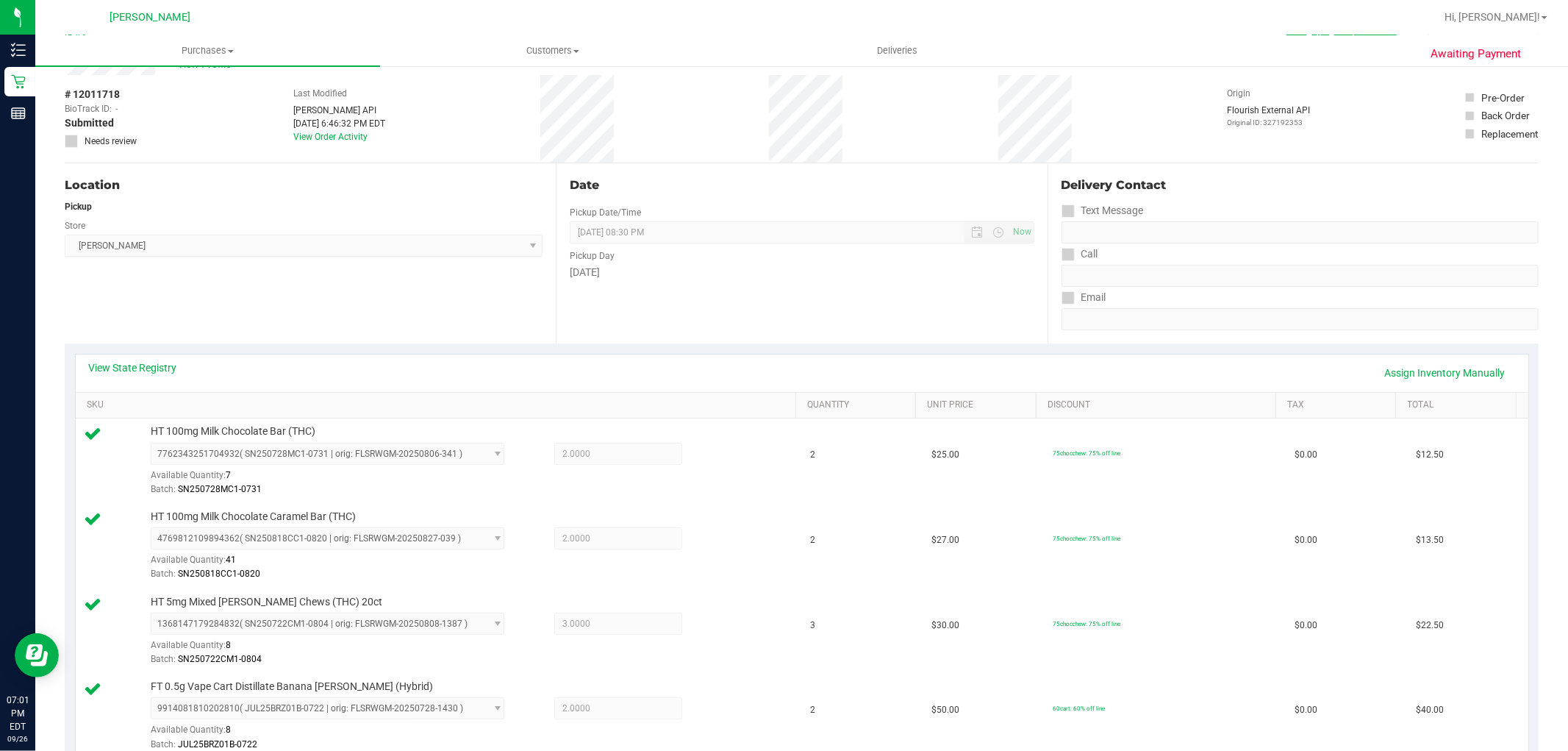
scroll to position [82, 0]
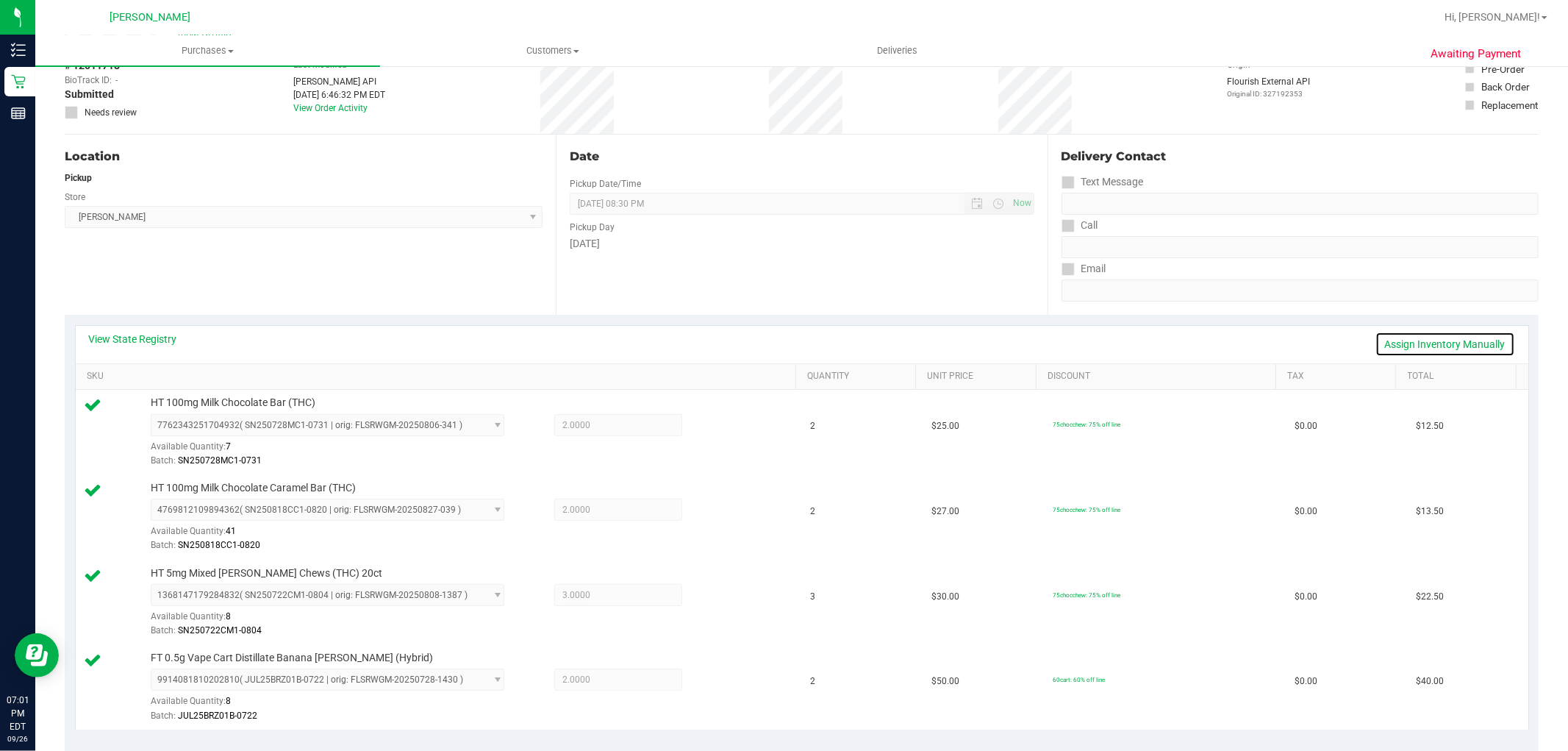
click at [1407, 351] on link "Assign Inventory Manually" at bounding box center [1445, 344] width 140 height 25
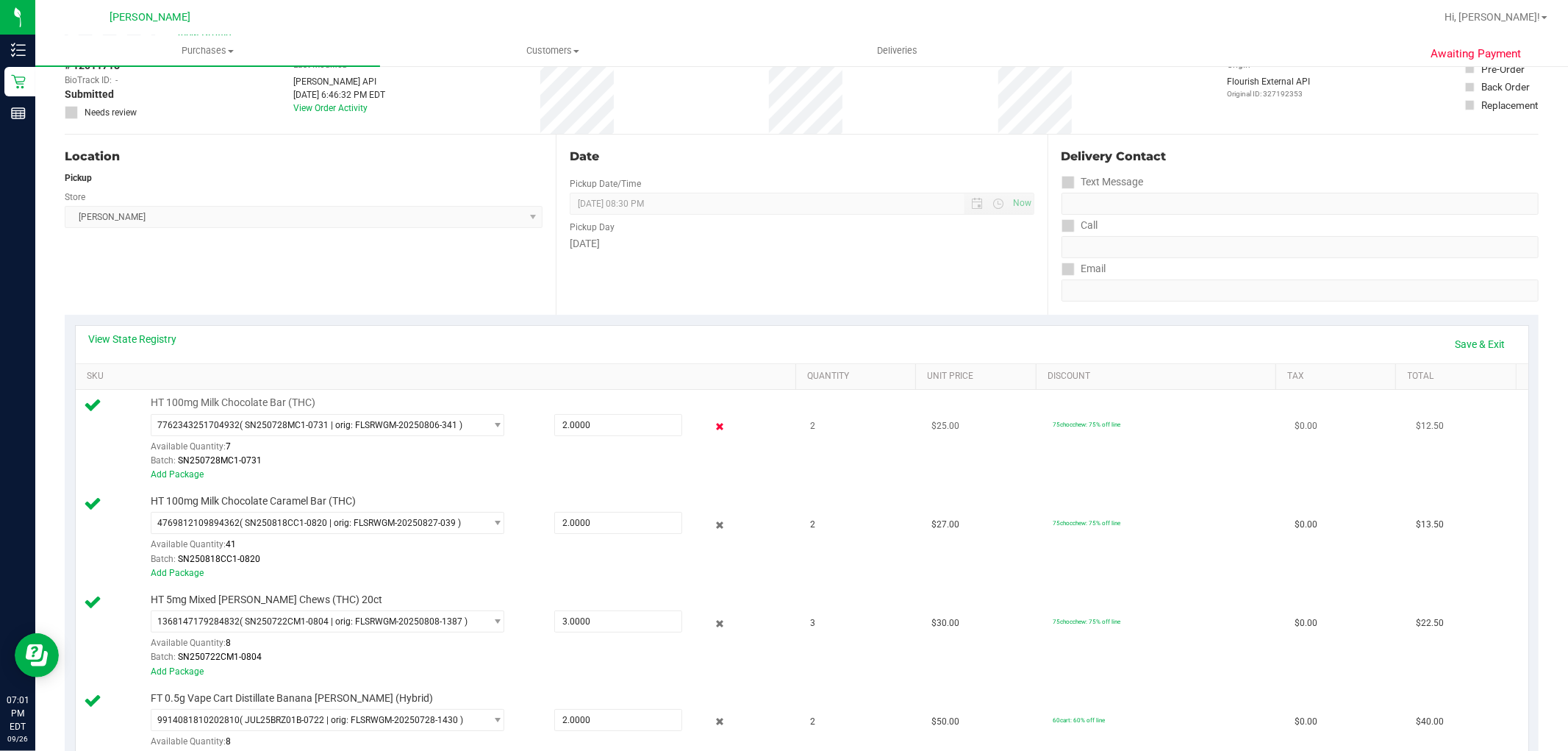
click at [712, 426] on icon at bounding box center [719, 426] width 15 height 17
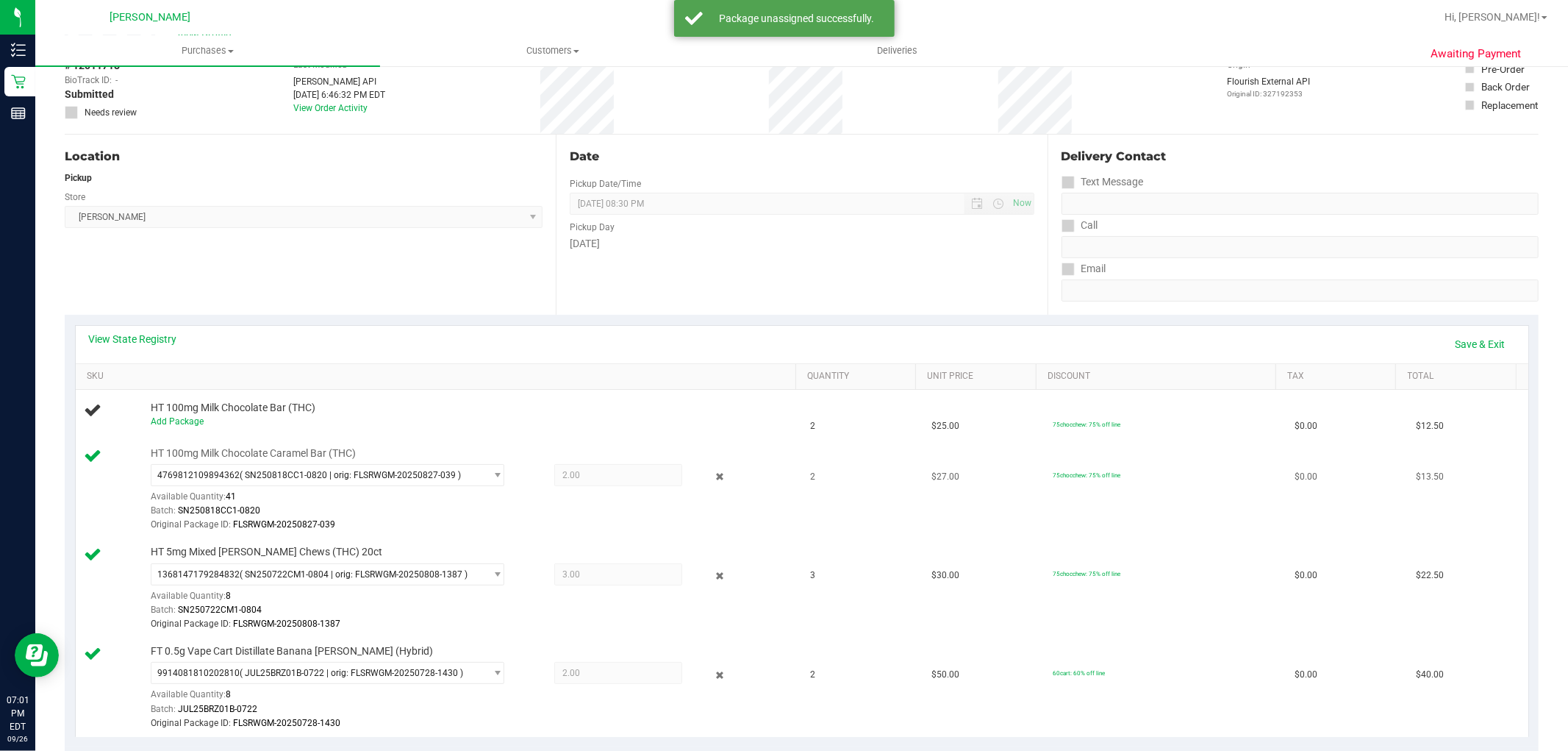
drag, startPoint x: 706, startPoint y: 474, endPoint x: 709, endPoint y: 491, distance: 17.3
click at [712, 475] on icon at bounding box center [719, 476] width 15 height 17
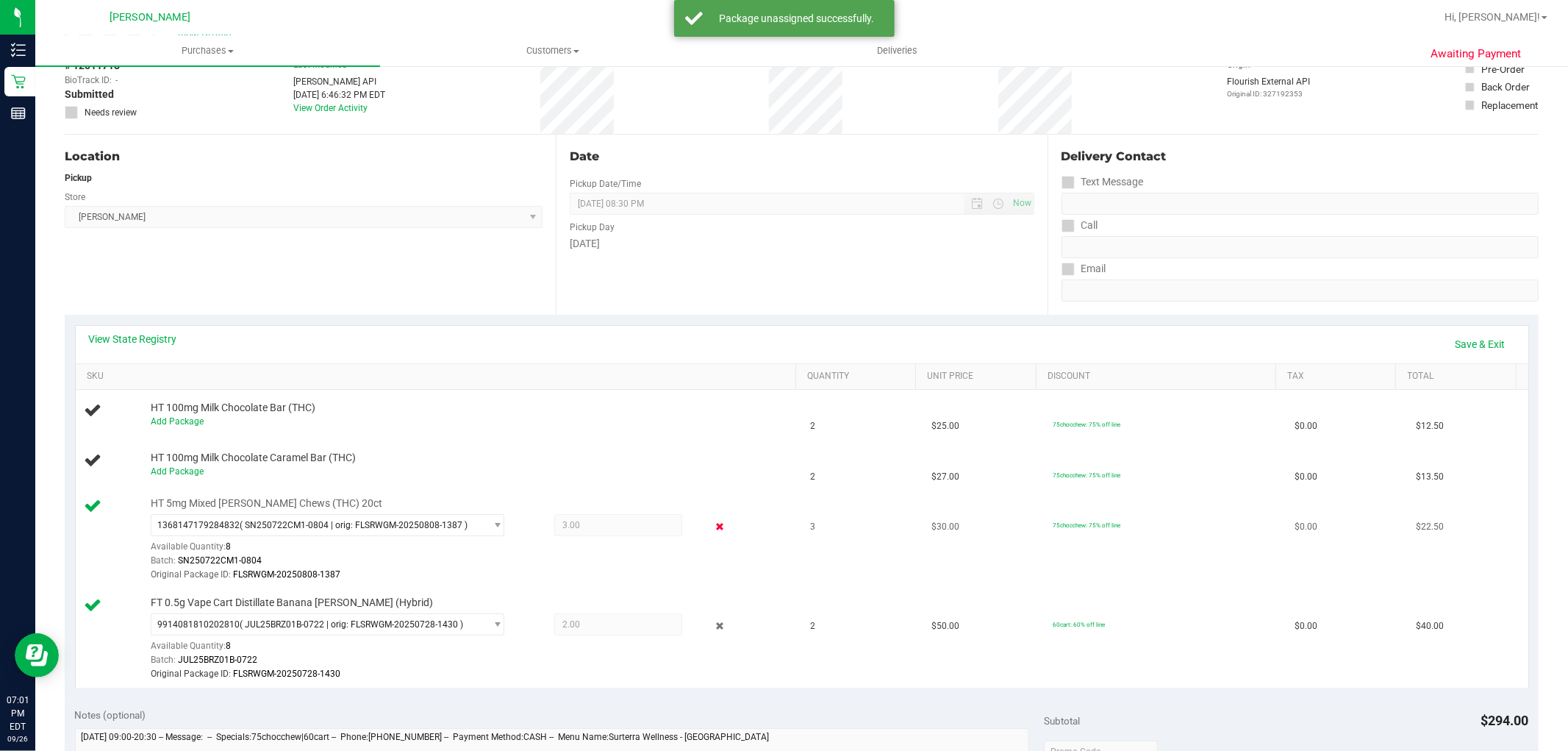
click at [712, 526] on icon at bounding box center [719, 526] width 15 height 17
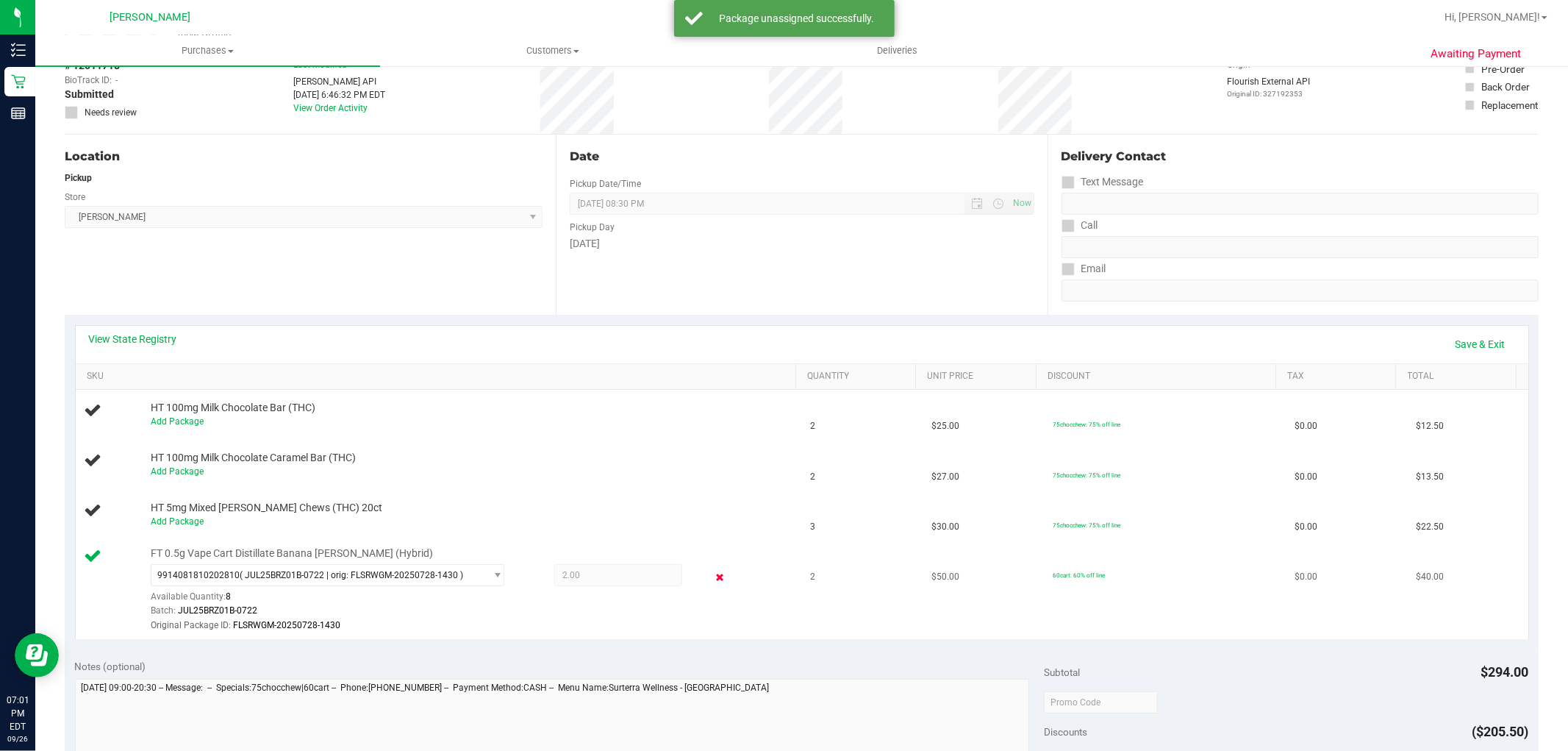
click at [712, 572] on icon at bounding box center [719, 576] width 15 height 17
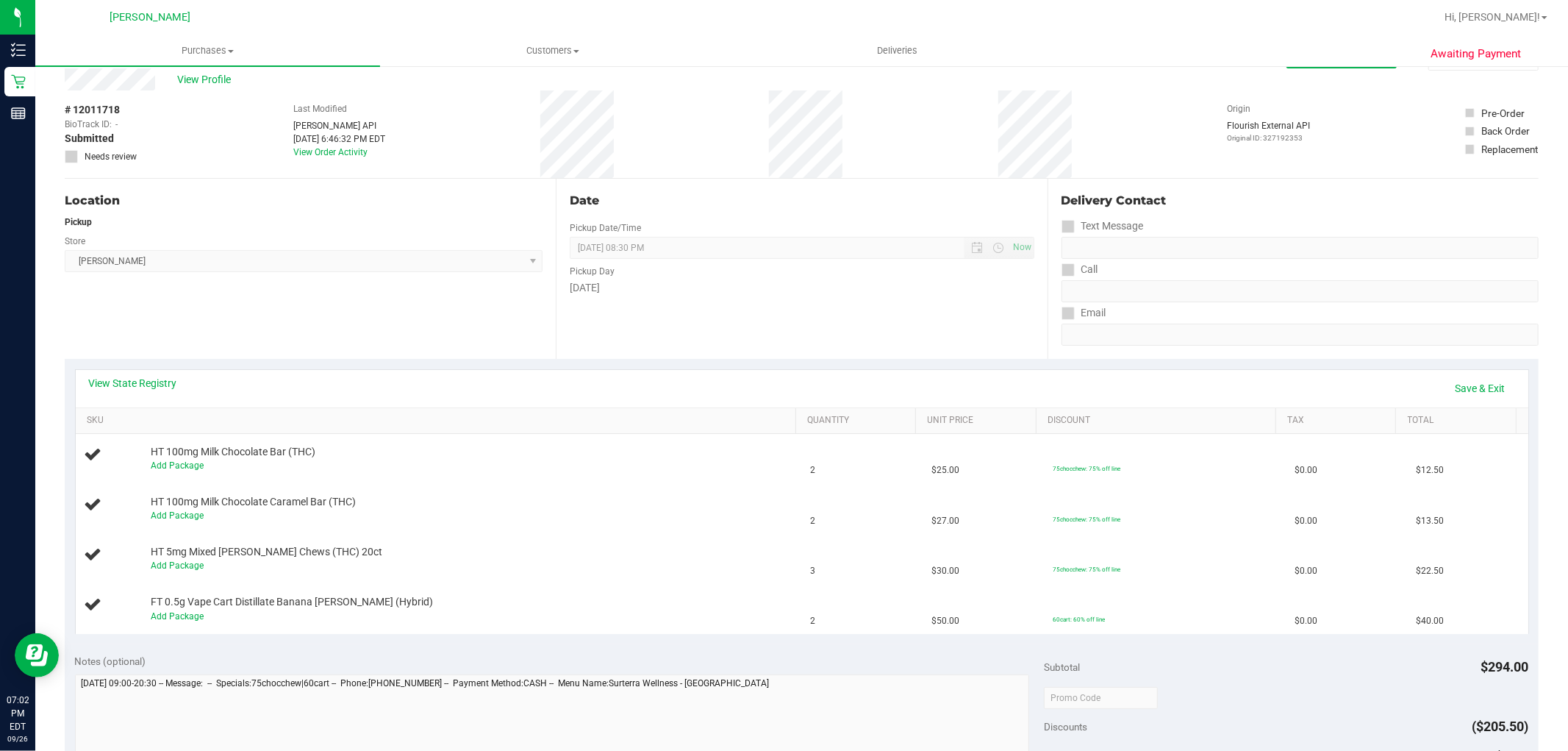
scroll to position [0, 0]
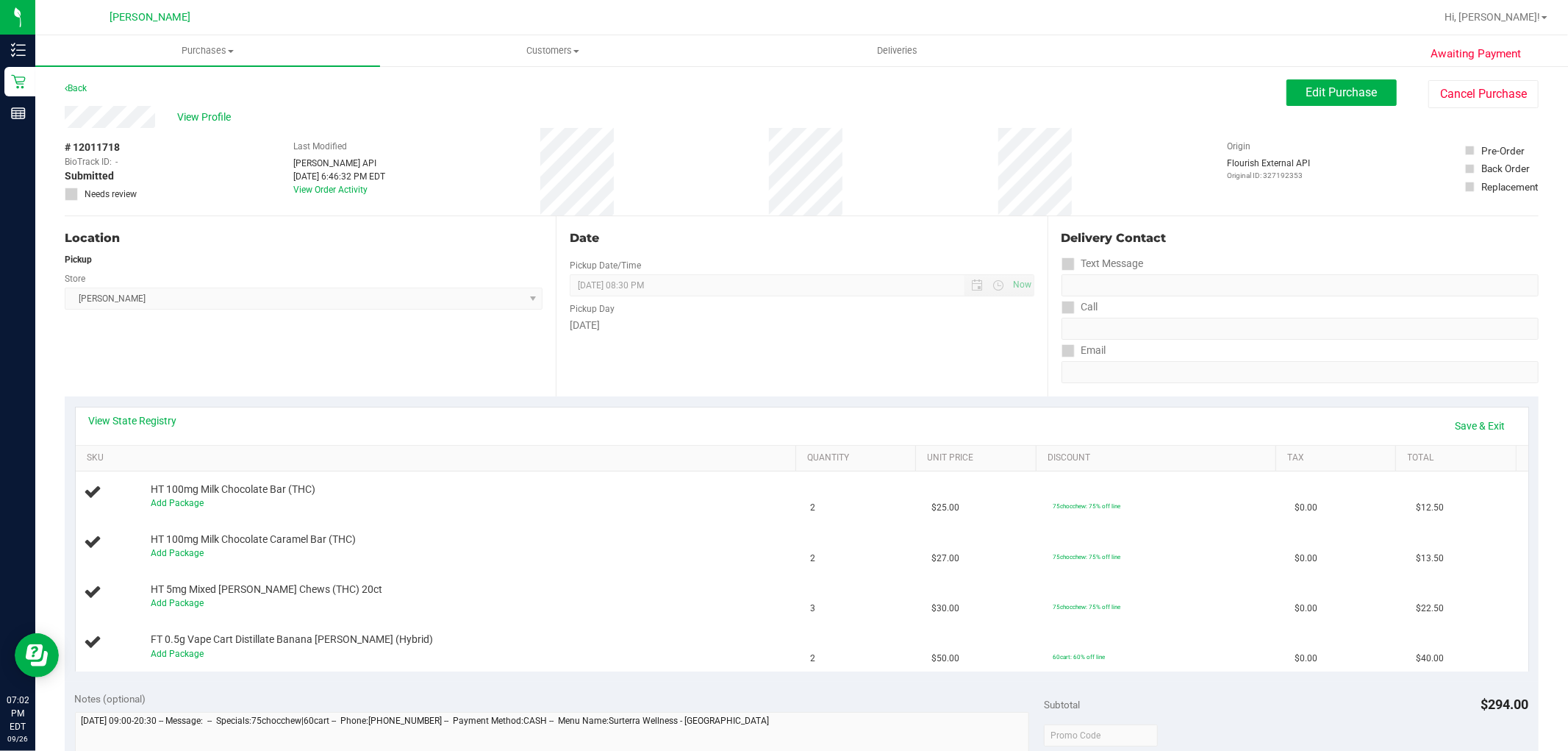
click at [70, 194] on icon at bounding box center [71, 194] width 10 height 0
click at [1367, 84] on button "Edit Purchase" at bounding box center [1341, 92] width 110 height 26
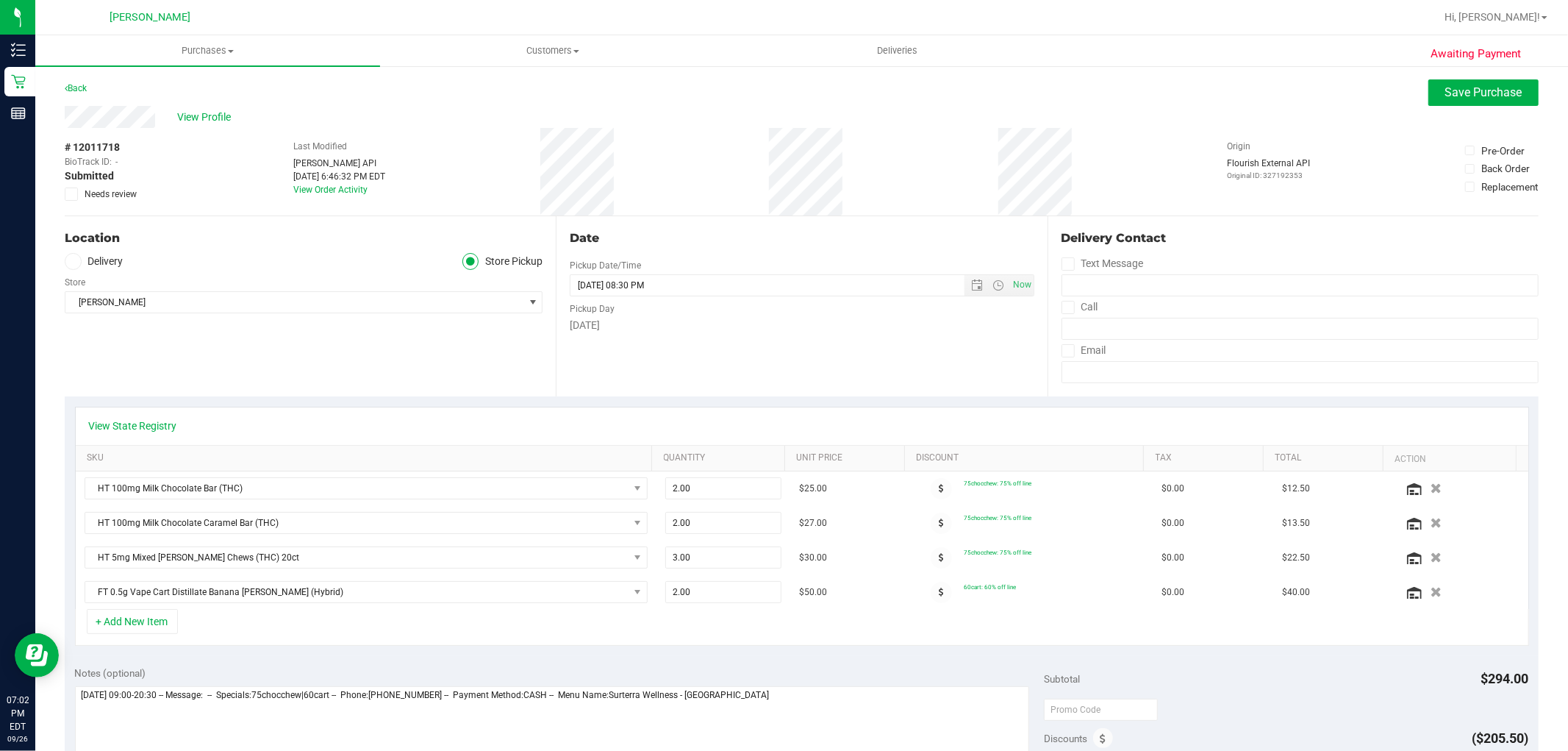
click at [70, 194] on icon at bounding box center [71, 194] width 10 height 0
click at [0, 0] on input "Needs review" at bounding box center [0, 0] width 0 height 0
click at [1445, 96] on span "Save Purchase" at bounding box center [1483, 92] width 77 height 14
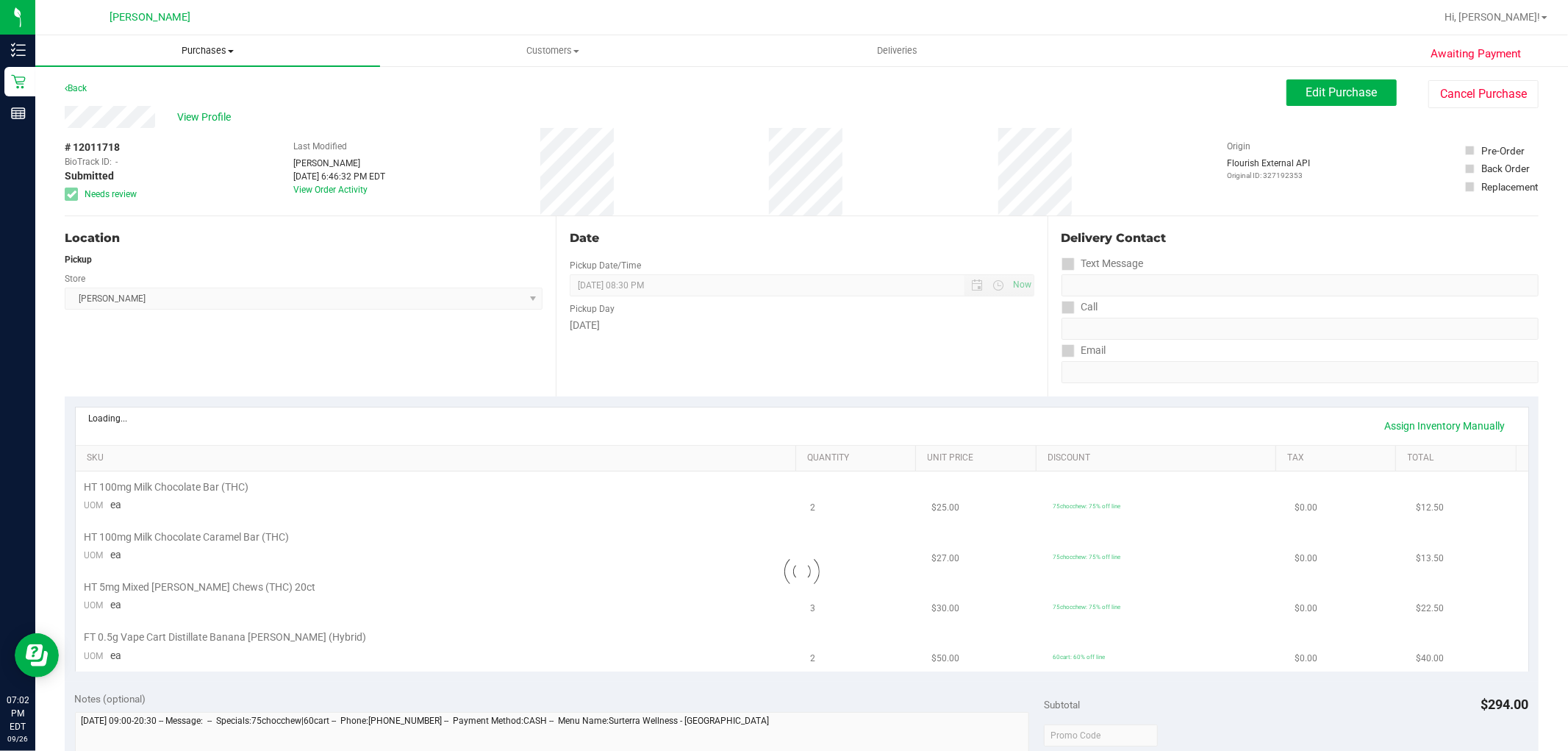
click at [204, 48] on span "Purchases" at bounding box center [207, 51] width 345 height 13
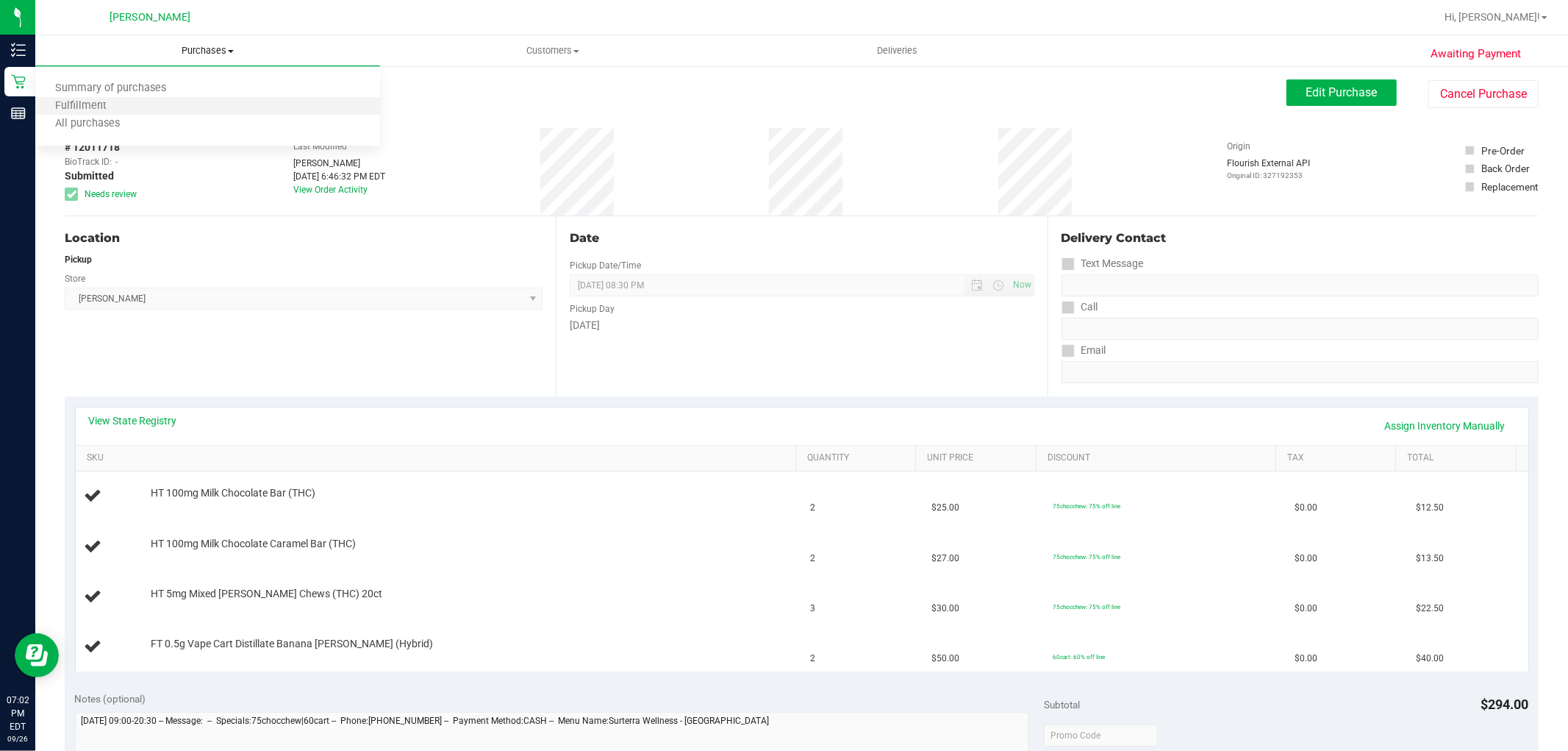
click at [170, 101] on li "Fulfillment" at bounding box center [207, 106] width 345 height 17
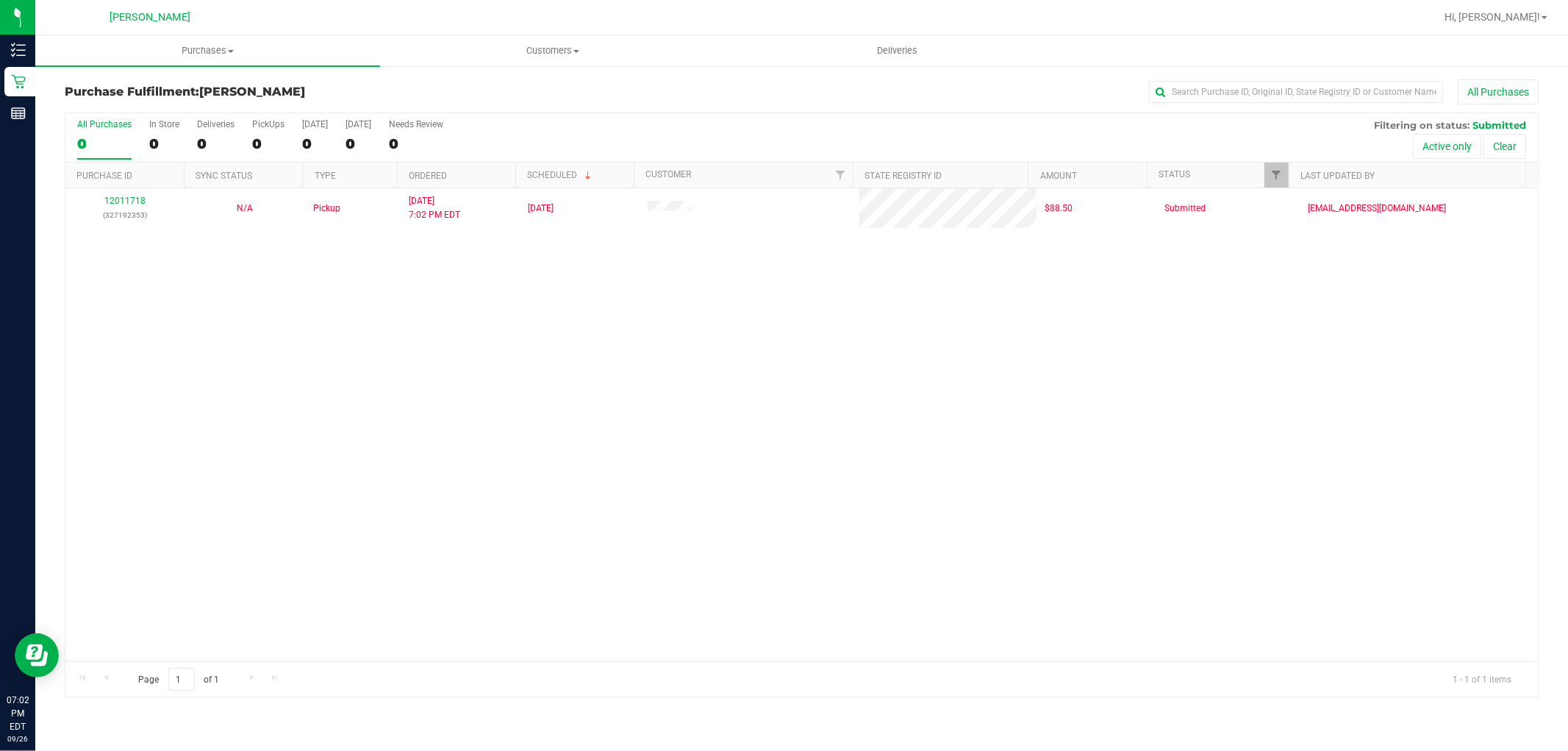
click at [548, 397] on div "12011718 (327192353) N/A Pickup 9/26/2025 7:02 PM EDT 9/27/2025 $88.50 Submitte…" at bounding box center [801, 425] width 1473 height 473
click at [974, 458] on div "12011718 (327192353) N/A Pickup 9/26/2025 7:02 PM EDT 9/27/2025 $88.50 Submitte…" at bounding box center [801, 425] width 1473 height 473
click at [686, 327] on div "12011718 (327192353) N/A Pickup 9/26/2025 7:02 PM EDT 9/27/2025 $88.50 Submitte…" at bounding box center [801, 425] width 1473 height 473
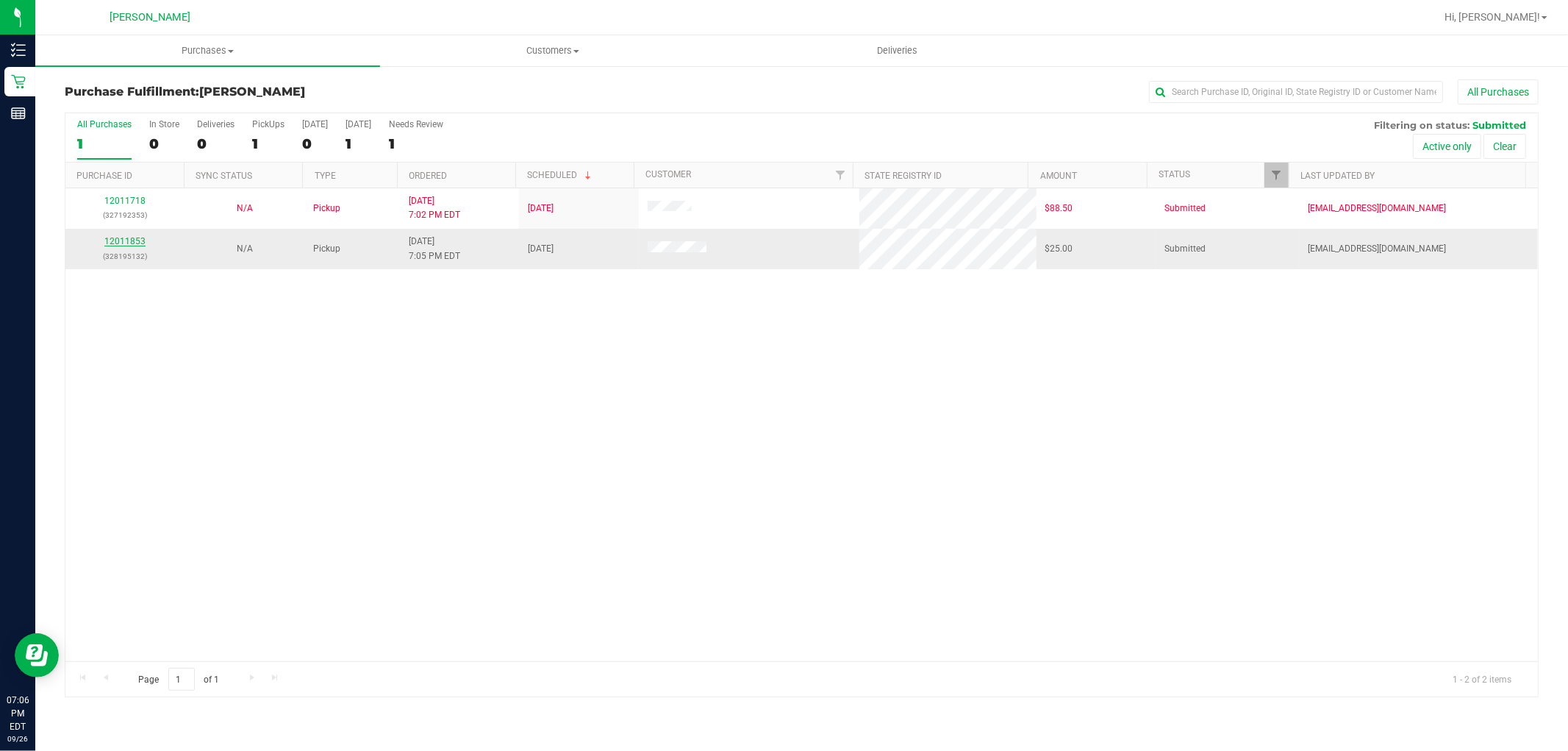
click at [116, 243] on link "12011853" at bounding box center [125, 241] width 41 height 10
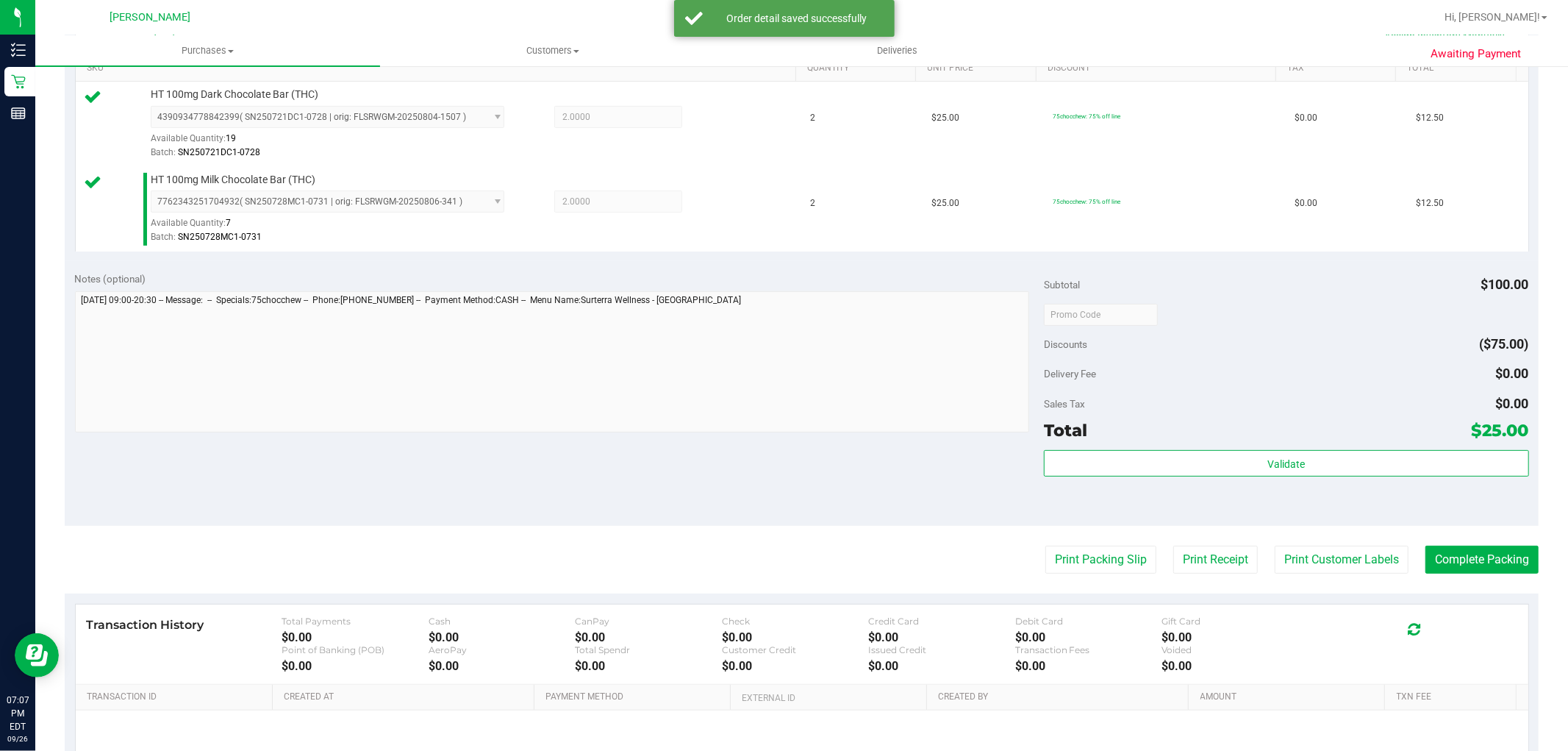
scroll to position [538, 0]
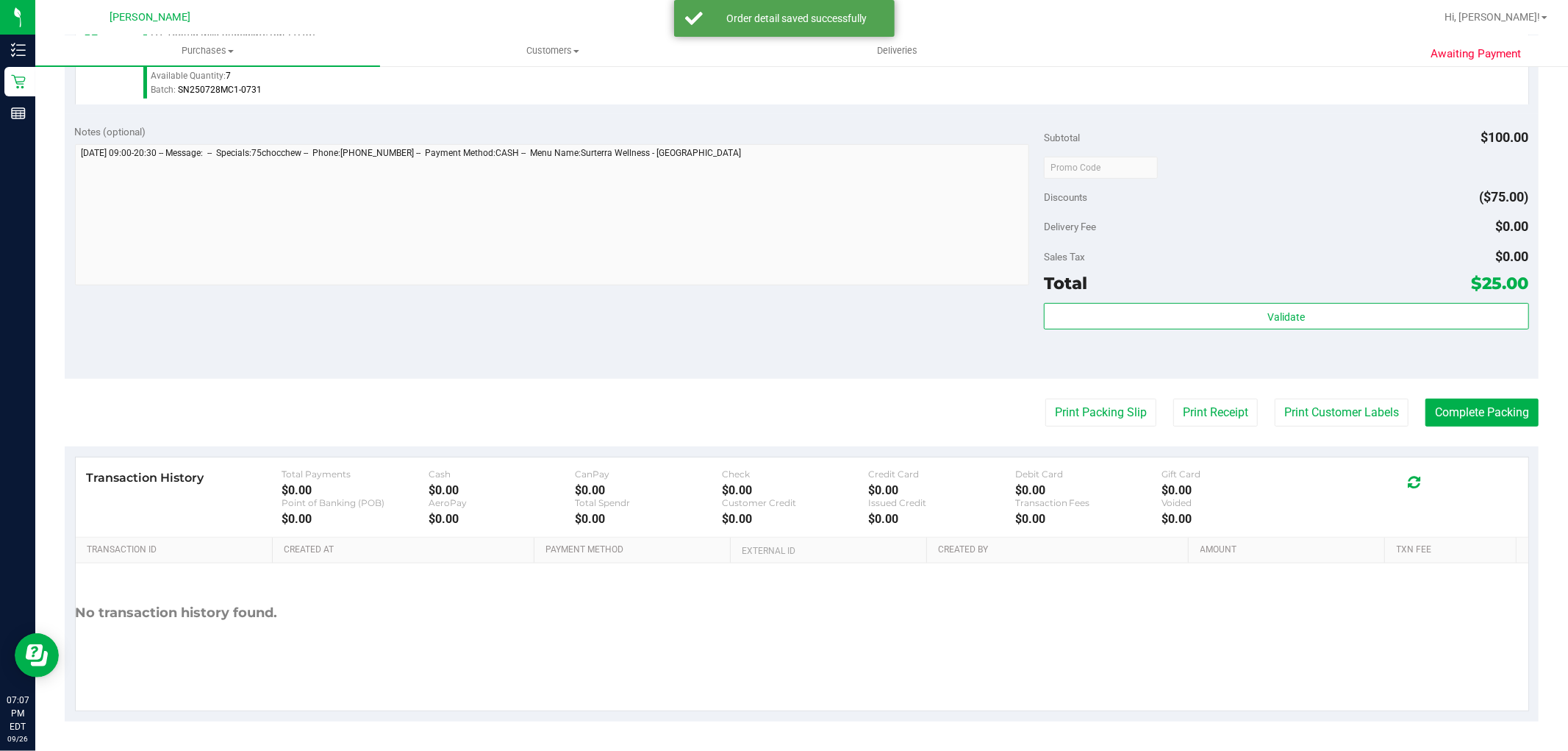
click at [1144, 334] on div "Validate" at bounding box center [1286, 336] width 485 height 66
click at [1143, 298] on div "Subtotal $100.00 Discounts ($75.00) Delivery Fee $0.00 Sales Tax $0.00 Total $2…" at bounding box center [1286, 247] width 485 height 245
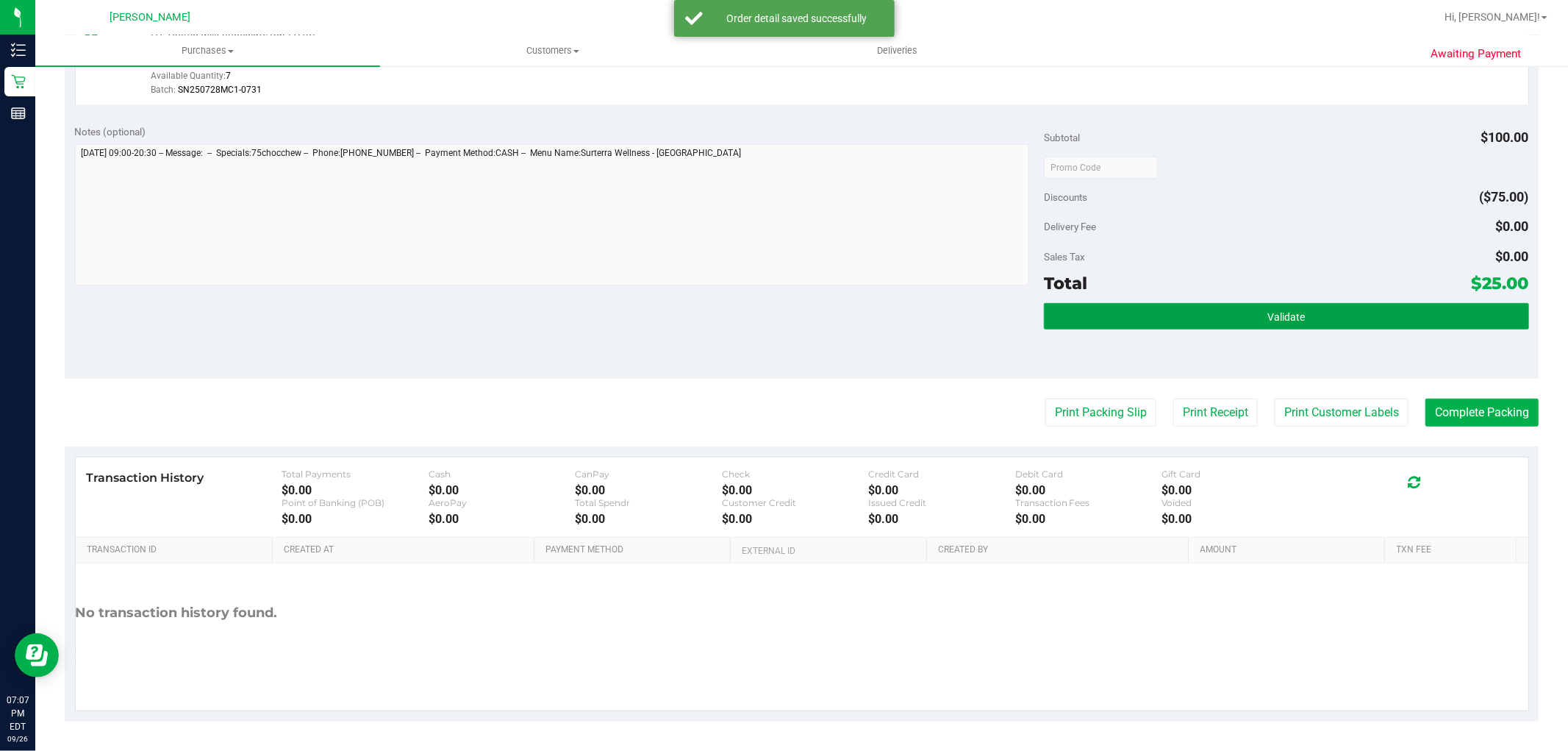
click at [1138, 313] on button "Validate" at bounding box center [1286, 316] width 485 height 26
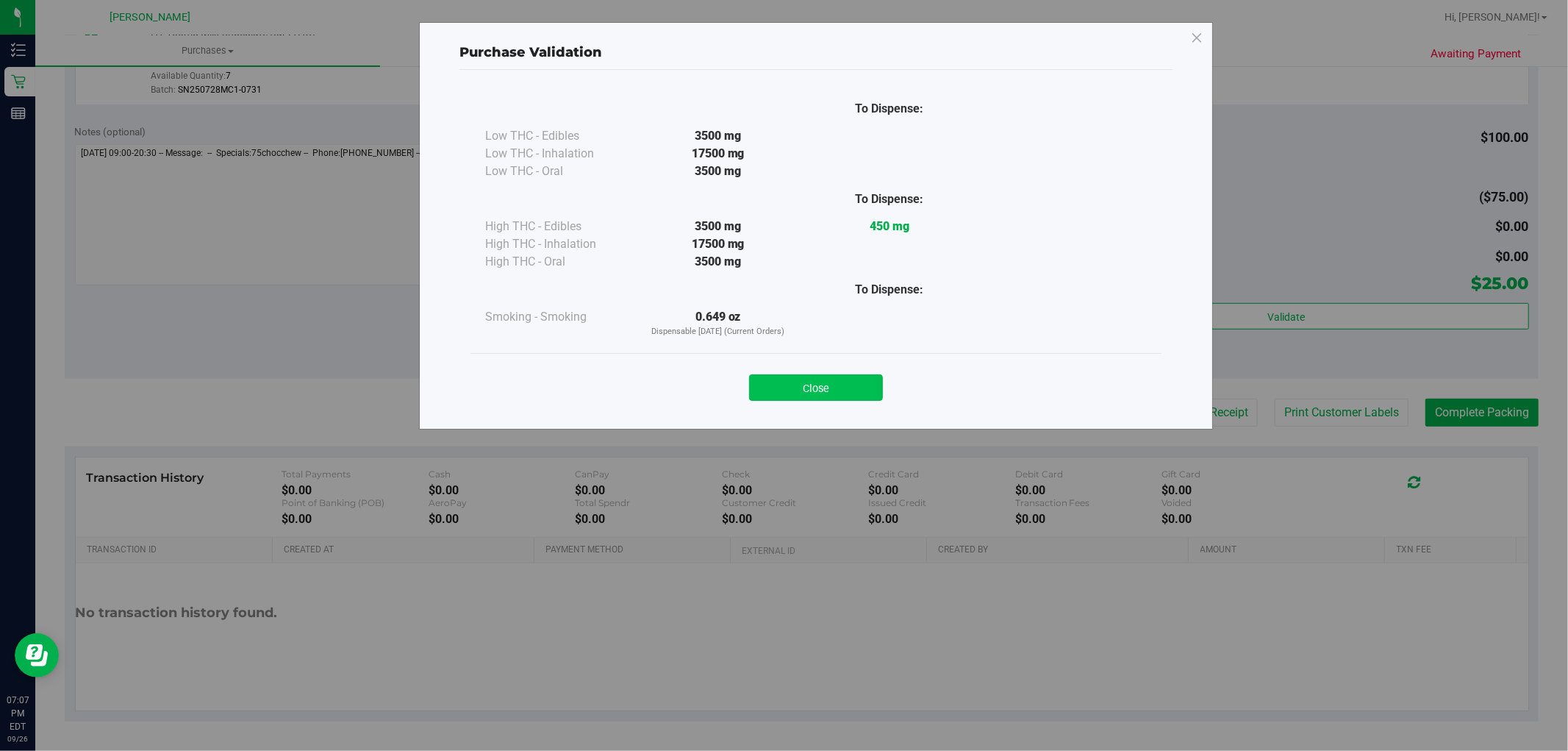
click at [836, 385] on button "Close" at bounding box center [816, 387] width 134 height 26
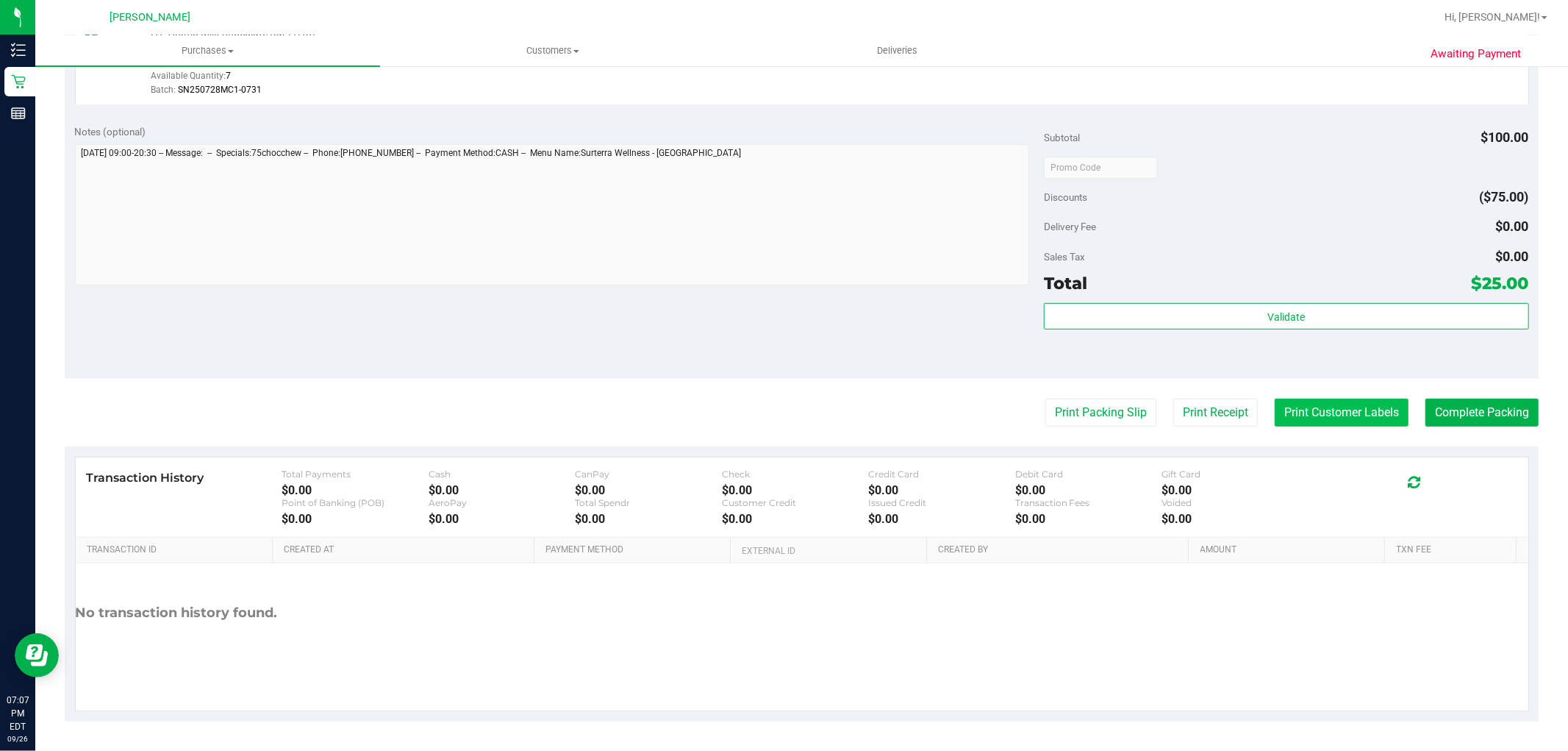
click at [1335, 424] on button "Print Customer Labels" at bounding box center [1341, 412] width 134 height 28
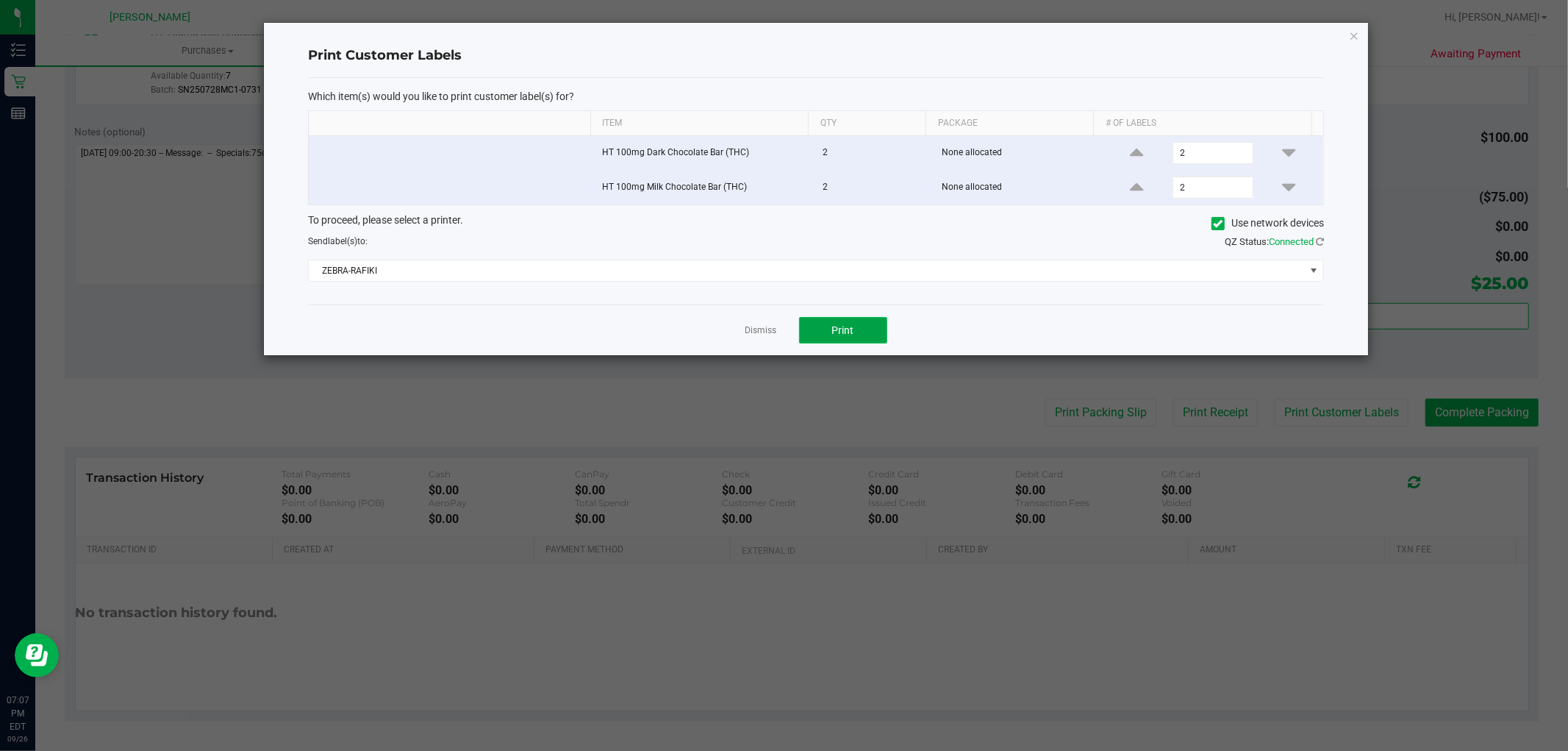
click at [863, 336] on button "Print" at bounding box center [843, 329] width 88 height 26
click at [754, 332] on link "Dismiss" at bounding box center [761, 331] width 32 height 13
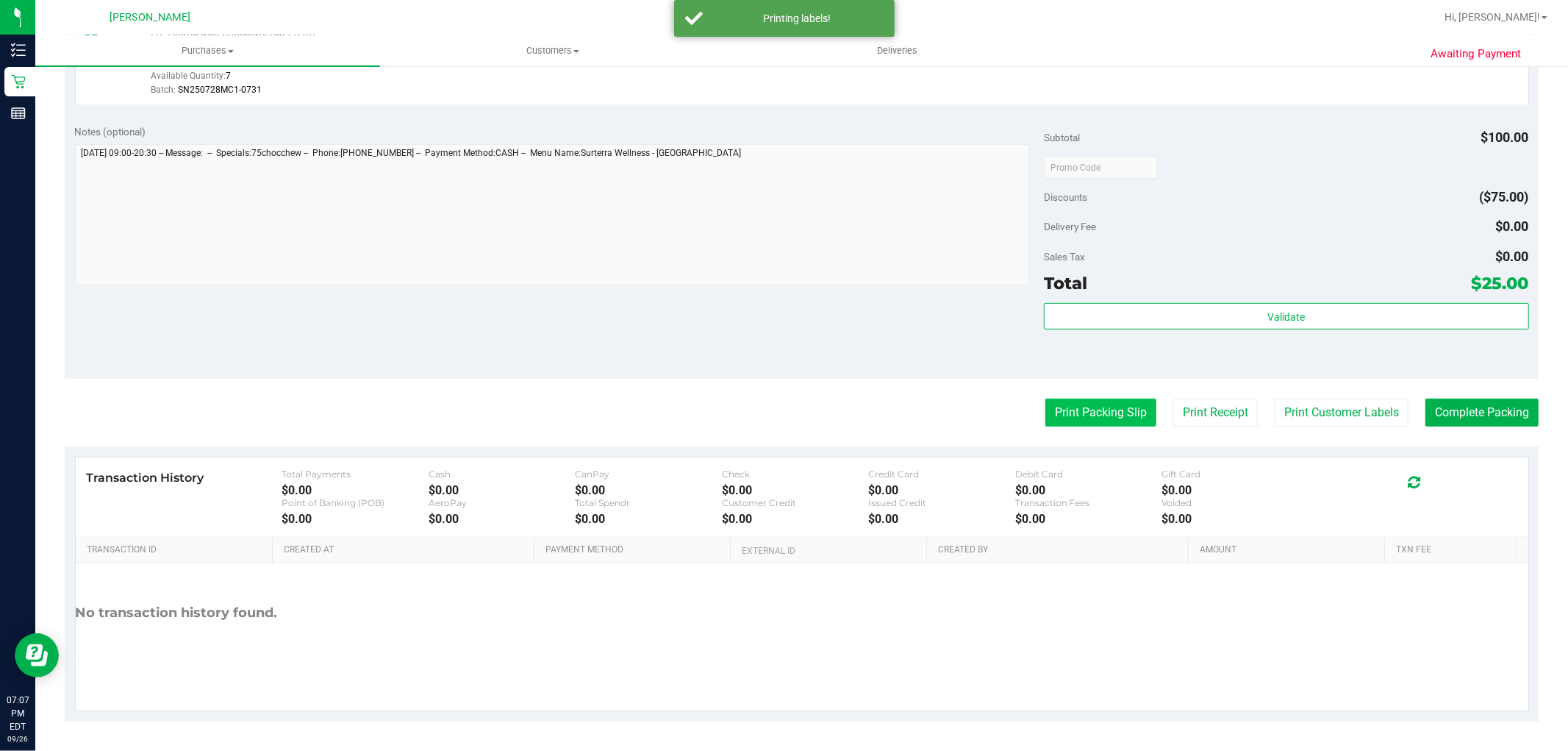
click at [1066, 418] on button "Print Packing Slip" at bounding box center [1101, 412] width 111 height 28
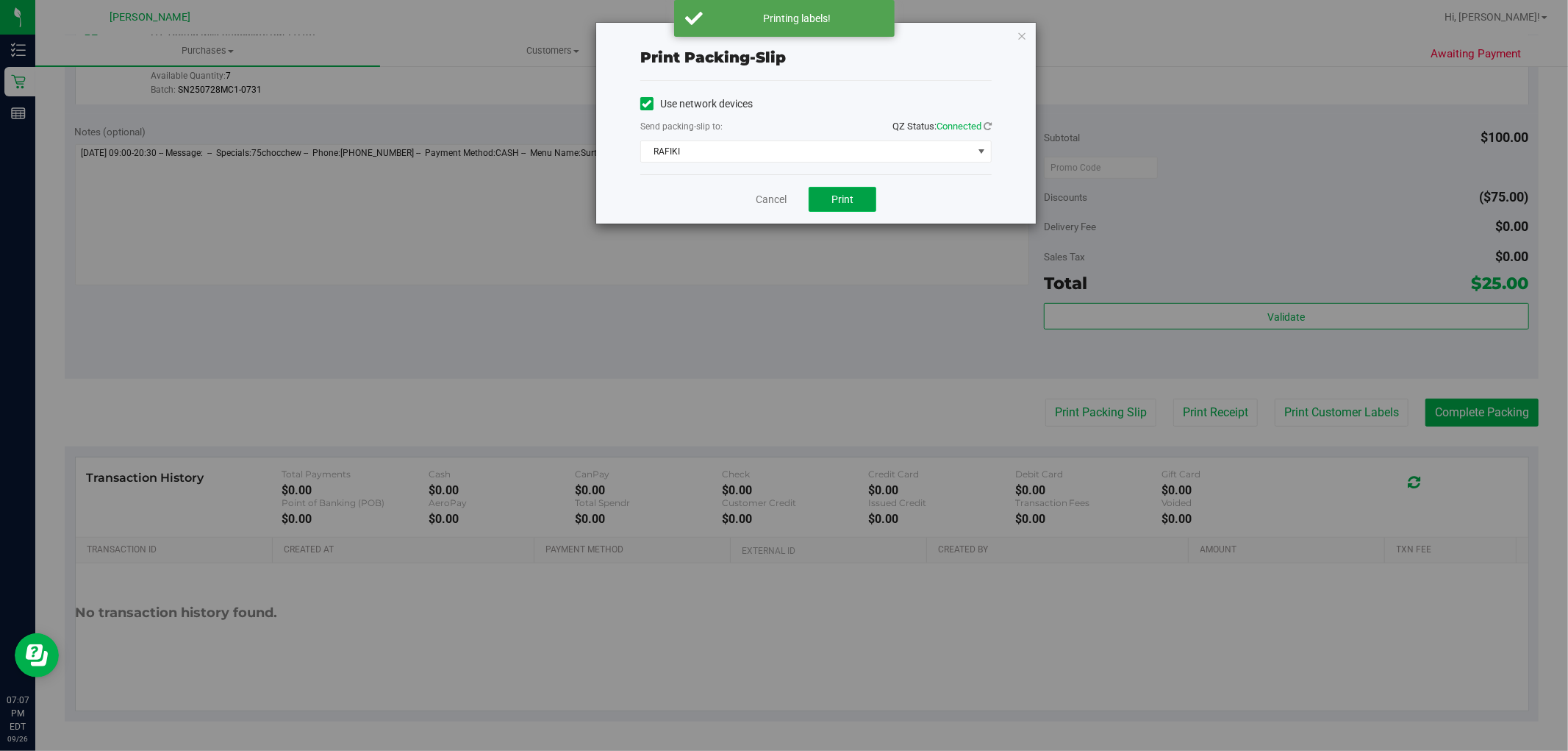
click at [836, 194] on span "Print" at bounding box center [843, 199] width 22 height 12
click at [769, 189] on div "Cancel Print" at bounding box center [816, 199] width 352 height 49
click at [774, 195] on link "Cancel" at bounding box center [771, 199] width 31 height 15
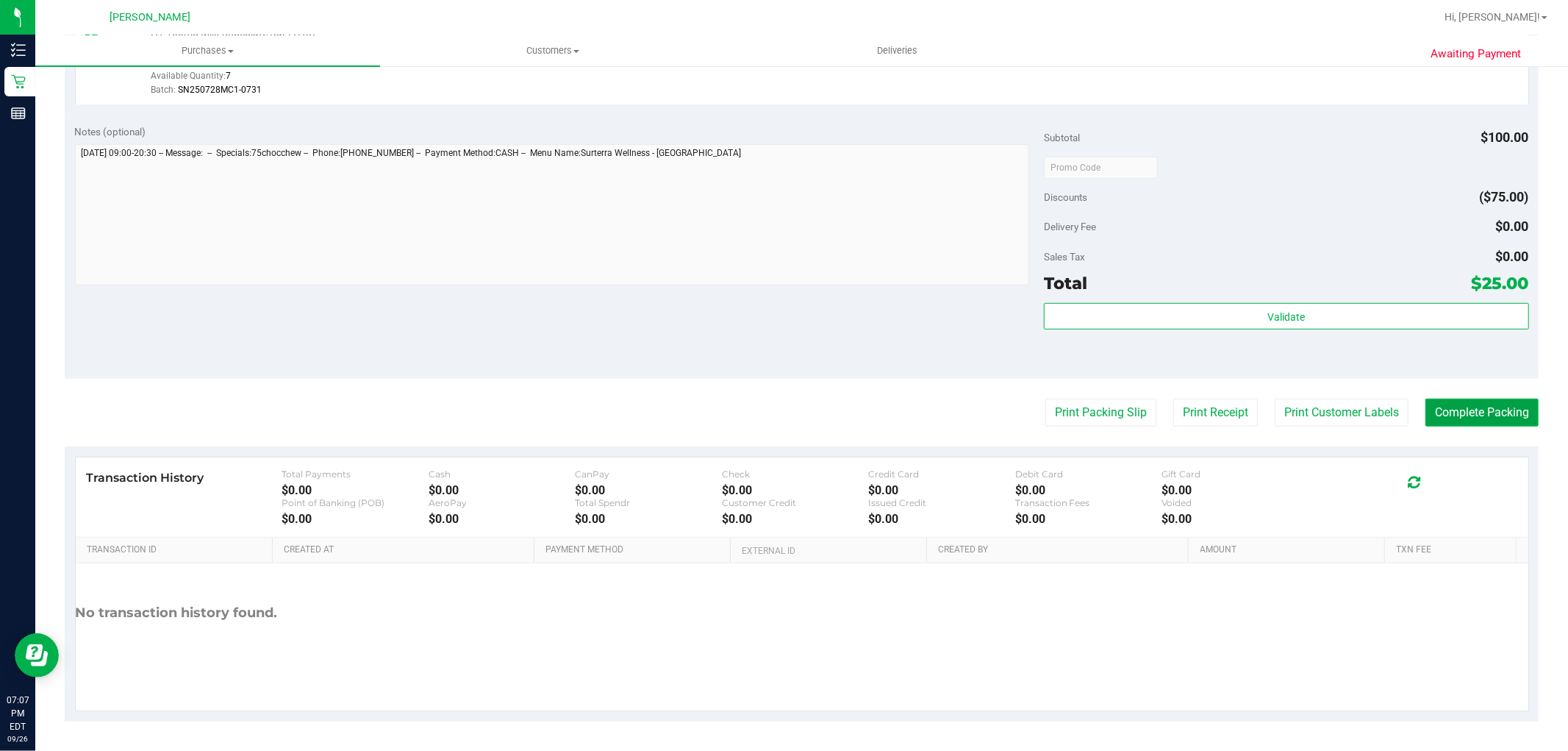
click at [1457, 405] on button "Complete Packing" at bounding box center [1482, 412] width 113 height 28
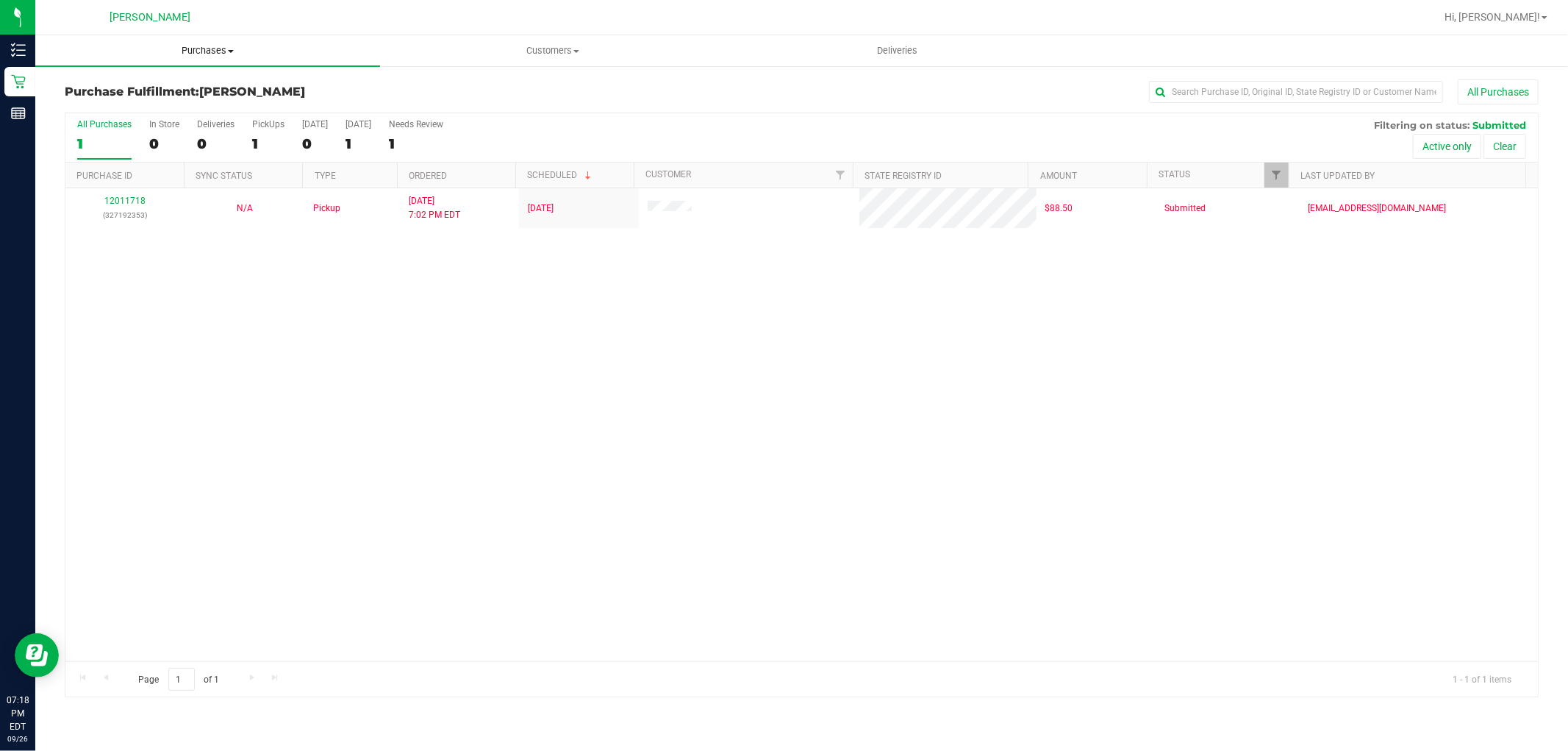
click at [202, 52] on span "Purchases" at bounding box center [207, 51] width 345 height 13
click at [185, 86] on li "Summary of purchases" at bounding box center [207, 89] width 345 height 17
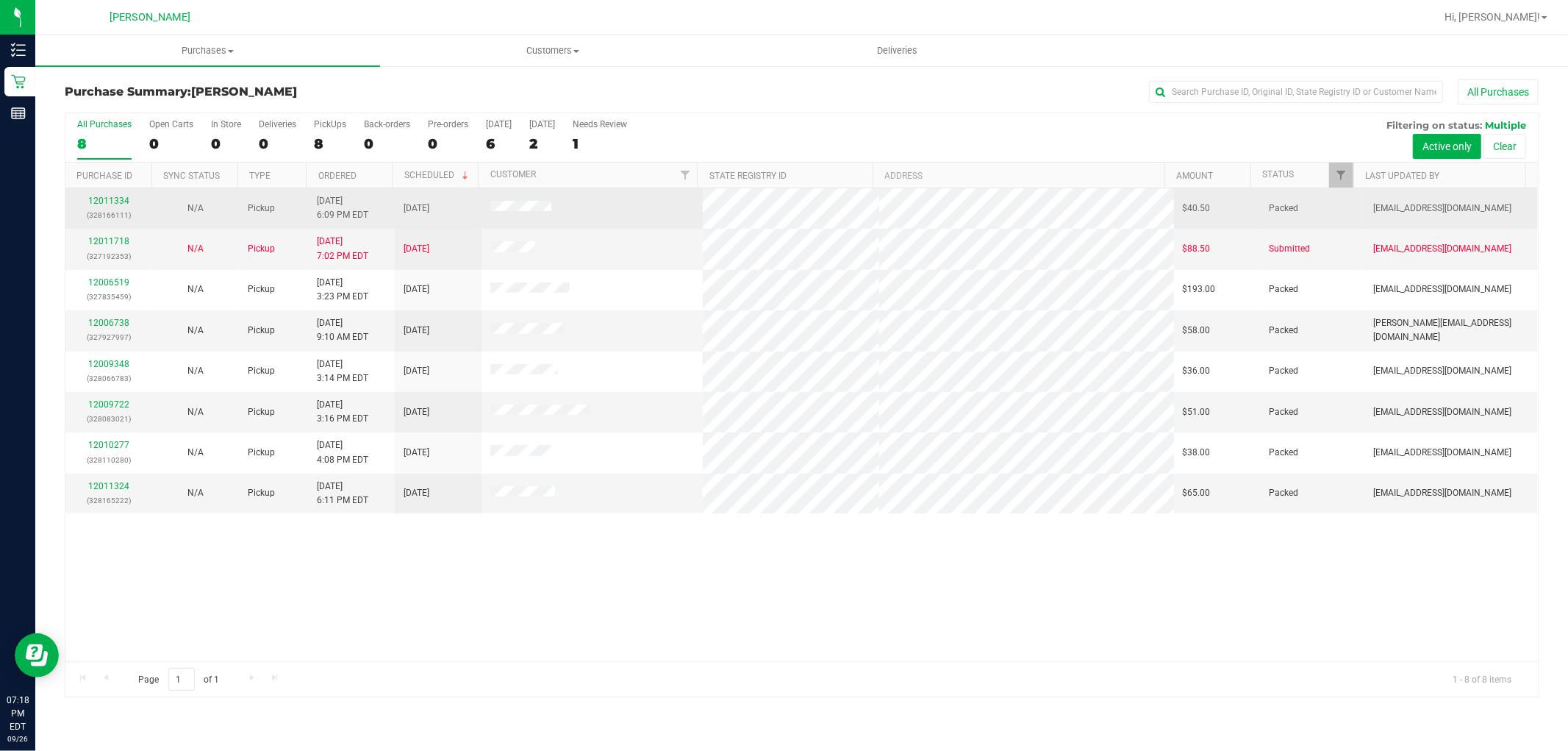
click at [98, 195] on div "12011334 (328166111)" at bounding box center [109, 208] width 69 height 28
click at [103, 198] on link "12011334" at bounding box center [109, 200] width 41 height 10
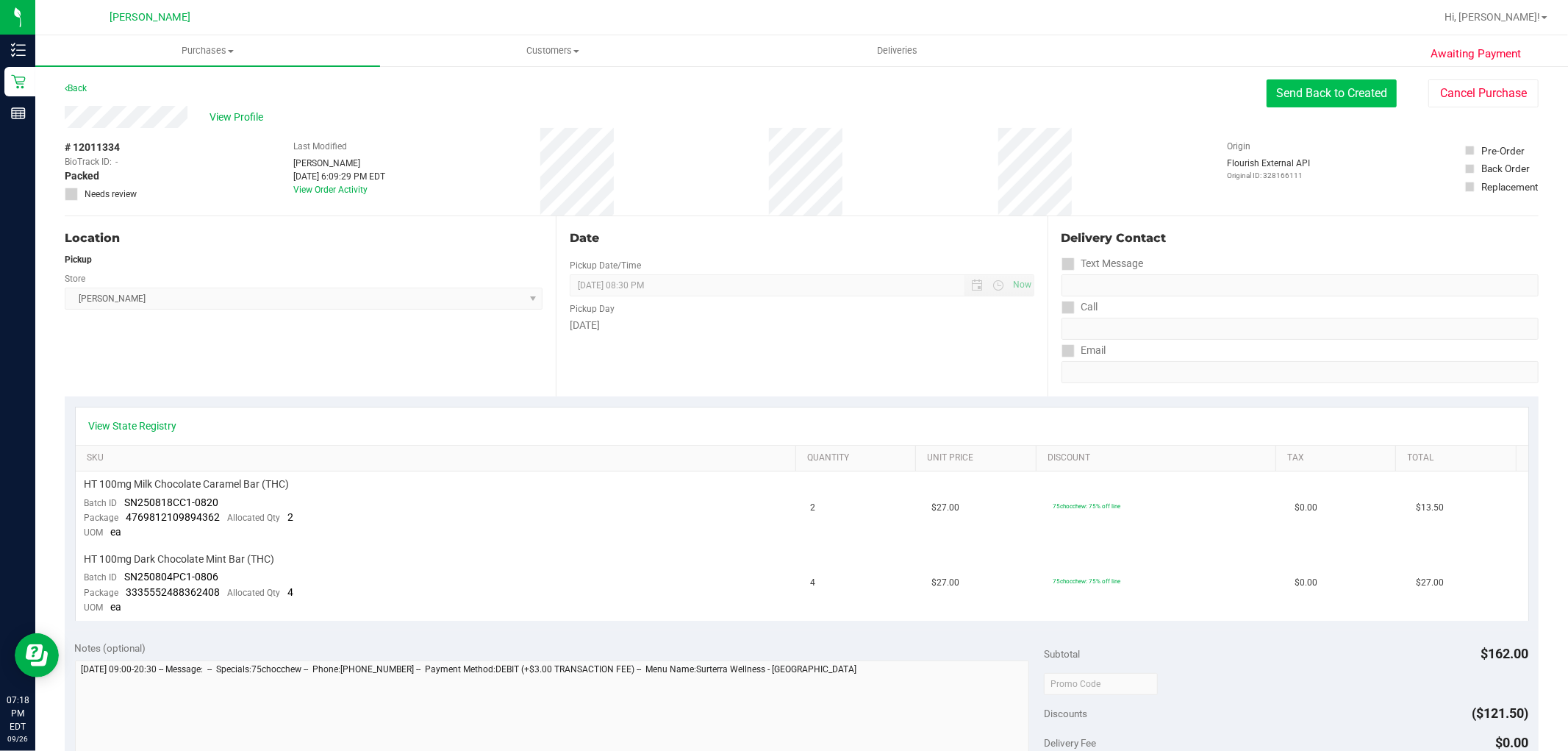
click at [1345, 106] on button "Send Back to Created" at bounding box center [1332, 93] width 130 height 28
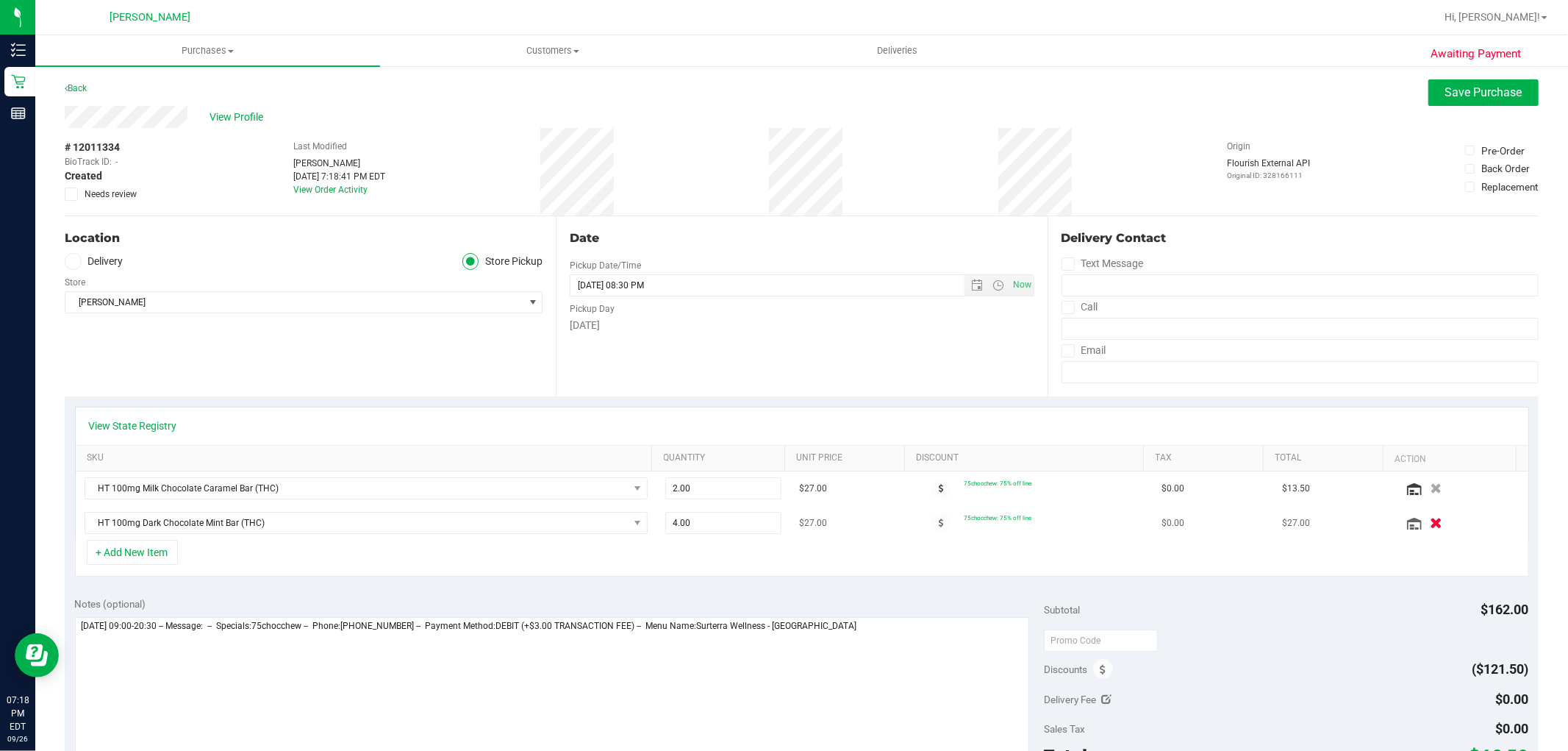
click at [1424, 524] on button "button" at bounding box center [1436, 522] width 25 height 15
click at [1430, 493] on icon "button" at bounding box center [1436, 489] width 13 height 11
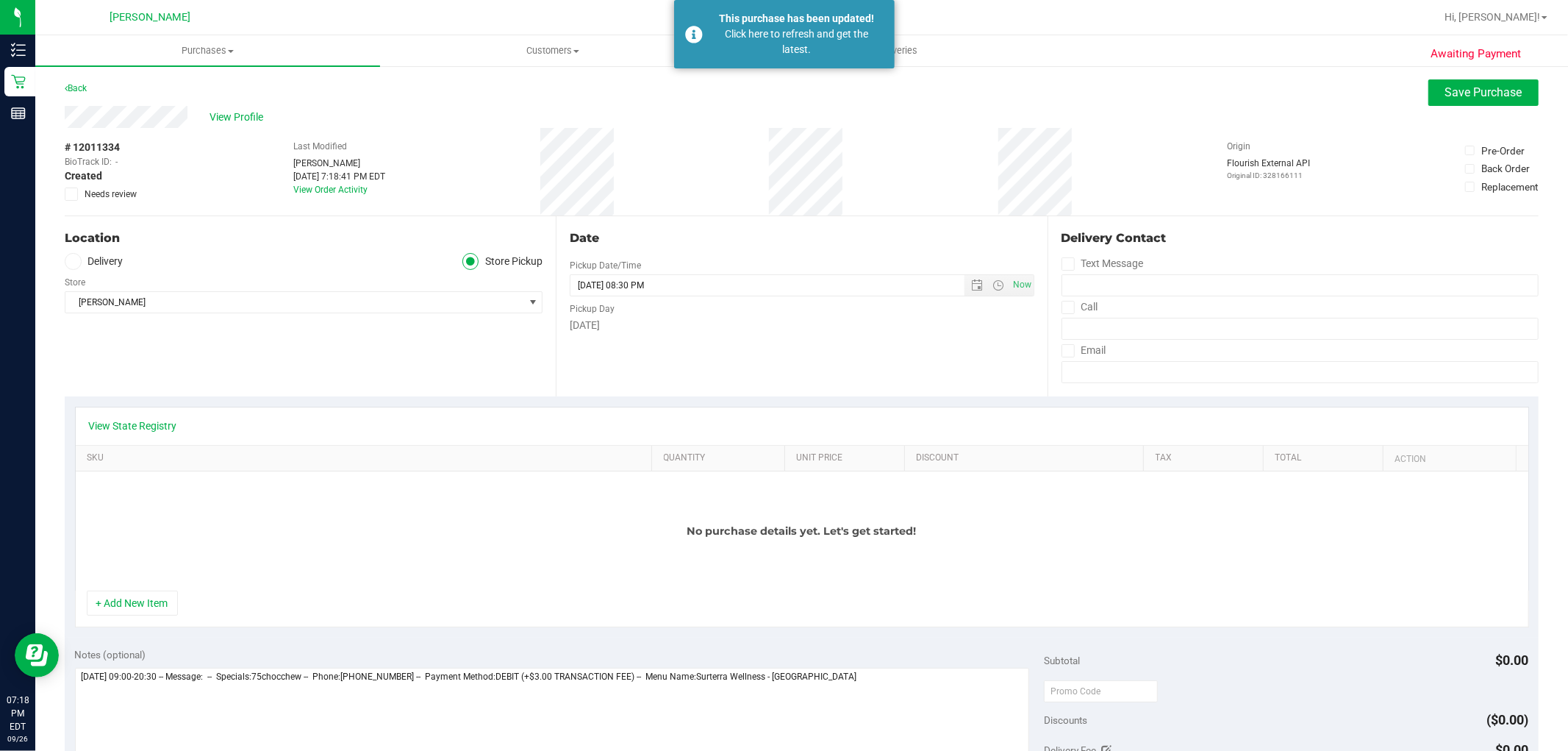
click at [68, 194] on icon at bounding box center [71, 194] width 10 height 0
click at [0, 0] on input "Needs review" at bounding box center [0, 0] width 0 height 0
click at [134, 606] on button "+ Add New Item" at bounding box center [132, 603] width 91 height 25
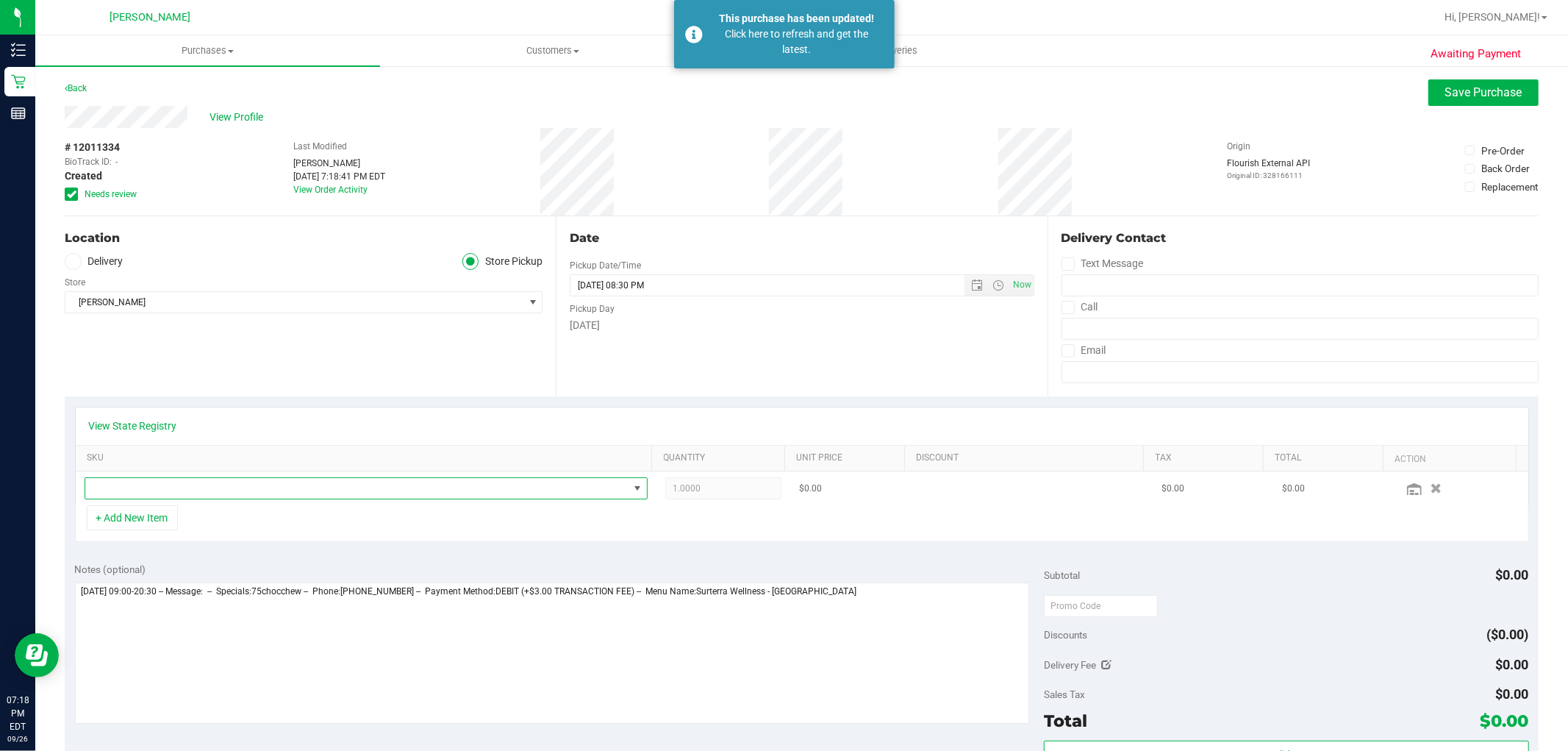
click at [209, 497] on span "NO DATA FOUND" at bounding box center [356, 488] width 544 height 21
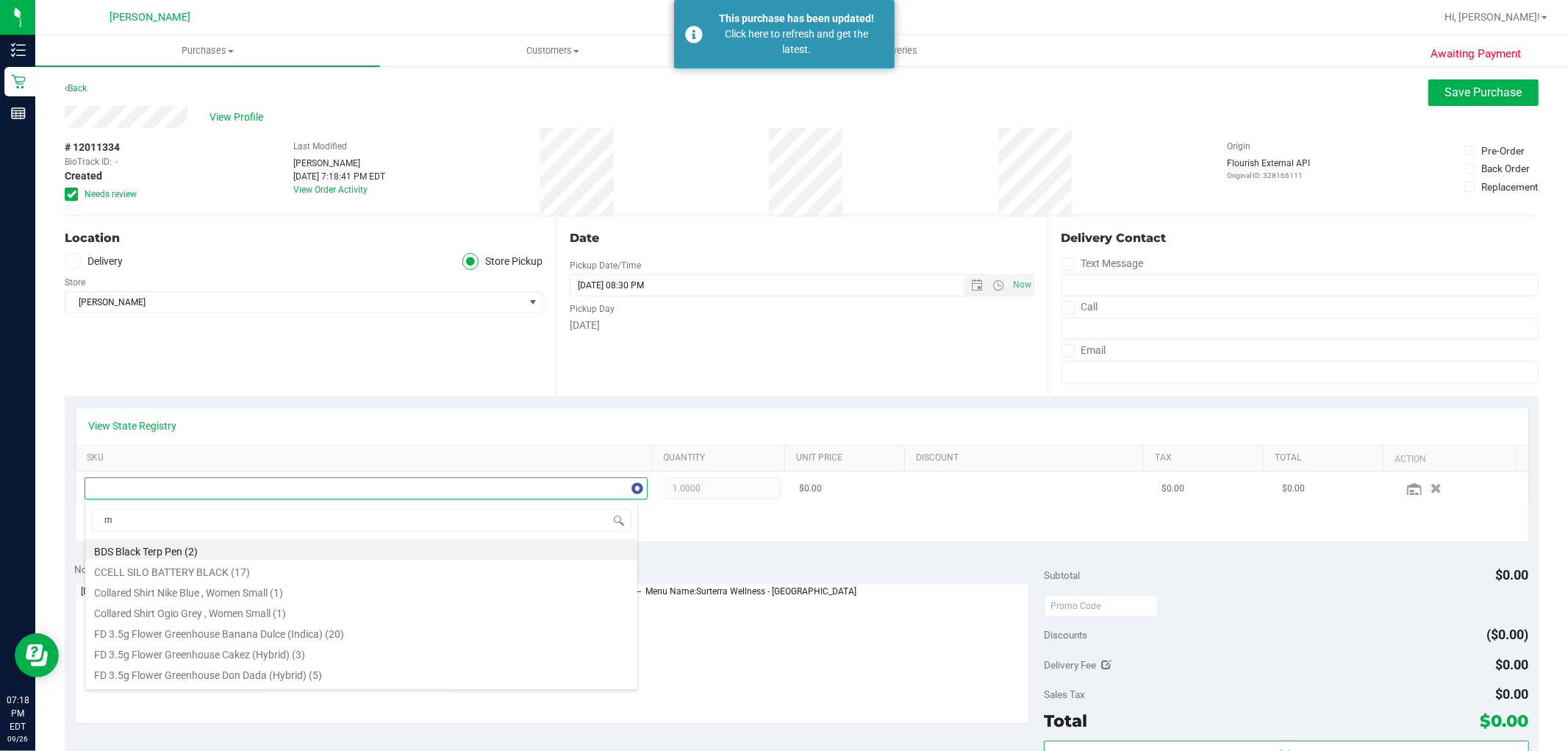
scroll to position [22, 548]
type input "milk"
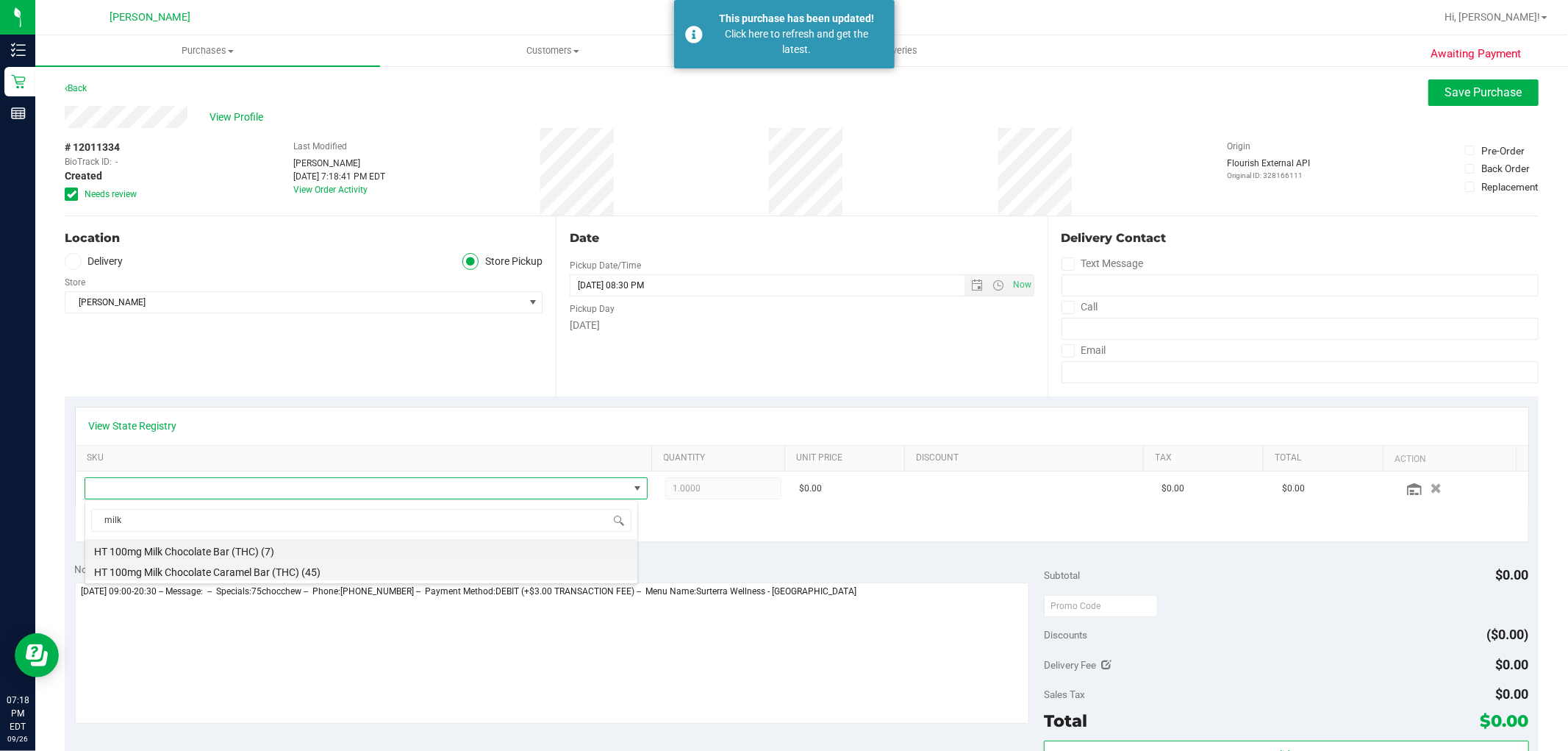
click at [221, 576] on li "HT 100mg Milk Chocolate Caramel Bar (THC) (45)" at bounding box center [361, 570] width 552 height 21
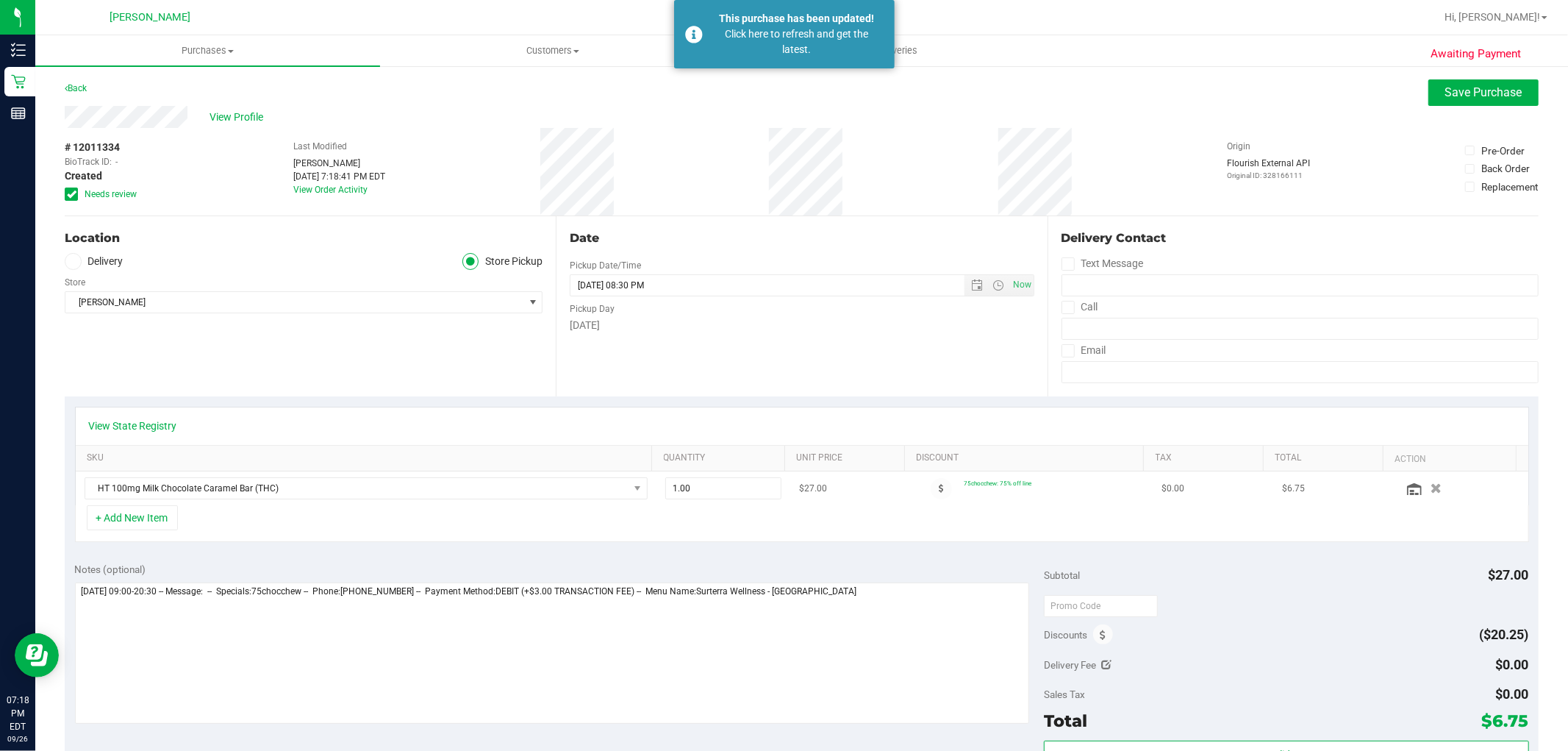
click at [700, 474] on td "1.00 1" at bounding box center [723, 488] width 134 height 34
click at [698, 488] on span "1.00 1" at bounding box center [723, 488] width 116 height 22
type input "2"
type input "2.00"
click at [652, 581] on div "Notes (optional)" at bounding box center [559, 645] width 970 height 165
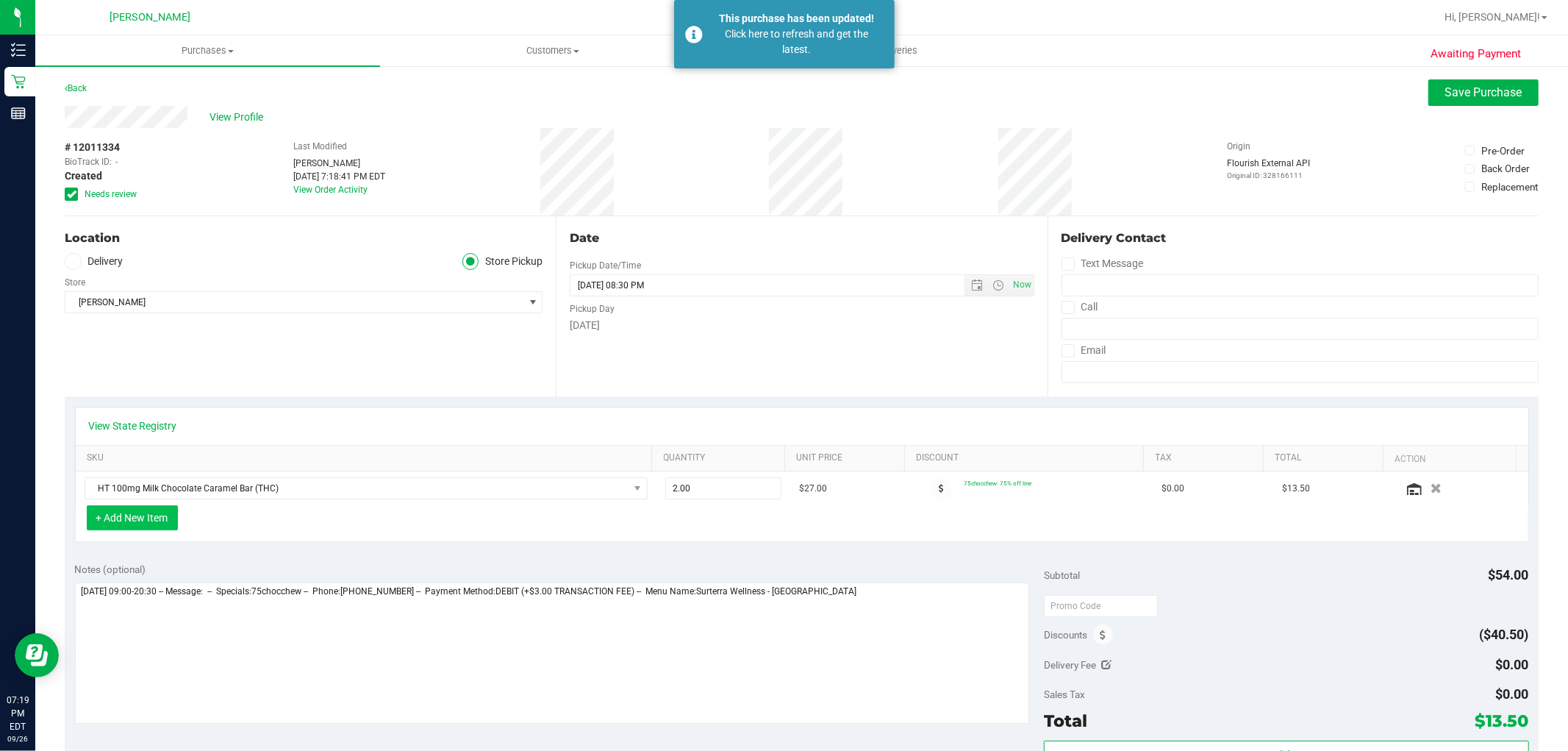
click at [165, 530] on button "+ Add New Item" at bounding box center [132, 517] width 91 height 25
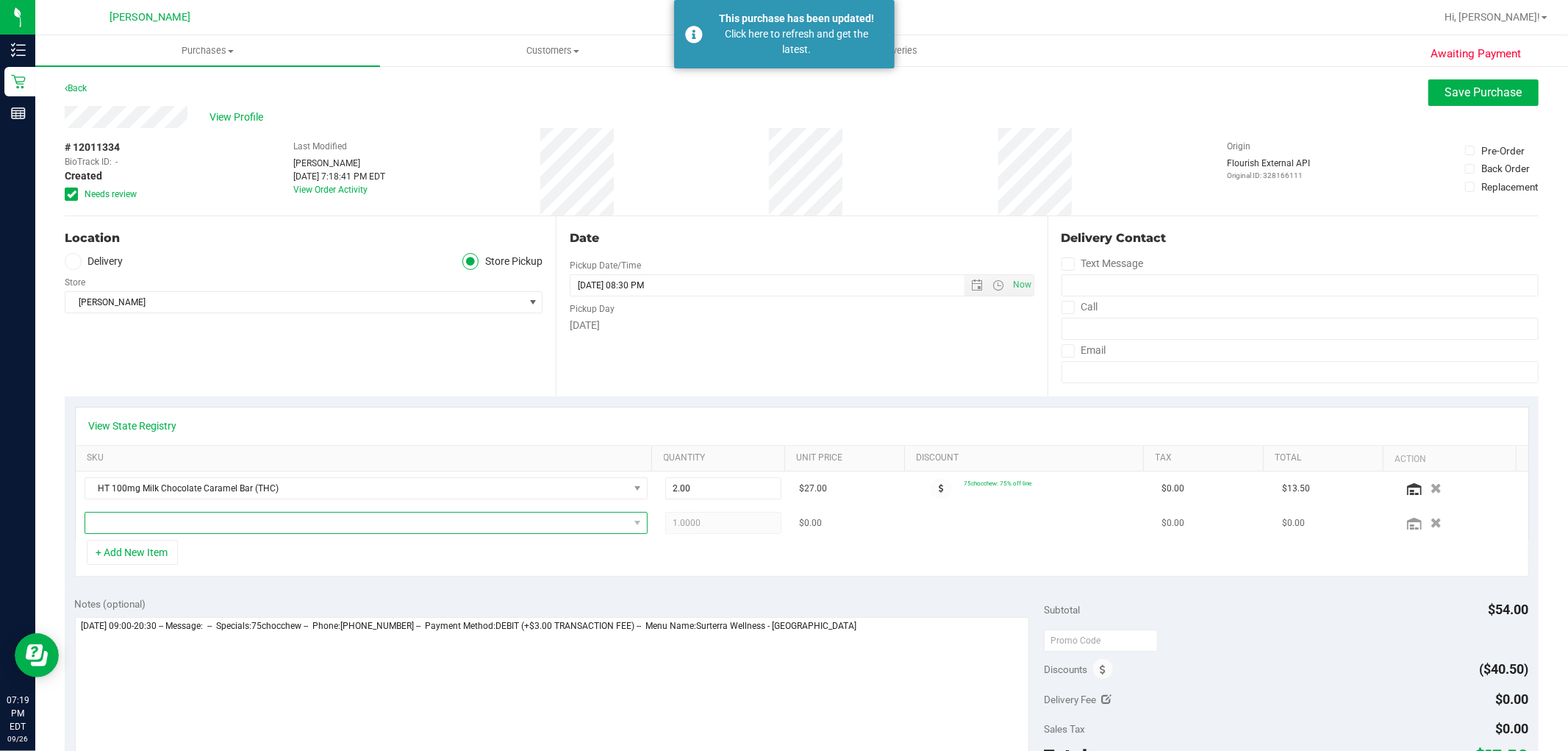
click at [207, 521] on span "NO DATA FOUND" at bounding box center [356, 523] width 544 height 21
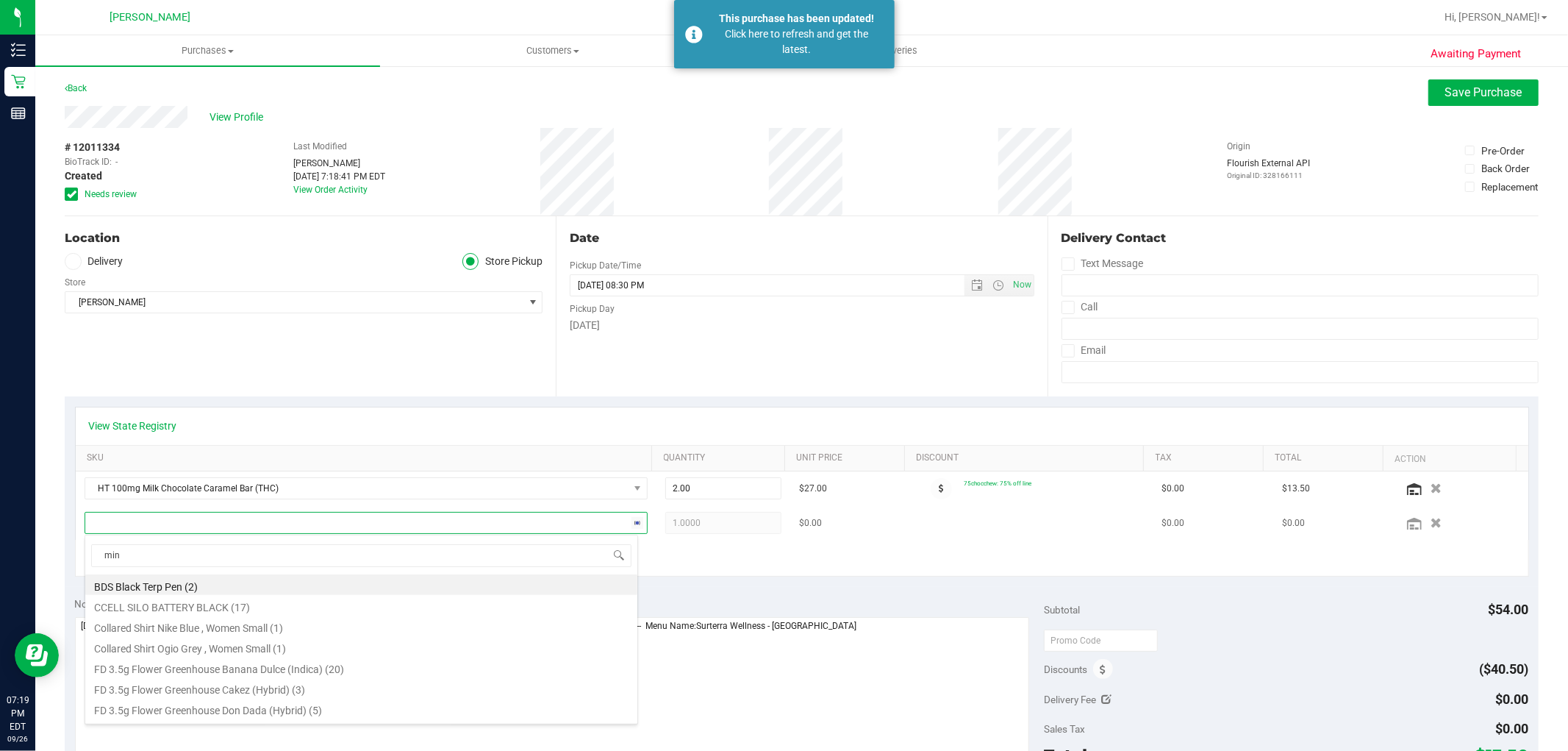
type input "mint"
click at [1424, 520] on button "button" at bounding box center [1436, 522] width 25 height 15
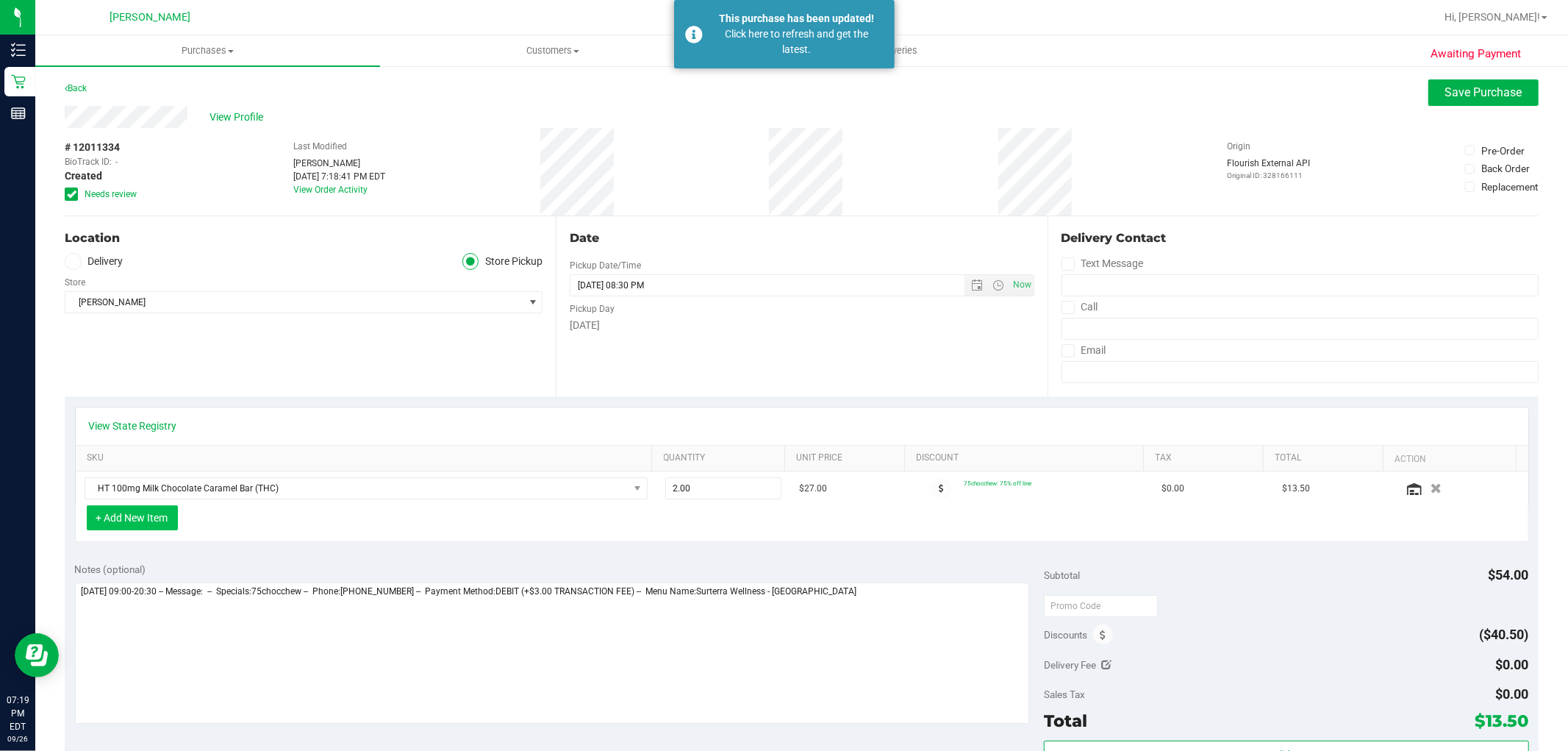
click at [135, 520] on button "+ Add New Item" at bounding box center [132, 517] width 91 height 25
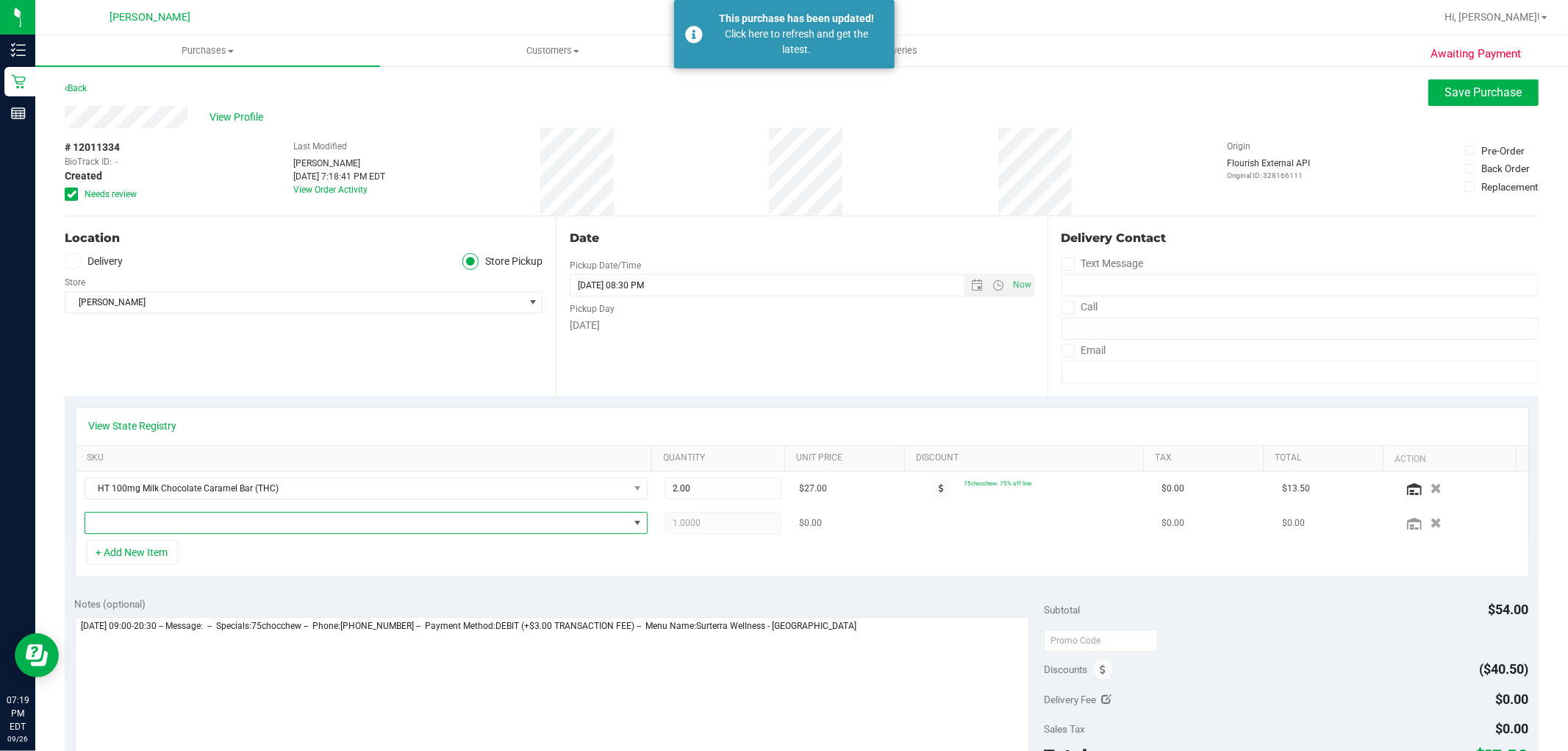
click at [133, 514] on span "NO DATA FOUND" at bounding box center [356, 523] width 544 height 21
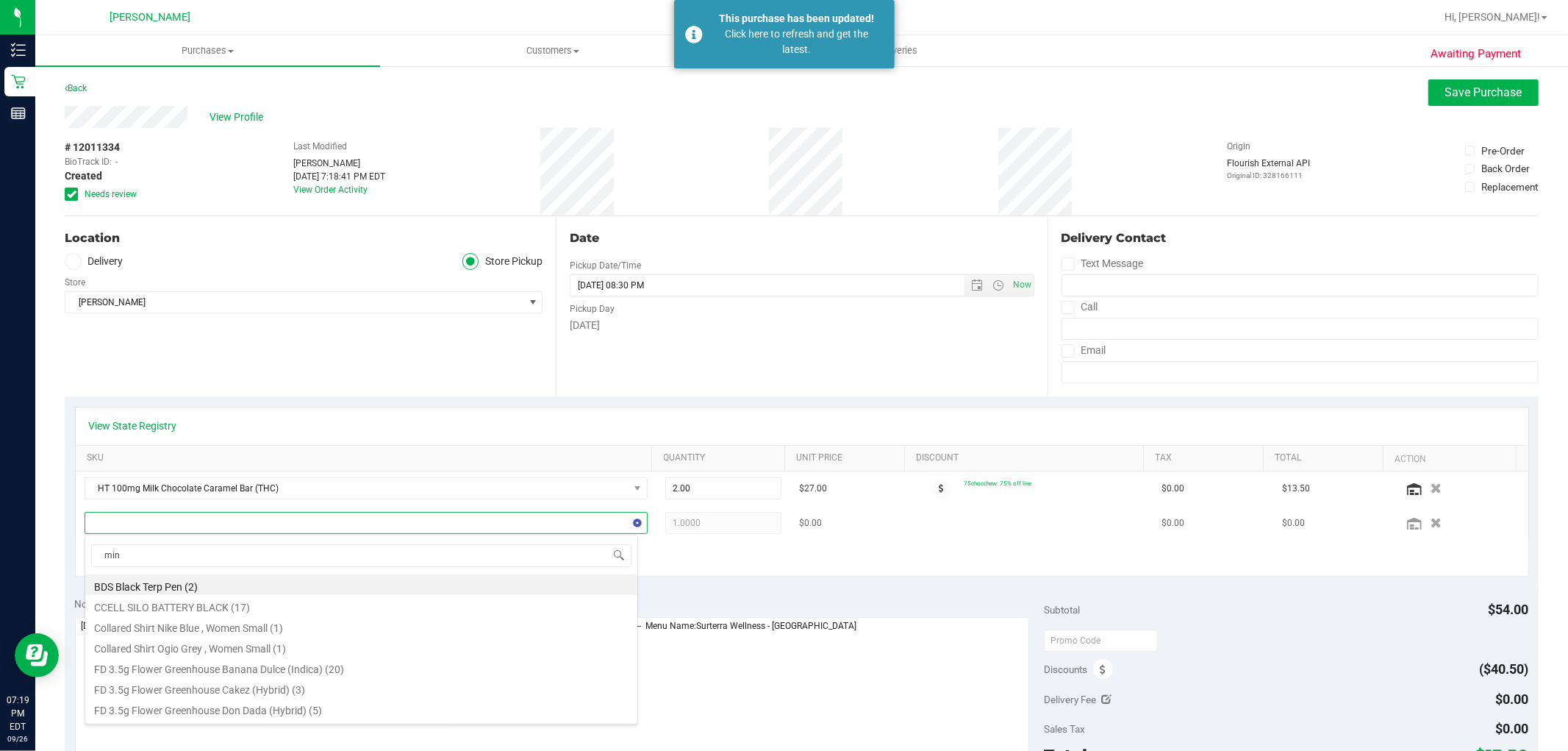
type input "mint"
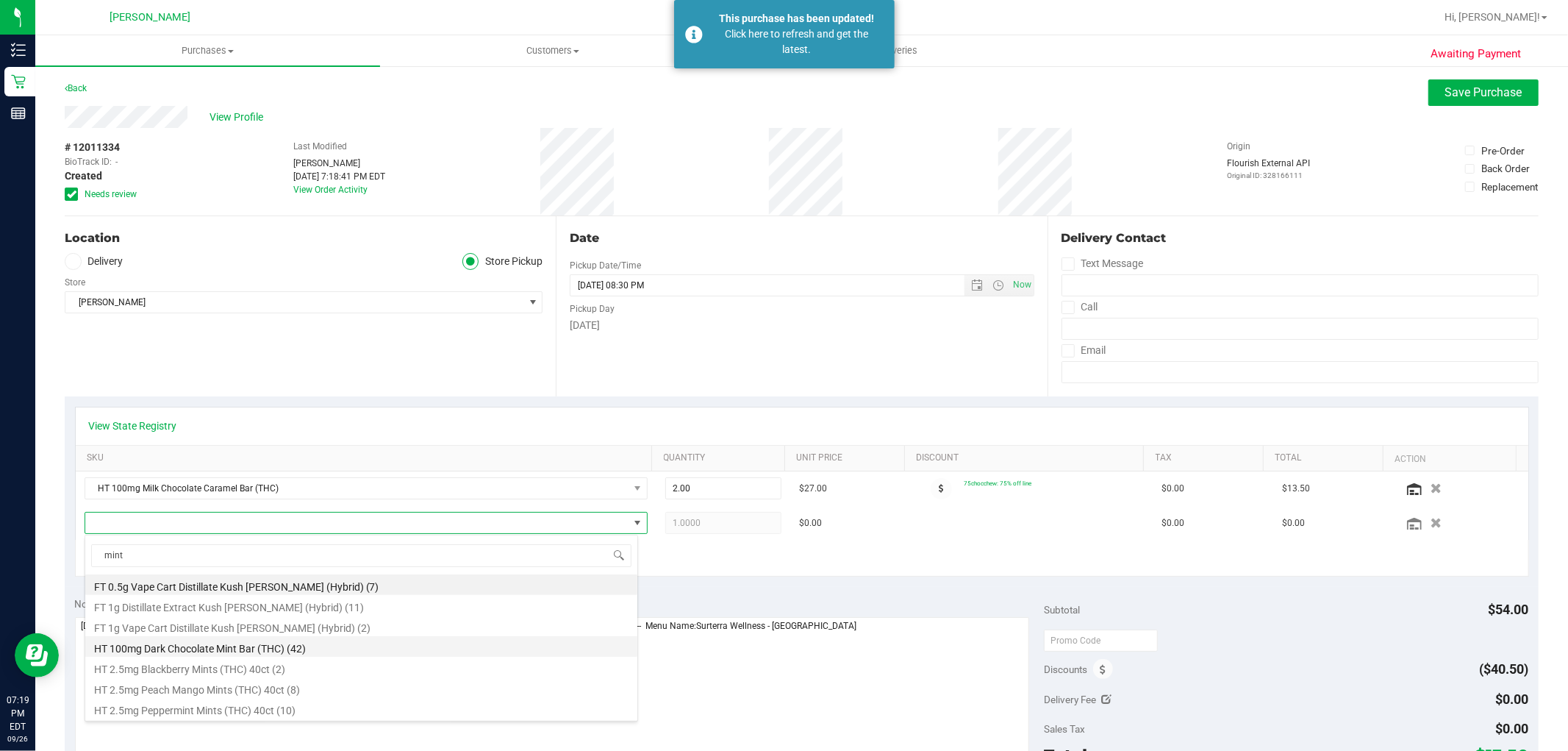
click at [187, 647] on li "HT 100mg Dark Chocolate Mint Bar (THC) (42)" at bounding box center [361, 646] width 552 height 21
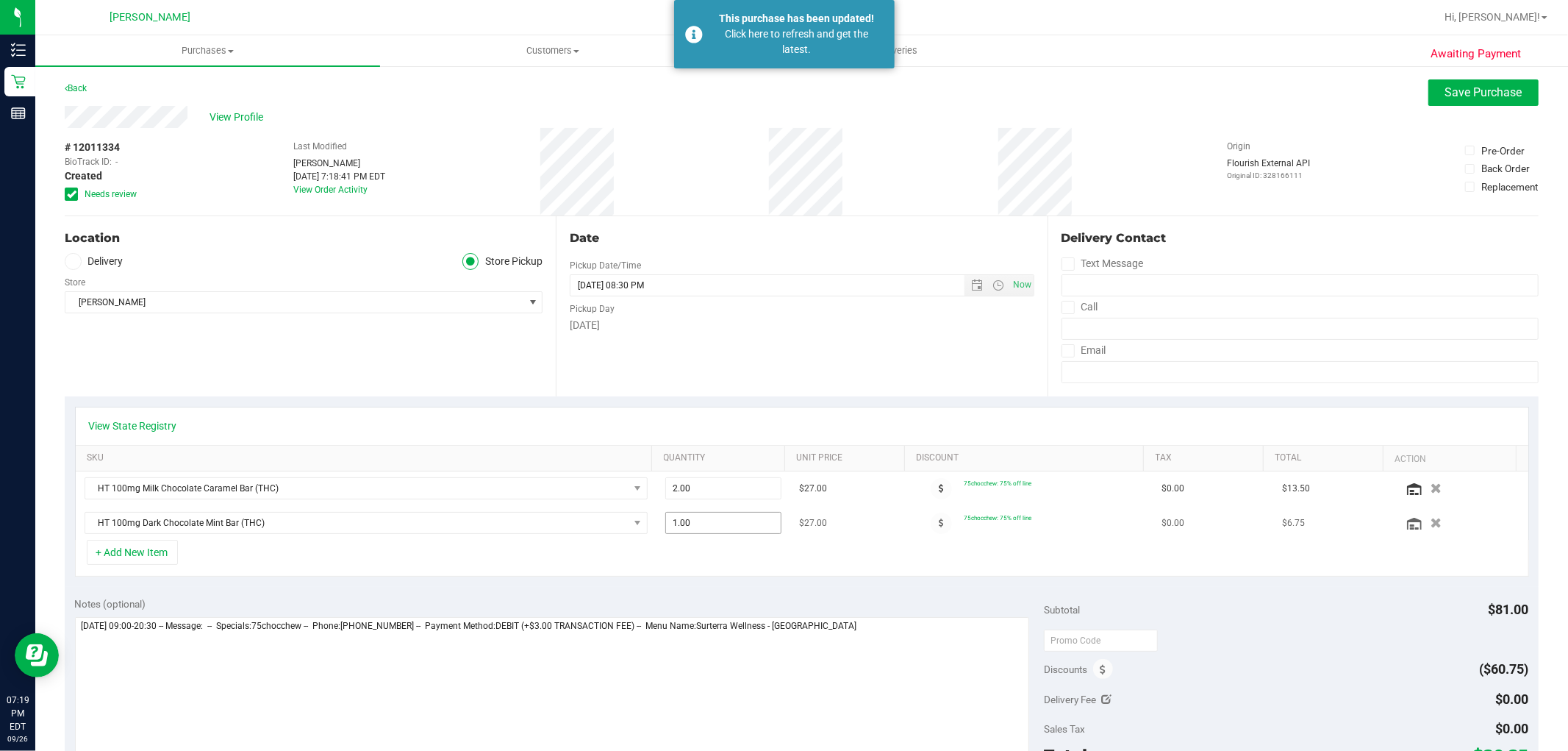
click at [708, 517] on span "1.00 1" at bounding box center [723, 523] width 116 height 22
click at [708, 517] on input "1" at bounding box center [723, 523] width 115 height 21
type input "4"
type input "4.00"
click at [736, 563] on div "+ Add New Item" at bounding box center [801, 558] width 1455 height 37
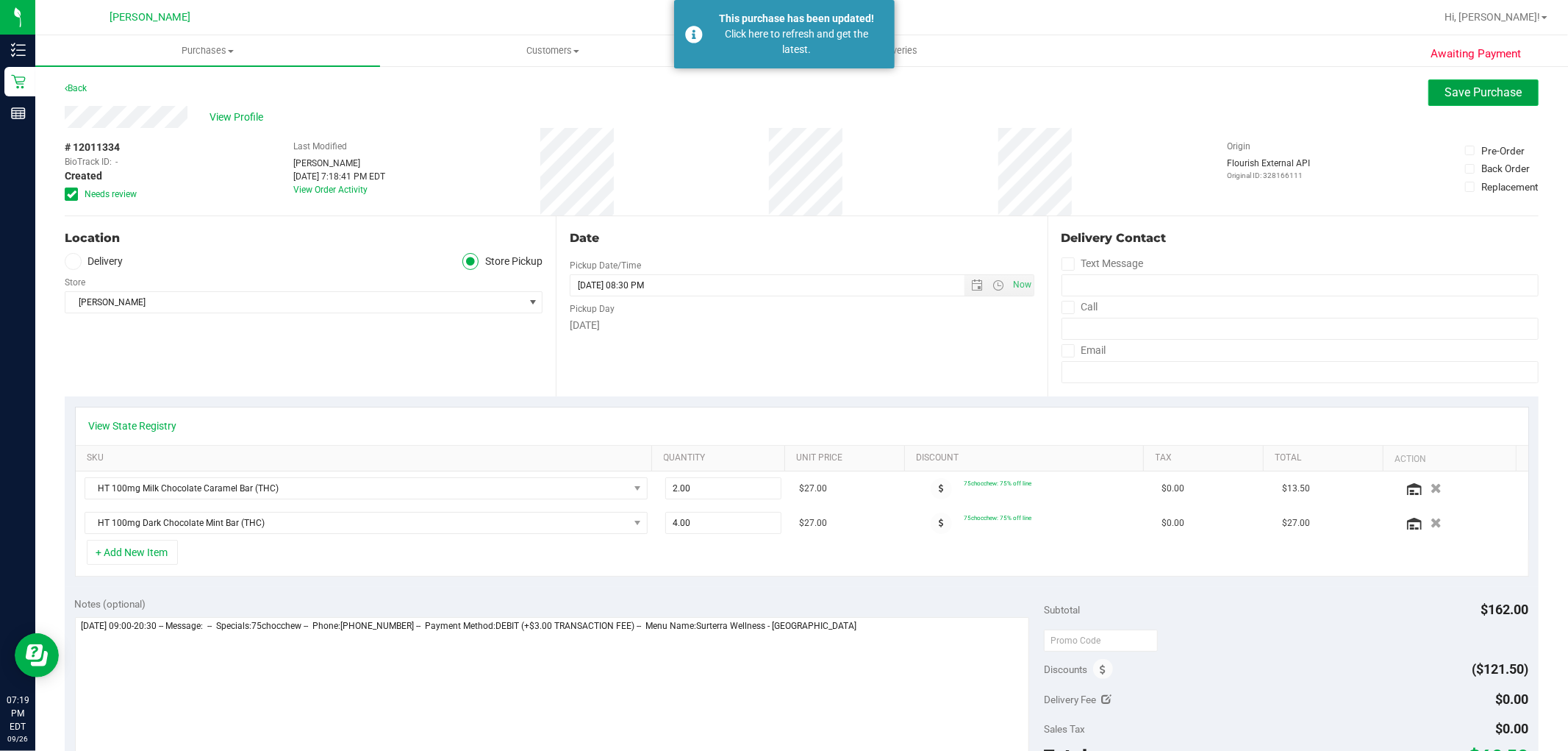
click at [1445, 93] on span "Save Purchase" at bounding box center [1483, 92] width 77 height 14
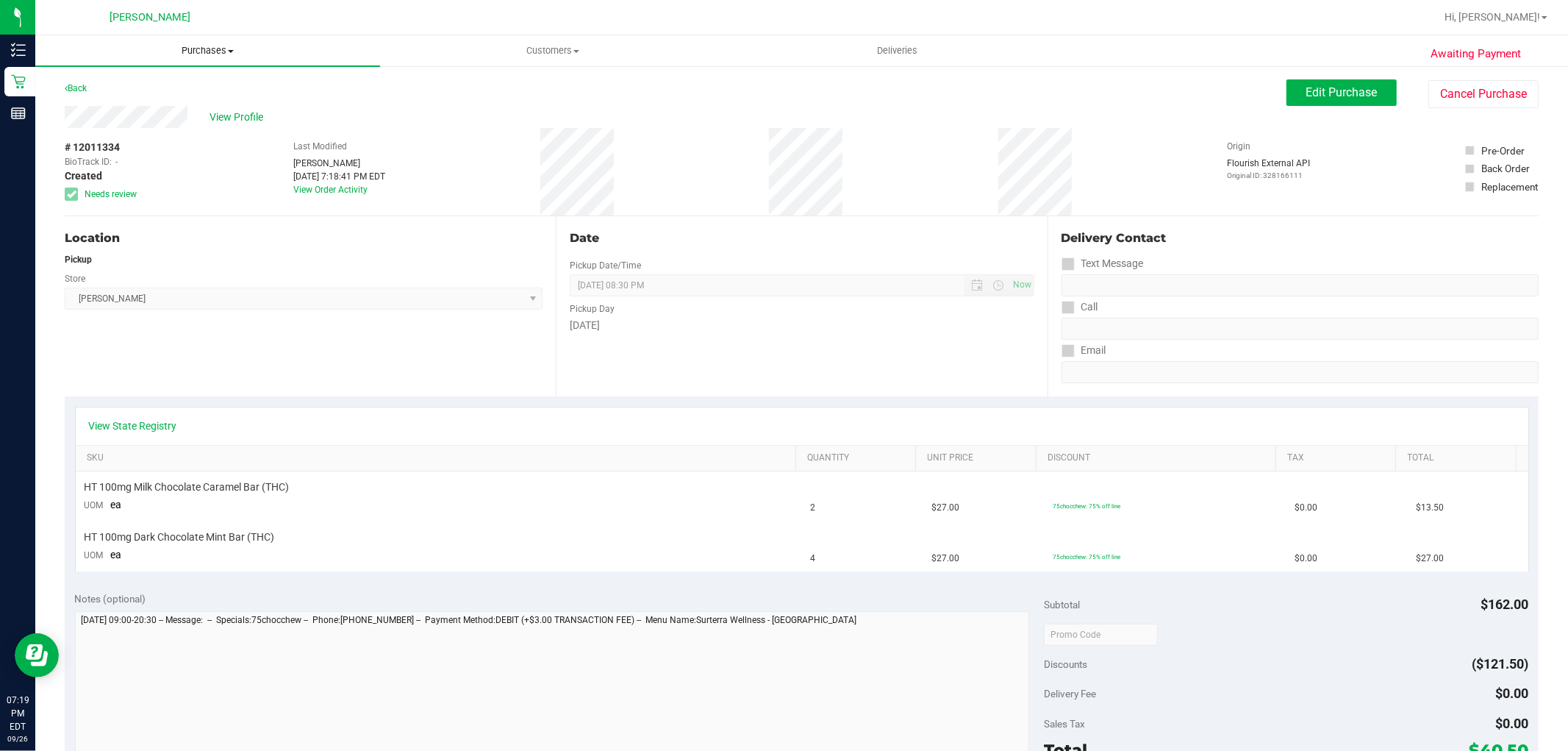
click at [225, 48] on span "Purchases" at bounding box center [207, 51] width 345 height 13
click at [179, 105] on li "Fulfillment" at bounding box center [207, 106] width 345 height 17
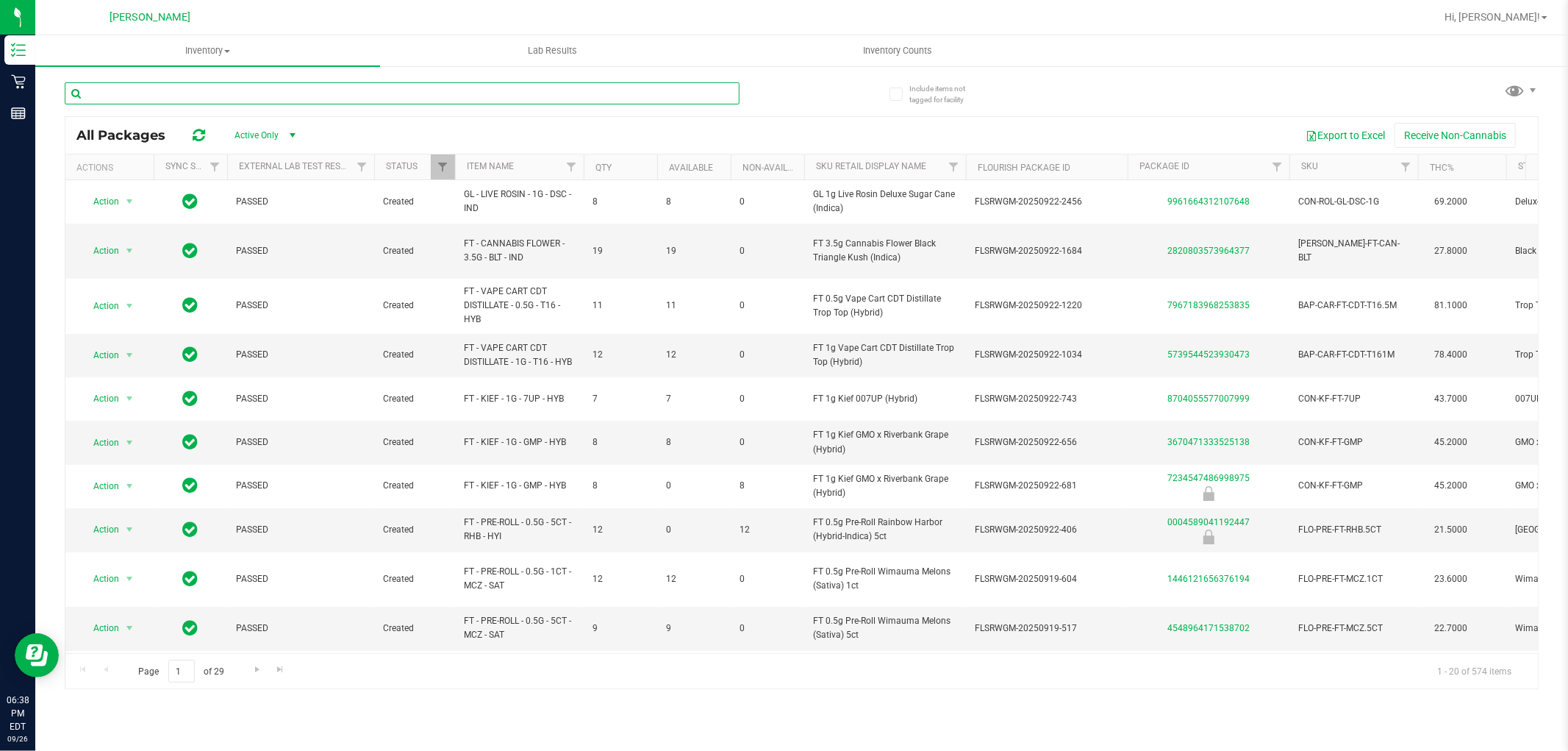
click at [182, 96] on input "text" at bounding box center [402, 94] width 674 height 22
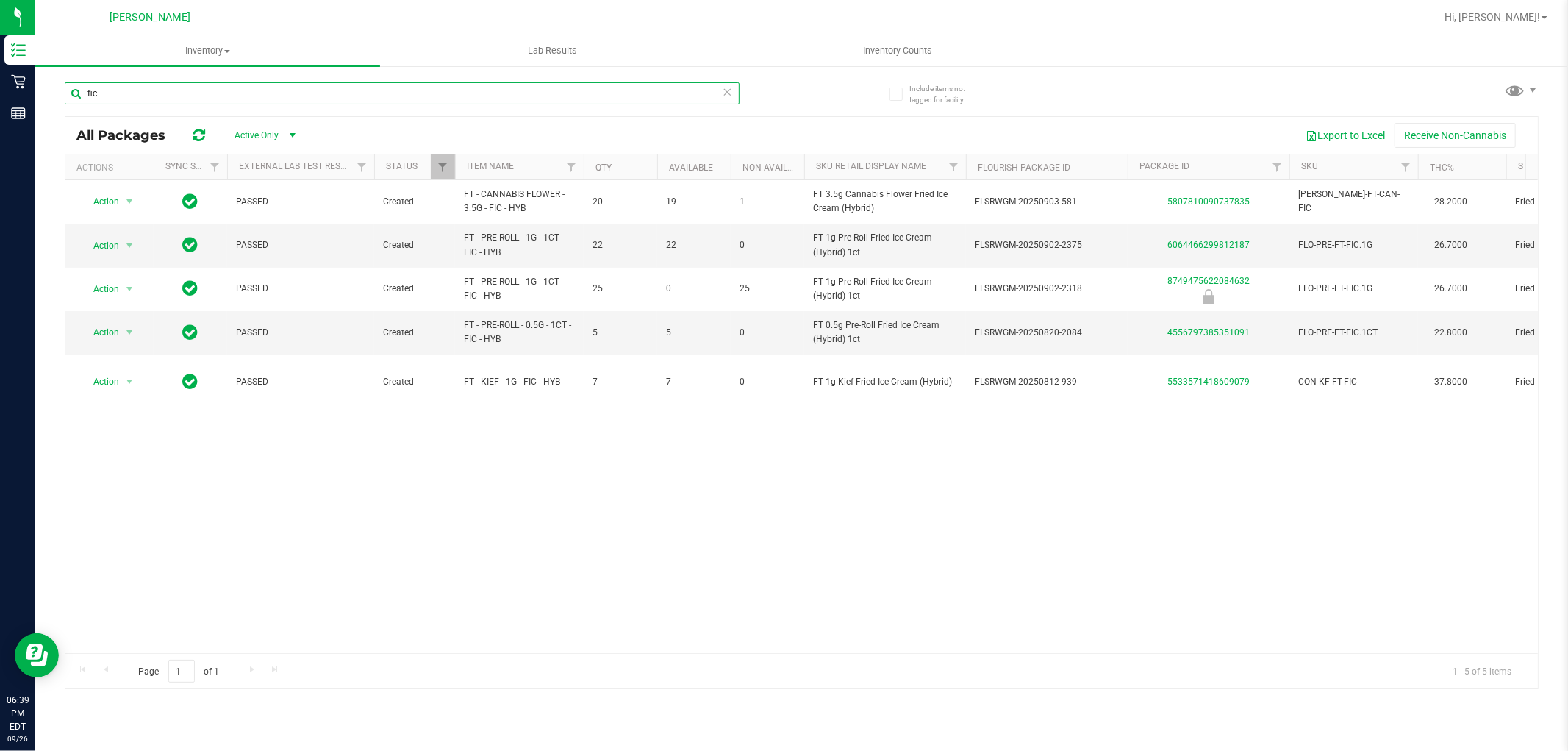
type input "fic"
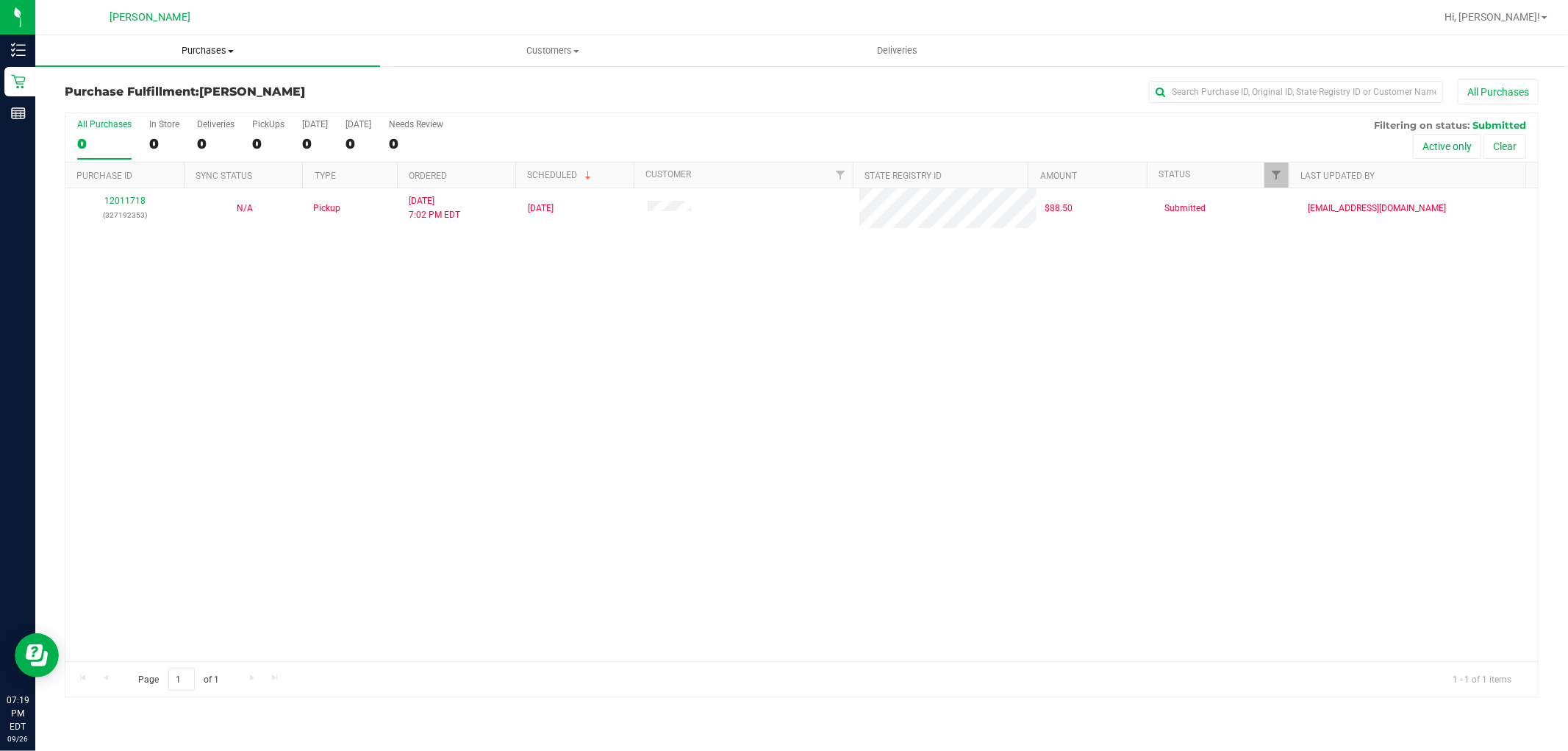
click at [217, 55] on span "Purchases" at bounding box center [207, 51] width 345 height 13
click at [172, 94] on span "Summary of purchases" at bounding box center [110, 89] width 151 height 13
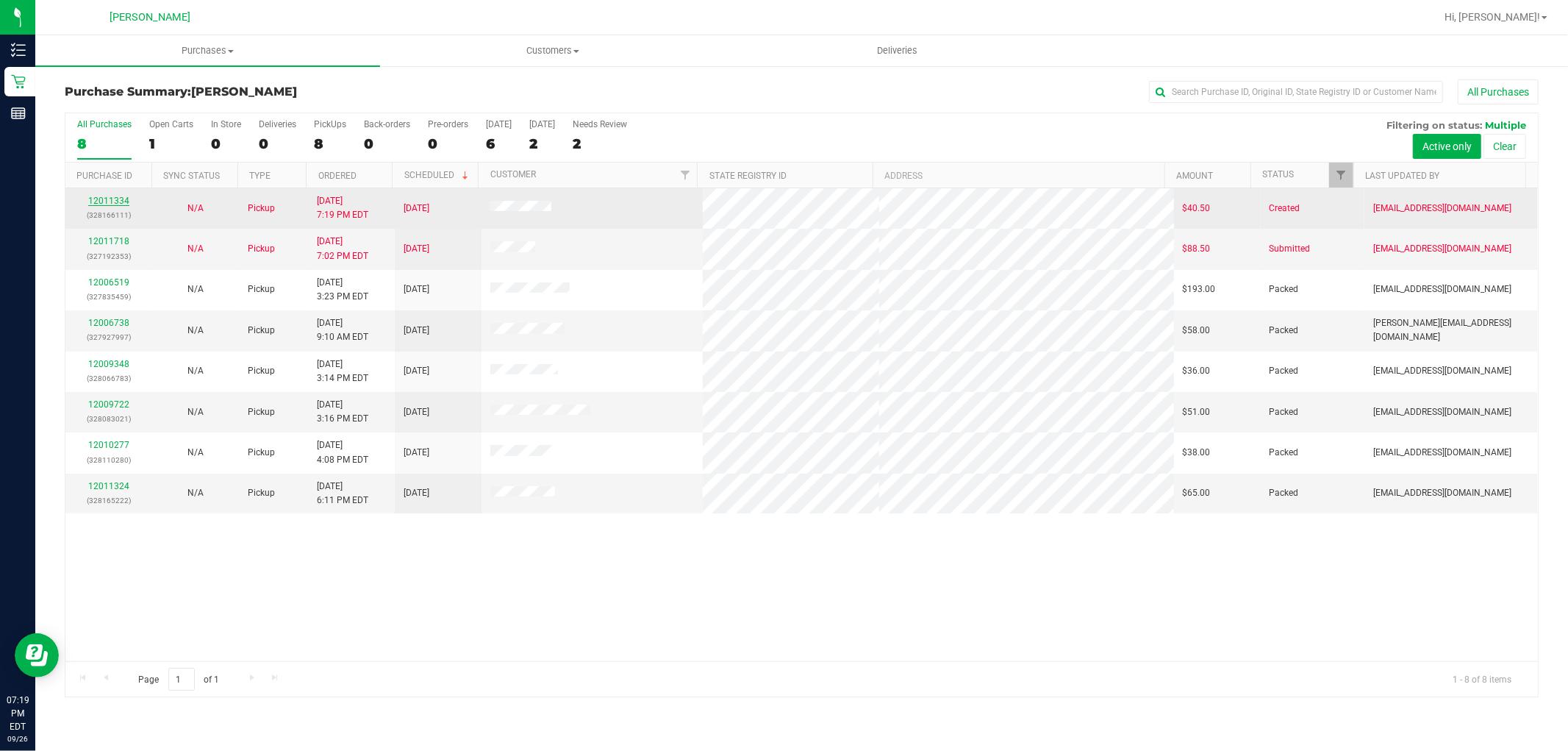
click at [112, 196] on link "12011334" at bounding box center [109, 200] width 41 height 10
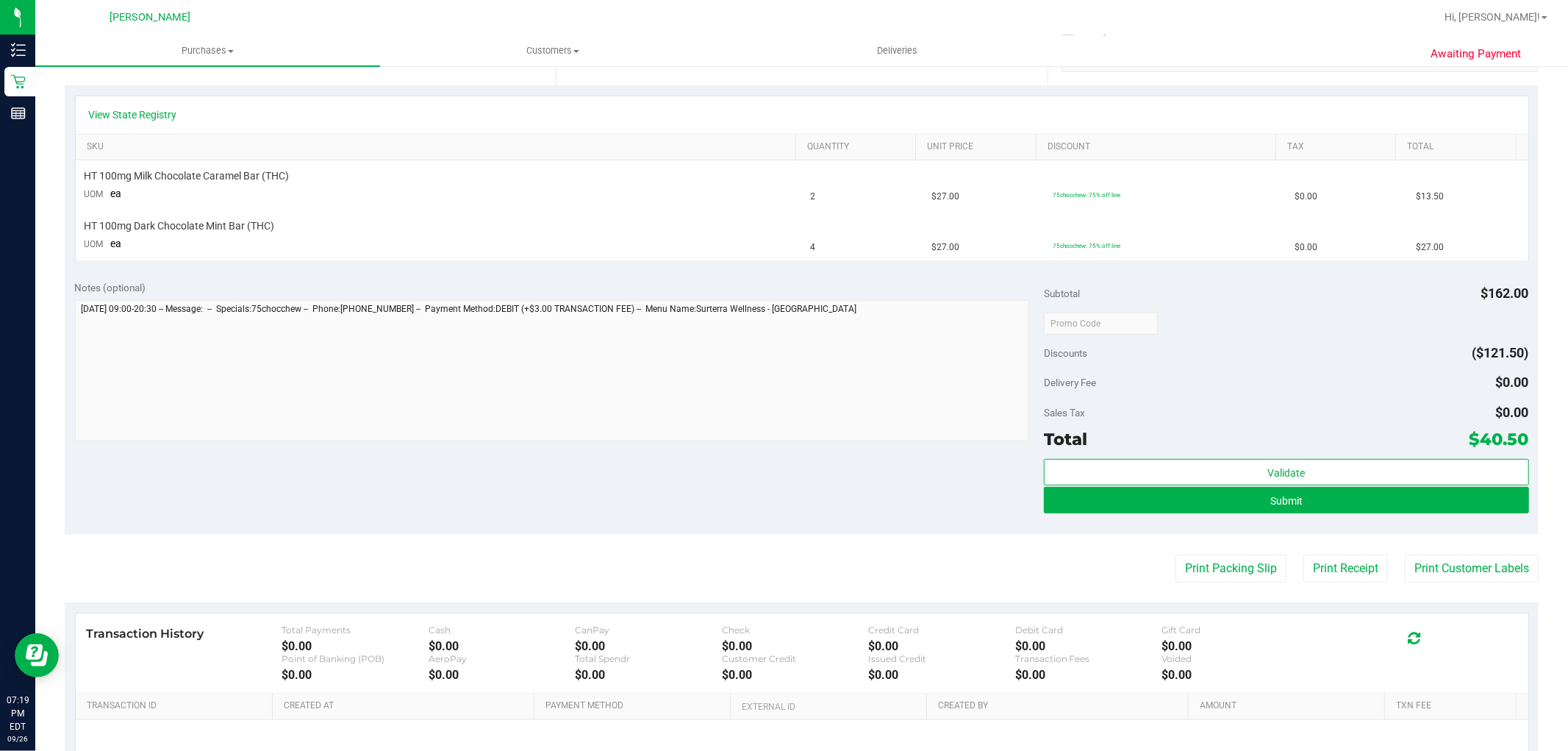
scroll to position [408, 0]
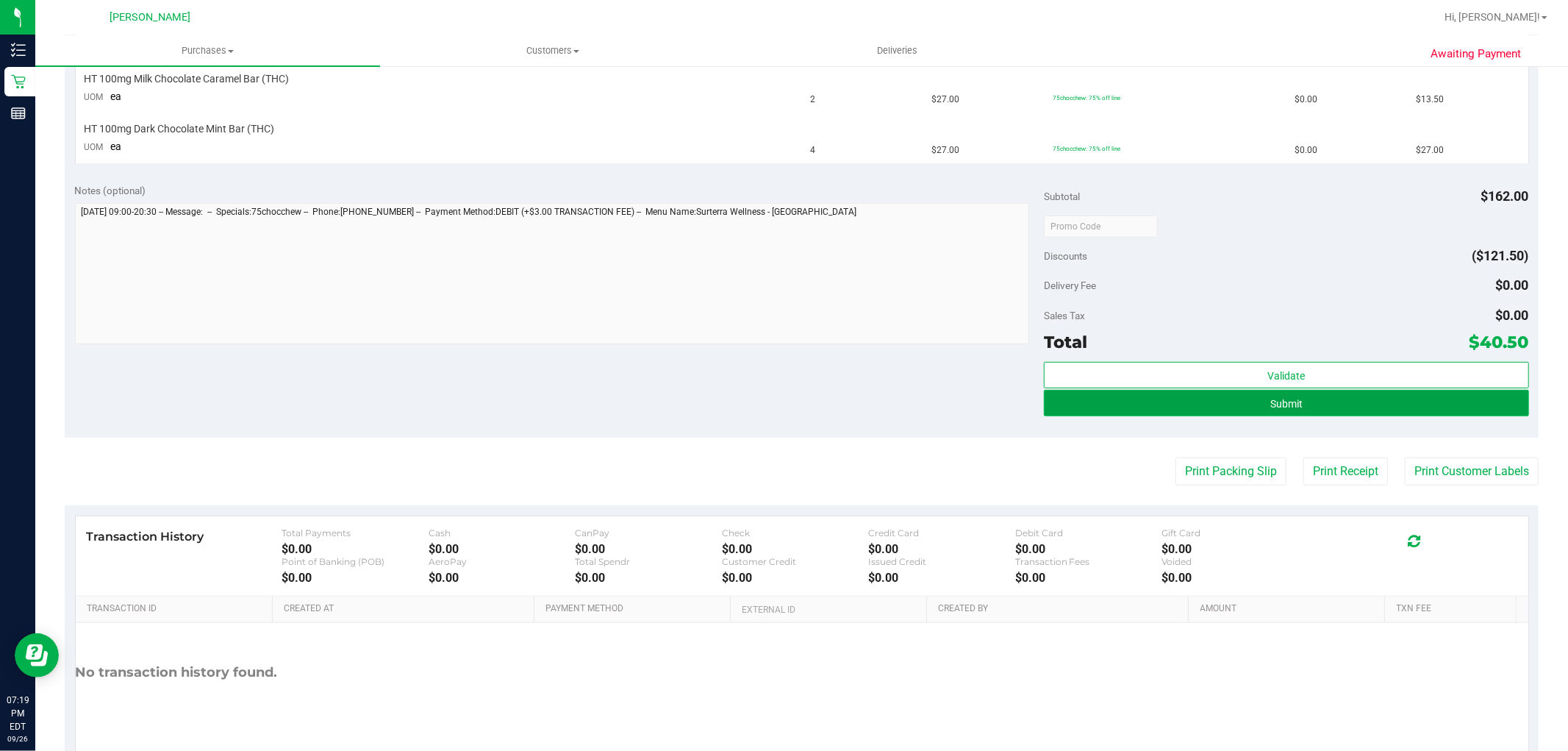
click at [1232, 395] on button "Submit" at bounding box center [1286, 402] width 485 height 26
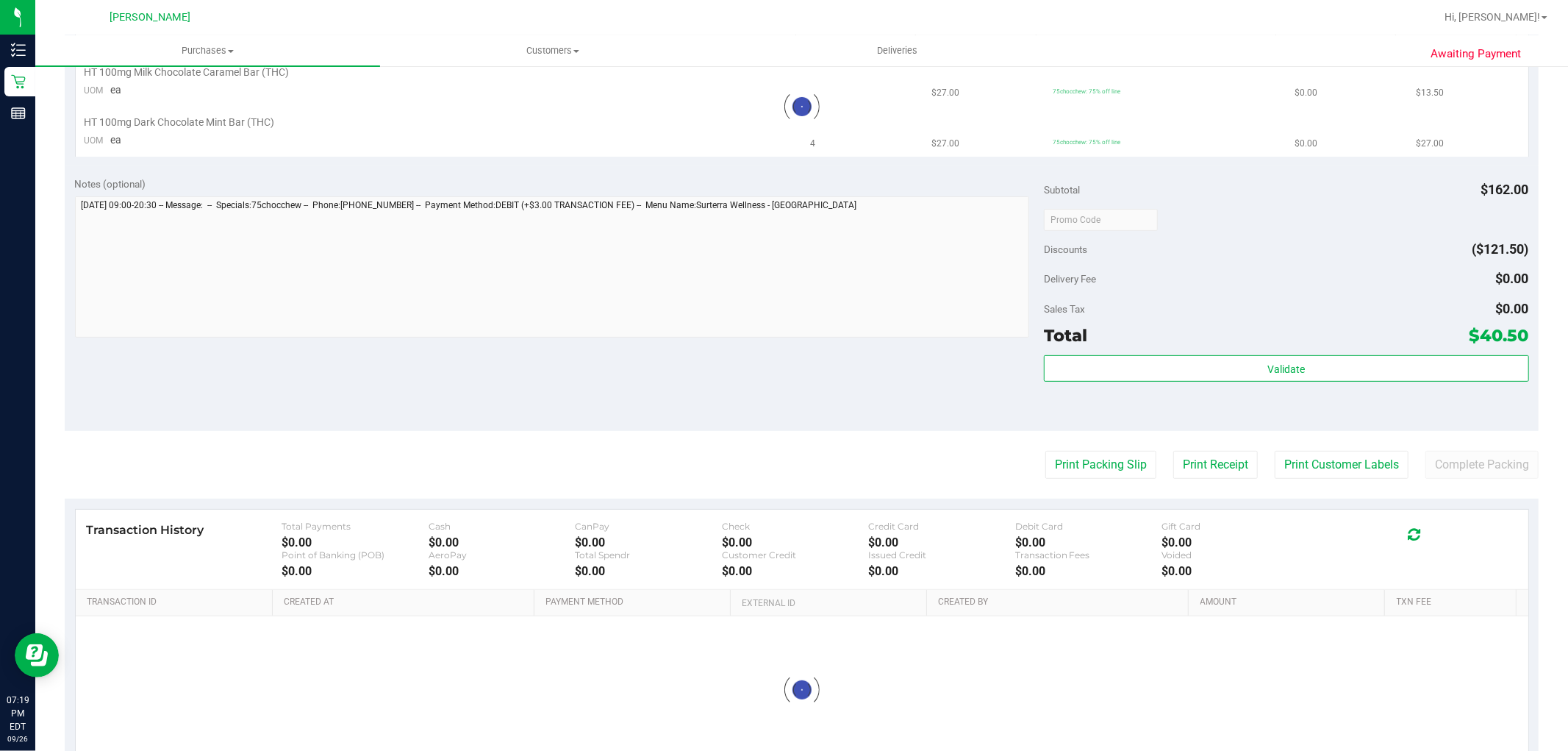
scroll to position [0, 0]
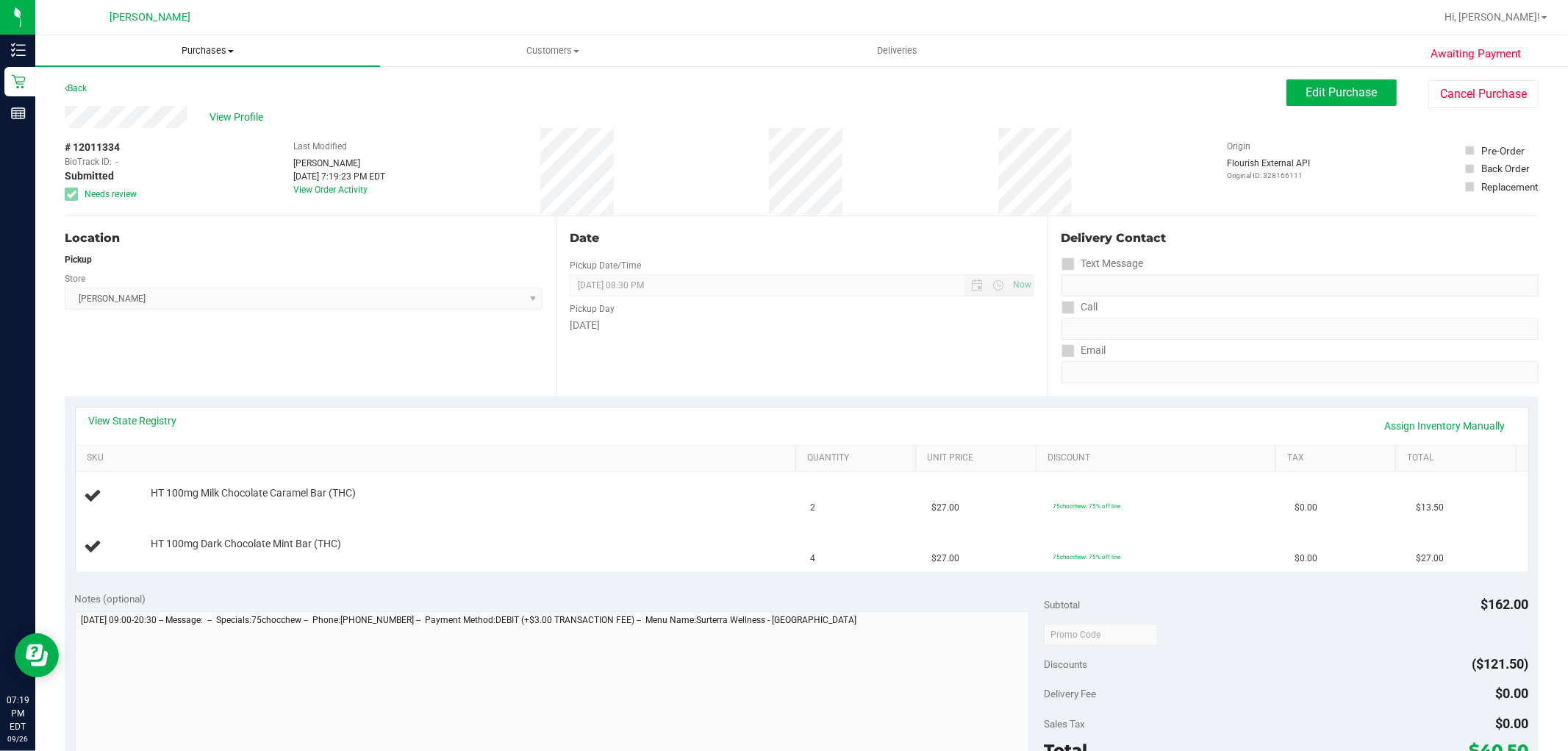
click at [190, 44] on span "Purchases" at bounding box center [207, 51] width 345 height 13
click at [167, 105] on li "Fulfillment" at bounding box center [207, 106] width 345 height 17
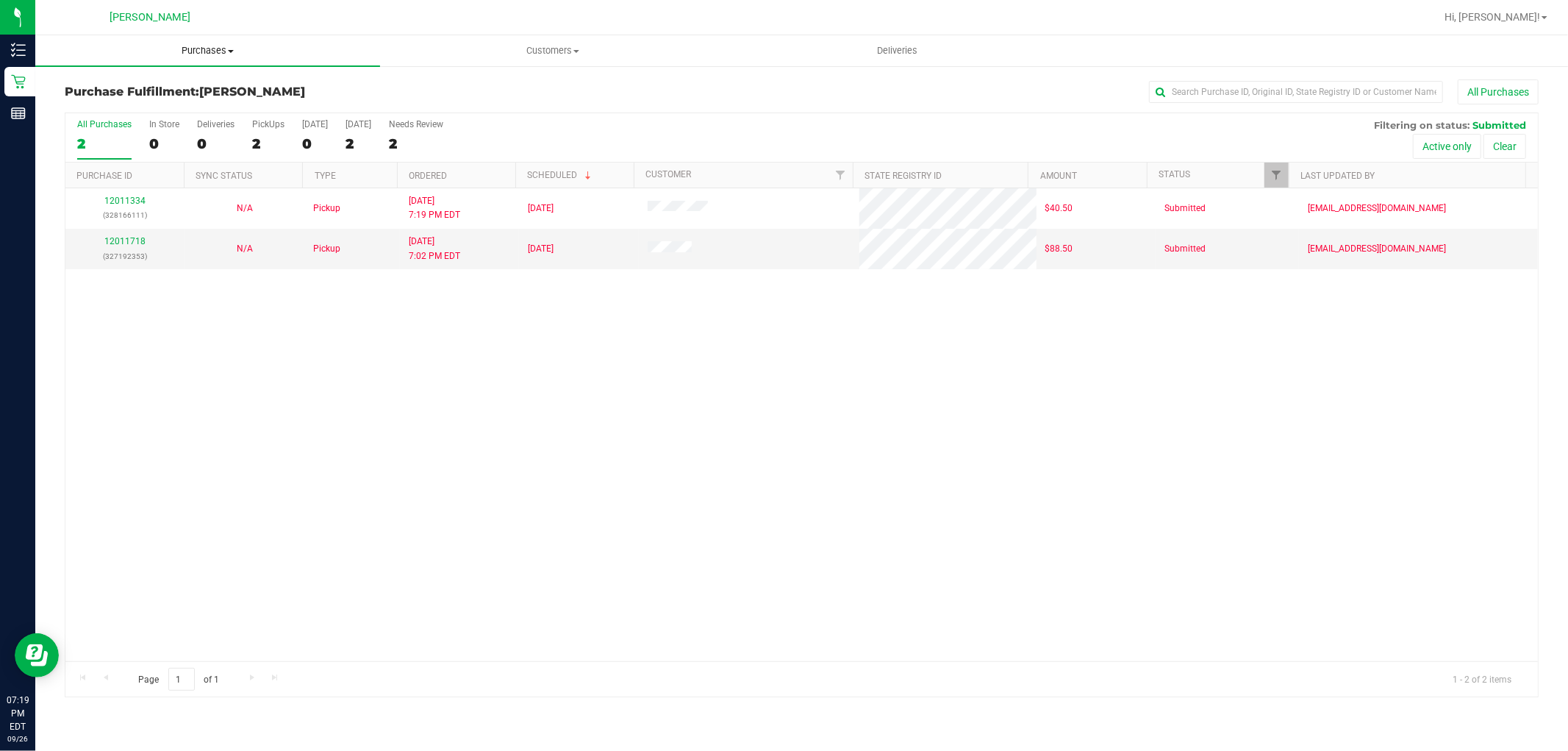
click at [215, 44] on span "Purchases" at bounding box center [207, 51] width 345 height 13
click at [215, 84] on li "Summary of purchases" at bounding box center [207, 89] width 345 height 17
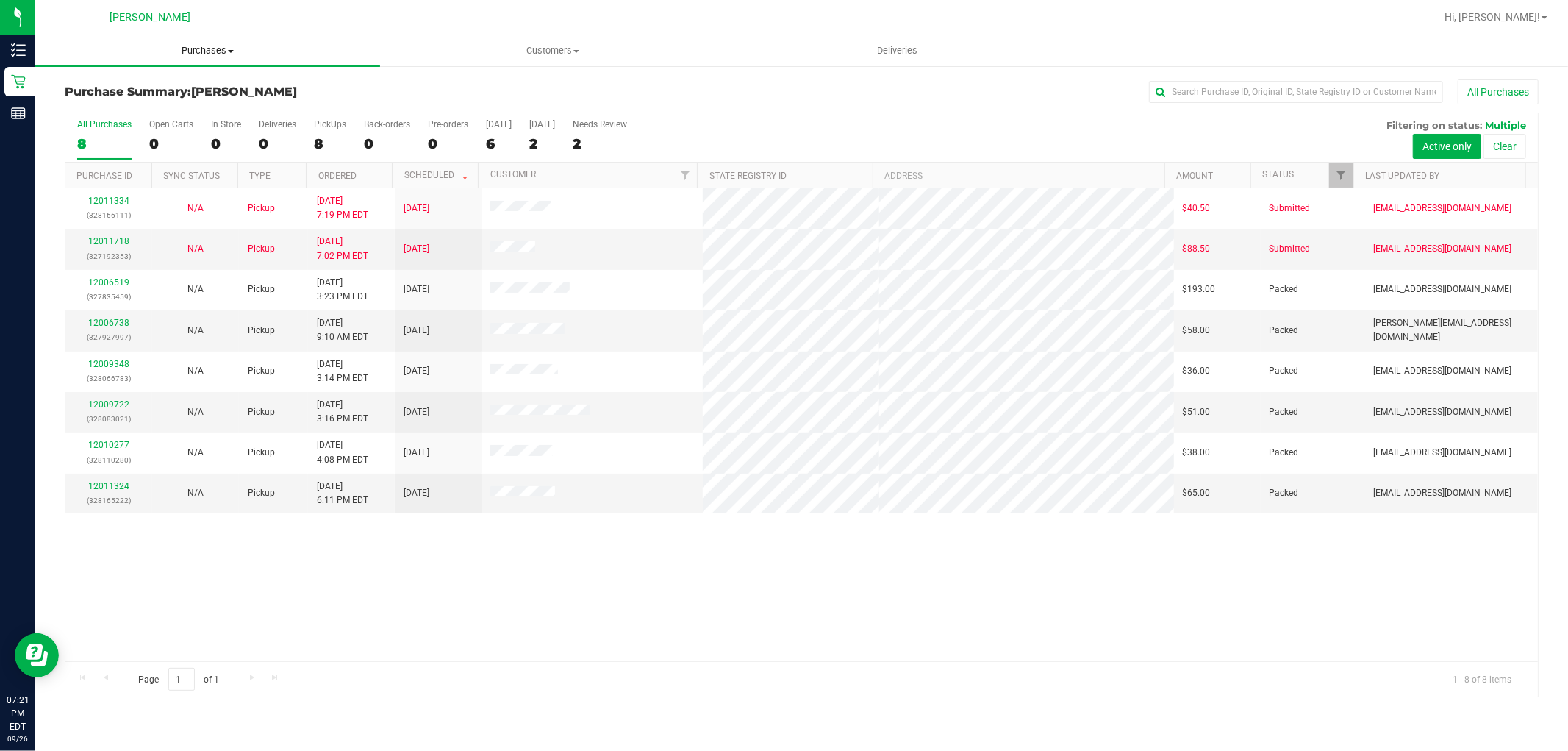
click at [229, 52] on span at bounding box center [230, 52] width 6 height 3
click at [223, 106] on li "Fulfillment" at bounding box center [207, 106] width 345 height 17
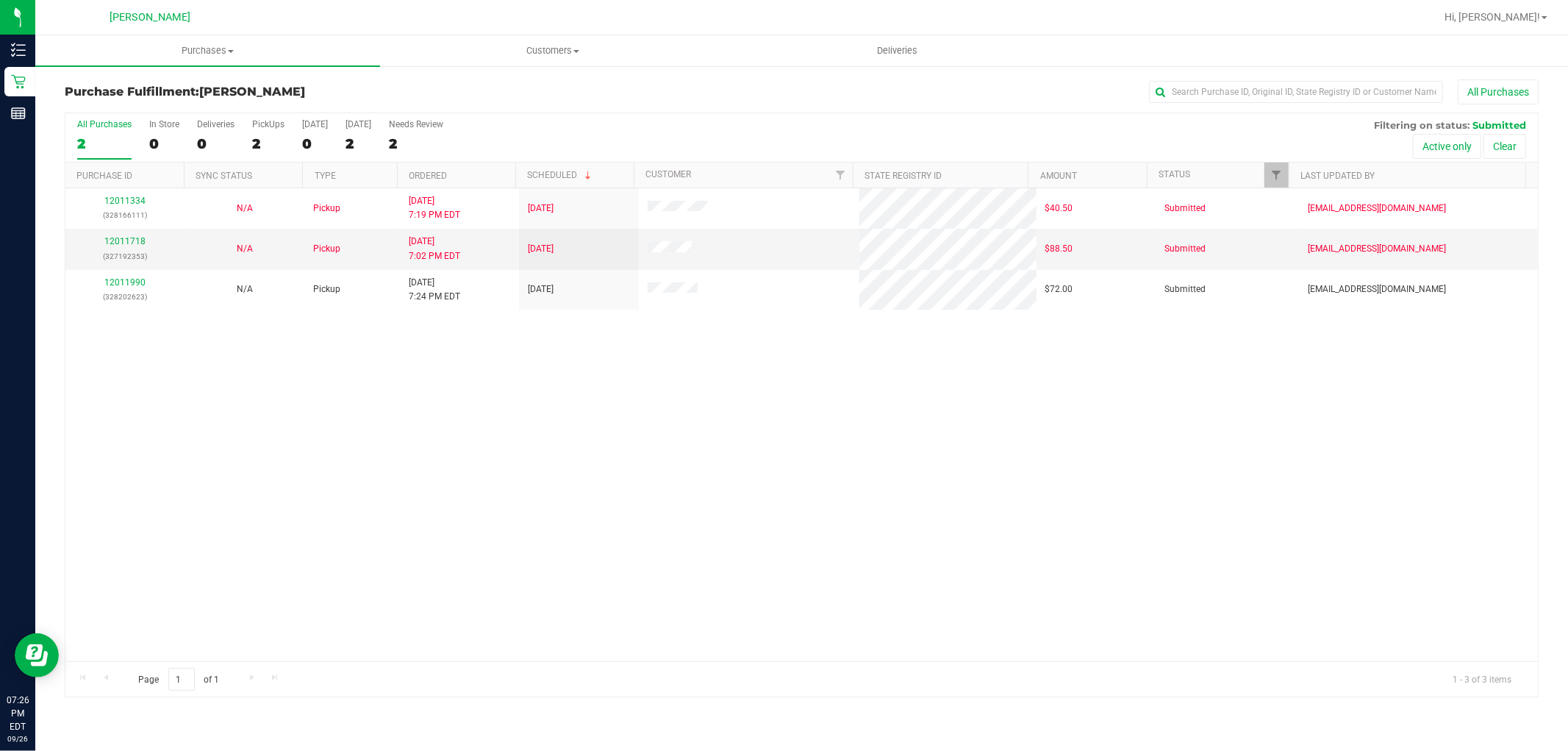
click at [488, 407] on div "12011334 (328166111) N/A Pickup 9/26/2025 7:19 PM EDT 9/27/2025 $40.50 Submitte…" at bounding box center [801, 425] width 1473 height 473
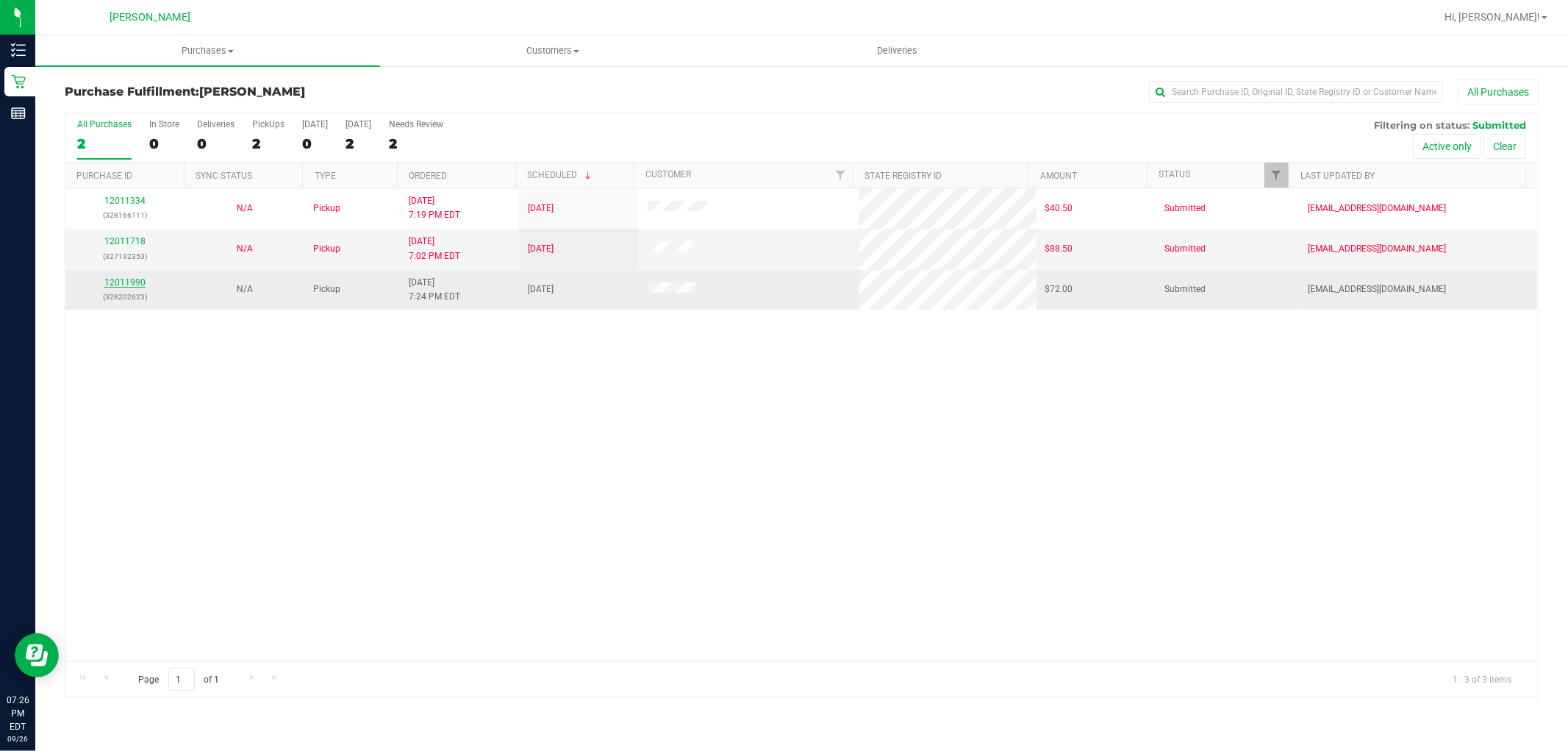
click at [119, 284] on link "12011990" at bounding box center [125, 282] width 41 height 10
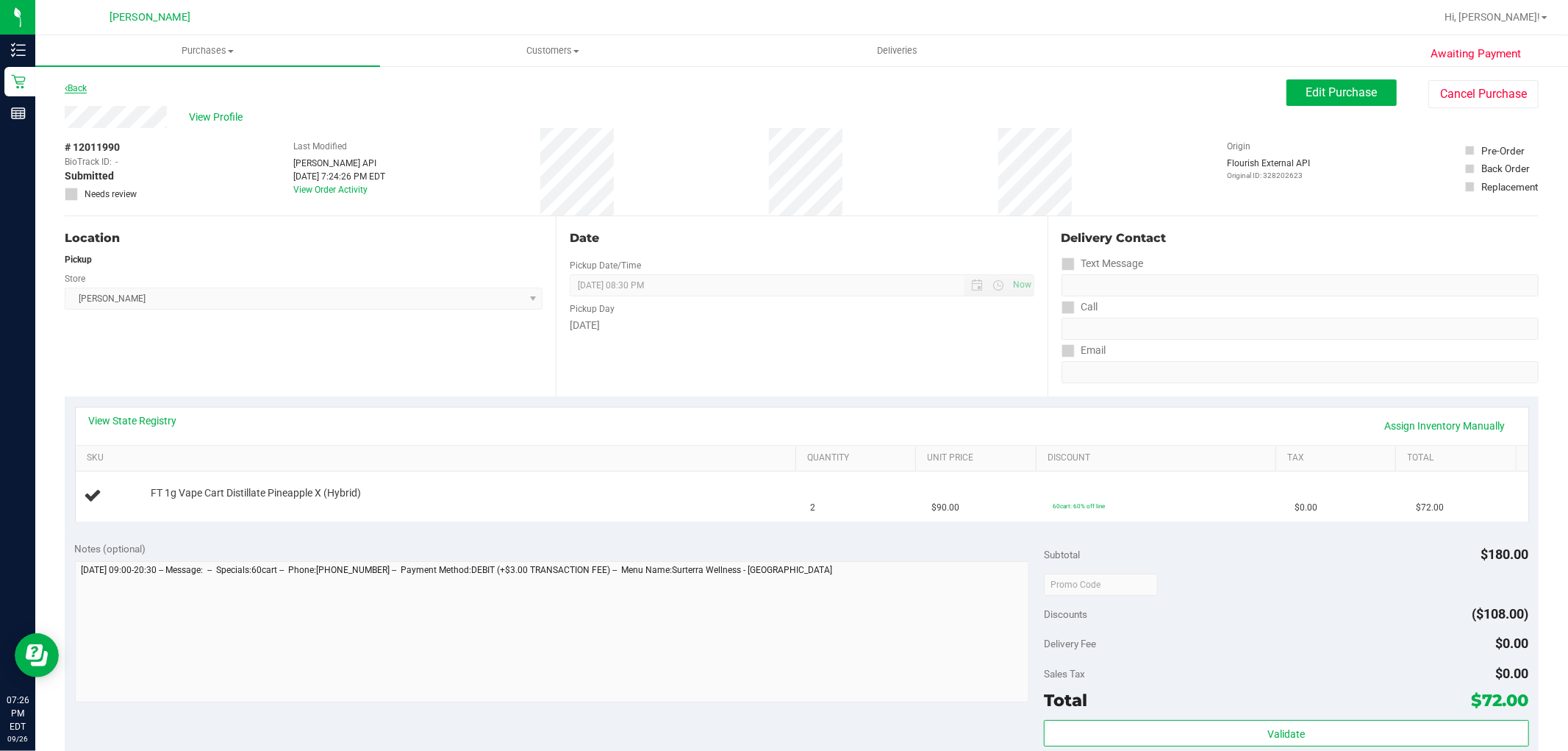
click at [75, 85] on link "Back" at bounding box center [76, 88] width 22 height 10
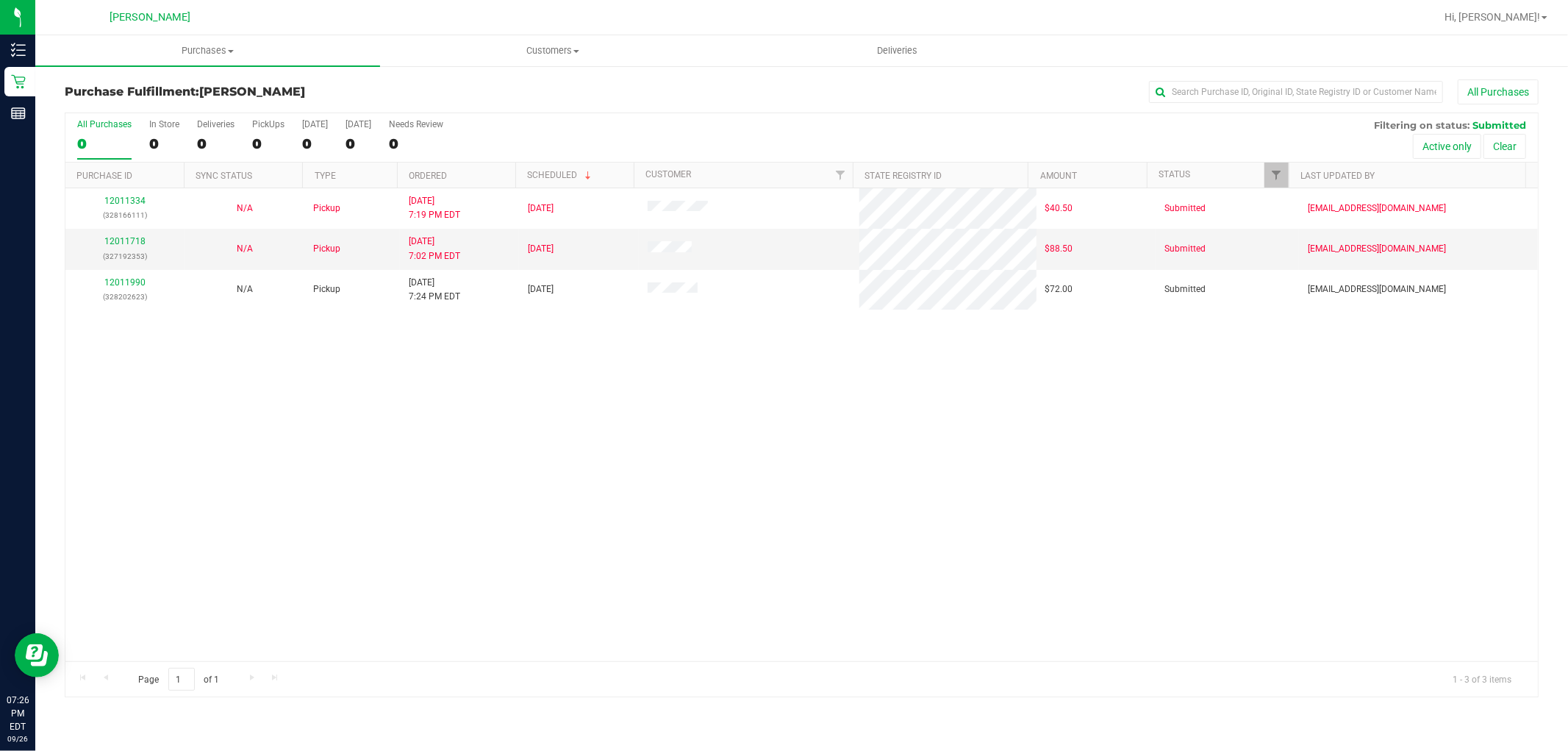
click at [432, 464] on div "12011334 (328166111) N/A Pickup 9/26/2025 7:19 PM EDT 9/27/2025 $40.50 Submitte…" at bounding box center [801, 425] width 1473 height 473
click at [648, 513] on div "12011334 (328166111) N/A Pickup 9/26/2025 7:19 PM EDT 9/27/2025 $40.50 Submitte…" at bounding box center [801, 425] width 1473 height 473
click at [285, 488] on div "12011334 (328166111) N/A Pickup 9/26/2025 7:19 PM EDT 9/27/2025 $40.50 Submitte…" at bounding box center [801, 425] width 1473 height 473
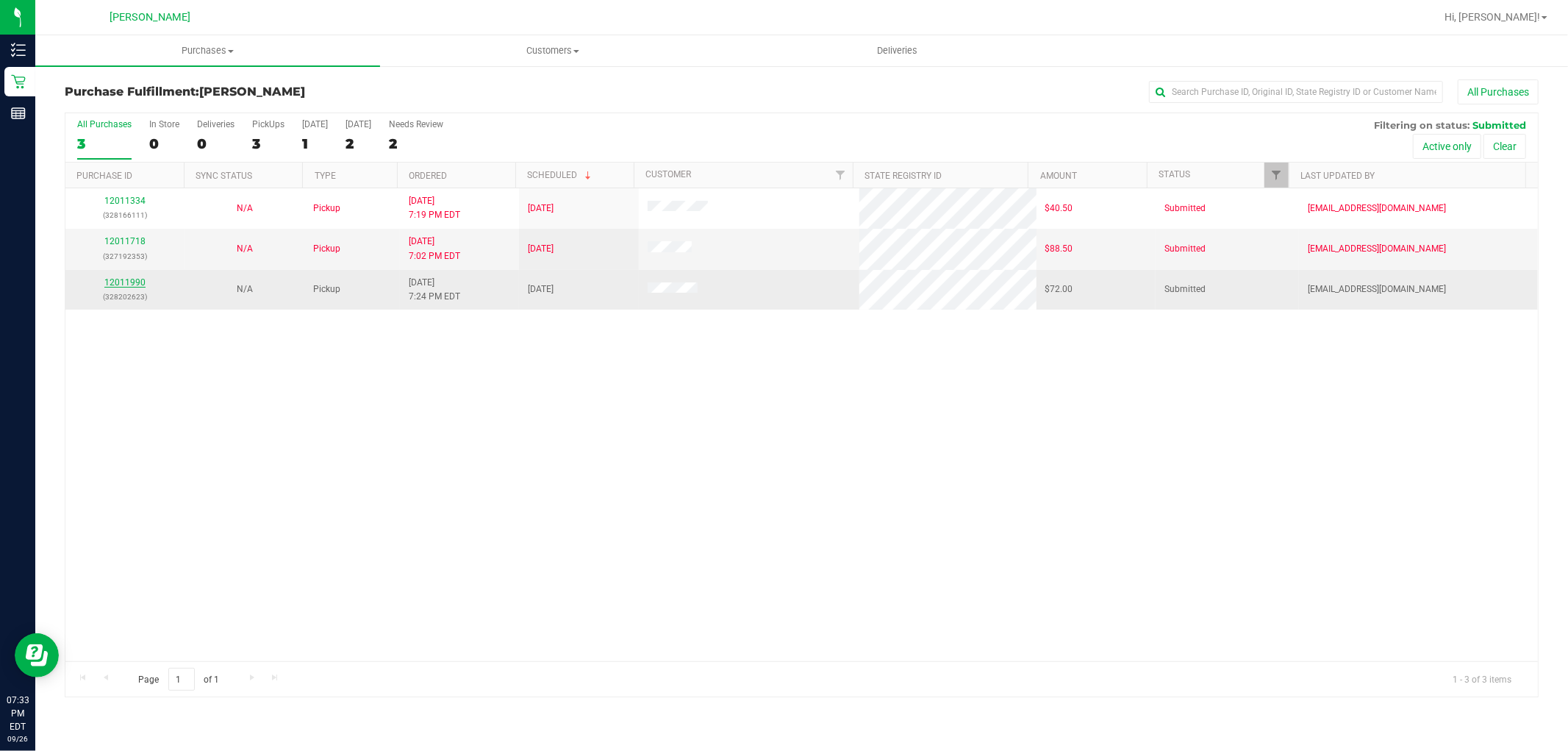
click at [118, 280] on link "12011990" at bounding box center [125, 282] width 41 height 10
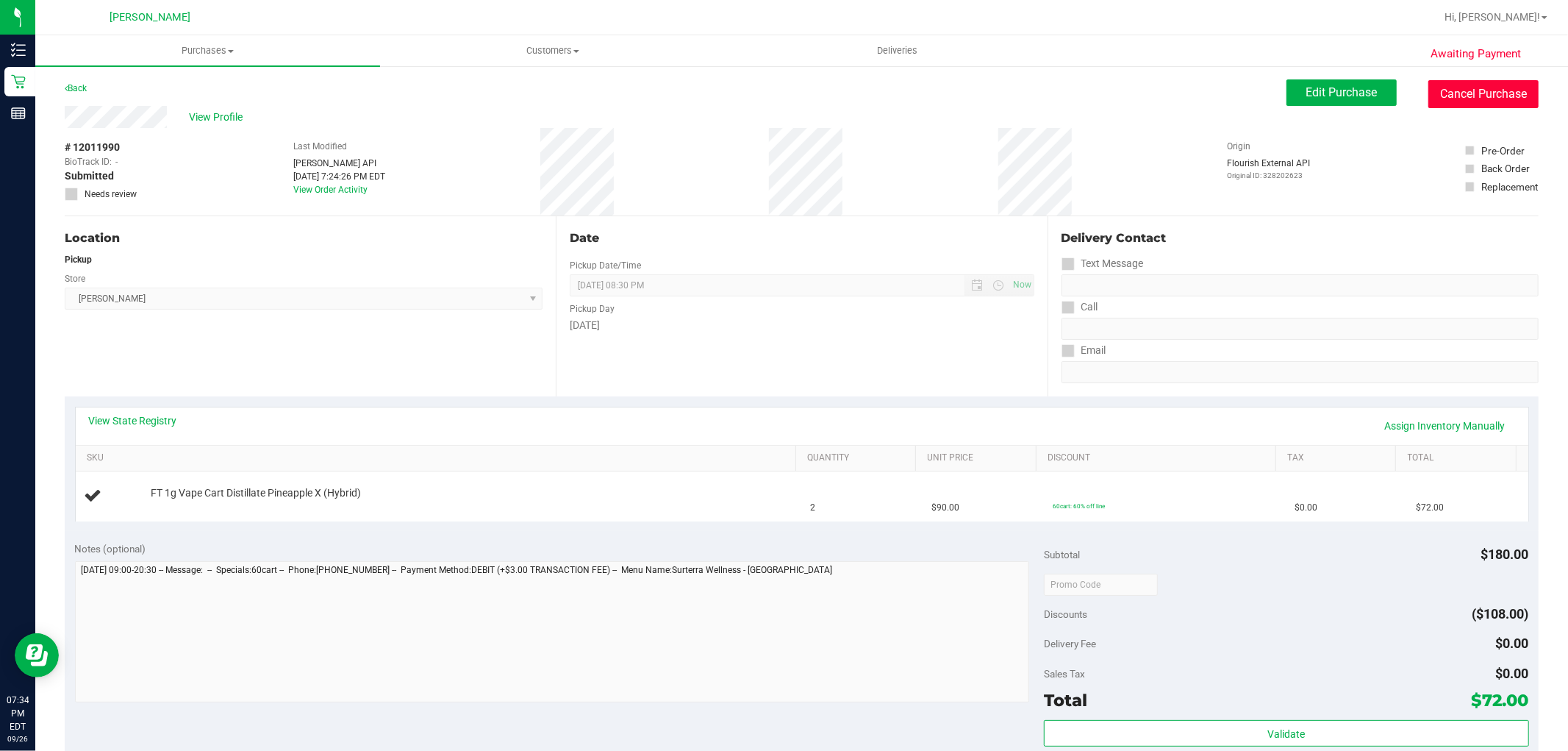
click at [1462, 100] on button "Cancel Purchase" at bounding box center [1483, 94] width 110 height 28
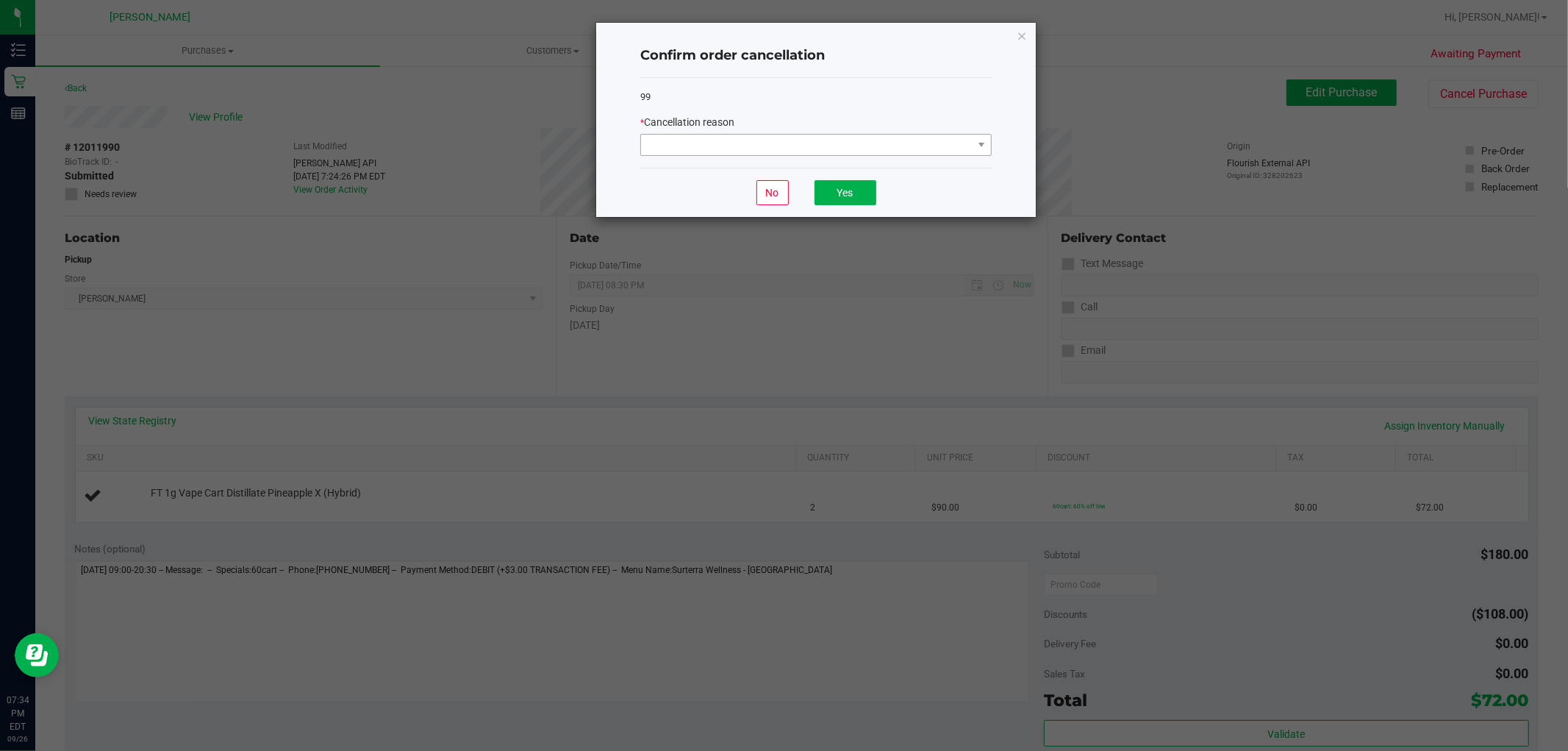
click at [796, 130] on div "* Cancellation reason" at bounding box center [816, 136] width 352 height 41
click at [785, 155] on span at bounding box center [807, 145] width 332 height 21
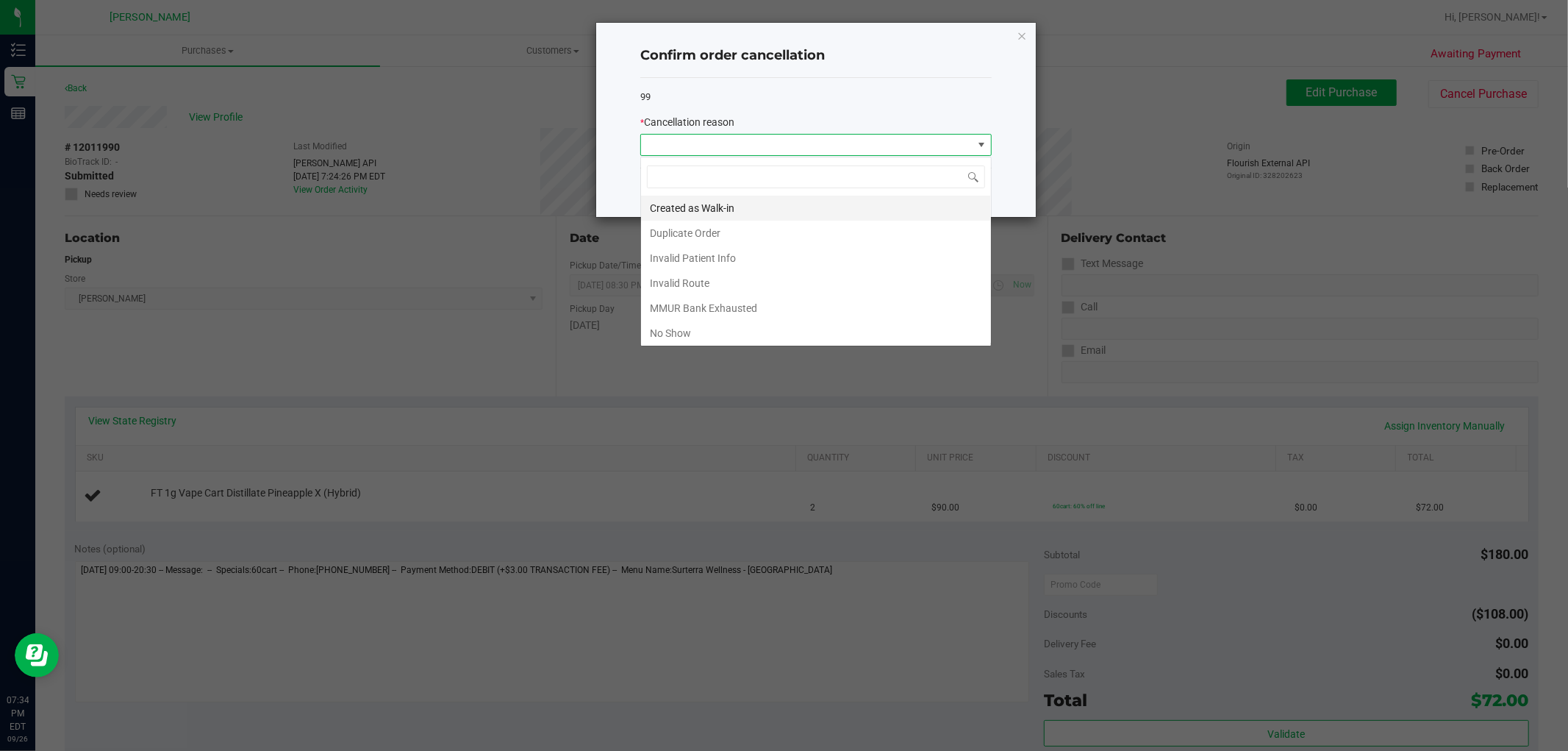
scroll to position [22, 351]
click at [728, 215] on li "Created as Walk-in" at bounding box center [816, 207] width 350 height 25
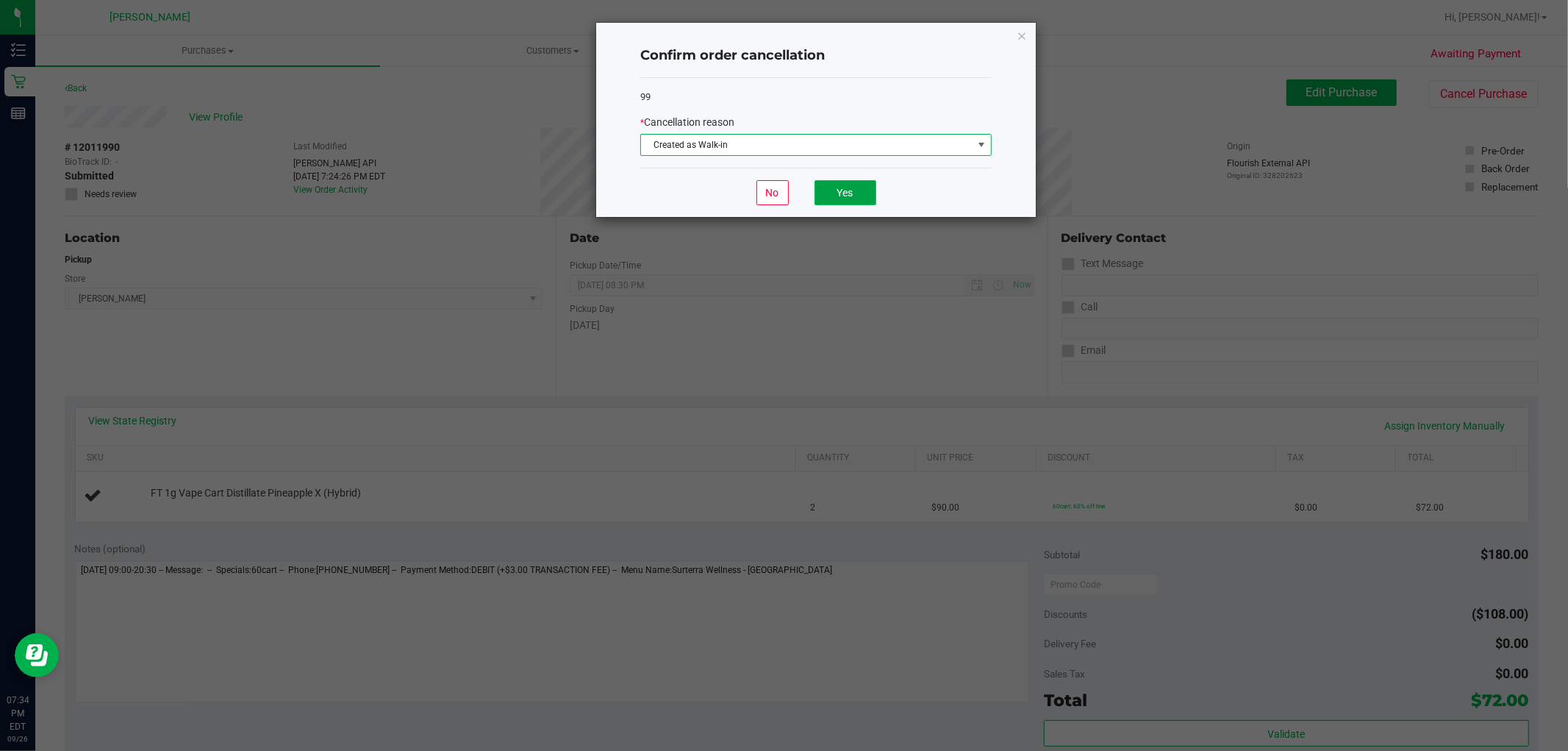
click at [842, 194] on button "Yes" at bounding box center [845, 192] width 62 height 25
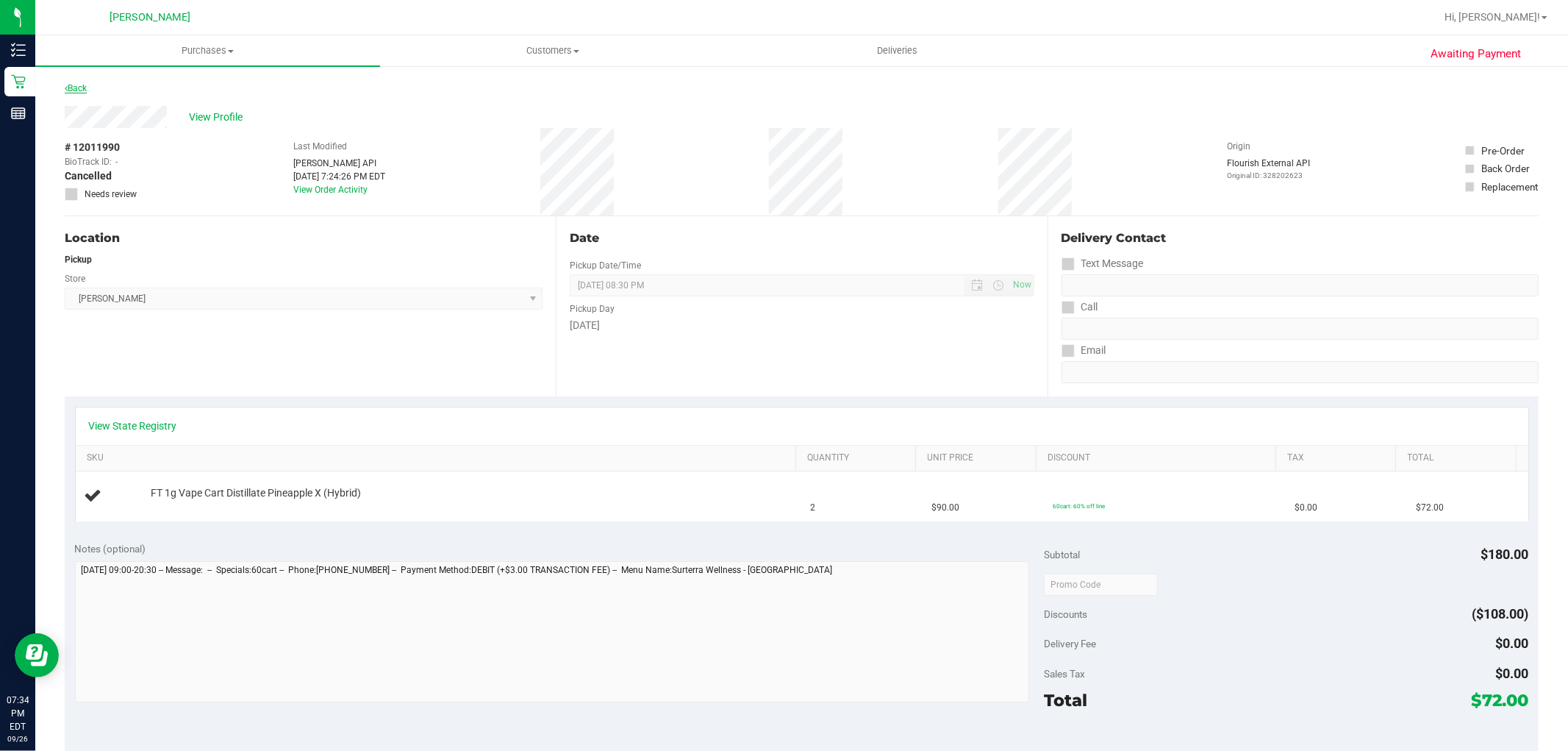
click at [71, 85] on link "Back" at bounding box center [76, 88] width 22 height 10
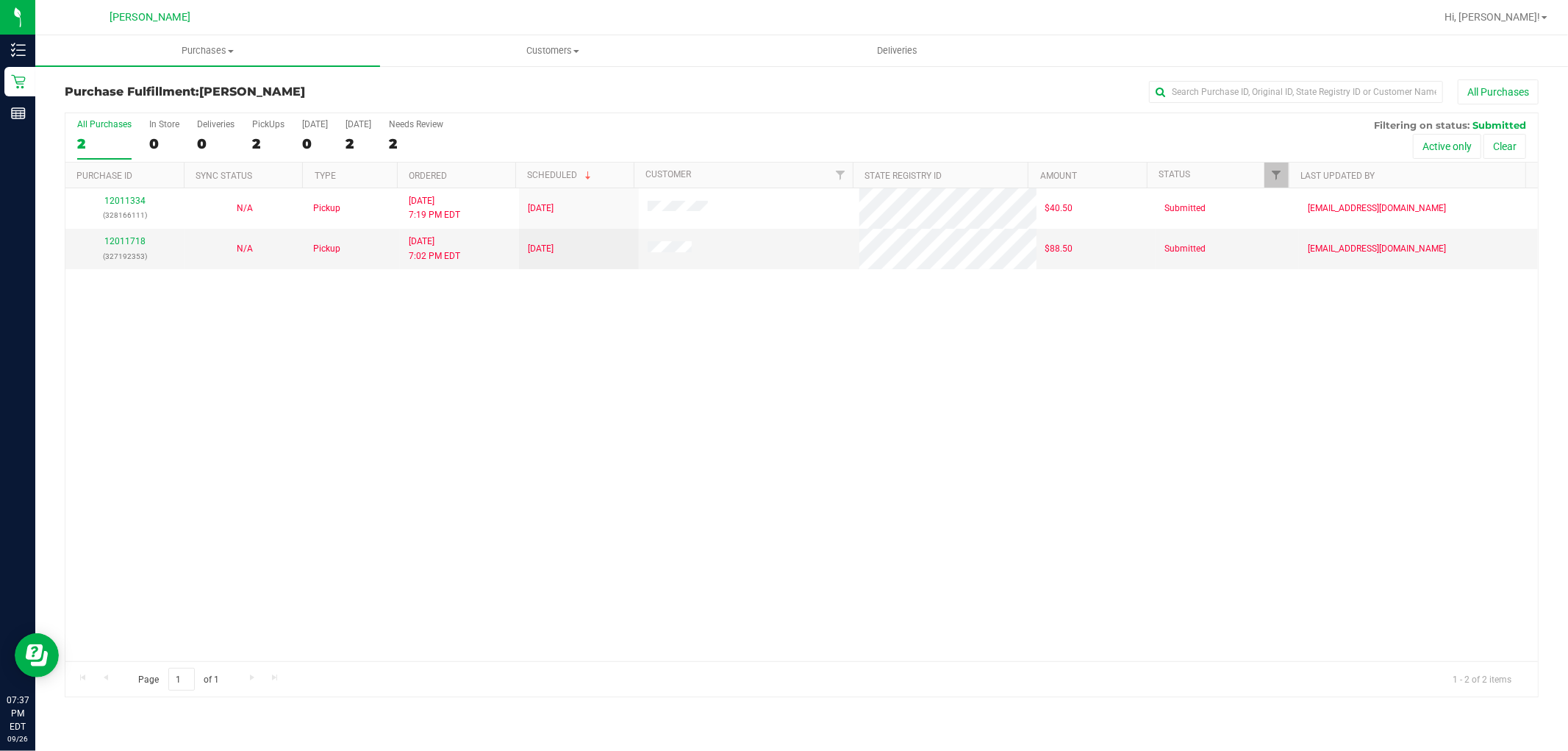
click at [542, 385] on div "12011334 (328166111) N/A Pickup 9/26/2025 7:19 PM EDT 9/27/2025 $40.50 Submitte…" at bounding box center [801, 425] width 1473 height 473
click at [226, 53] on span "Purchases" at bounding box center [207, 51] width 345 height 13
click at [217, 90] on li "Summary of purchases" at bounding box center [207, 89] width 345 height 17
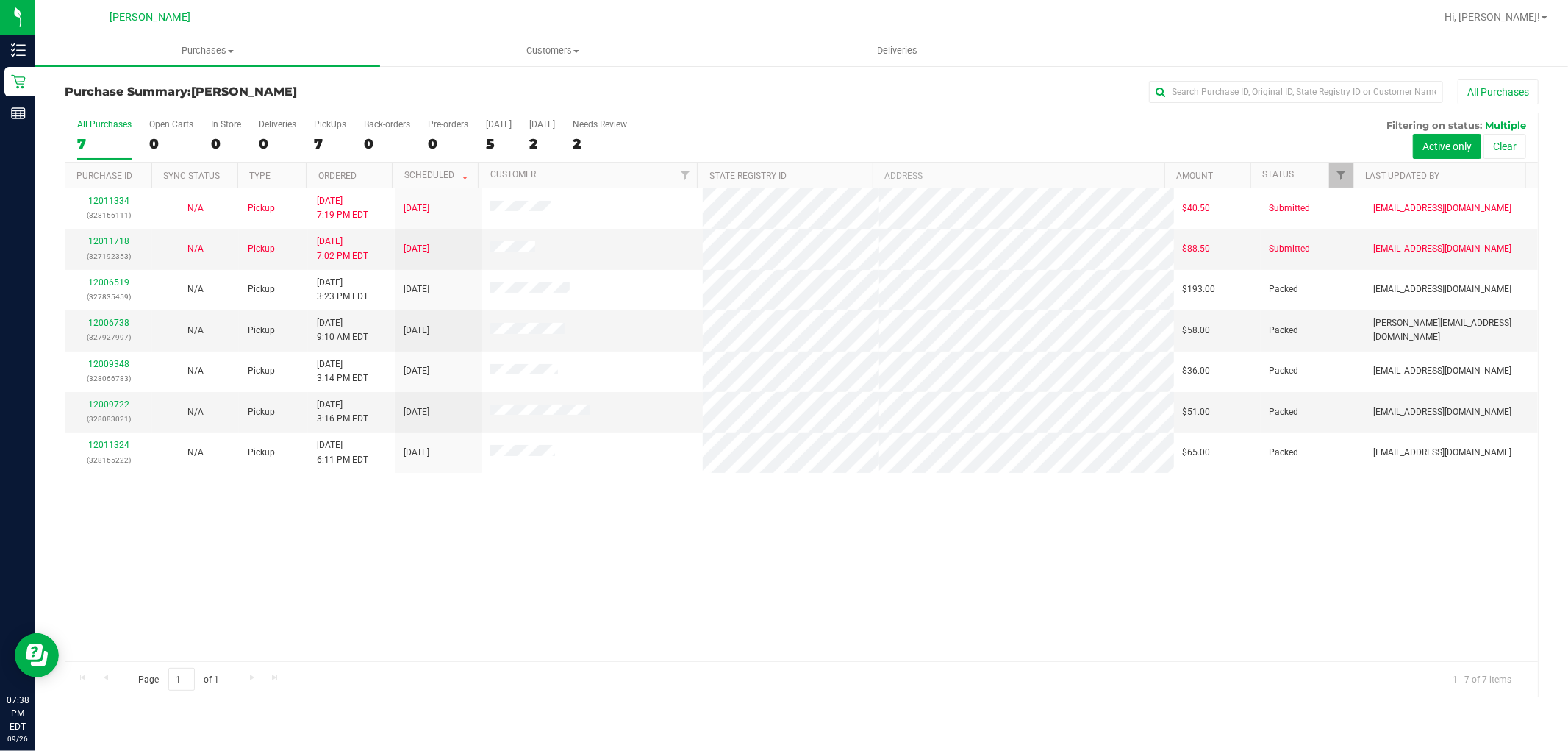
click at [537, 549] on div "12011334 (328166111) N/A Pickup 9/26/2025 7:19 PM EDT 9/27/2025 $40.50 Submitte…" at bounding box center [801, 425] width 1473 height 473
click at [344, 176] on link "Ordered" at bounding box center [337, 175] width 38 height 10
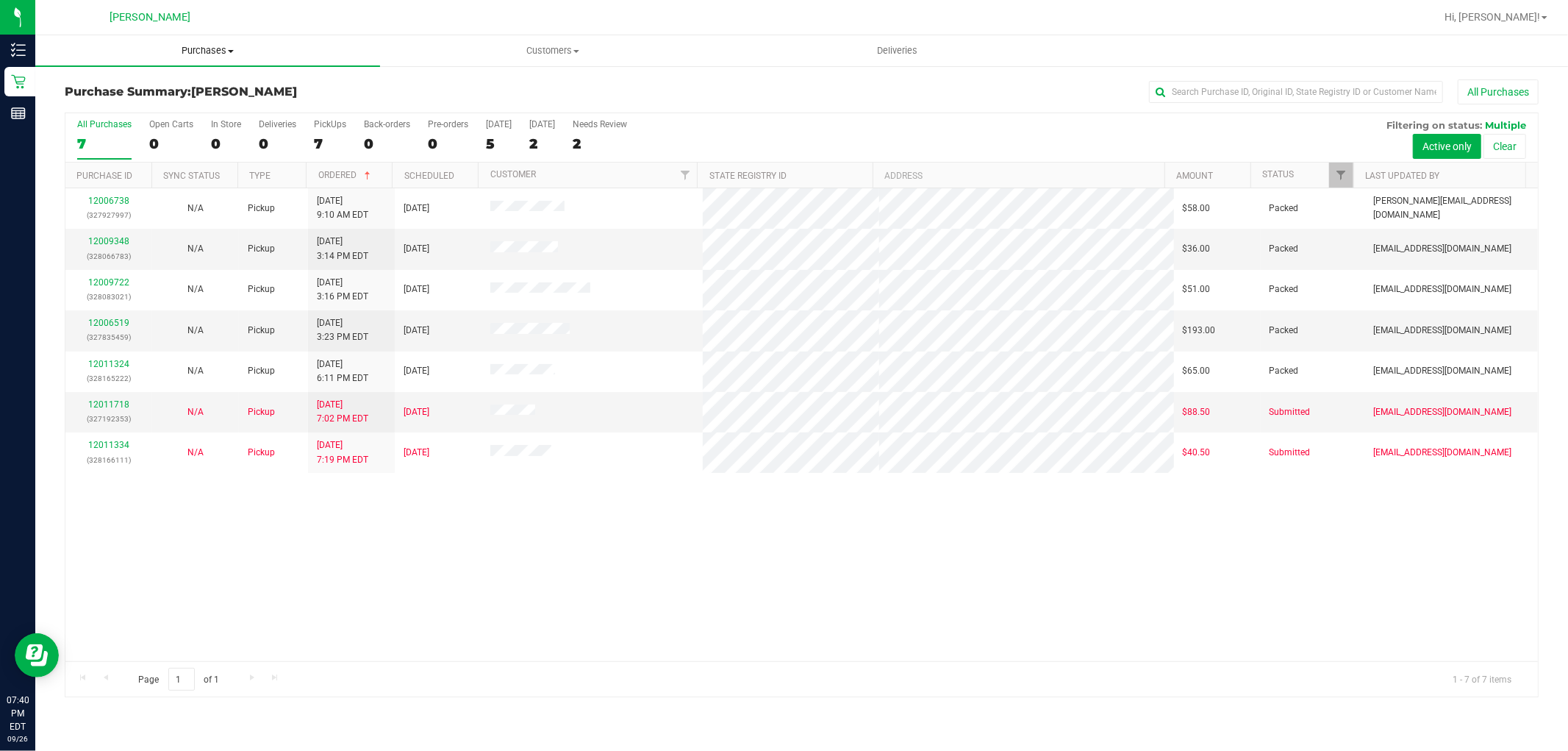
click at [224, 48] on span "Purchases" at bounding box center [207, 51] width 345 height 13
click at [186, 98] on li "Fulfillment" at bounding box center [207, 106] width 345 height 17
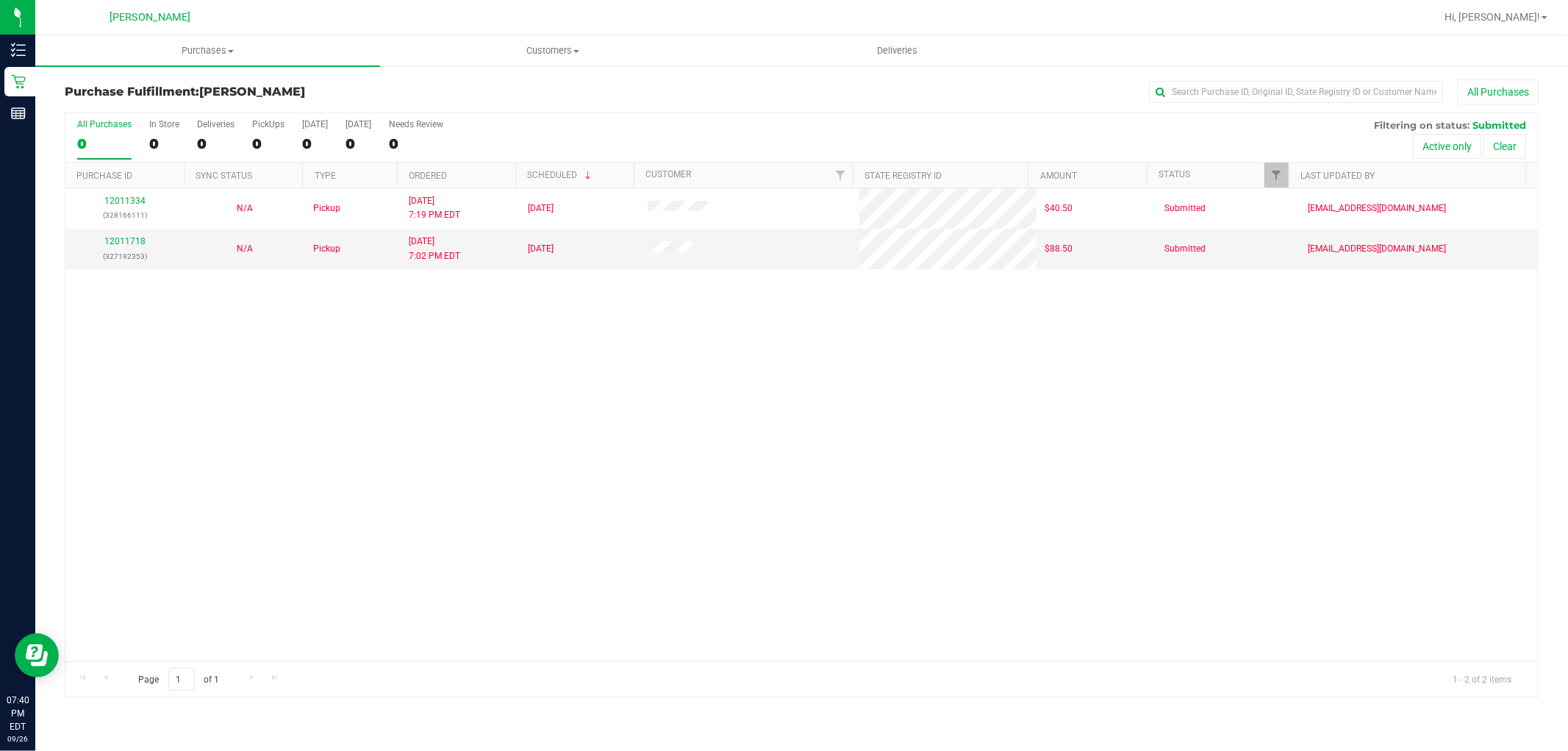
click at [507, 425] on div "12011334 (328166111) N/A Pickup 9/26/2025 7:19 PM EDT 9/27/2025 $40.50 Submitte…" at bounding box center [801, 425] width 1473 height 473
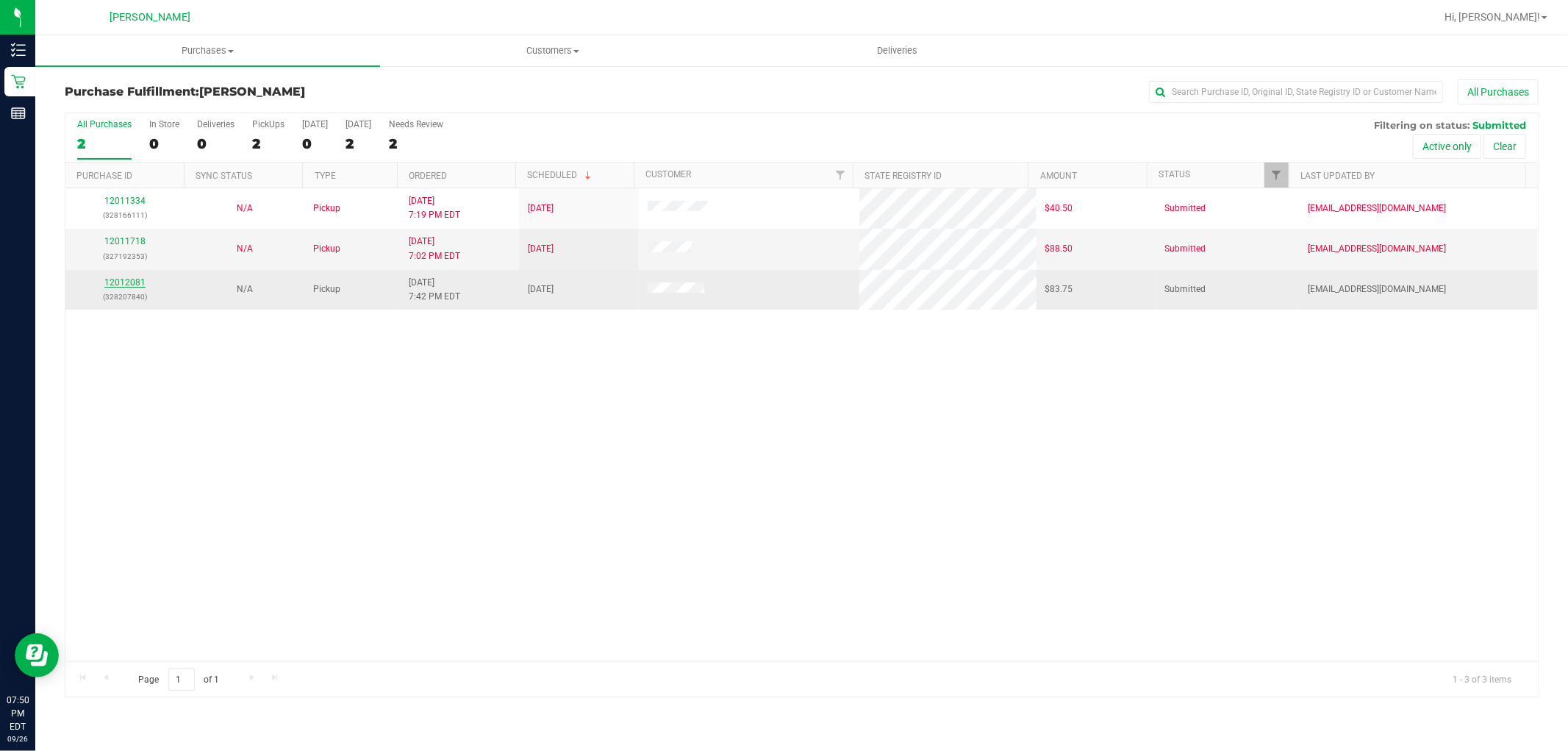
click at [135, 283] on link "12012081" at bounding box center [125, 282] width 41 height 10
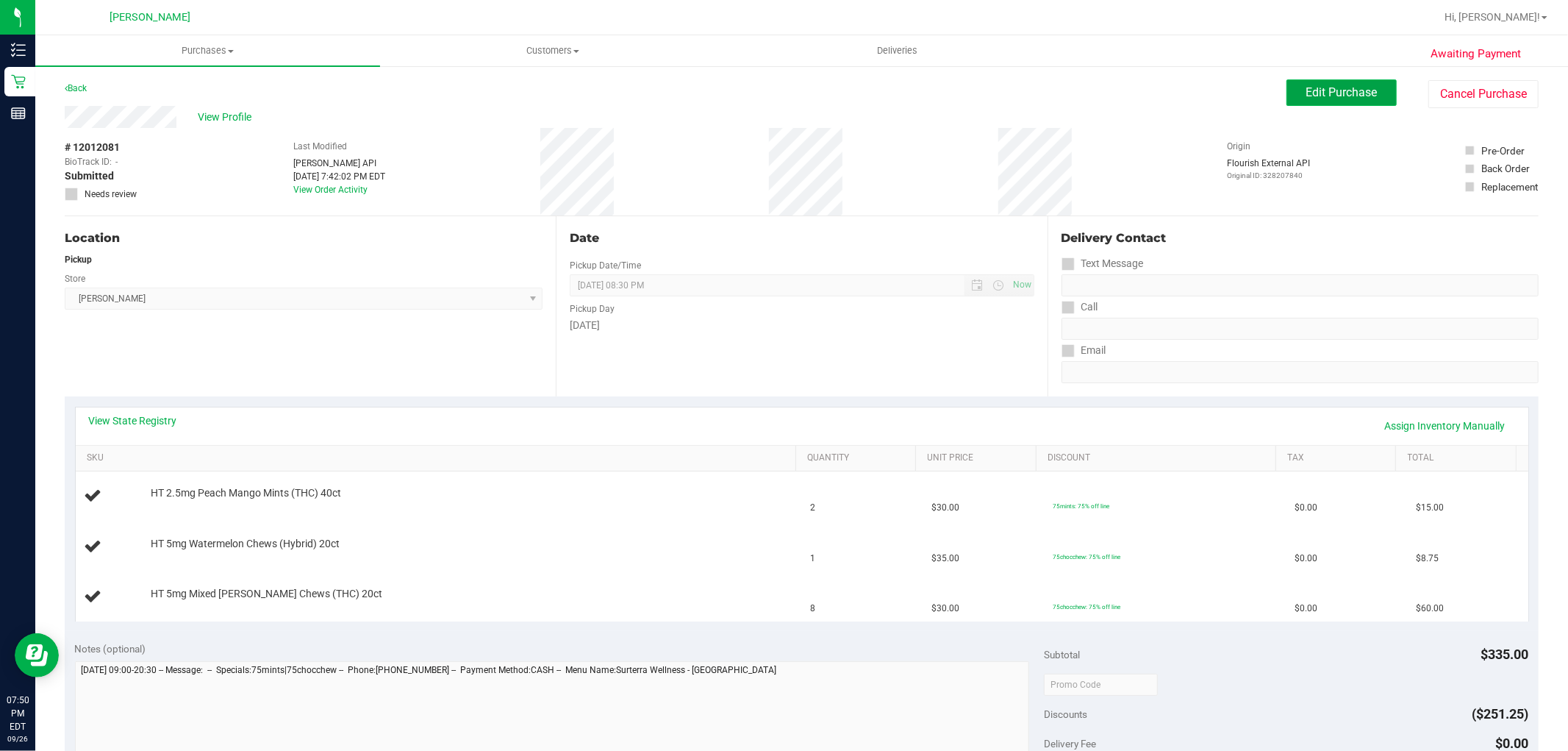
click at [1353, 98] on span "Edit Purchase" at bounding box center [1342, 92] width 71 height 14
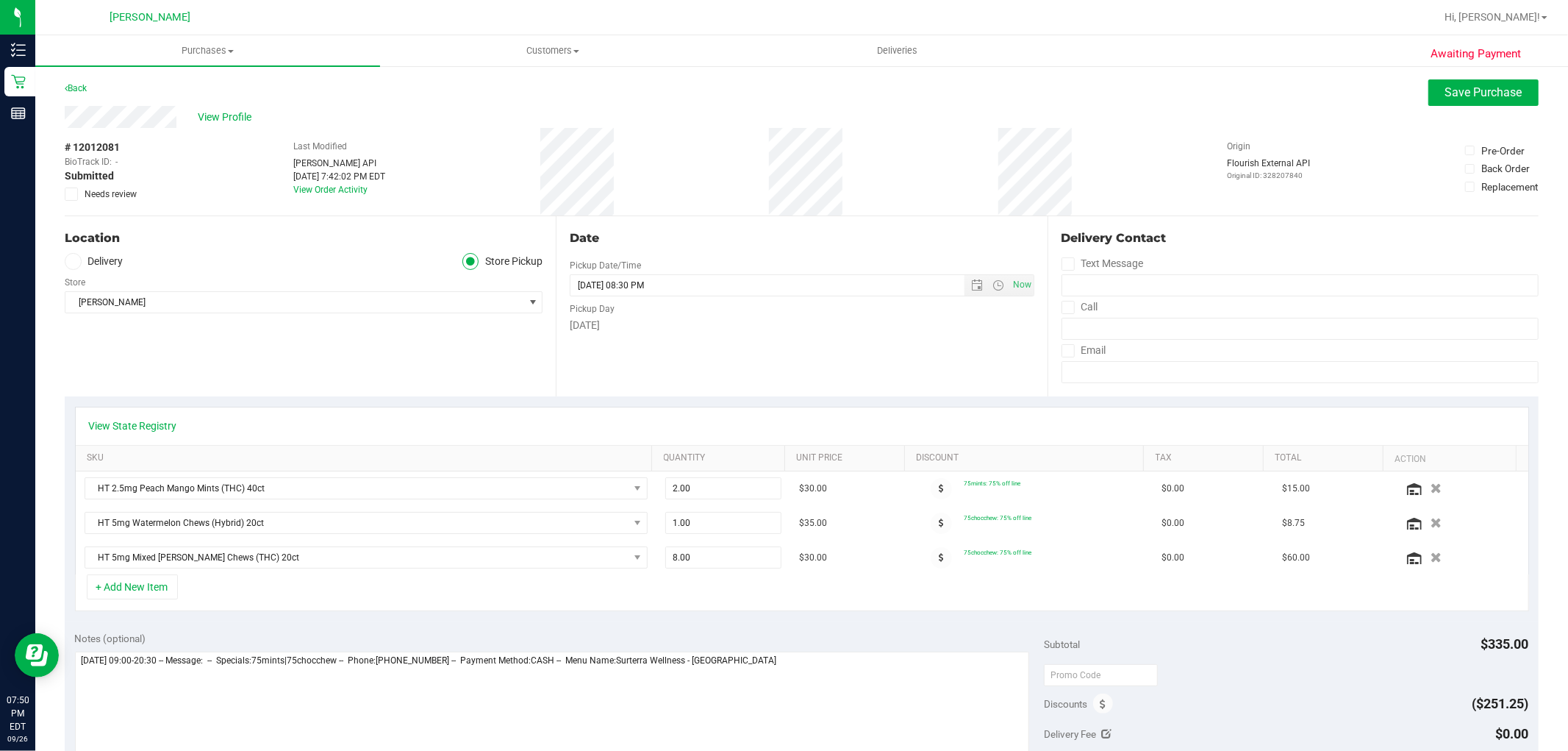
click at [72, 194] on icon at bounding box center [71, 194] width 10 height 0
click at [0, 0] on input "Needs review" at bounding box center [0, 0] width 0 height 0
click at [1466, 87] on span "Save Purchase" at bounding box center [1483, 92] width 77 height 14
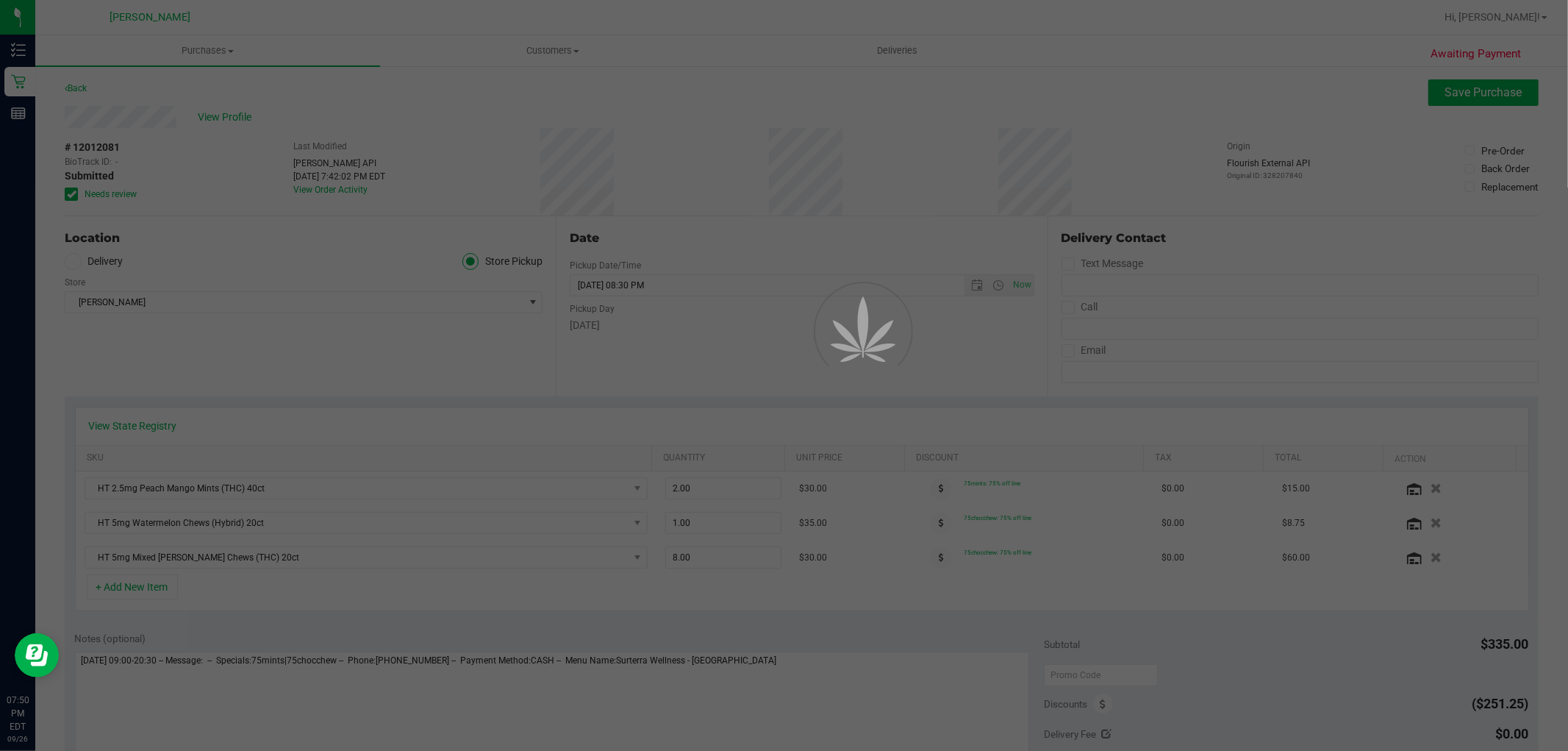
click at [83, 90] on div at bounding box center [784, 376] width 1568 height 751
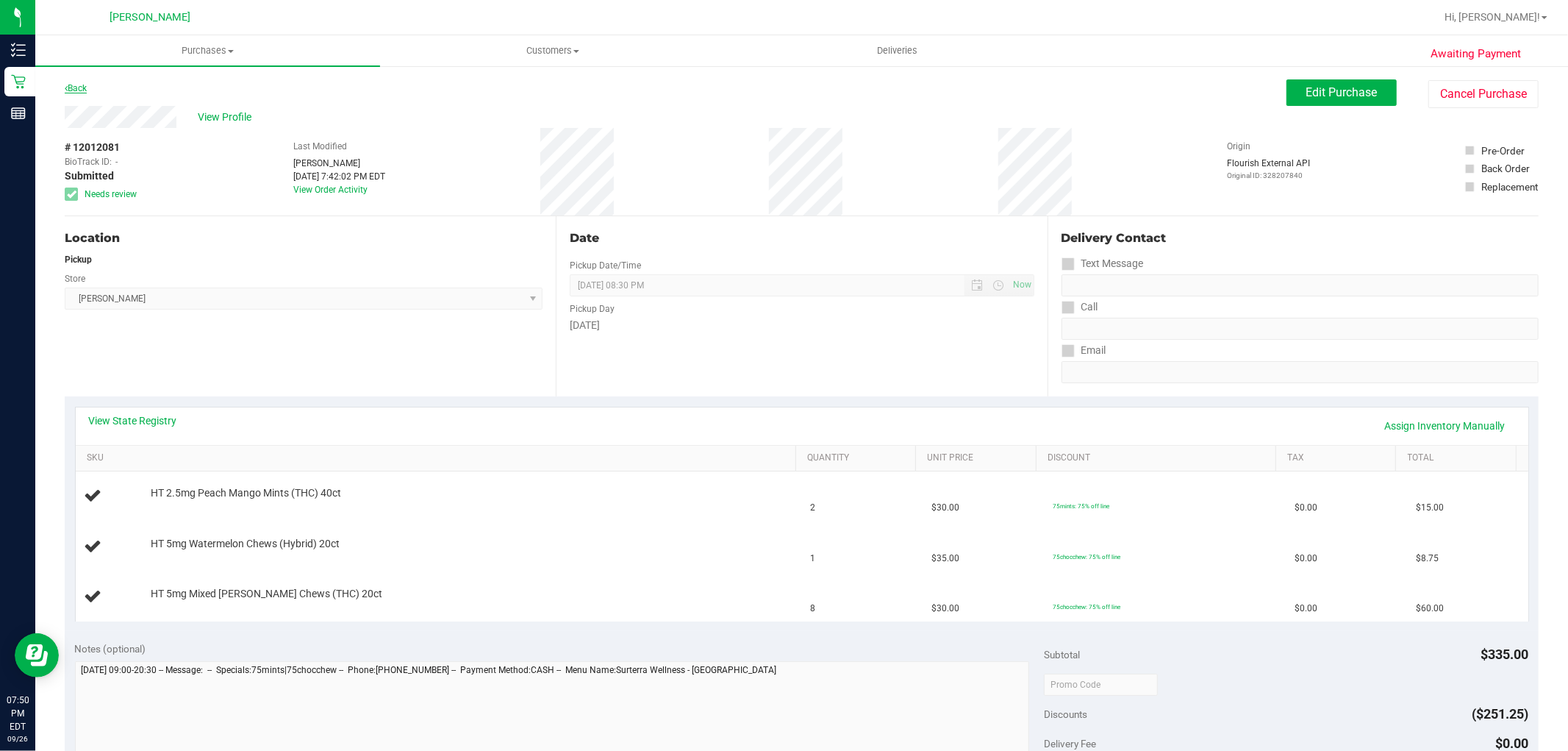
click at [81, 87] on link "Back" at bounding box center [76, 88] width 22 height 10
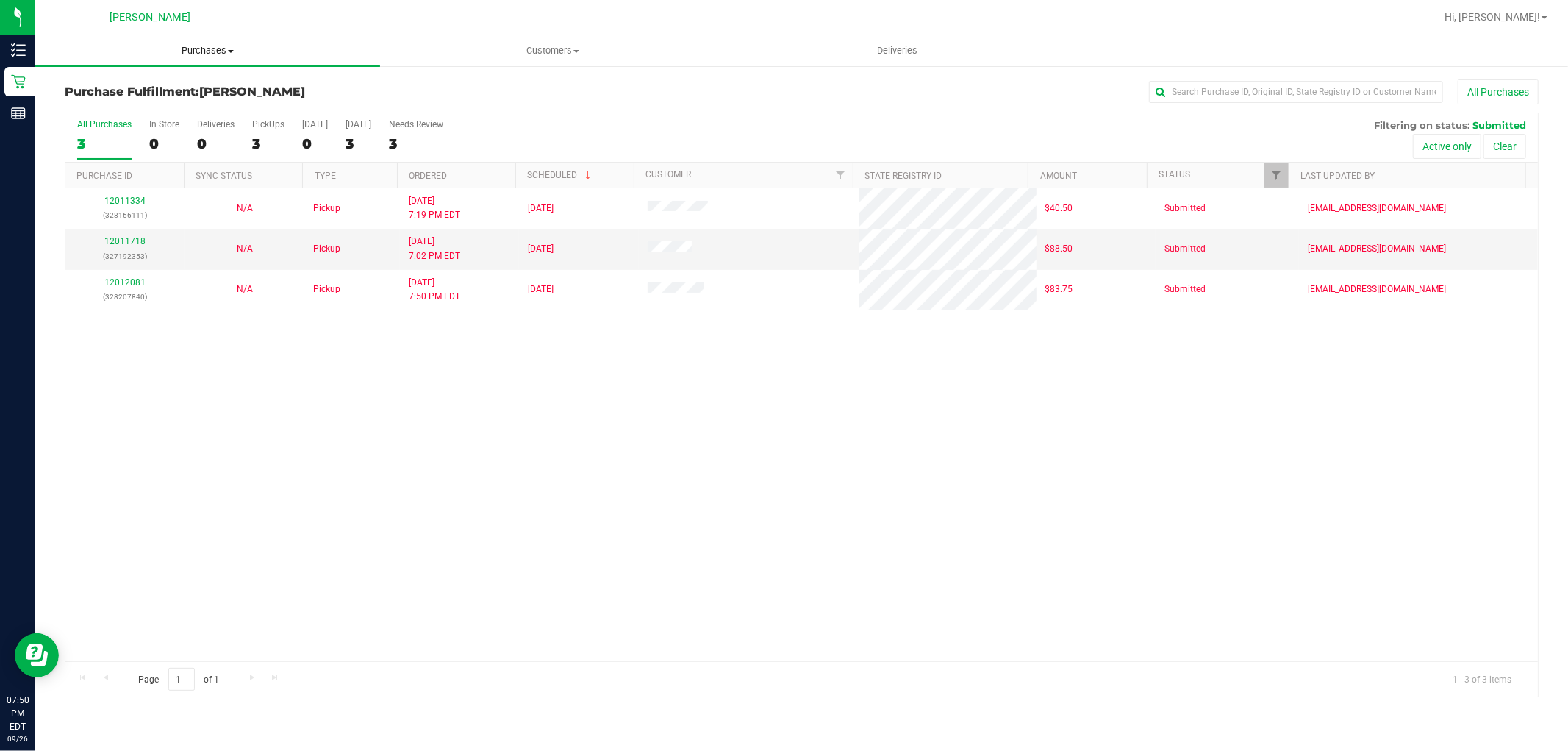
click at [223, 56] on span "Purchases" at bounding box center [207, 51] width 345 height 13
click at [202, 88] on li "Summary of purchases" at bounding box center [207, 89] width 345 height 17
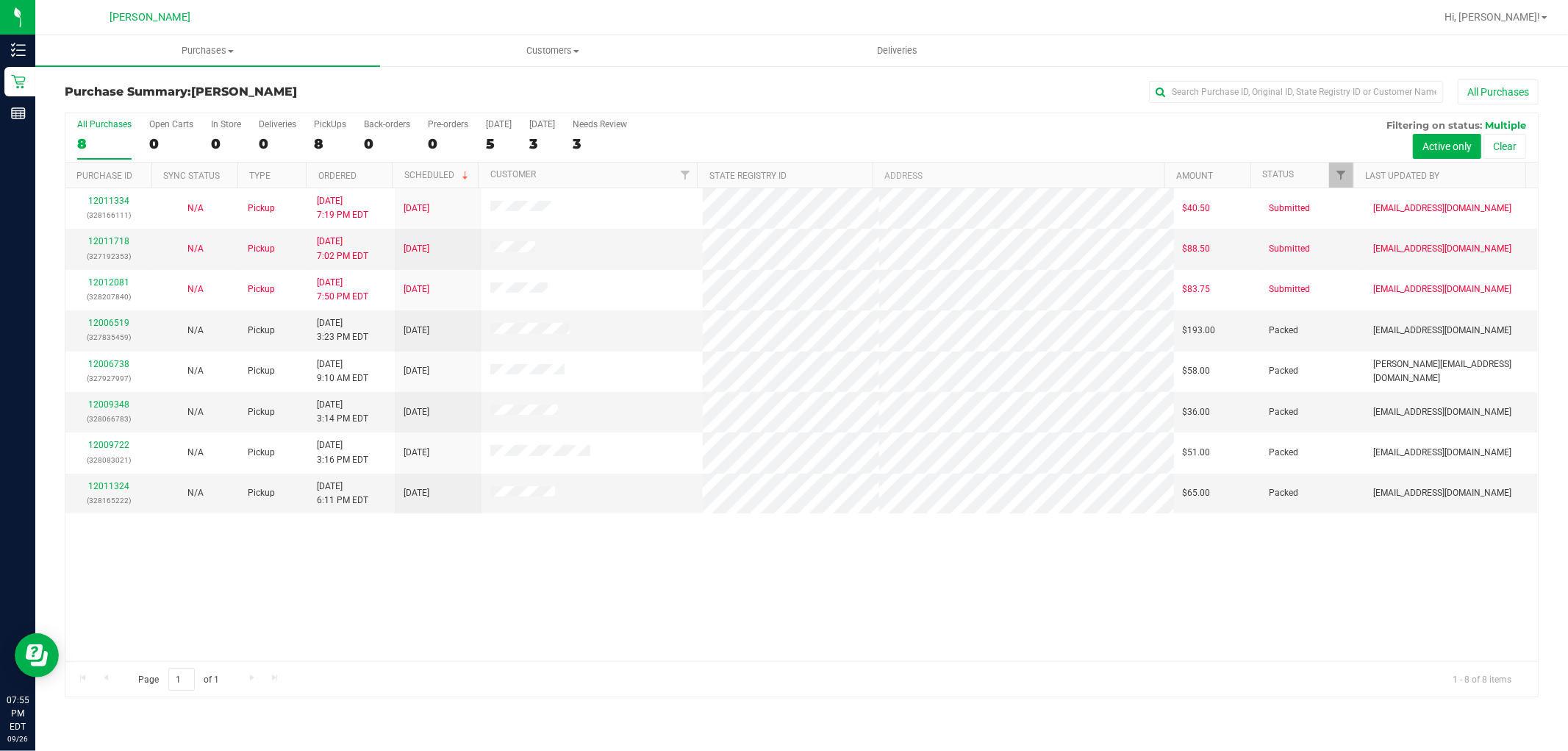
click at [401, 622] on div "12011334 (328166111) N/A Pickup [DATE] 7:19 PM EDT 9/27/2025 $40.50 Submitted […" at bounding box center [801, 425] width 1473 height 473
click at [140, 575] on div "12011334 (328166111) N/A Pickup [DATE] 7:19 PM EDT 9/27/2025 $40.50 Submitted […" at bounding box center [801, 425] width 1473 height 473
click at [415, 626] on div "12011334 (328166111) N/A Pickup [DATE] 7:19 PM EDT 9/27/2025 $40.50 Submitted […" at bounding box center [801, 425] width 1473 height 473
click at [413, 633] on div "12011334 (328166111) N/A Pickup [DATE] 7:19 PM EDT 9/27/2025 $40.50 Submitted […" at bounding box center [801, 425] width 1473 height 473
click at [413, 634] on div "12011334 (328166111) N/A Pickup [DATE] 7:19 PM EDT 9/27/2025 $40.50 Submitted […" at bounding box center [801, 425] width 1473 height 473
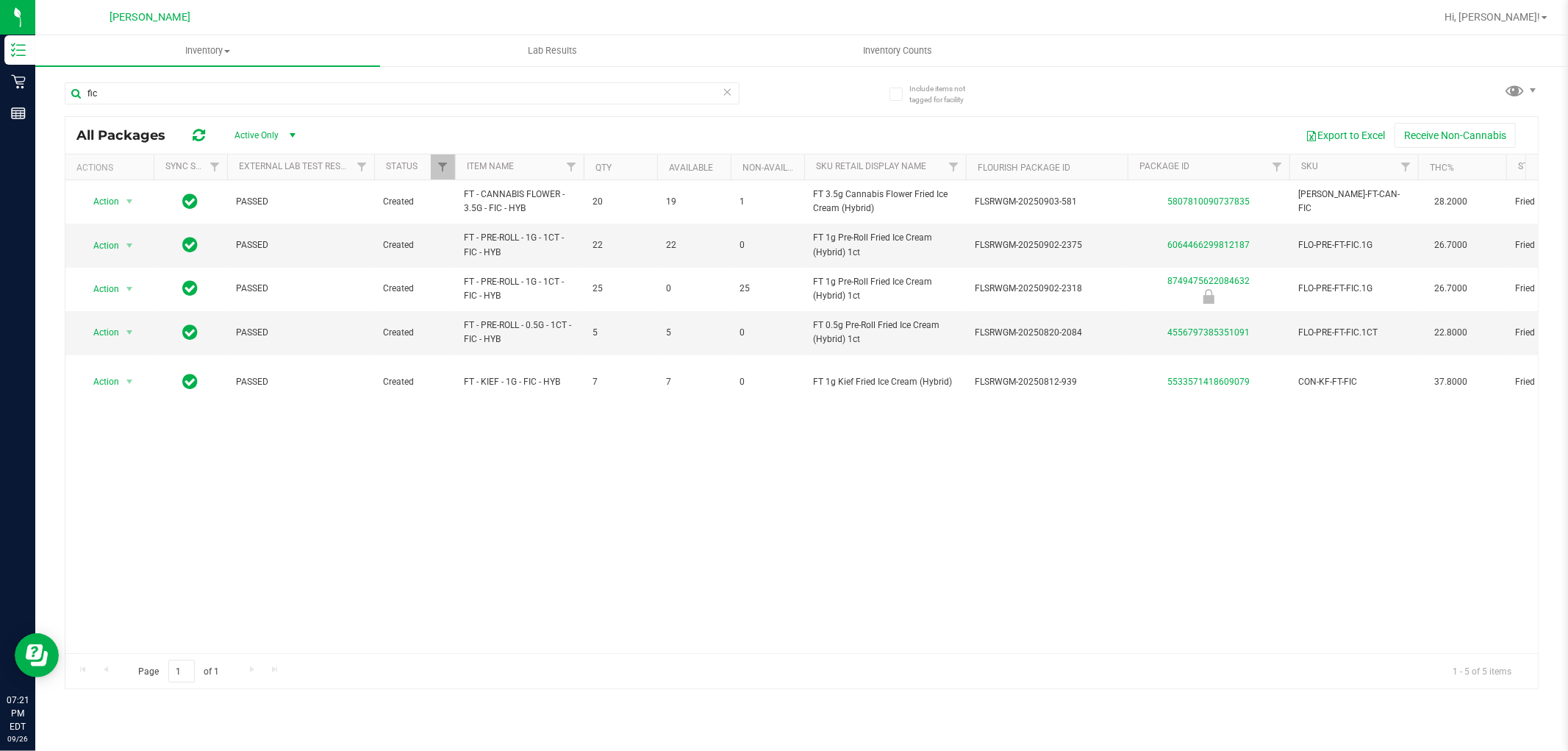
click at [725, 99] on icon at bounding box center [728, 91] width 10 height 17
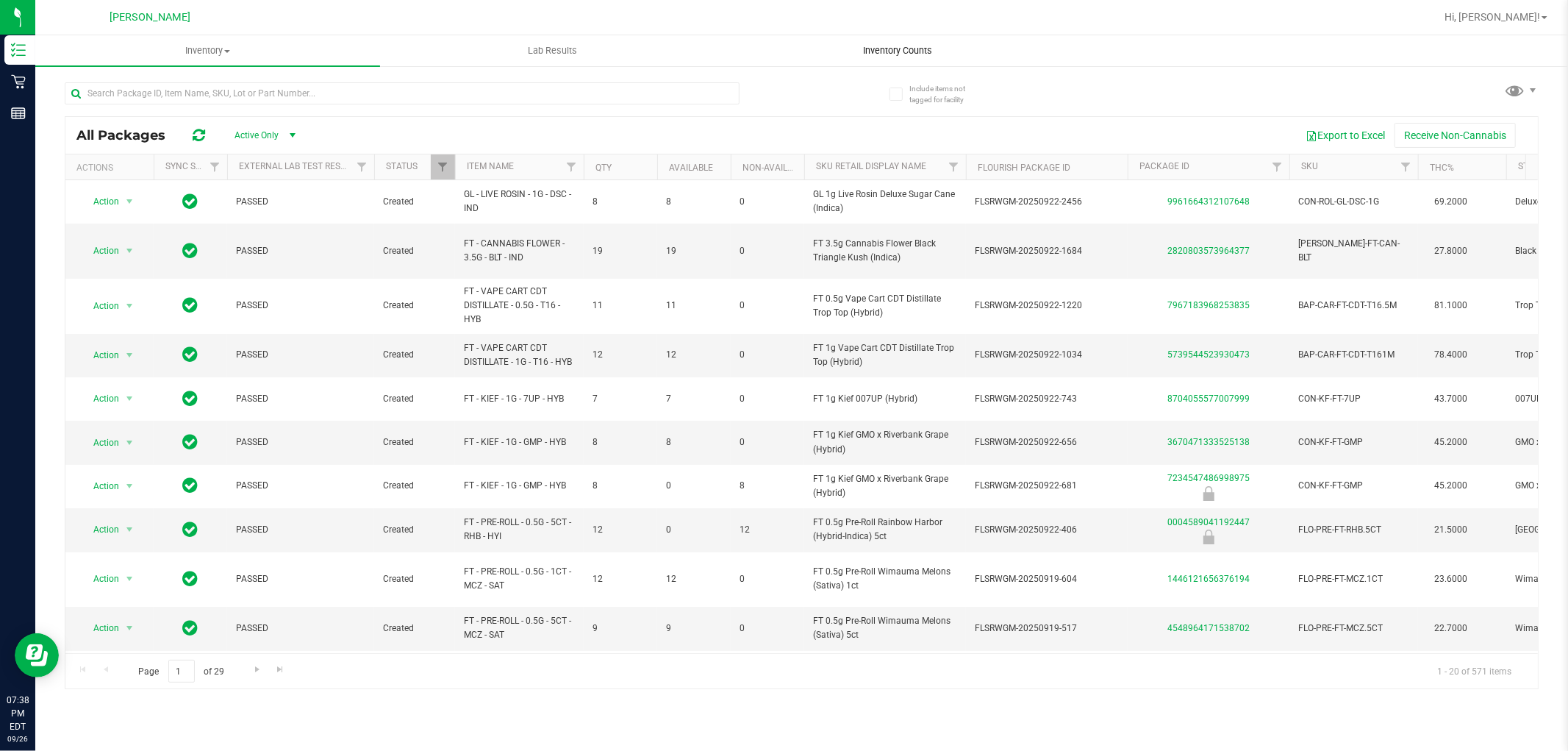
click at [886, 50] on span "Inventory Counts" at bounding box center [897, 51] width 109 height 13
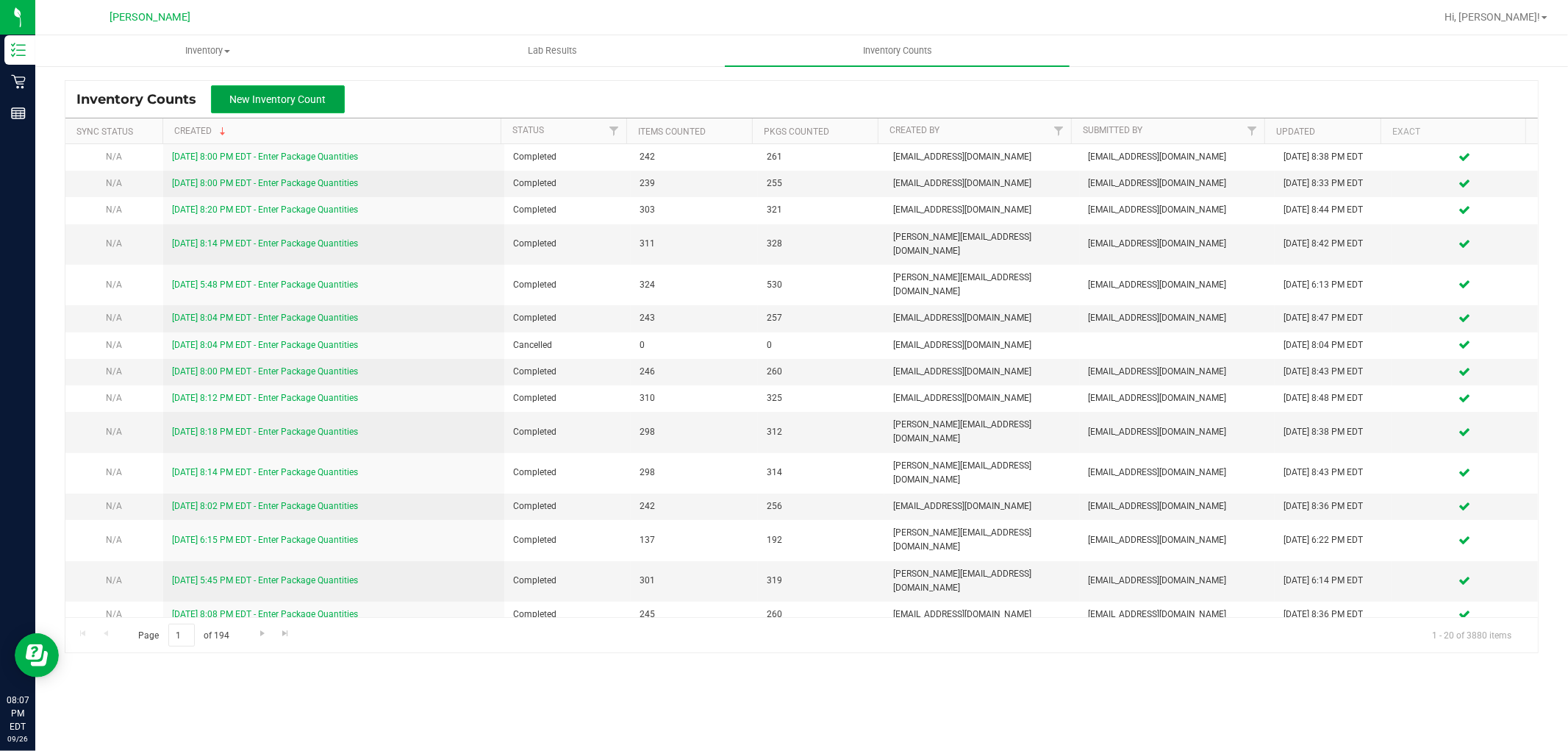
click at [303, 98] on span "New Inventory Count" at bounding box center [278, 99] width 96 height 12
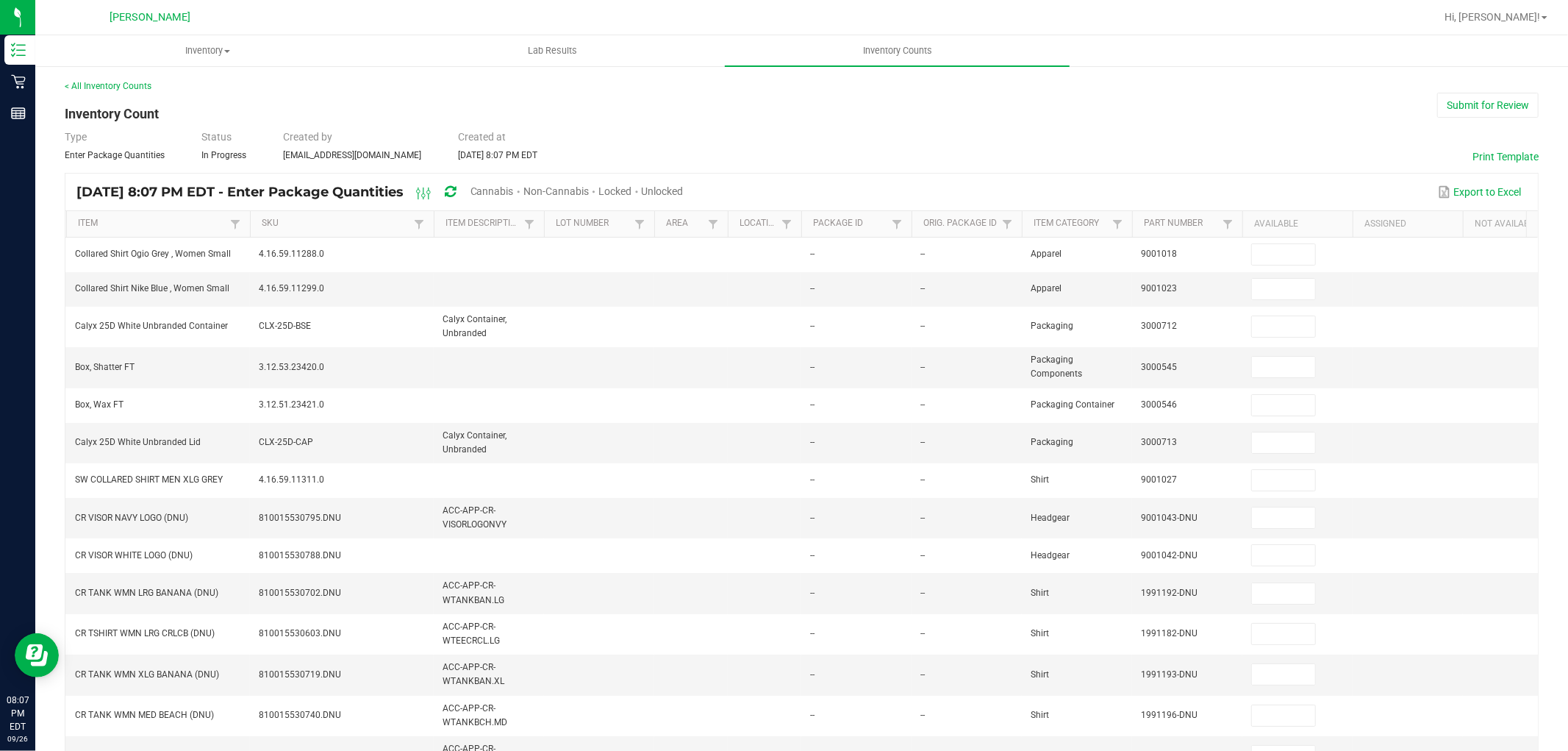
click at [524, 183] on div "Cannabis" at bounding box center [497, 192] width 53 height 27
click at [514, 185] on span "Cannabis" at bounding box center [492, 191] width 44 height 12
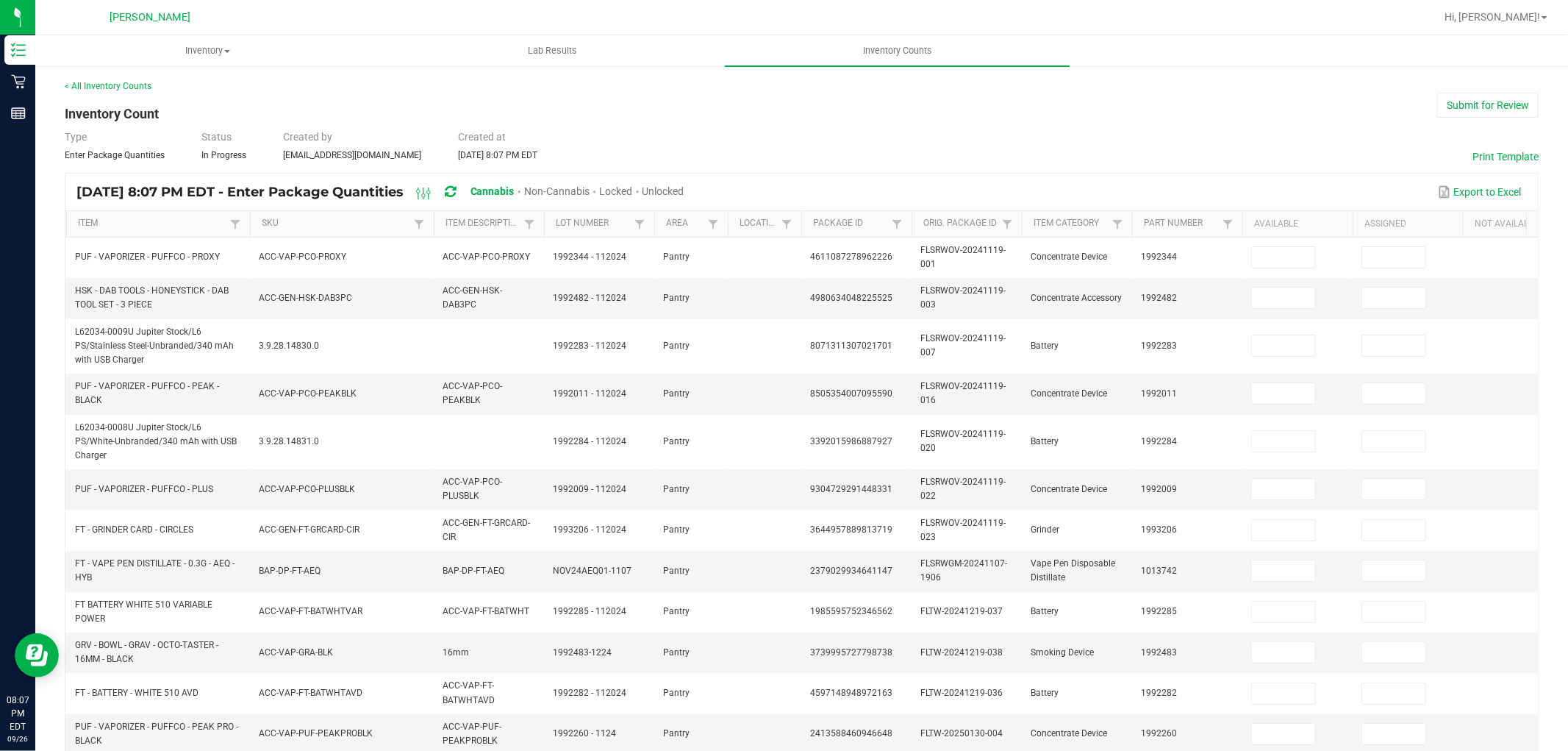
click at [685, 185] on span "Unlocked" at bounding box center [663, 191] width 42 height 12
click at [267, 221] on link "SKU" at bounding box center [336, 223] width 148 height 12
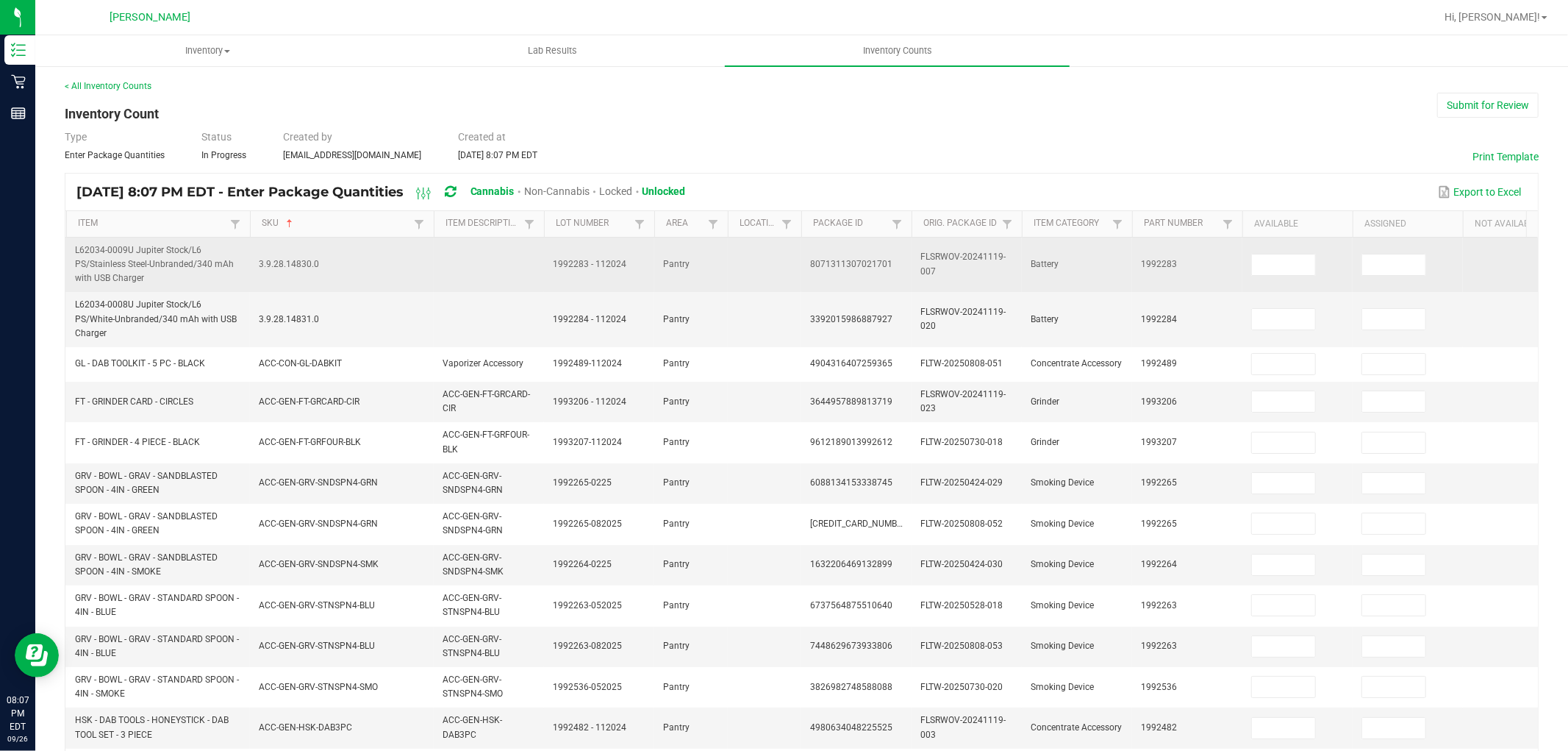
click at [1320, 265] on td at bounding box center [1297, 264] width 110 height 55
click at [1307, 264] on input at bounding box center [1284, 265] width 63 height 21
type input "0"
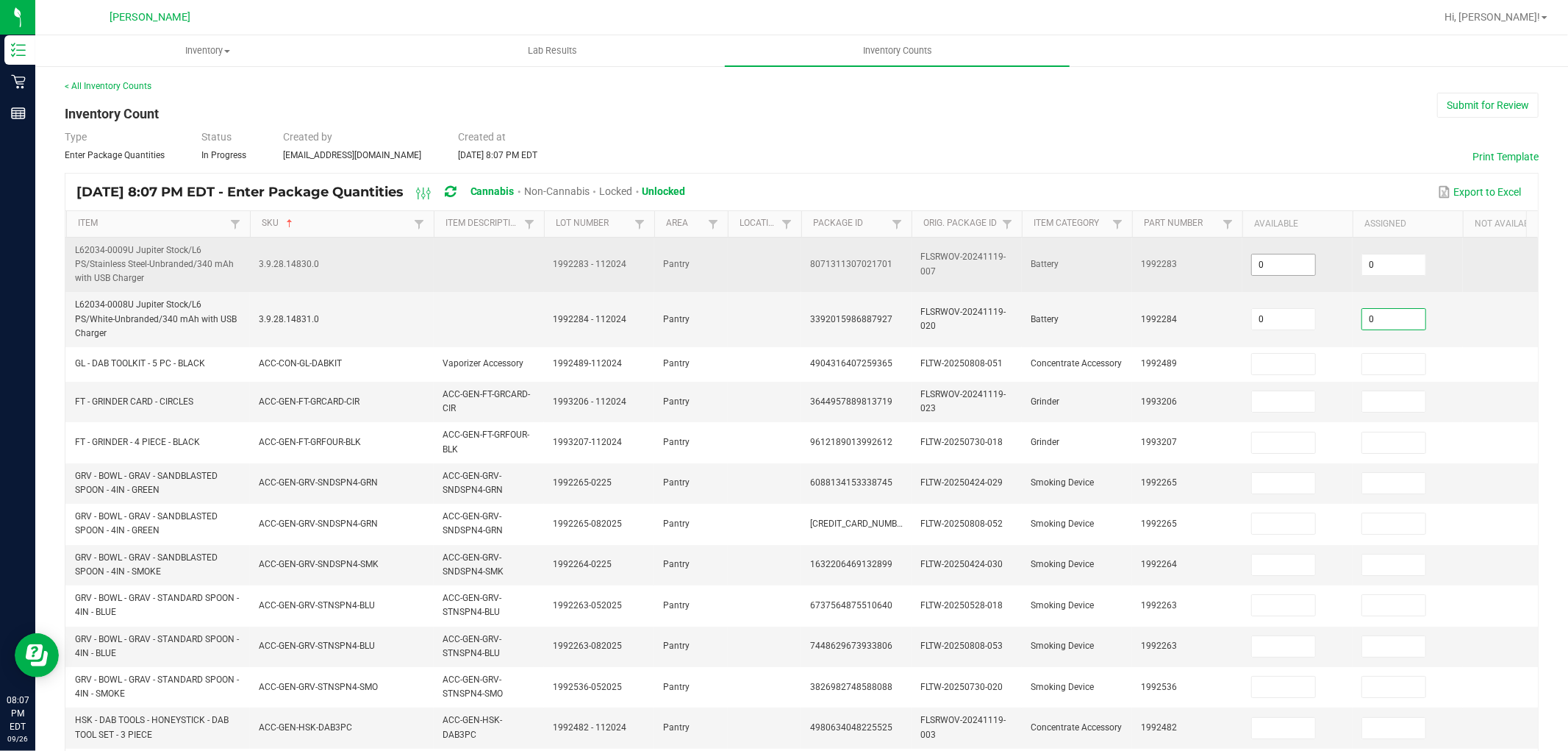
type input "0"
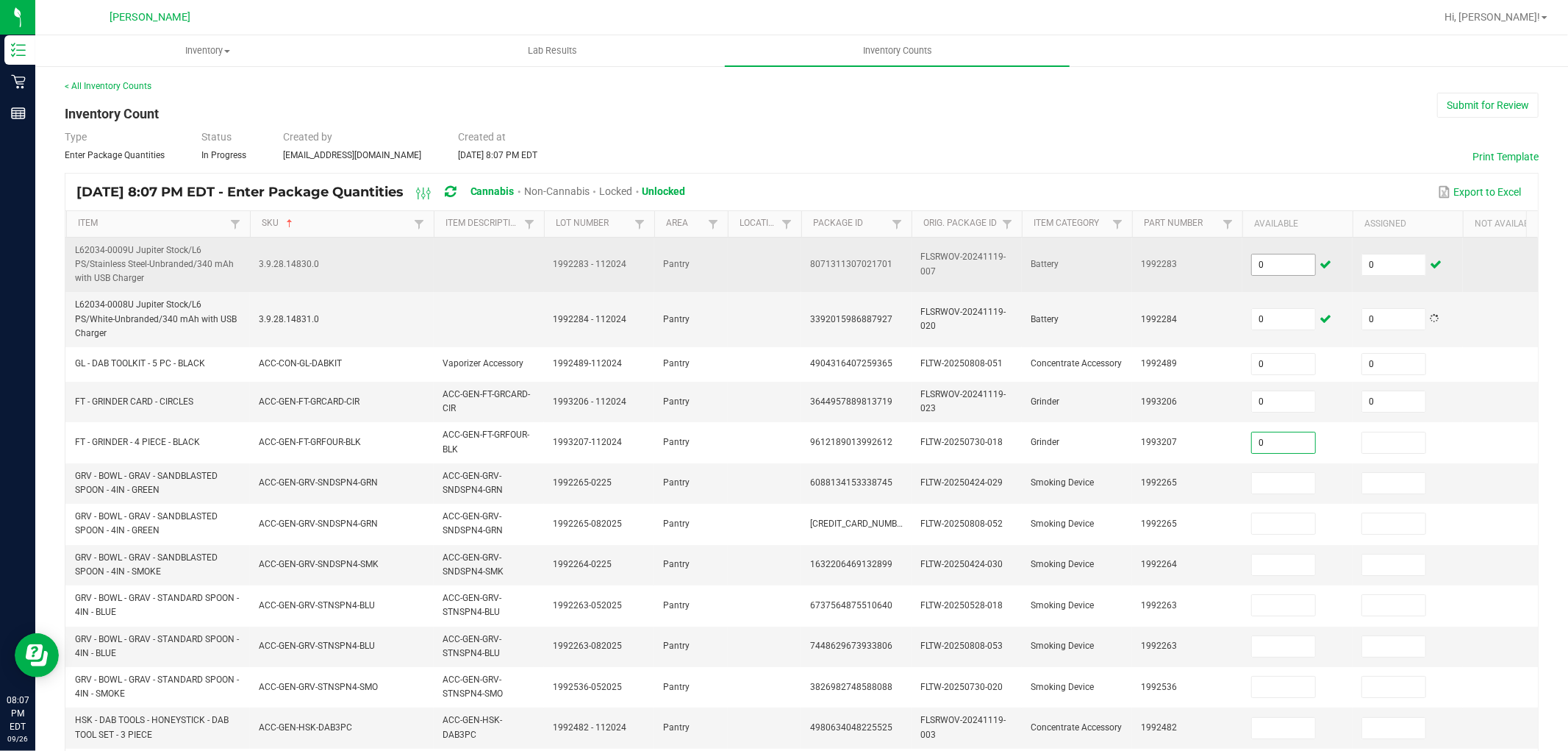
type input "0"
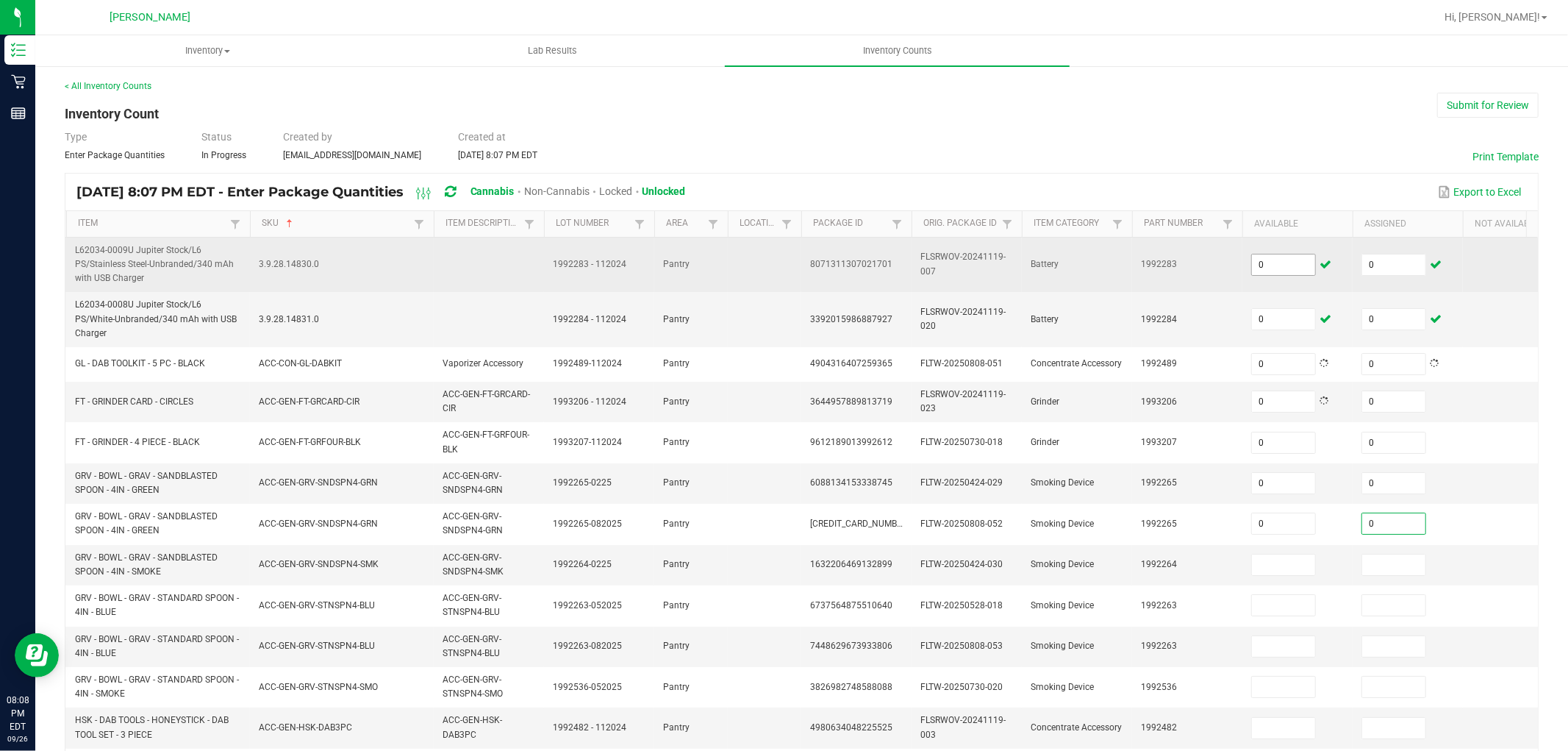
type input "0"
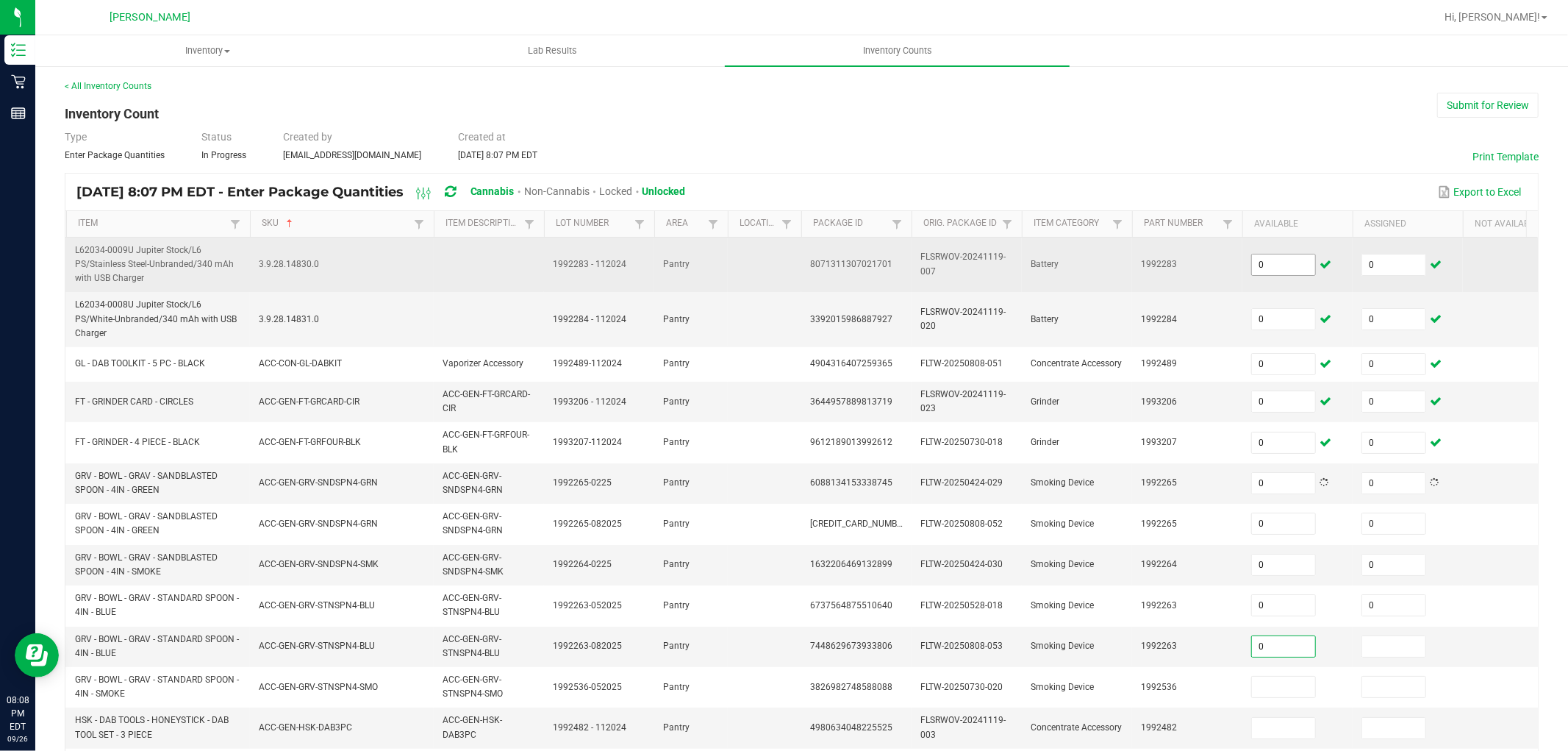
type input "0"
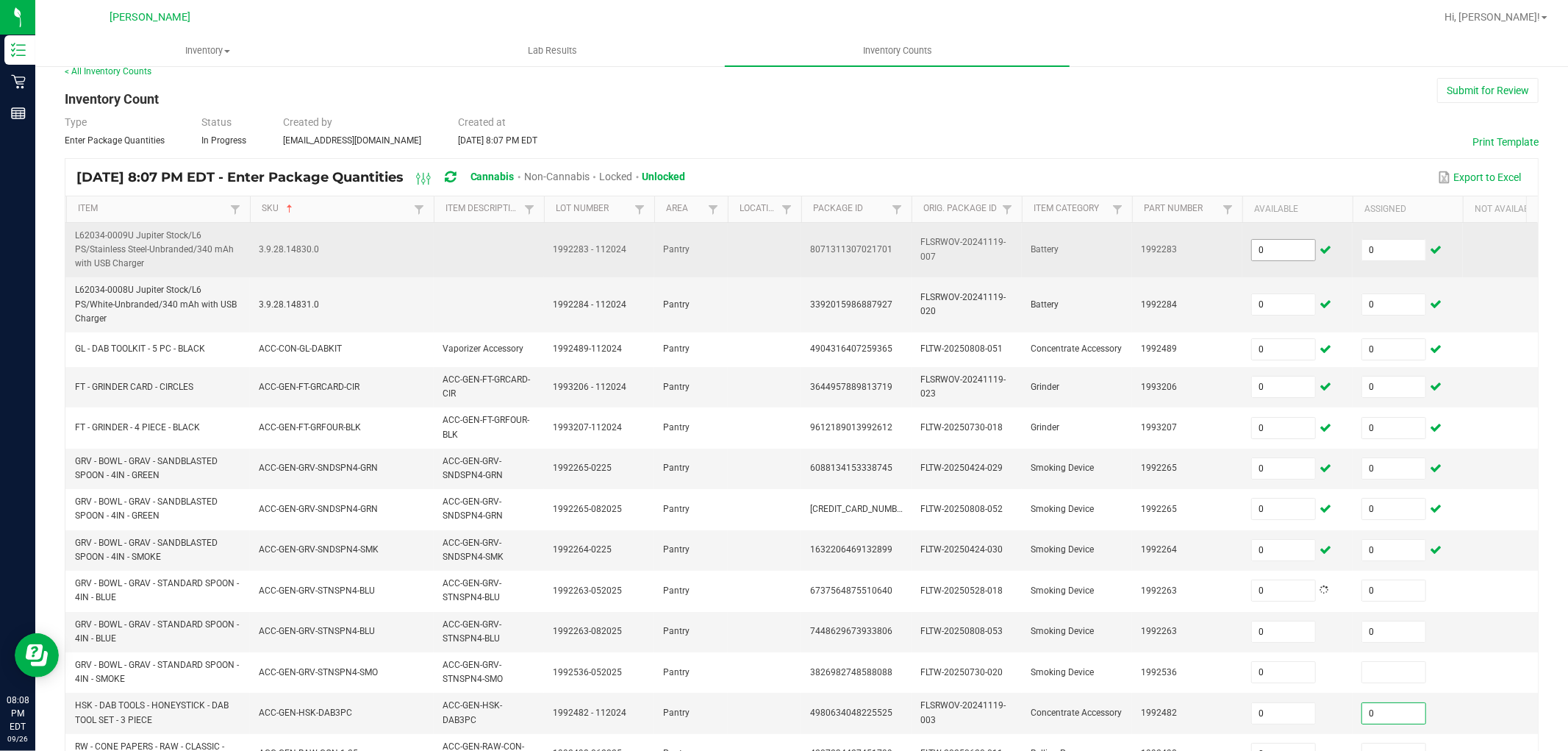
type input "0"
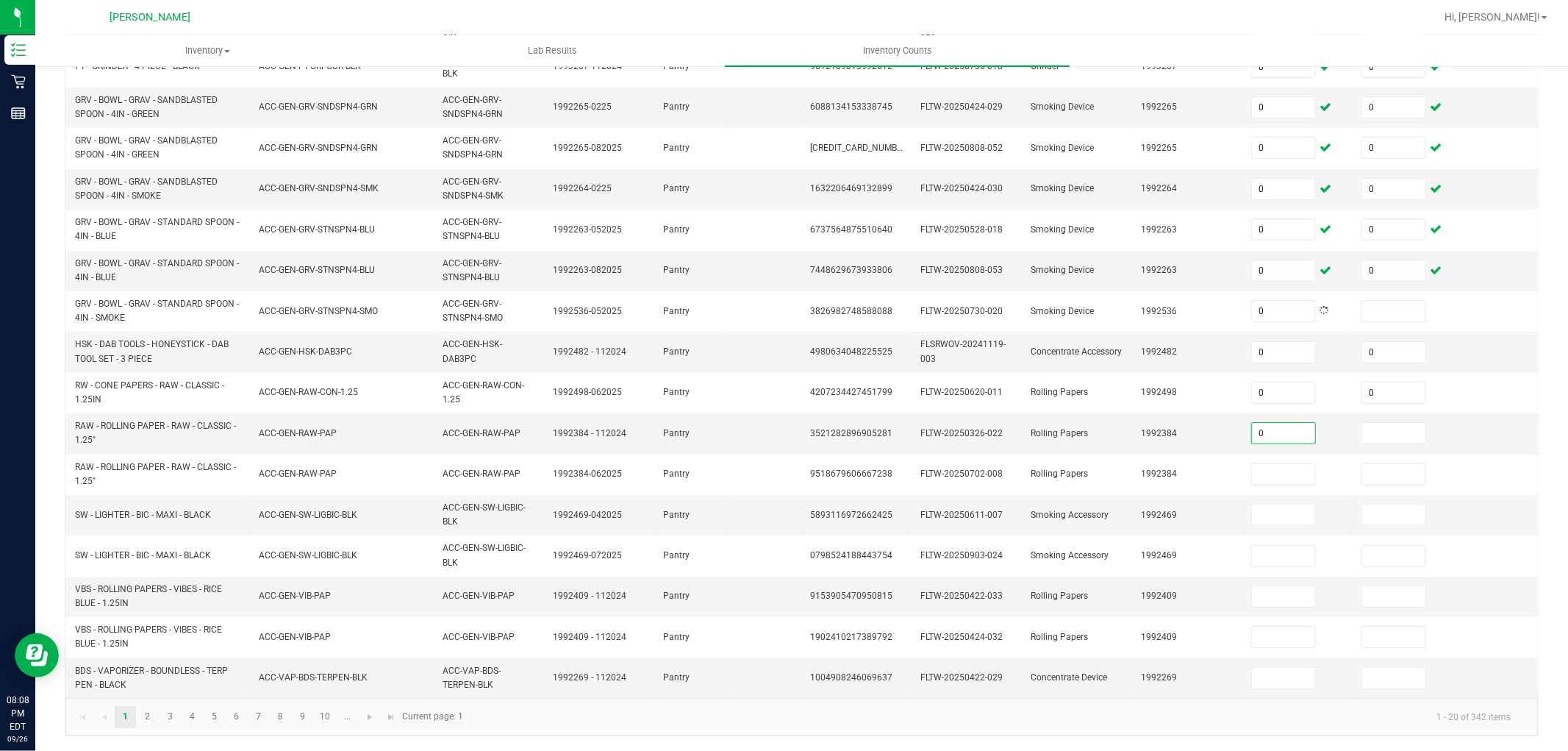
type input "0"
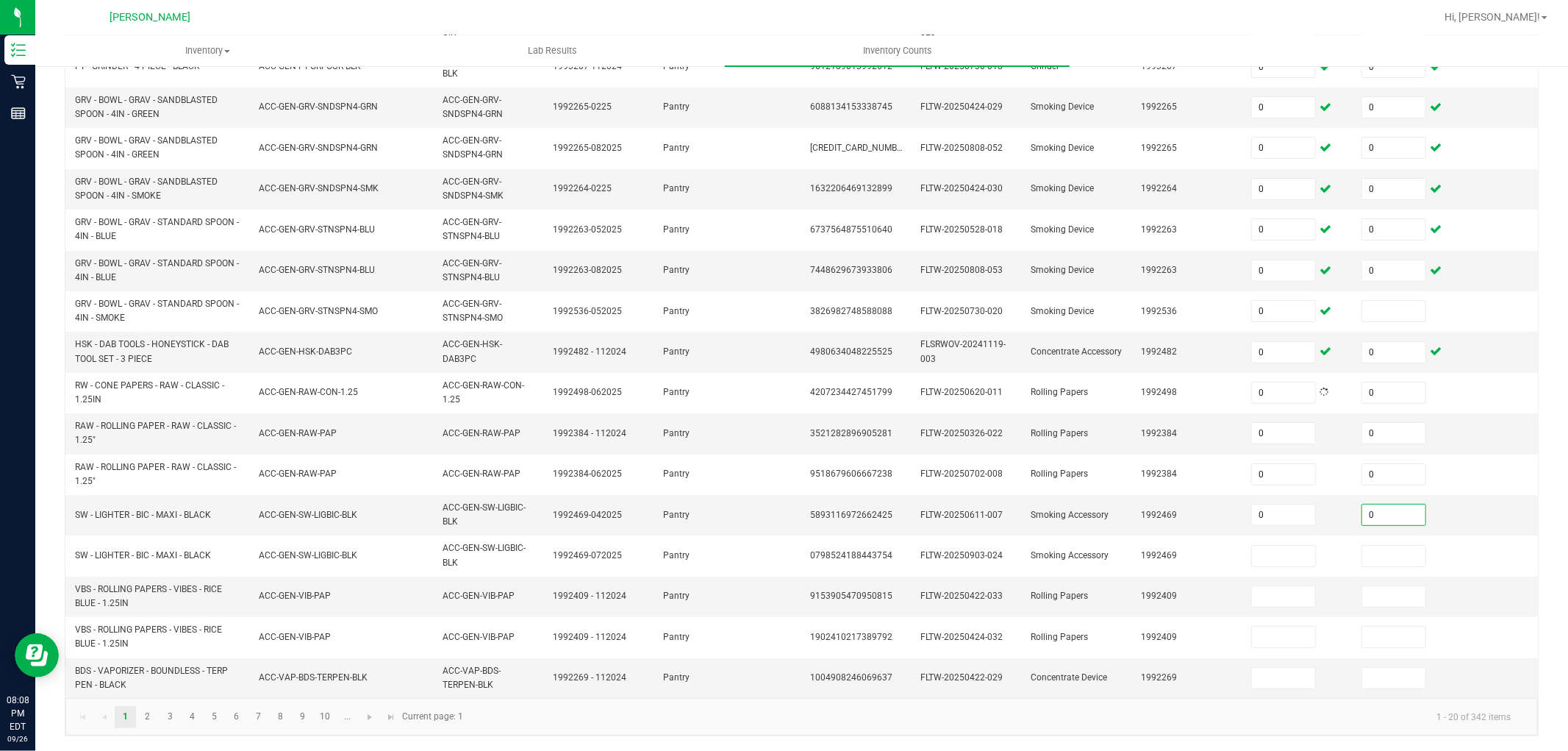
type input "0"
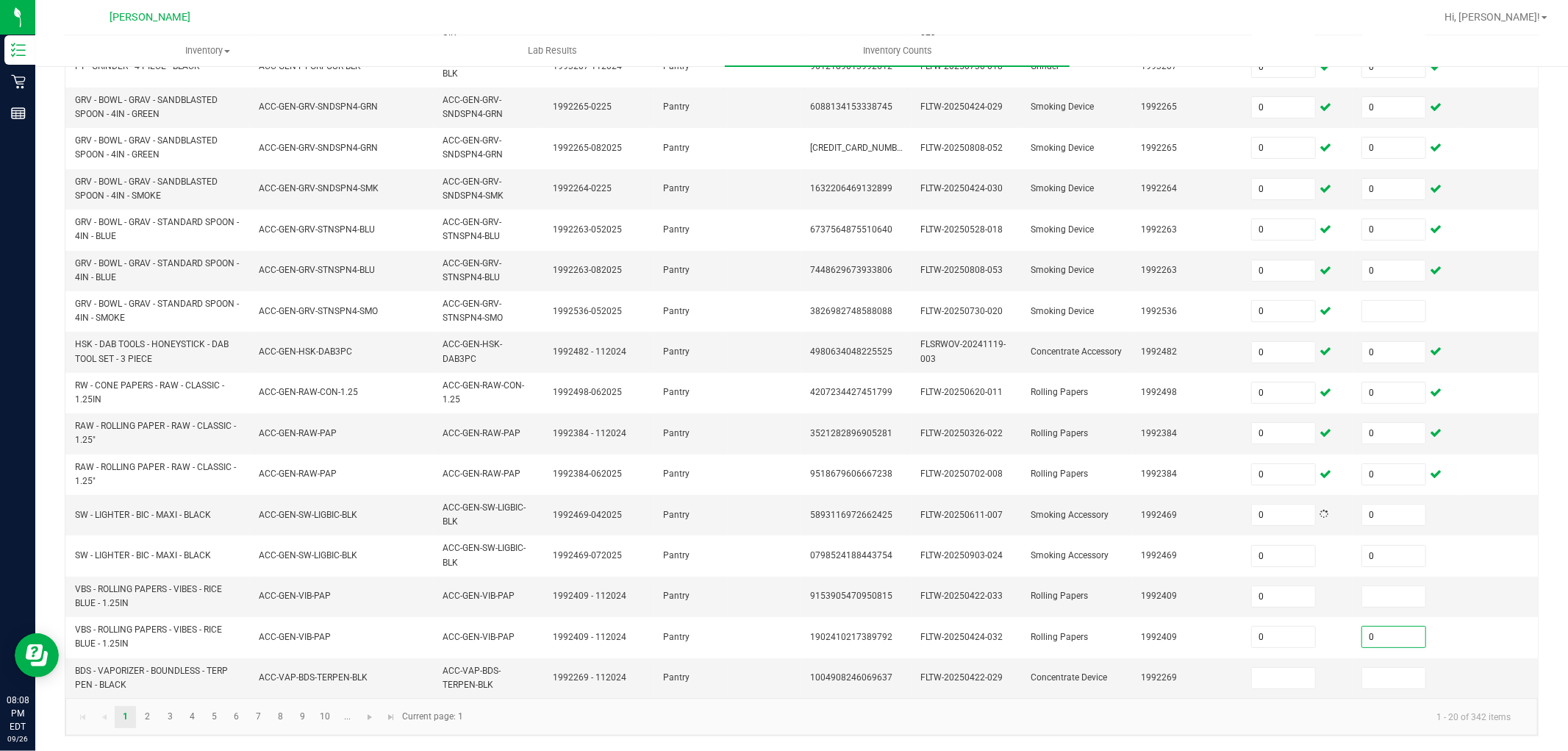
type input "0"
click at [148, 724] on link "2" at bounding box center [147, 717] width 21 height 22
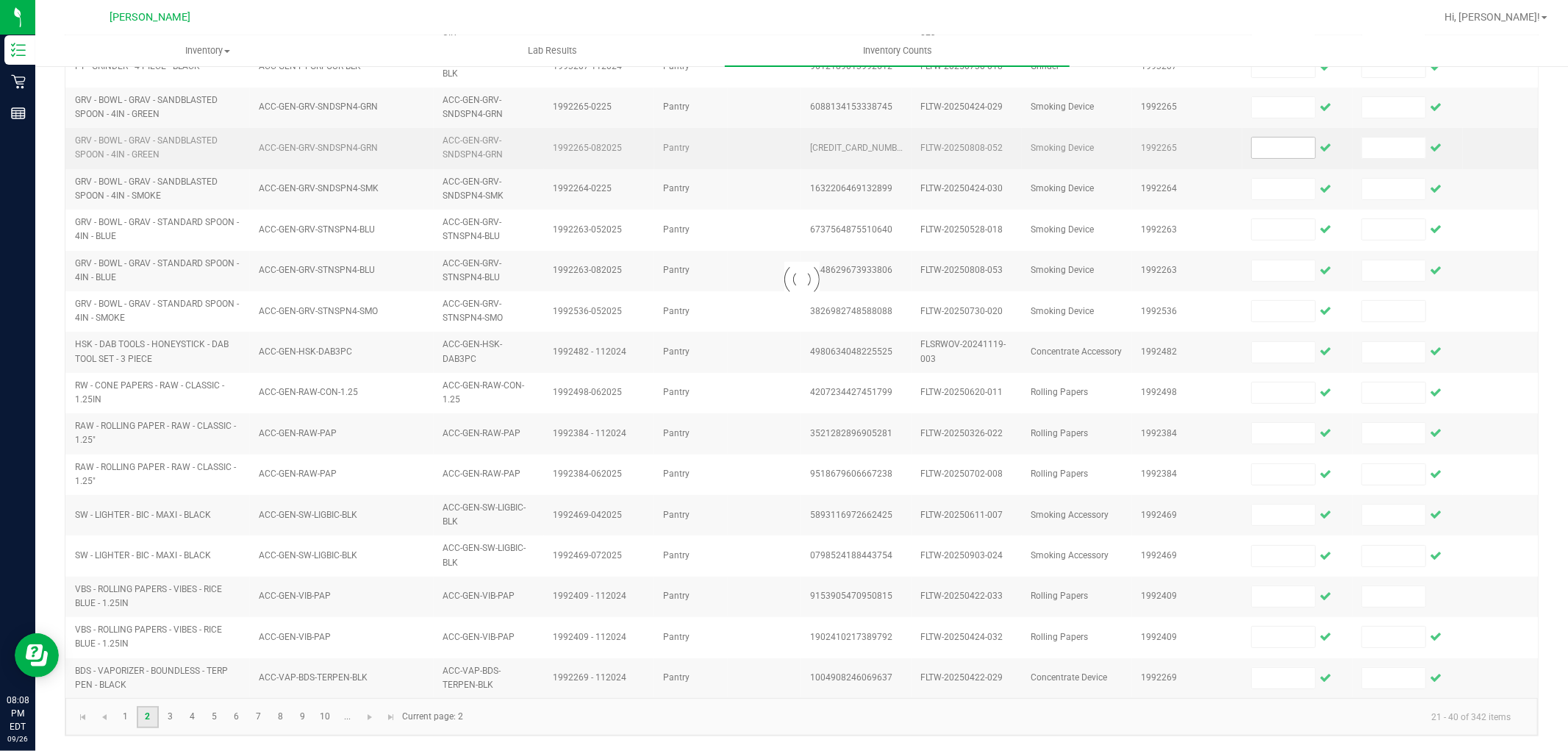
scroll to position [349, 0]
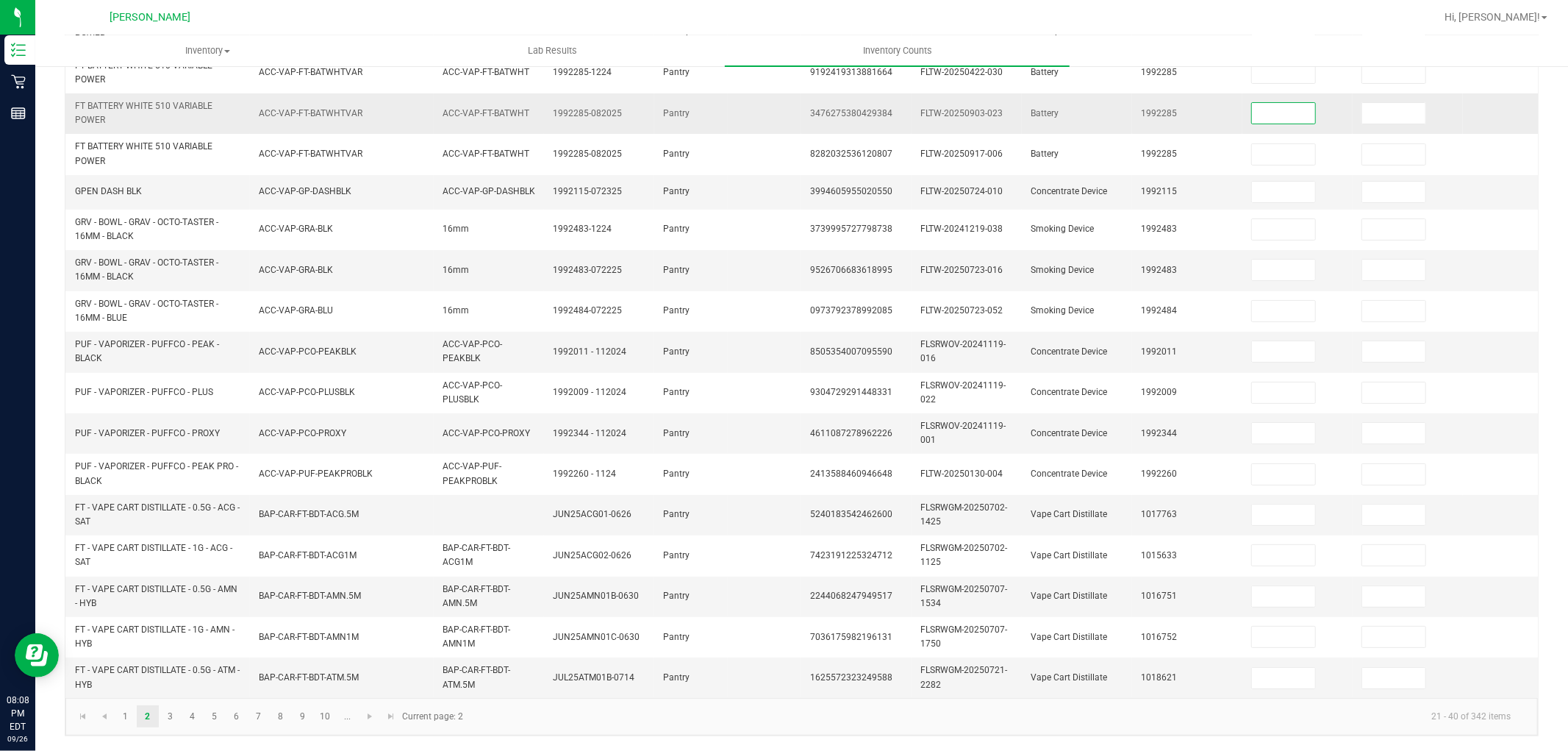
click at [1297, 103] on input at bounding box center [1284, 114] width 63 height 21
type input "0"
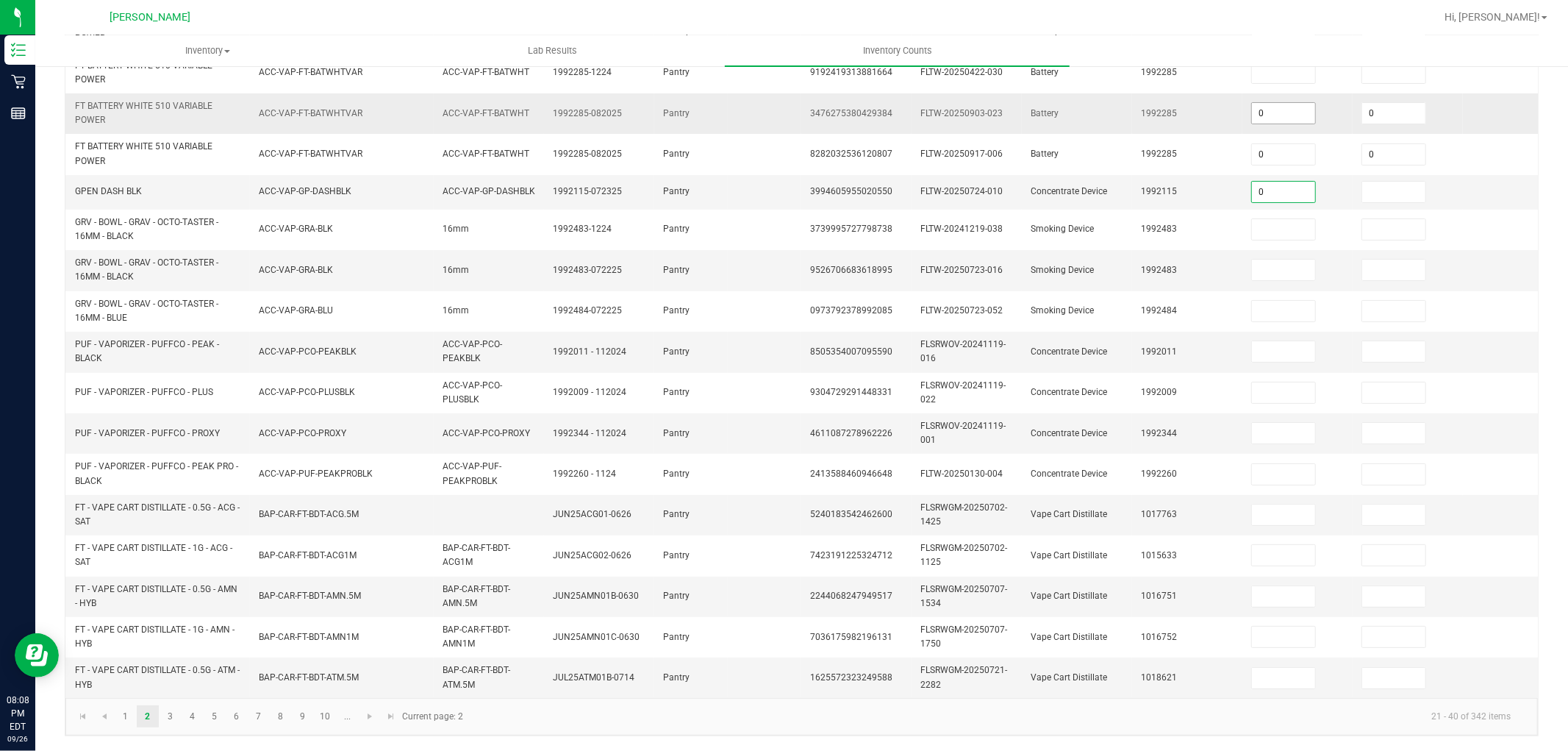
type input "0"
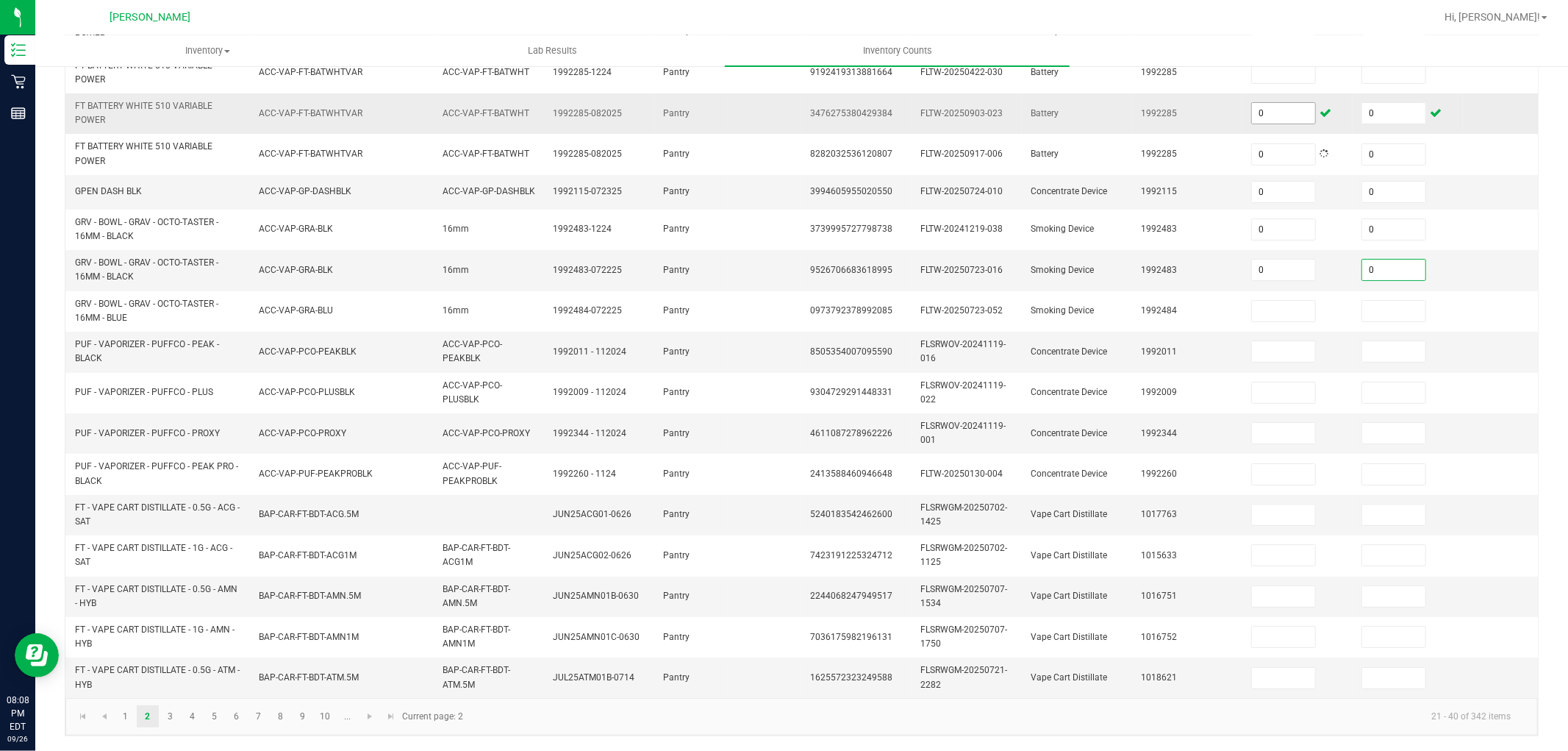
type input "0"
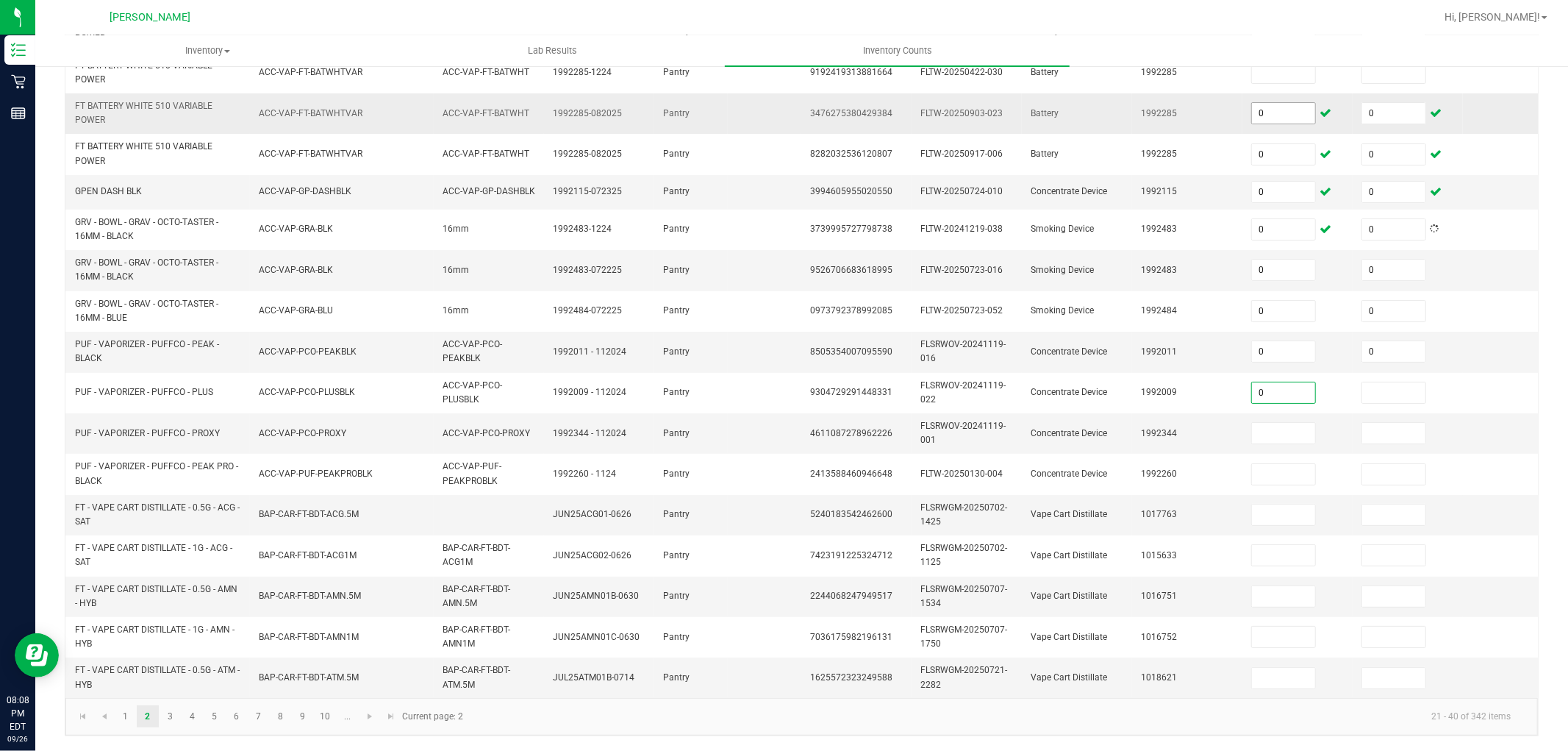
type input "0"
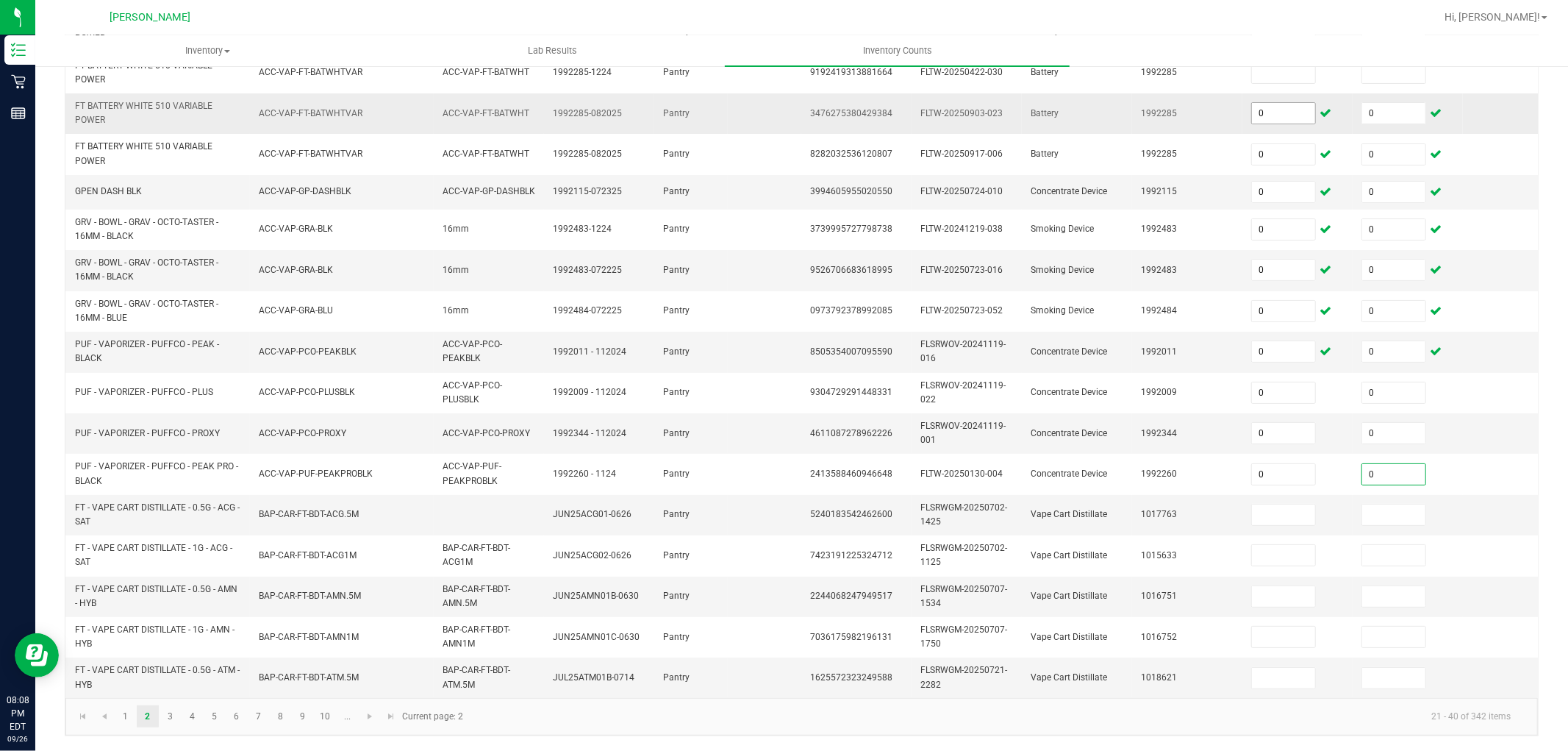
type input "0"
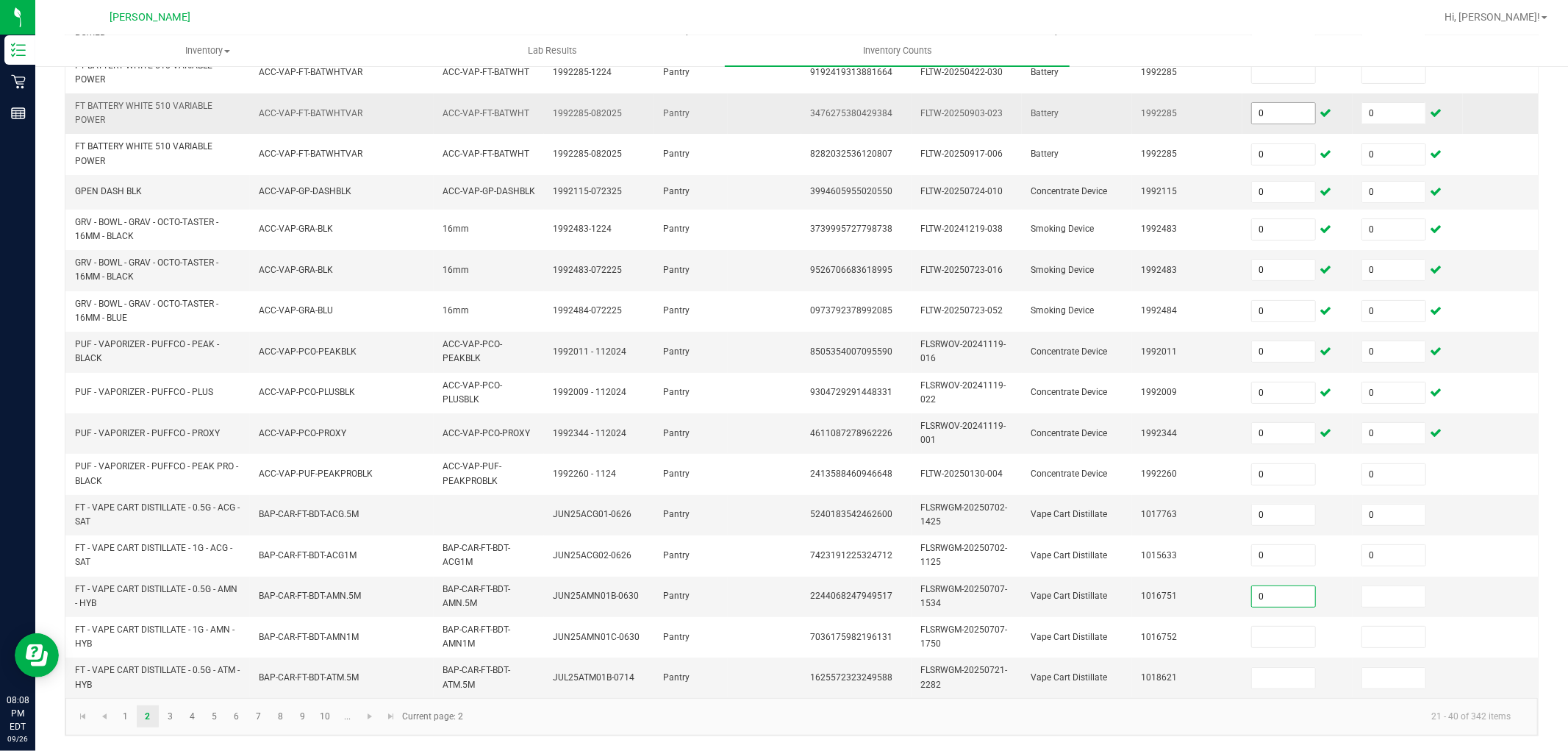
type input "0"
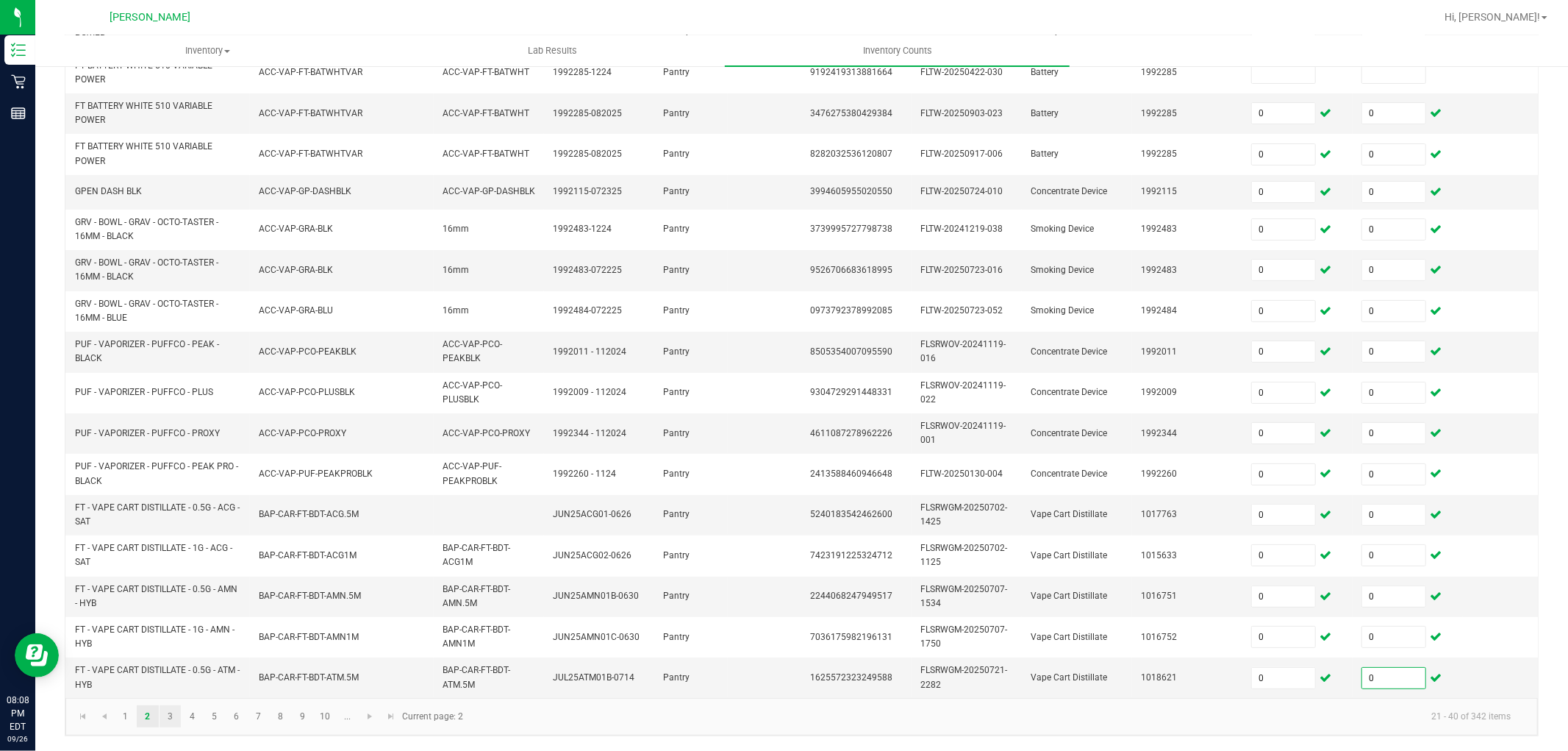
type input "0"
click at [170, 716] on link "3" at bounding box center [170, 716] width 21 height 22
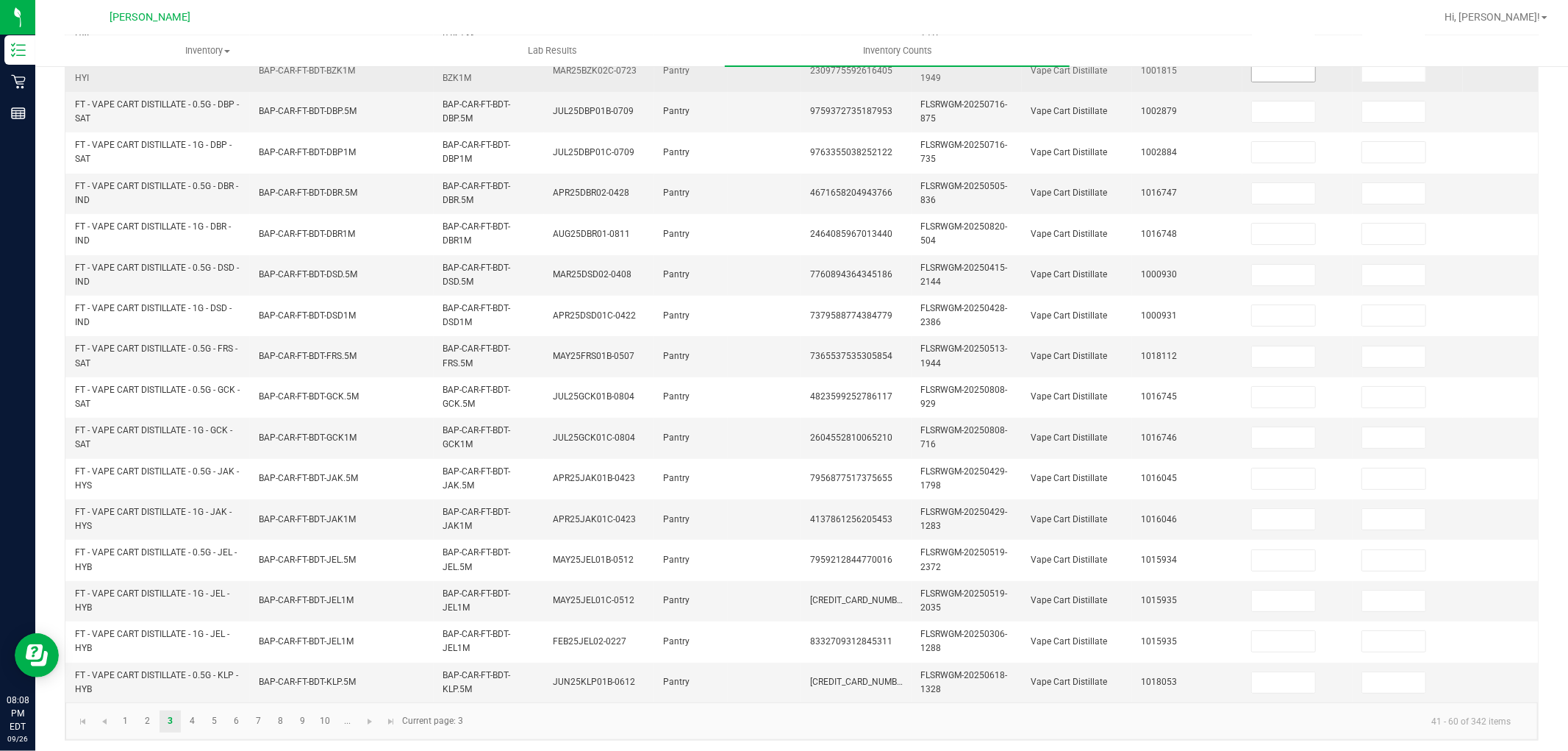
click at [1281, 72] on input at bounding box center [1284, 71] width 63 height 21
type input "0"
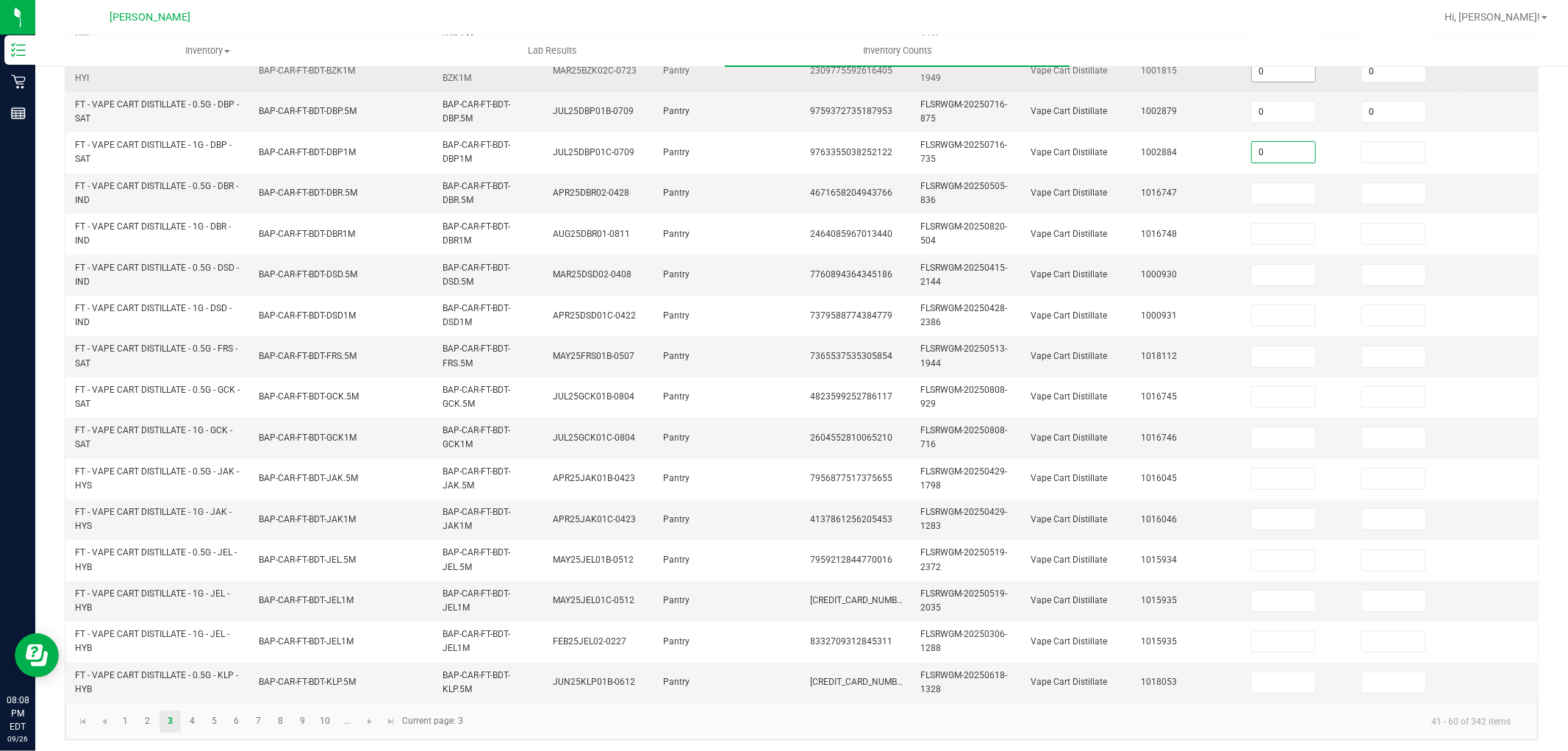
type input "0"
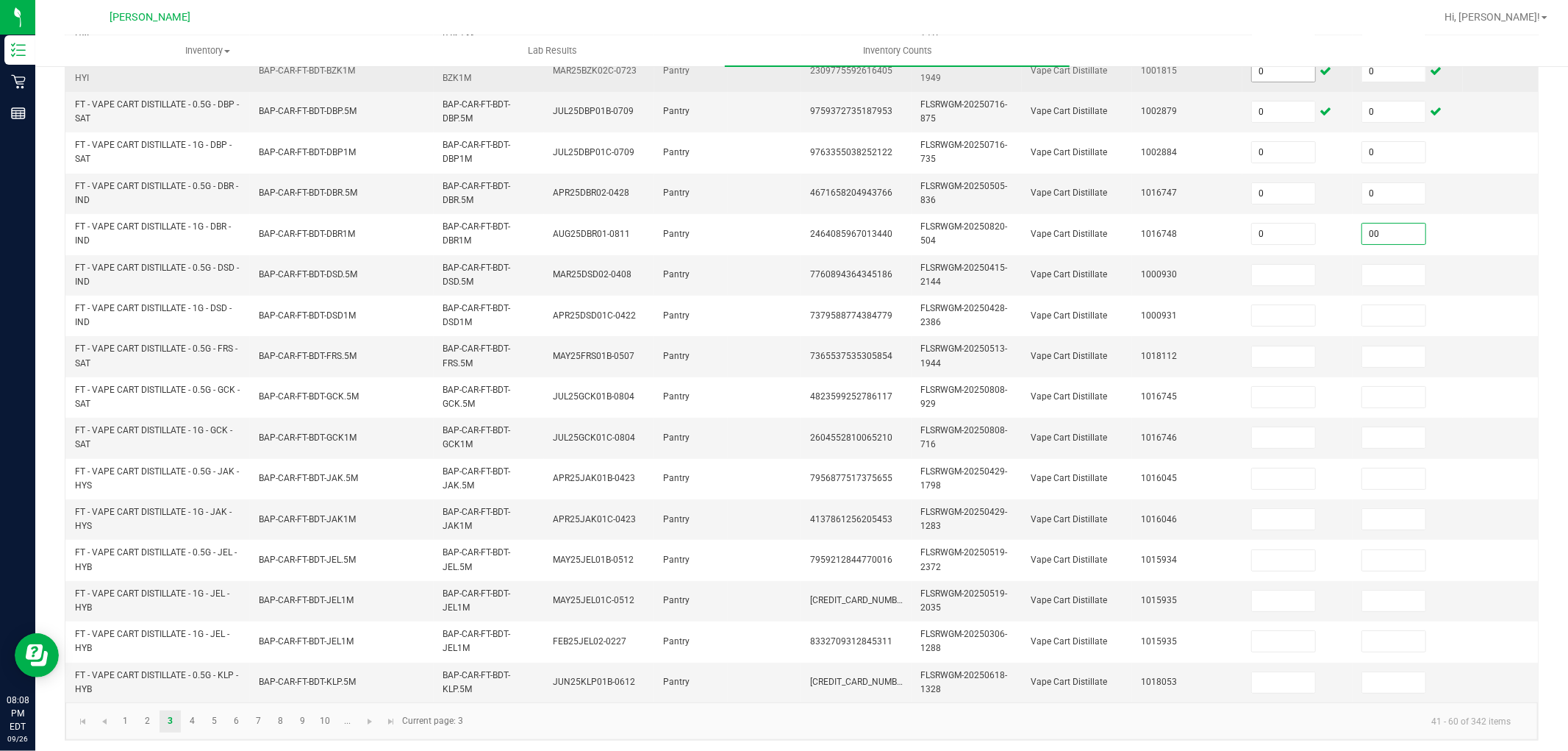
type input "0"
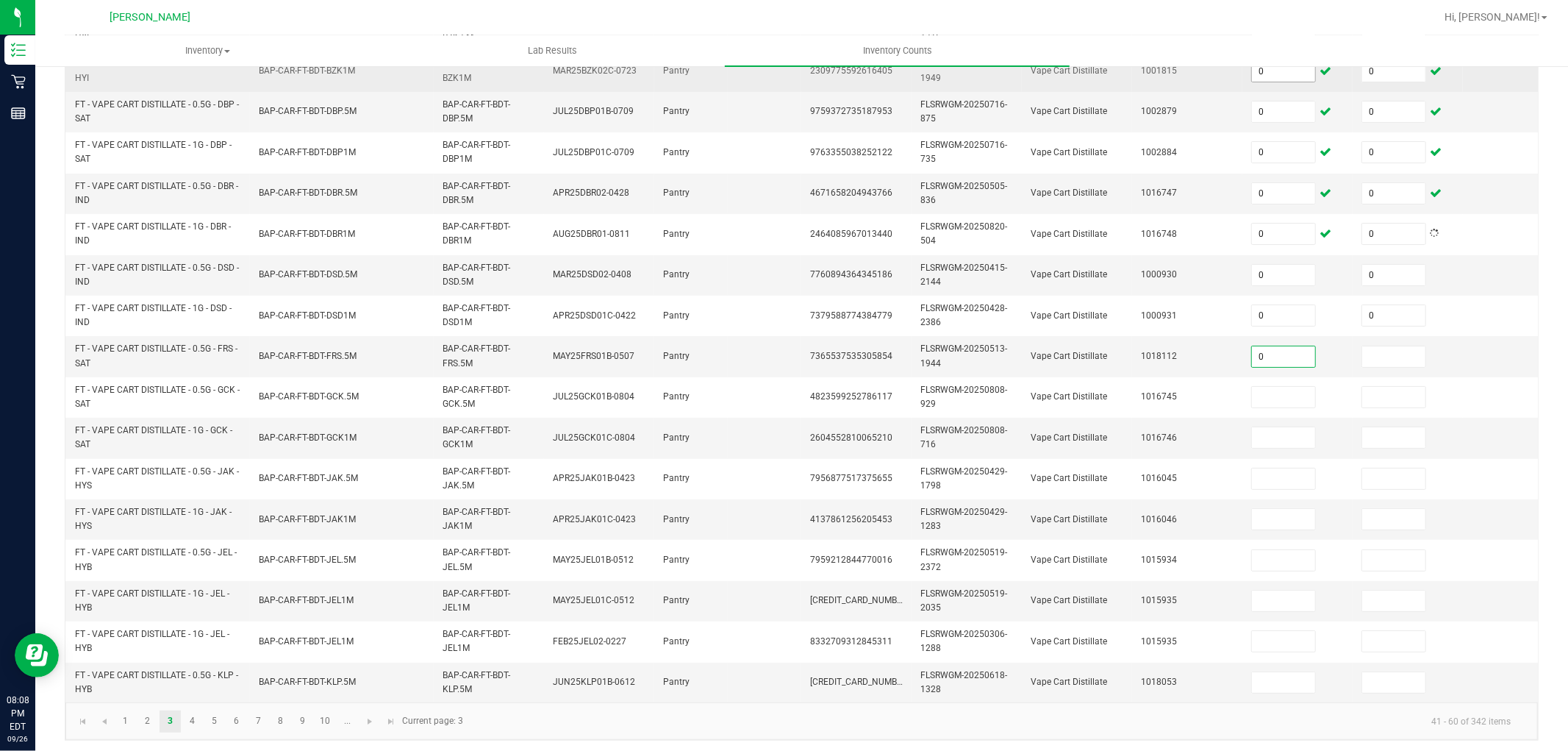
type input "0"
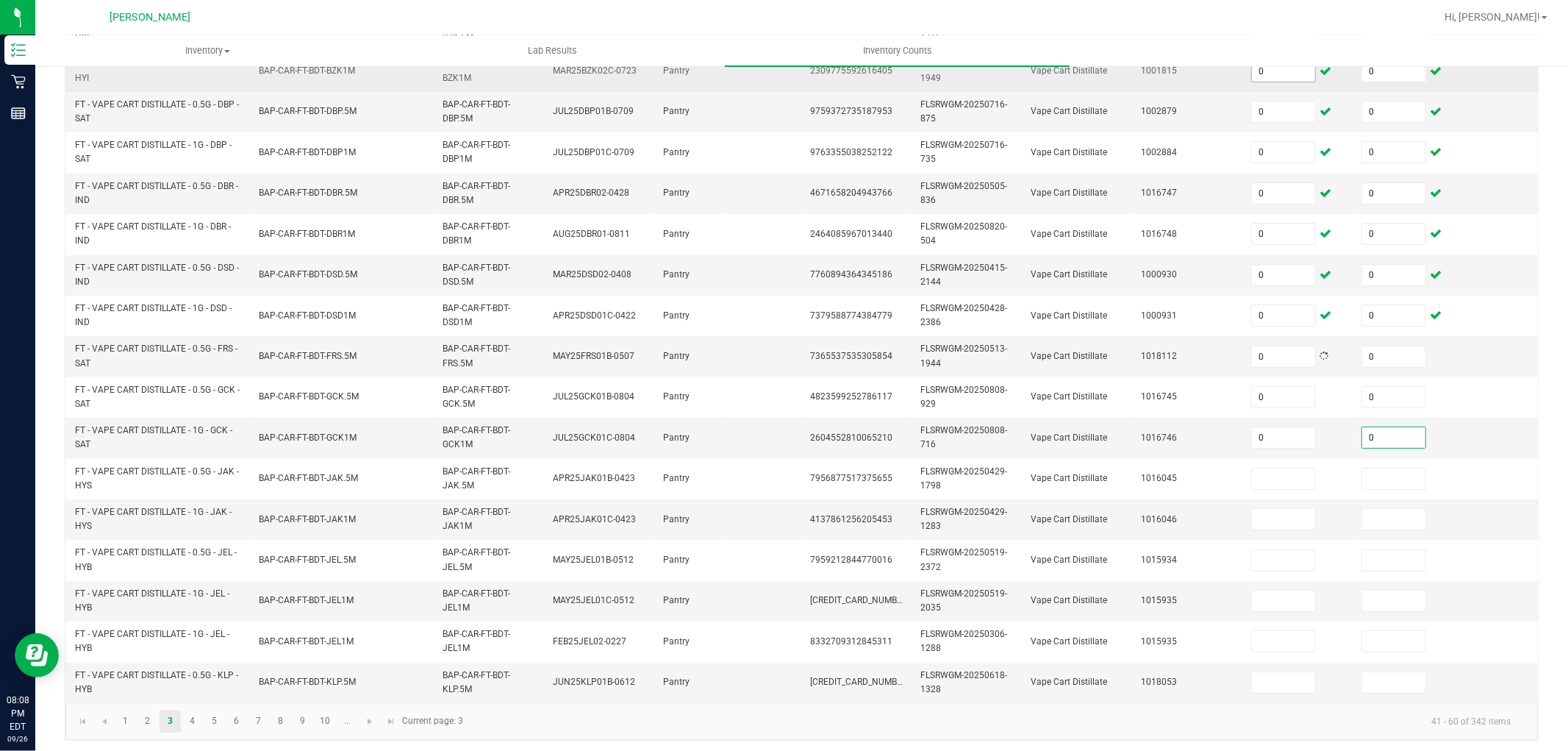
type input "0"
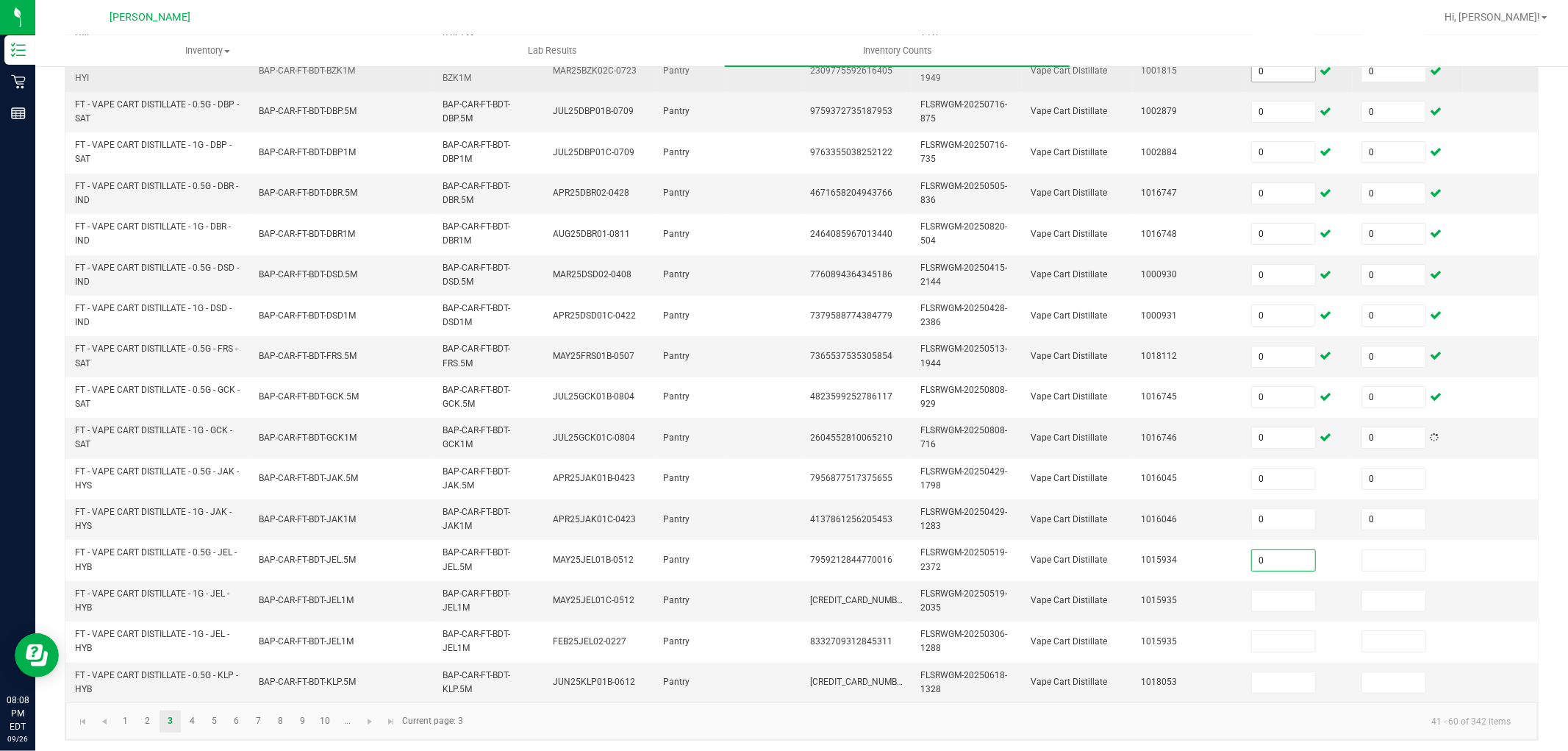
type input "0"
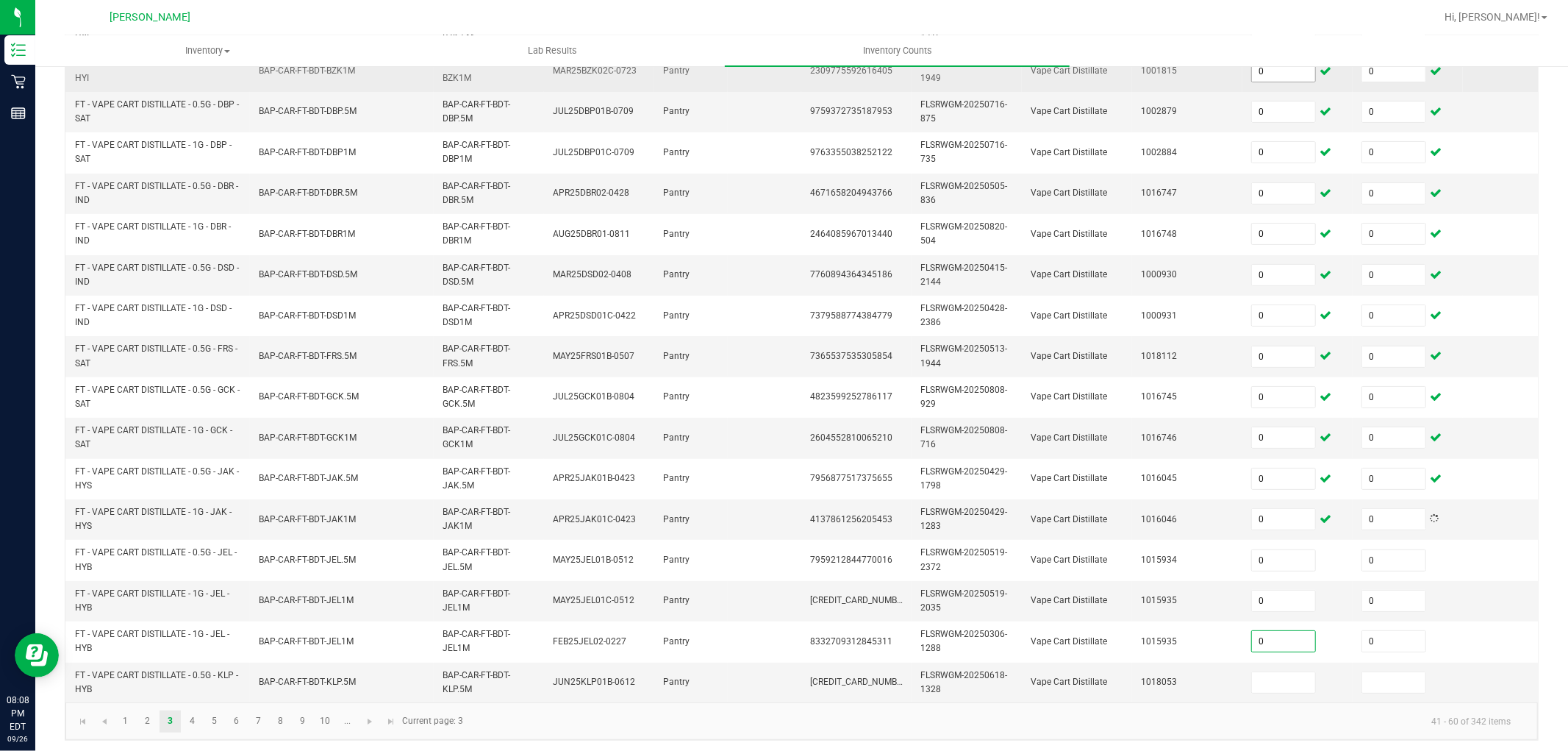
type input "0"
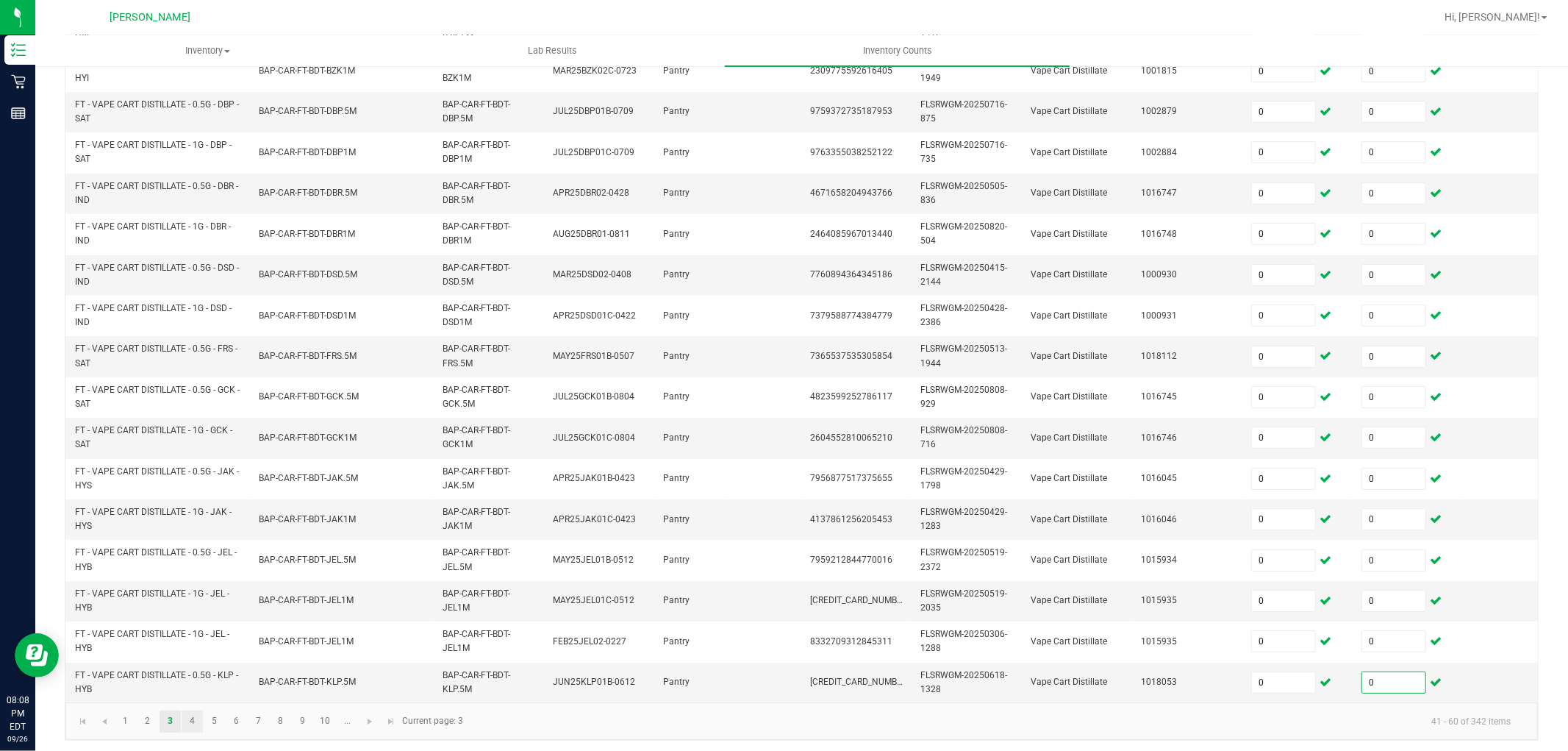
type input "0"
click at [186, 733] on link "4" at bounding box center [192, 722] width 21 height 22
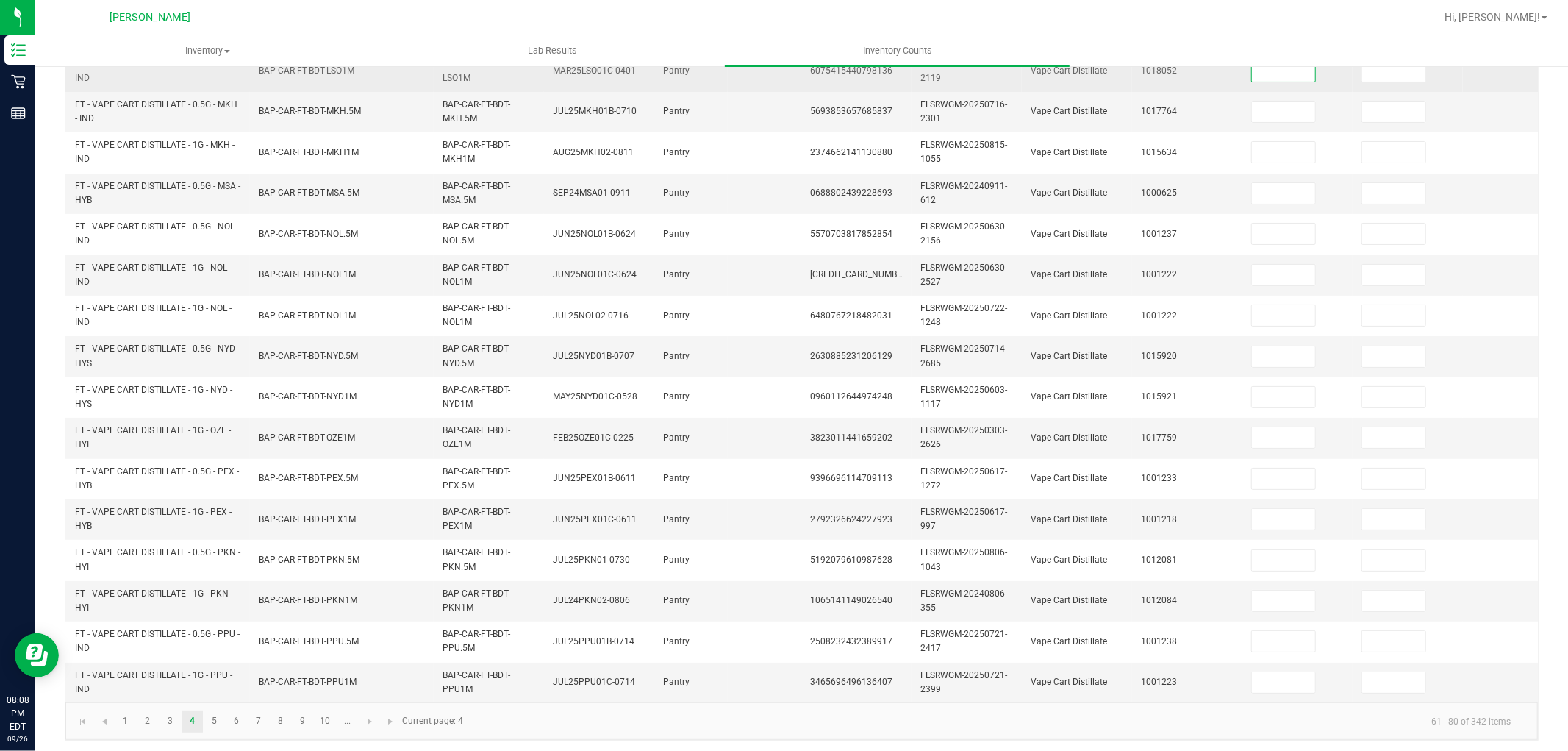
click at [1274, 71] on input at bounding box center [1284, 71] width 63 height 21
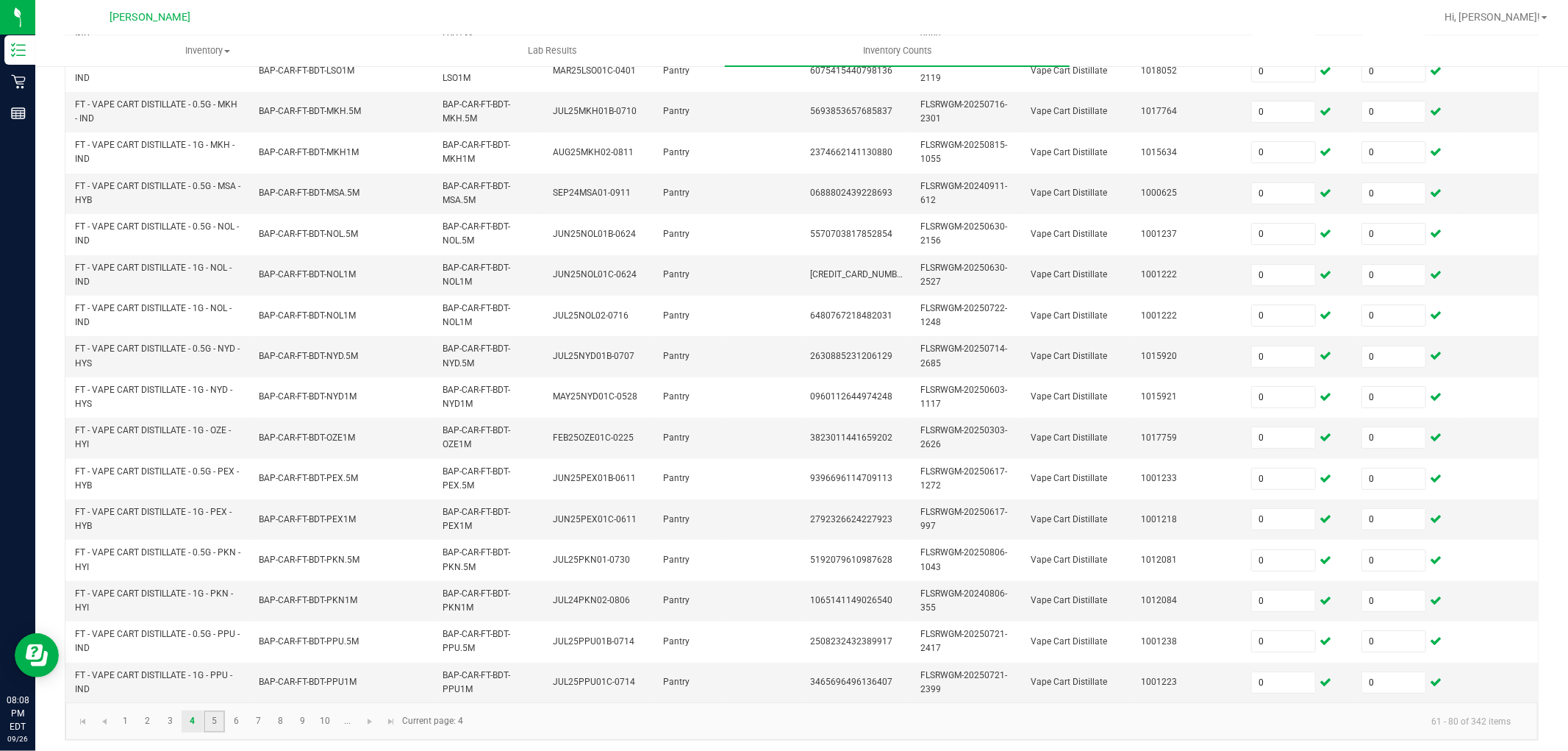
click at [221, 733] on link "5" at bounding box center [214, 722] width 21 height 22
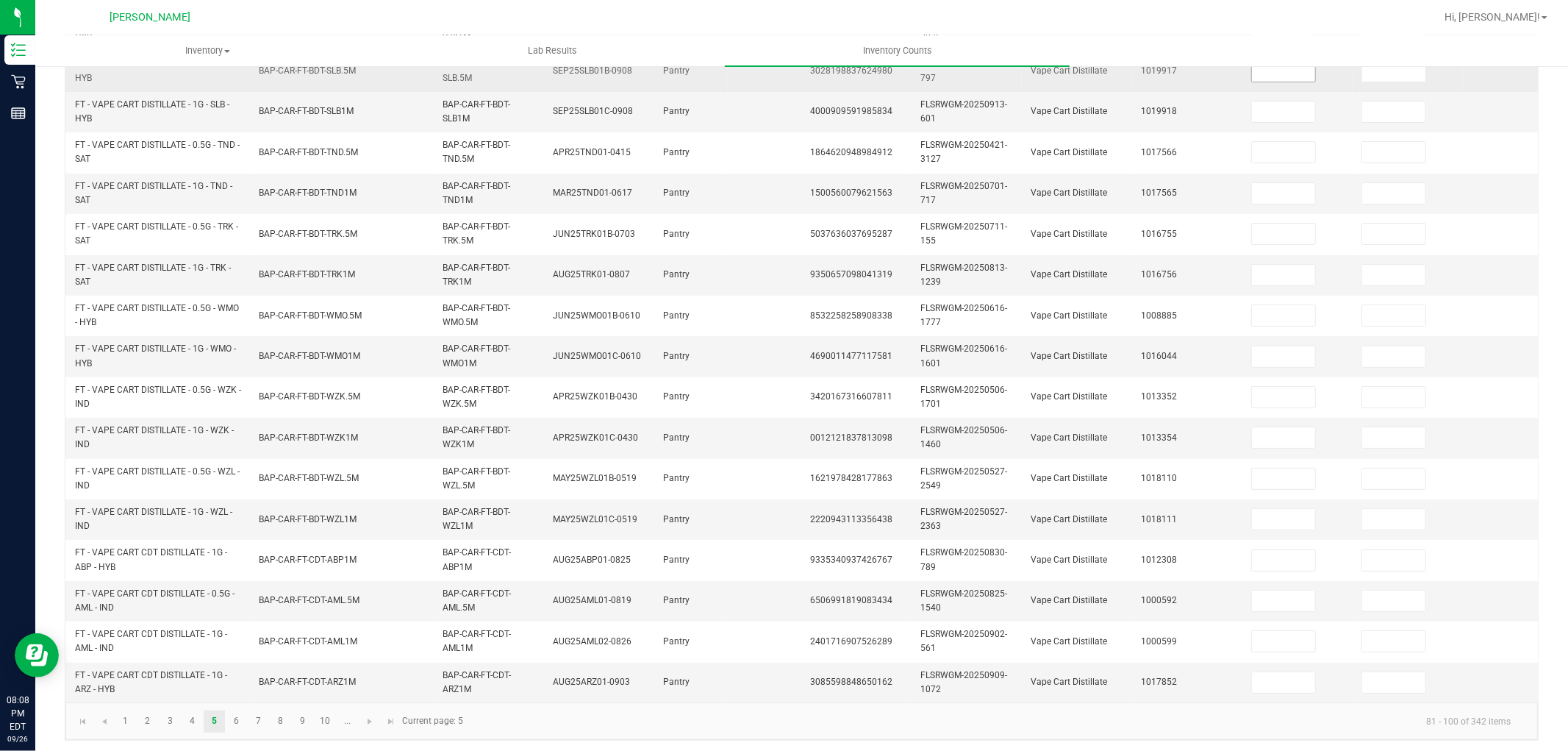
click at [1297, 75] on input at bounding box center [1284, 71] width 63 height 21
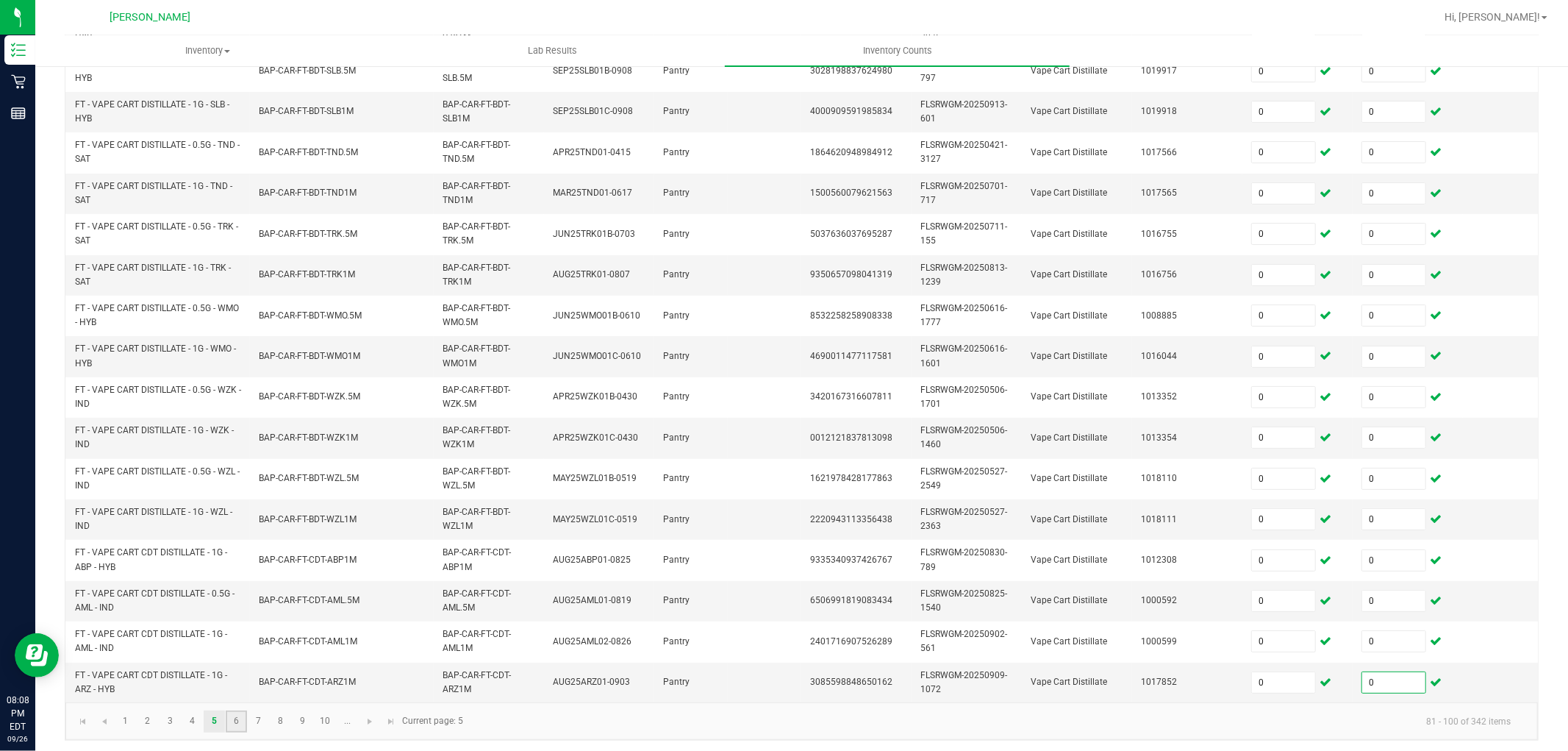
click at [232, 730] on link "6" at bounding box center [236, 722] width 21 height 22
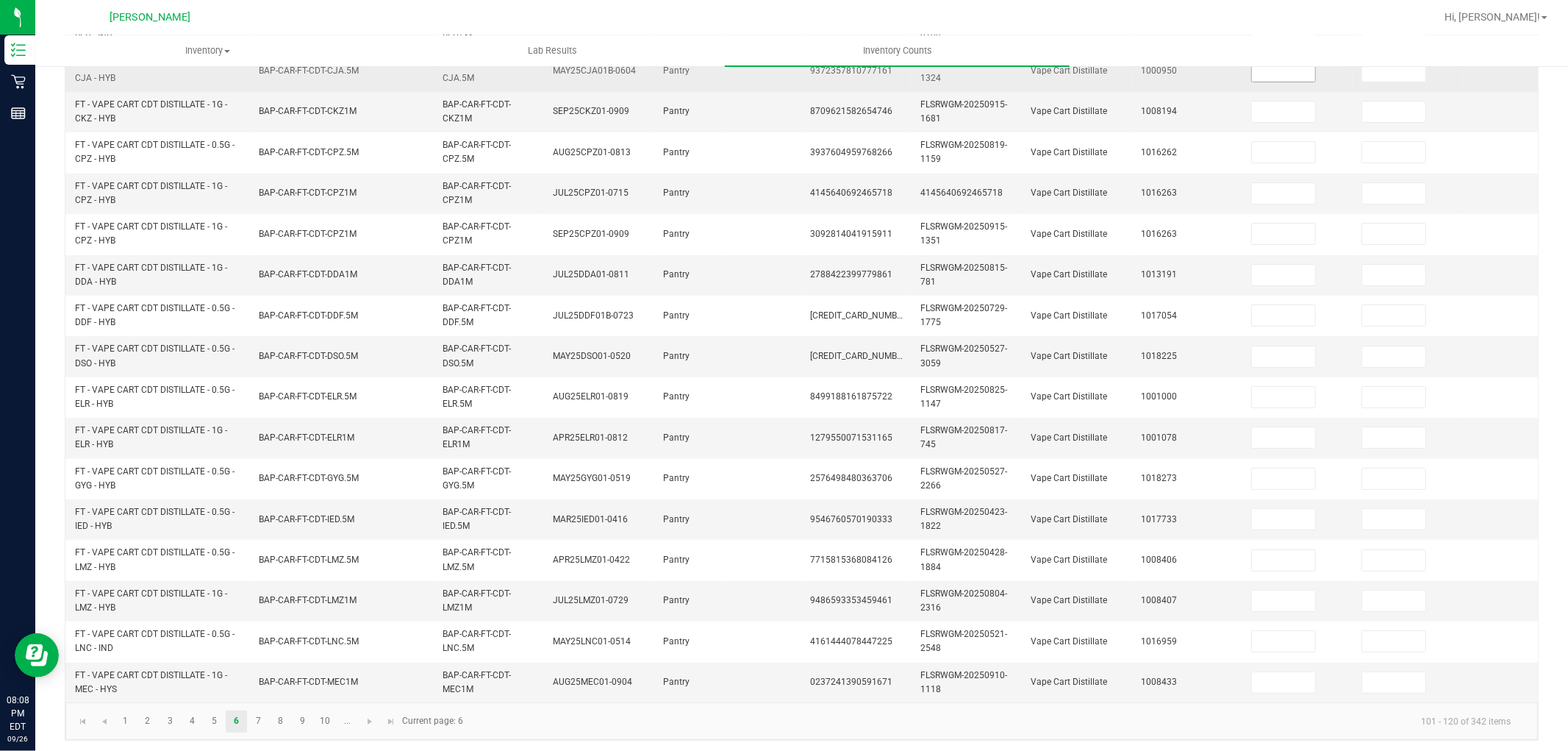
click at [1301, 79] on input at bounding box center [1284, 71] width 63 height 21
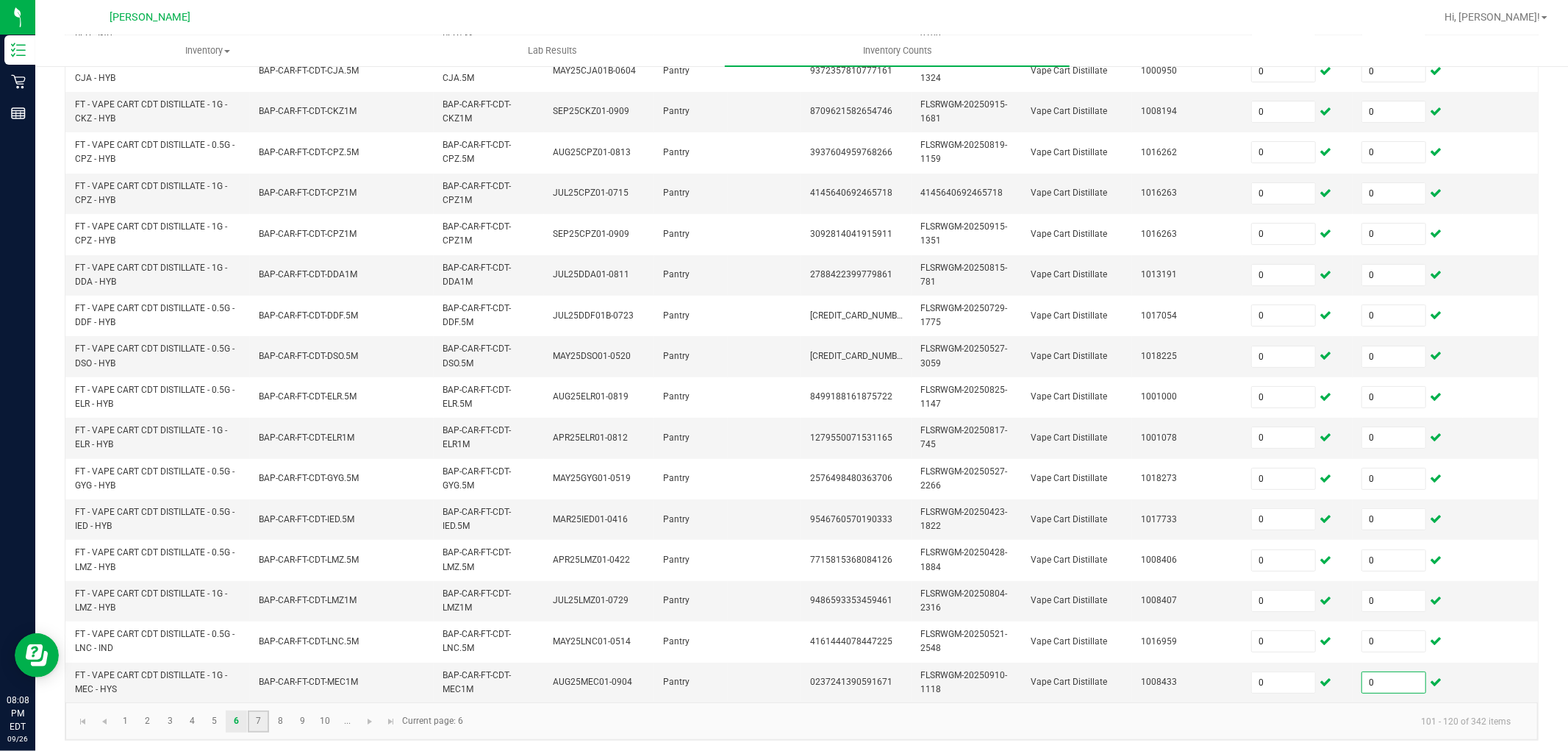
click at [268, 729] on link "7" at bounding box center [258, 722] width 21 height 22
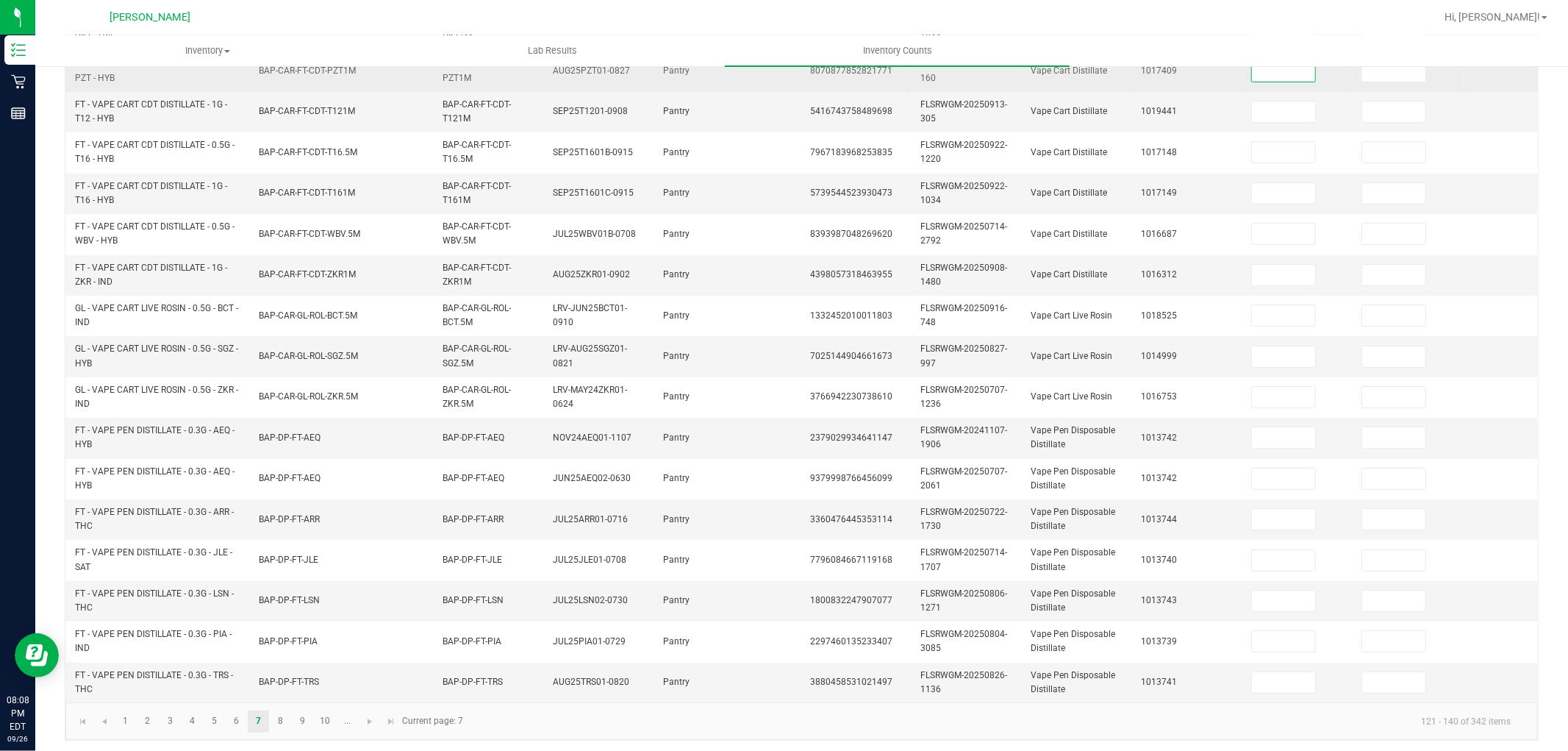
click at [1278, 75] on input at bounding box center [1284, 71] width 63 height 21
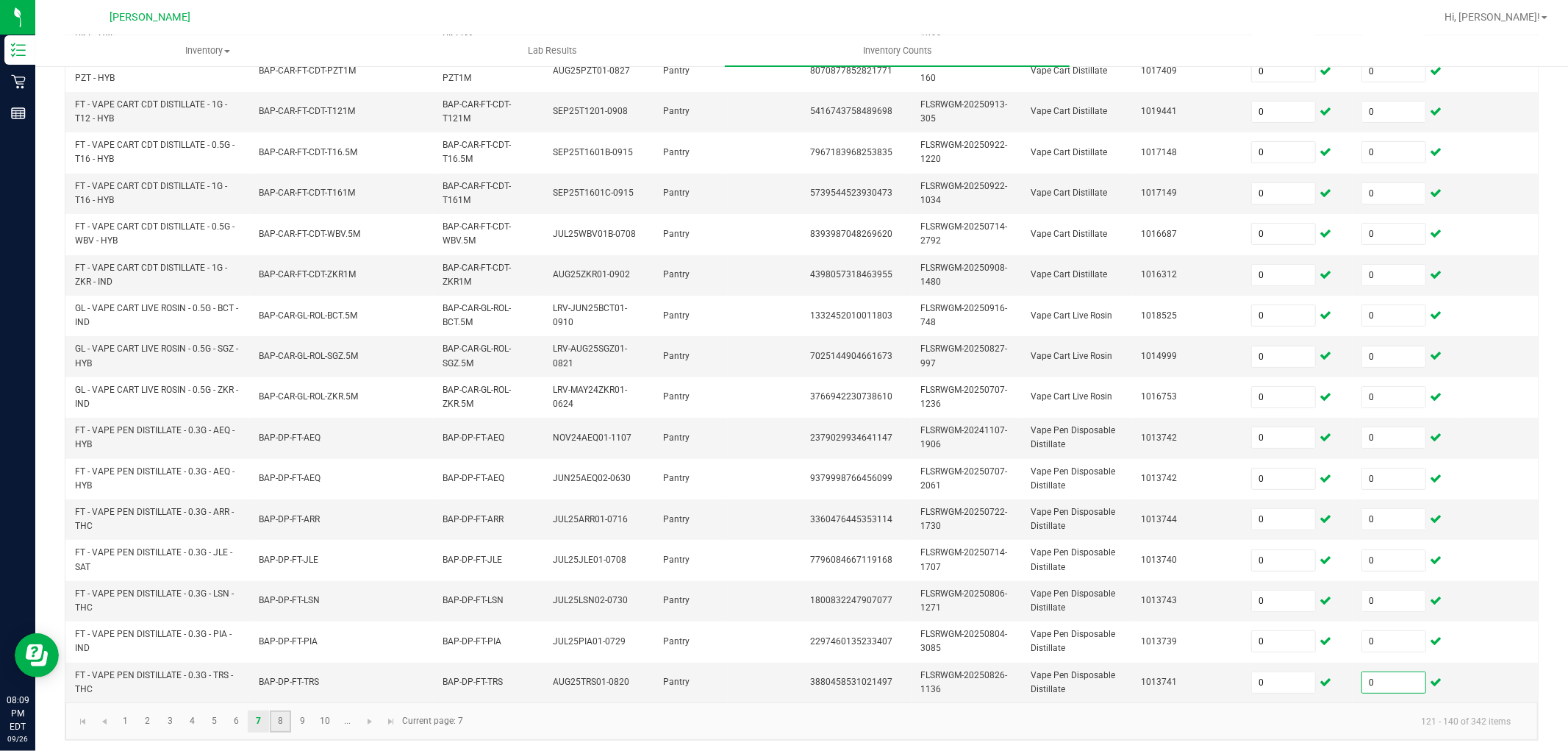
click at [285, 733] on link "8" at bounding box center [280, 722] width 21 height 22
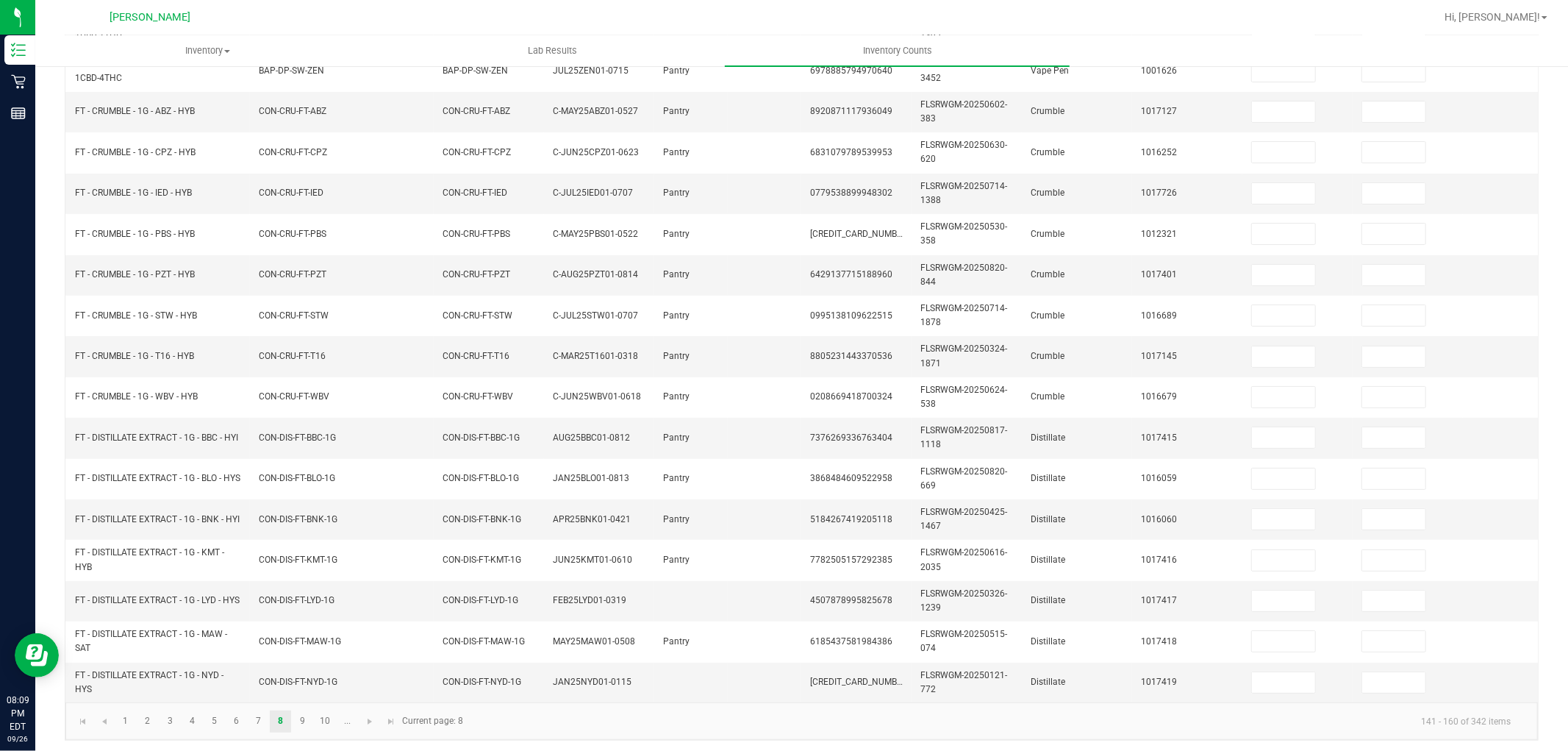
click at [1283, 60] on ul "Inventory All packages All inventory Waste log Lab Results Inventory Counts" at bounding box center [819, 51] width 1568 height 32
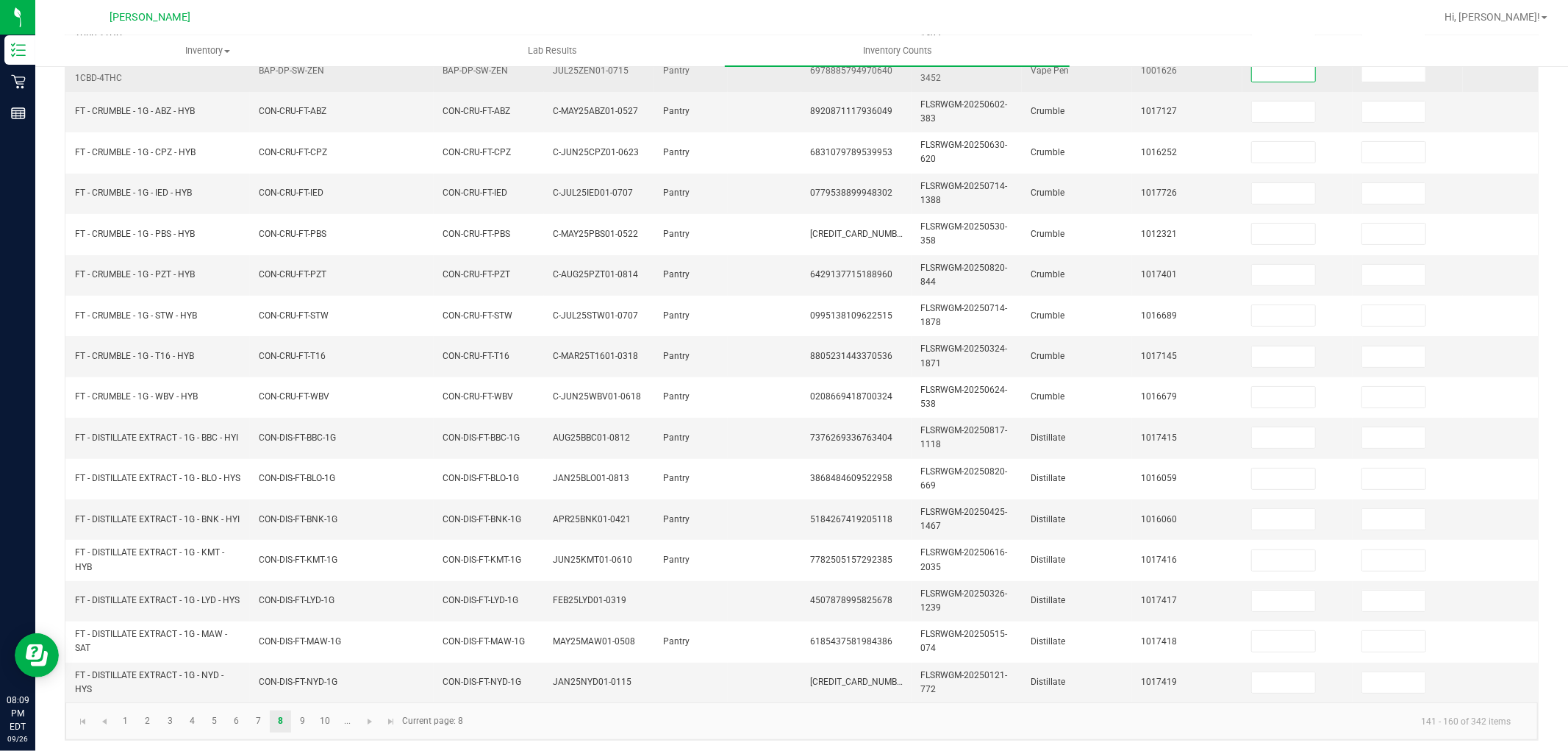
drag, startPoint x: 1283, startPoint y: 78, endPoint x: 1266, endPoint y: 76, distance: 17.1
click at [1283, 79] on input at bounding box center [1284, 71] width 63 height 21
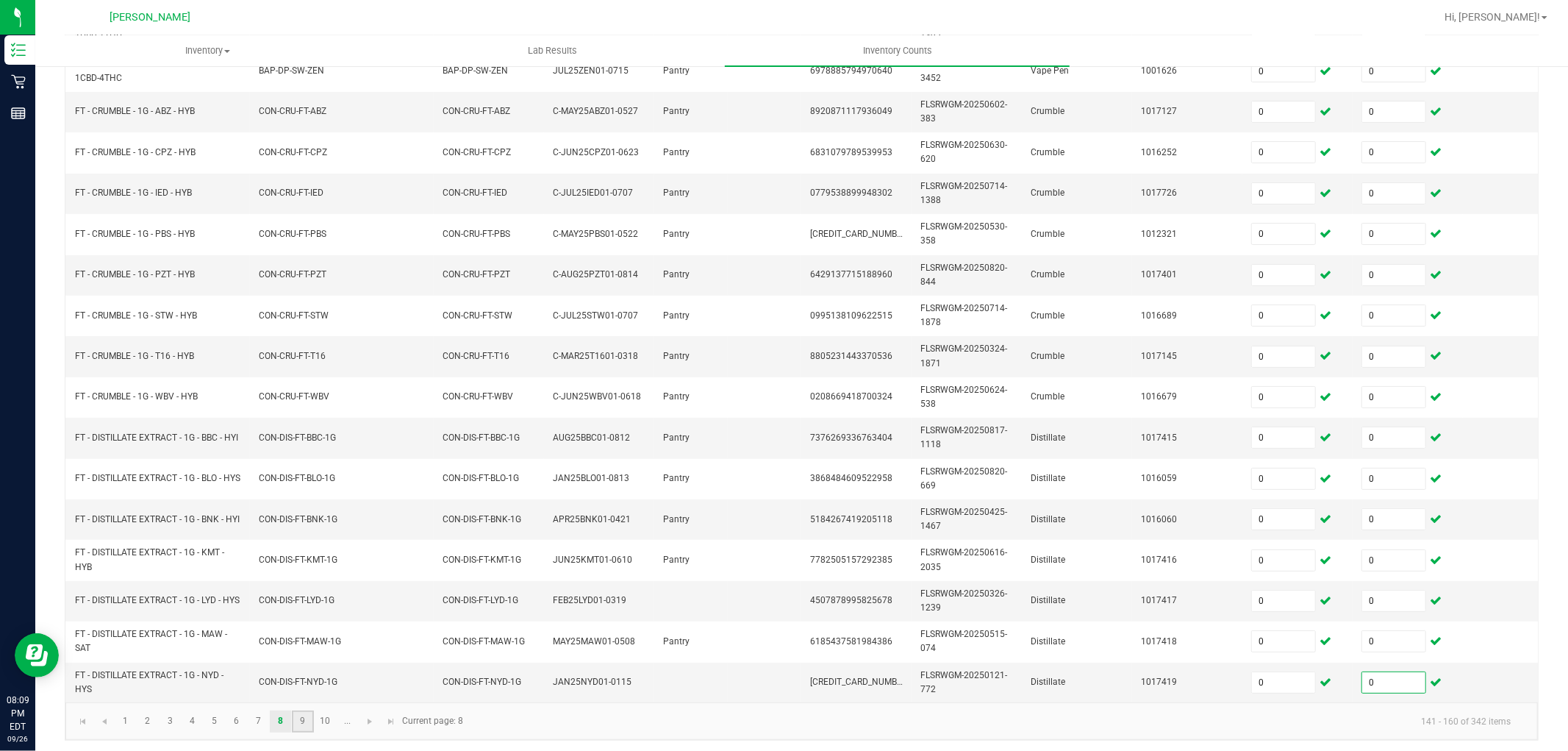
click at [303, 733] on link "9" at bounding box center [302, 722] width 21 height 22
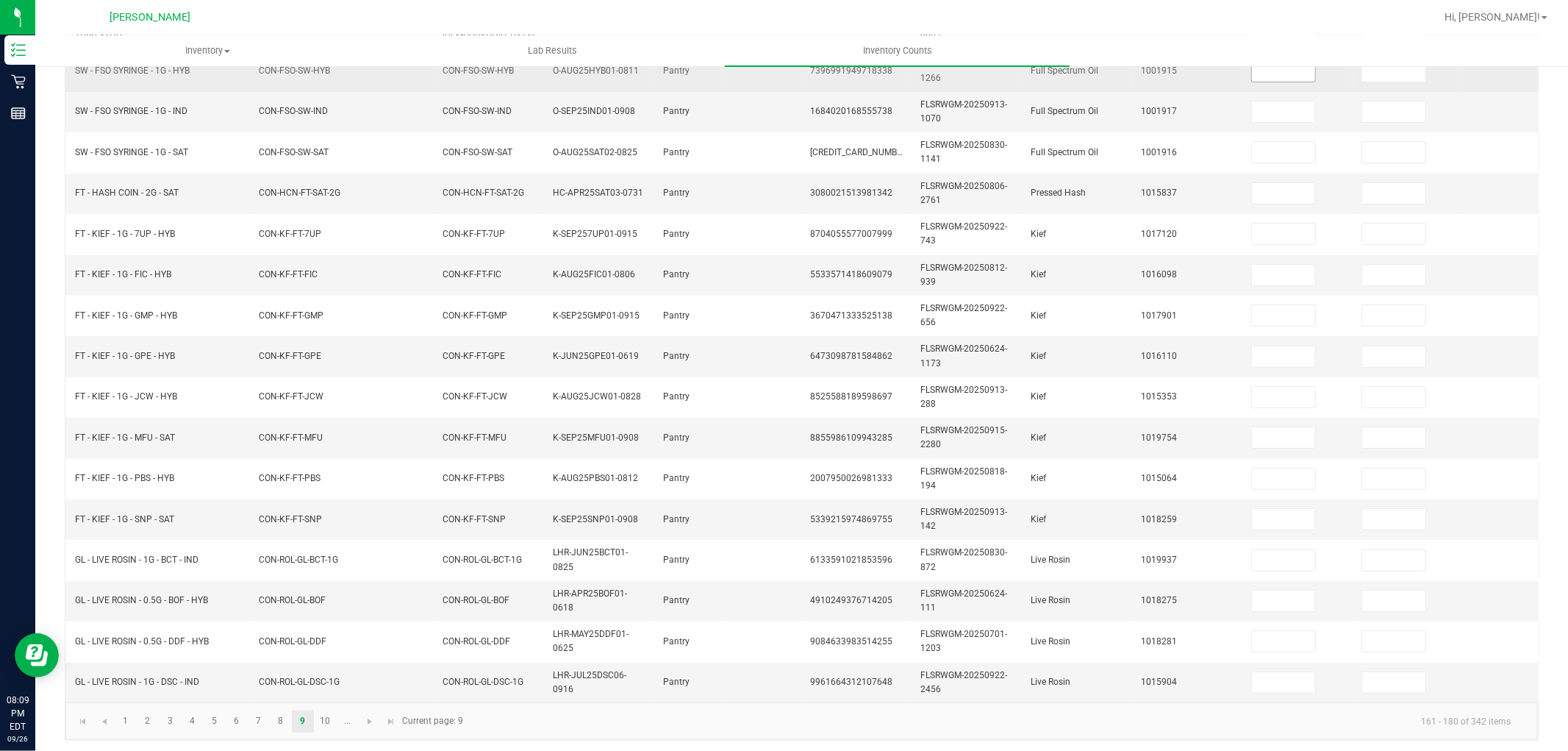
click at [1282, 75] on input at bounding box center [1284, 71] width 63 height 21
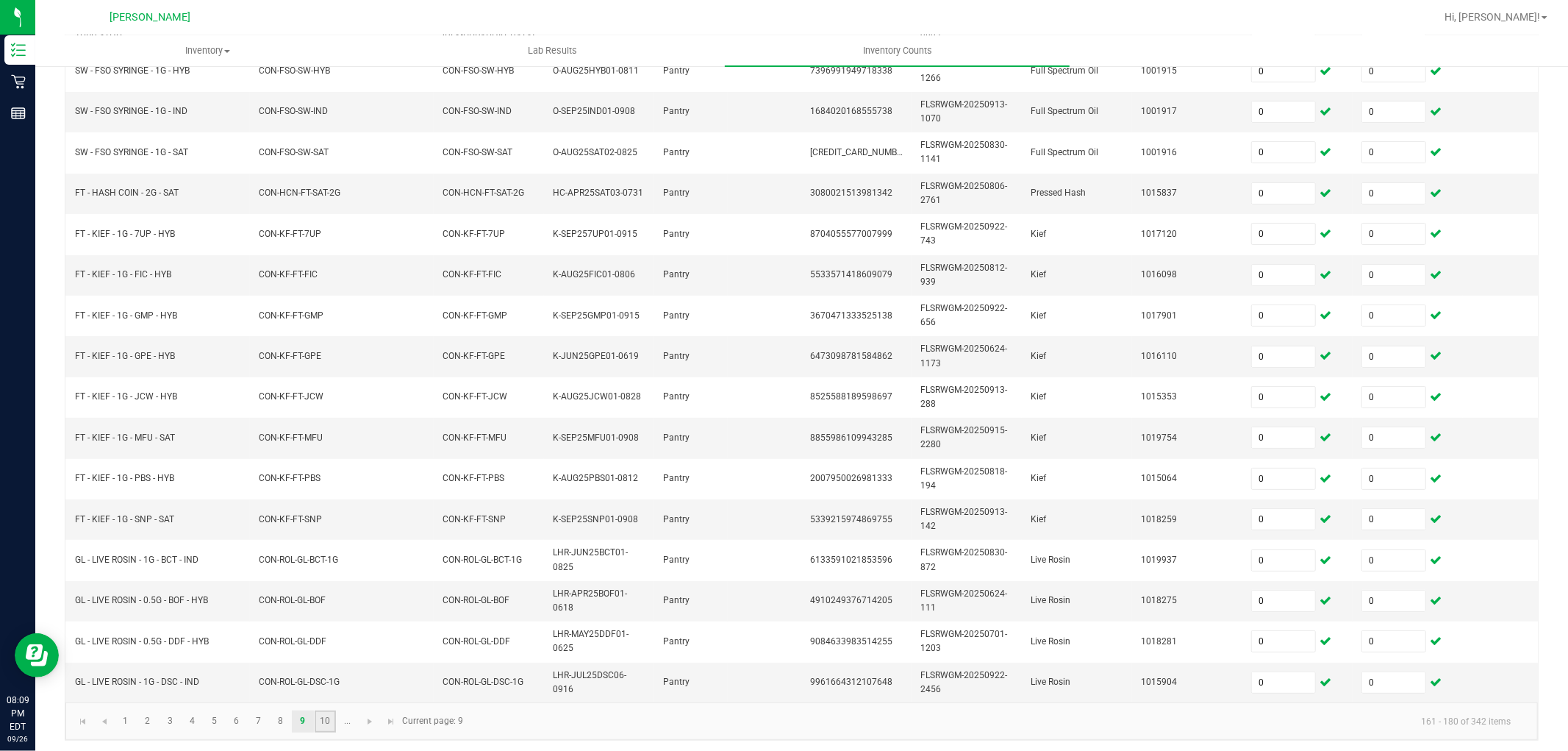
click at [332, 733] on link "10" at bounding box center [325, 722] width 21 height 22
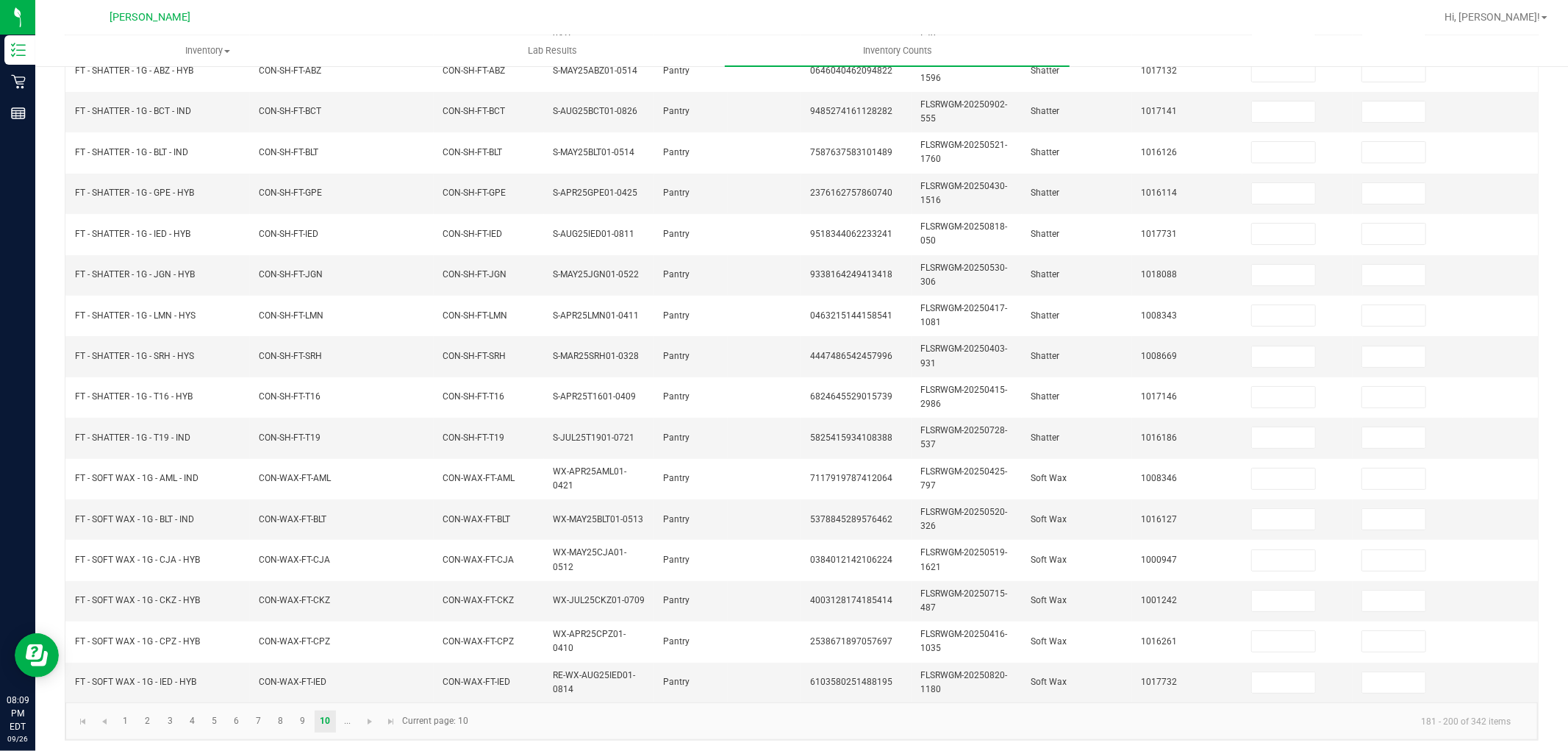
click at [1276, 62] on ul "Inventory All packages All inventory Waste log Lab Results Inventory Counts" at bounding box center [819, 51] width 1568 height 32
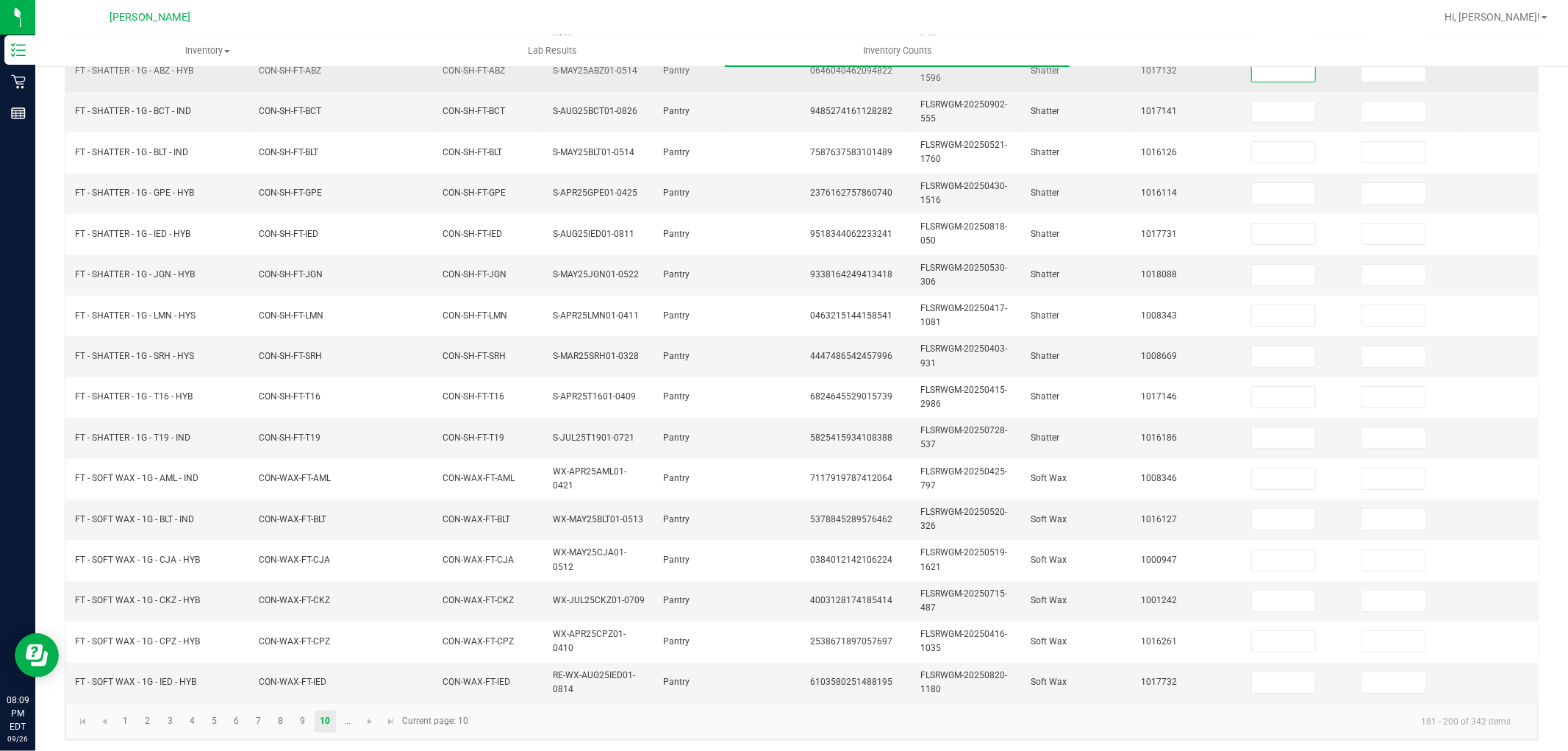
click at [1273, 68] on input at bounding box center [1284, 71] width 63 height 21
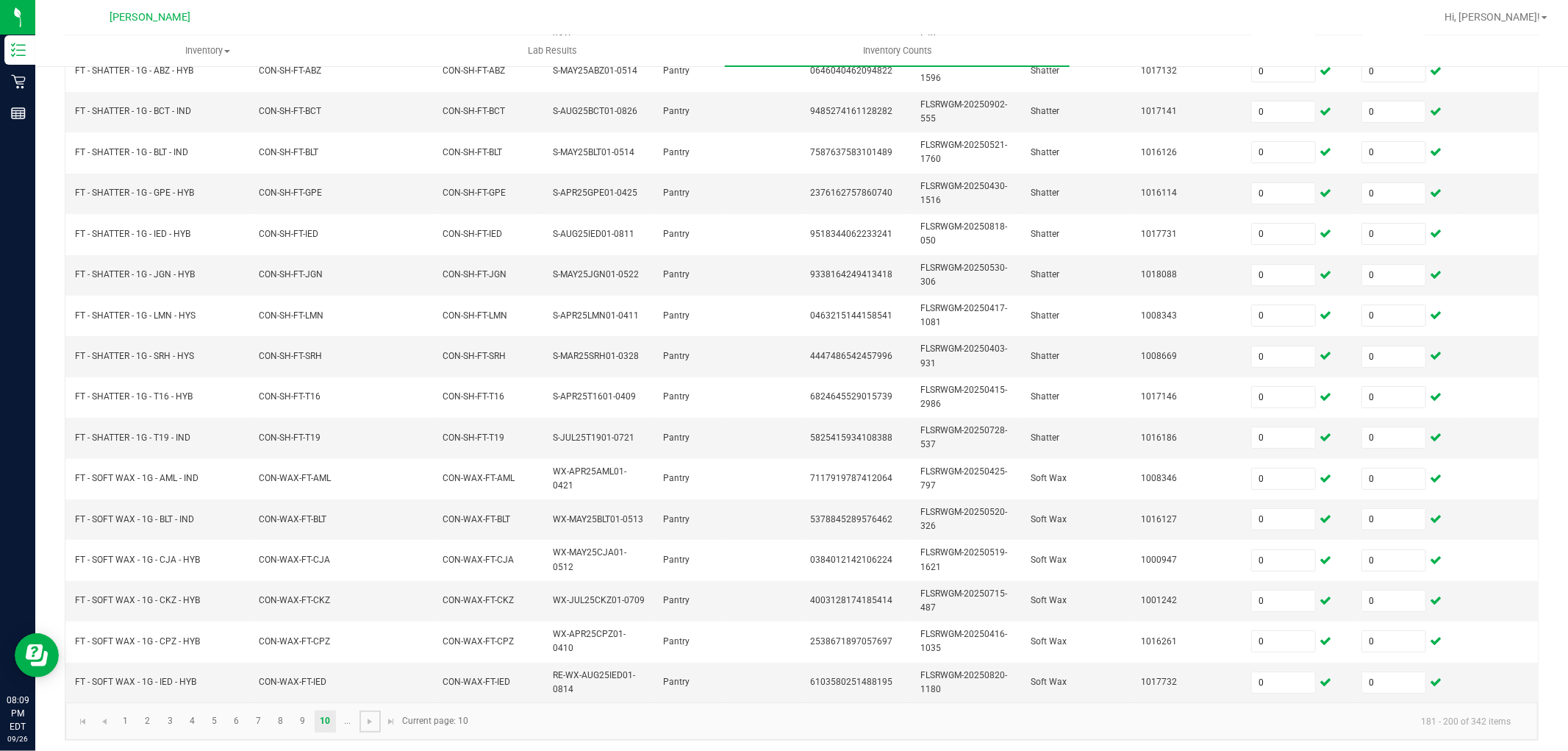
click at [367, 727] on span "Go to the next page" at bounding box center [370, 721] width 12 height 12
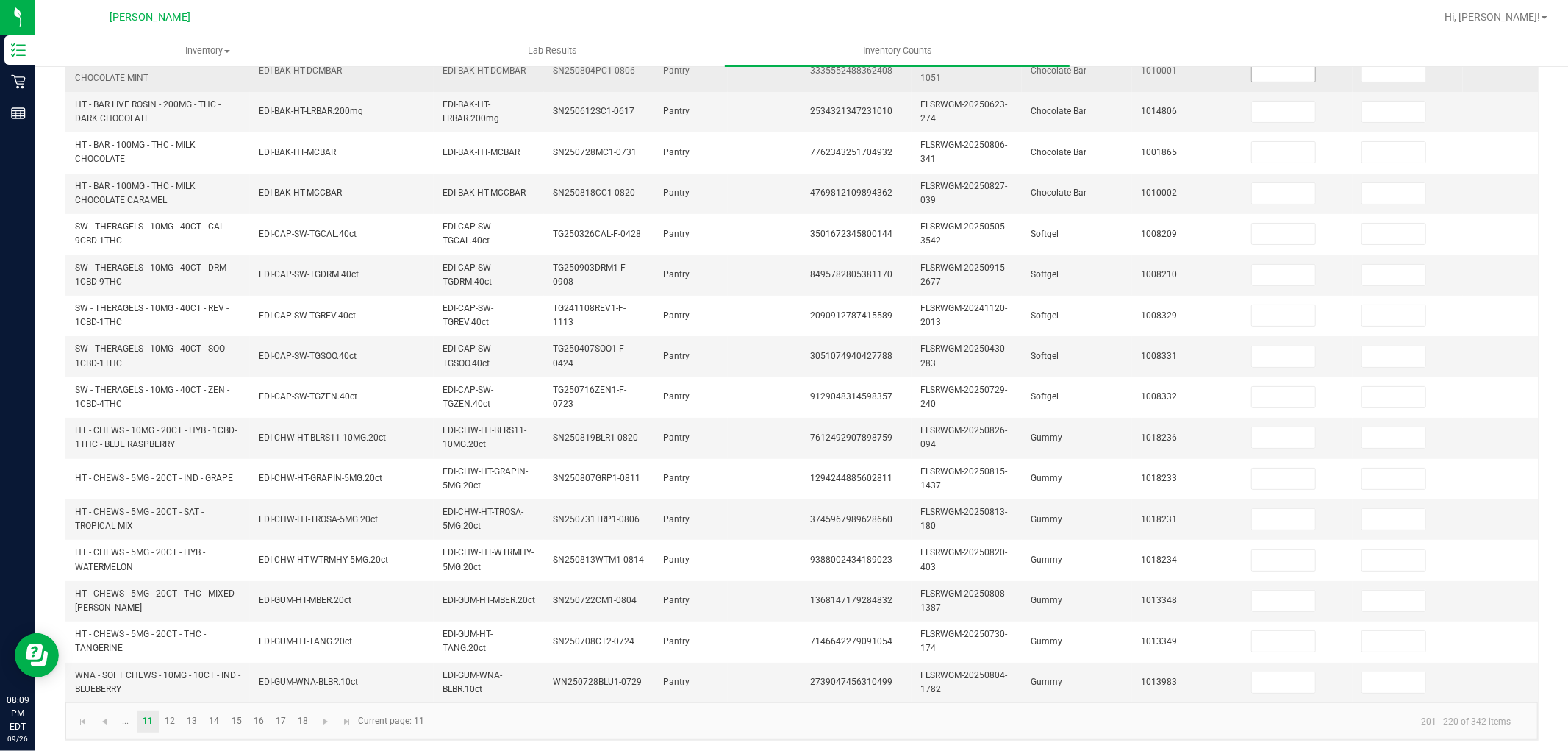
click at [1285, 76] on input at bounding box center [1284, 71] width 63 height 21
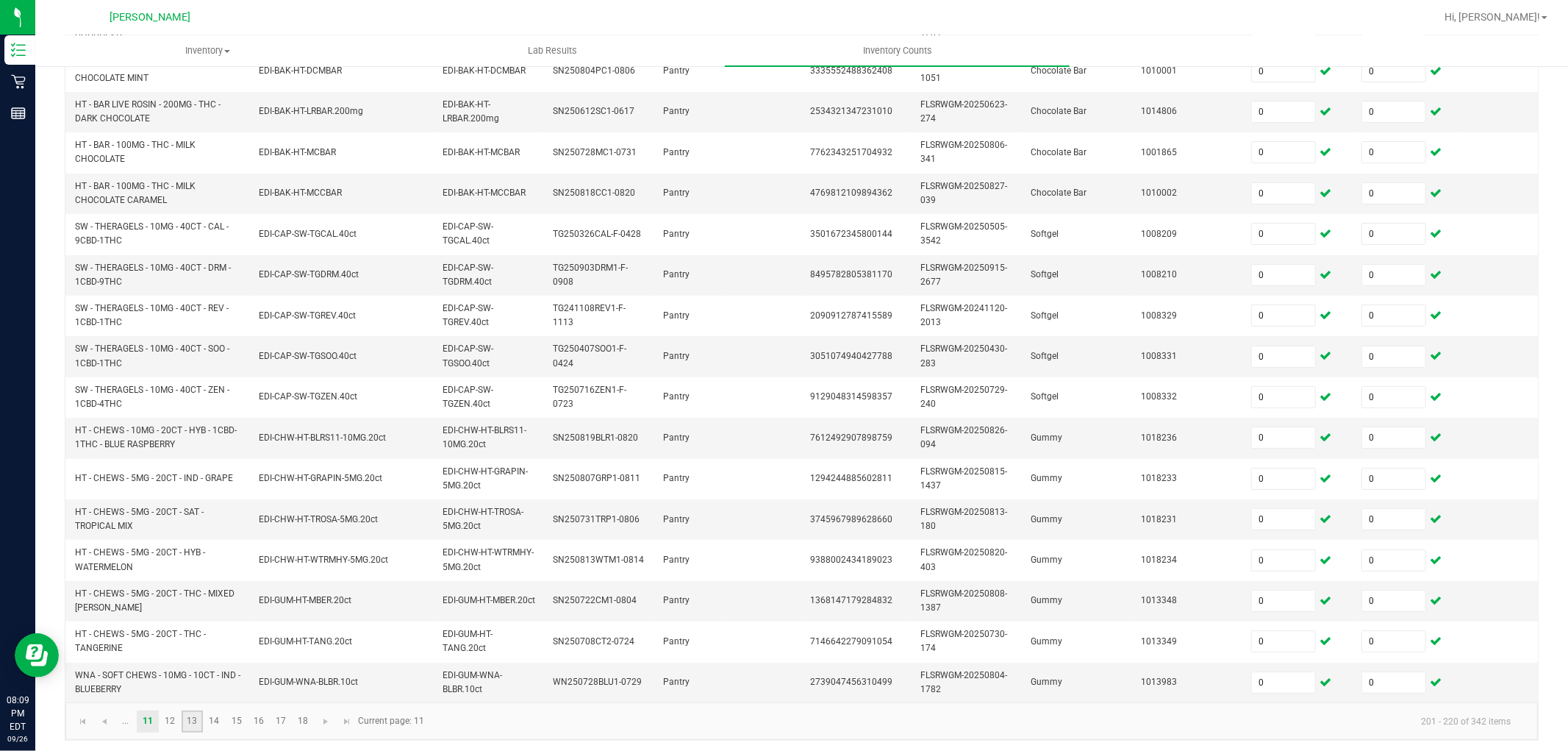
click at [192, 733] on link "13" at bounding box center [192, 722] width 21 height 22
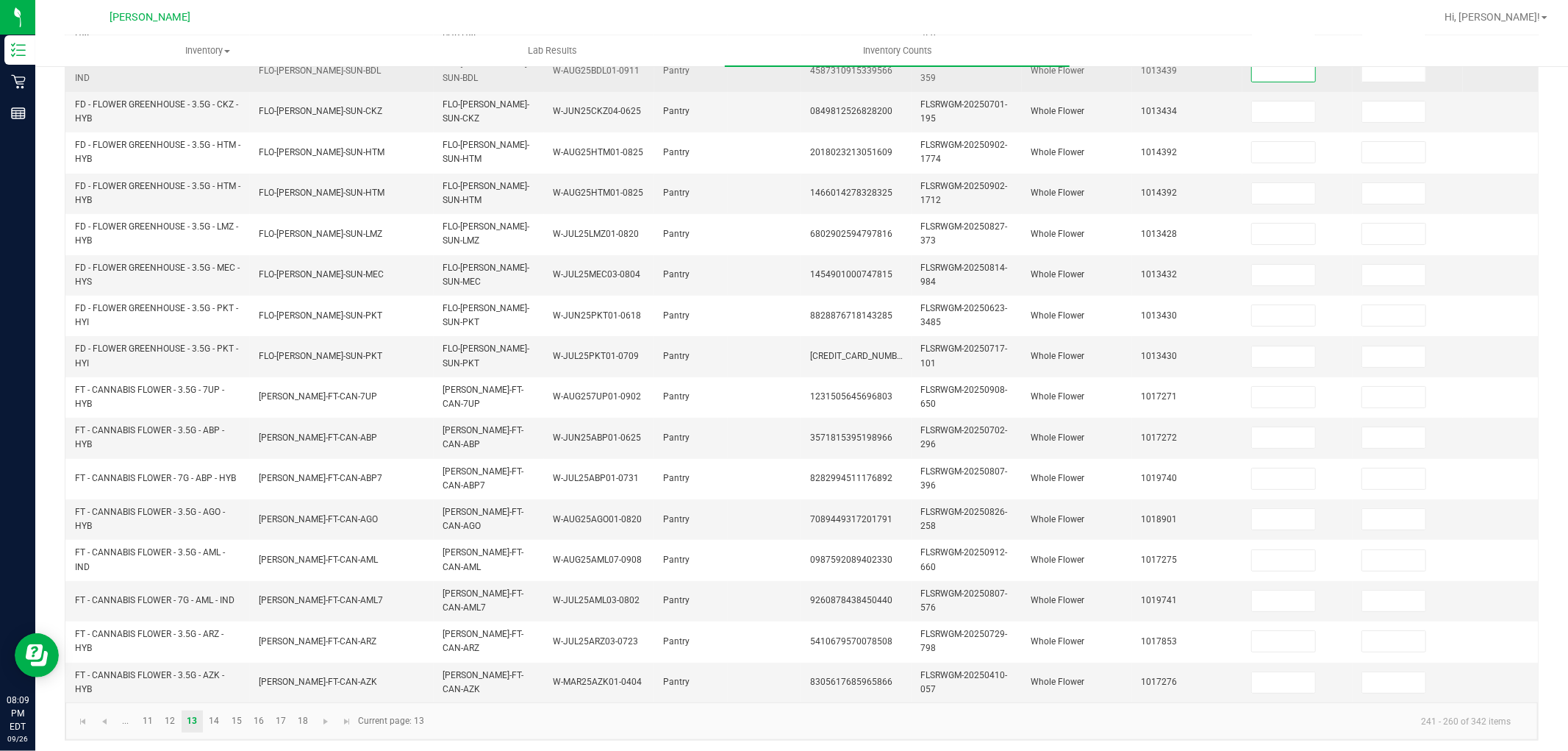
click at [1273, 75] on input at bounding box center [1284, 71] width 63 height 21
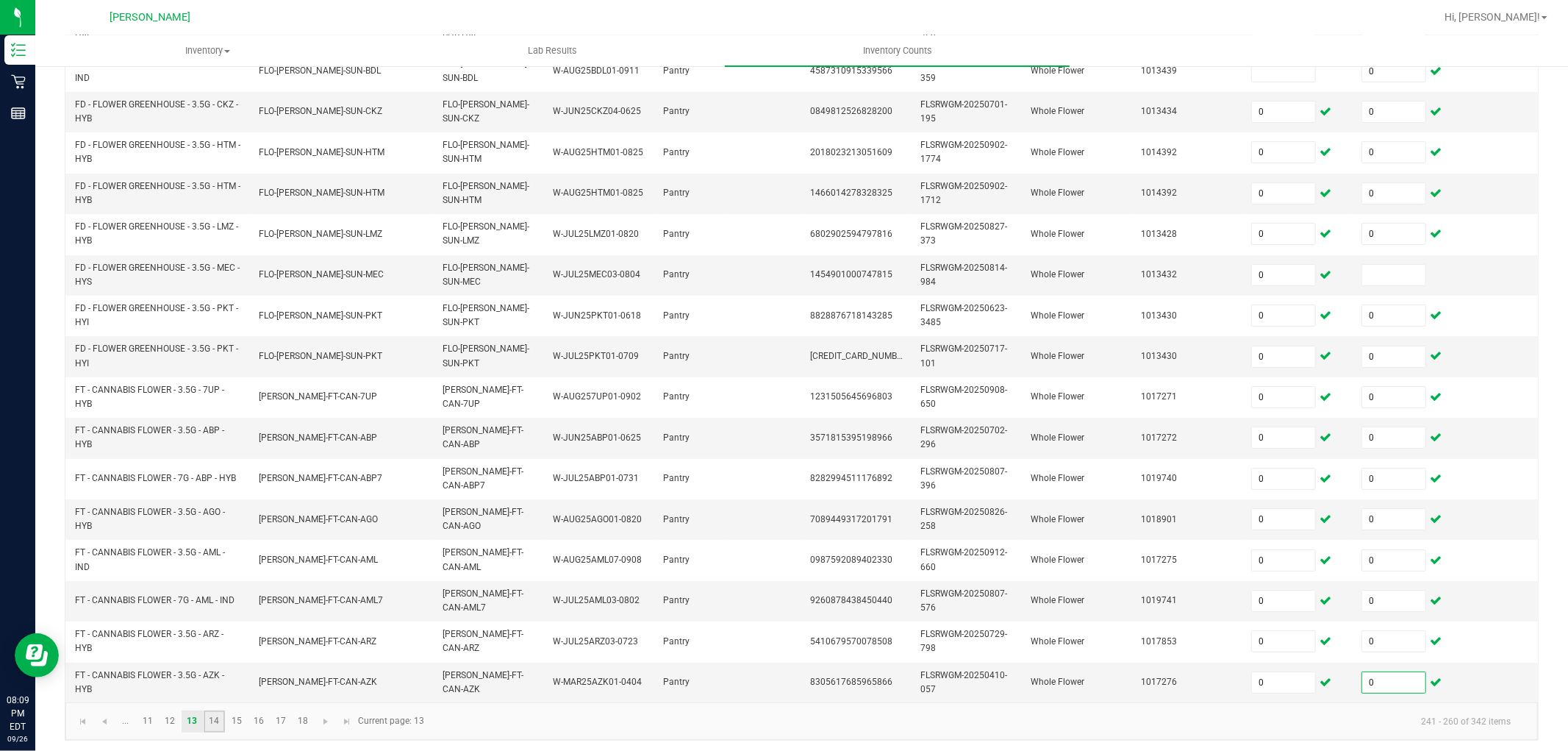
click at [209, 733] on link "14" at bounding box center [214, 722] width 21 height 22
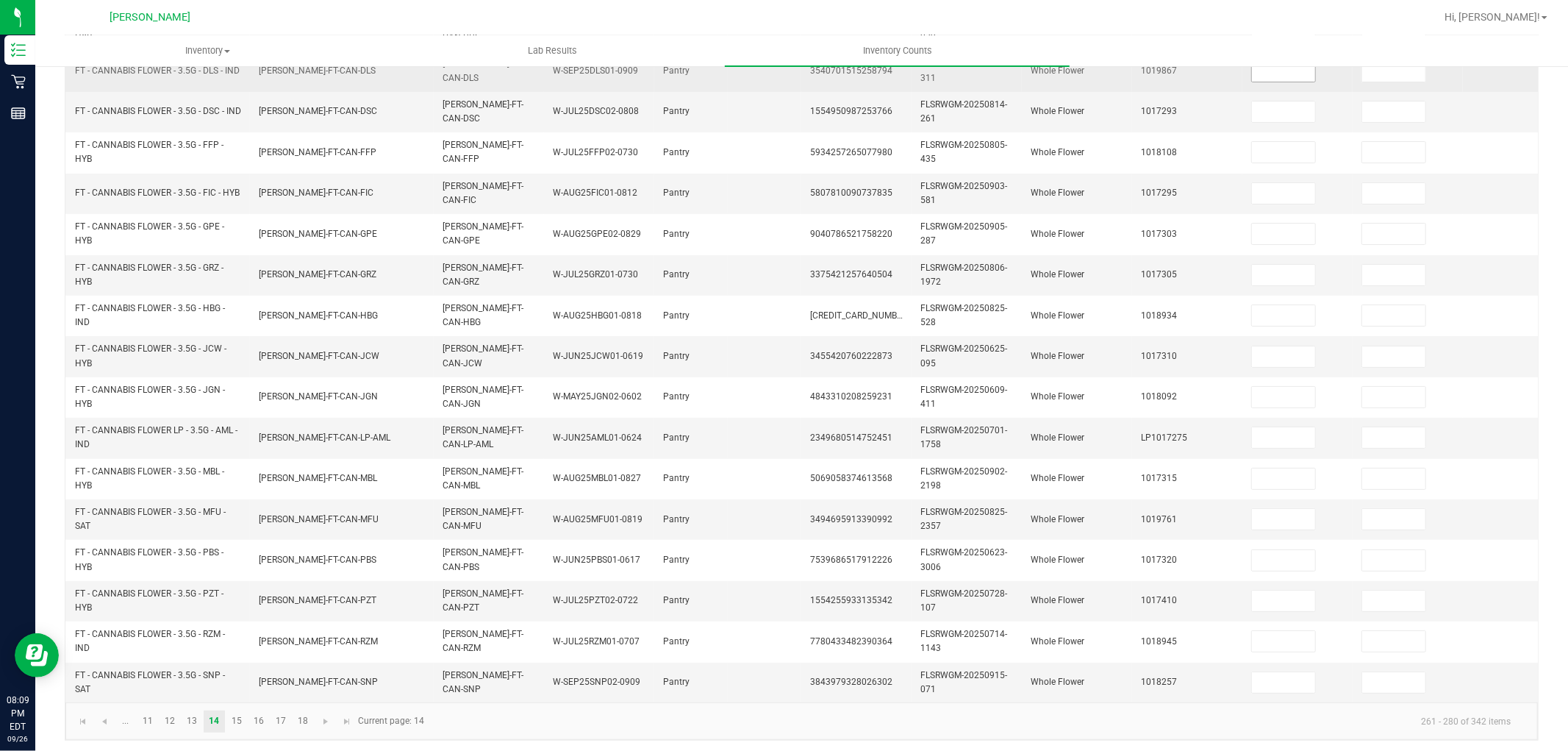
click at [1263, 74] on input at bounding box center [1284, 71] width 63 height 21
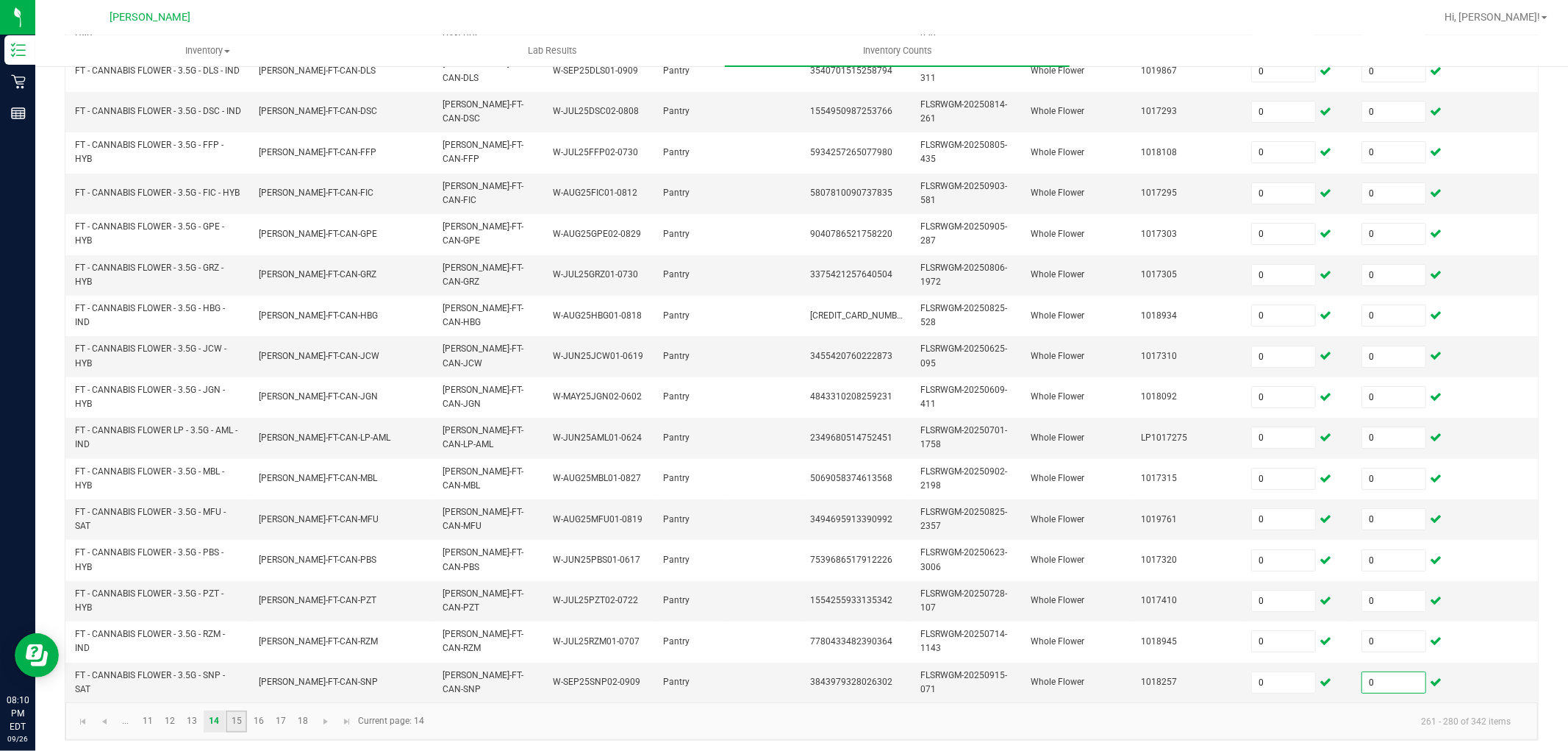
click at [240, 733] on link "15" at bounding box center [236, 722] width 21 height 22
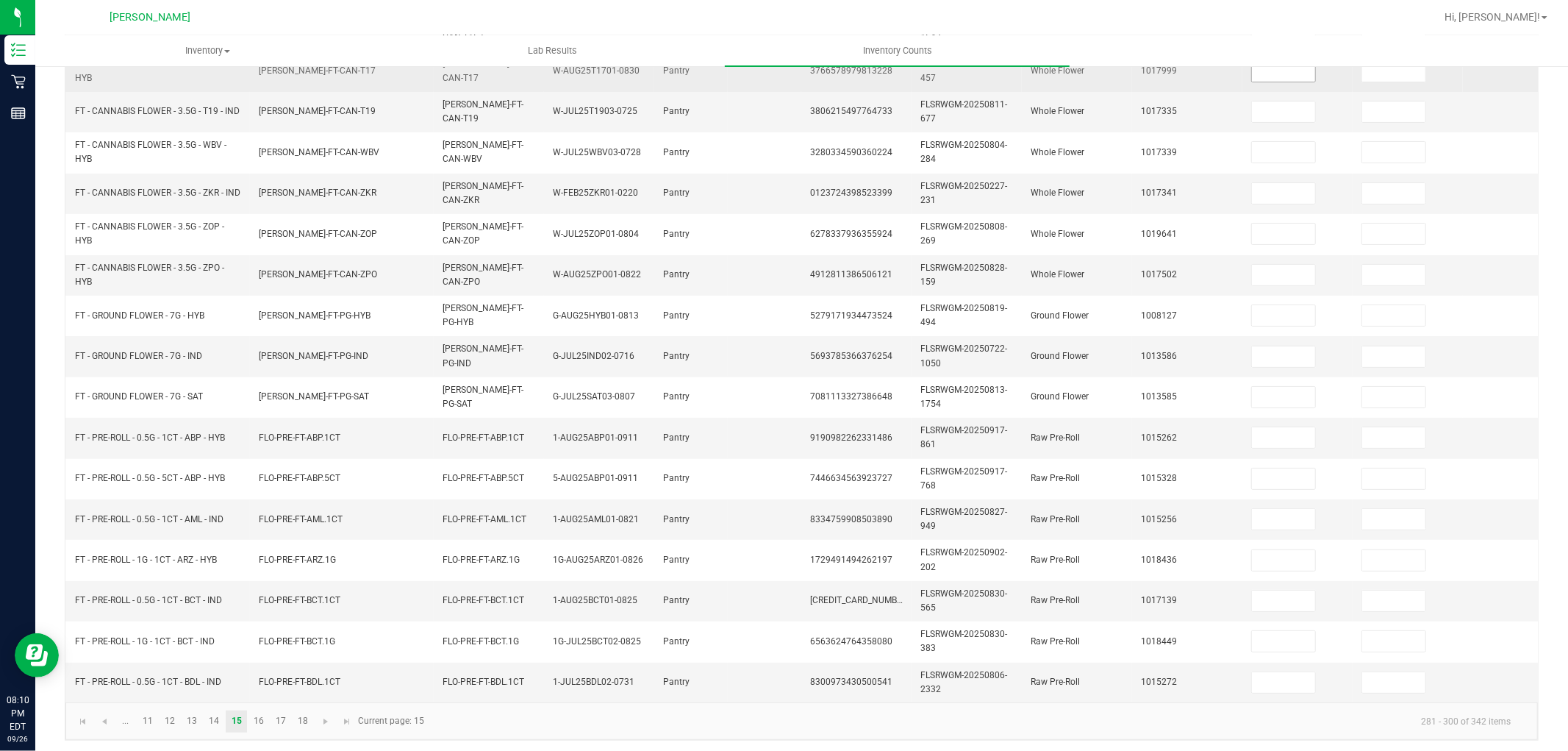
click at [1278, 79] on input at bounding box center [1284, 71] width 63 height 21
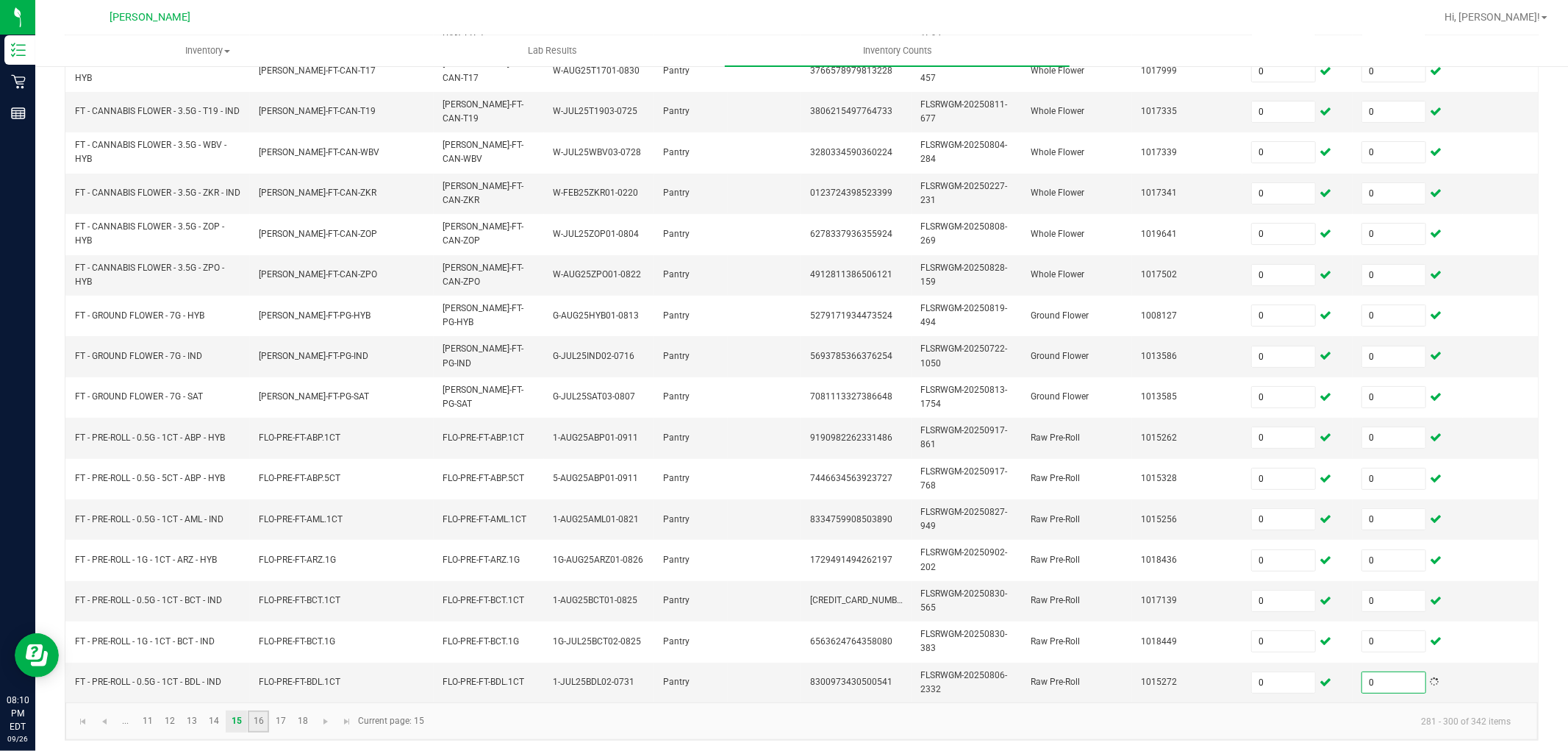
click at [265, 733] on link "16" at bounding box center [258, 722] width 21 height 22
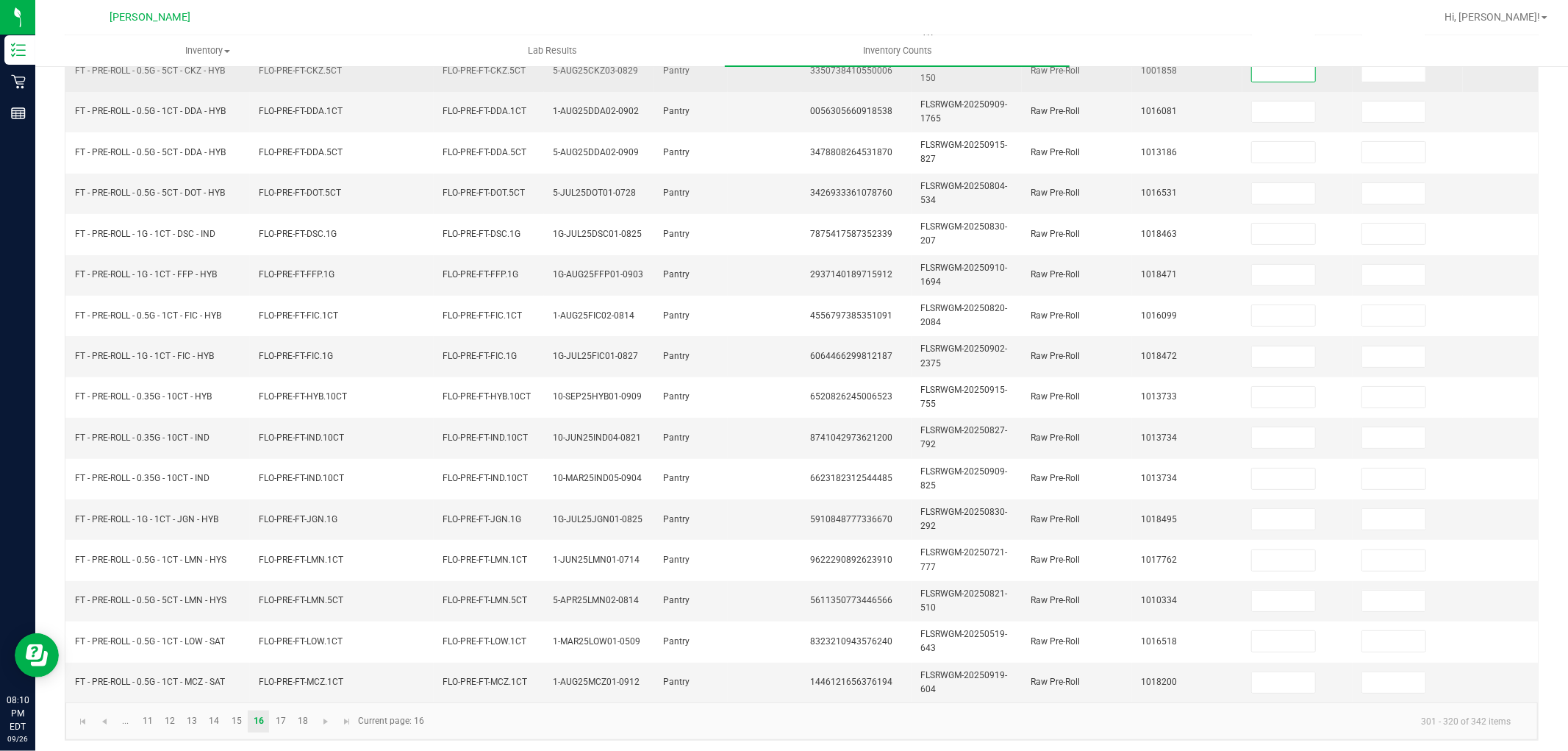
click at [1307, 74] on input at bounding box center [1284, 71] width 63 height 21
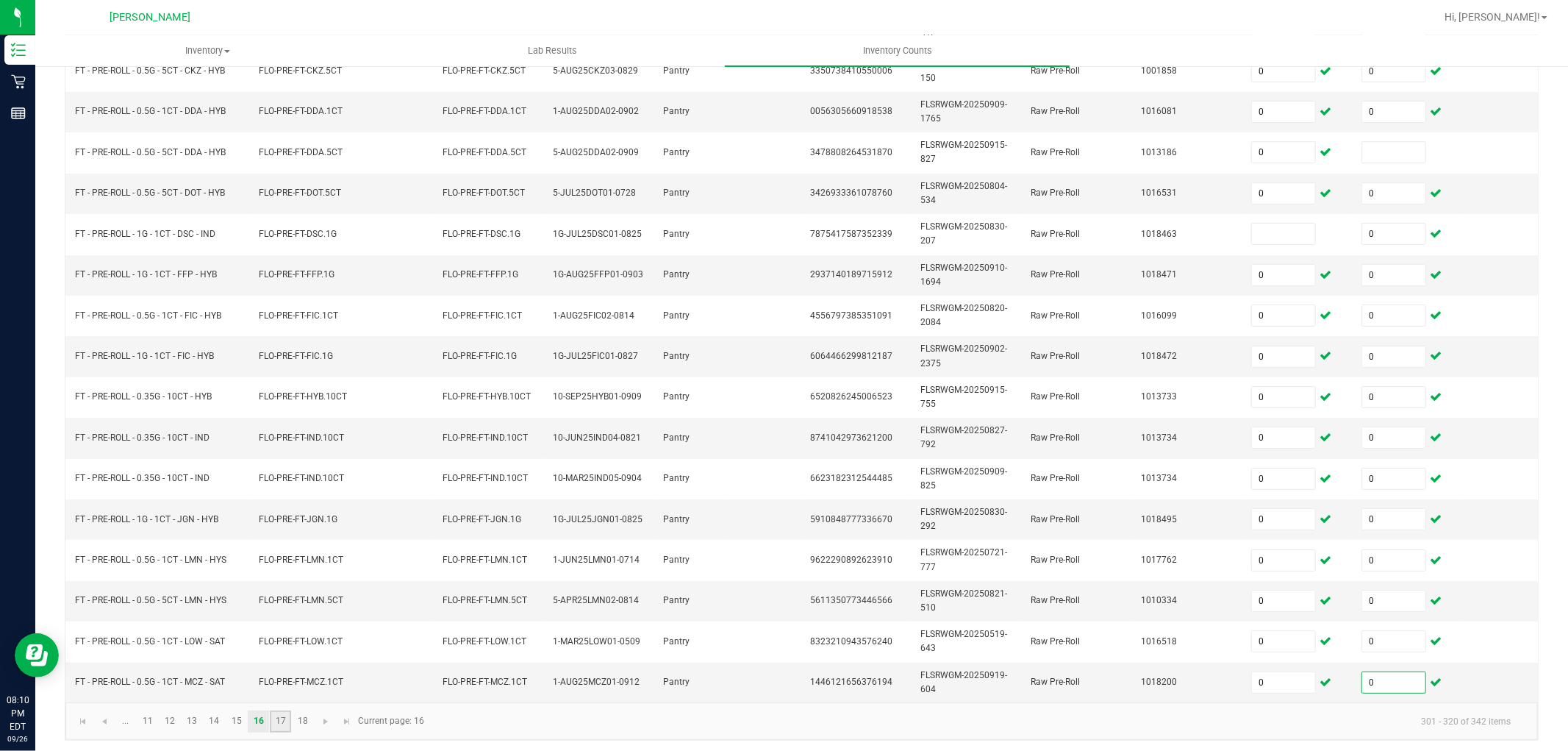
click at [285, 733] on link "17" at bounding box center [280, 722] width 21 height 22
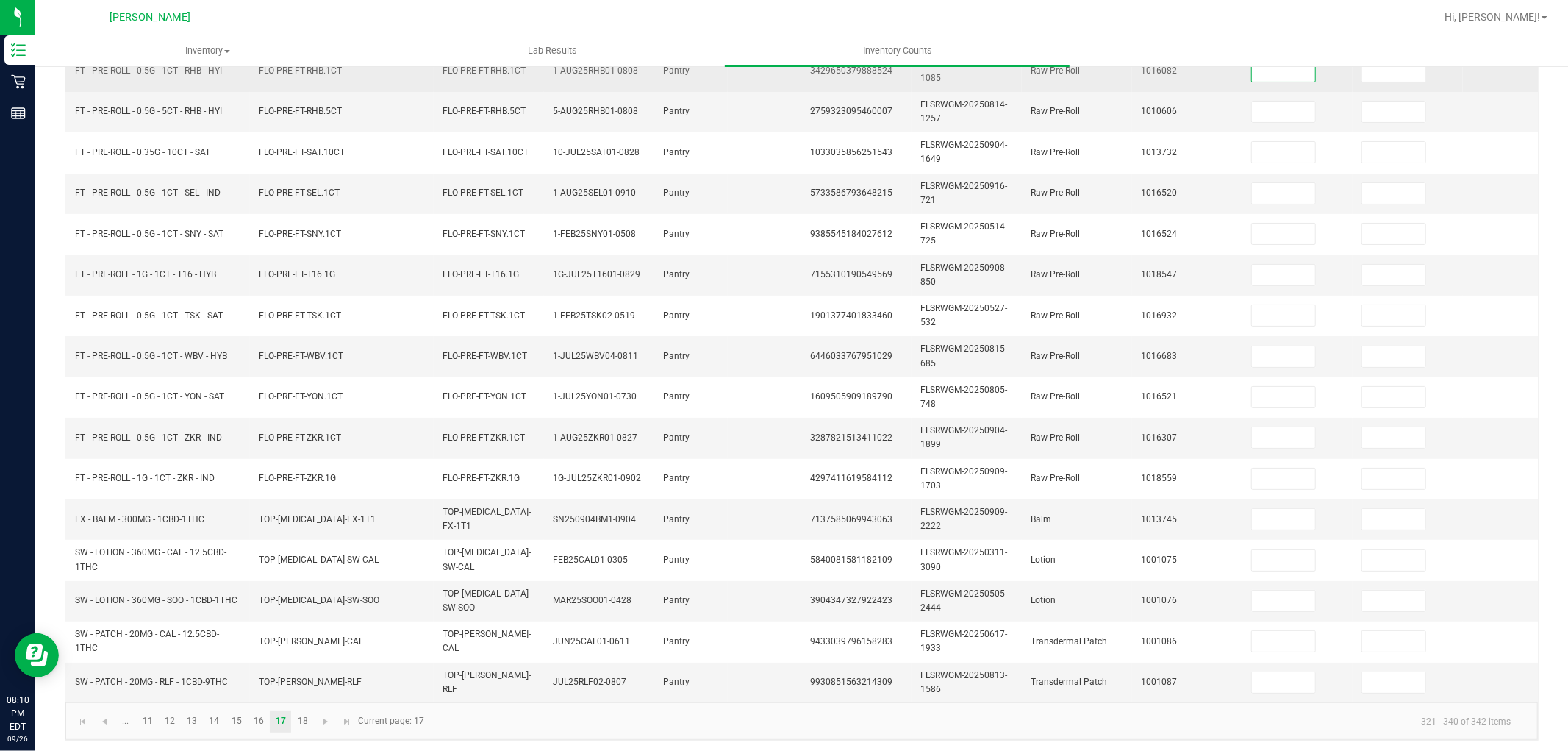
click at [1285, 72] on input at bounding box center [1284, 71] width 63 height 21
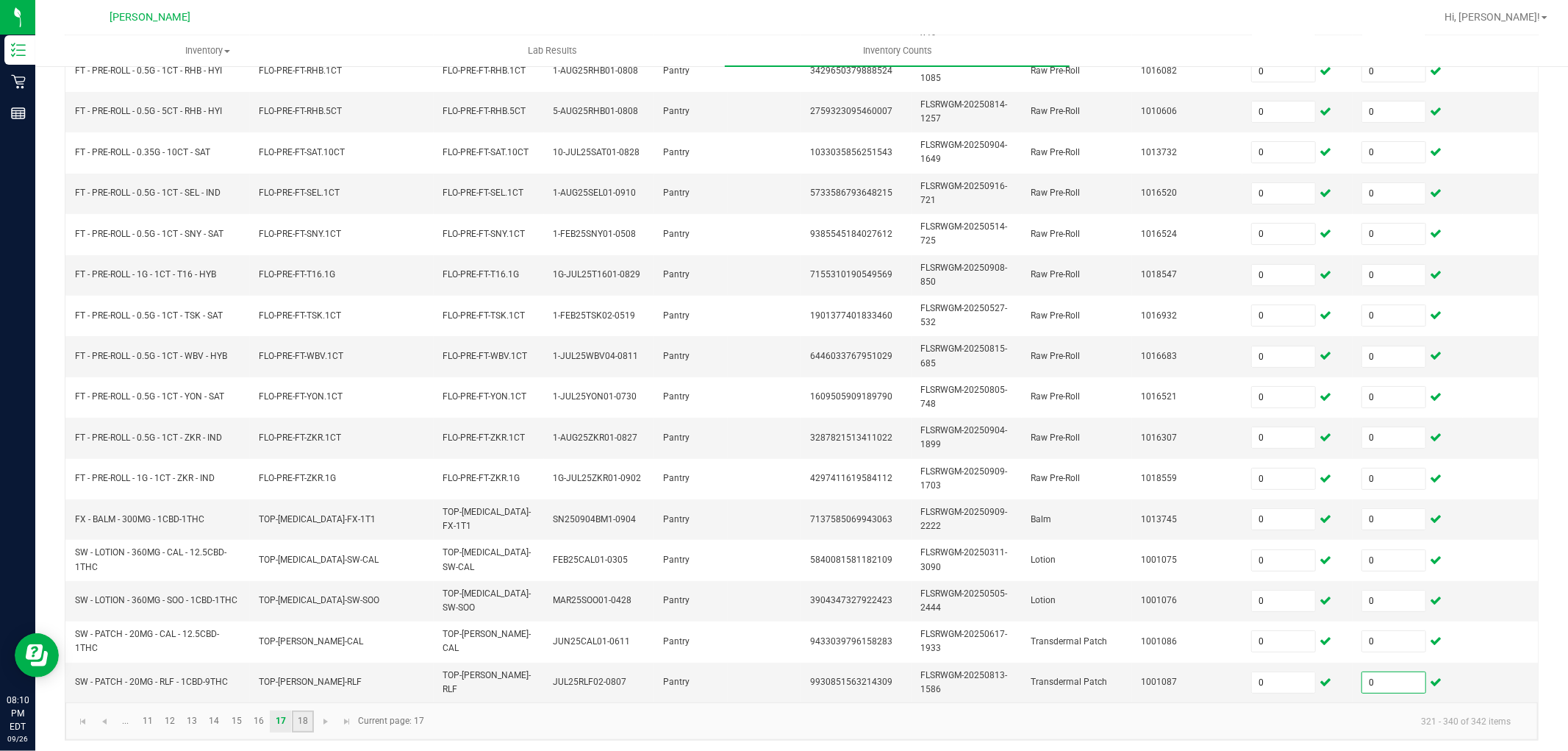
click at [300, 726] on link "18" at bounding box center [302, 722] width 21 height 22
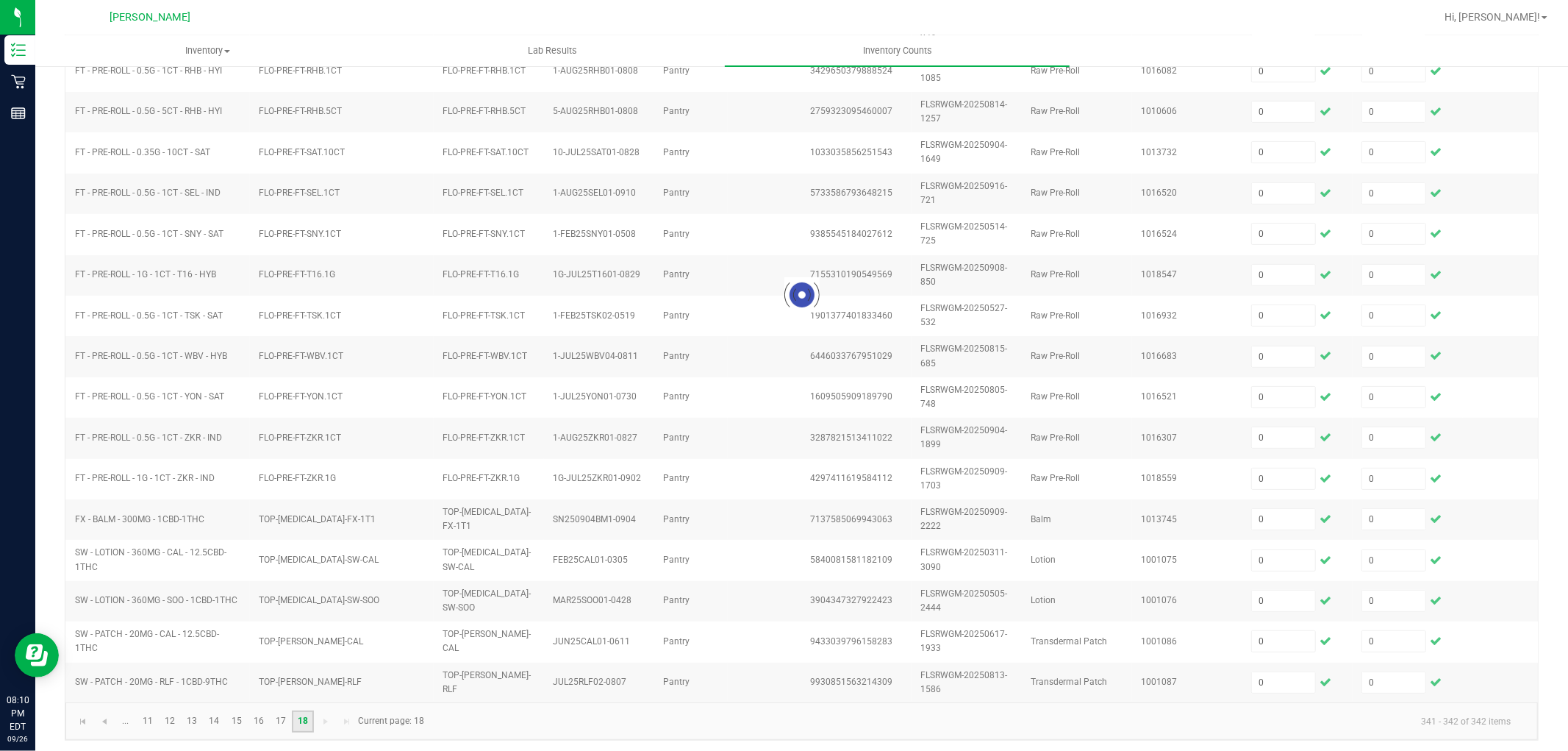
scroll to position [0, 0]
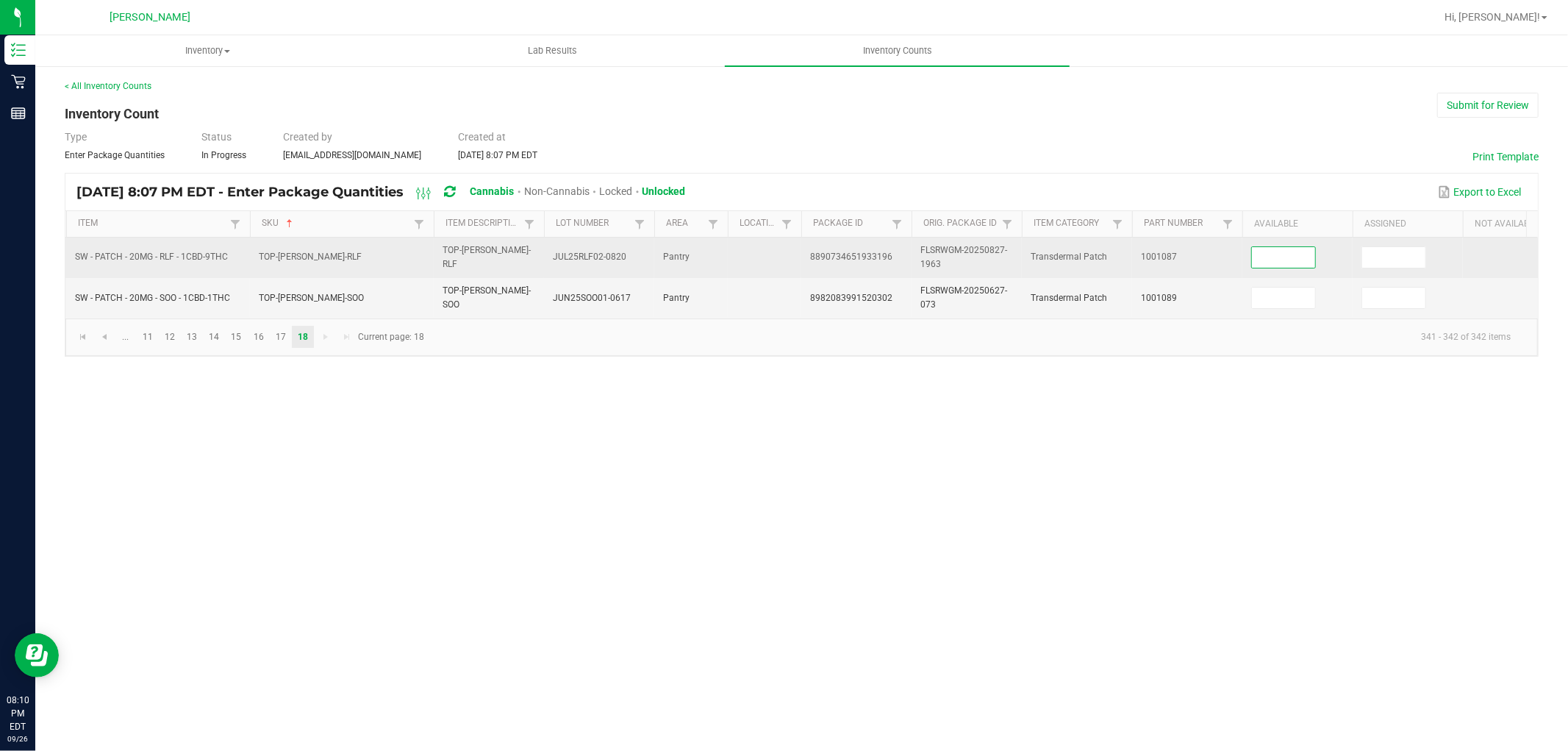
click at [1295, 265] on input at bounding box center [1284, 257] width 63 height 21
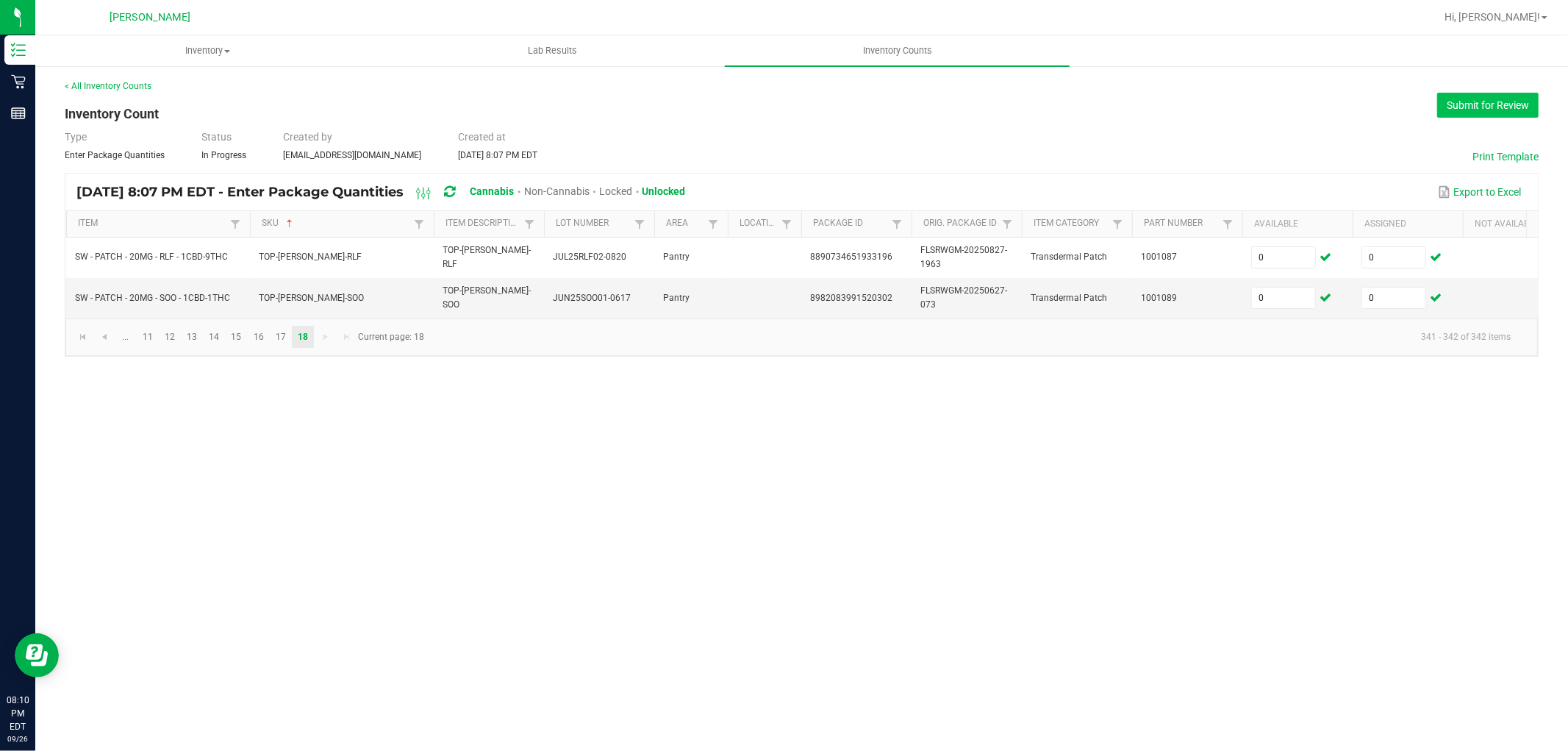
click at [1488, 105] on button "Submit for Review" at bounding box center [1488, 105] width 102 height 25
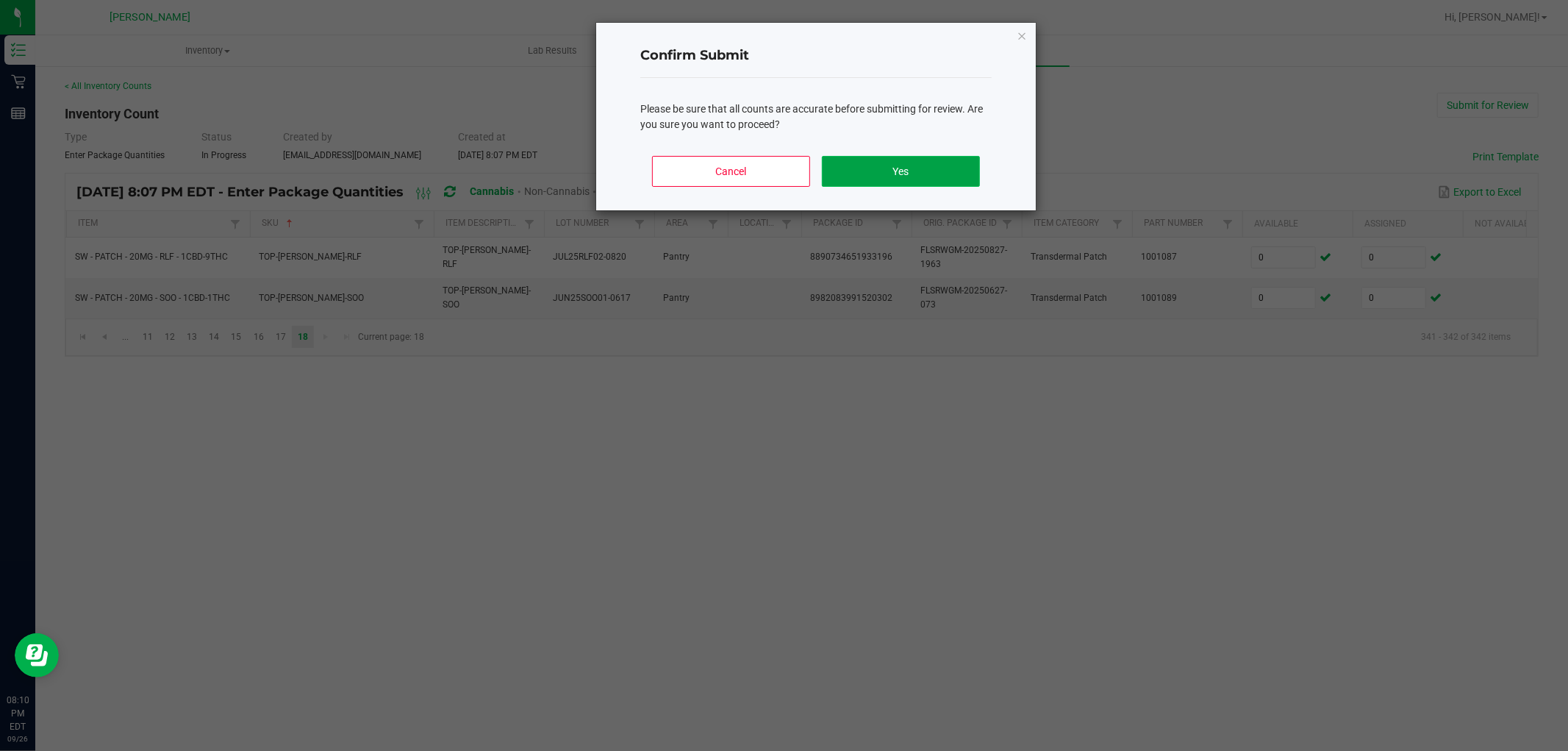
click at [950, 156] on button "Yes" at bounding box center [901, 171] width 158 height 31
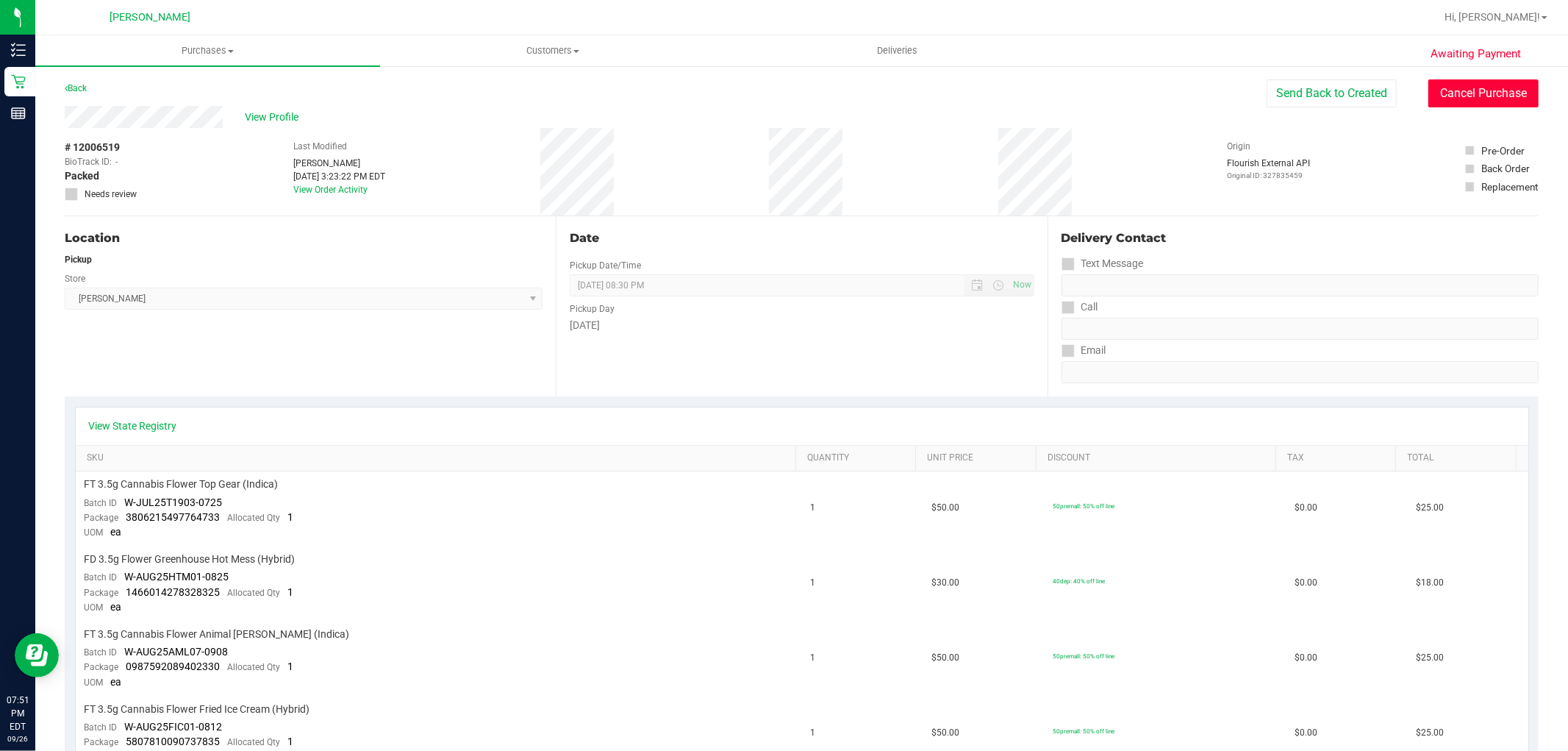
click at [1483, 94] on button "Cancel Purchase" at bounding box center [1483, 93] width 110 height 28
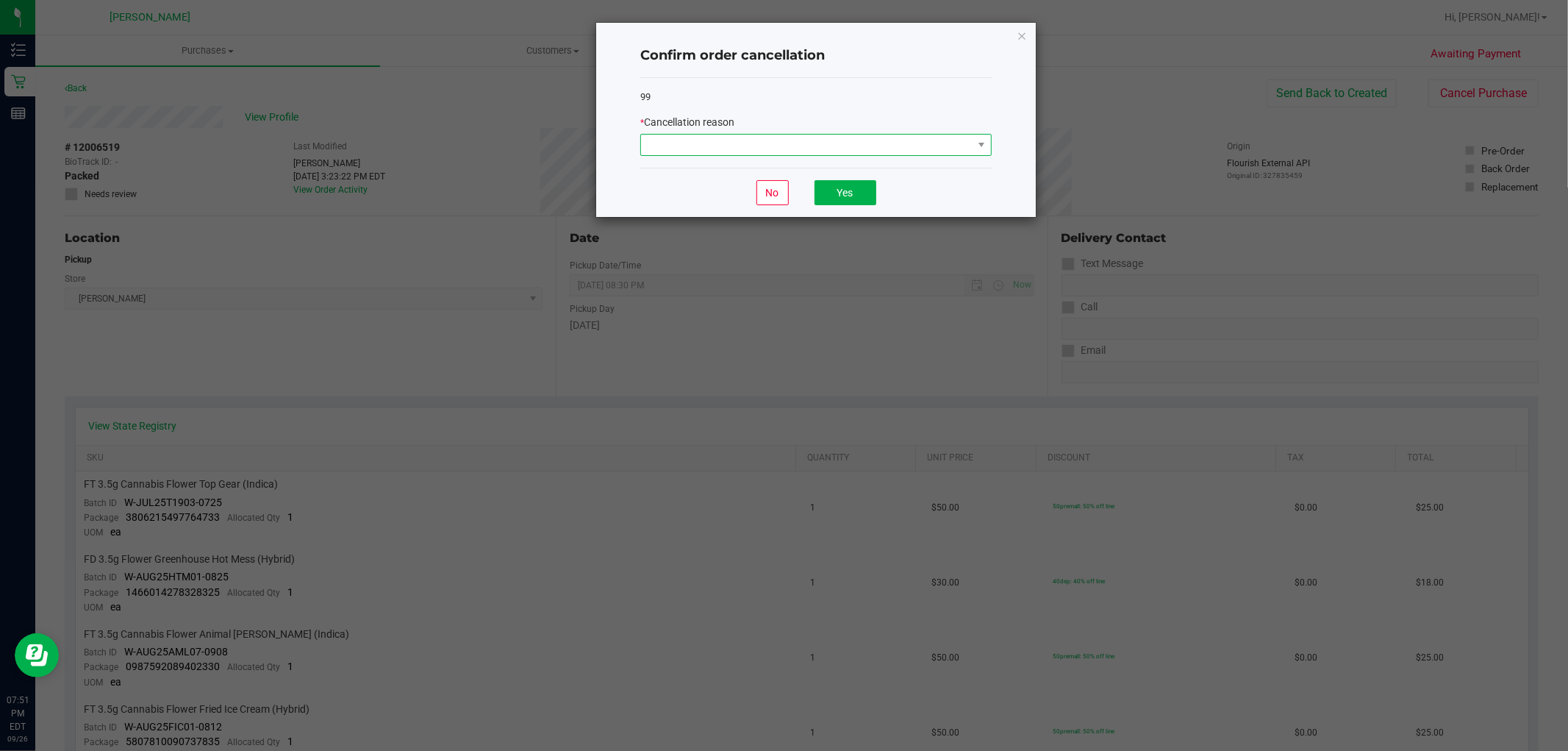
click at [937, 144] on span at bounding box center [807, 145] width 332 height 21
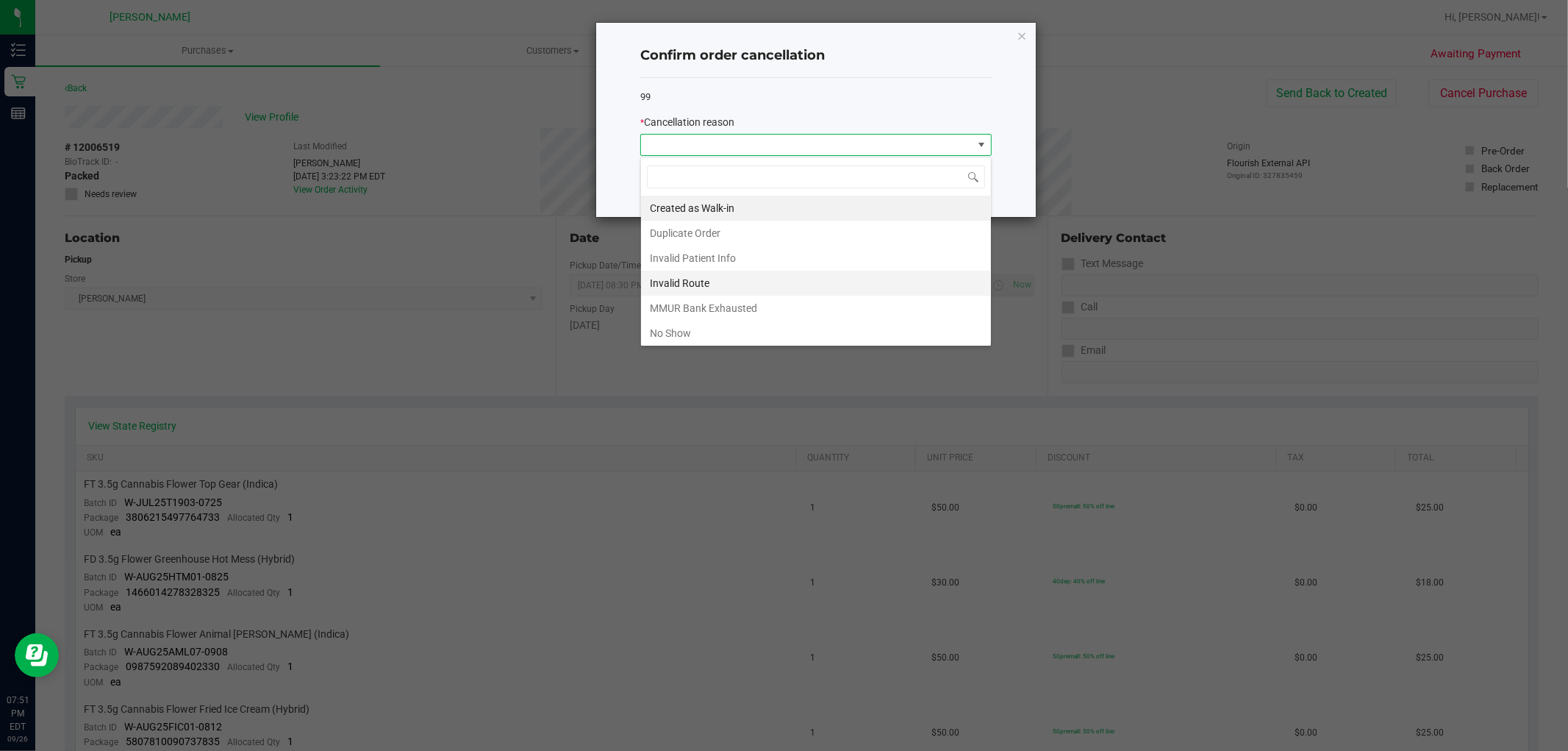
scroll to position [22, 351]
click at [759, 335] on li "No Show" at bounding box center [816, 333] width 350 height 25
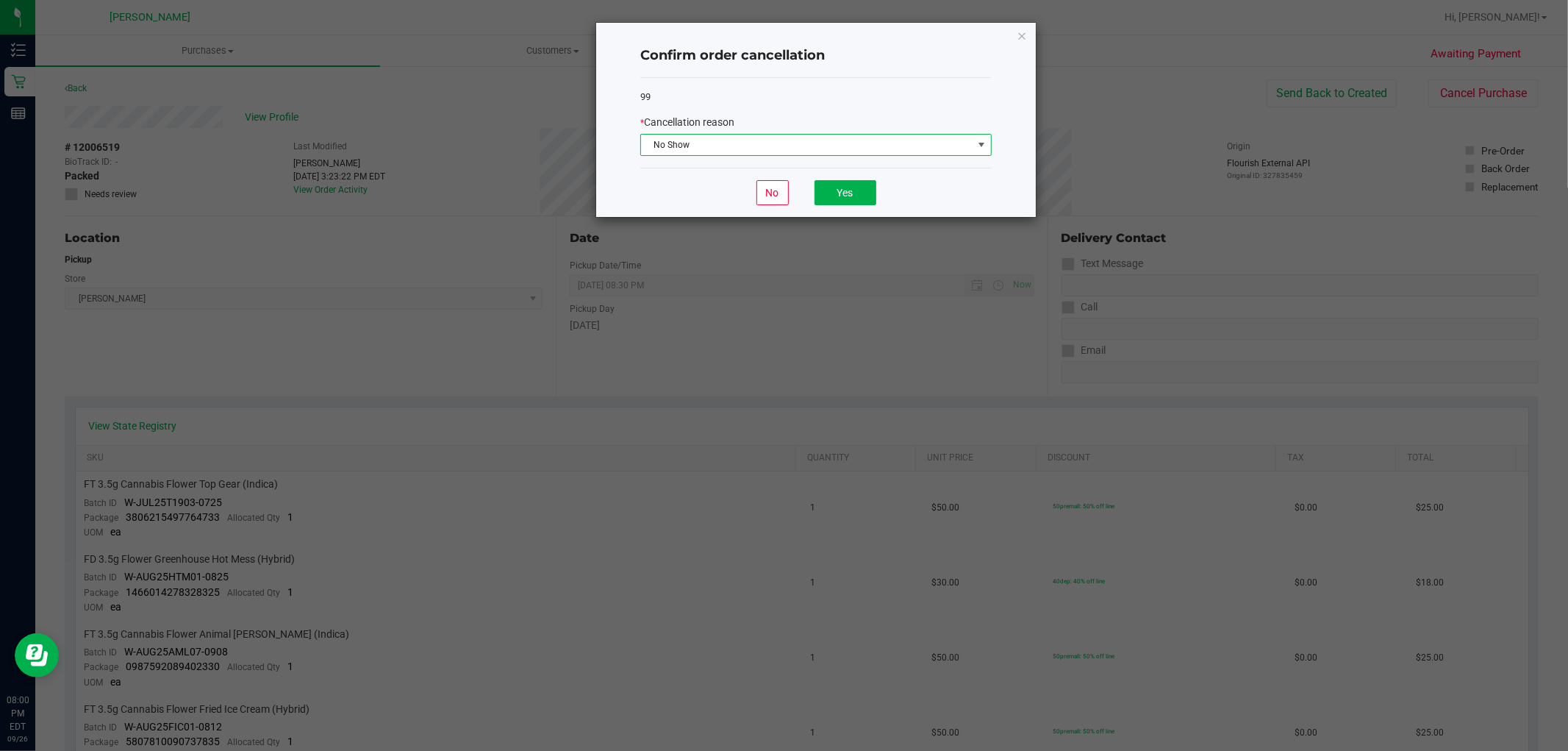
click at [882, 192] on div "No Yes" at bounding box center [816, 192] width 352 height 49
click at [849, 195] on button "Yes" at bounding box center [845, 192] width 62 height 25
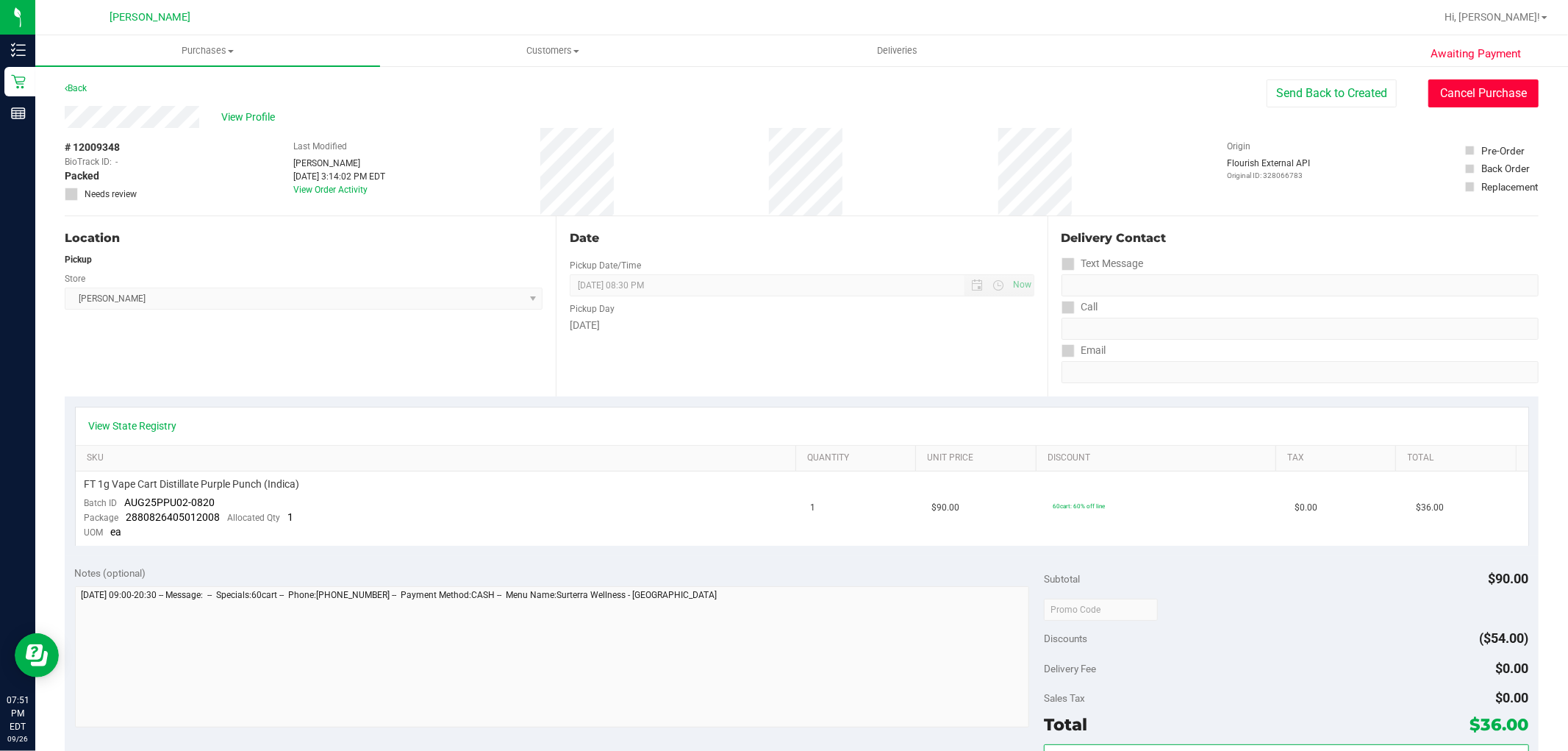
click at [1486, 105] on button "Cancel Purchase" at bounding box center [1483, 93] width 110 height 28
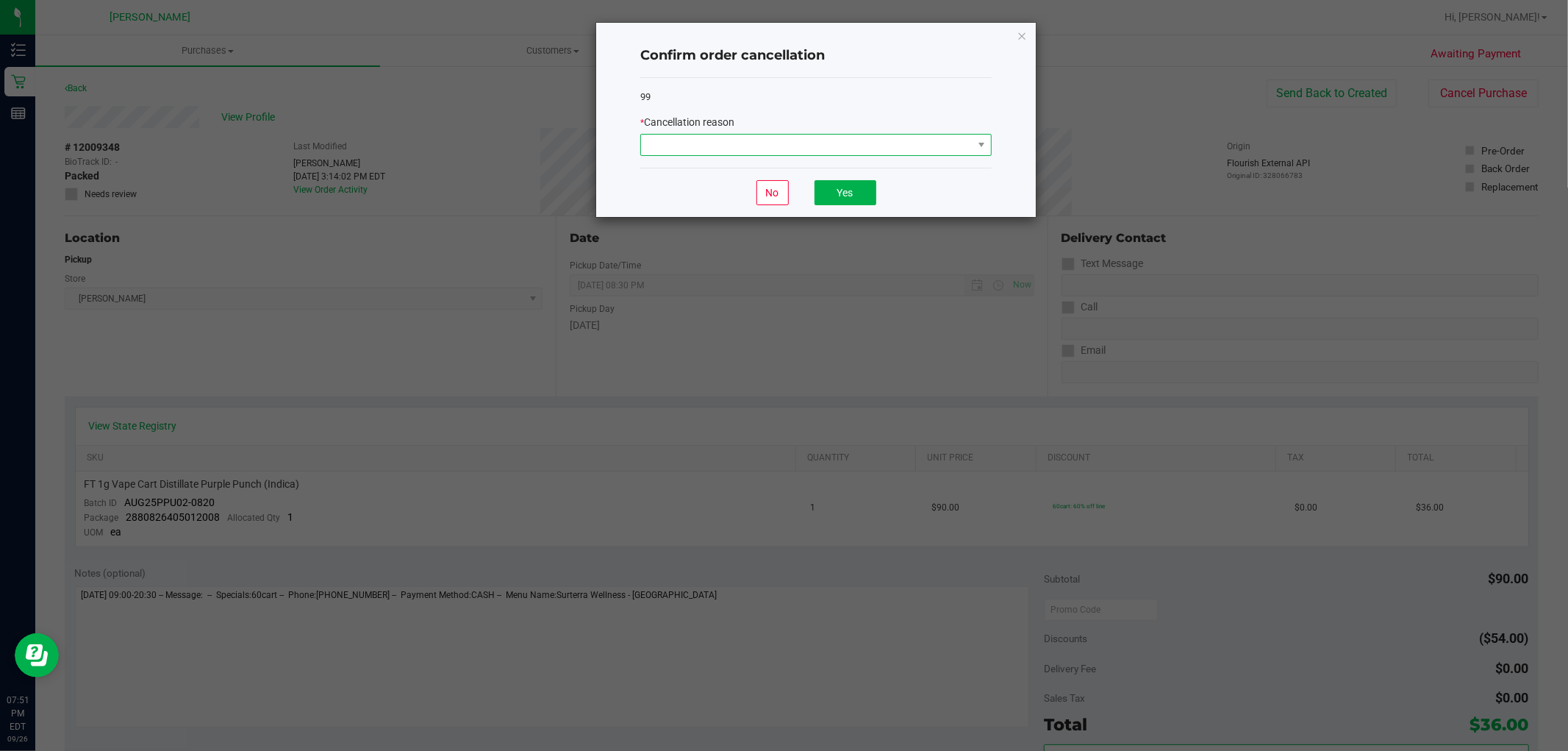
click at [902, 148] on span at bounding box center [807, 145] width 332 height 21
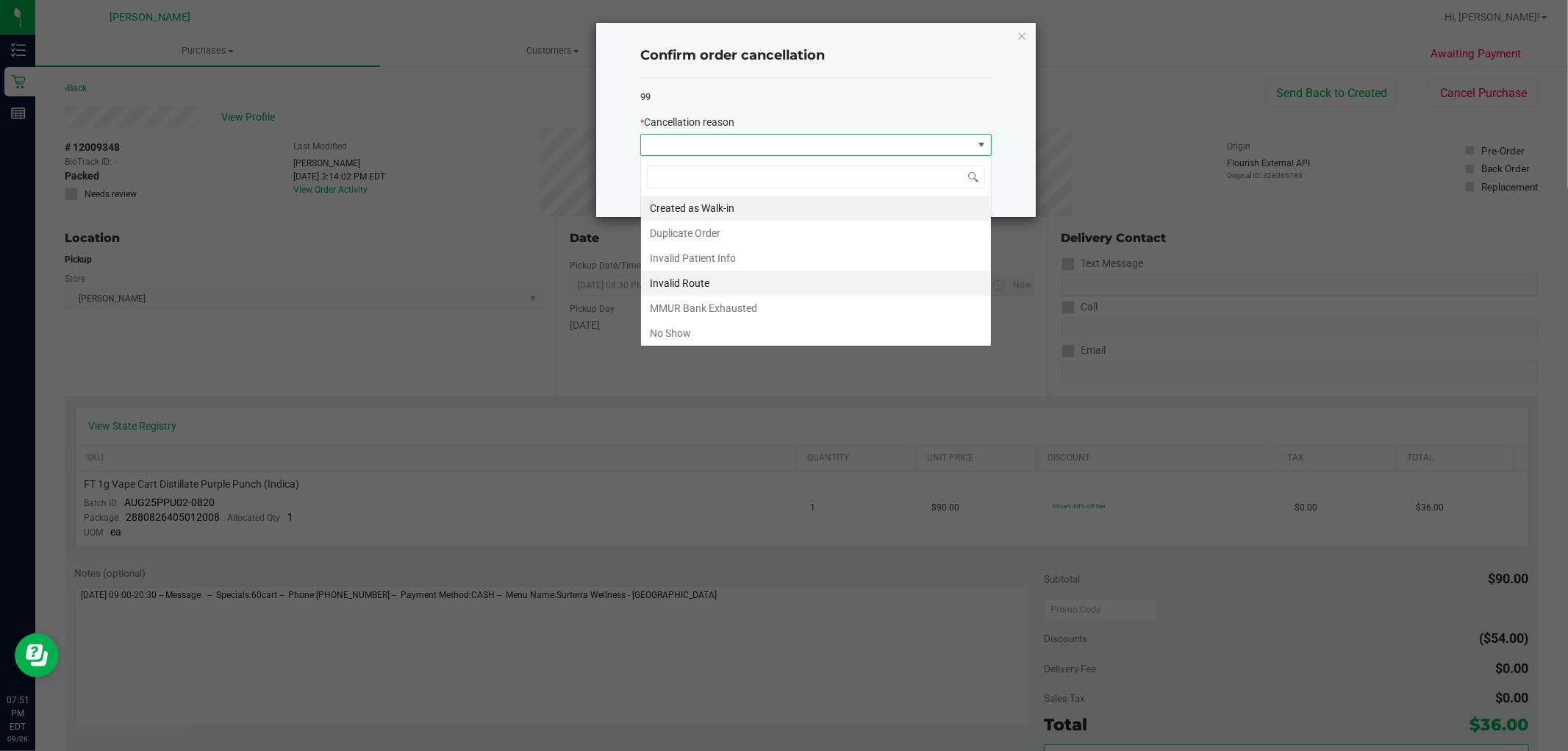
scroll to position [22, 351]
click at [731, 336] on li "No Show" at bounding box center [816, 333] width 350 height 25
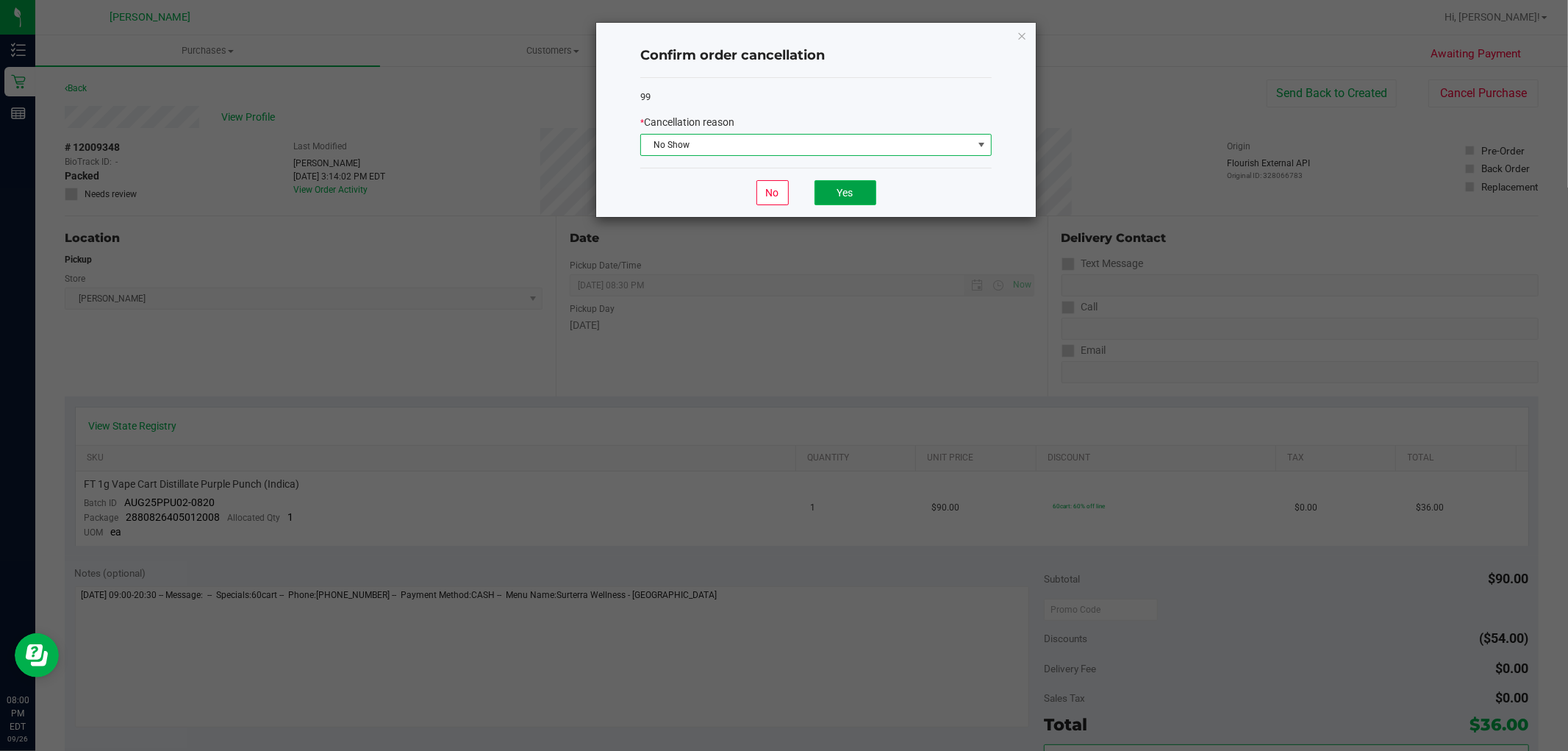
click at [870, 203] on button "Yes" at bounding box center [845, 192] width 62 height 25
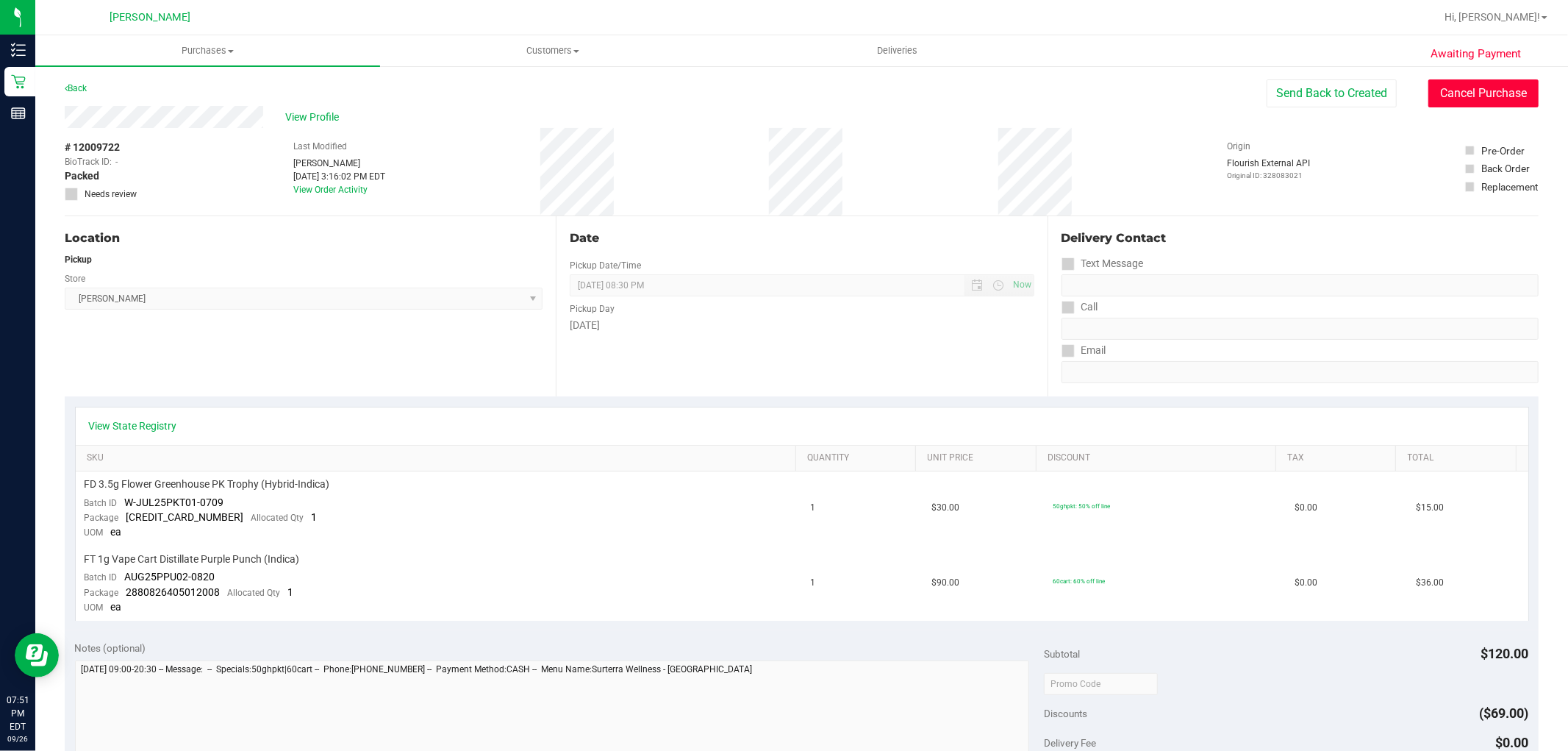
click at [1449, 106] on button "Cancel Purchase" at bounding box center [1483, 93] width 110 height 28
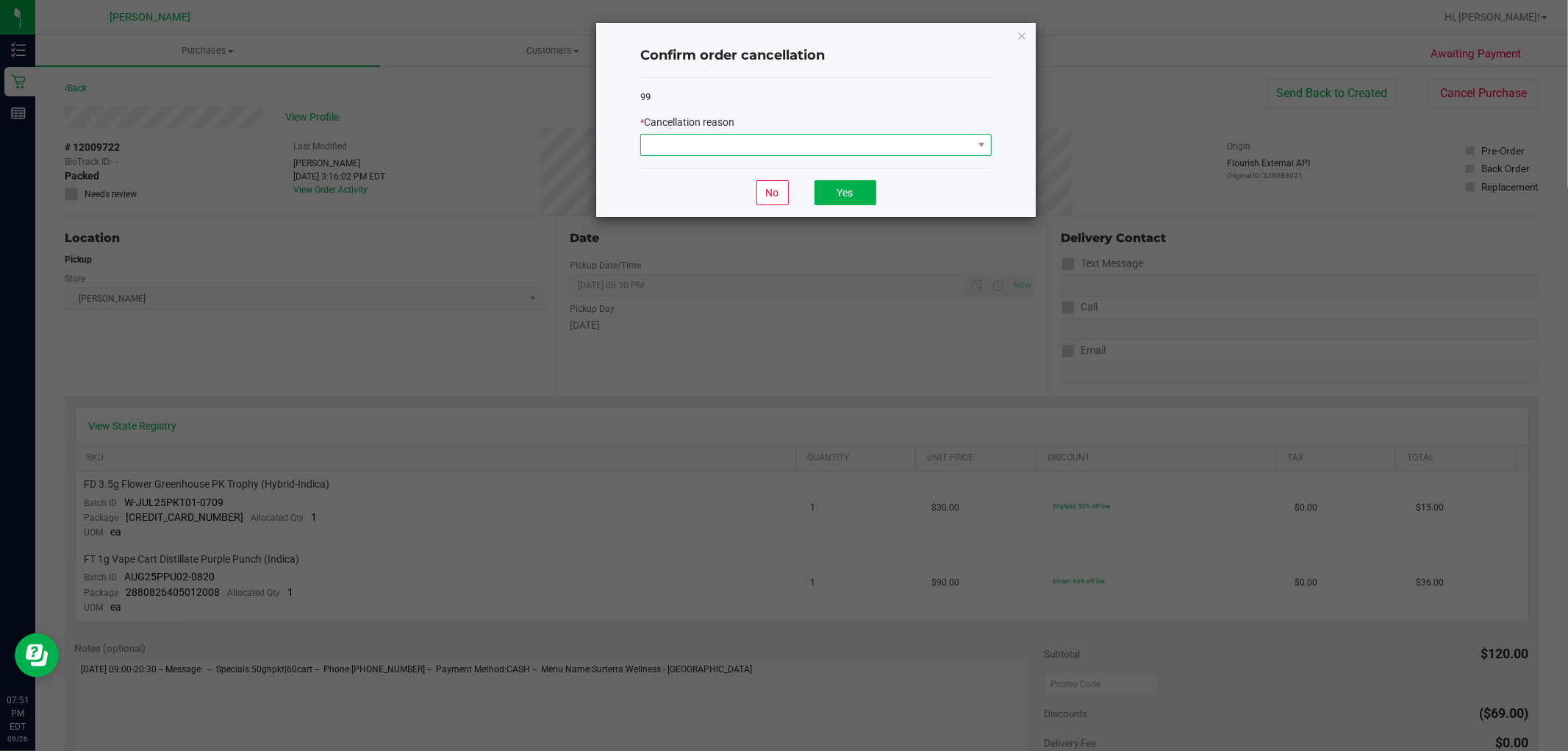
click at [895, 152] on span at bounding box center [807, 145] width 332 height 21
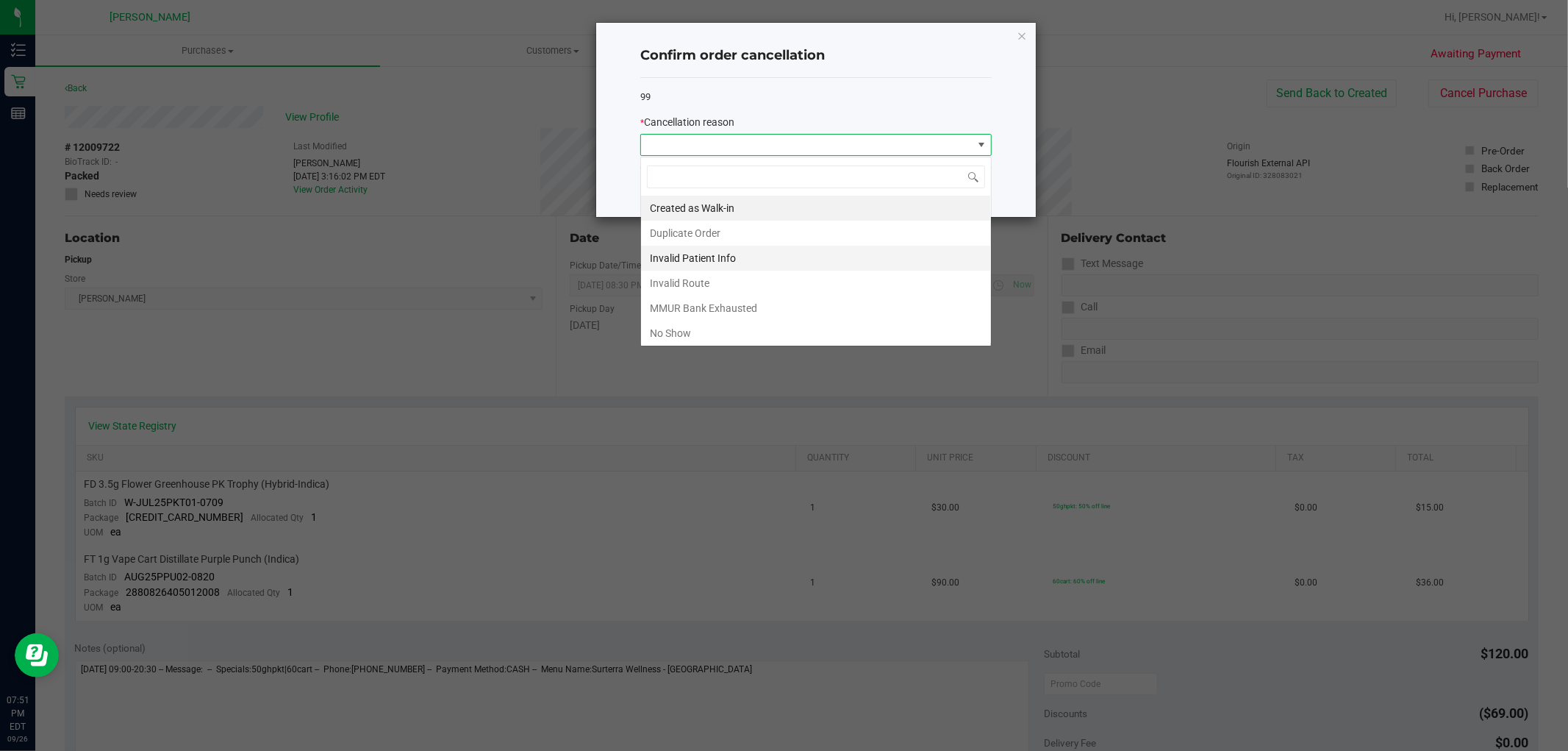
scroll to position [22, 351]
click at [819, 329] on li "No Show" at bounding box center [816, 333] width 350 height 25
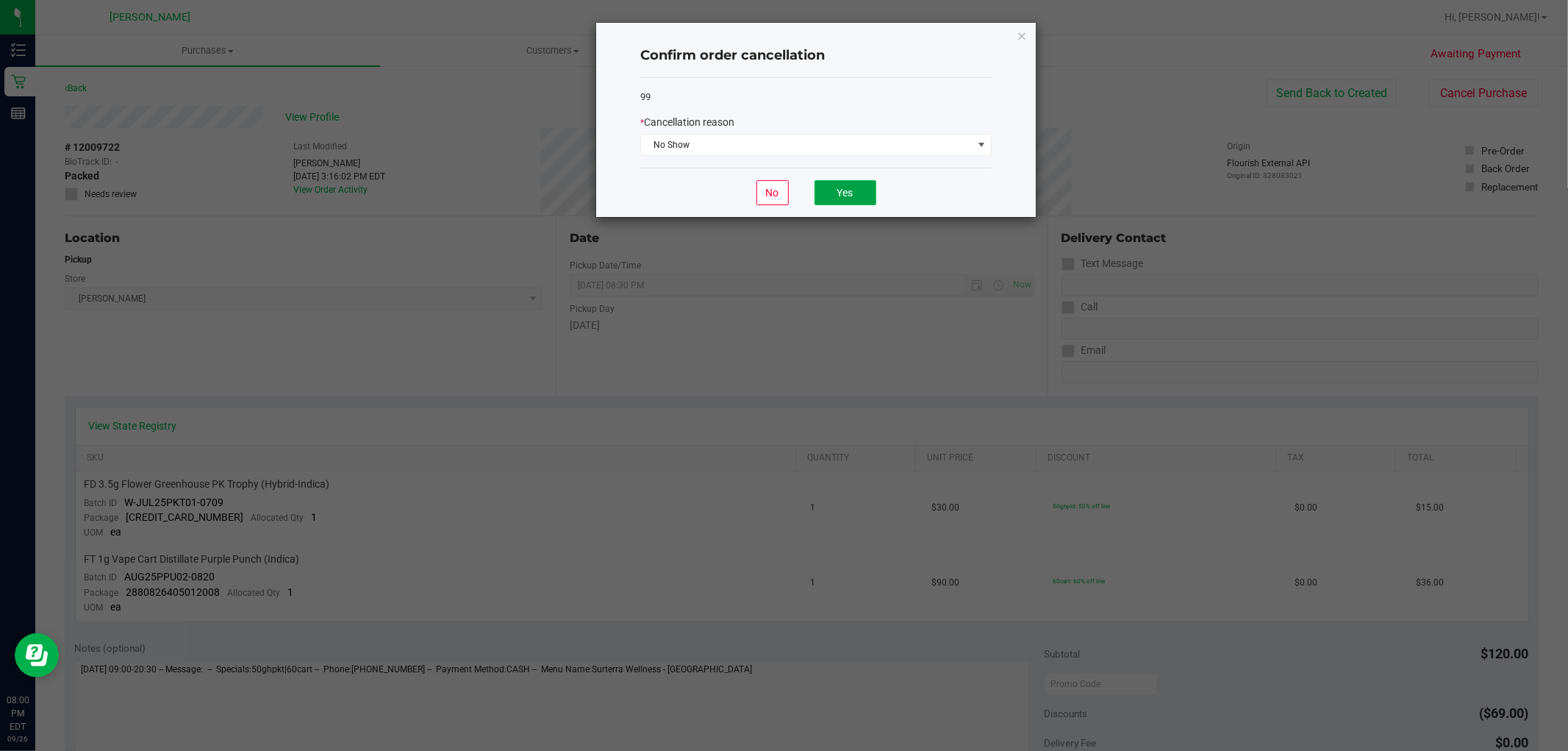
click at [864, 198] on button "Yes" at bounding box center [845, 192] width 62 height 25
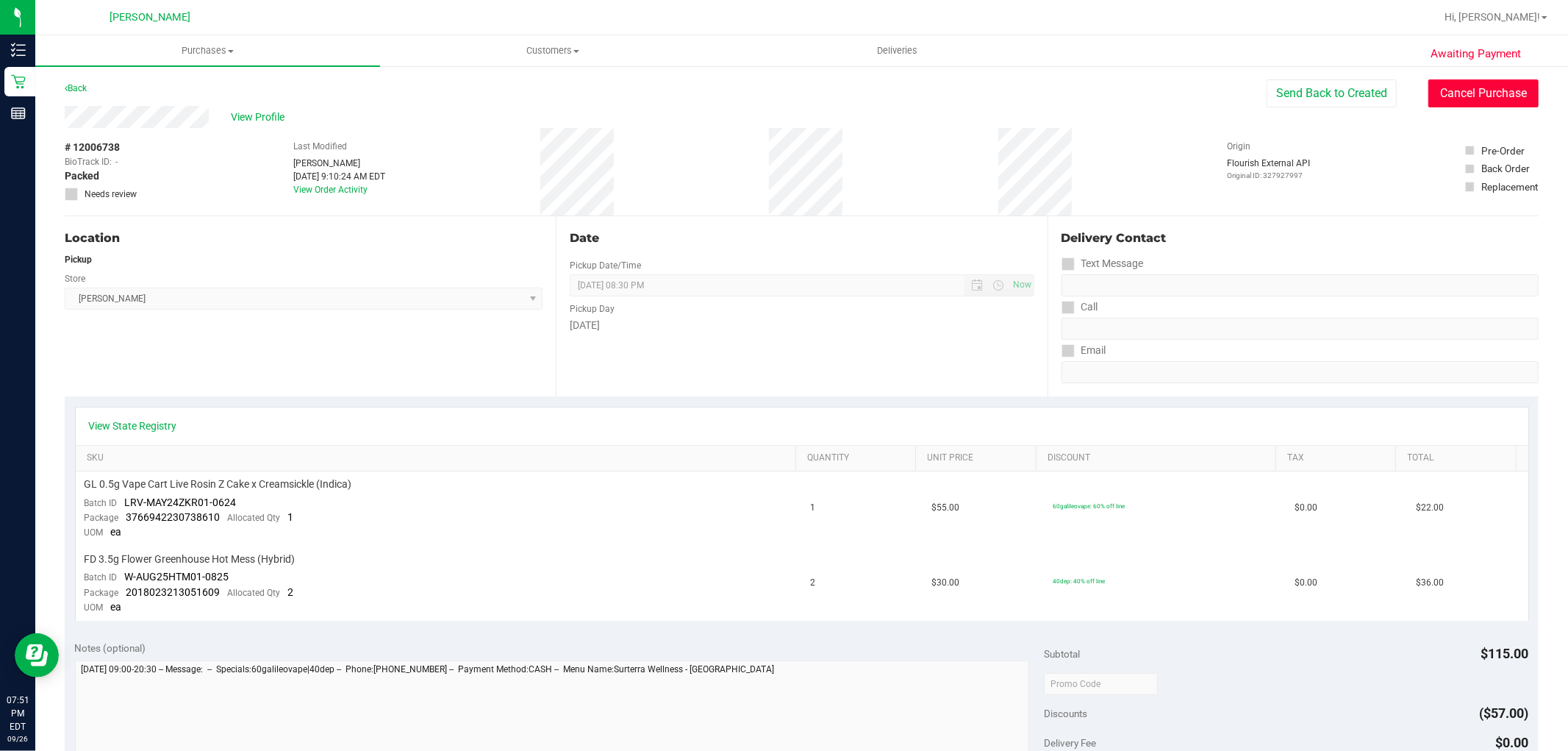
click at [1508, 98] on button "Cancel Purchase" at bounding box center [1483, 93] width 110 height 28
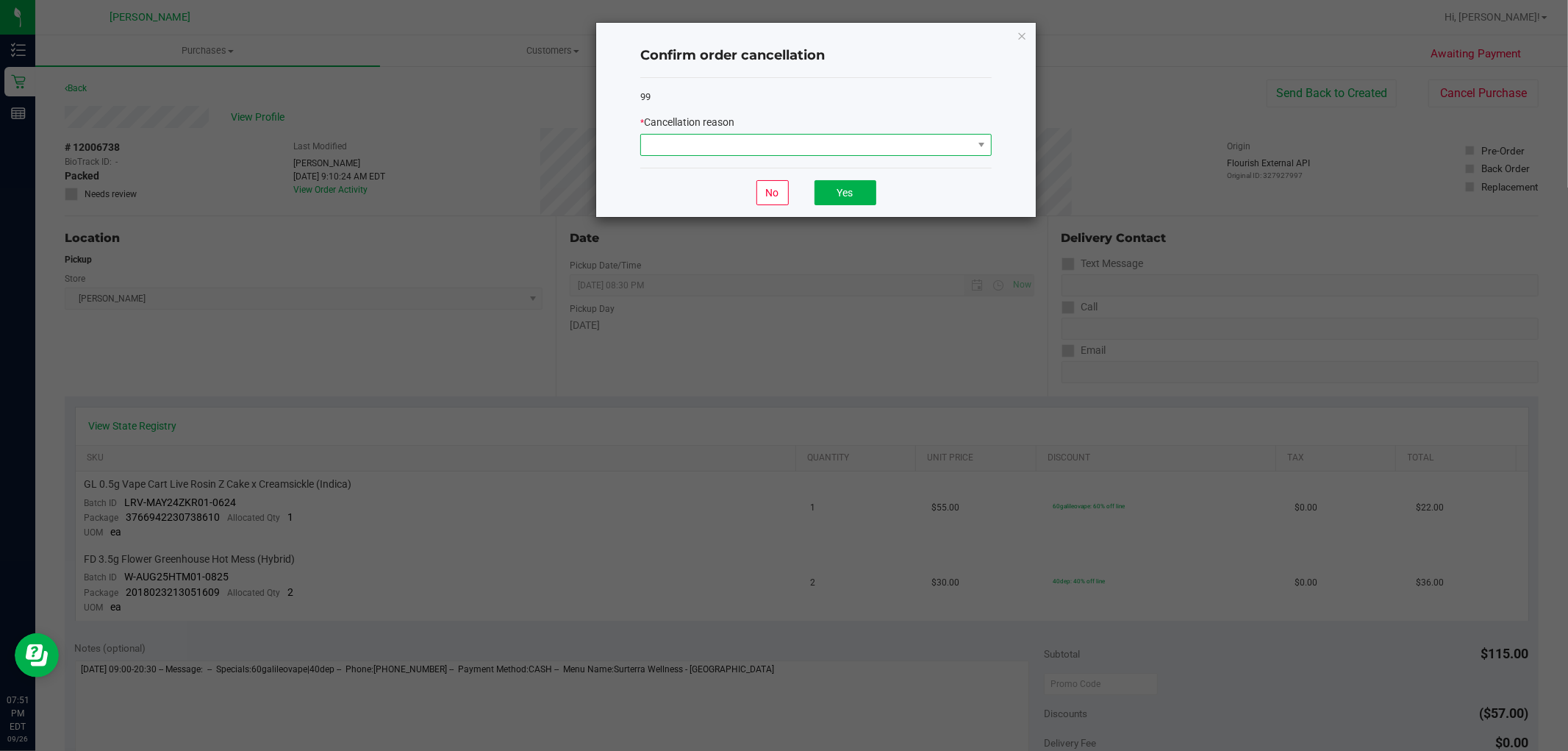
click at [803, 152] on span at bounding box center [807, 145] width 332 height 21
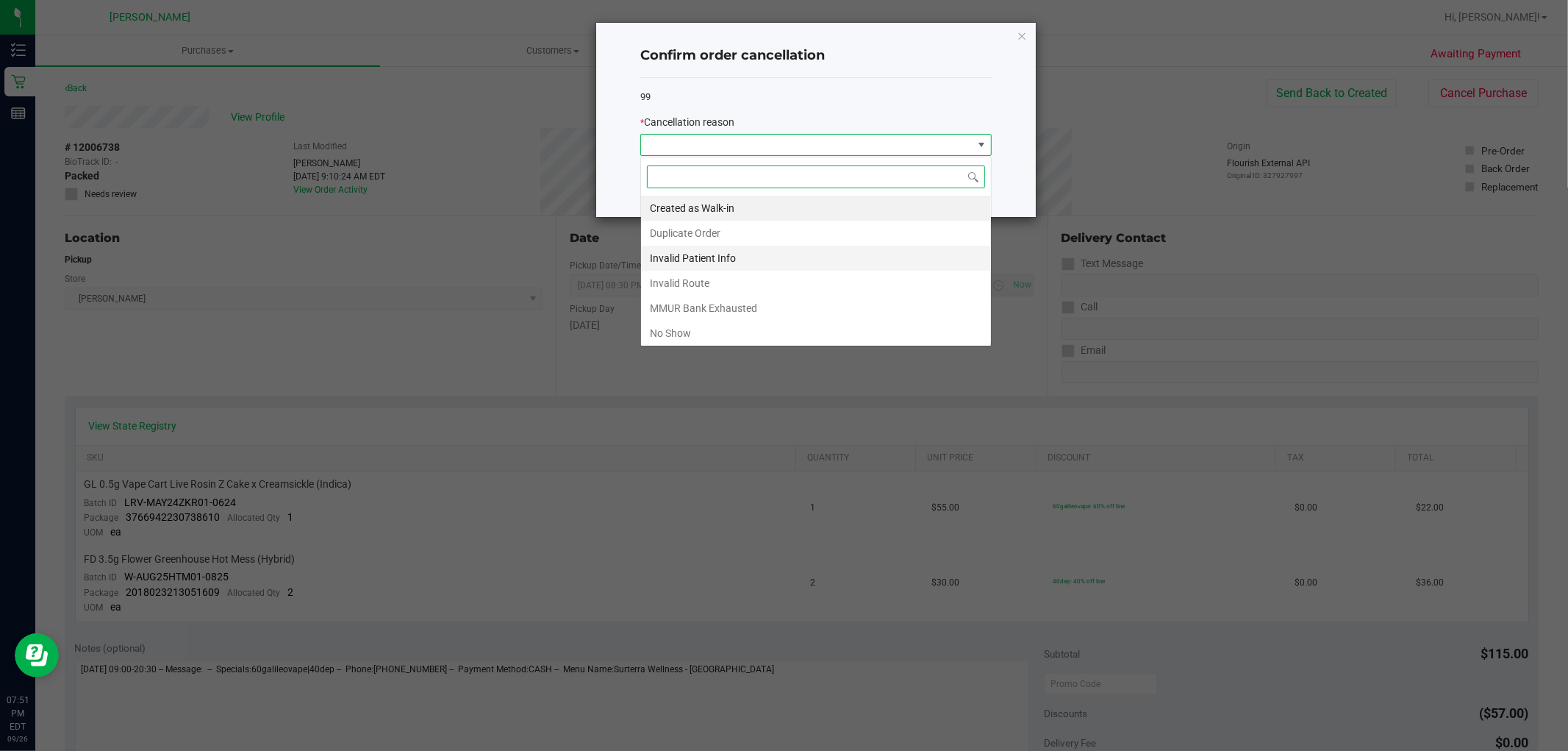
scroll to position [22, 351]
click at [721, 334] on li "No Show" at bounding box center [816, 333] width 350 height 25
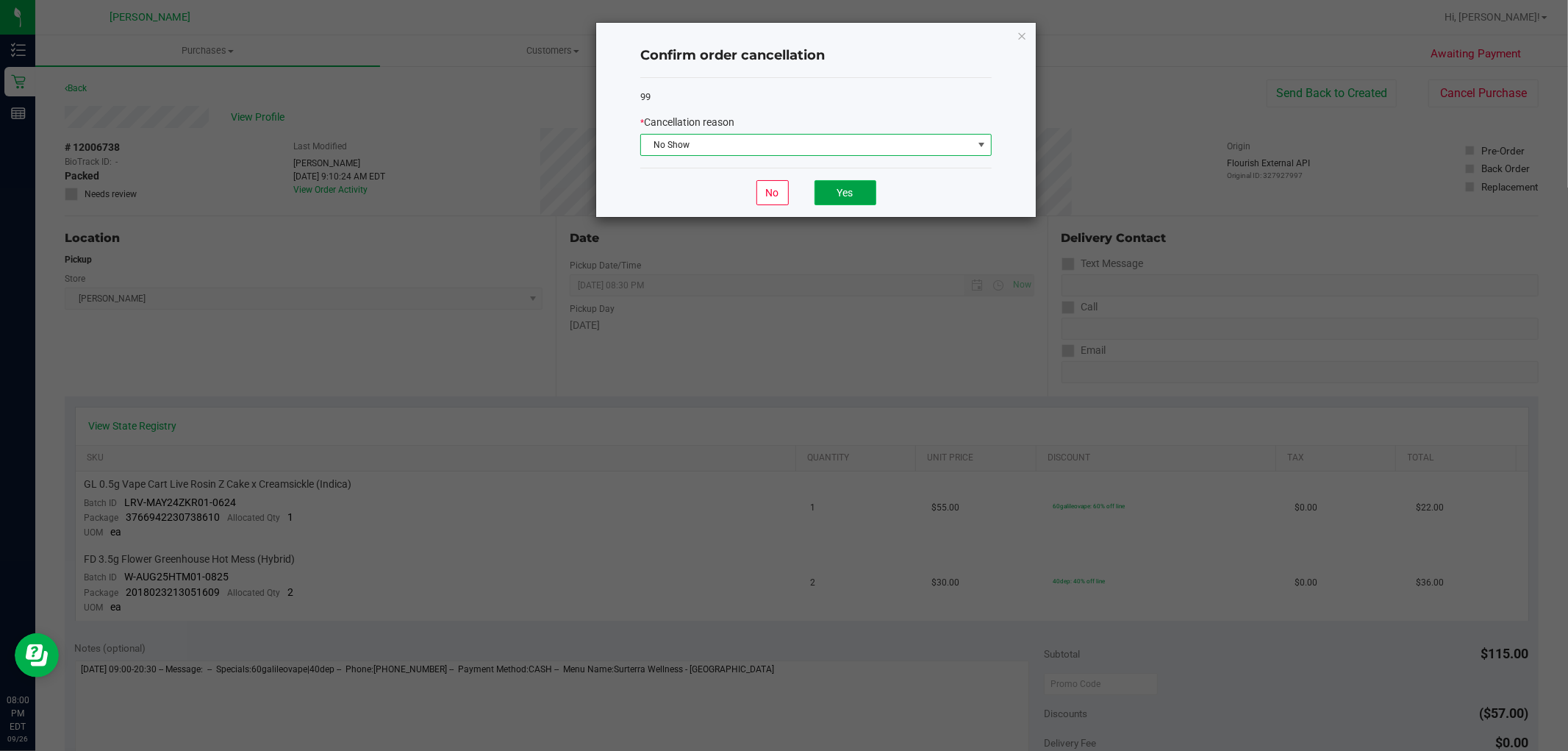
click at [844, 203] on button "Yes" at bounding box center [845, 192] width 62 height 25
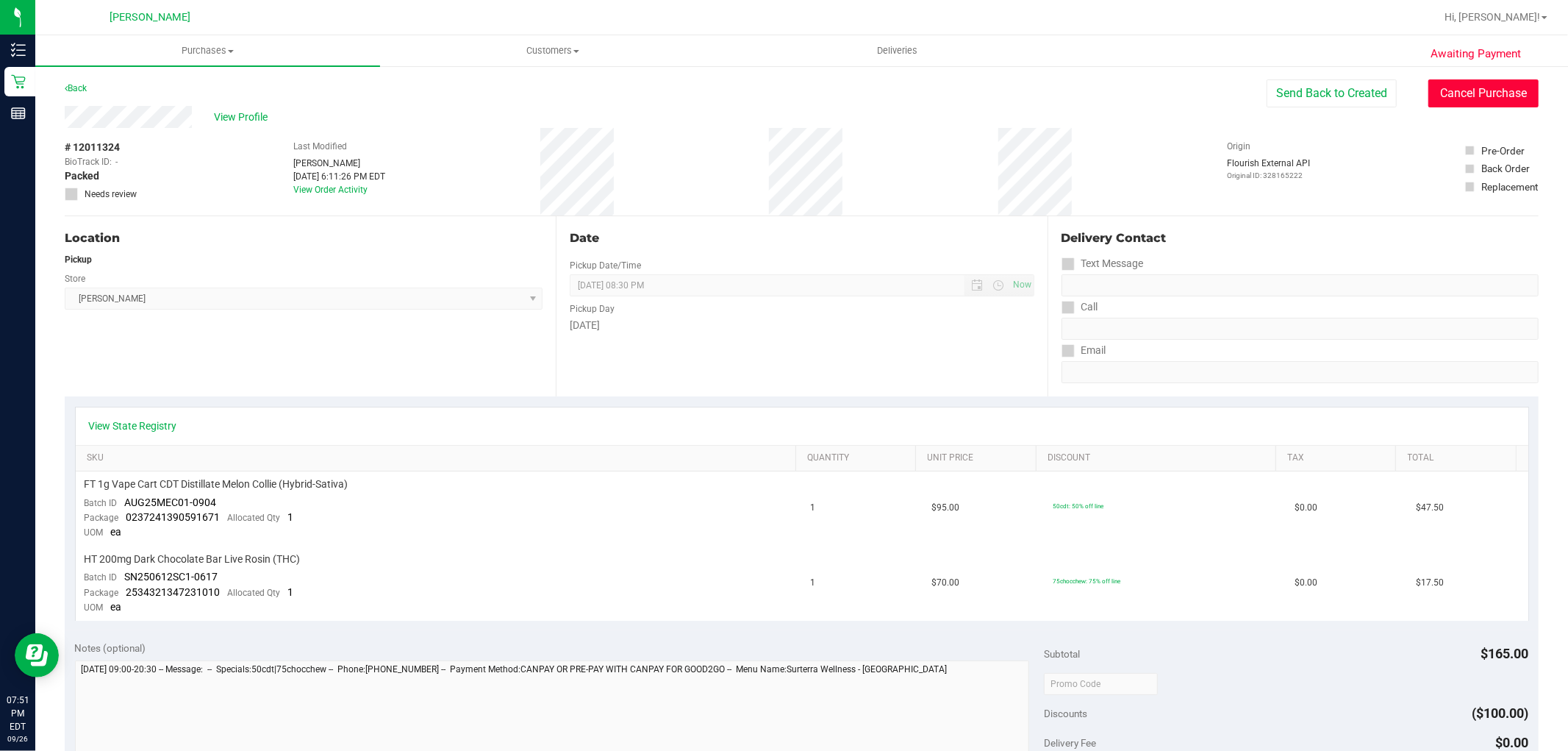
click at [1451, 94] on button "Cancel Purchase" at bounding box center [1483, 93] width 110 height 28
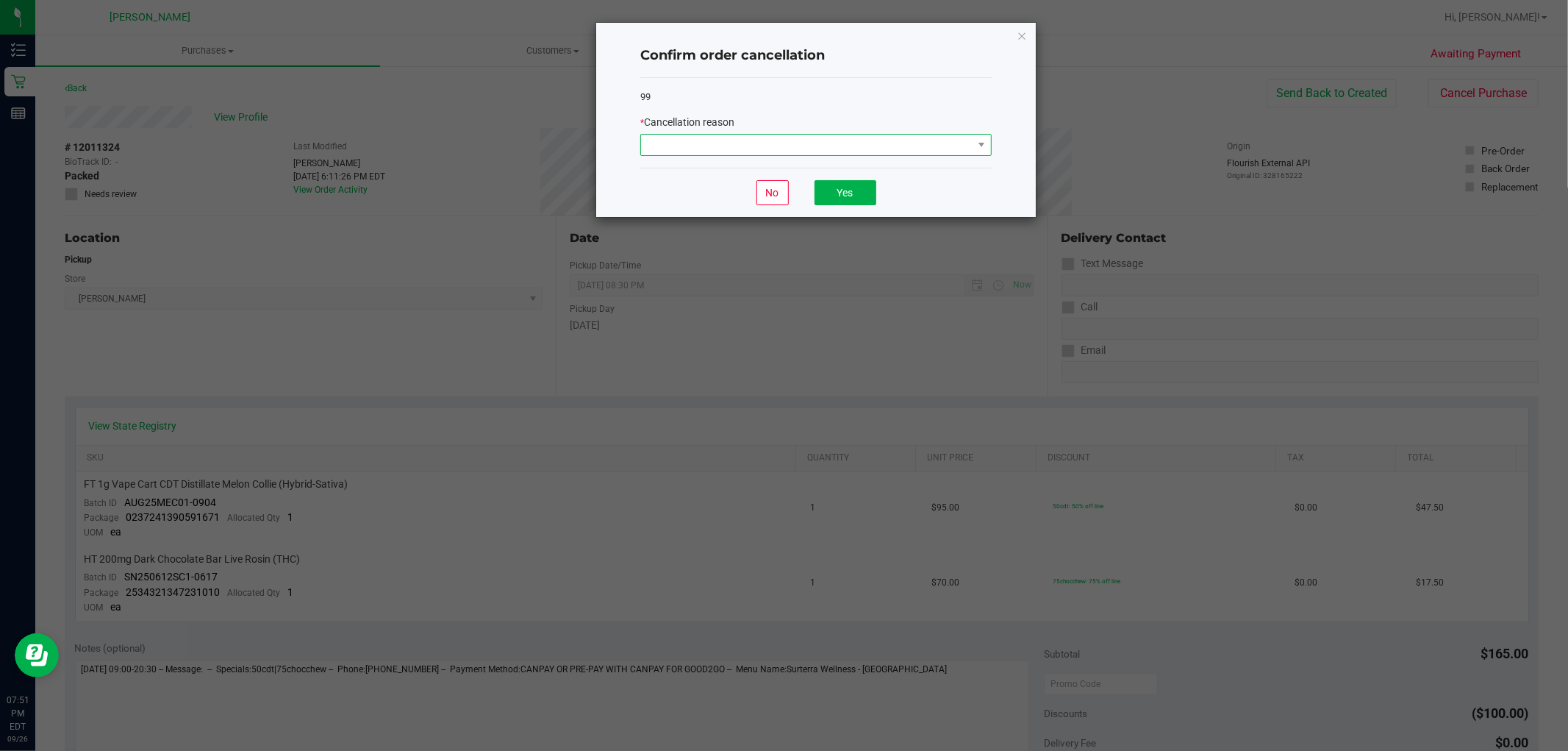
click at [898, 149] on span at bounding box center [807, 145] width 332 height 21
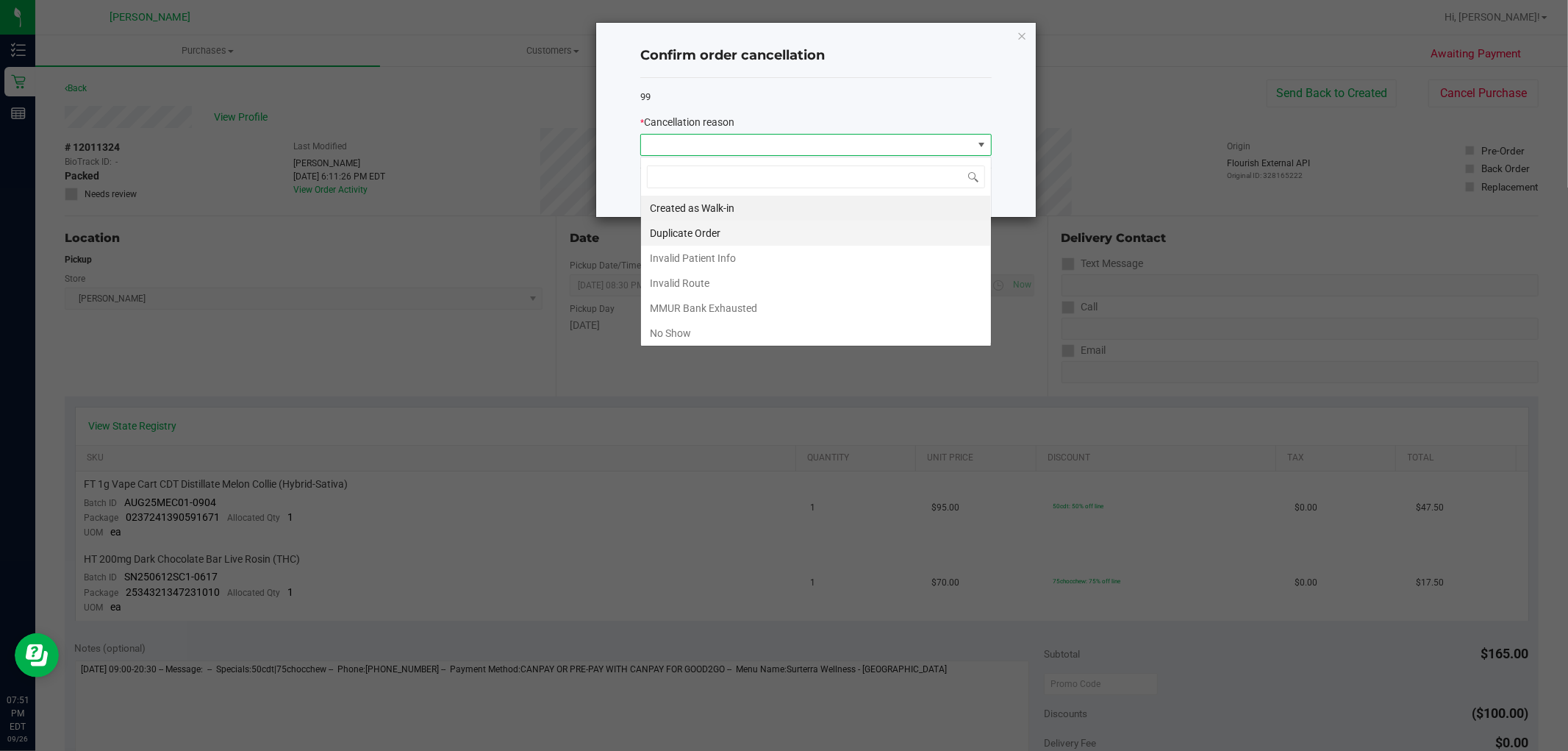
scroll to position [22, 351]
click at [806, 336] on li "No Show" at bounding box center [816, 333] width 350 height 25
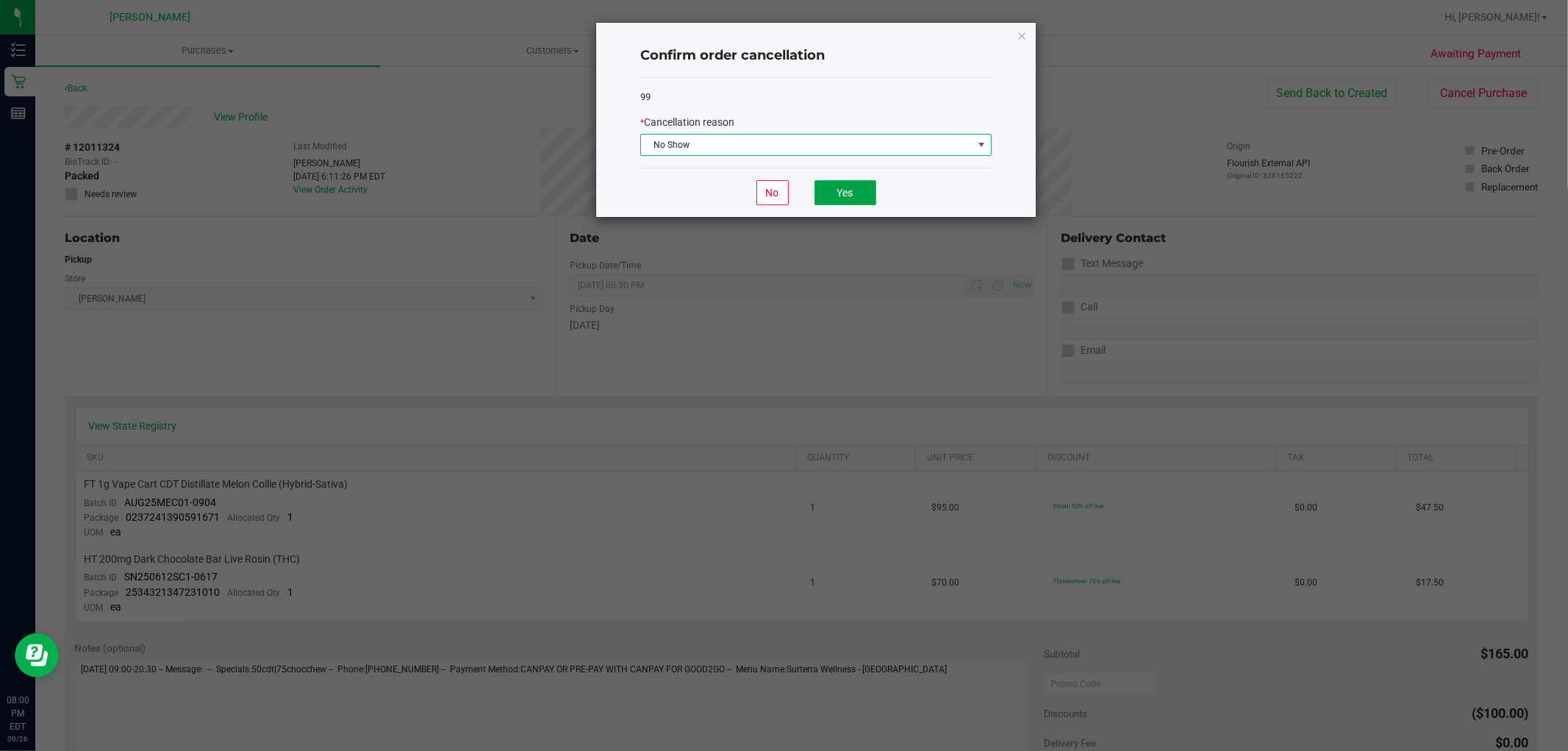
click at [844, 204] on button "Yes" at bounding box center [845, 192] width 62 height 25
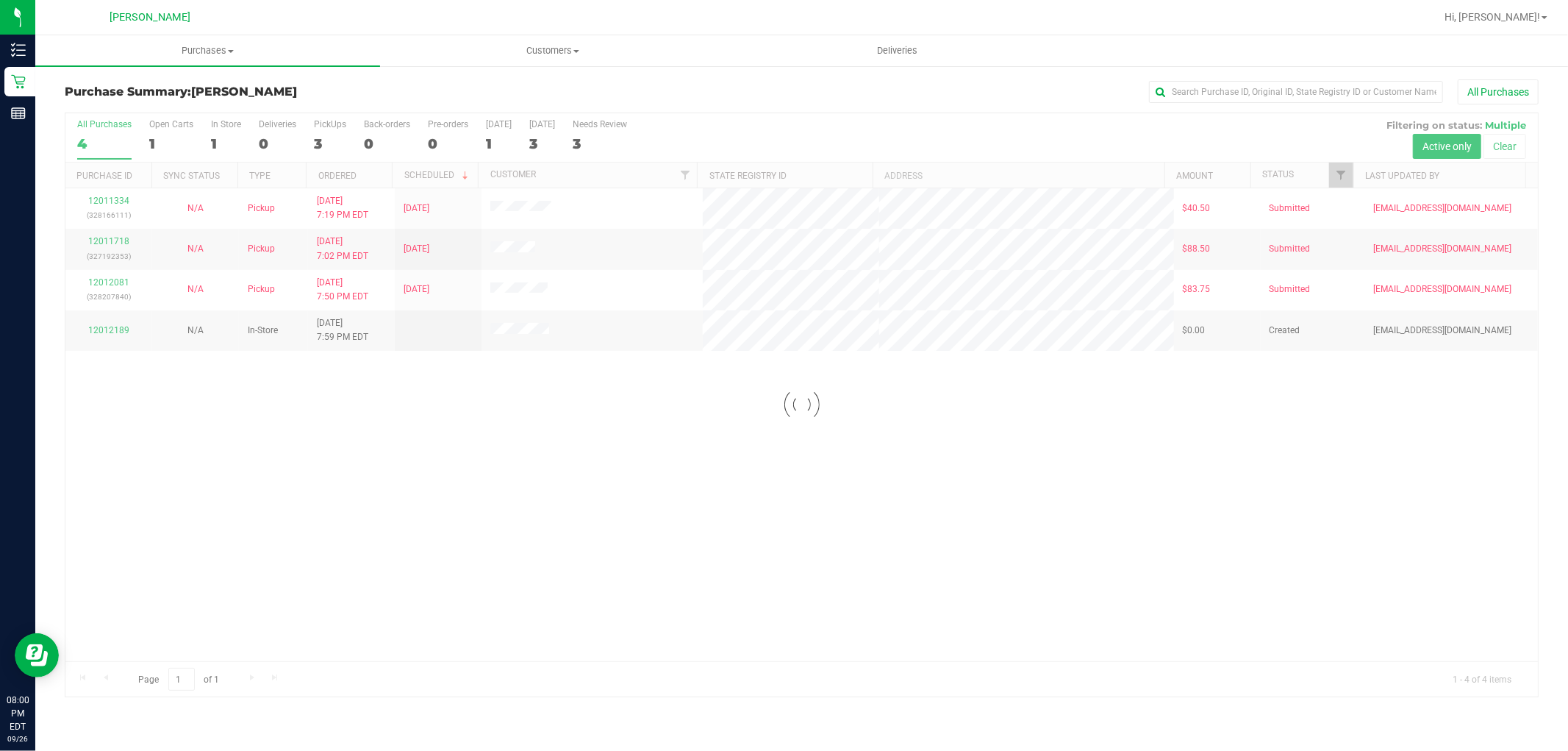
click at [435, 583] on div at bounding box center [801, 405] width 1473 height 583
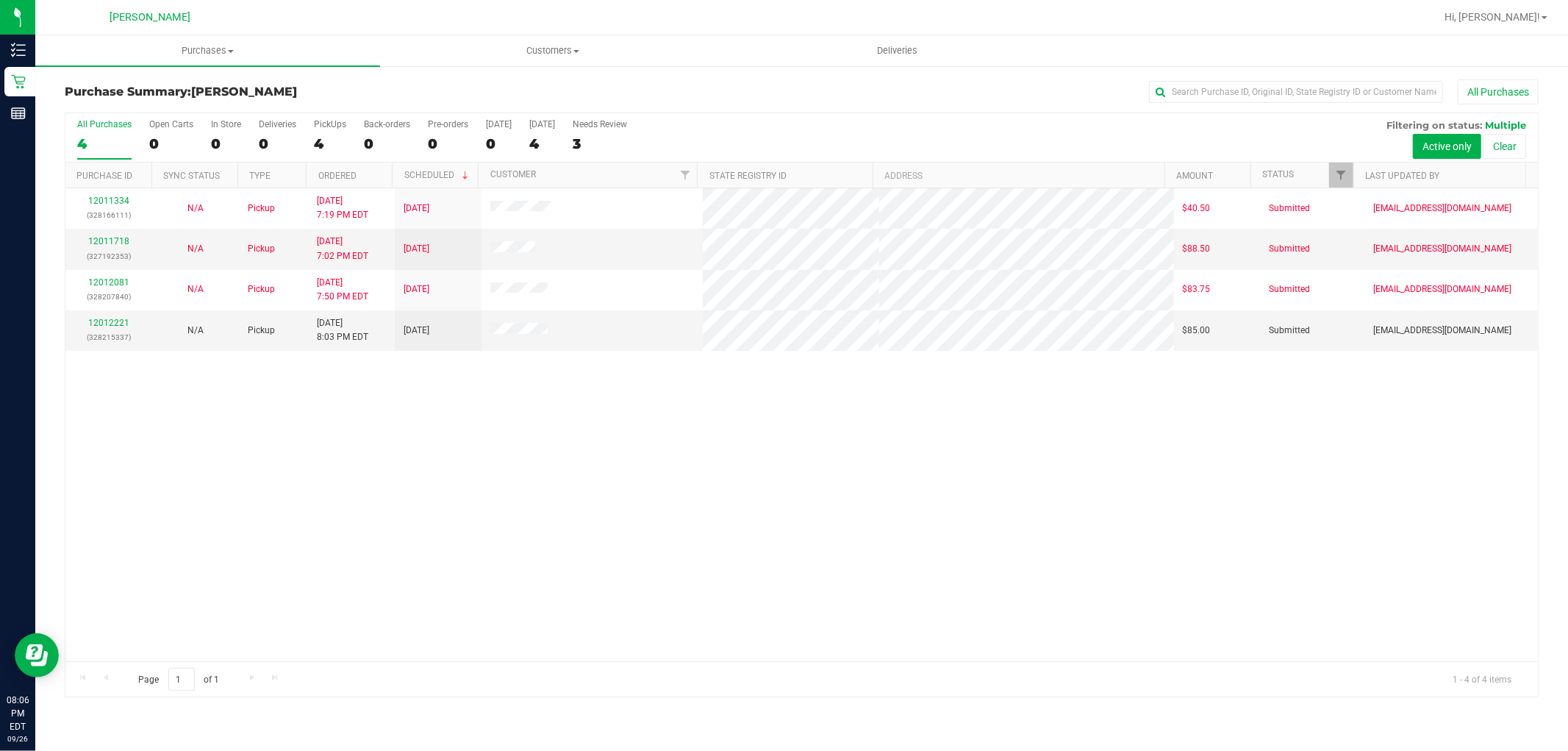
click at [735, 487] on div "12011334 (328166111) N/A Pickup [DATE] 7:19 PM EDT 9/27/2025 $40.50 Submitted […" at bounding box center [801, 425] width 1473 height 473
click at [624, 452] on div "12011334 (328166111) N/A Pickup [DATE] 7:19 PM EDT 9/27/2025 $40.50 Submitted […" at bounding box center [801, 425] width 1473 height 473
click at [120, 325] on link "12012221" at bounding box center [109, 322] width 41 height 10
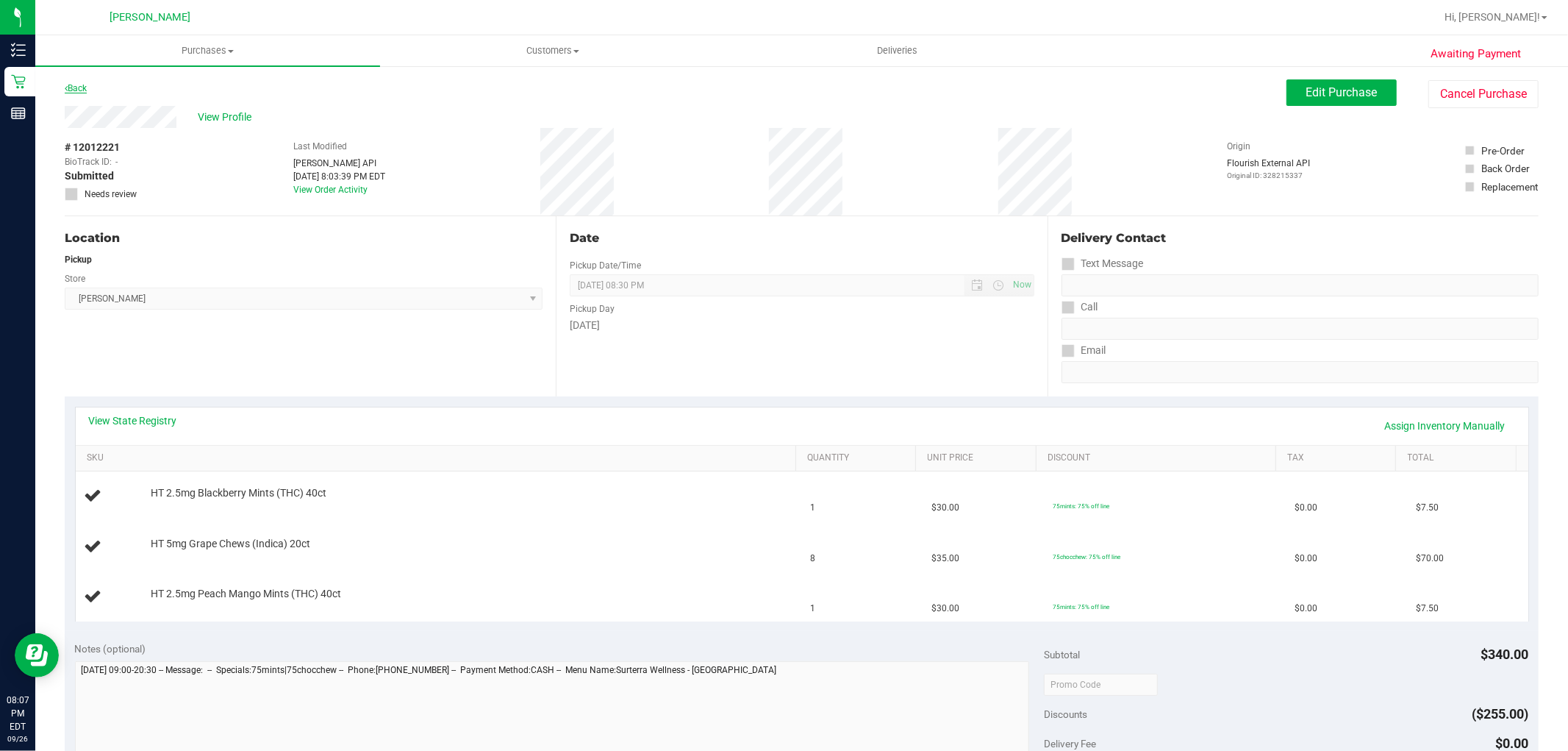
click at [83, 85] on link "Back" at bounding box center [76, 88] width 22 height 10
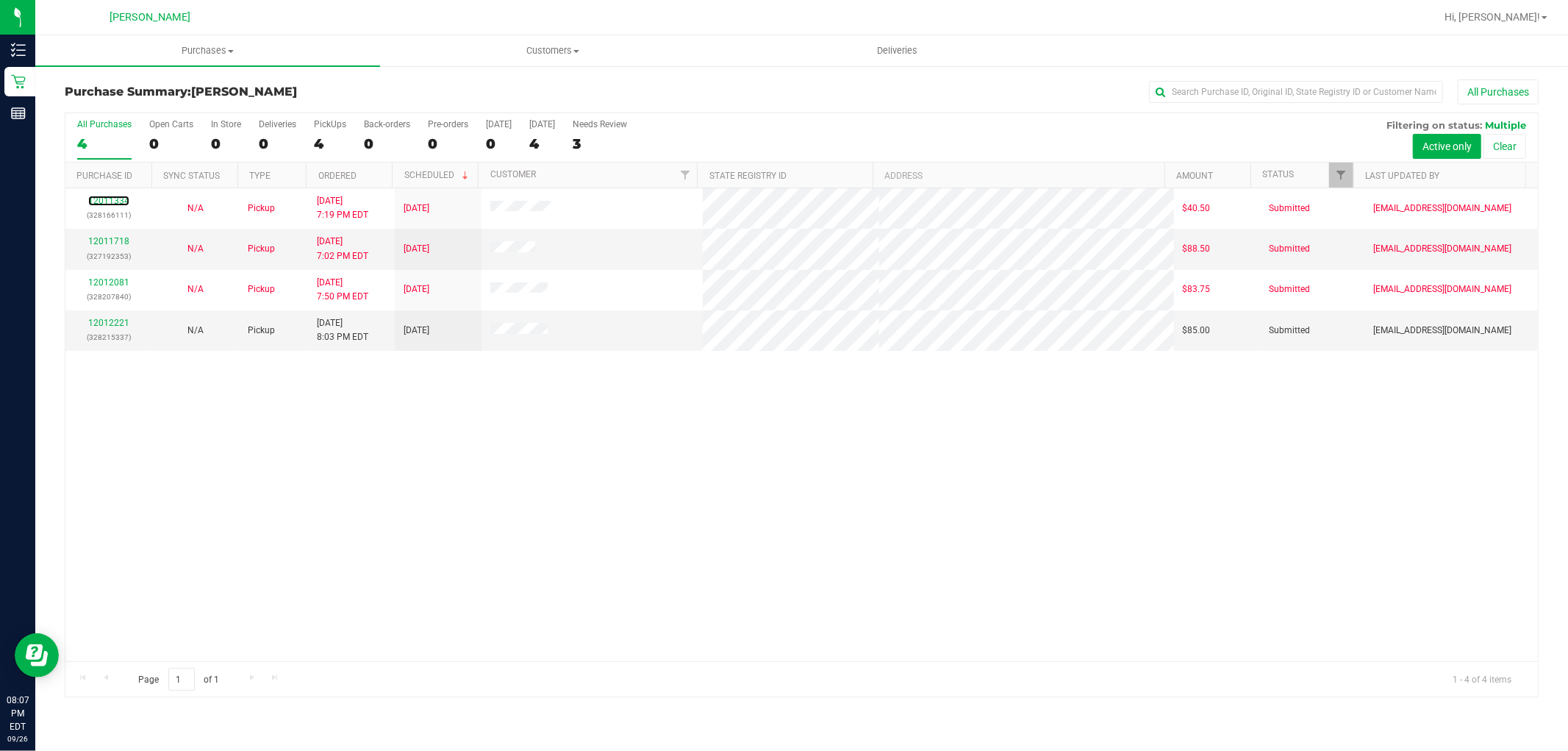
click at [115, 201] on link "12011334" at bounding box center [109, 200] width 41 height 10
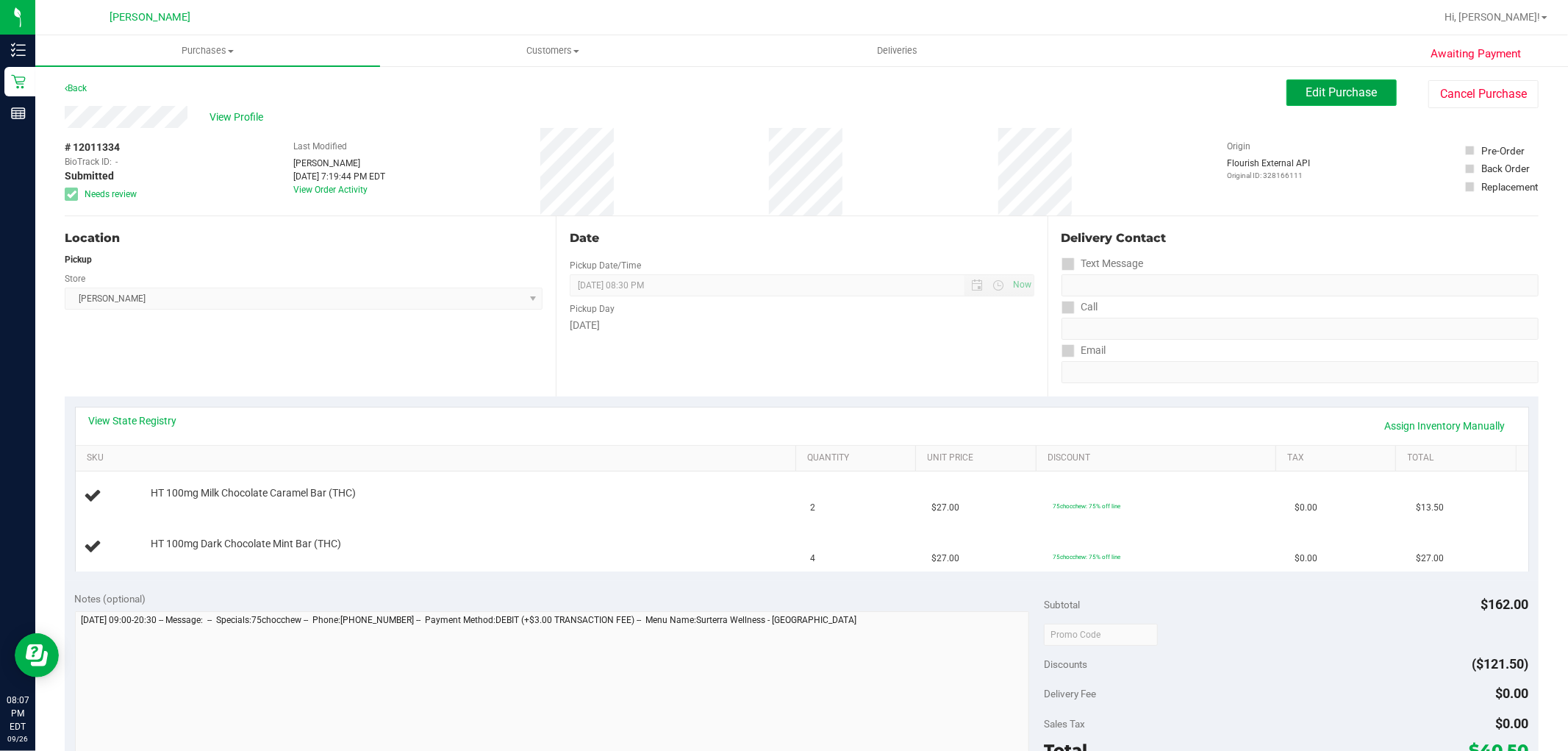
click at [1351, 93] on span "Edit Purchase" at bounding box center [1342, 92] width 71 height 14
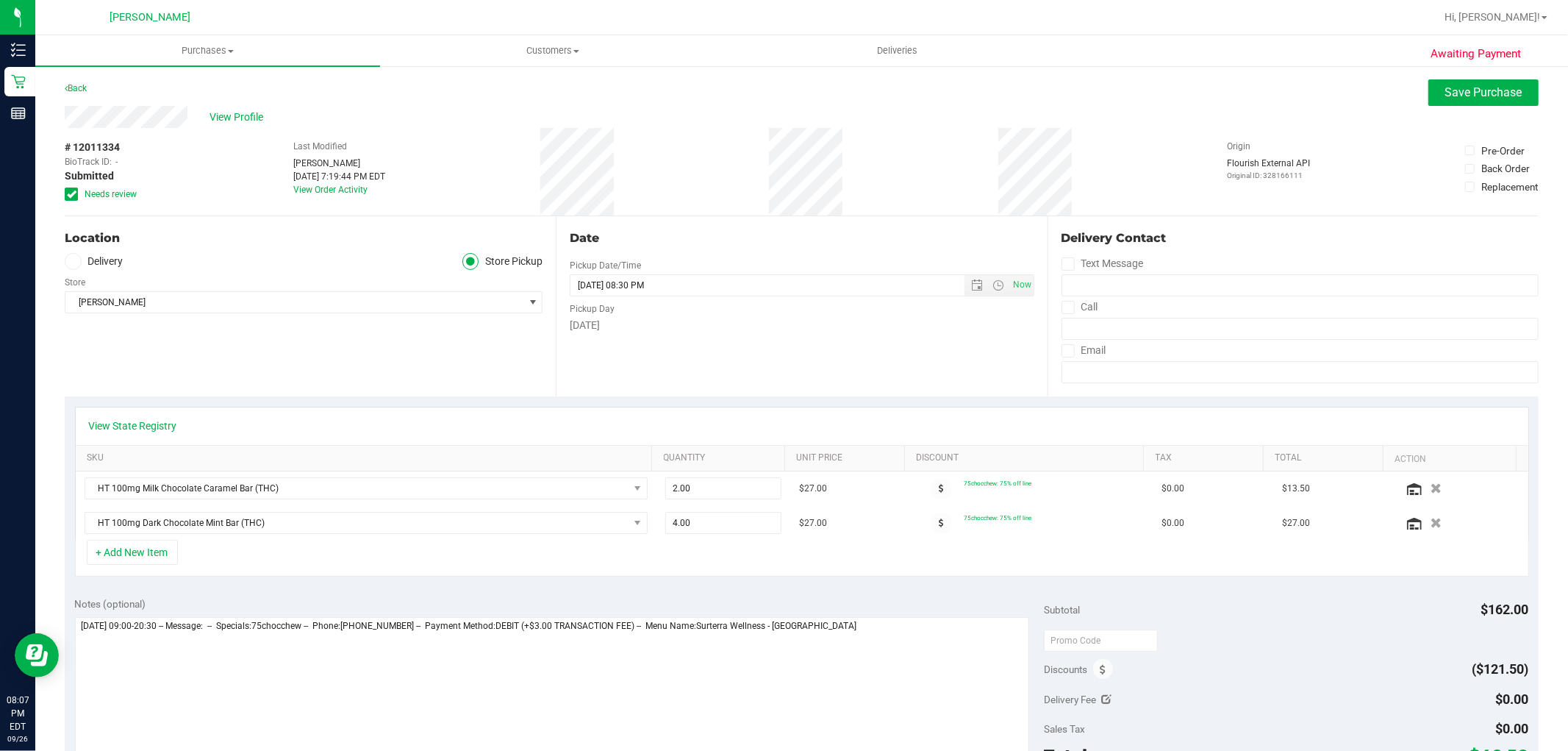
click at [71, 194] on icon at bounding box center [71, 194] width 10 height 0
click at [0, 0] on input "Needs review" at bounding box center [0, 0] width 0 height 0
click at [1446, 91] on span "Save Purchase" at bounding box center [1483, 92] width 77 height 14
